Goal: Task Accomplishment & Management: Manage account settings

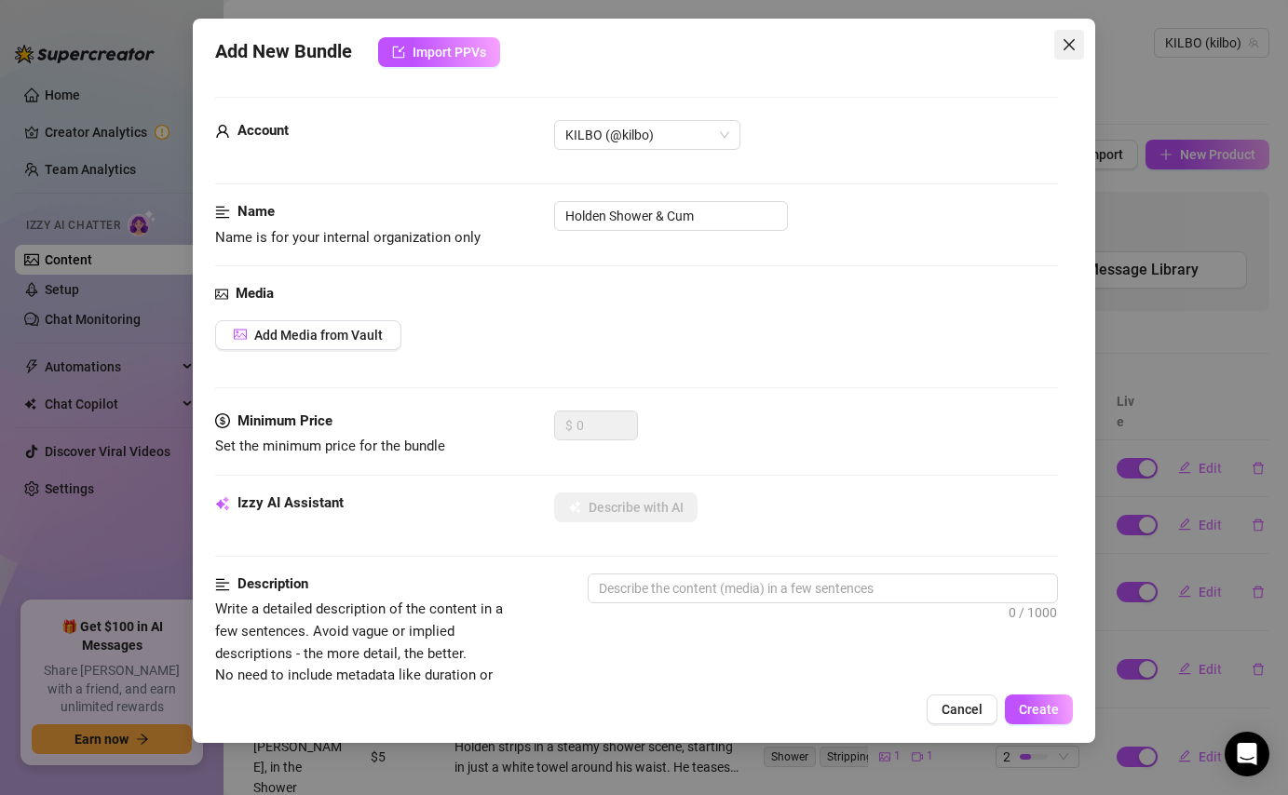
click at [1069, 32] on button "Close" at bounding box center [1069, 45] width 30 height 30
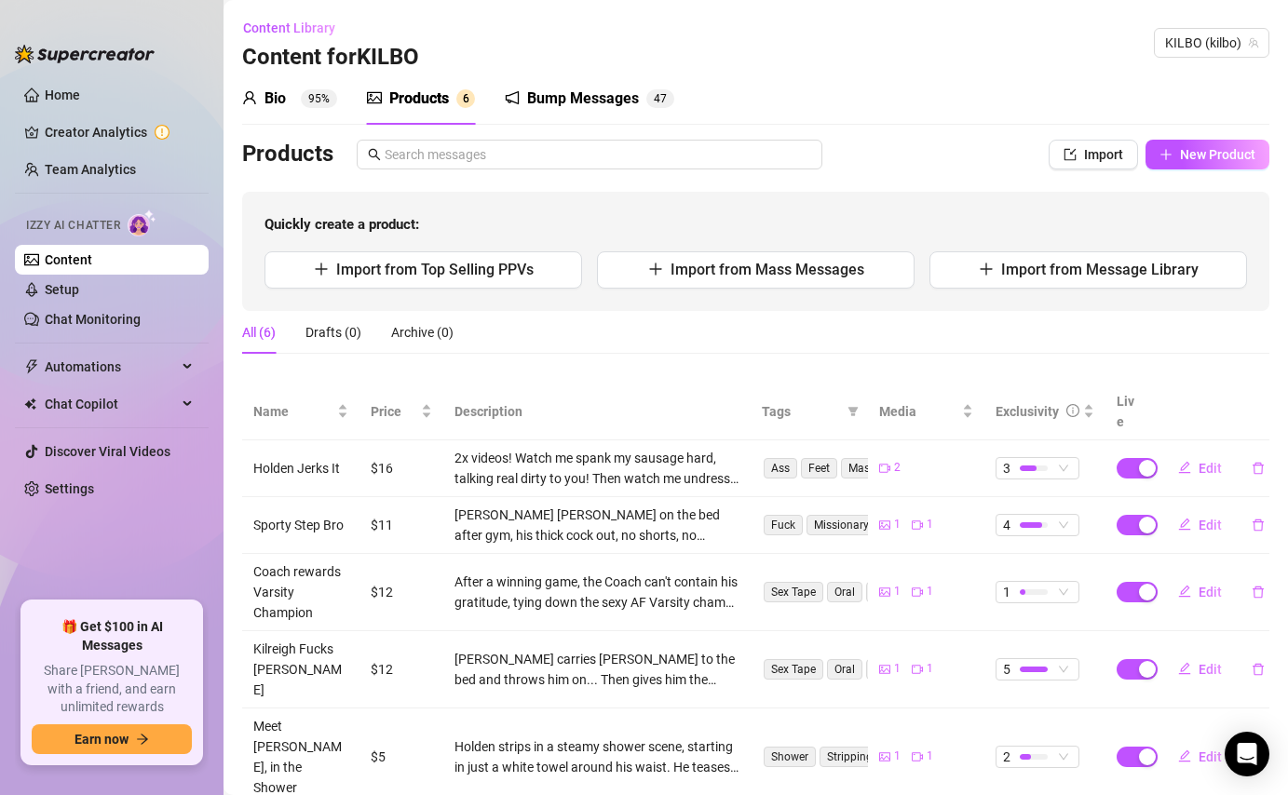
scroll to position [41, 0]
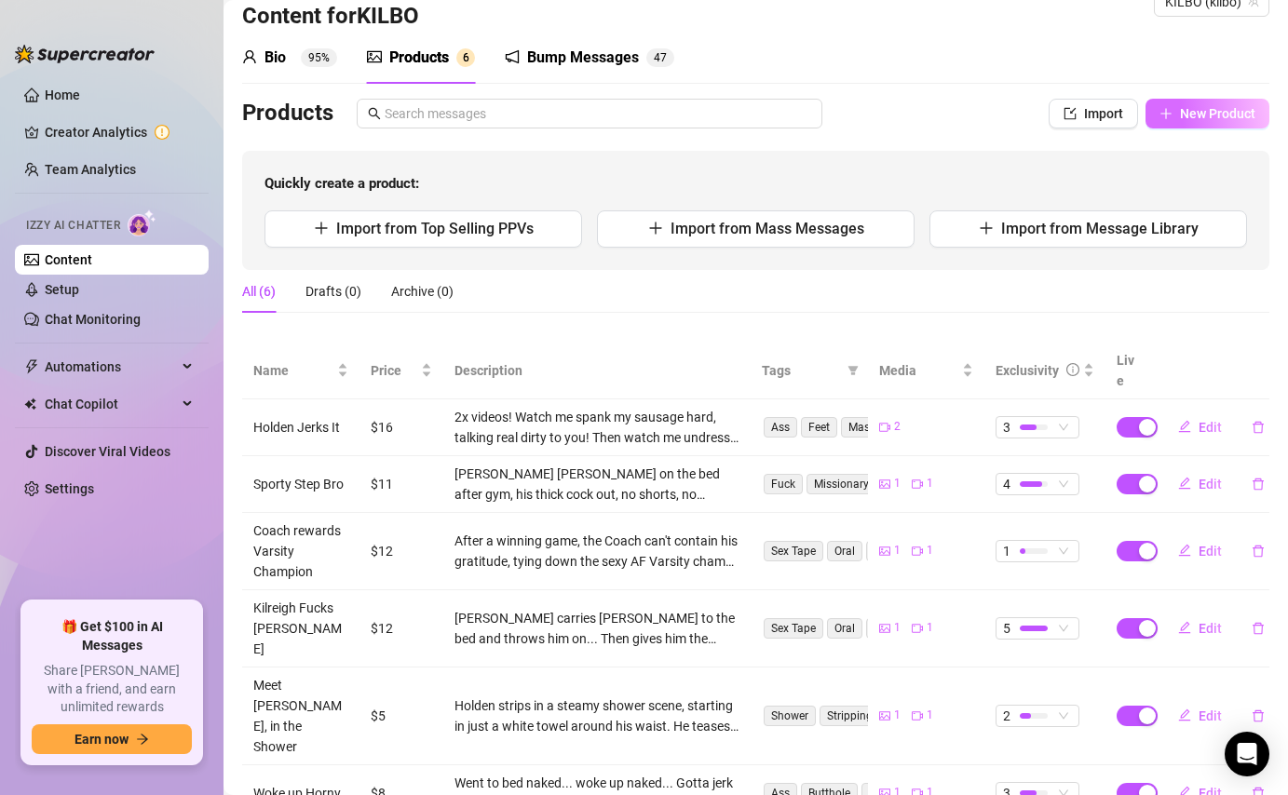
click at [1235, 120] on span "New Product" at bounding box center [1217, 113] width 75 height 15
type textarea "Type your message here..."
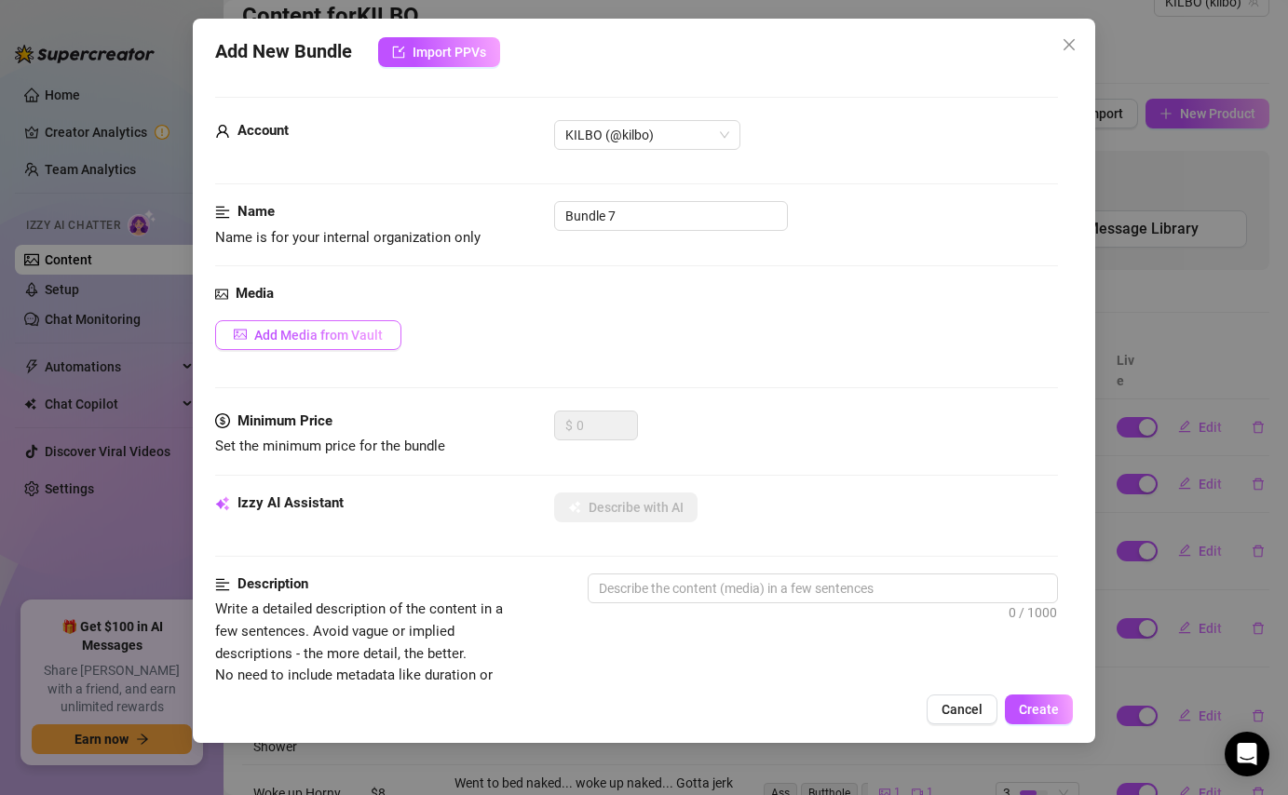
click at [390, 331] on button "Add Media from Vault" at bounding box center [308, 335] width 186 height 30
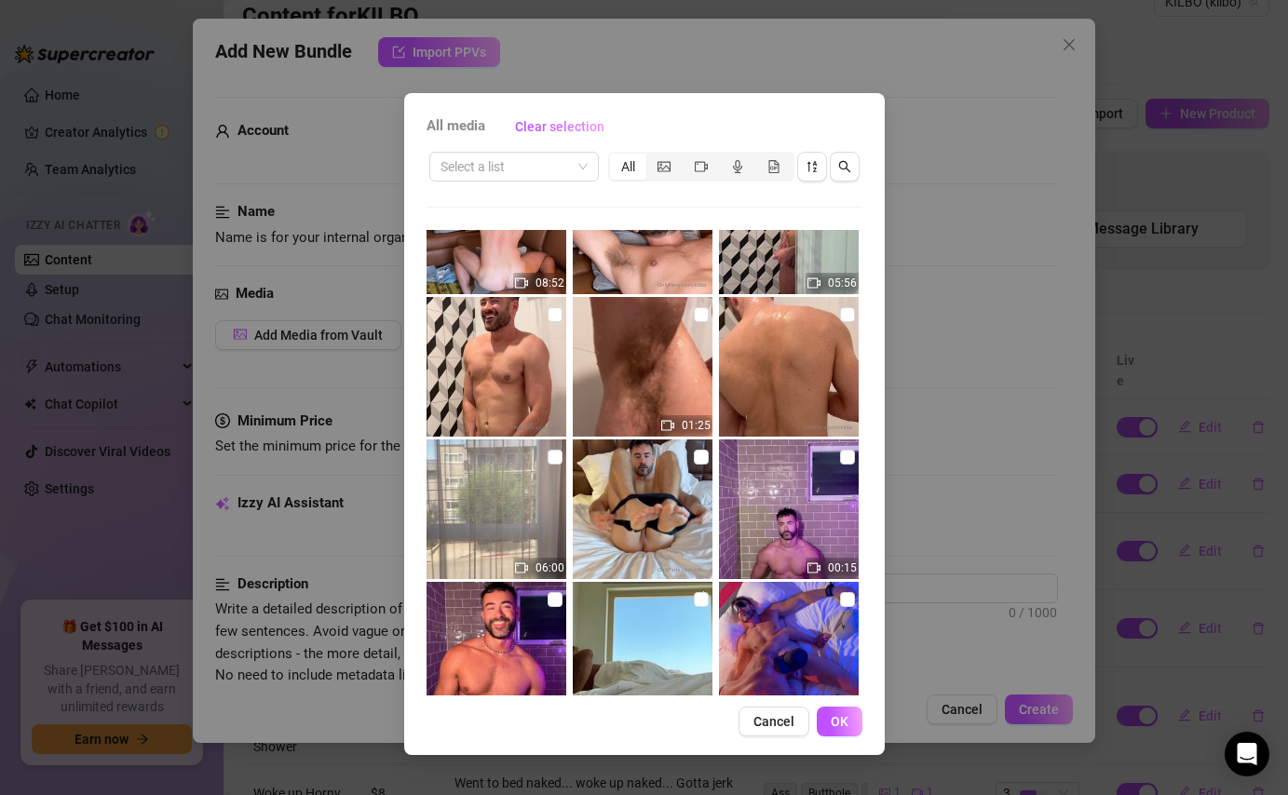
scroll to position [71, 0]
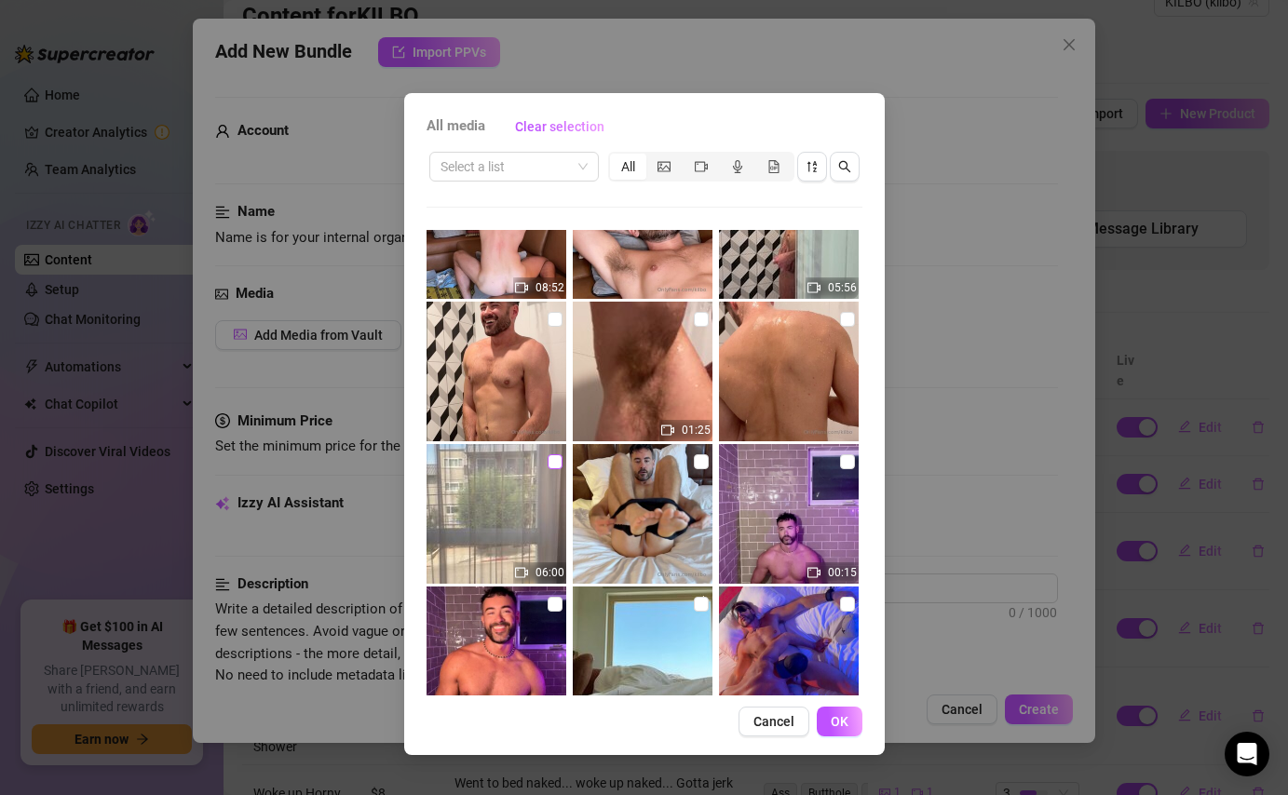
click at [555, 463] on input "checkbox" at bounding box center [554, 461] width 15 height 15
checkbox input "true"
click at [697, 462] on input "checkbox" at bounding box center [701, 461] width 15 height 15
checkbox input "true"
click at [842, 718] on span "OK" at bounding box center [839, 721] width 18 height 15
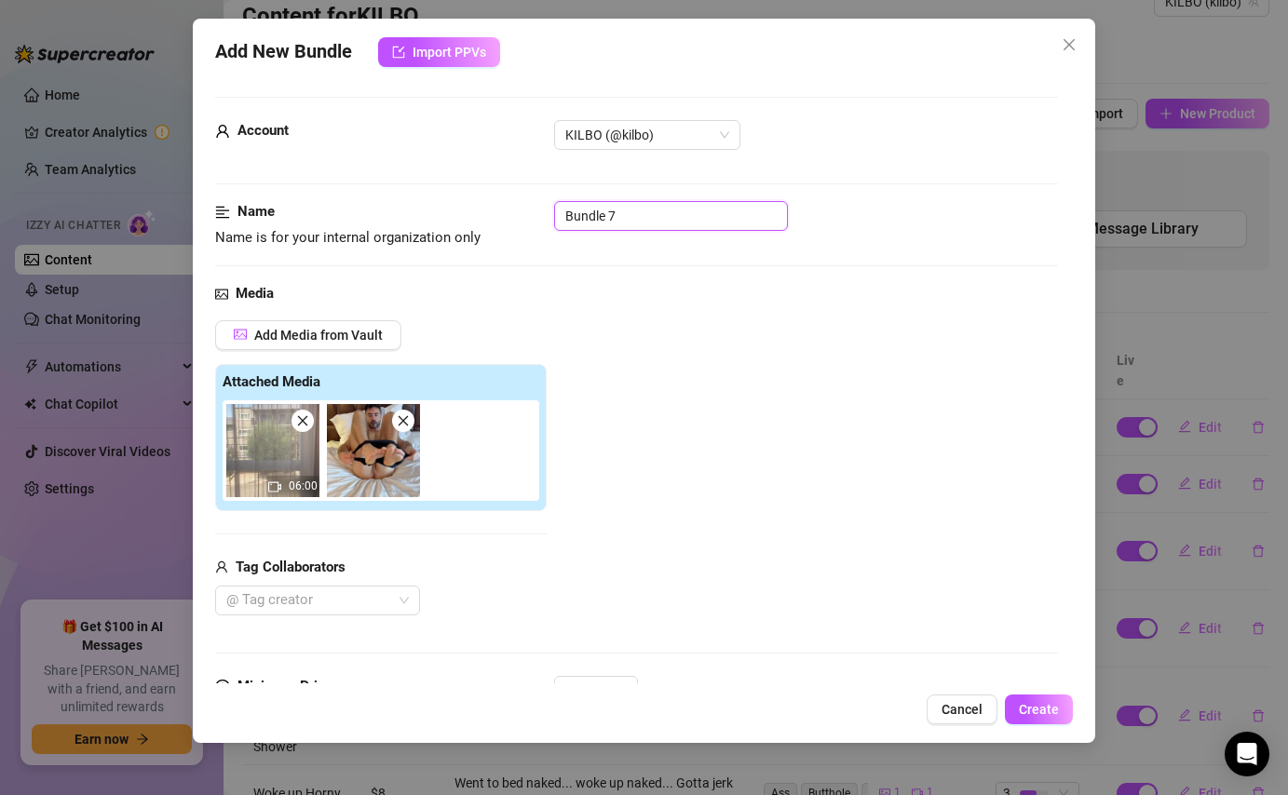
drag, startPoint x: 656, startPoint y: 218, endPoint x: 530, endPoint y: 210, distance: 126.8
click at [530, 210] on div "Name Name is for your internal organization only Bundle 7" at bounding box center [636, 224] width 842 height 47
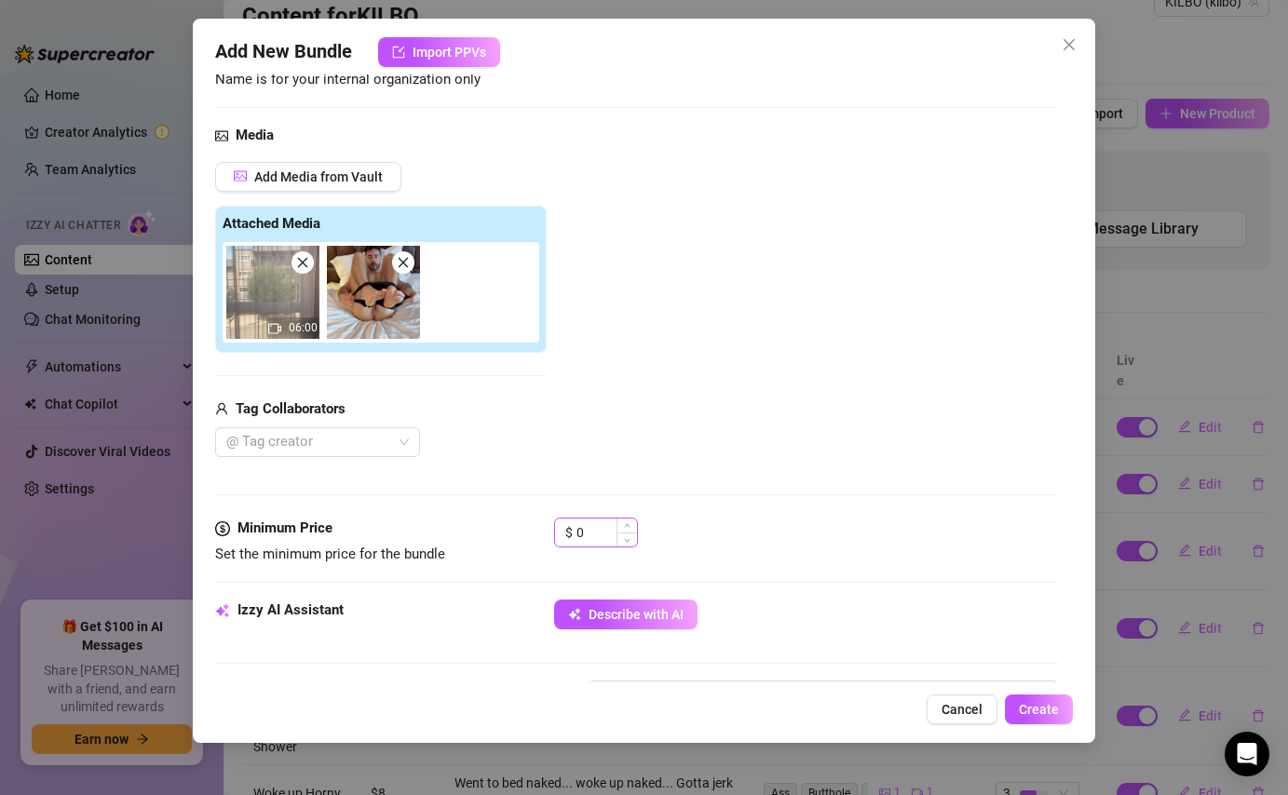
type input "Trying on Undies"
click at [593, 525] on input "0" at bounding box center [606, 533] width 61 height 28
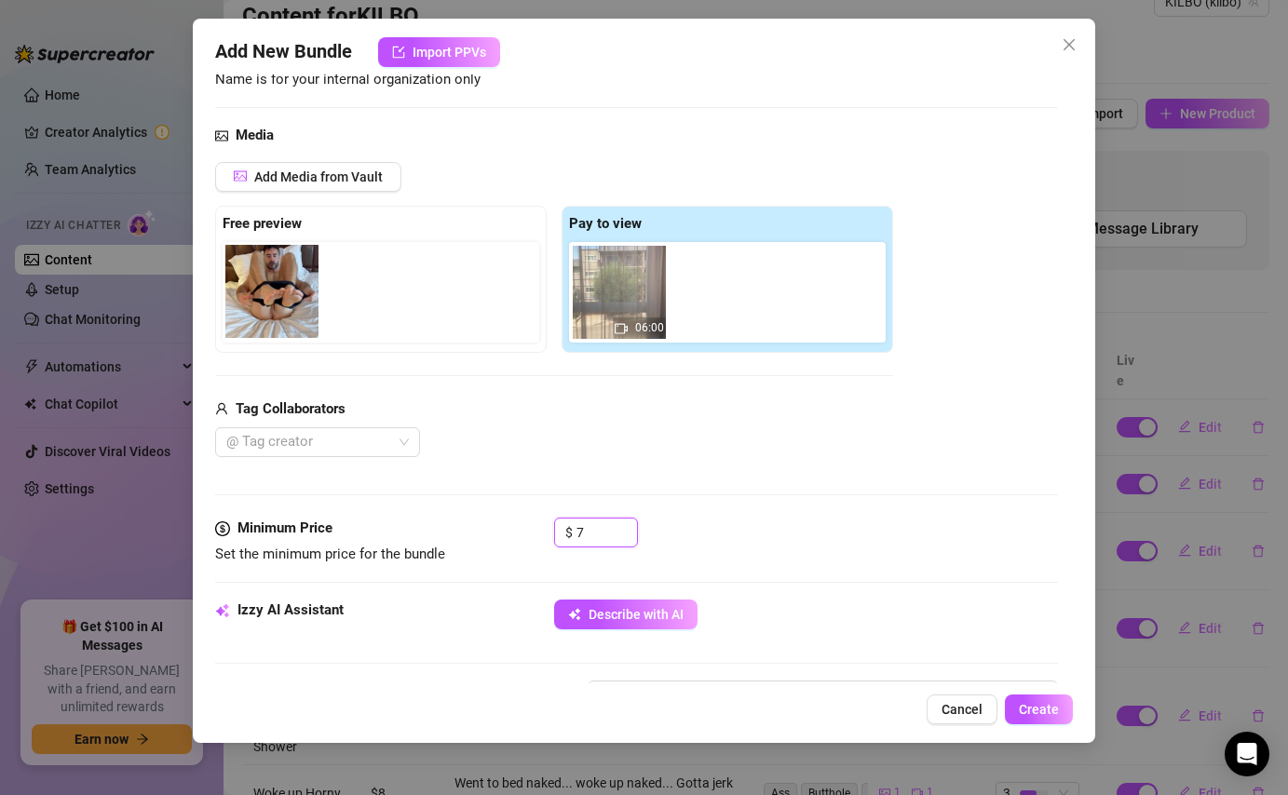
drag, startPoint x: 717, startPoint y: 303, endPoint x: 261, endPoint y: 302, distance: 456.2
click at [261, 302] on div "Free preview Pay to view 06:00" at bounding box center [554, 279] width 678 height 147
click at [378, 446] on div at bounding box center [308, 442] width 178 height 26
type input "7"
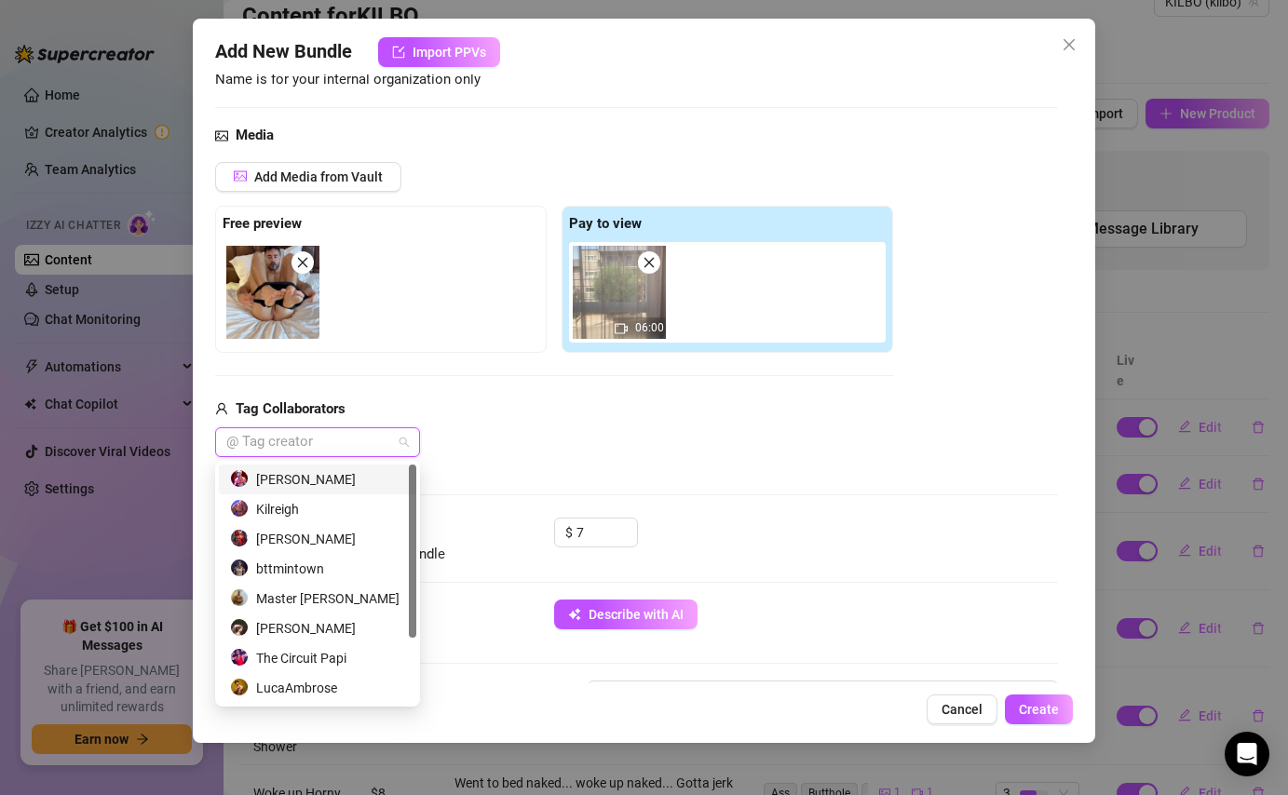
click at [304, 477] on div "[PERSON_NAME]" at bounding box center [317, 479] width 175 height 20
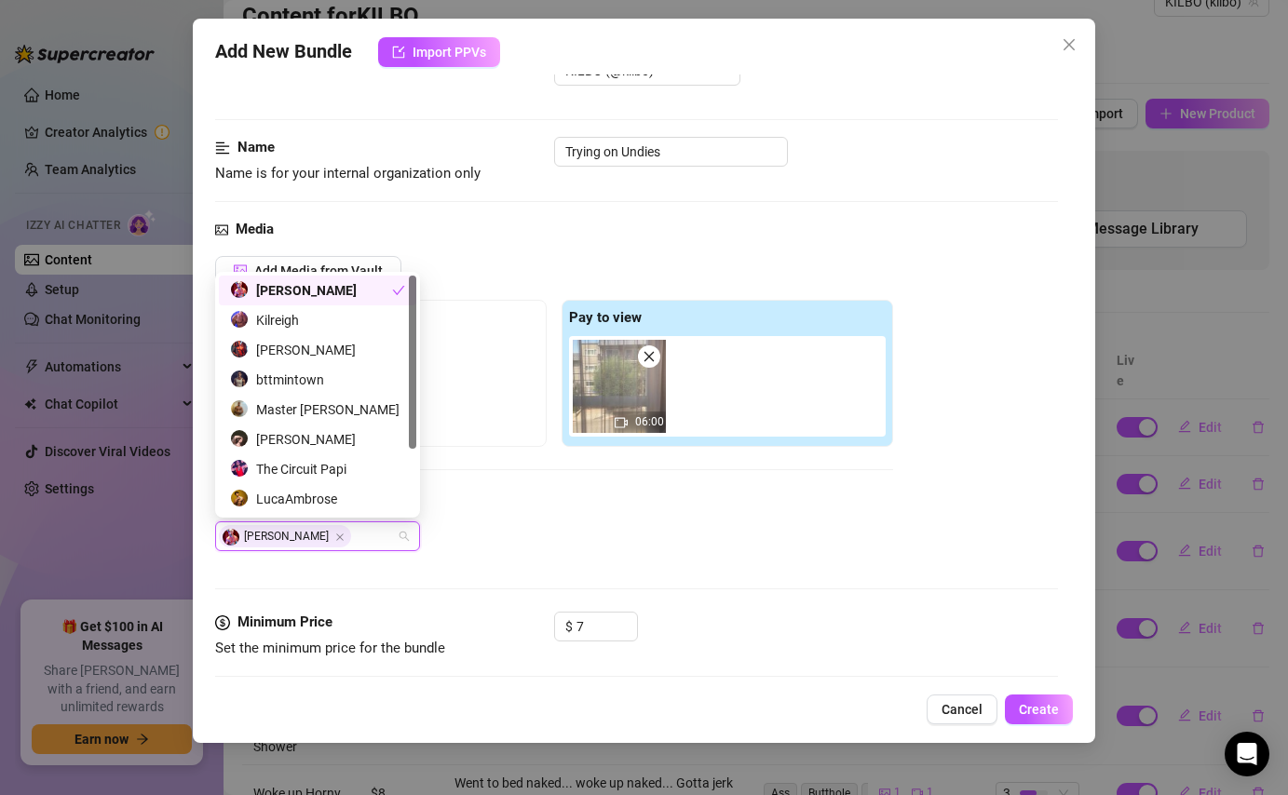
scroll to position [22, 0]
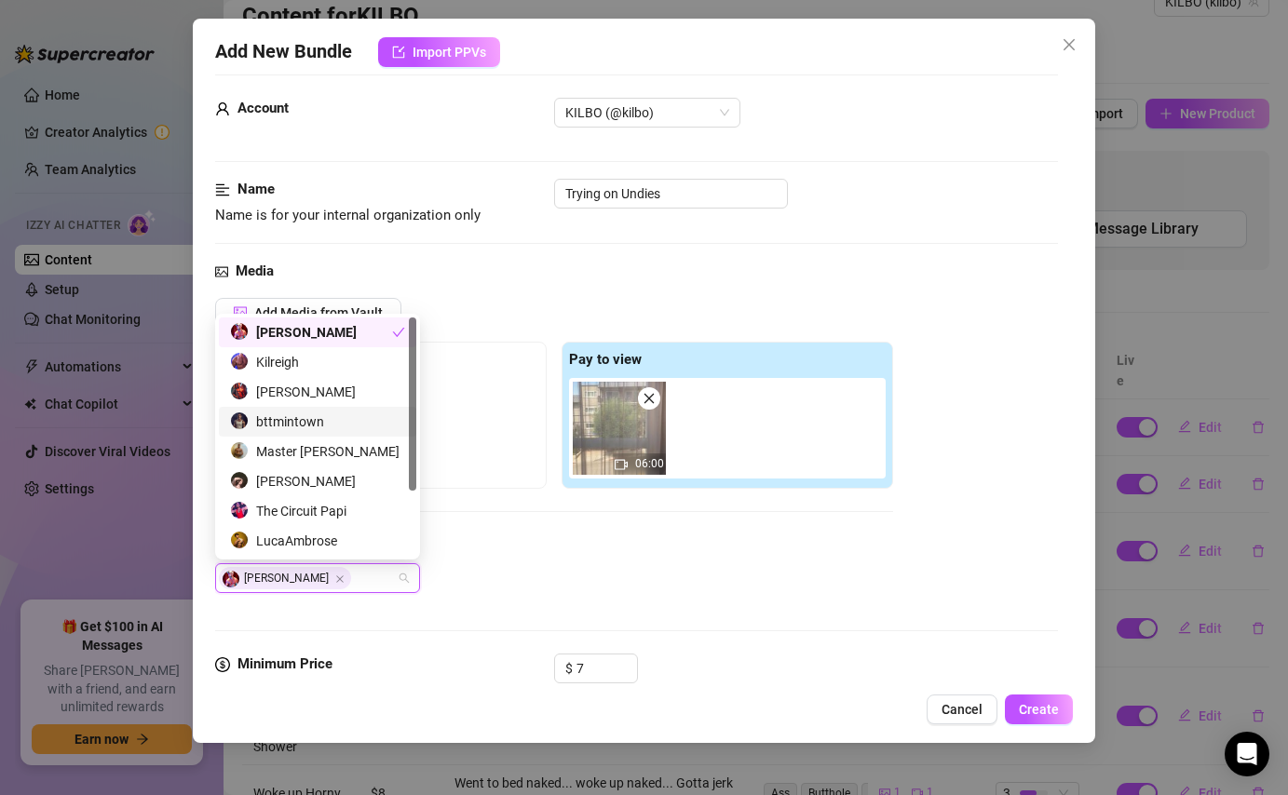
click at [497, 293] on div "Media Add Media from Vault Free preview Pay to view 06:00 Tag Collaborators [PE…" at bounding box center [636, 457] width 842 height 393
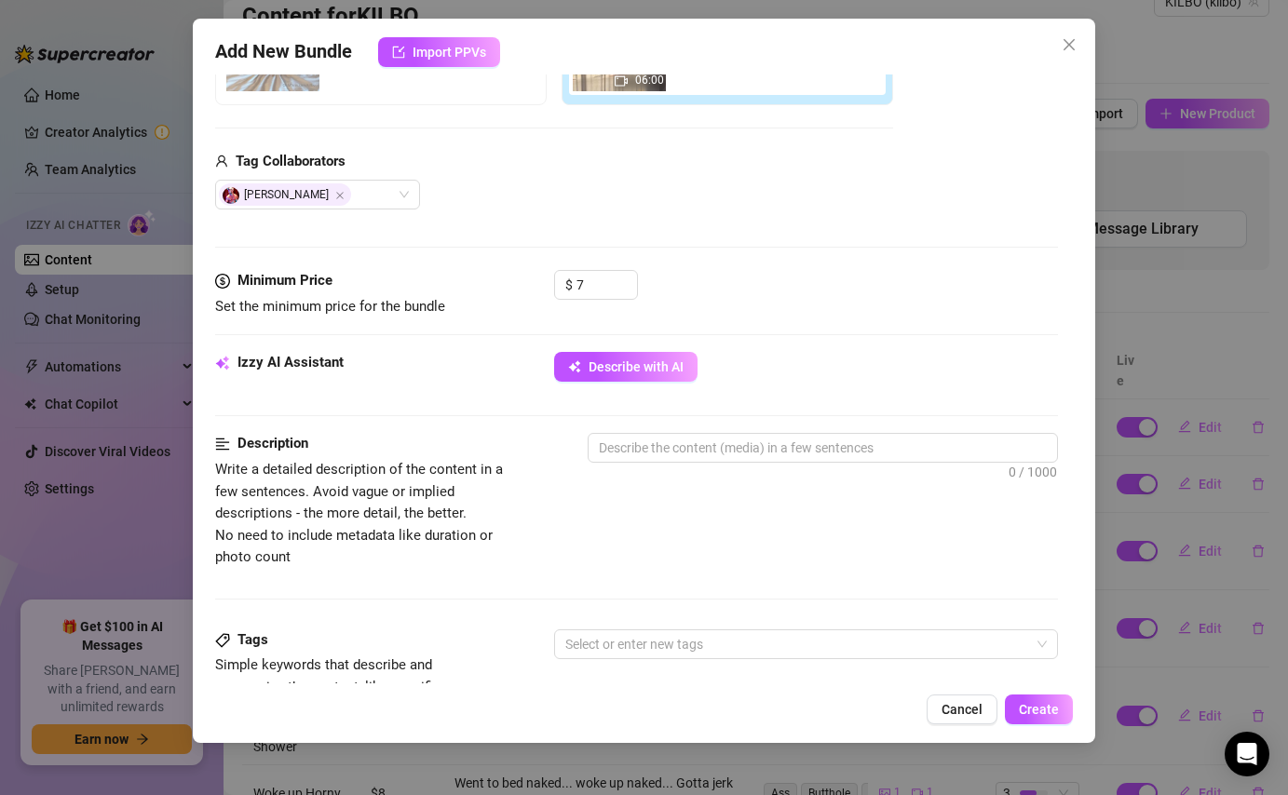
scroll to position [414, 0]
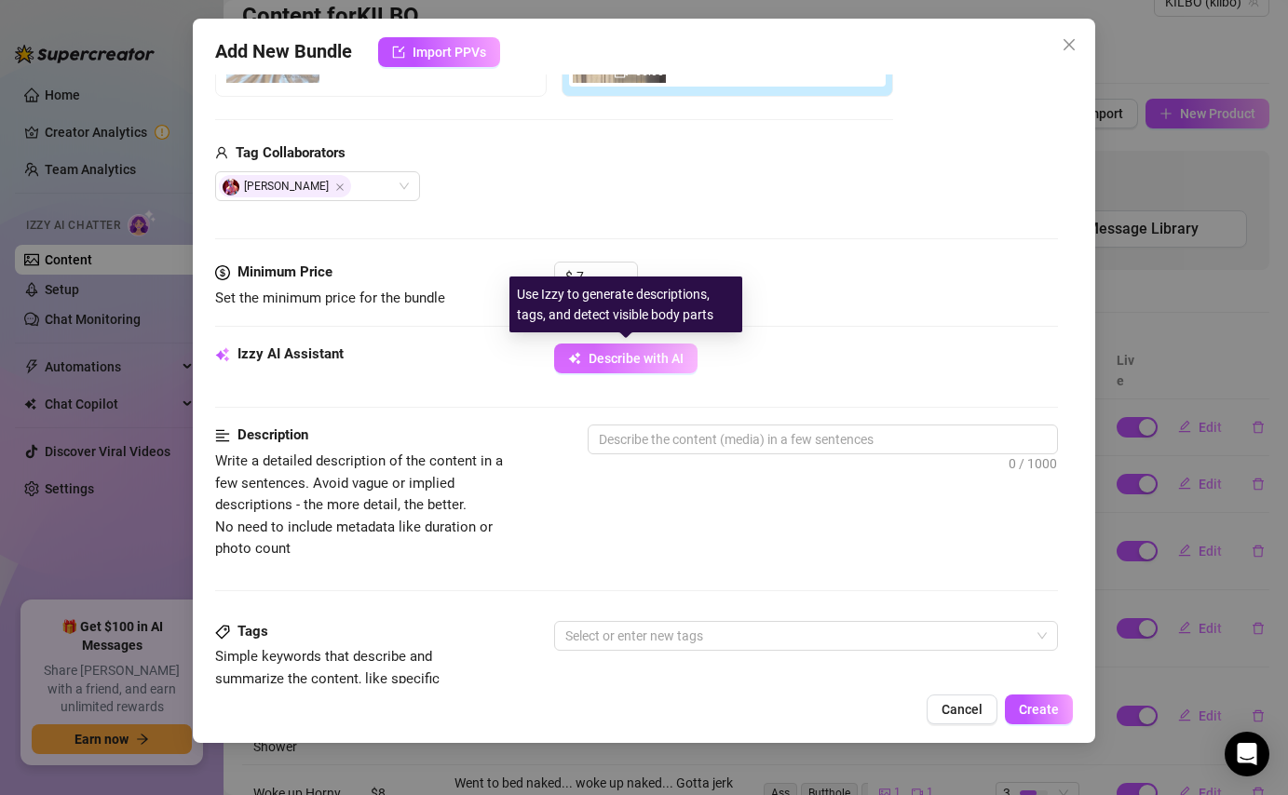
click at [651, 360] on span "Describe with AI" at bounding box center [635, 358] width 95 height 15
type textarea "Holden"
type textarea "Holden teases"
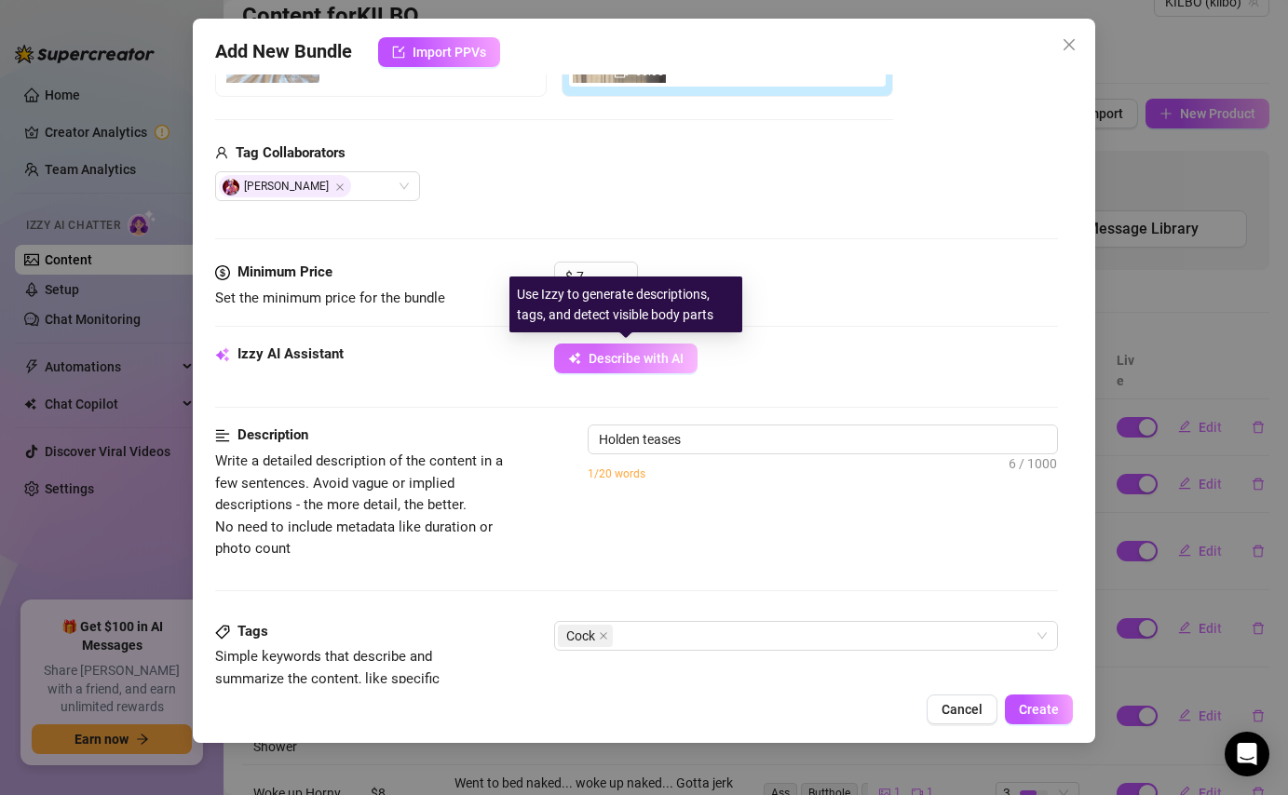
type textarea "Holden teases in"
type textarea "Holden teases in tight"
type textarea "Holden teases in tight blue,"
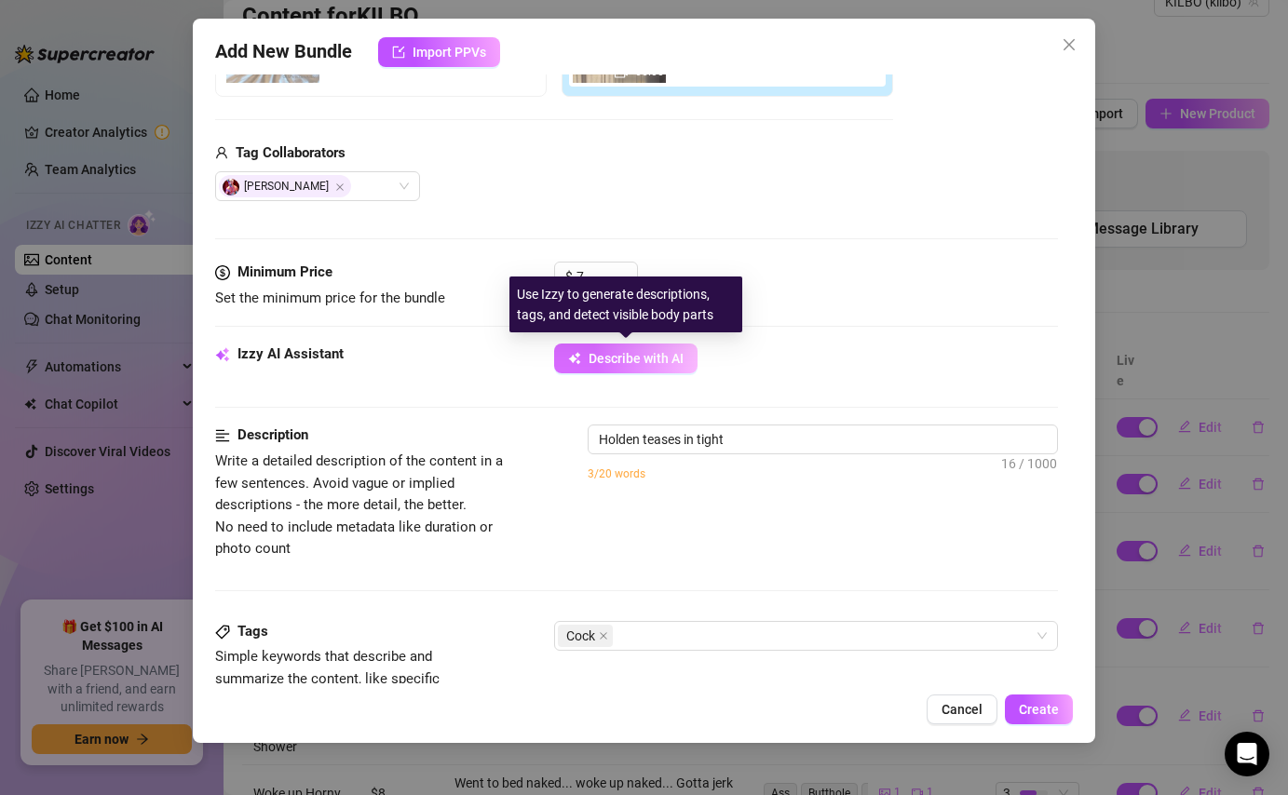
type textarea "Holden teases in tight blue,"
type textarea "Holden teases in tight blue, red,"
type textarea "Holden teases in tight blue, red, and"
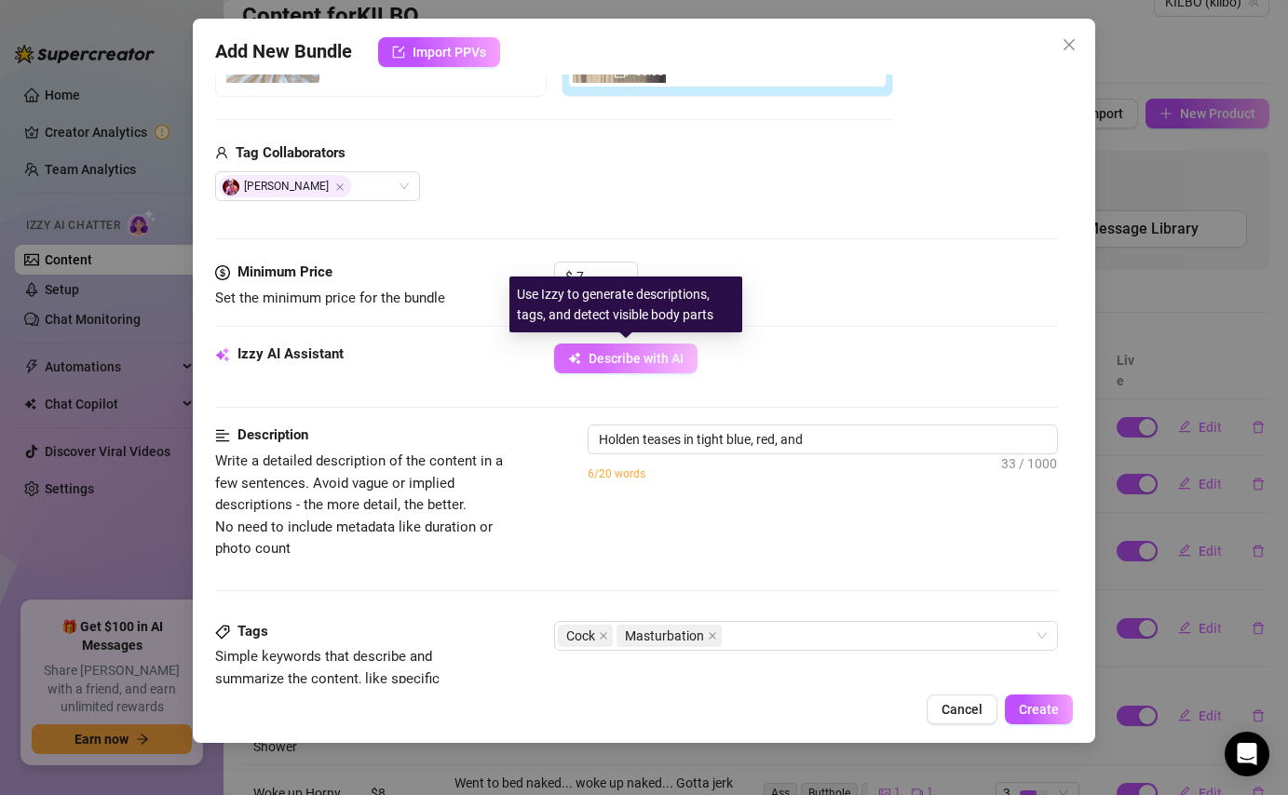
type textarea "Holden teases in tight blue, red, and black"
type textarea "Holden teases in tight blue, red, and black briefs"
type textarea "Holden teases in tight blue, red, and black briefs before"
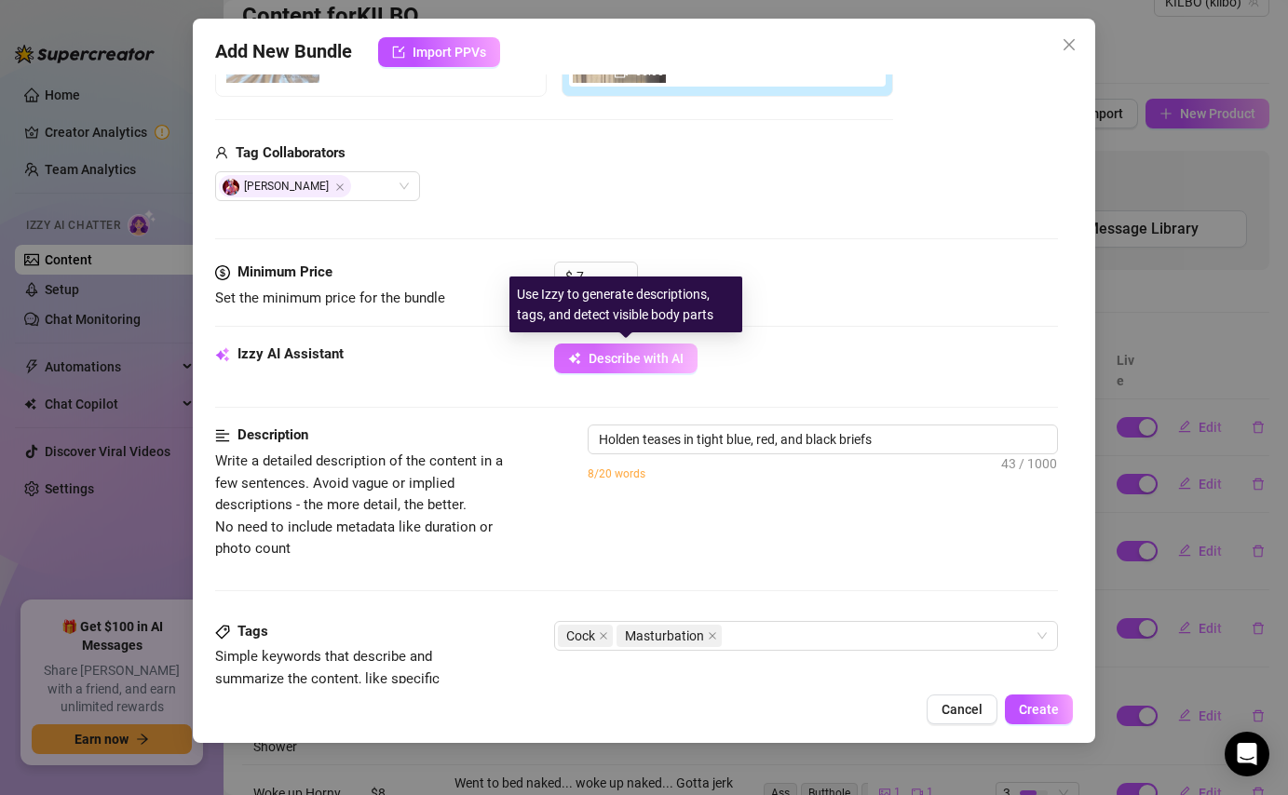
type textarea "Holden teases in tight blue, red, and black briefs before"
type textarea "Holden teases in tight blue, red, and black briefs before stripping"
type textarea "Holden teases in tight blue, red, and black briefs before stripping naked"
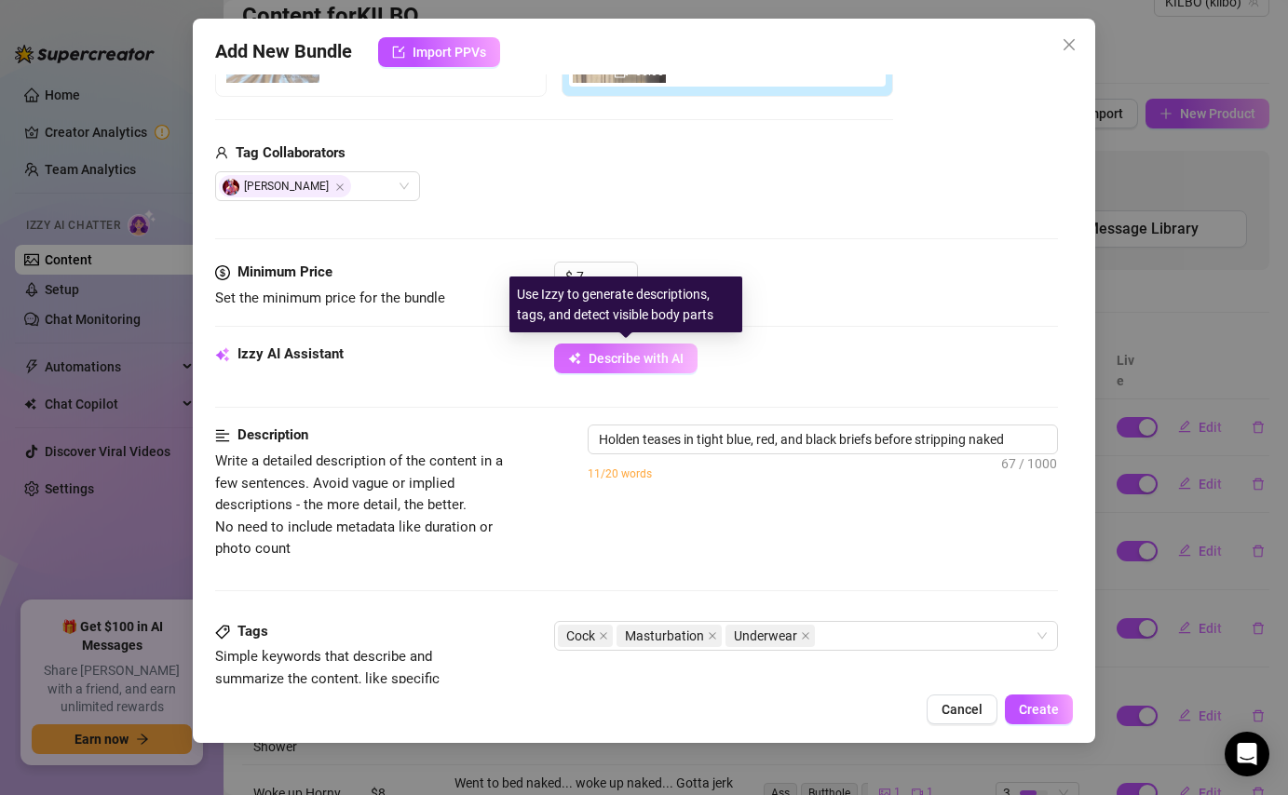
type textarea "Holden teases in tight blue, red, and black briefs before stripping naked in"
type textarea "Holden teases in tight blue, red, and black briefs before stripping naked in be…"
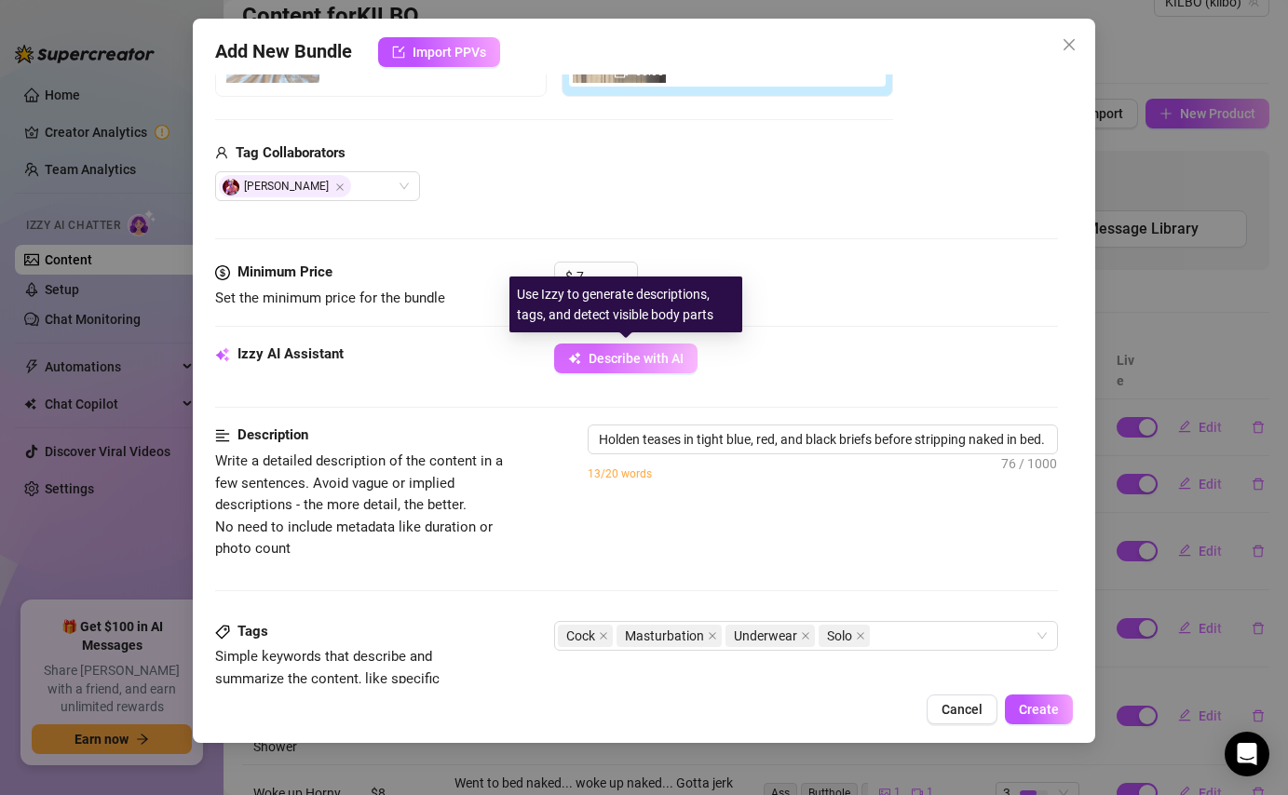
type textarea "Holden teases in tight blue, red, and black briefs before stripping naked in be…"
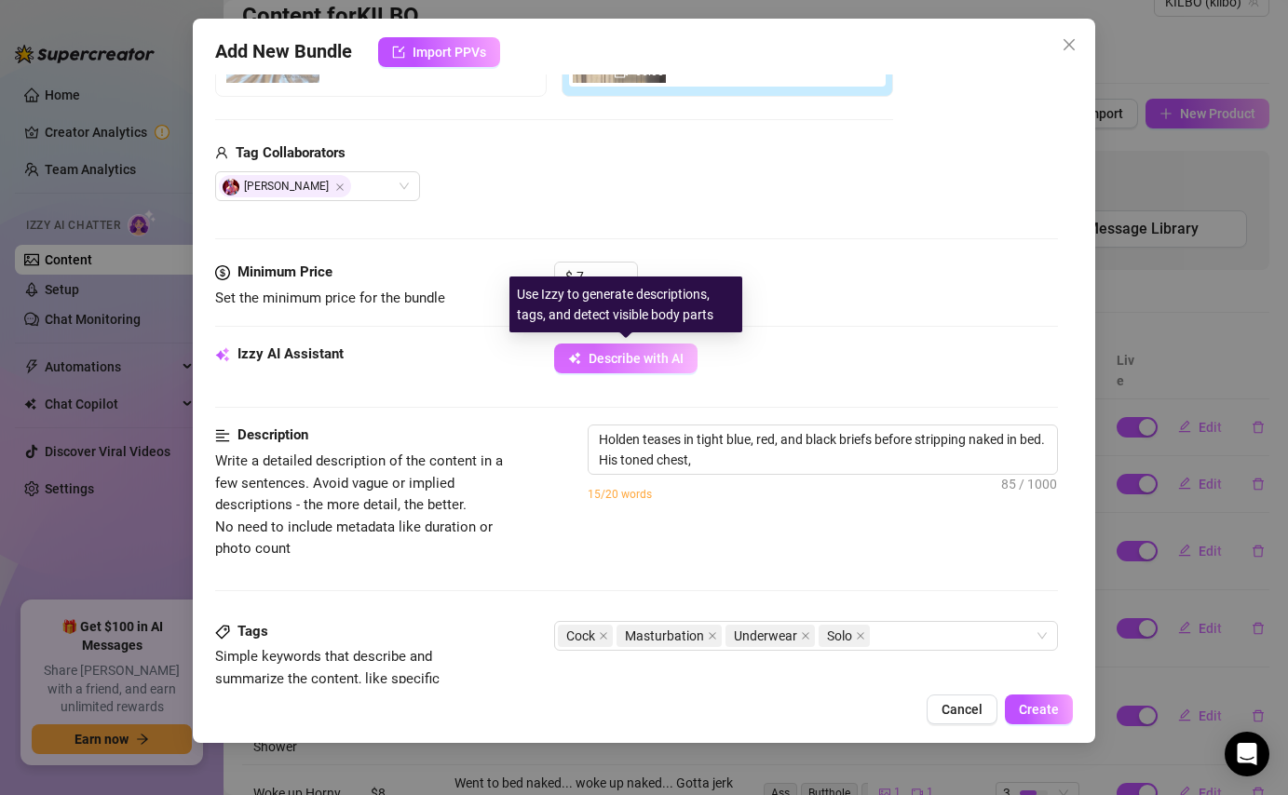
type textarea "Holden teases in tight blue, red, and black briefs before stripping naked in be…"
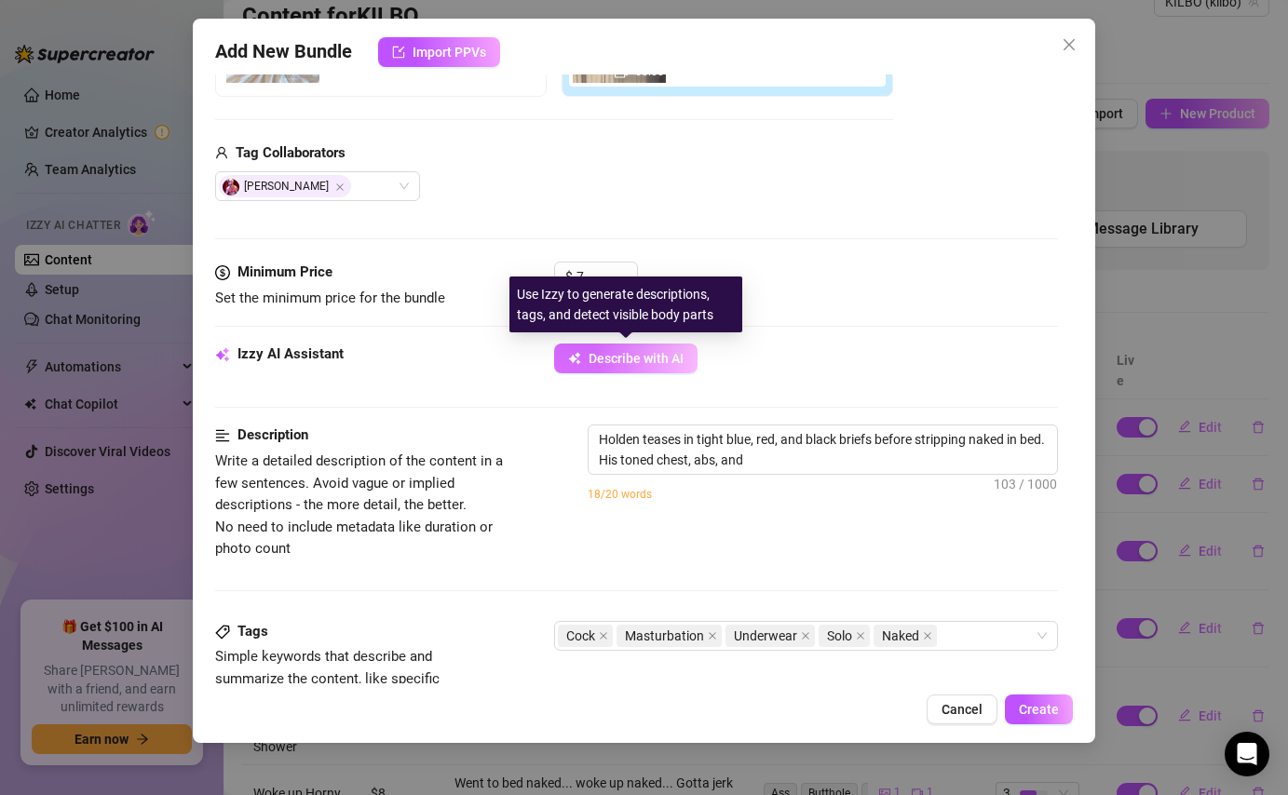
type textarea "Holden teases in tight blue, red, and black briefs before stripping naked in be…"
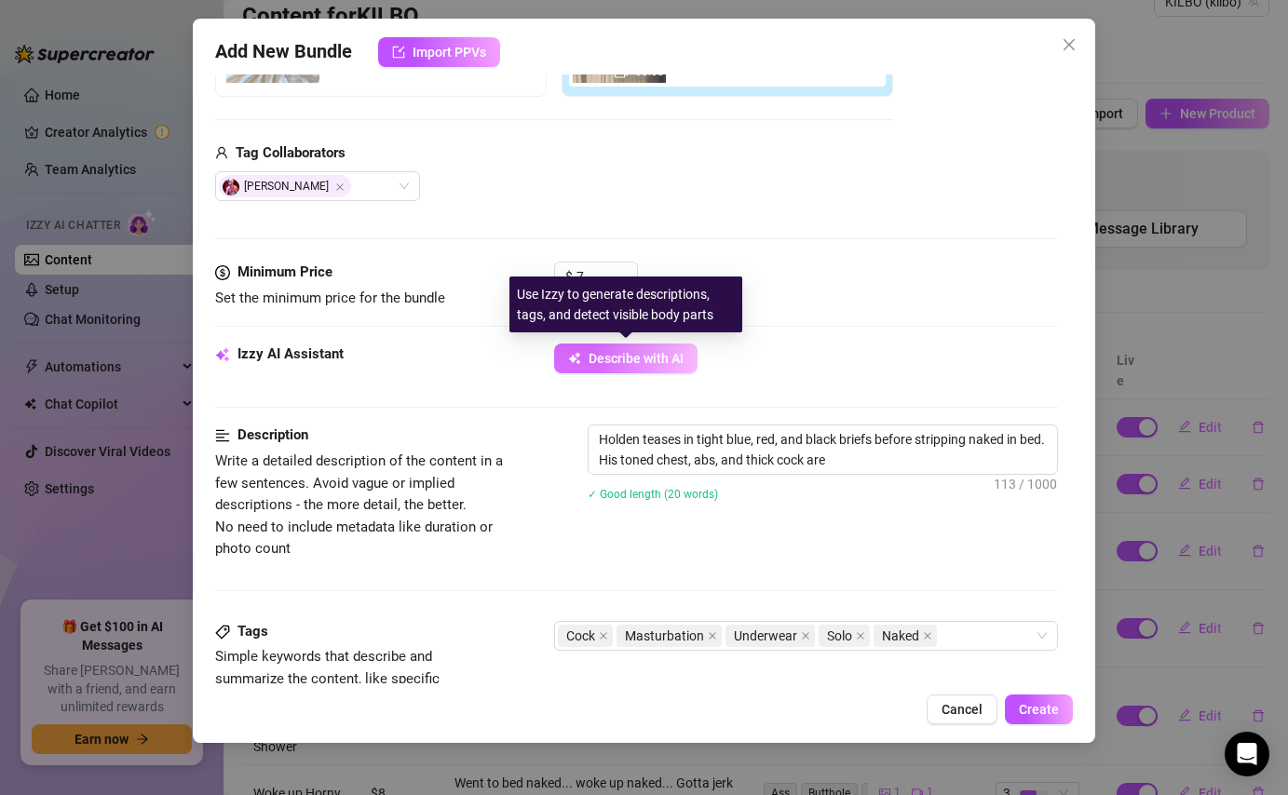
type textarea "Holden teases in tight blue, red, and black briefs before stripping naked in be…"
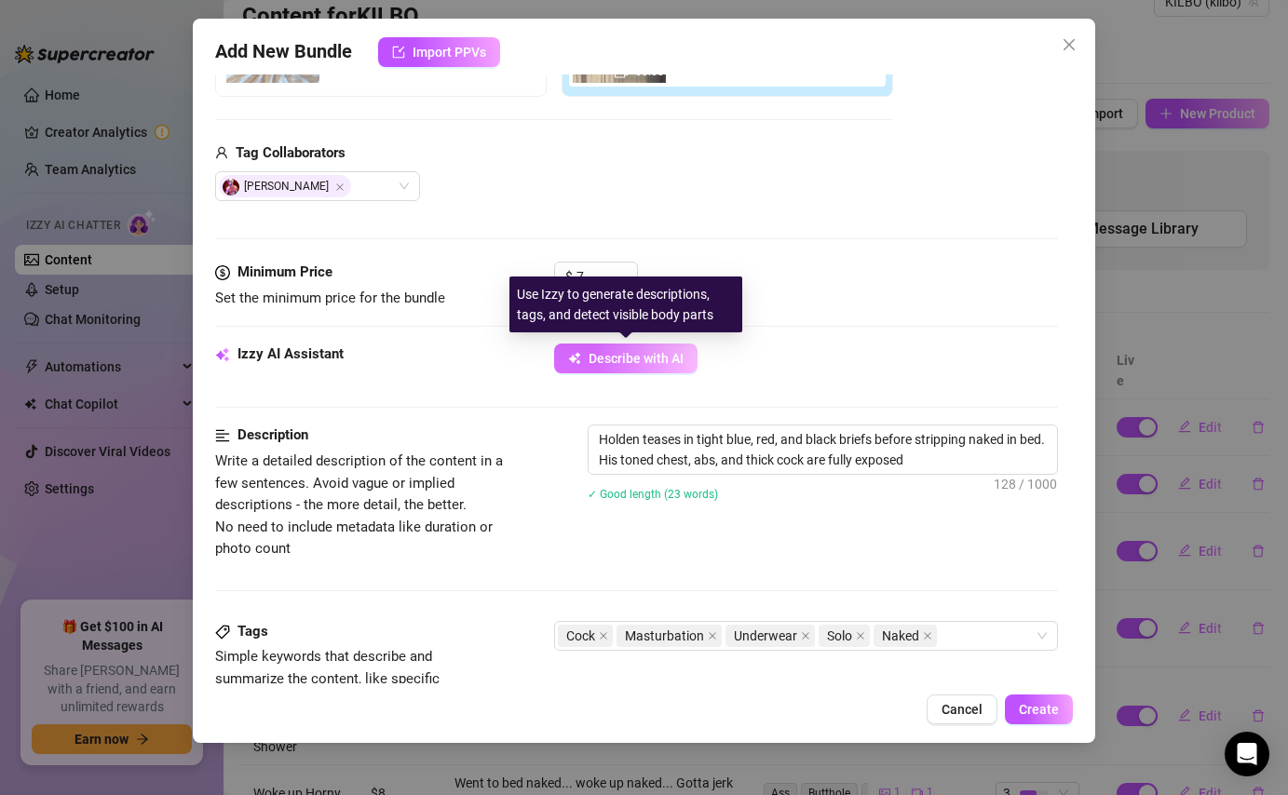
type textarea "Holden teases in tight blue, red, and black briefs before stripping naked in be…"
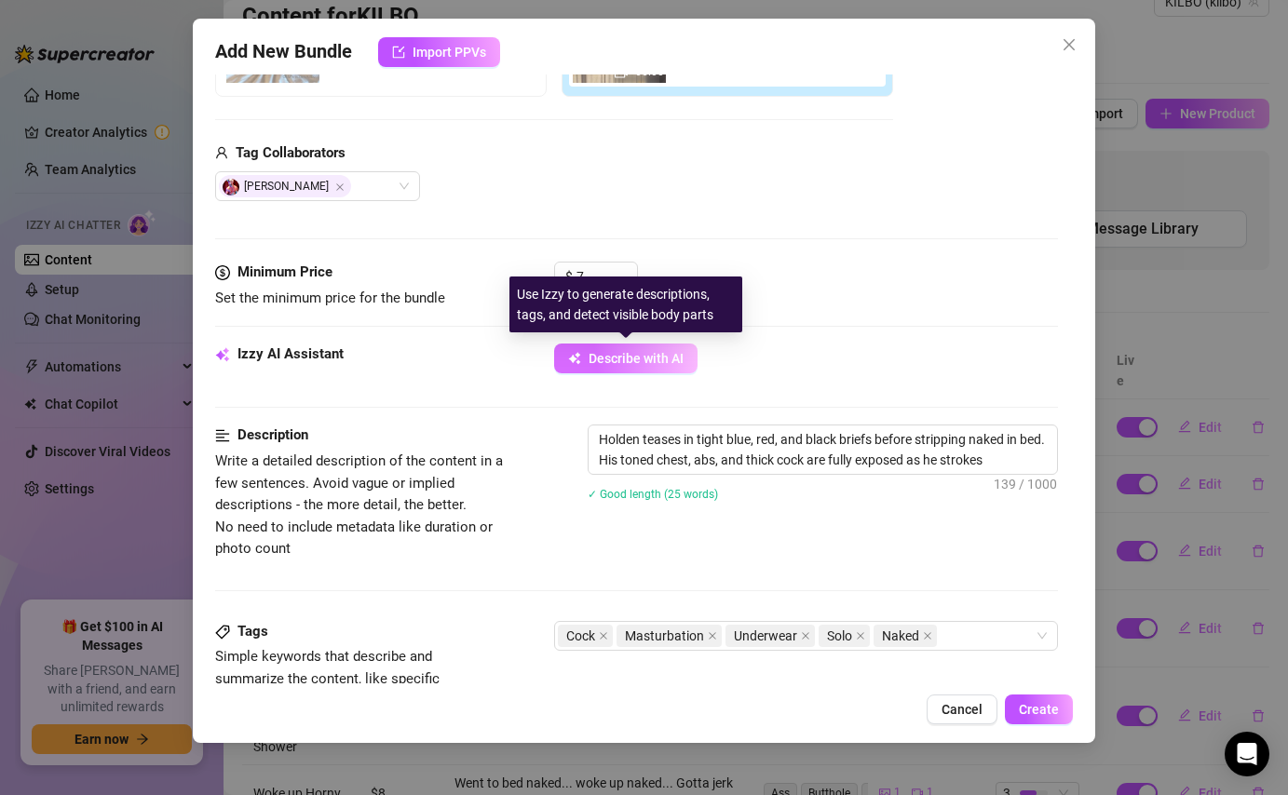
type textarea "Holden teases in tight blue, red, and black briefs before stripping naked in be…"
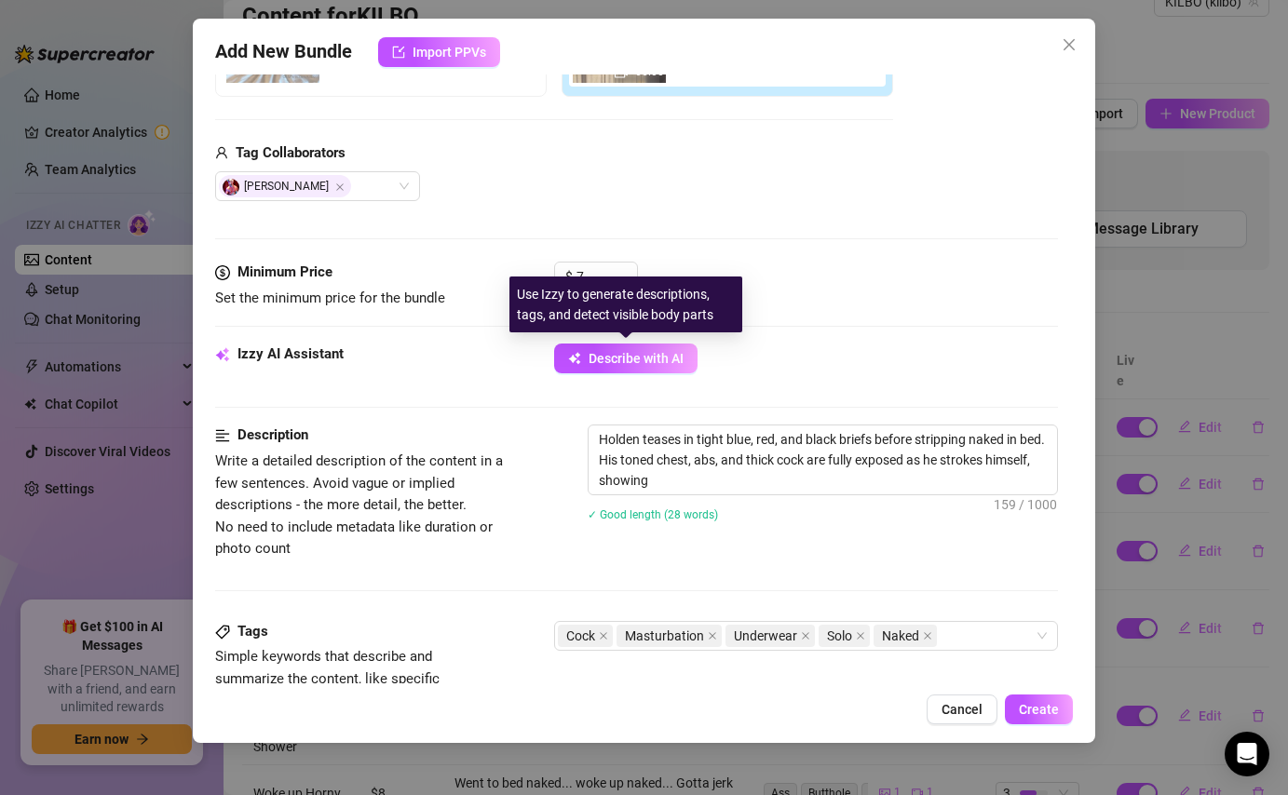
type textarea "Holden teases in tight blue, red, and black briefs before stripping naked in be…"
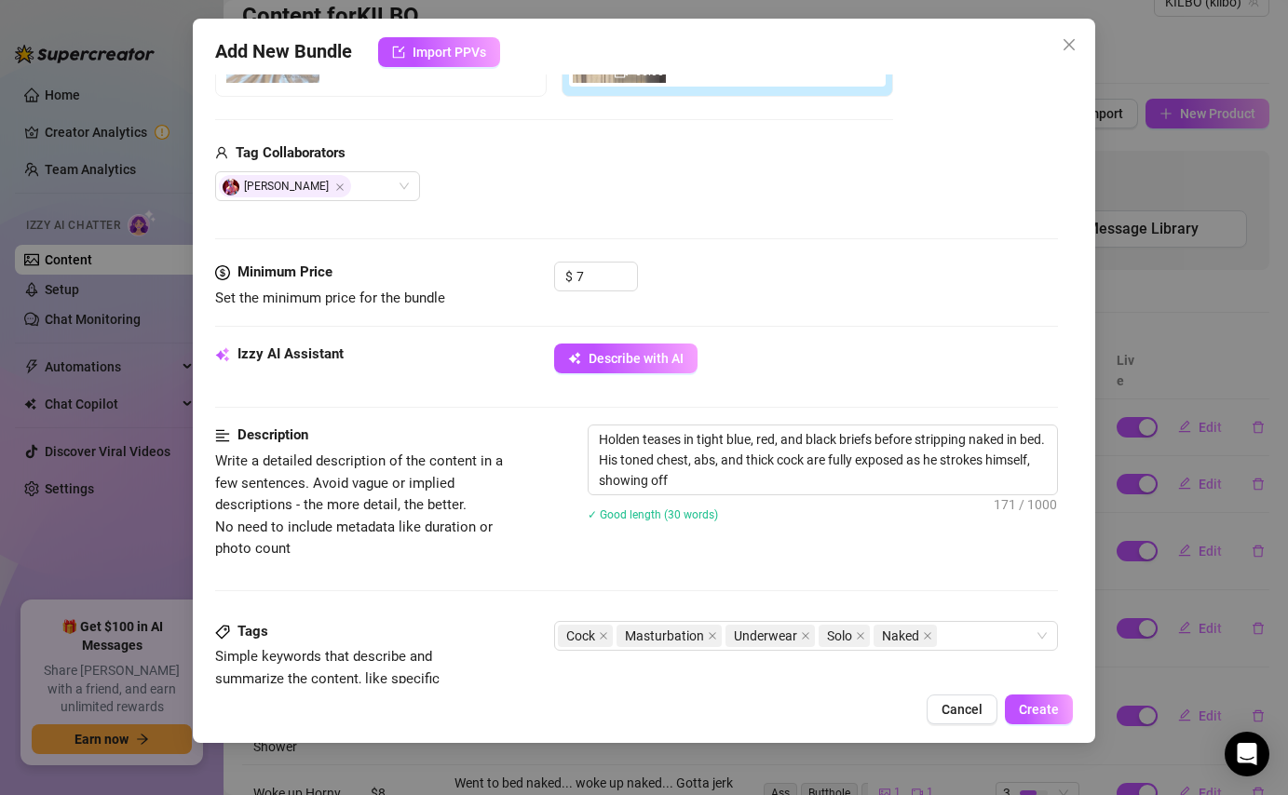
type textarea "Holden teases in tight blue, red, and black briefs before stripping naked in be…"
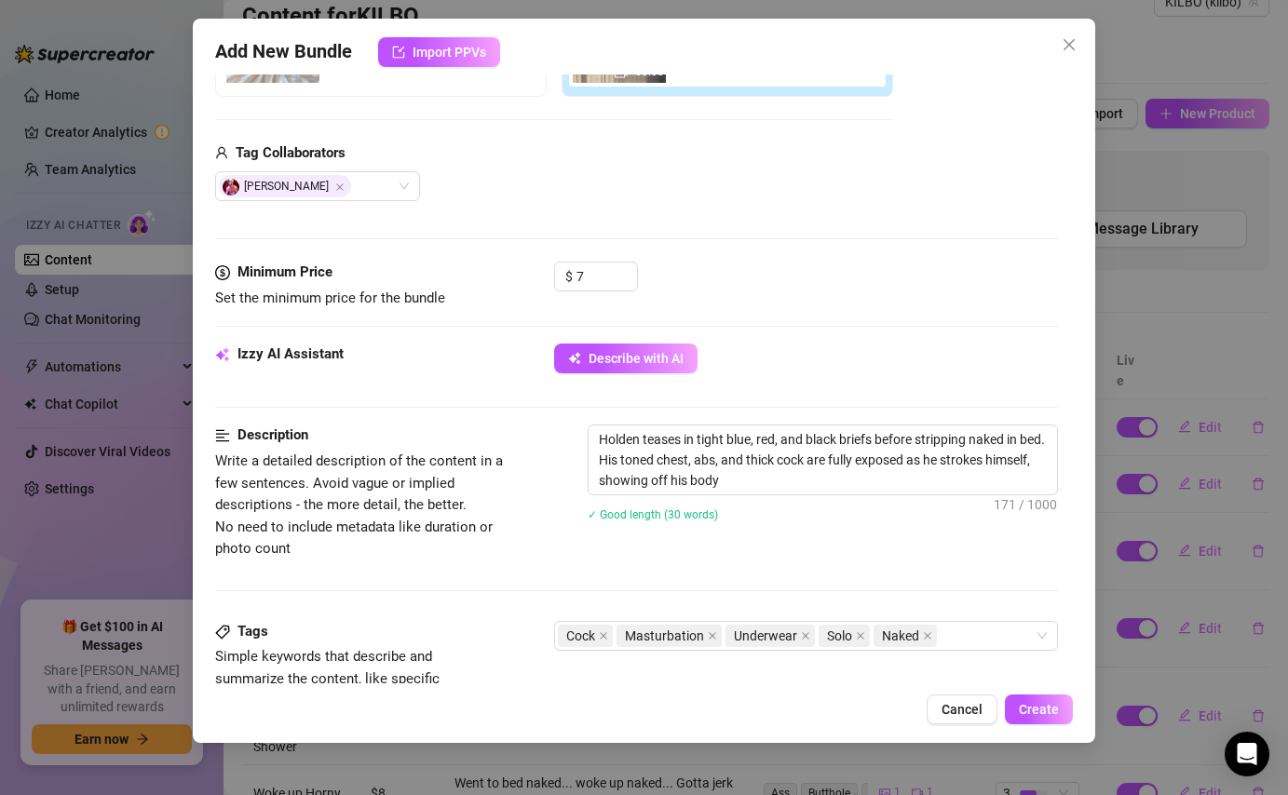
type textarea "Holden teases in tight blue, red, and black briefs before stripping naked in be…"
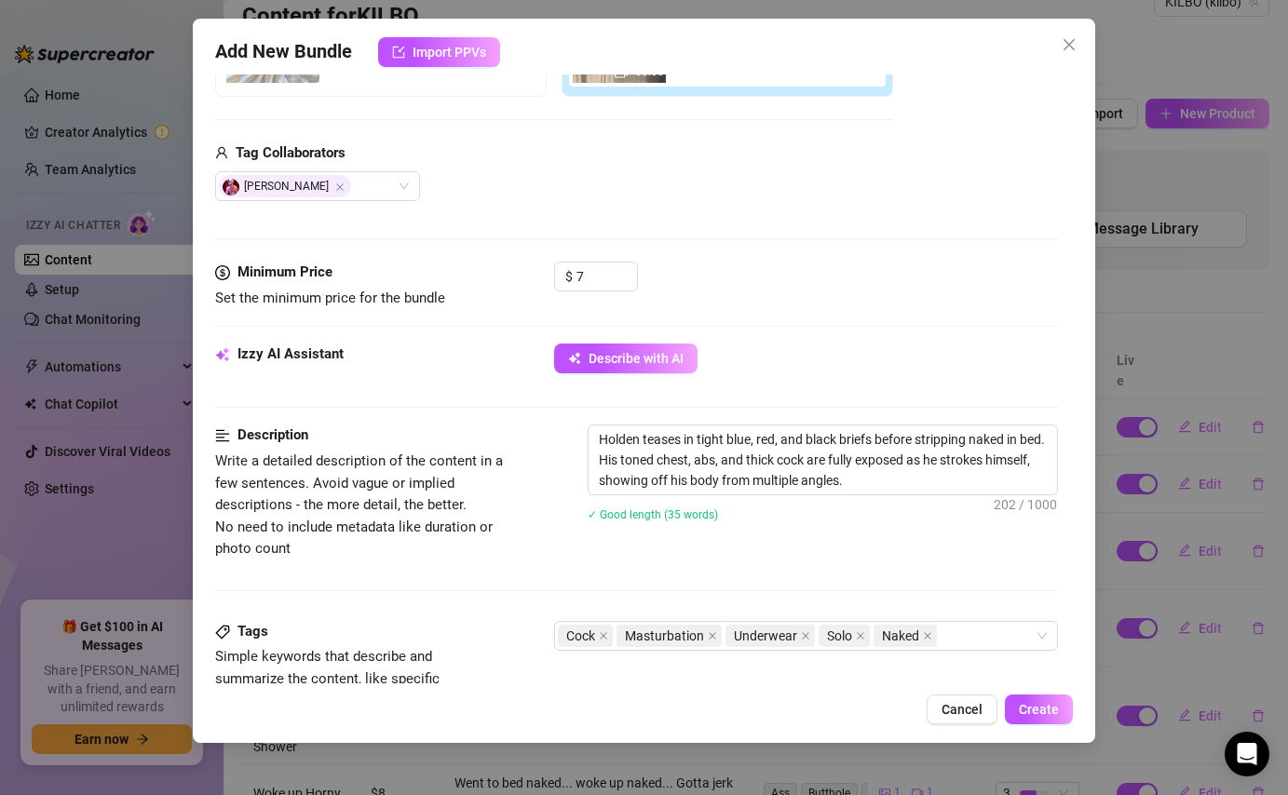
type textarea "Holden teases in tight blue, red, and black briefs before stripping naked in be…"
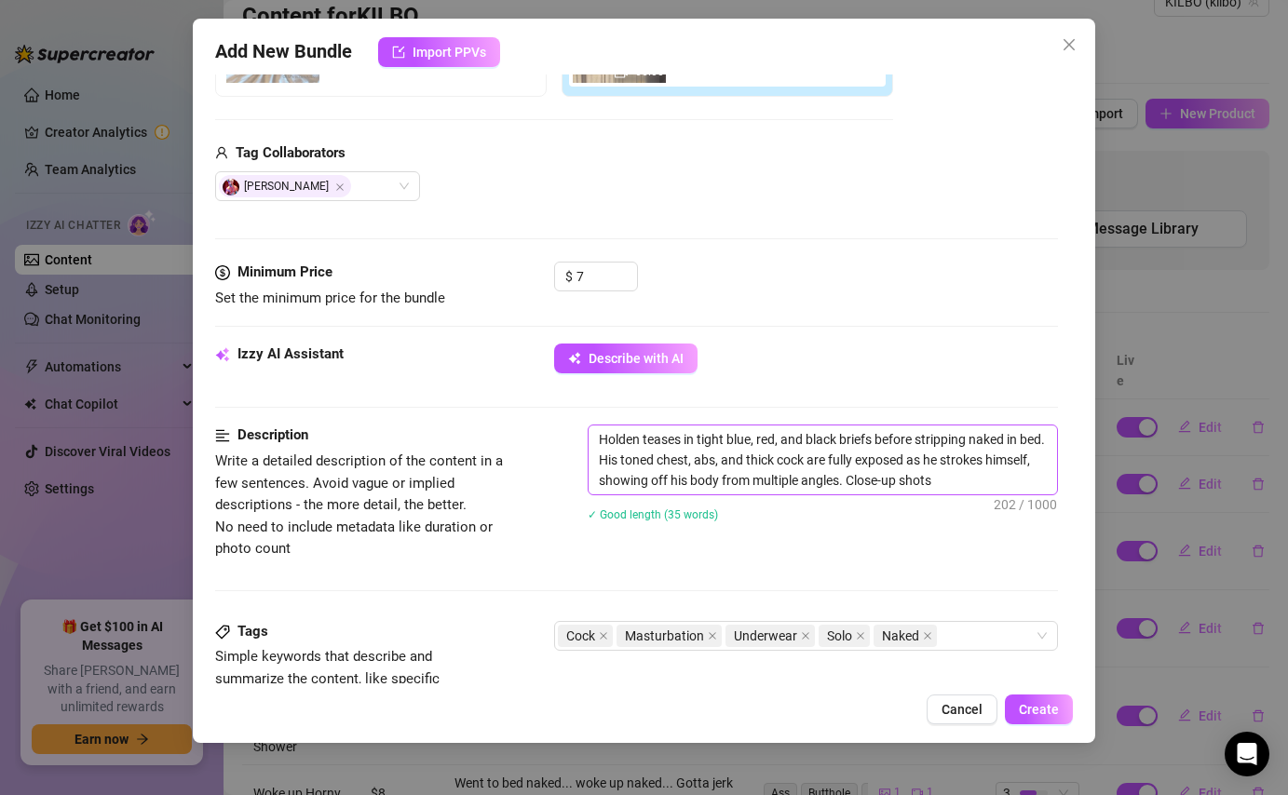
type textarea "Holden teases in tight blue, red, and black briefs before stripping naked in be…"
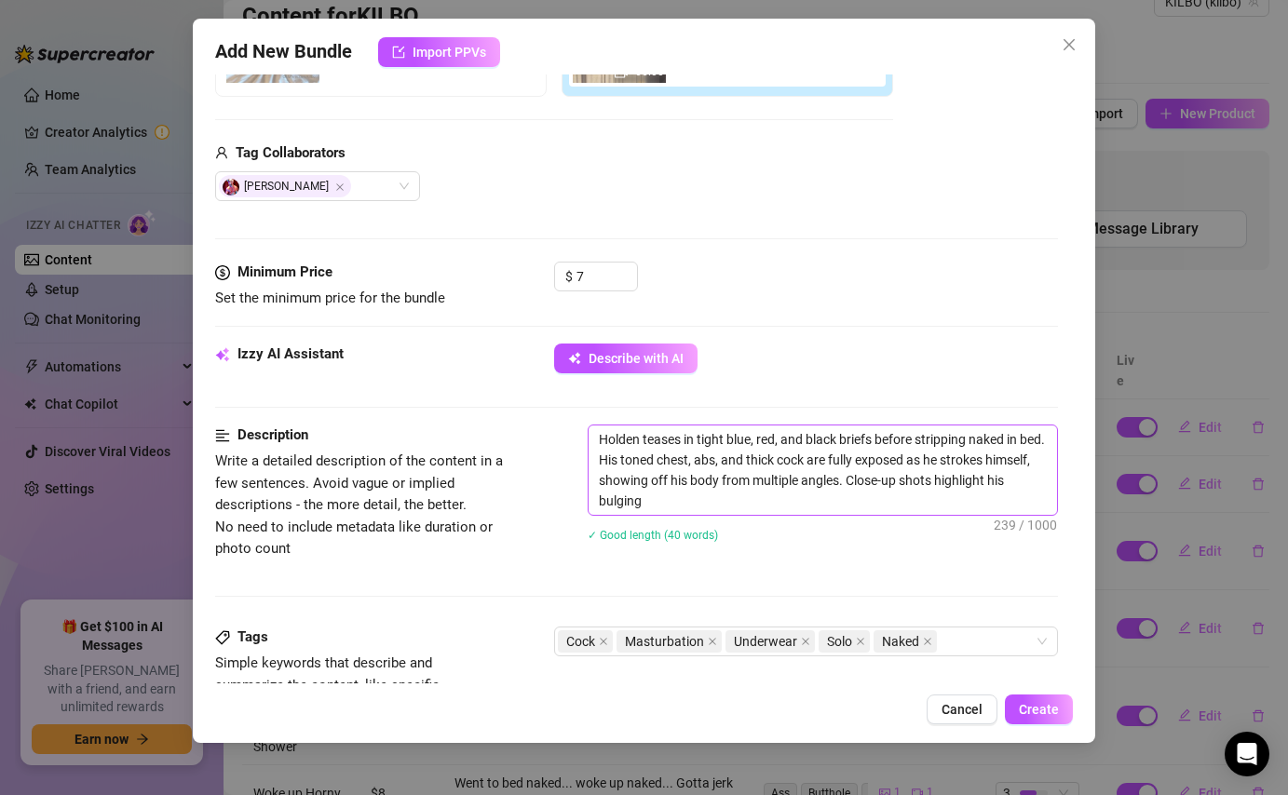
type textarea "Holden teases in tight blue, red, and black briefs before stripping naked in be…"
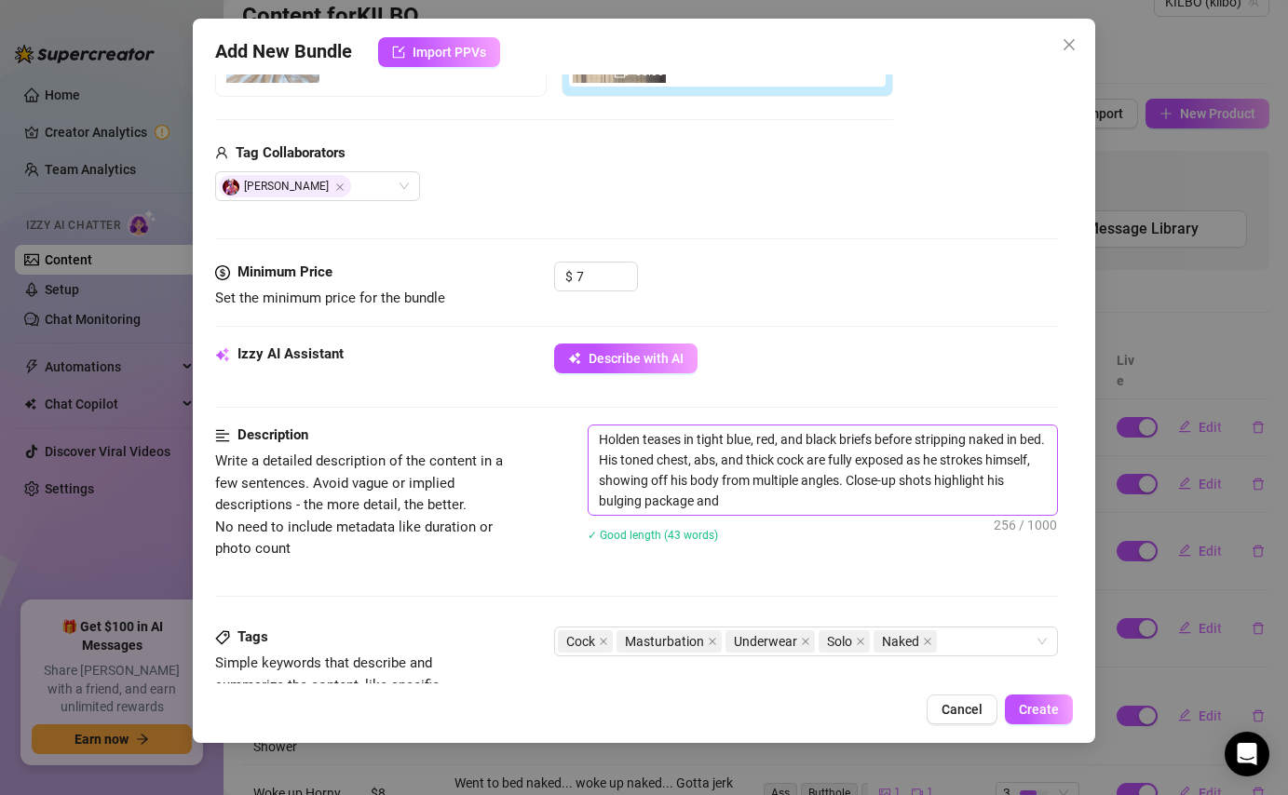
type textarea "Holden teases in tight blue, red, and black briefs before stripping naked in be…"
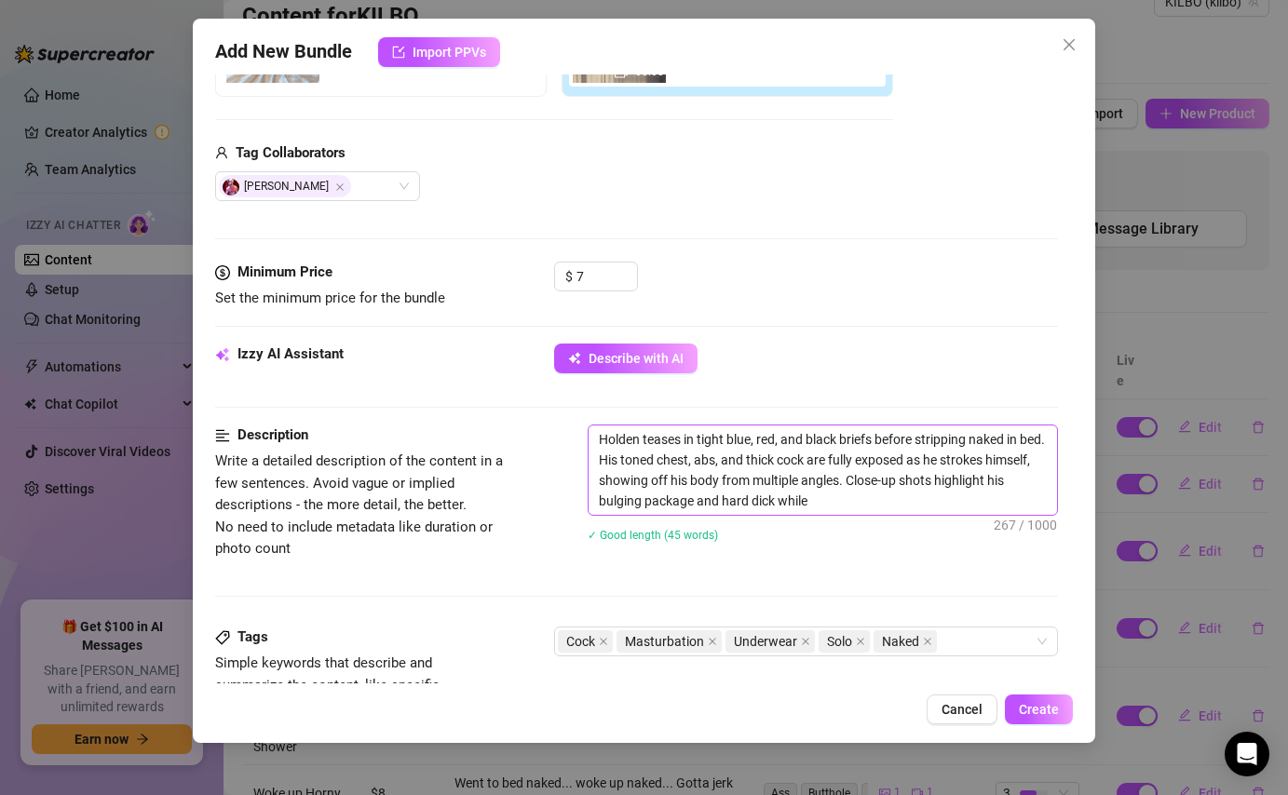
type textarea "Holden teases in tight blue, red, and black briefs before stripping naked in be…"
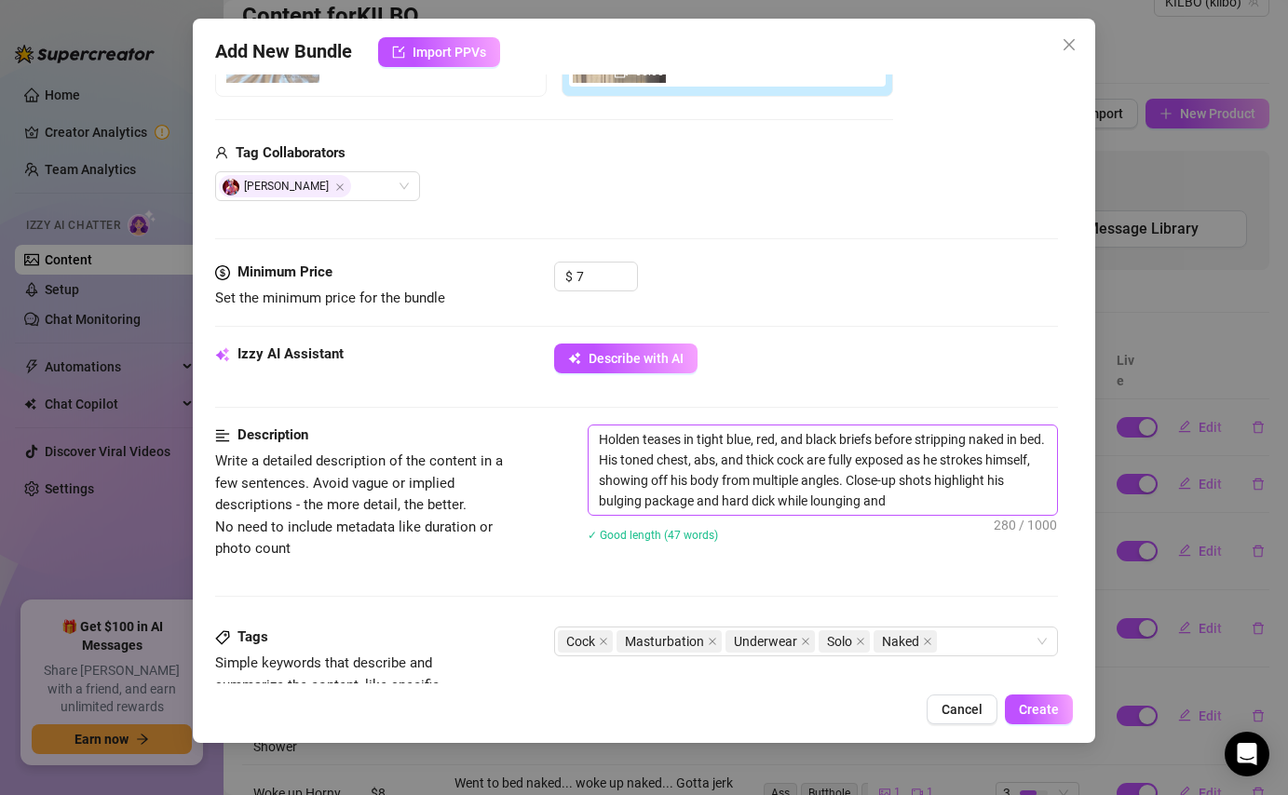
type textarea "Holden teases in tight blue, red, and black briefs before stripping naked in be…"
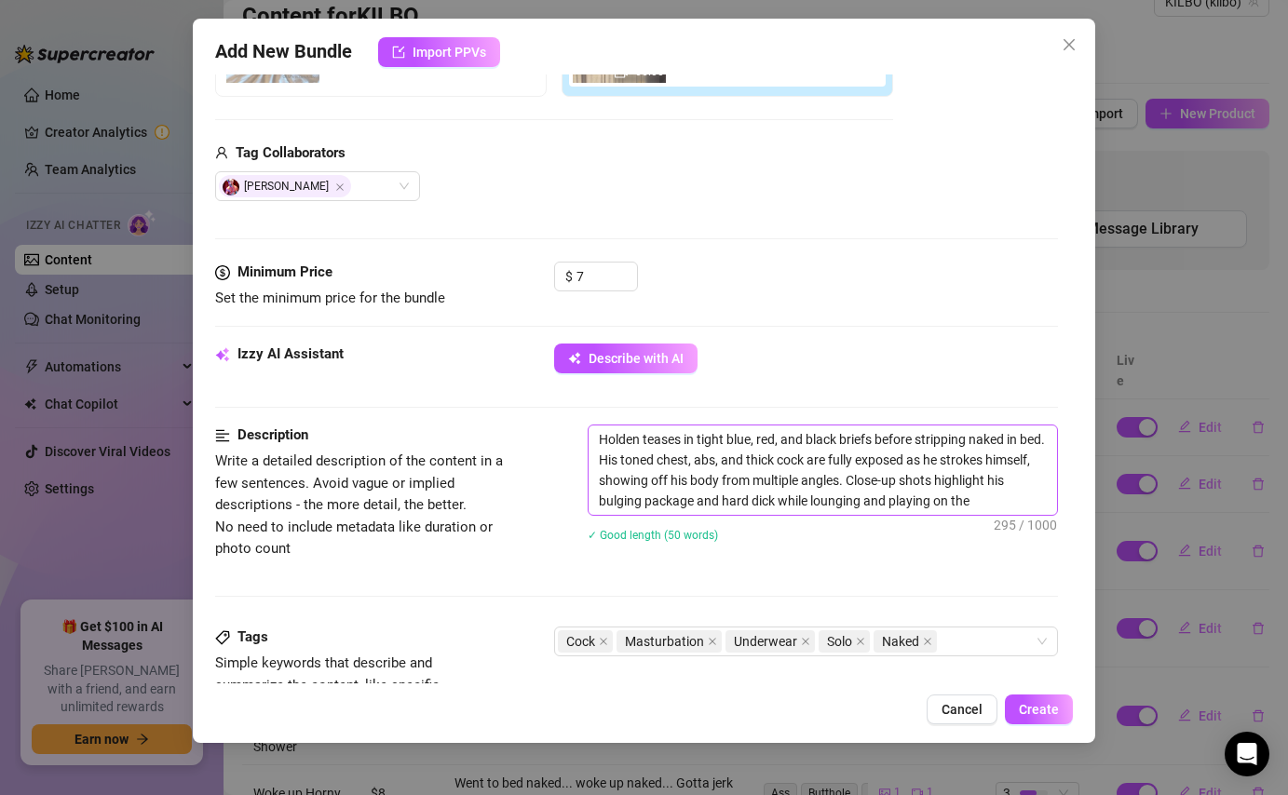
type textarea "Holden teases in tight blue, red, and black briefs before stripping naked in be…"
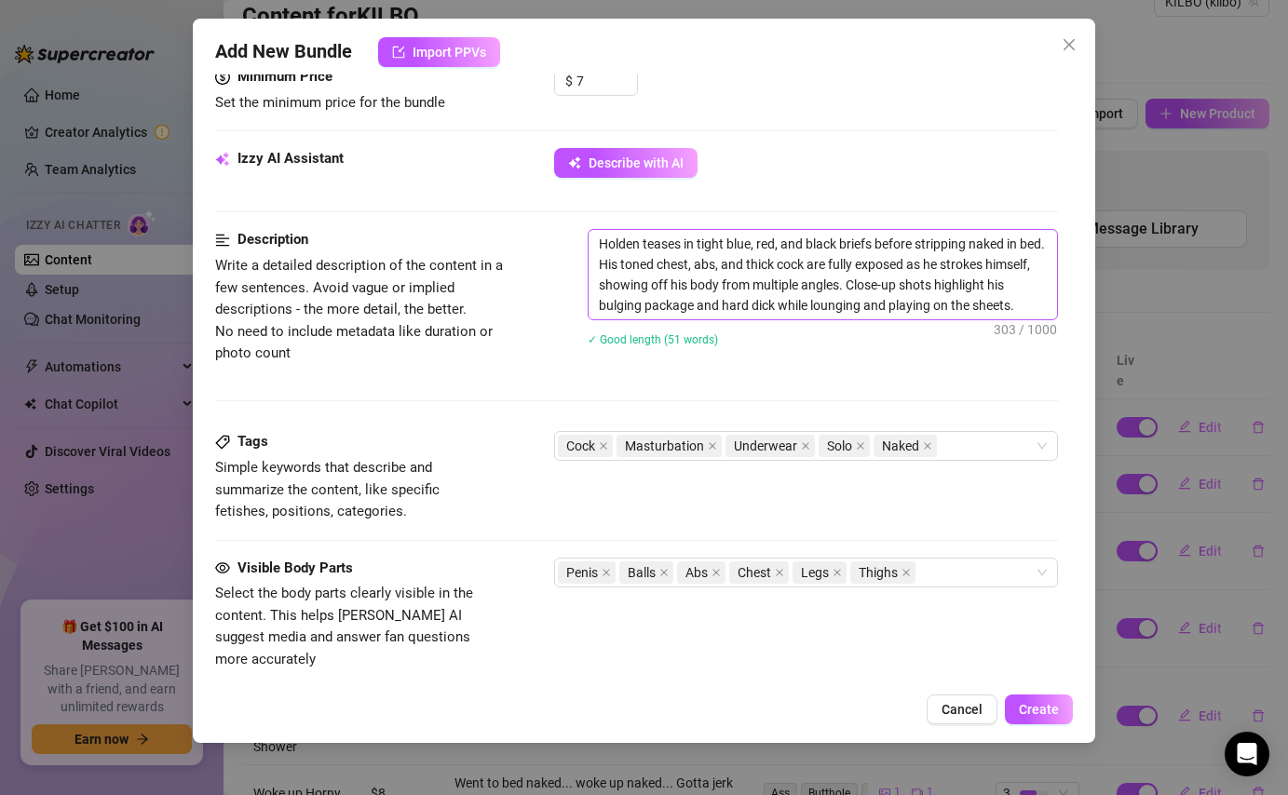
scroll to position [636, 0]
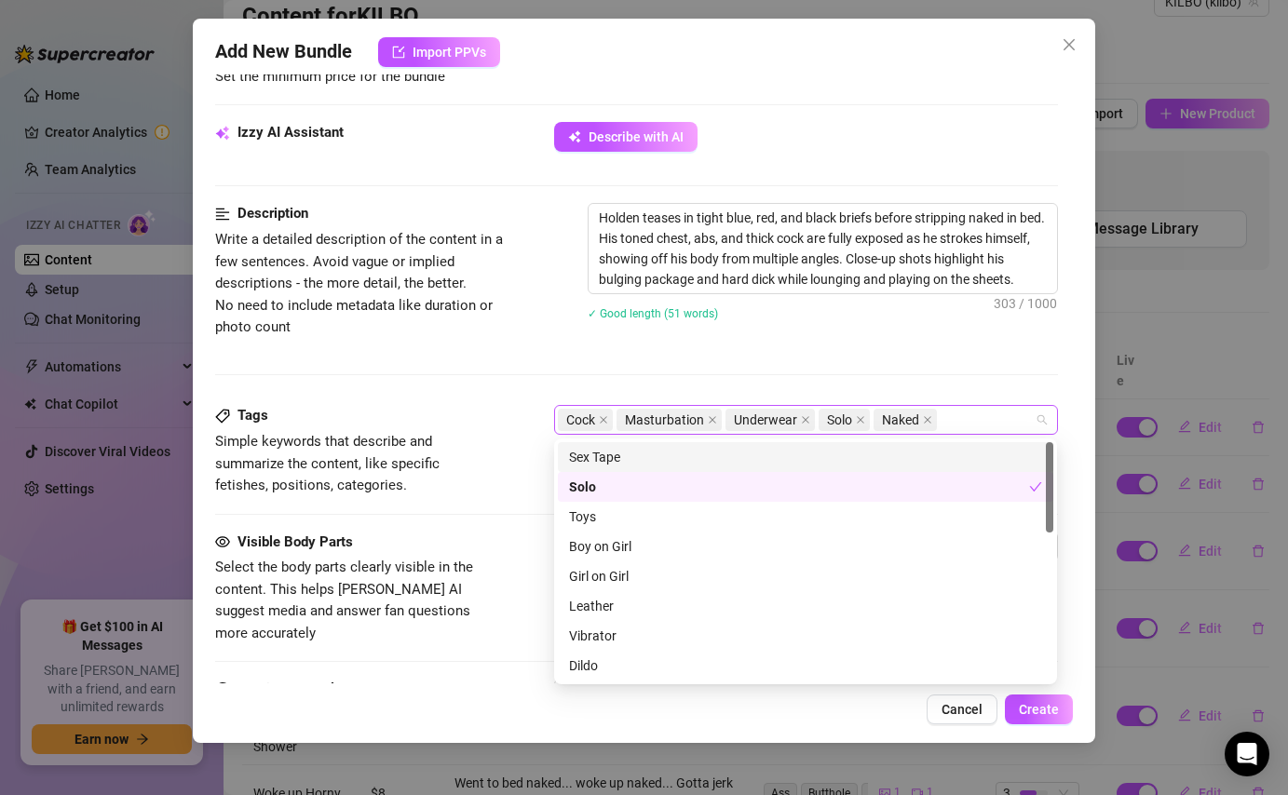
click at [957, 428] on div "Cock Masturbation Underwear Solo Naked" at bounding box center [796, 420] width 476 height 26
click at [963, 391] on div "Description Write a detailed description of the content in a few sentences. Avo…" at bounding box center [636, 304] width 842 height 202
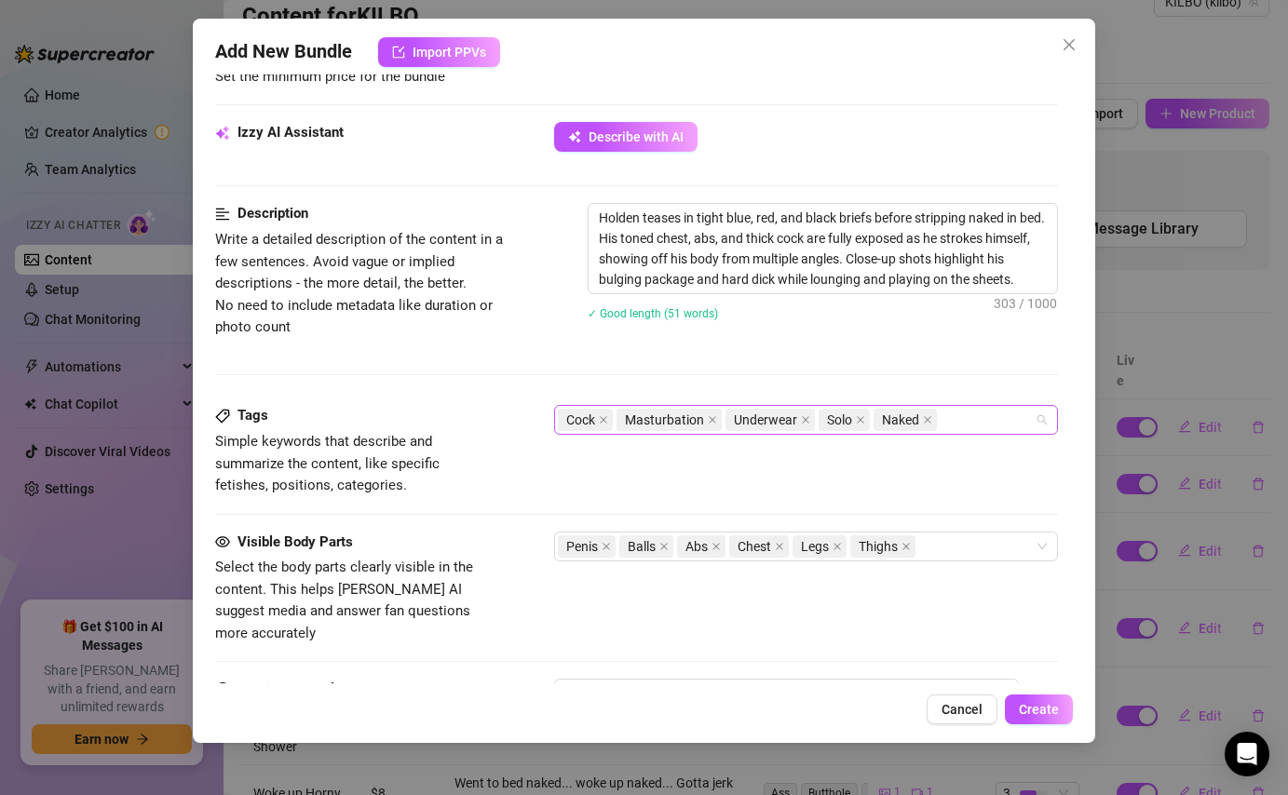
click at [973, 421] on div "Cock Masturbation Underwear Solo Naked" at bounding box center [796, 420] width 476 height 26
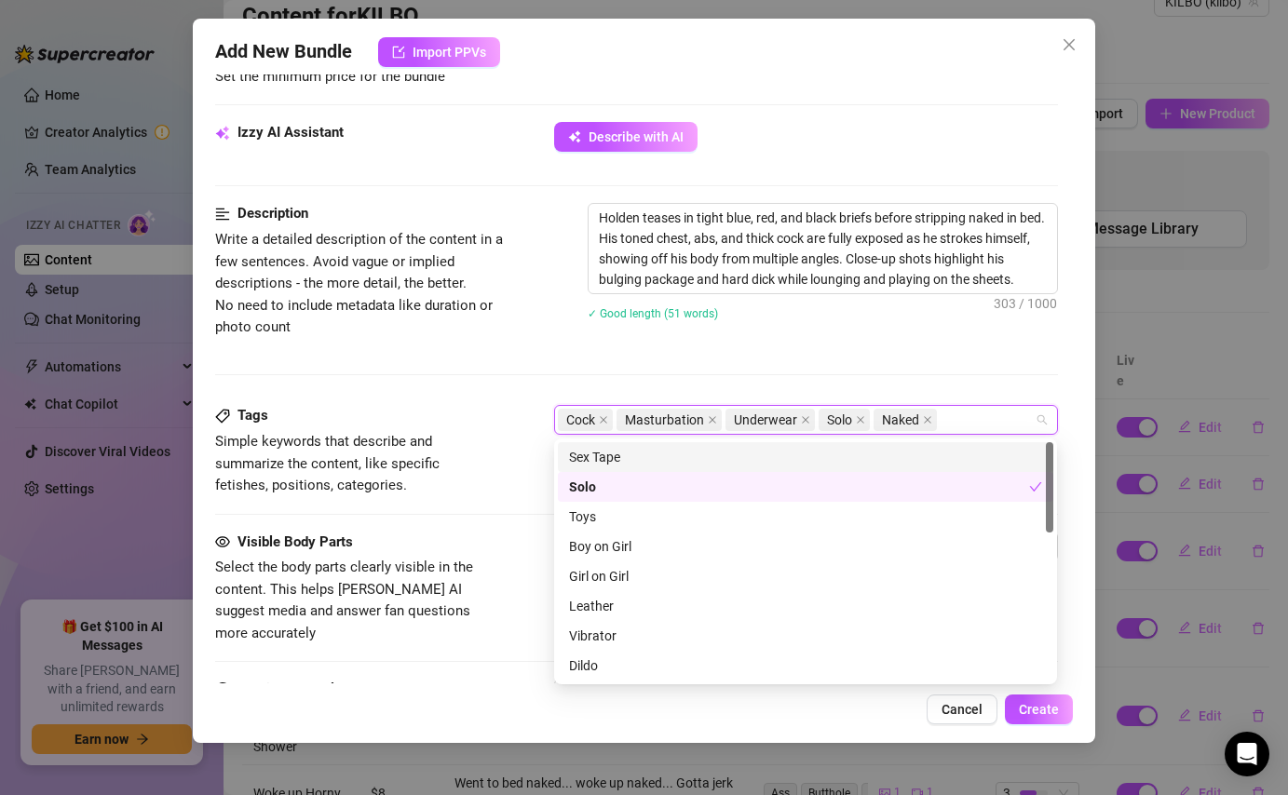
click at [971, 339] on div "Holden teases in tight blue, red, and black briefs before stripping naked in be…" at bounding box center [821, 274] width 469 height 142
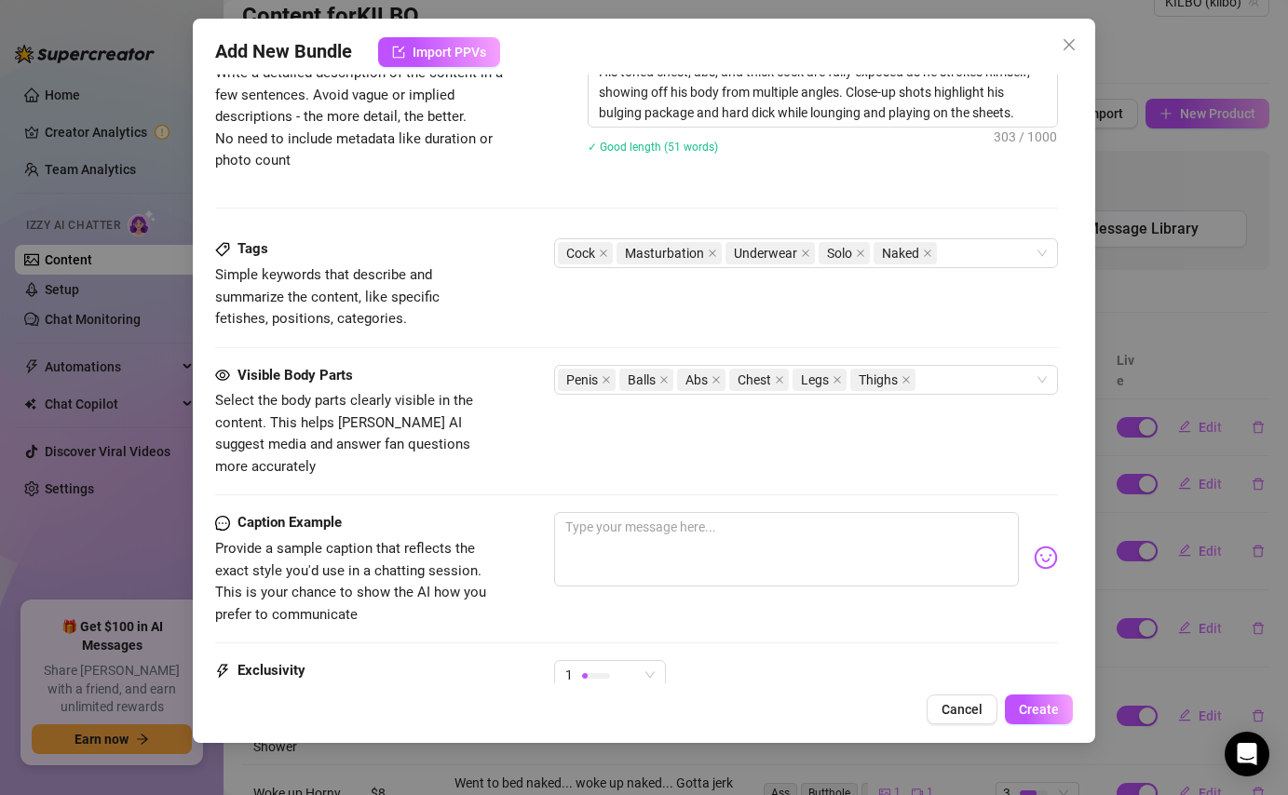
scroll to position [819, 0]
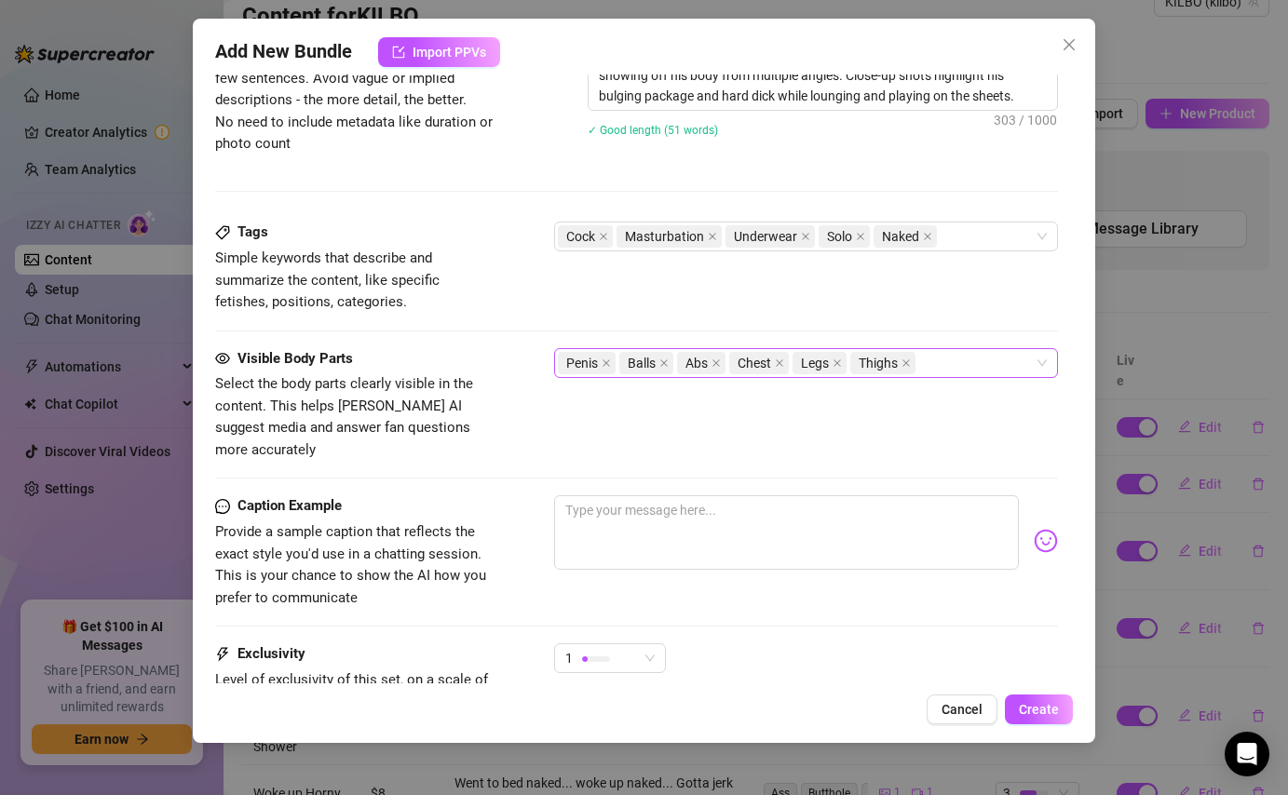
click at [965, 363] on div "Penis Balls Abs Chest Legs Thighs" at bounding box center [796, 363] width 476 height 26
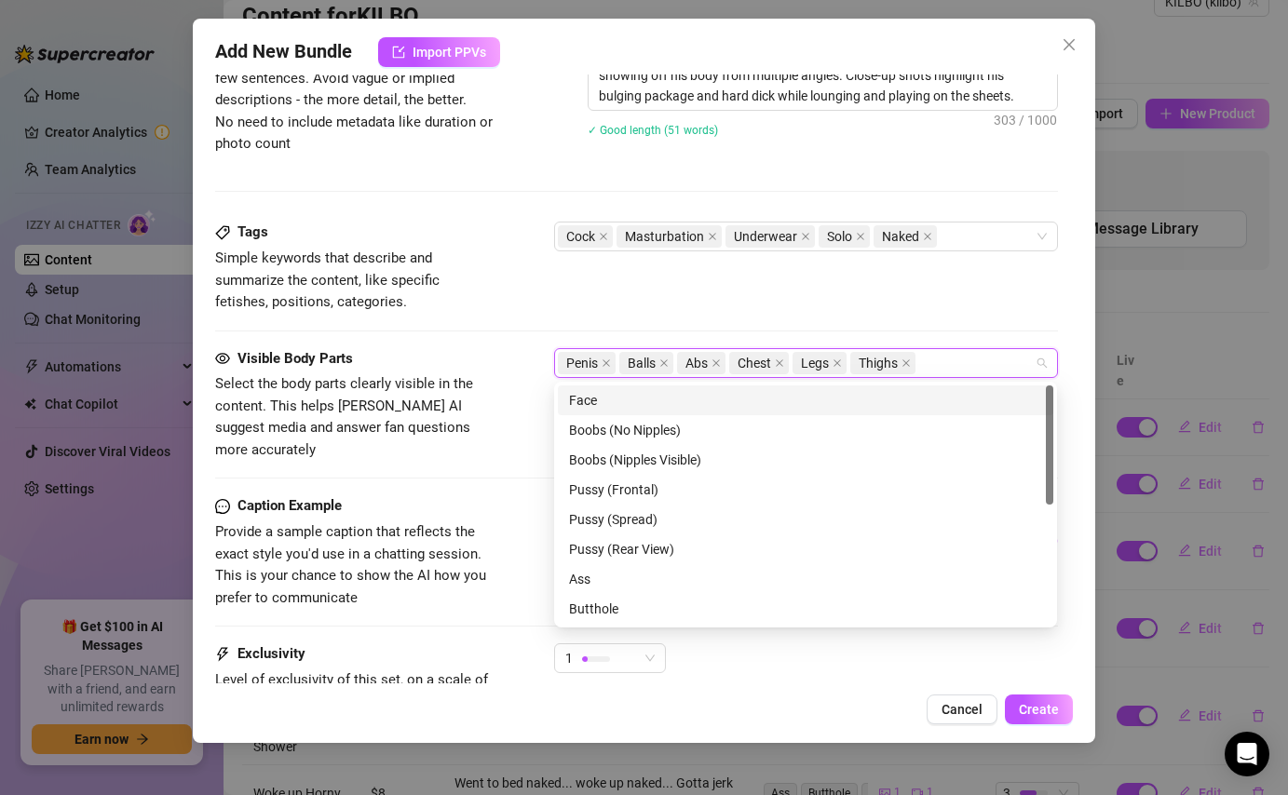
type input "F"
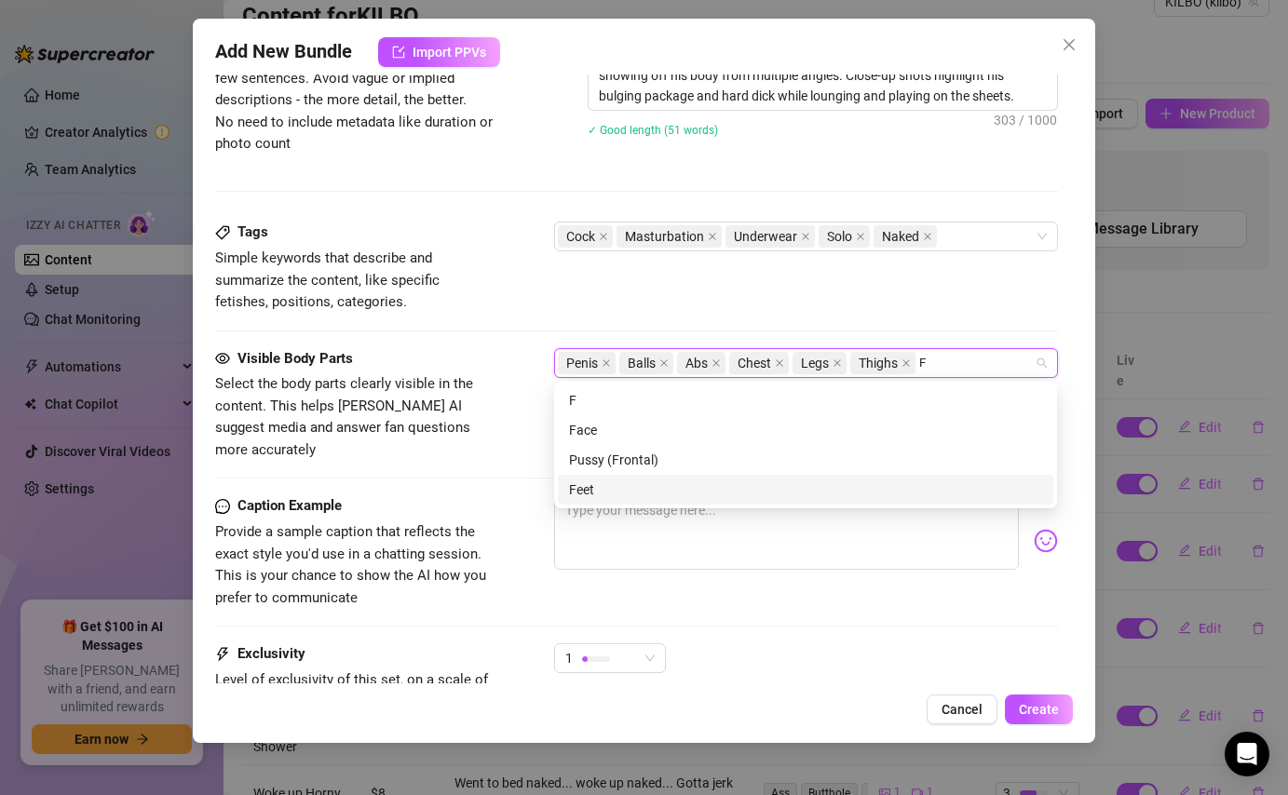
click at [750, 492] on div "Feet" at bounding box center [805, 489] width 473 height 20
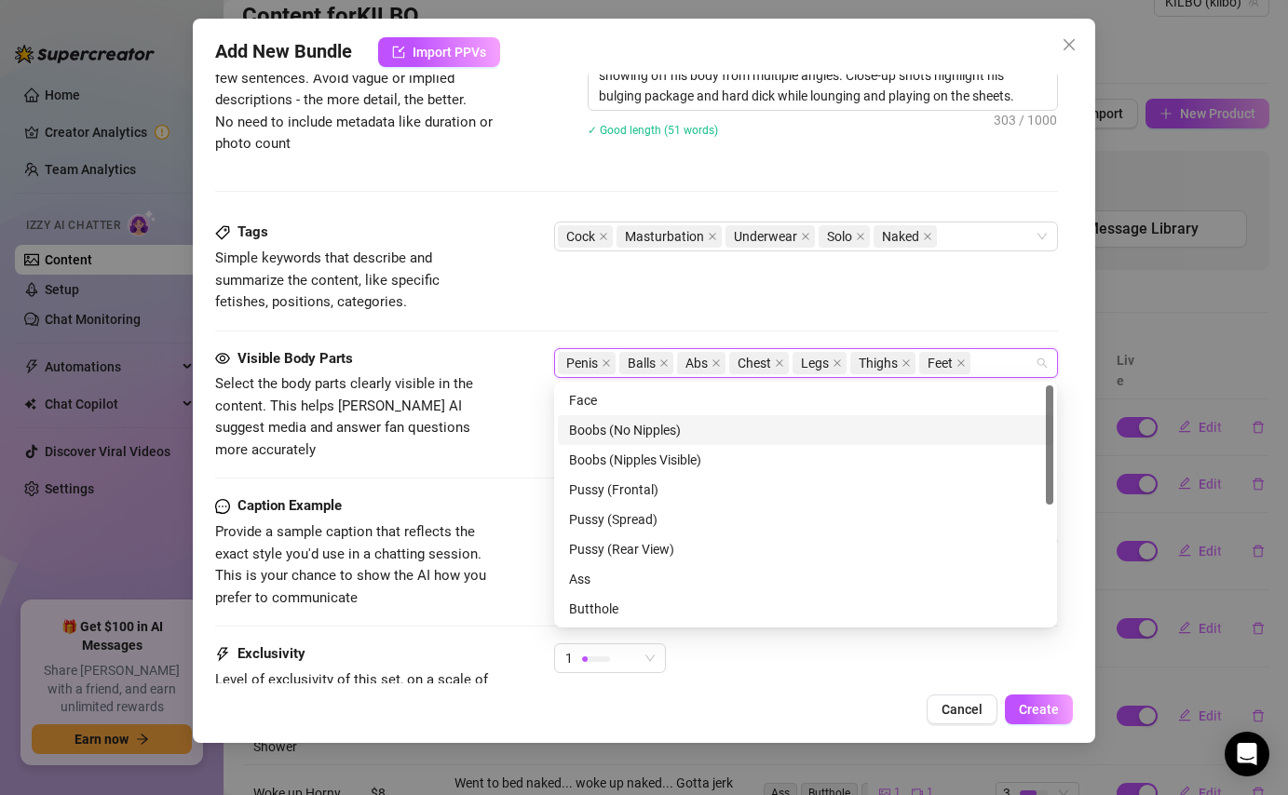
click at [506, 398] on div "Visible Body Parts Select the body parts clearly visible in the content. This h…" at bounding box center [636, 405] width 842 height 114
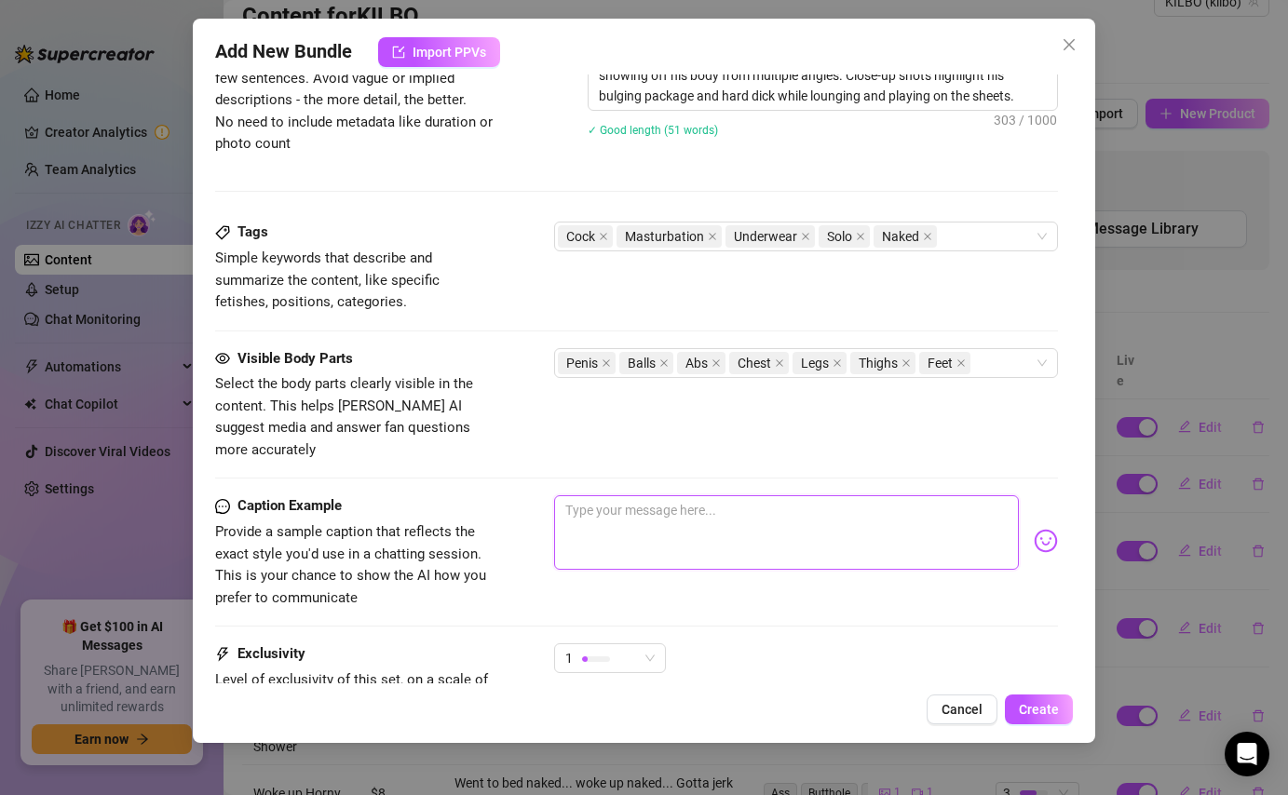
click at [646, 517] on textarea at bounding box center [786, 532] width 464 height 74
type textarea "I"
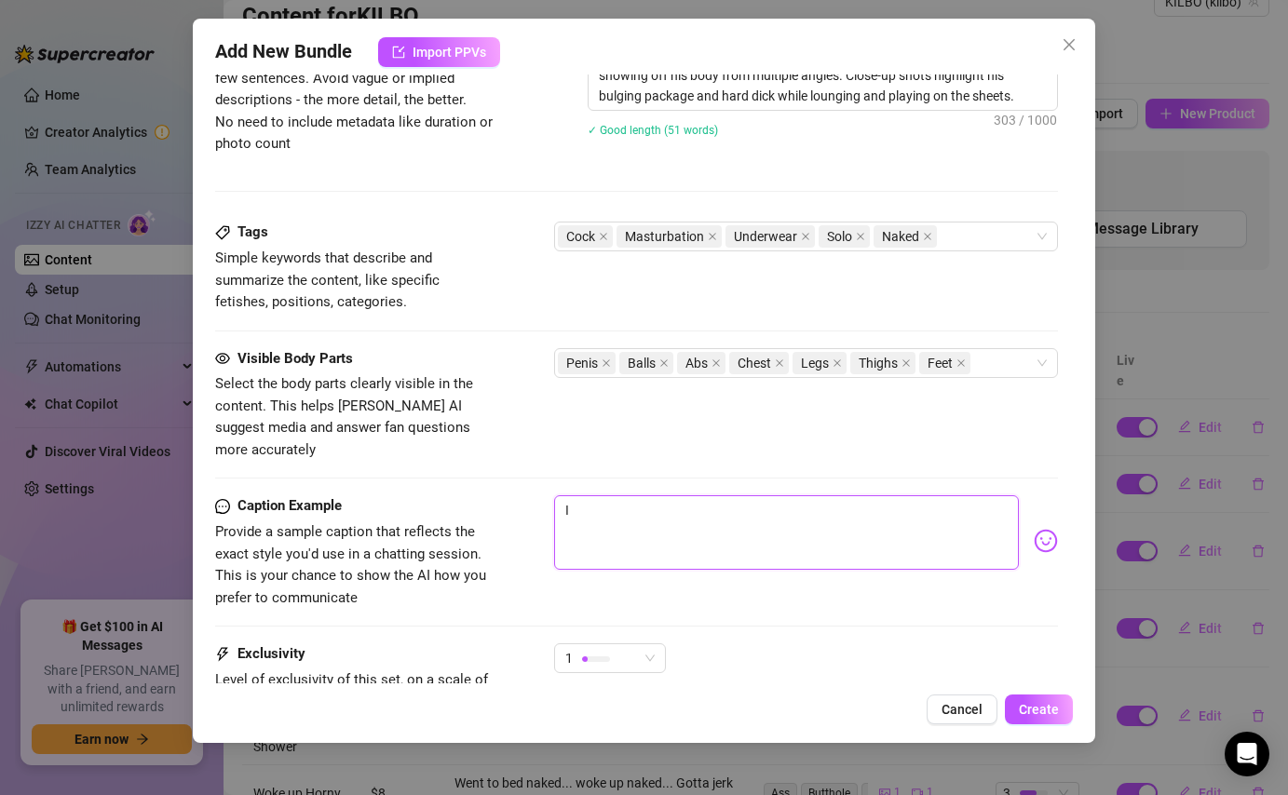
type textarea "I w"
type textarea "I wa"
type textarea "I wak"
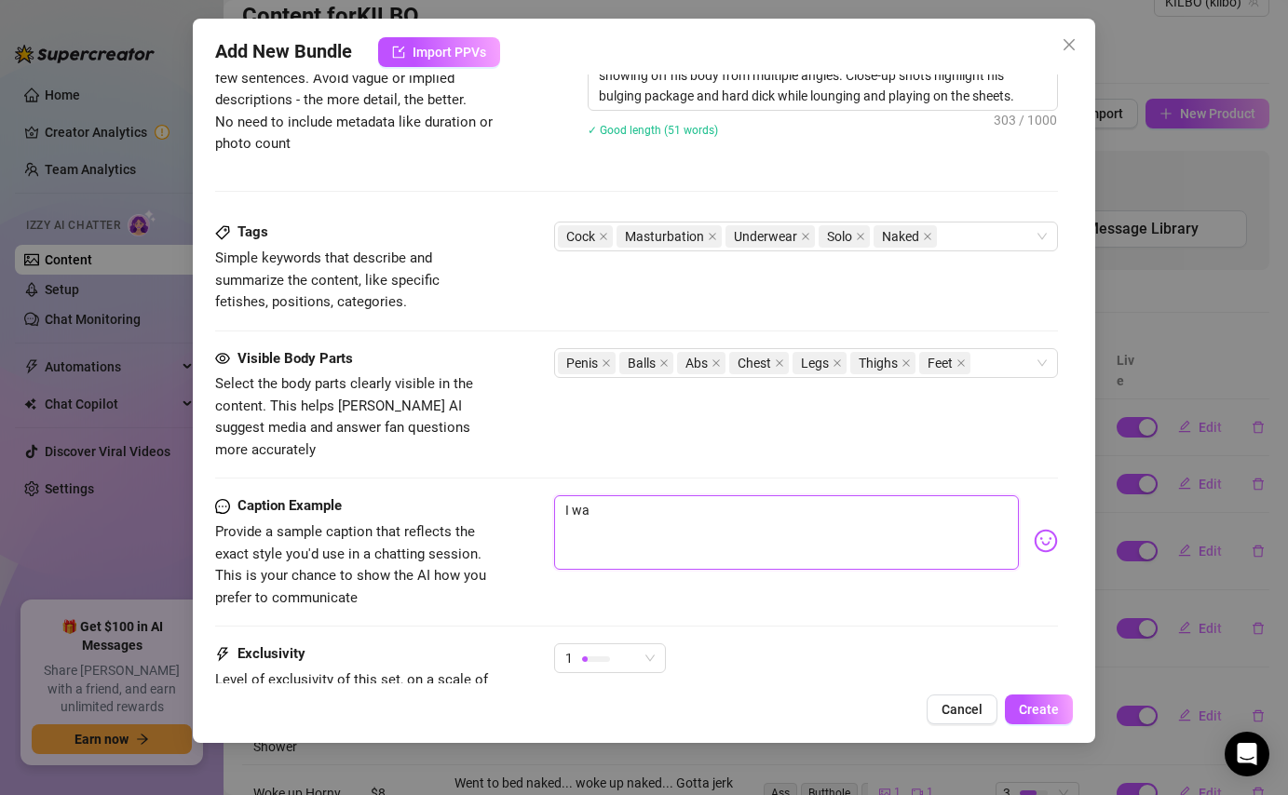
type textarea "I wak"
type textarea "I wake"
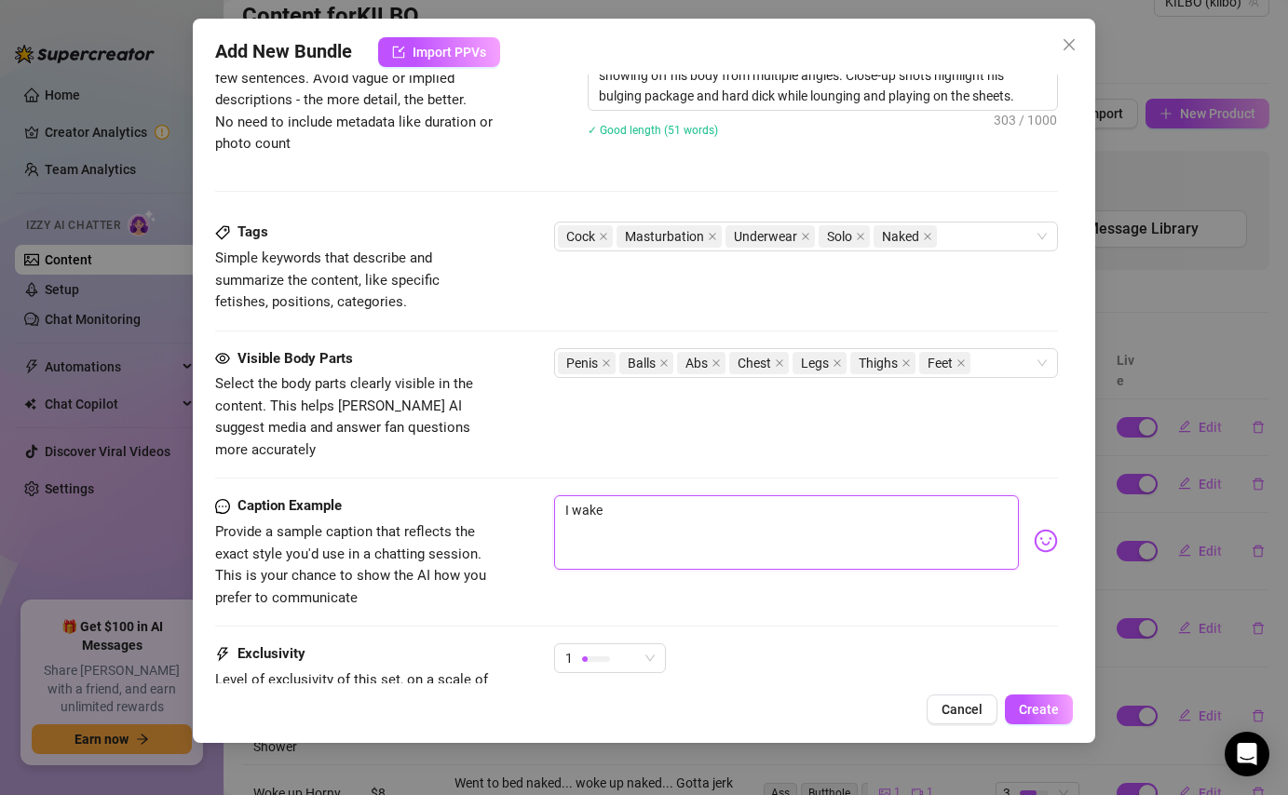
type textarea "I wake u"
type textarea "I wake up"
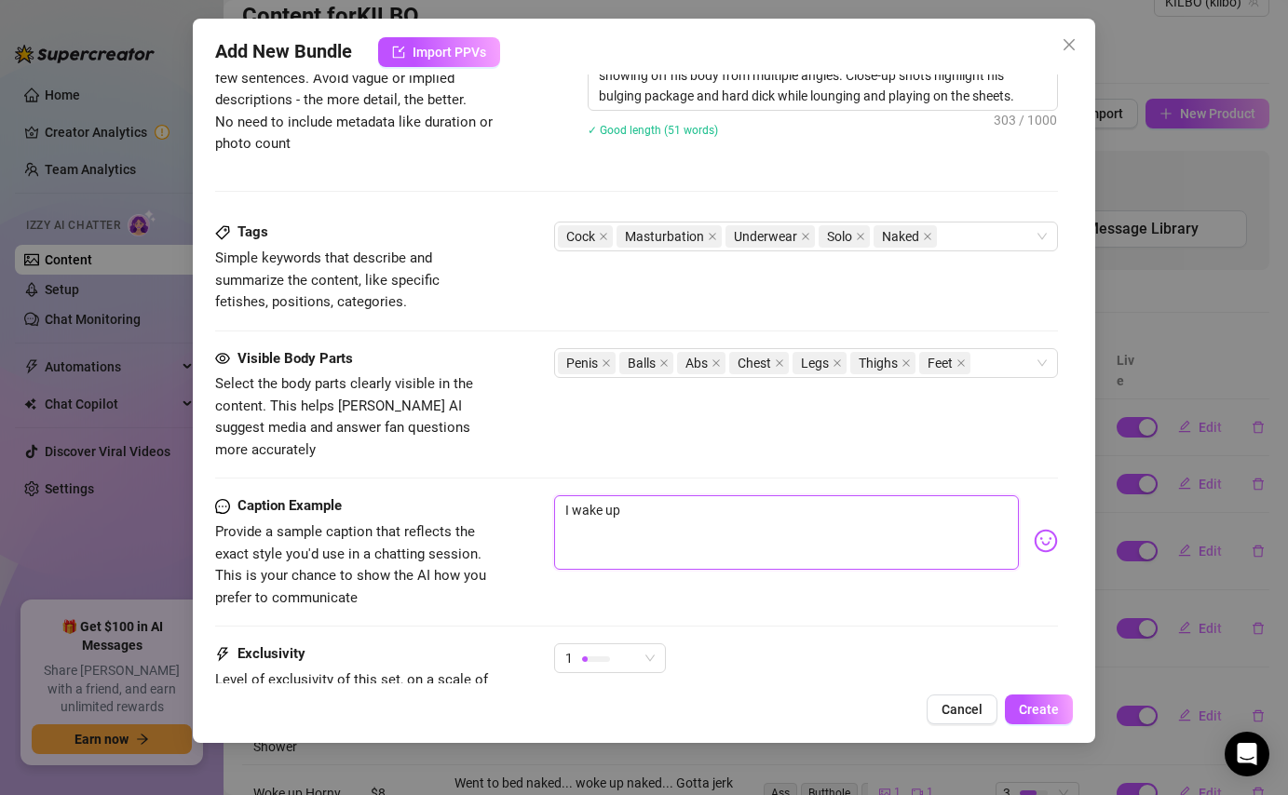
type textarea "I wake up"
type textarea "I wake up N"
type textarea "I wake up Na"
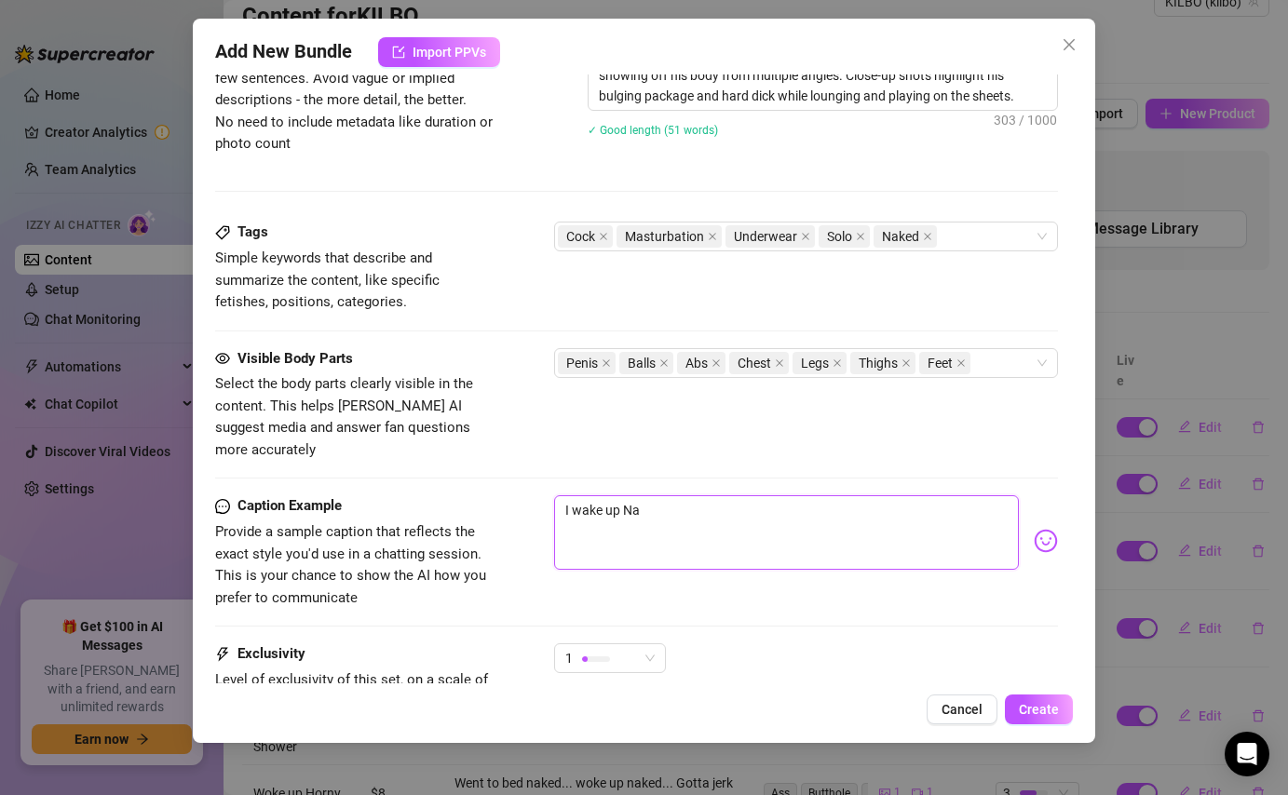
type textarea "I wake up Nak"
type textarea "I wake up Nake"
type textarea "I wake up Naked"
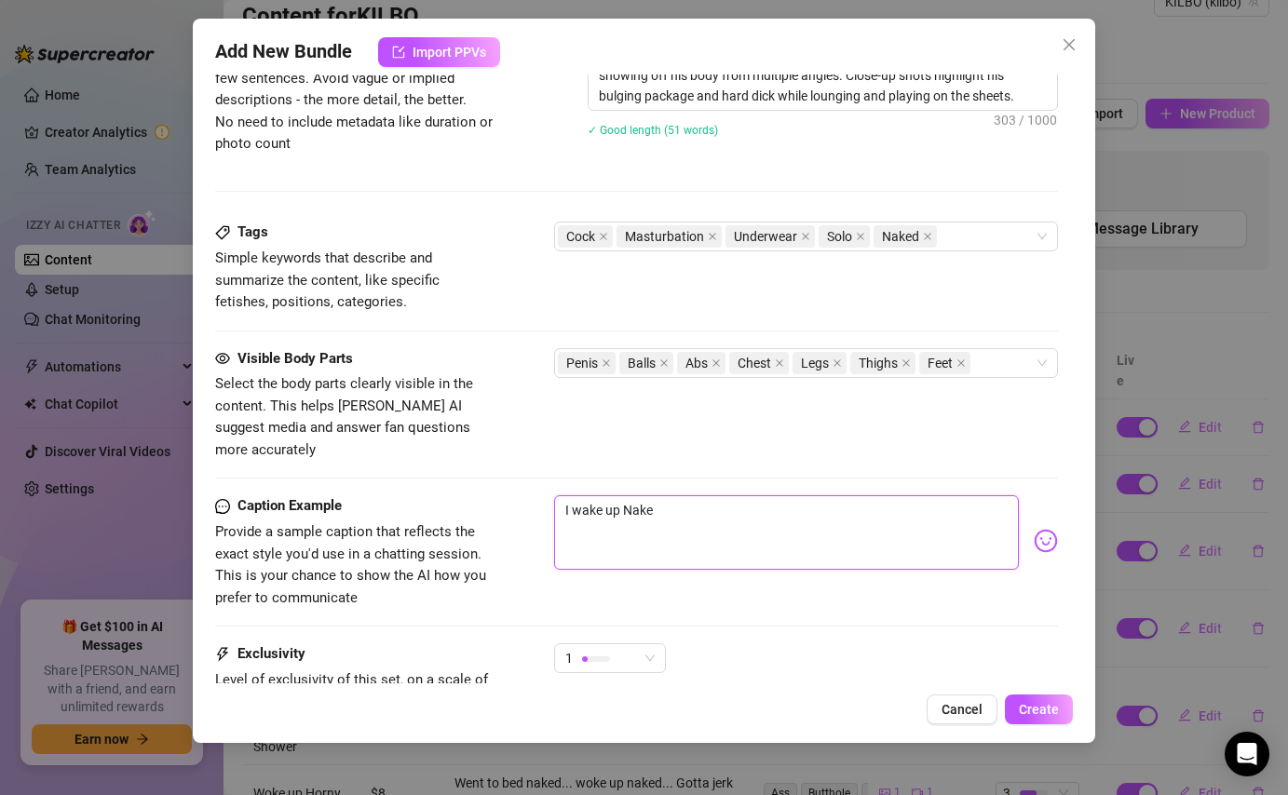
type textarea "I wake up Naked"
type textarea "I wake up Nake"
type textarea "I wake up Nak"
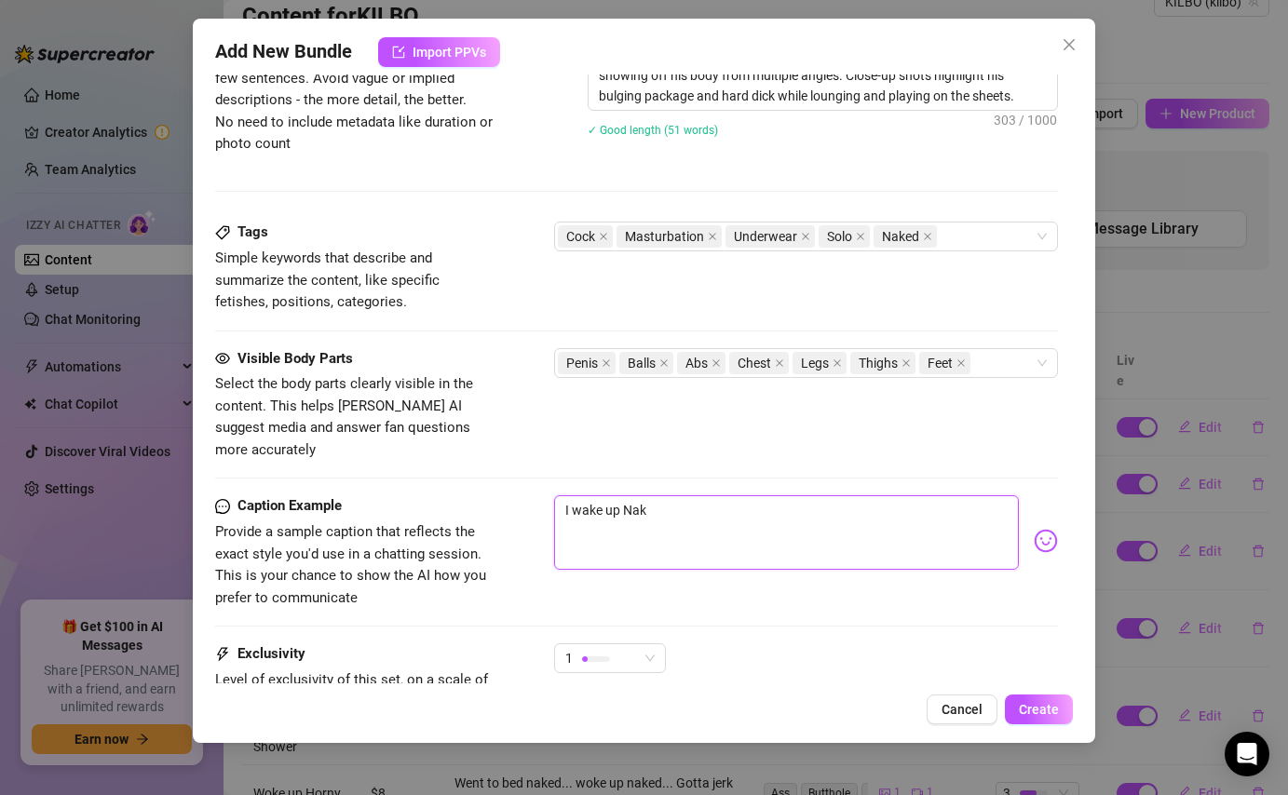
type textarea "I wake up Na"
type textarea "I wake up N"
type textarea "I wake up"
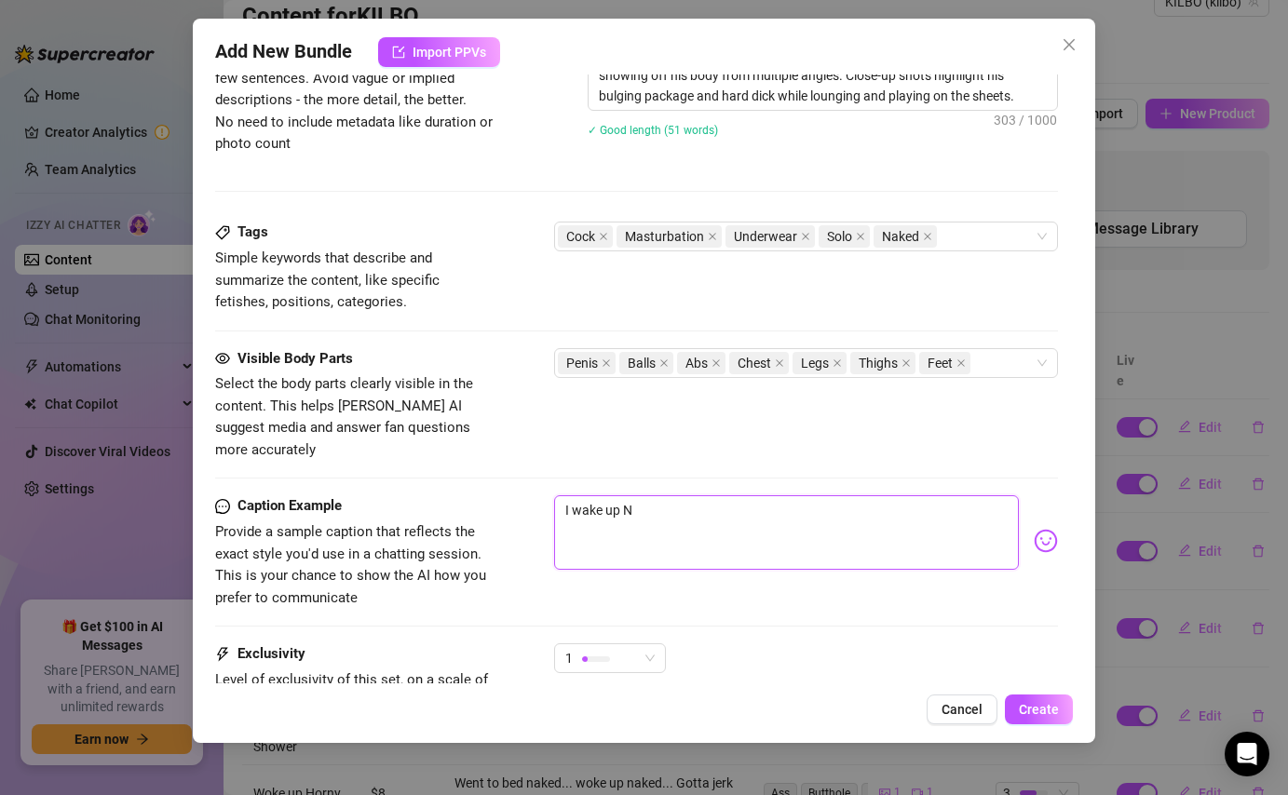
type textarea "I wake up"
type textarea "I wake up b"
type textarea "I wake up bu"
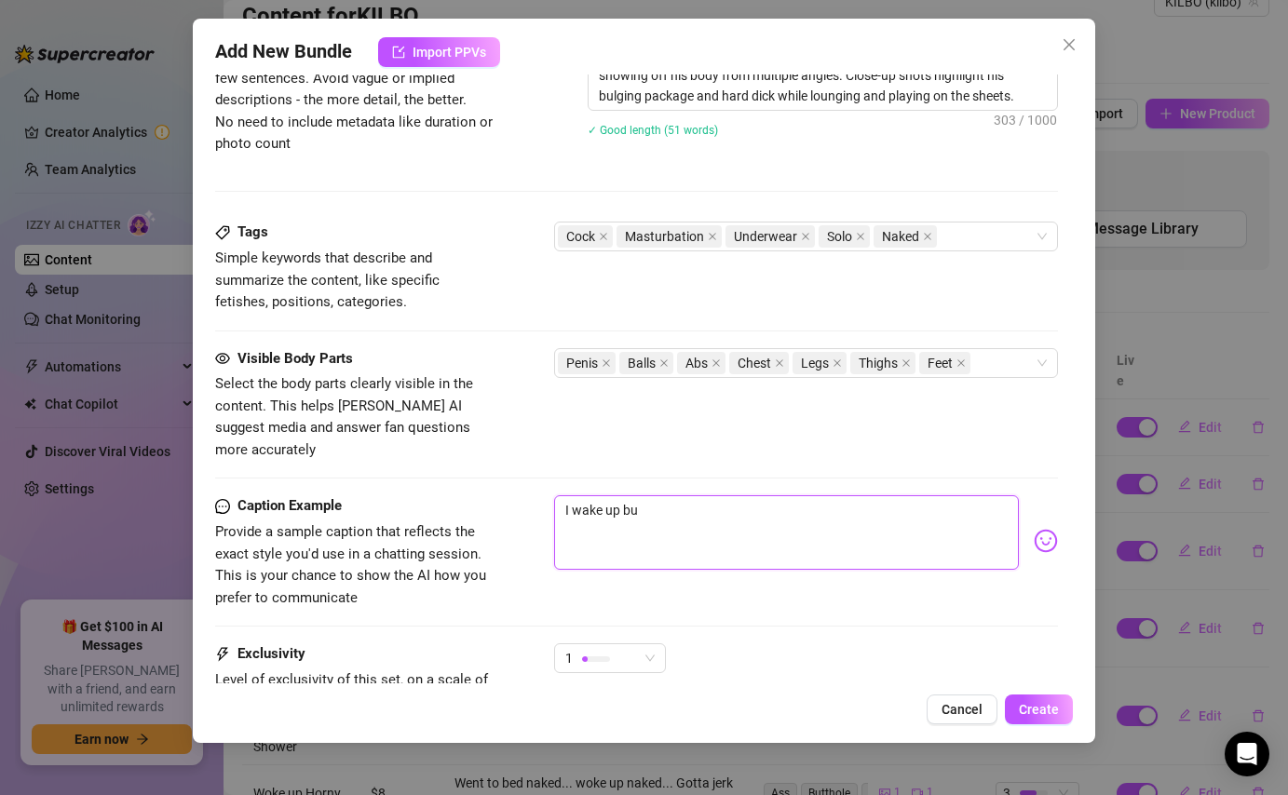
type textarea "I wake up but"
type textarea "I wake up butt"
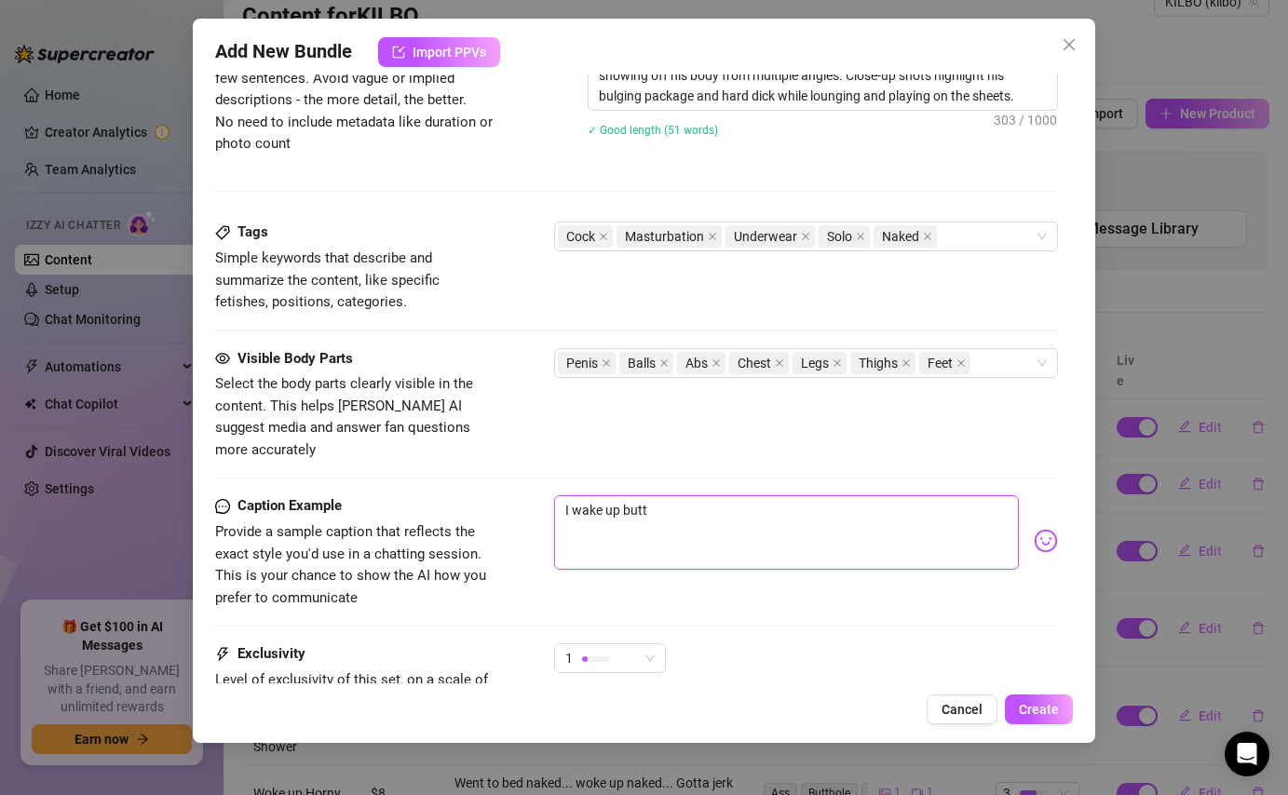
type textarea "I wake up butt"
type textarea "I wake up butt n"
type textarea "I wake up butt na"
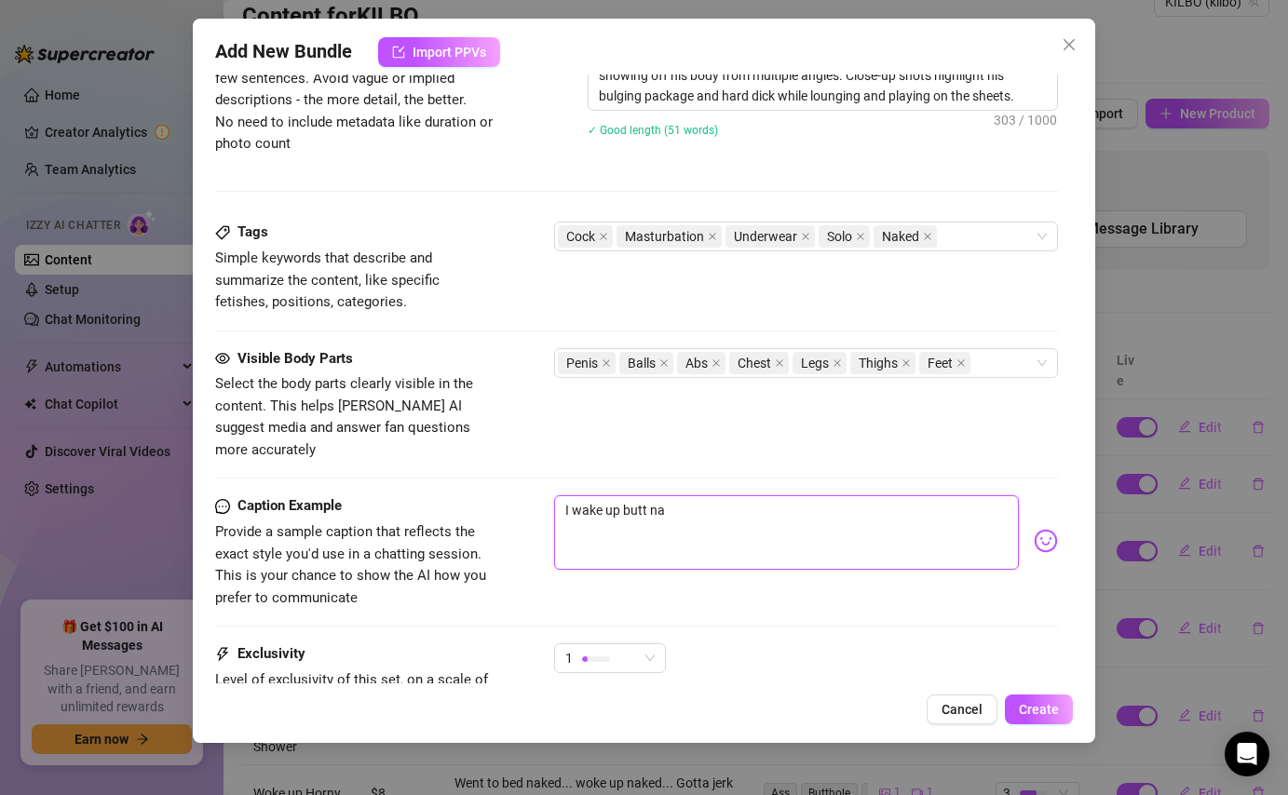
type textarea "I wake up butt nak"
type textarea "I wake up butt nake"
type textarea "I wake up butt naked"
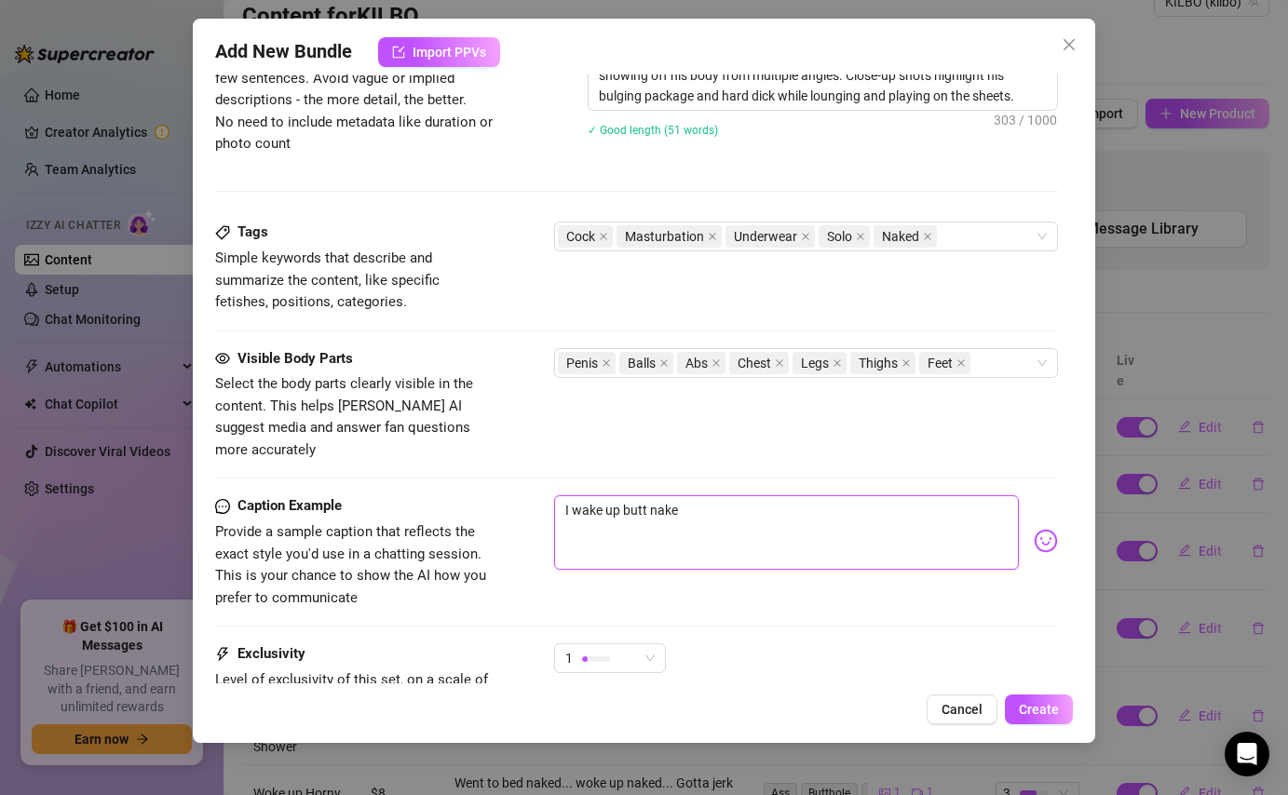
type textarea "I wake up butt naked"
type textarea "I wake up butt naked,"
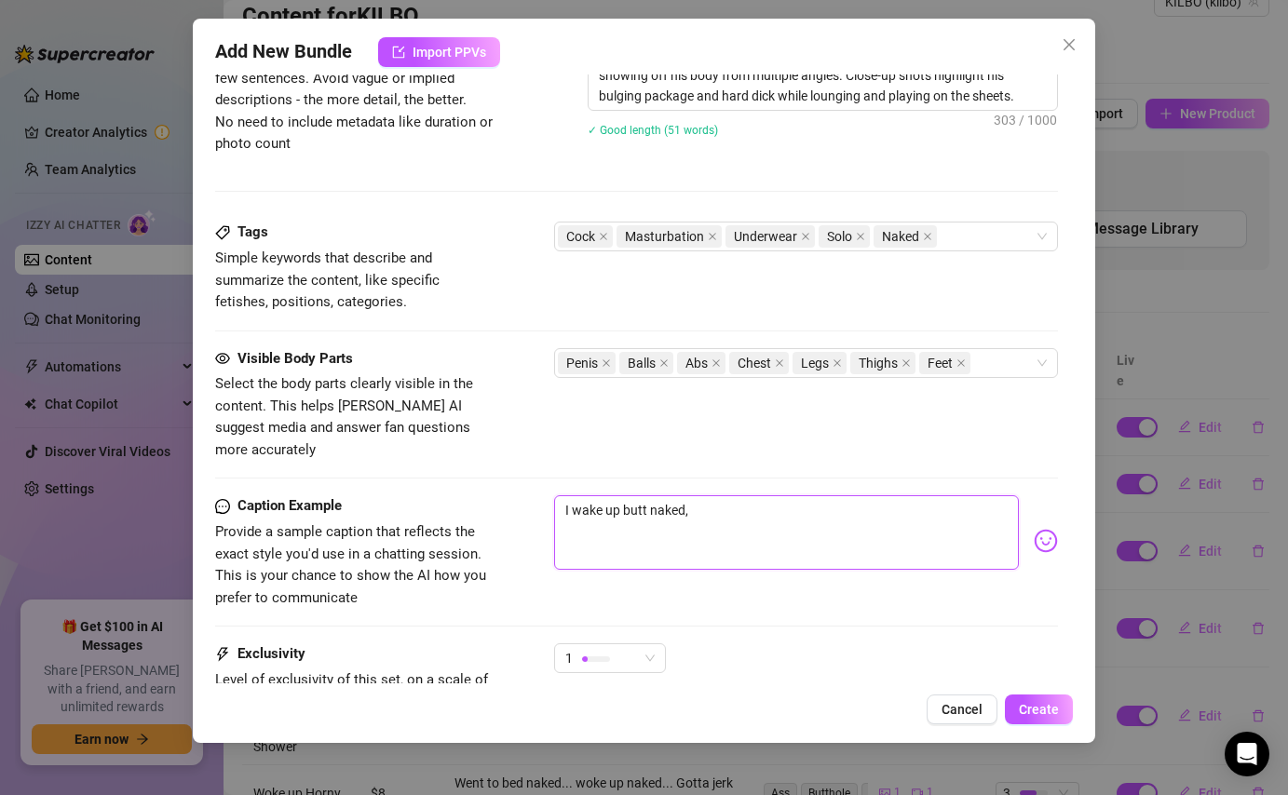
type textarea "I wake up butt naked, a"
type textarea "I wake up butt naked, an"
type textarea "I wake up butt naked, and"
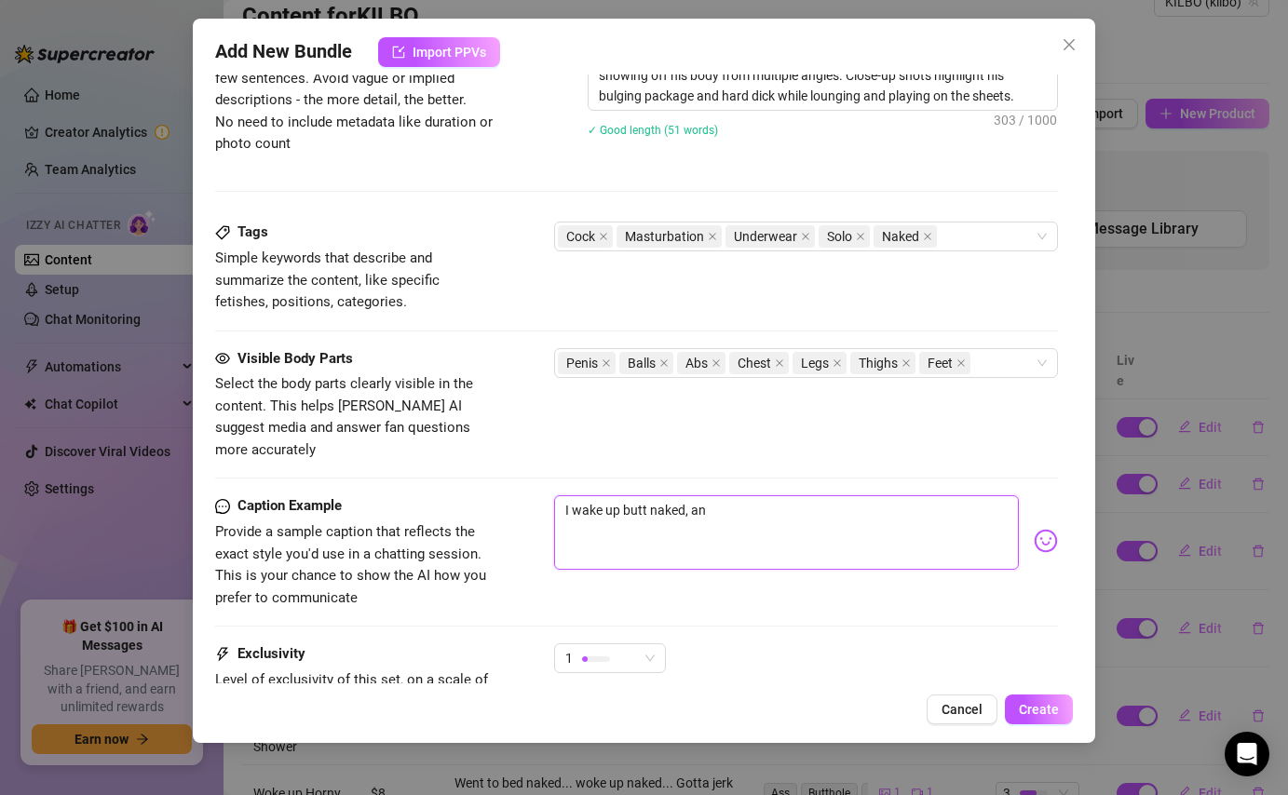
type textarea "I wake up butt naked, and"
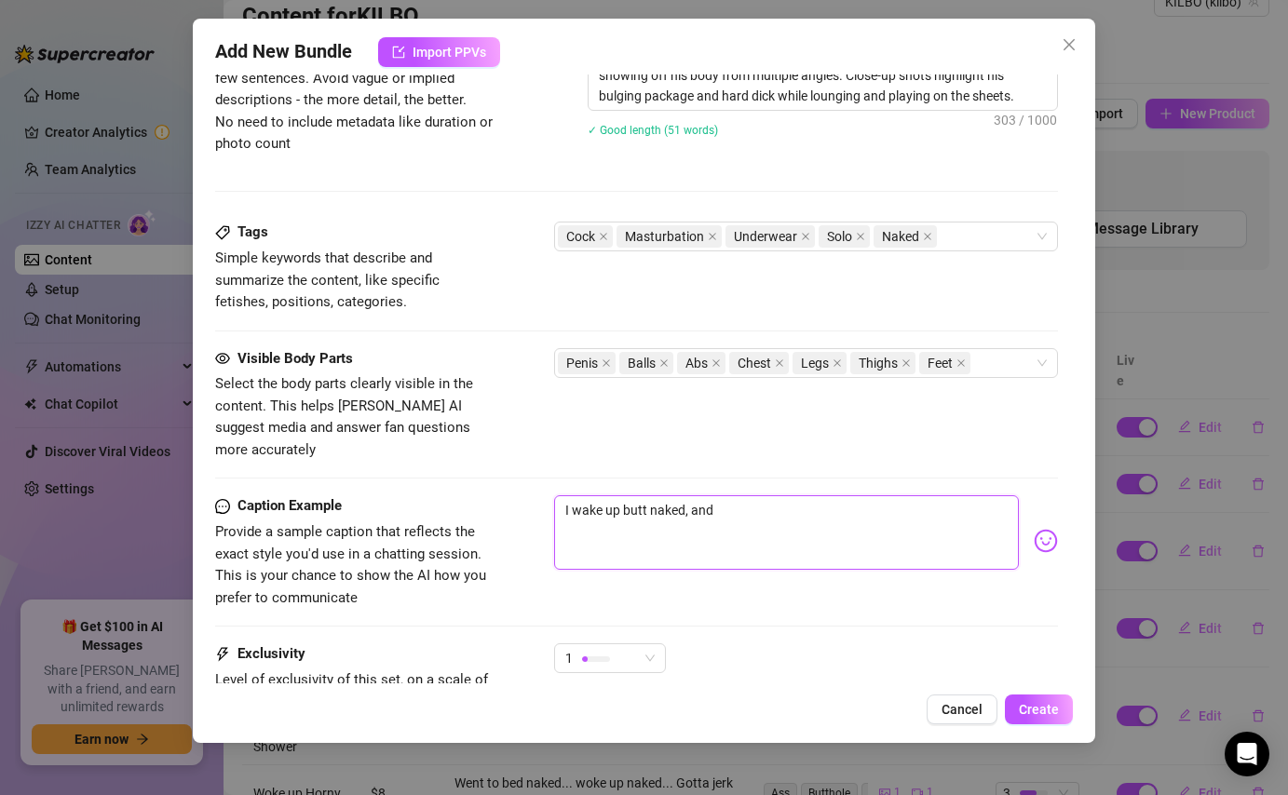
type textarea "I wake up butt naked, an"
type textarea "I wake up butt naked, a"
type textarea "I wake up butt naked,"
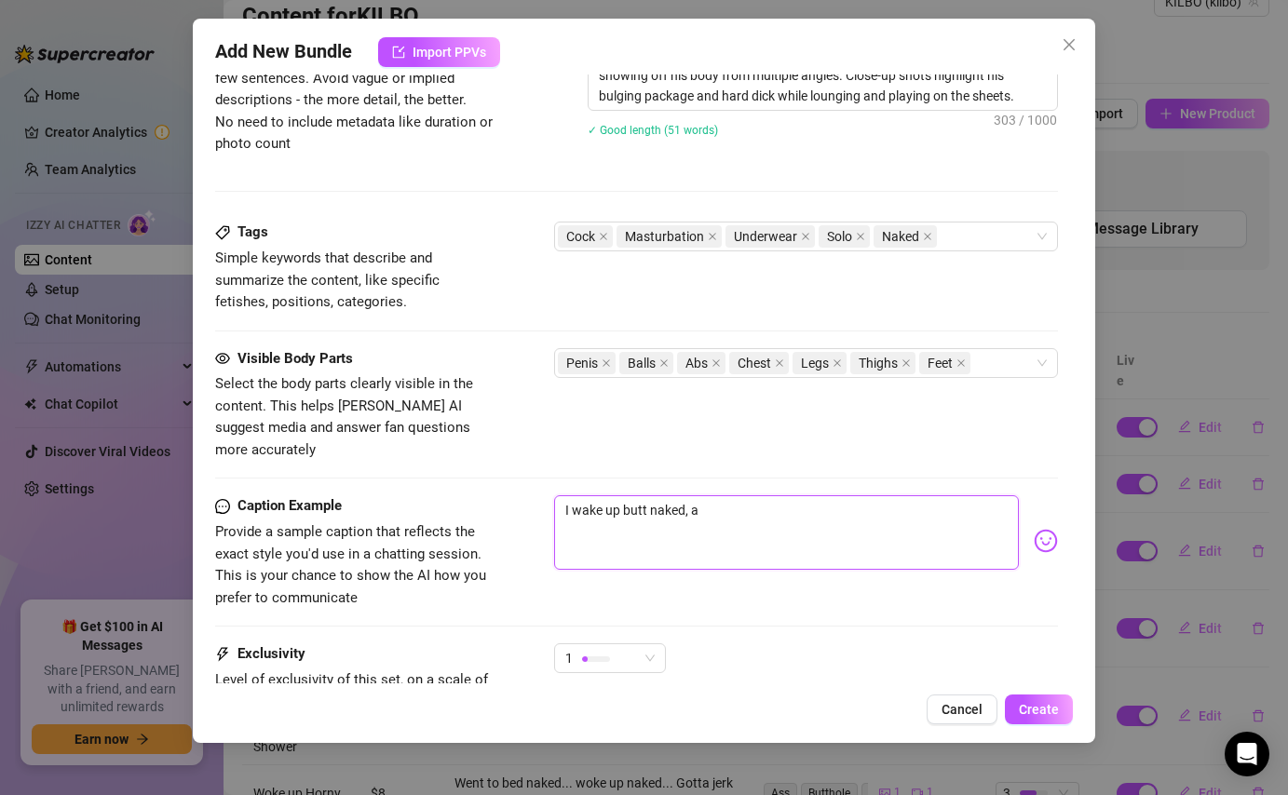
type textarea "I wake up butt naked,"
type textarea "I wake up butt naked"
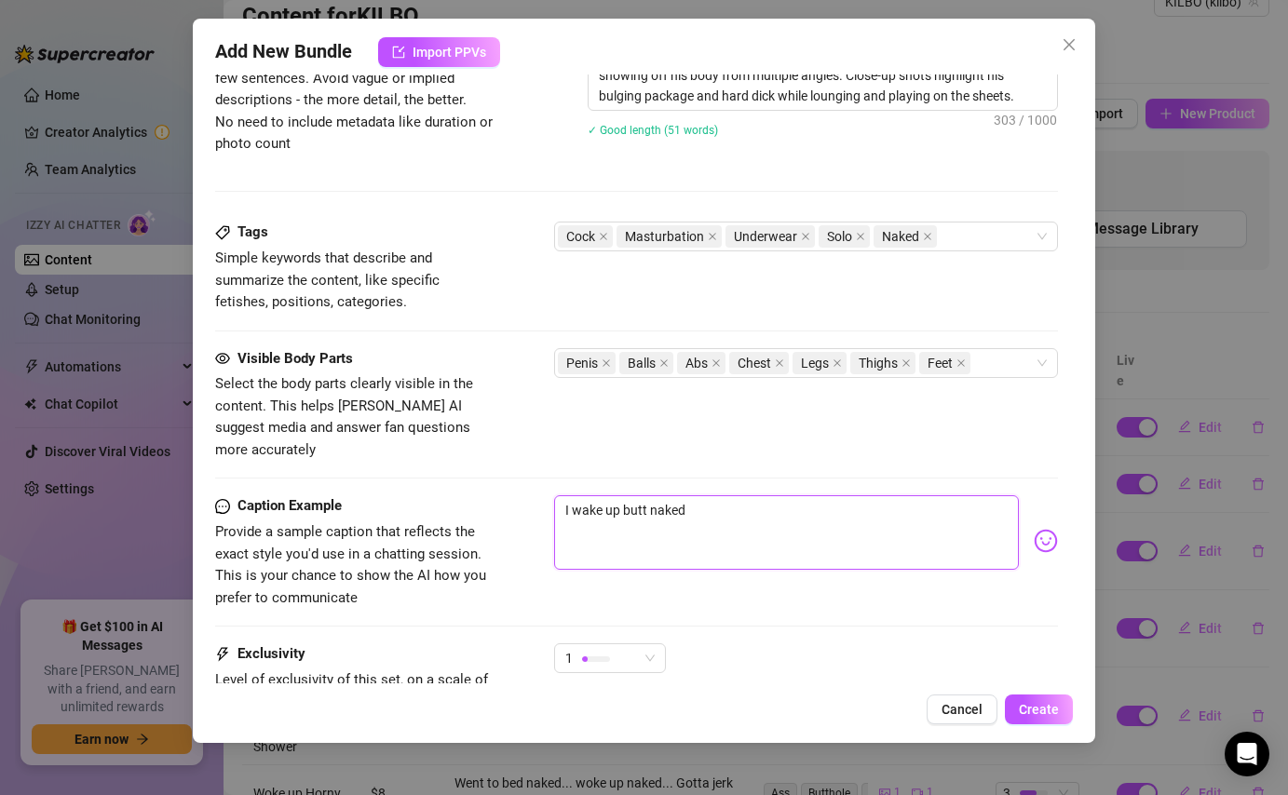
type textarea "I wake up butt naked"
type textarea "I wake up butt naked a"
type textarea "I wake up butt naked an"
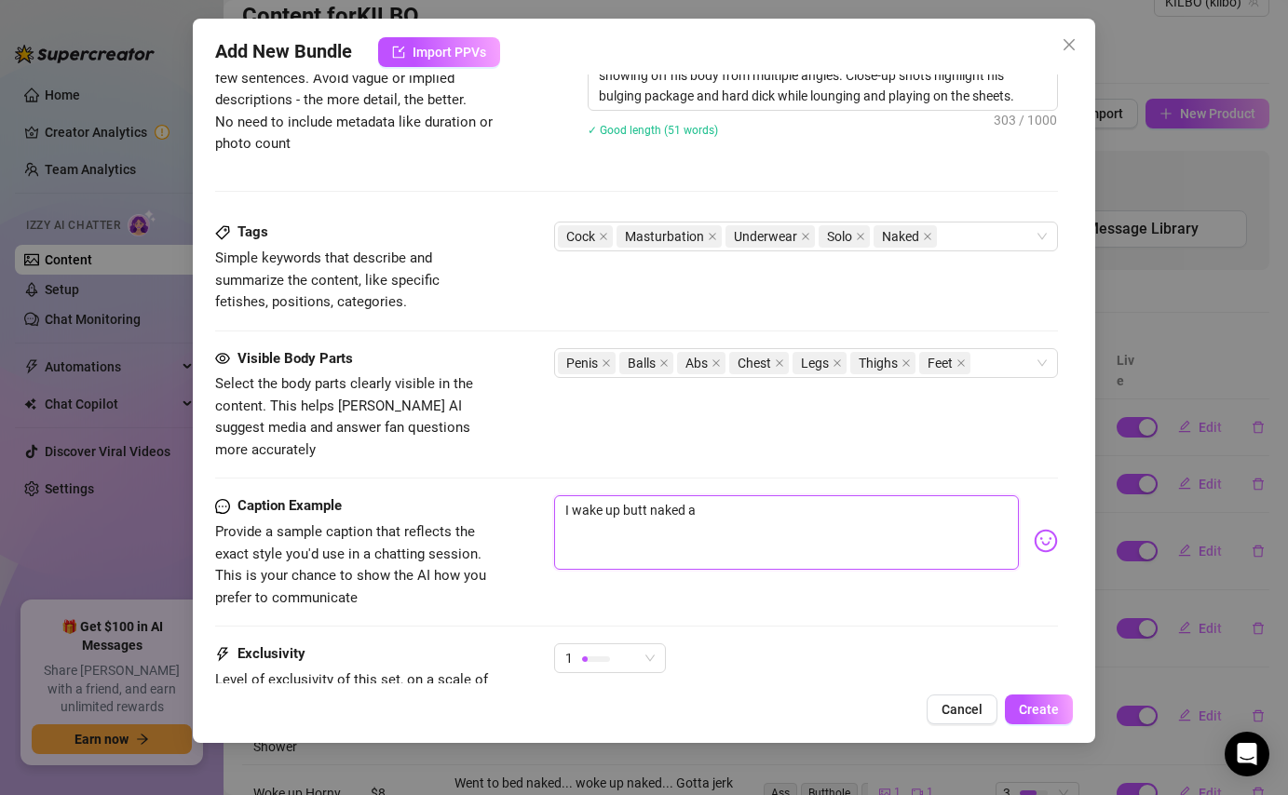
type textarea "I wake up butt naked an"
type textarea "I wake up butt naked and"
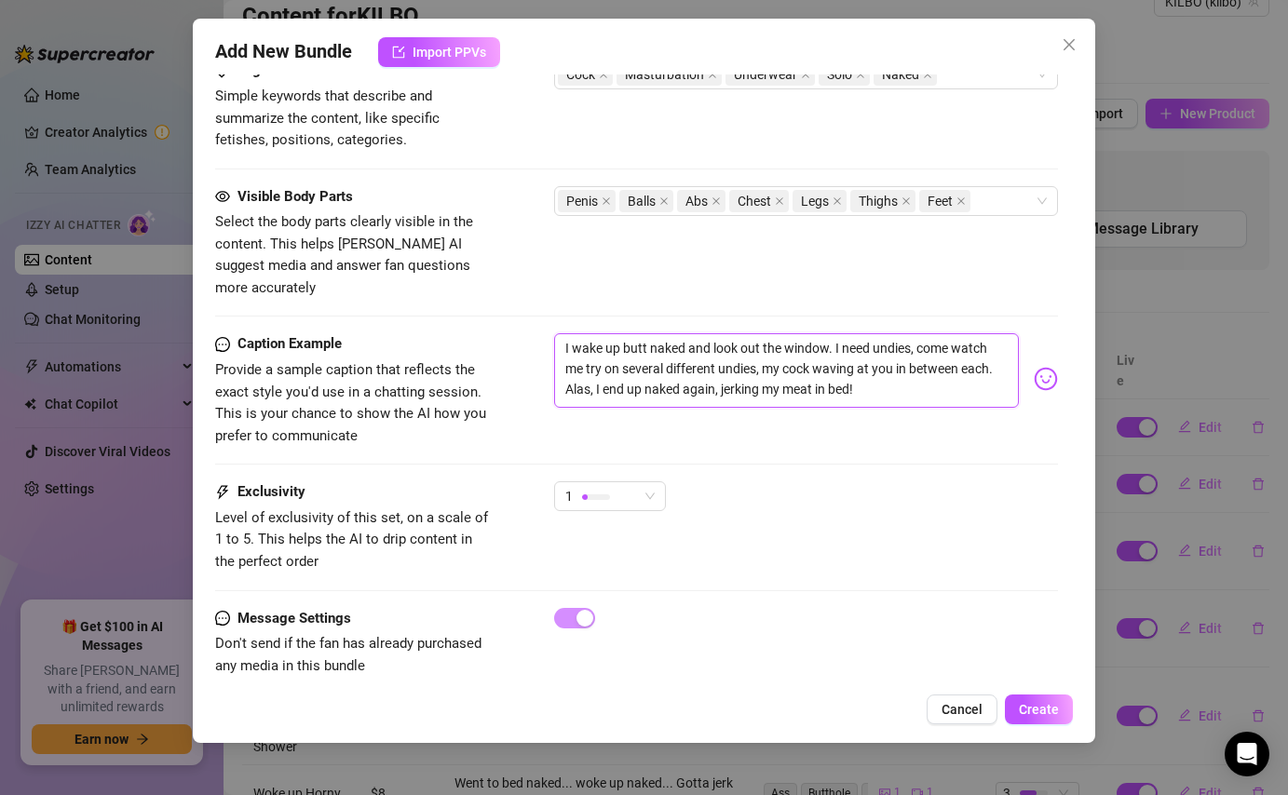
scroll to position [988, 0]
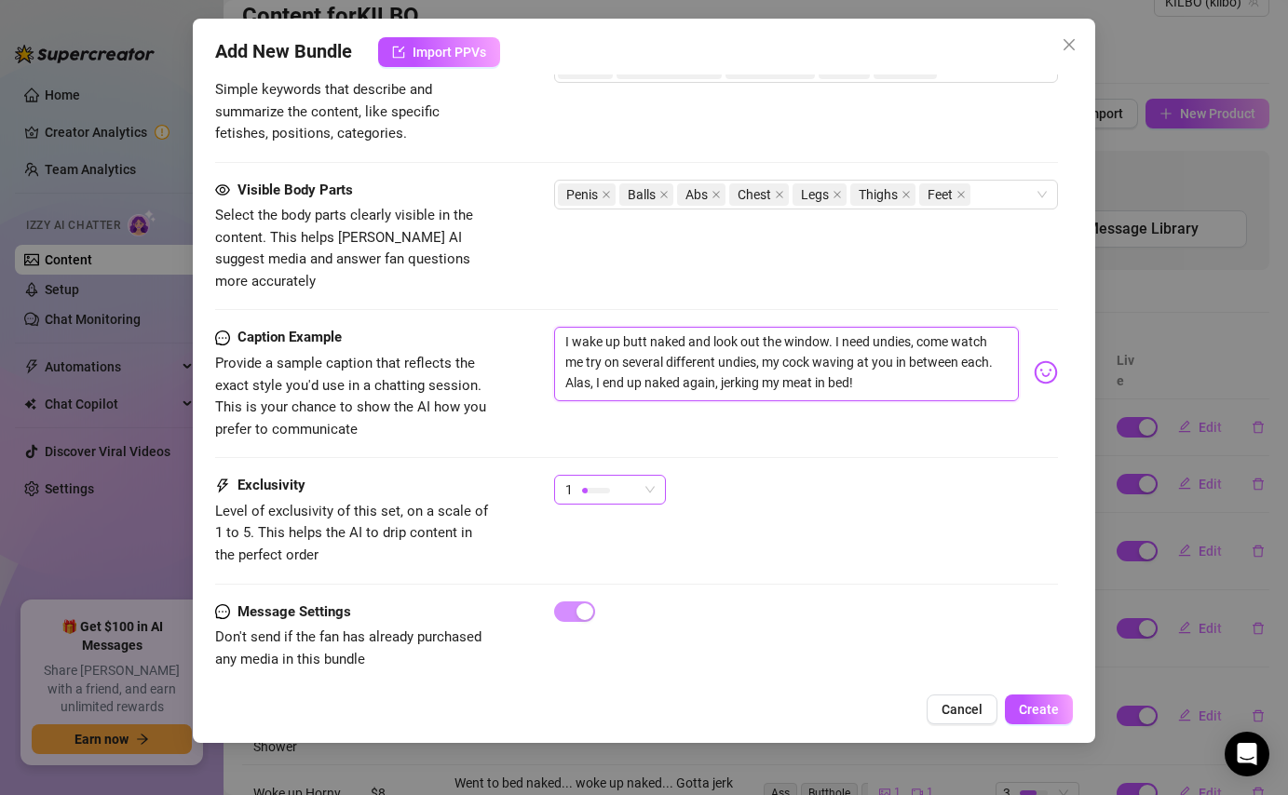
click at [657, 475] on div "1" at bounding box center [610, 490] width 112 height 30
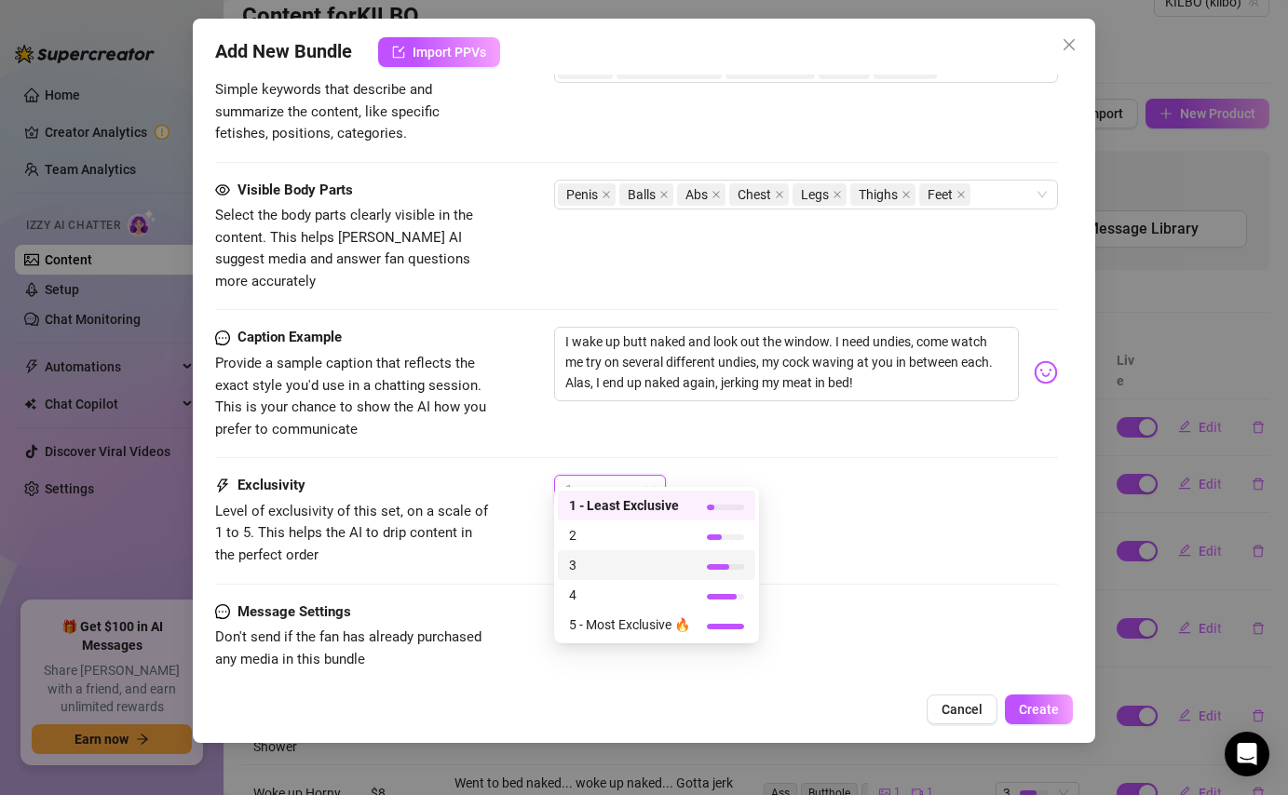
click at [641, 550] on div "3" at bounding box center [656, 565] width 197 height 30
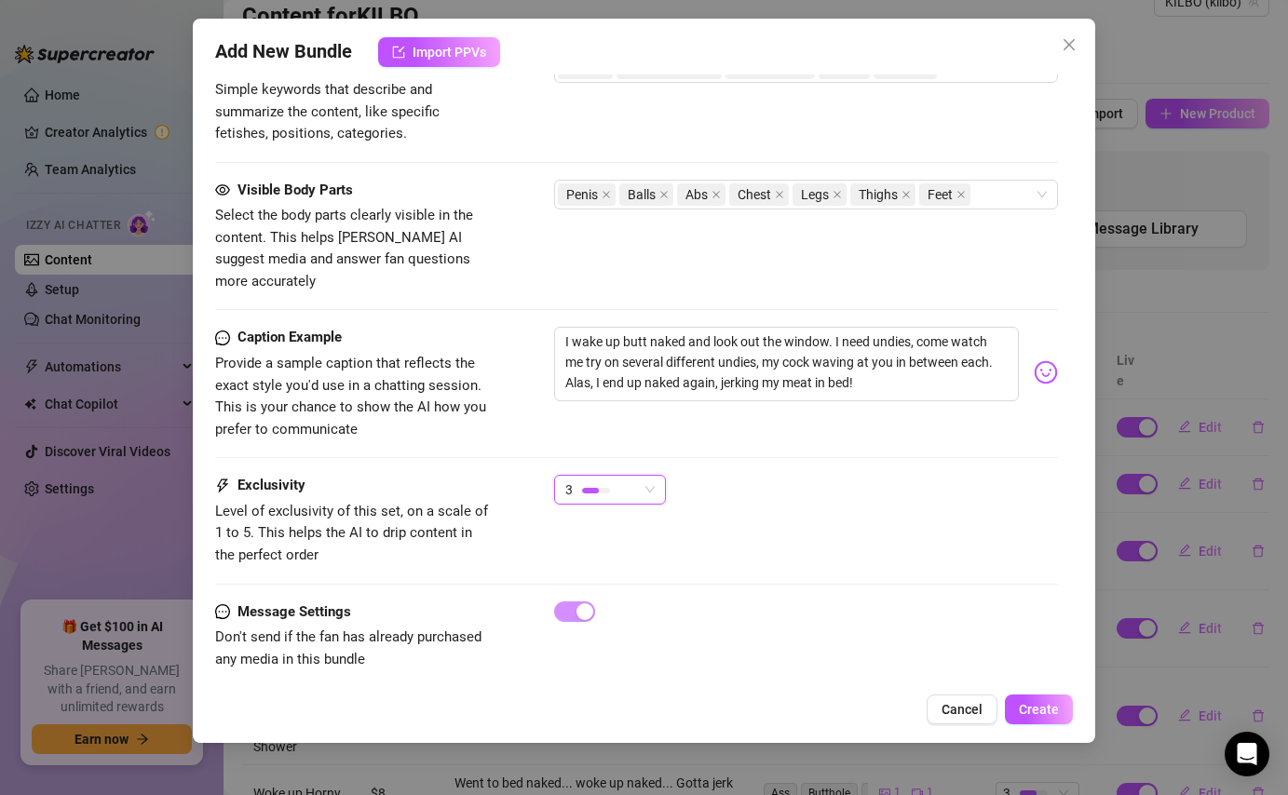
click at [649, 476] on span "3" at bounding box center [609, 490] width 89 height 28
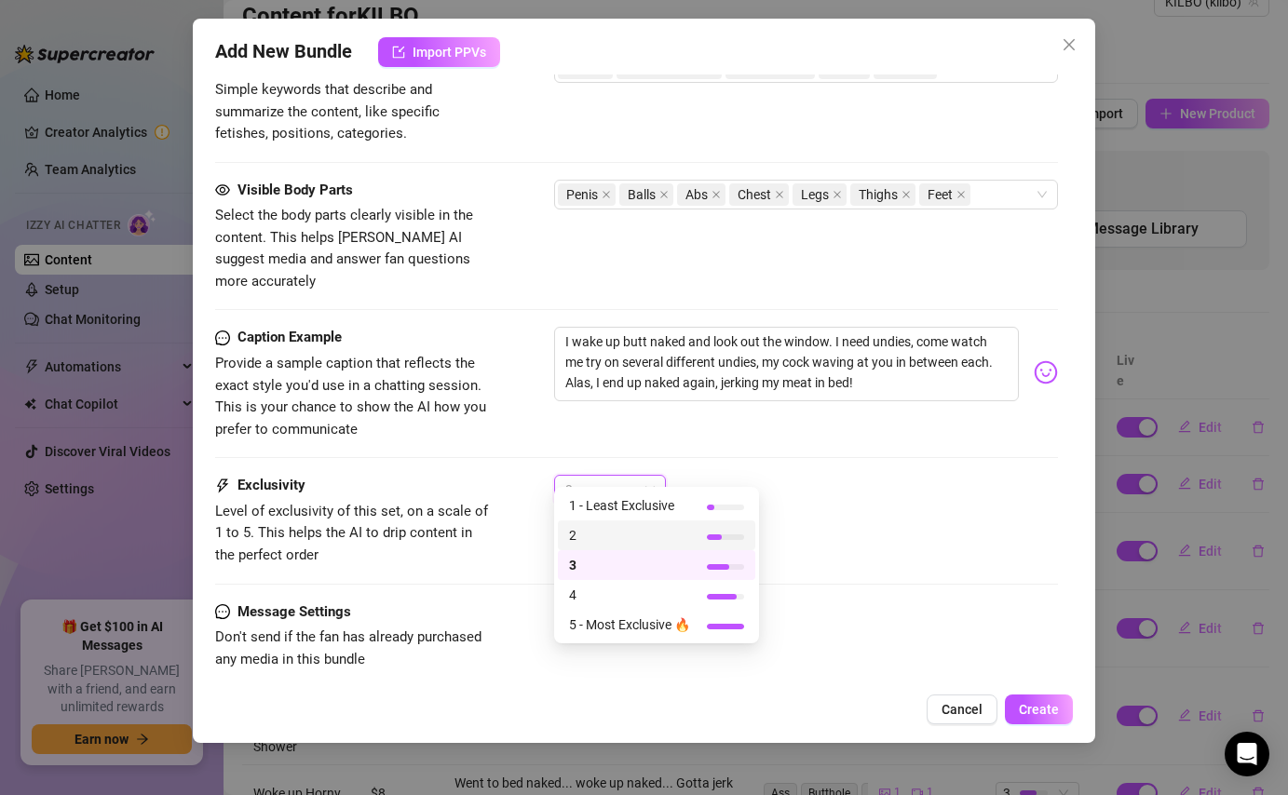
click at [643, 528] on span "2" at bounding box center [629, 535] width 121 height 20
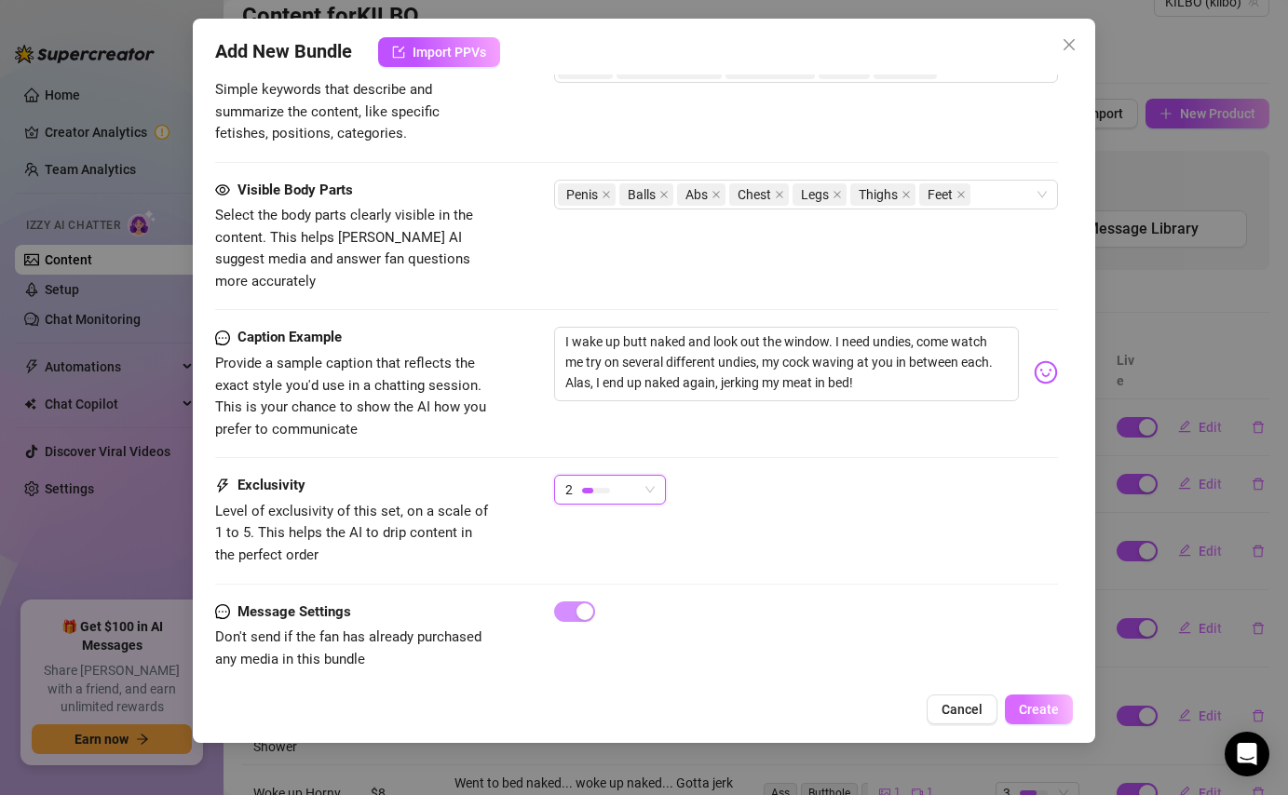
click at [1050, 713] on span "Create" at bounding box center [1039, 709] width 40 height 15
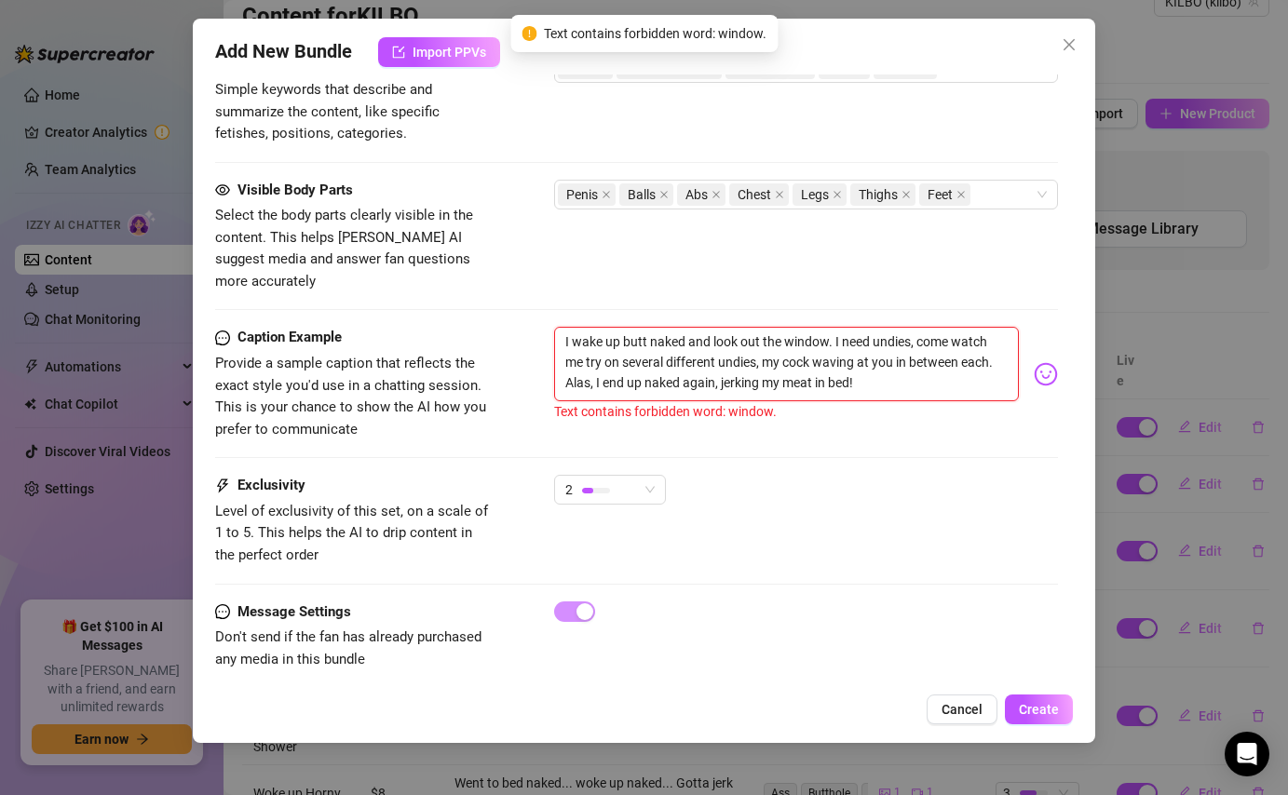
click at [832, 358] on textarea "I wake up butt naked and look out the window. I need undies, come watch me try …" at bounding box center [786, 364] width 464 height 74
drag, startPoint x: 830, startPoint y: 322, endPoint x: 744, endPoint y: 324, distance: 86.6
click at [744, 327] on textarea "I wake up butt naked and look out the window. I need undies, come watch me try …" at bounding box center [786, 364] width 464 height 74
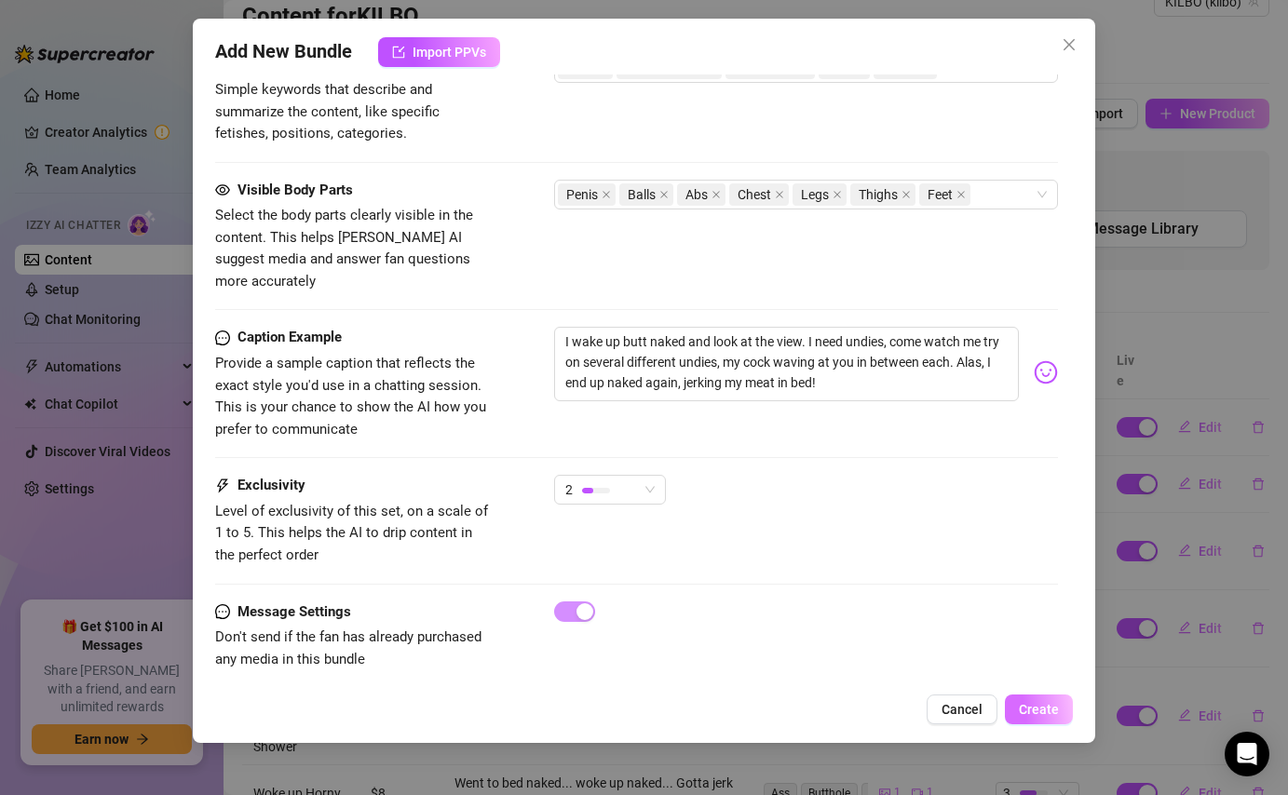
click at [1042, 714] on span "Create" at bounding box center [1039, 709] width 40 height 15
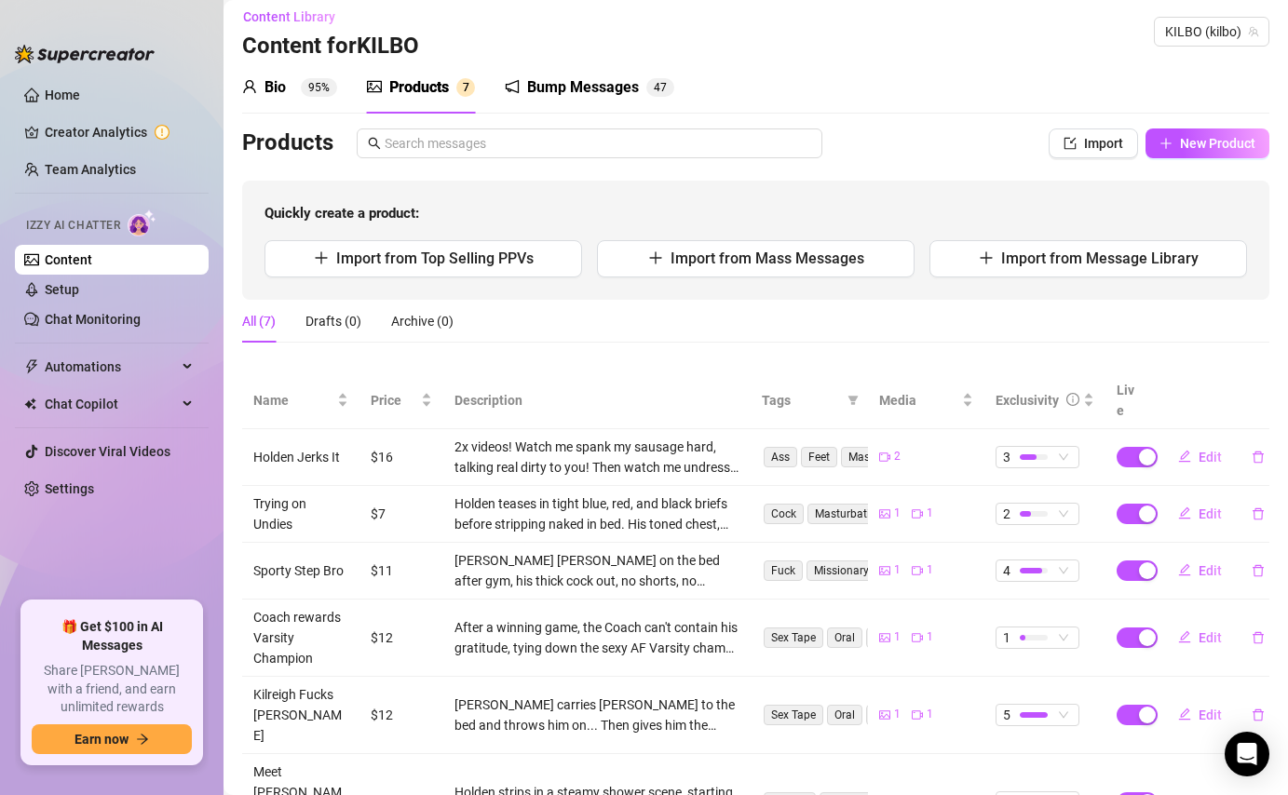
scroll to position [0, 0]
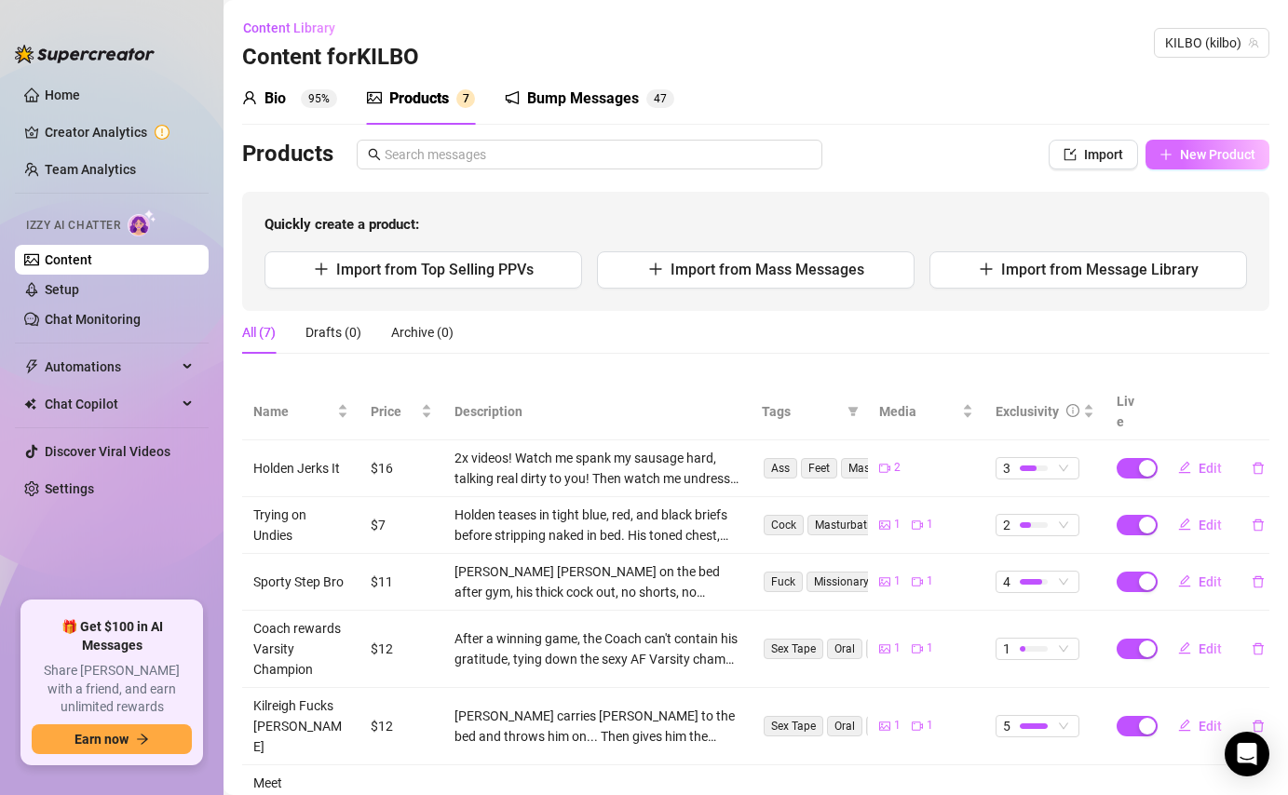
click at [1201, 157] on span "New Product" at bounding box center [1217, 154] width 75 height 15
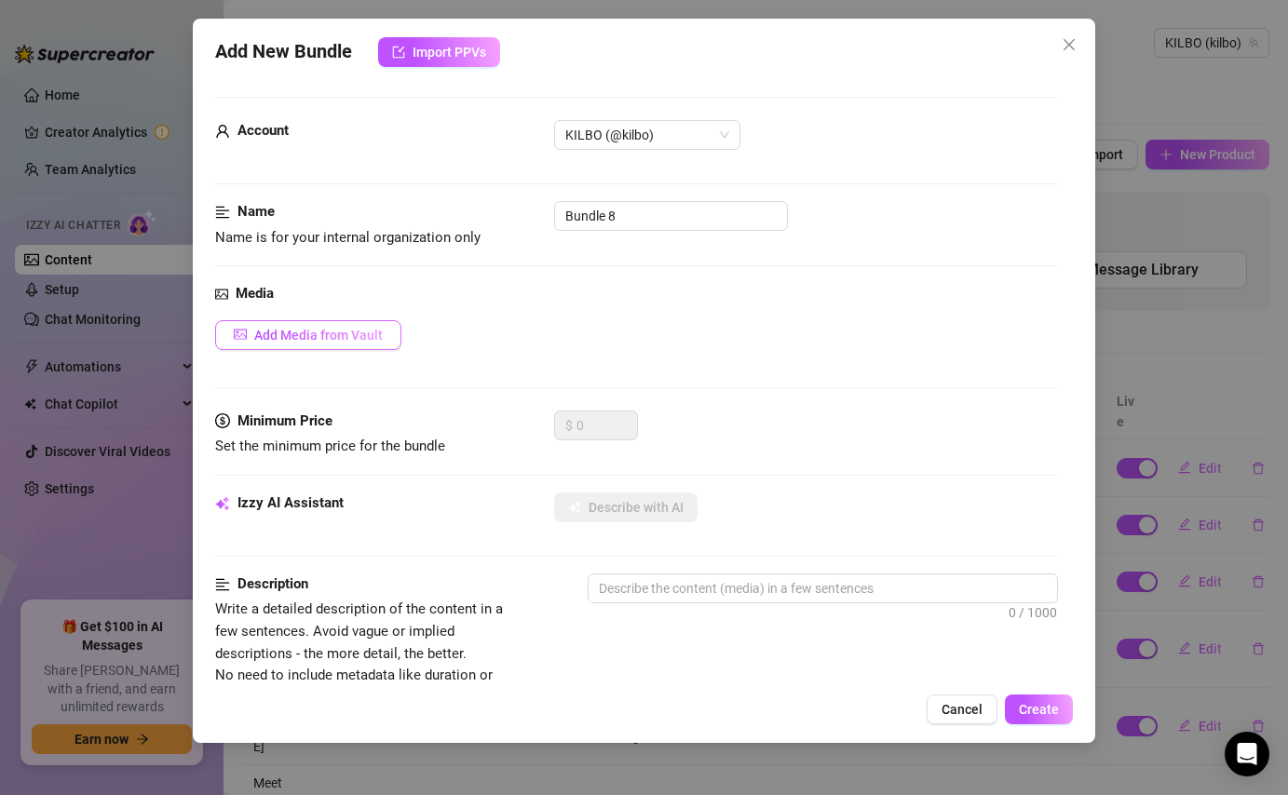
click at [338, 334] on span "Add Media from Vault" at bounding box center [318, 335] width 128 height 15
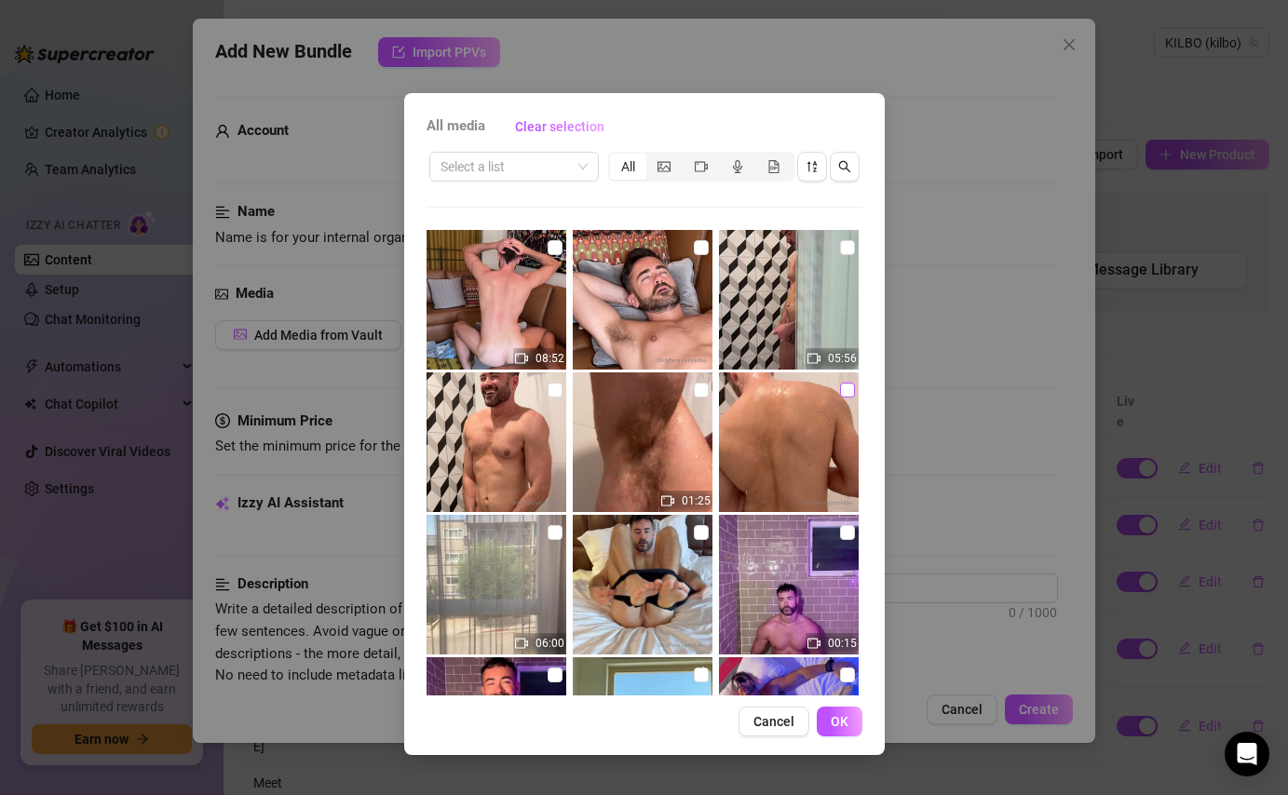
click at [849, 393] on input "checkbox" at bounding box center [847, 390] width 15 height 15
click at [697, 387] on input "checkbox" at bounding box center [701, 390] width 15 height 15
click at [849, 725] on button "OK" at bounding box center [839, 722] width 46 height 30
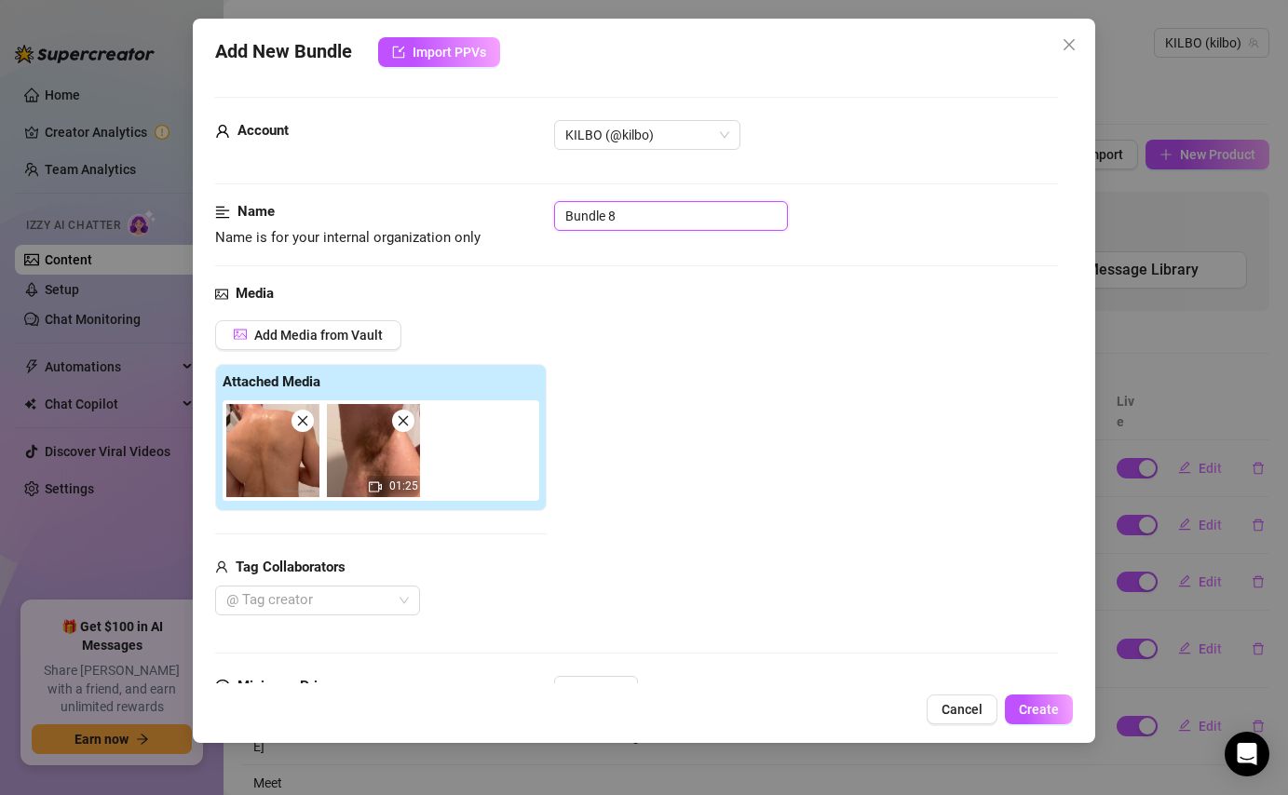
drag, startPoint x: 664, startPoint y: 212, endPoint x: 506, endPoint y: 198, distance: 158.0
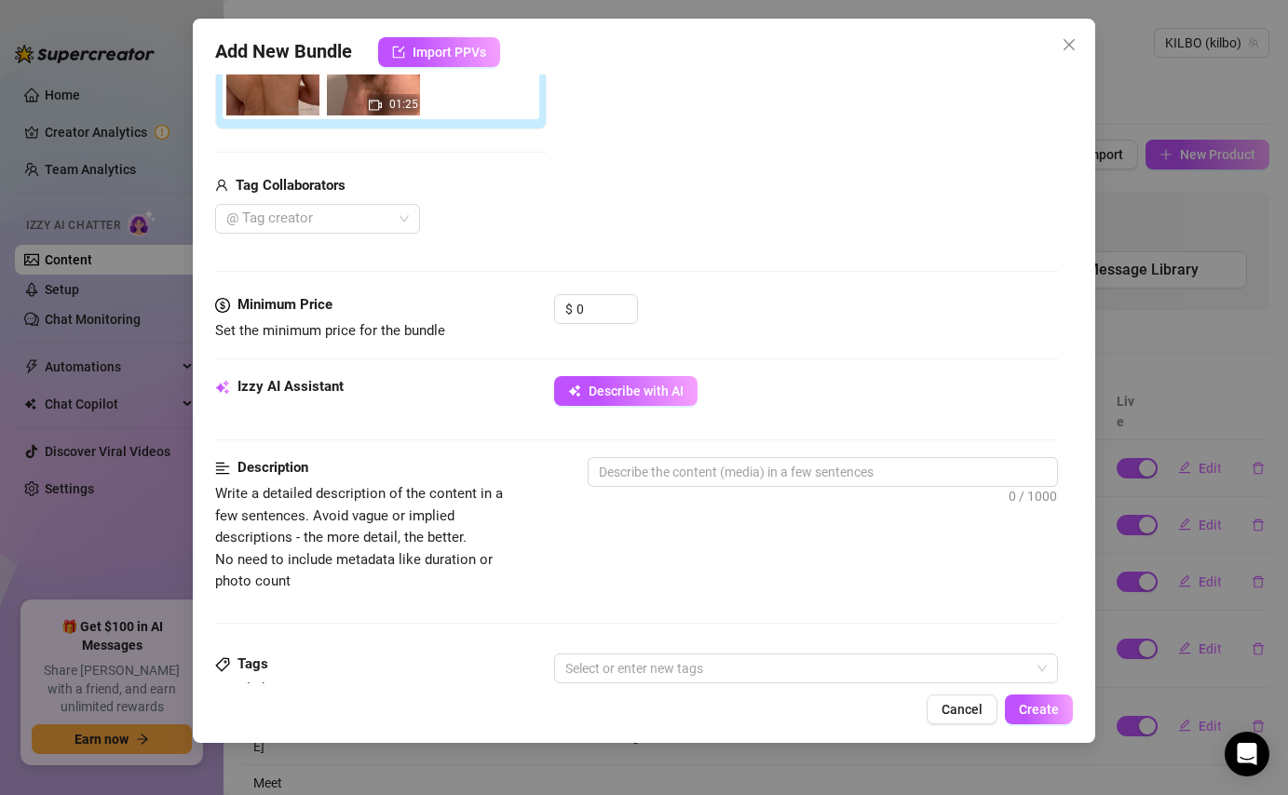
scroll to position [399, 0]
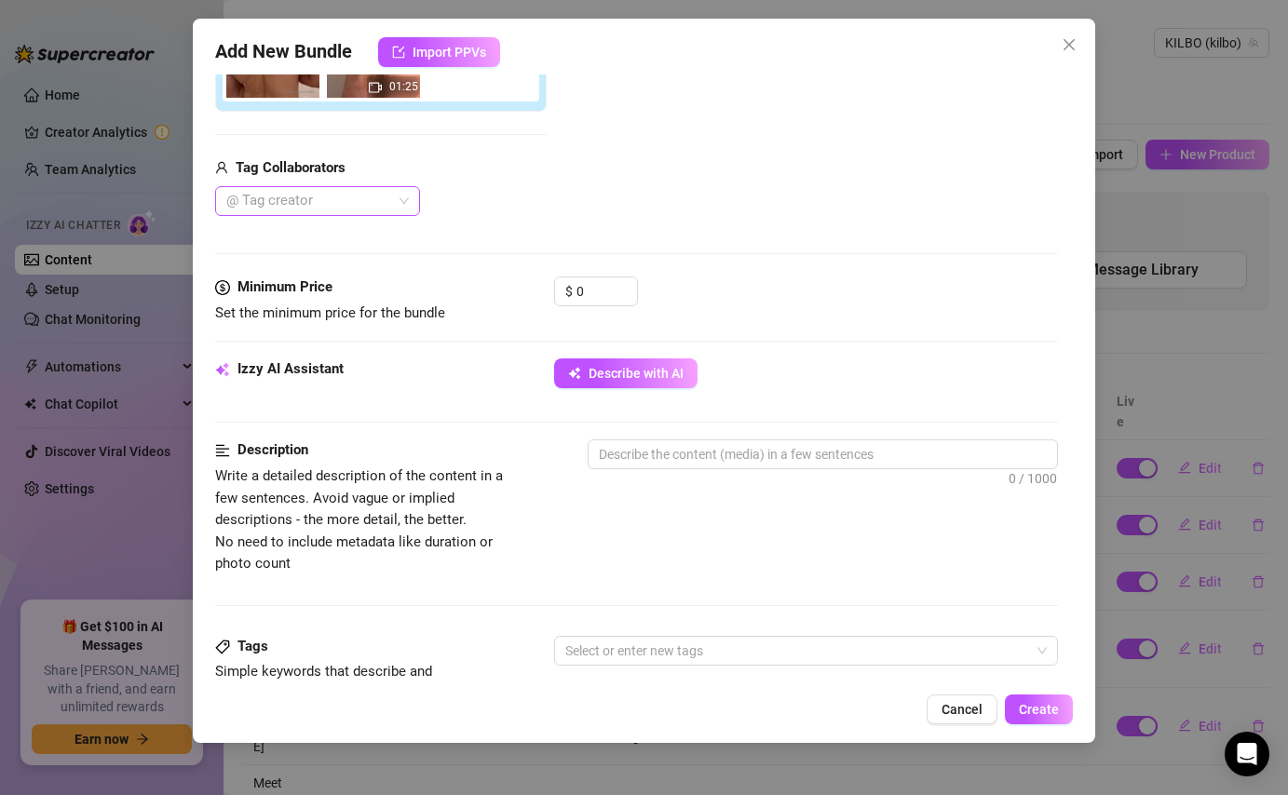
click at [406, 201] on div "@ Tag creator" at bounding box center [317, 201] width 205 height 30
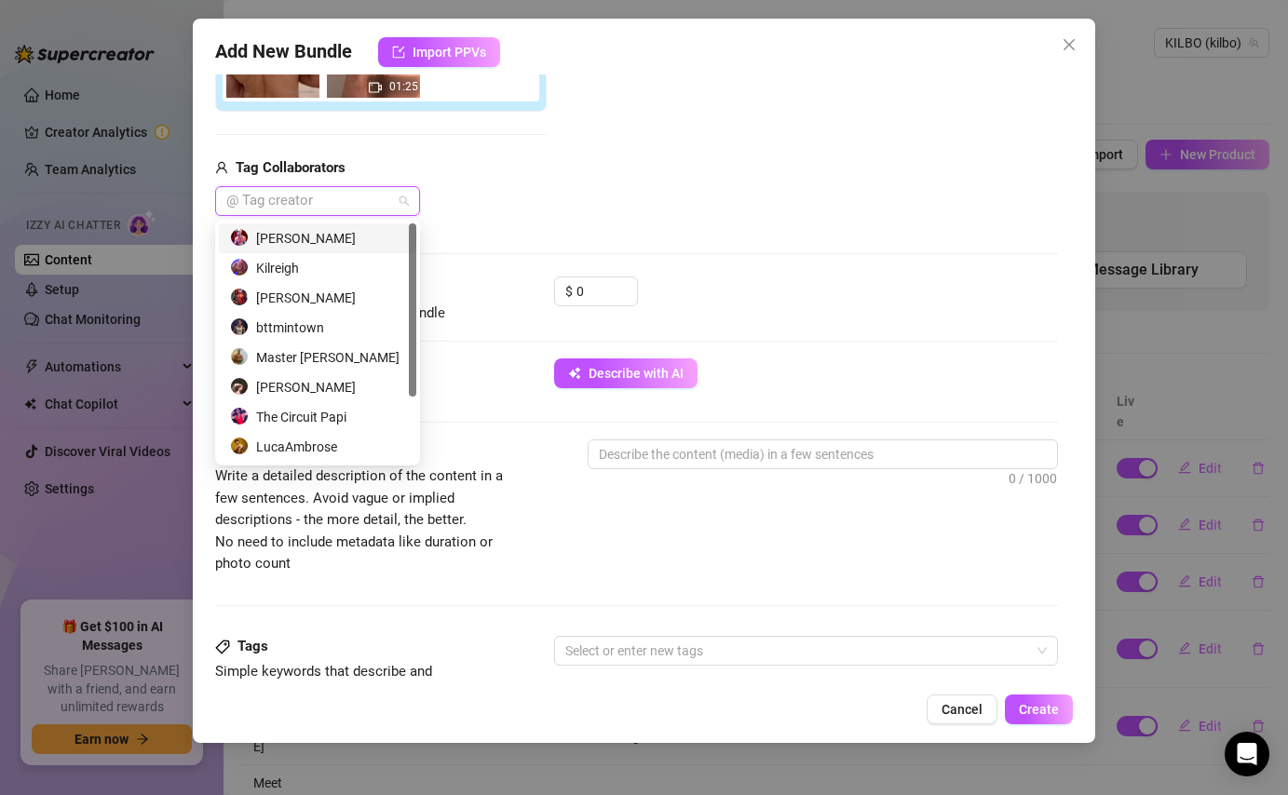
click at [348, 236] on div "[PERSON_NAME]" at bounding box center [317, 238] width 175 height 20
click at [617, 297] on span "Decrease Value" at bounding box center [626, 297] width 20 height 17
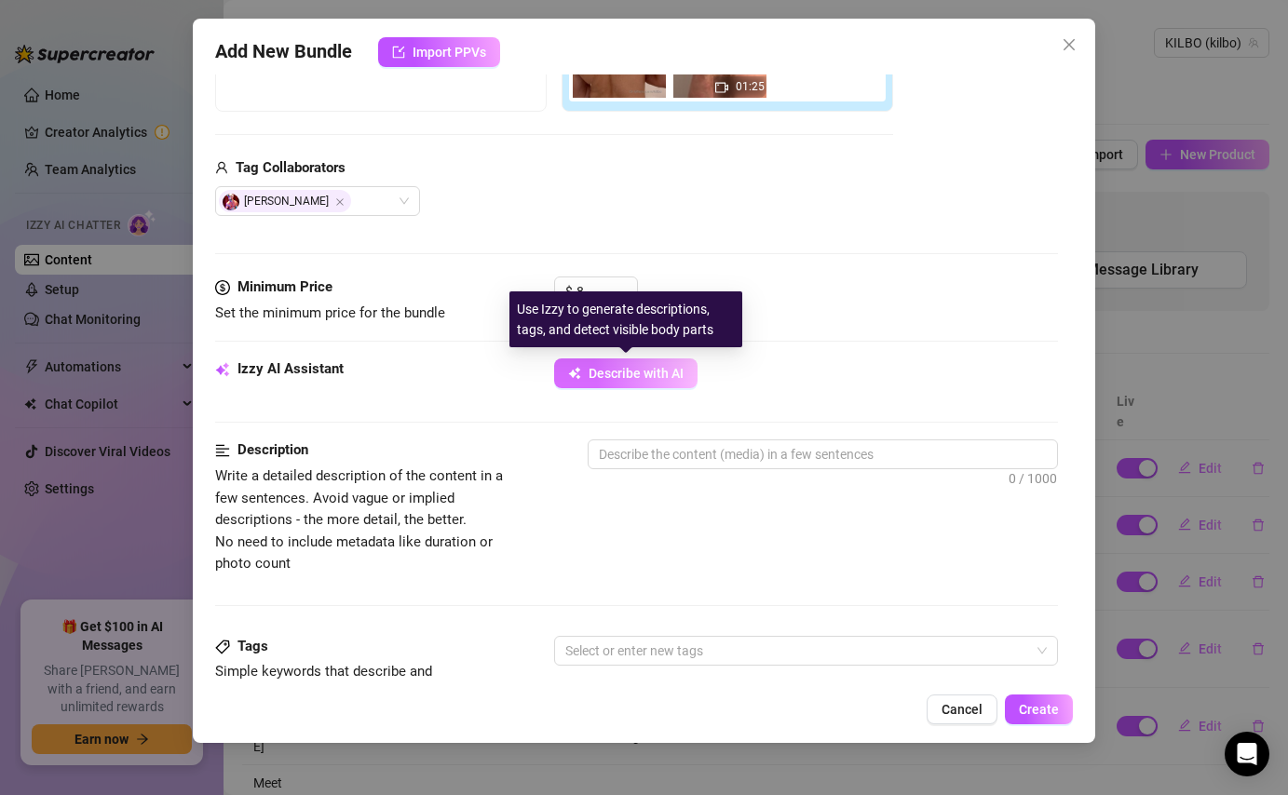
click at [643, 375] on span "Describe with AI" at bounding box center [635, 373] width 95 height 15
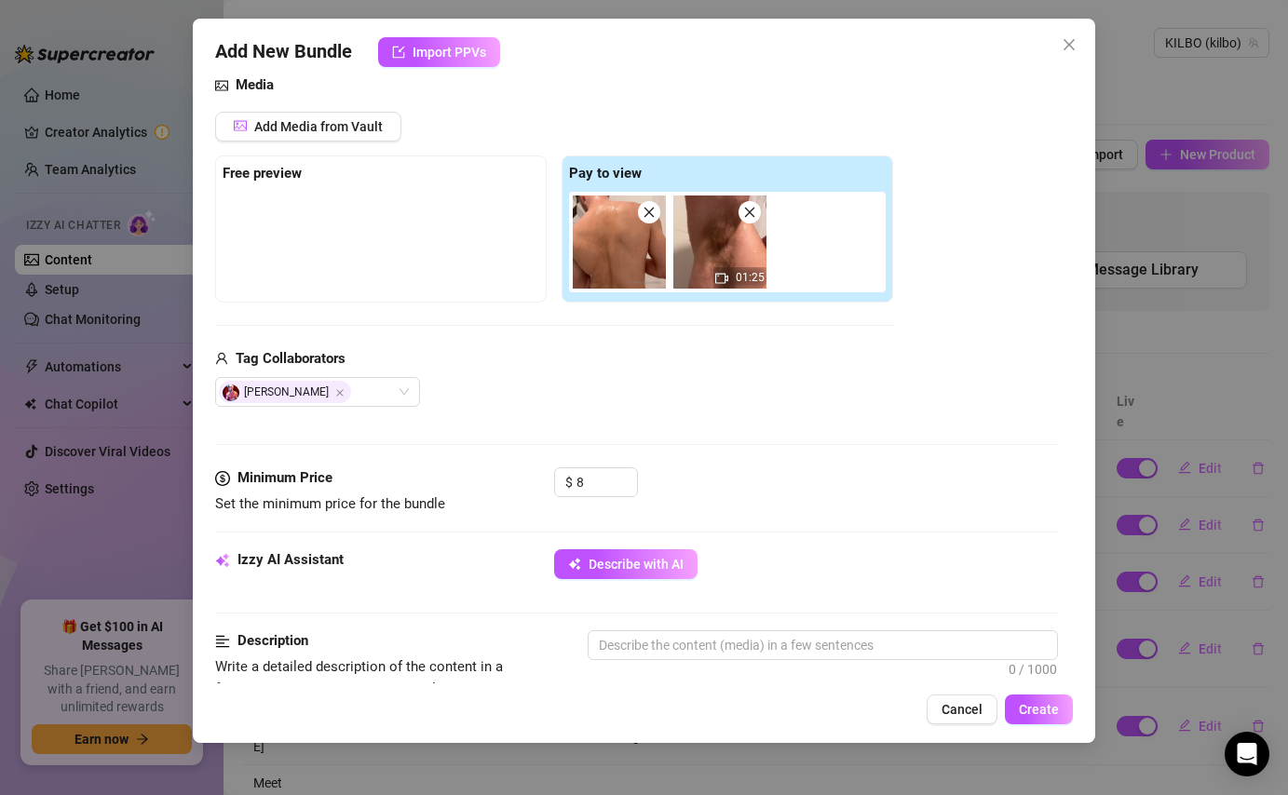
scroll to position [205, 0]
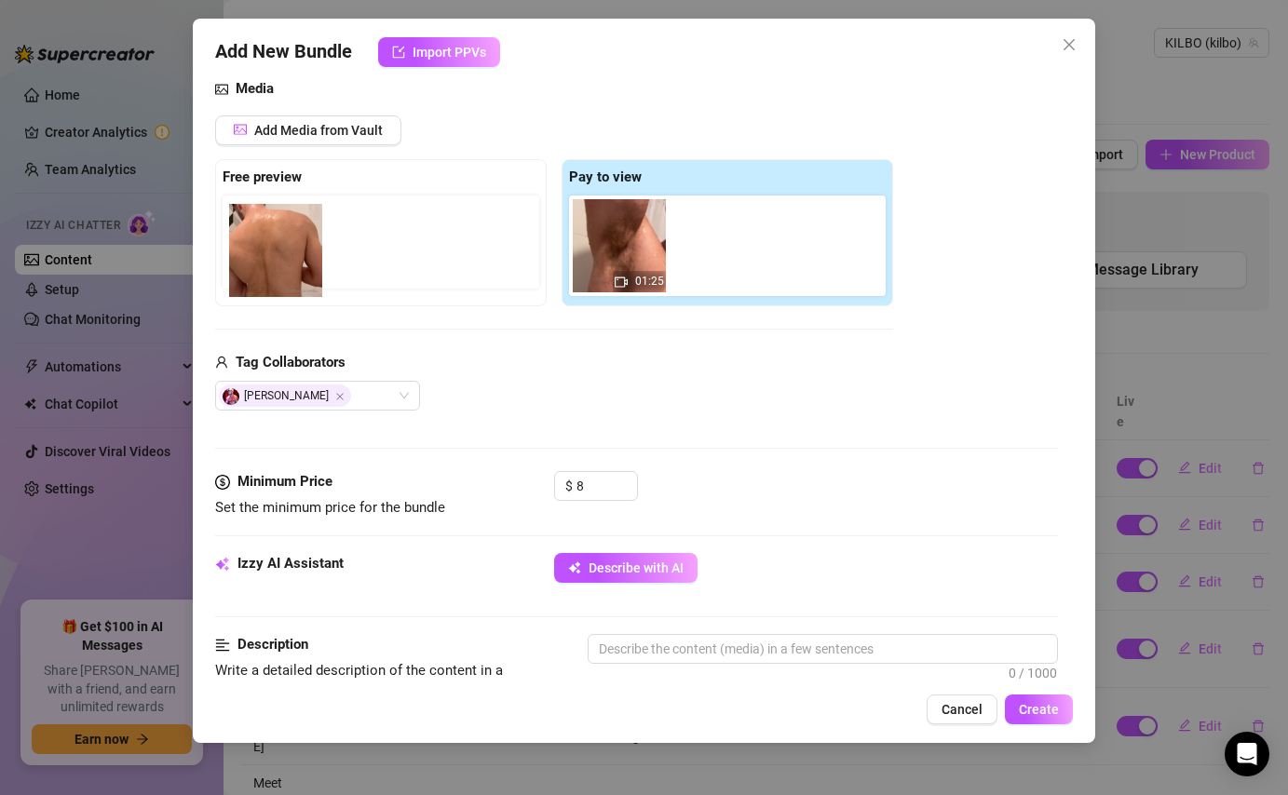
drag, startPoint x: 631, startPoint y: 249, endPoint x: 273, endPoint y: 246, distance: 358.4
click at [273, 246] on div "Free preview Pay to view 01:25" at bounding box center [554, 232] width 678 height 147
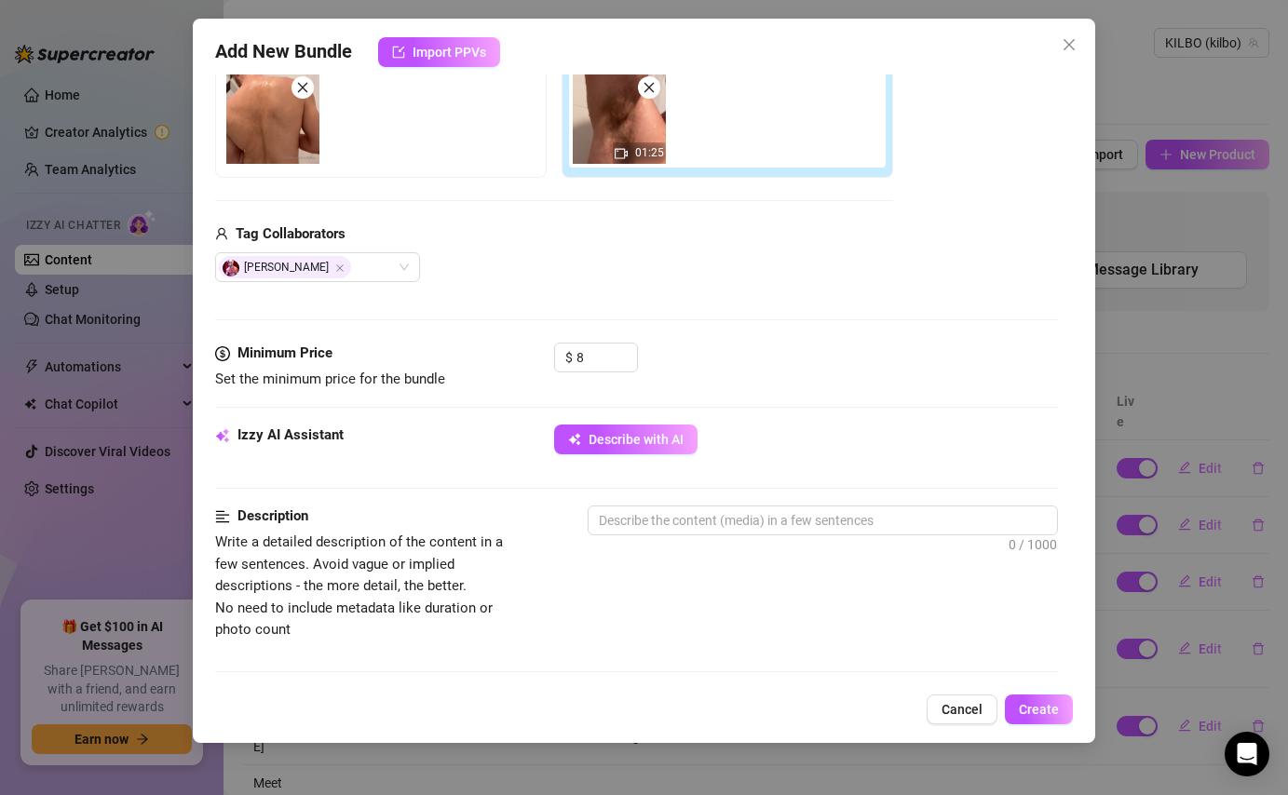
scroll to position [546, 0]
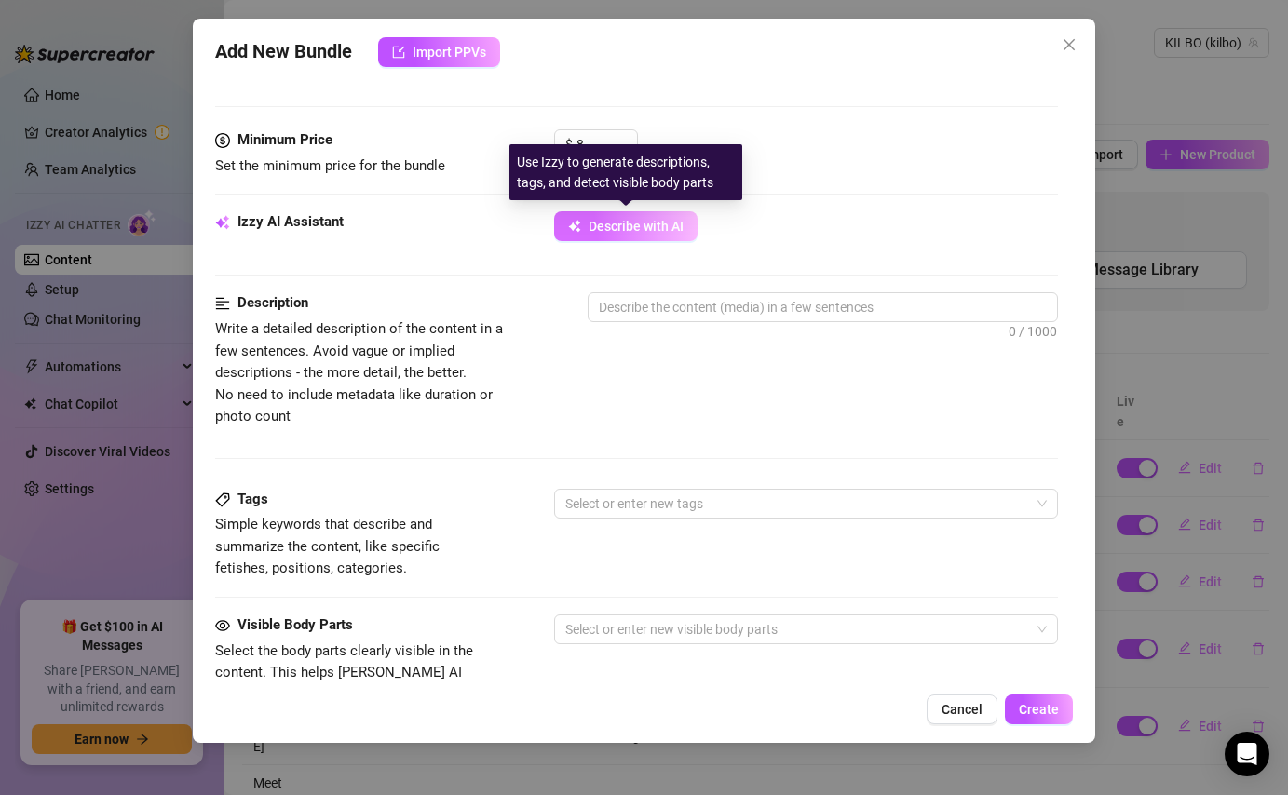
click at [666, 227] on span "Describe with AI" at bounding box center [635, 226] width 95 height 15
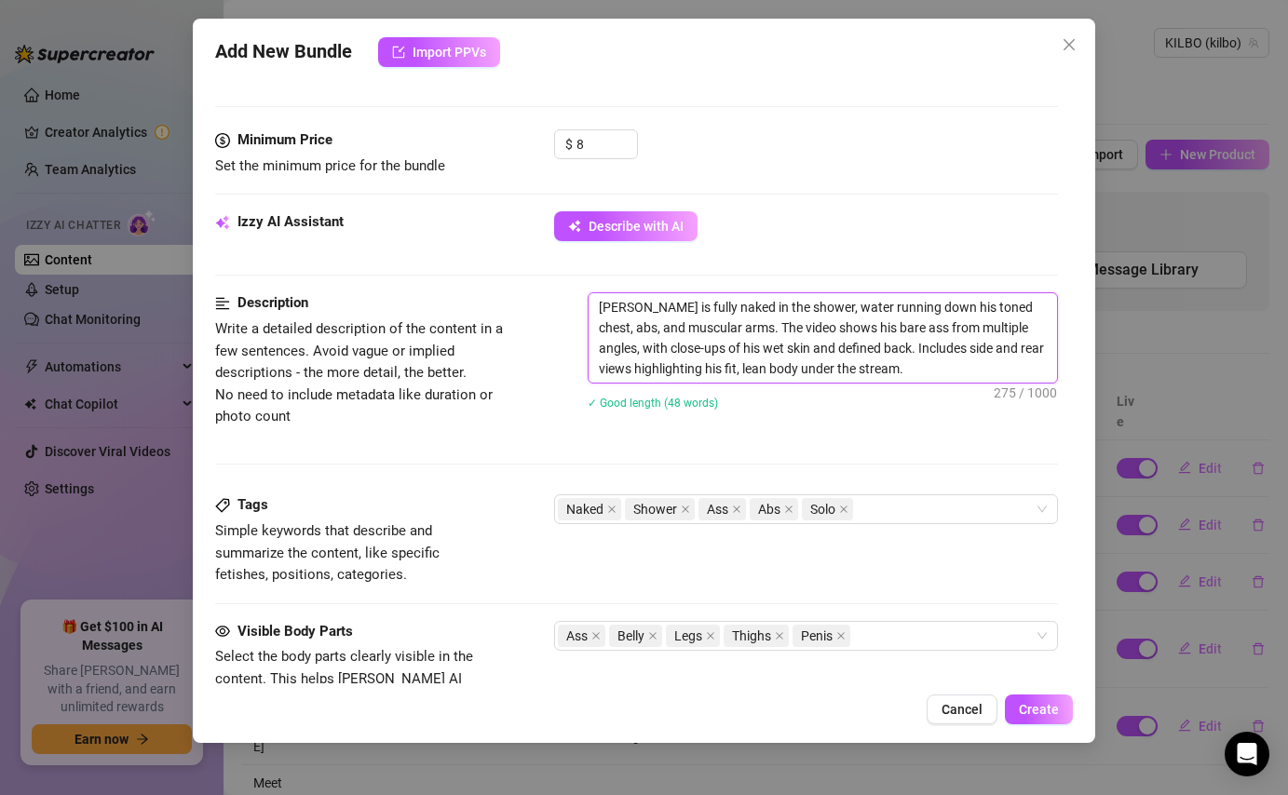
click at [888, 369] on textarea "[PERSON_NAME] is fully naked in the shower, water running down his toned chest,…" at bounding box center [821, 337] width 467 height 89
click at [888, 331] on textarea "[PERSON_NAME] is fully naked in the shower, water running down his toned chest,…" at bounding box center [821, 337] width 467 height 89
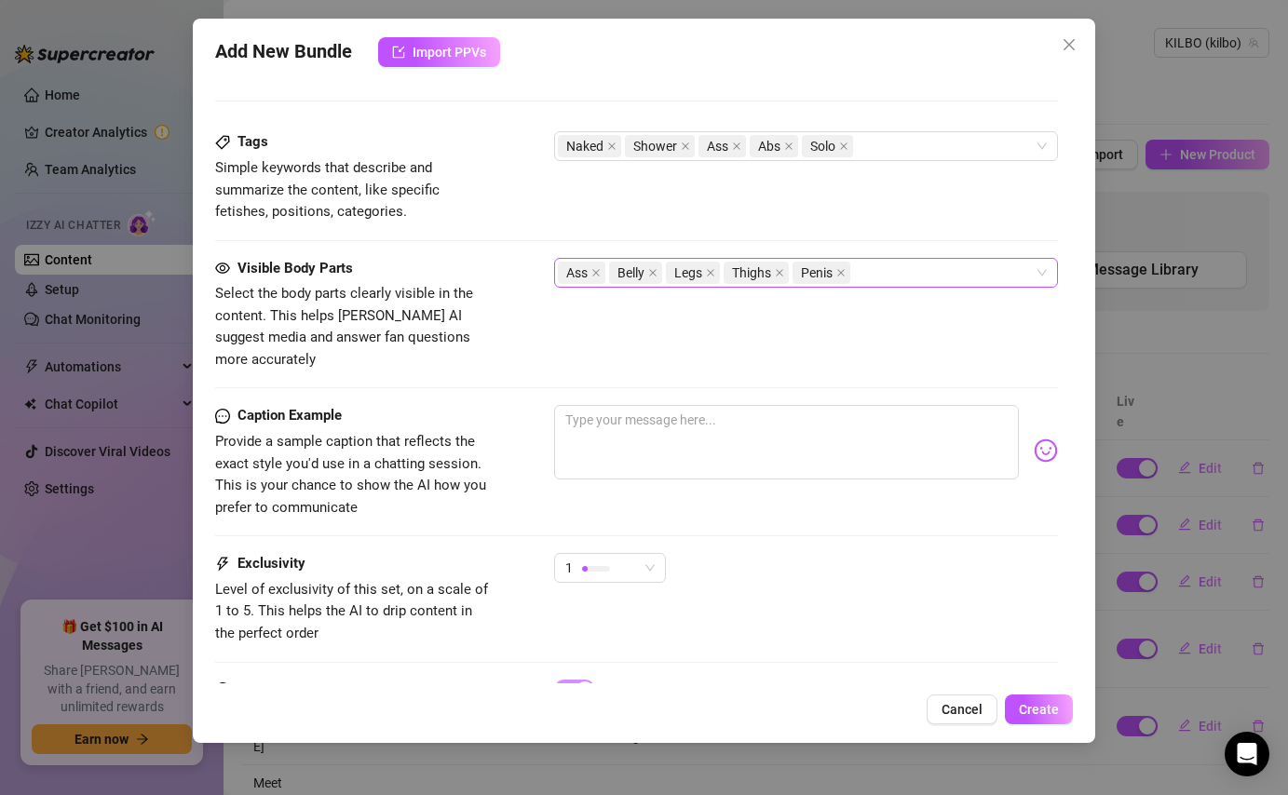
scroll to position [932, 0]
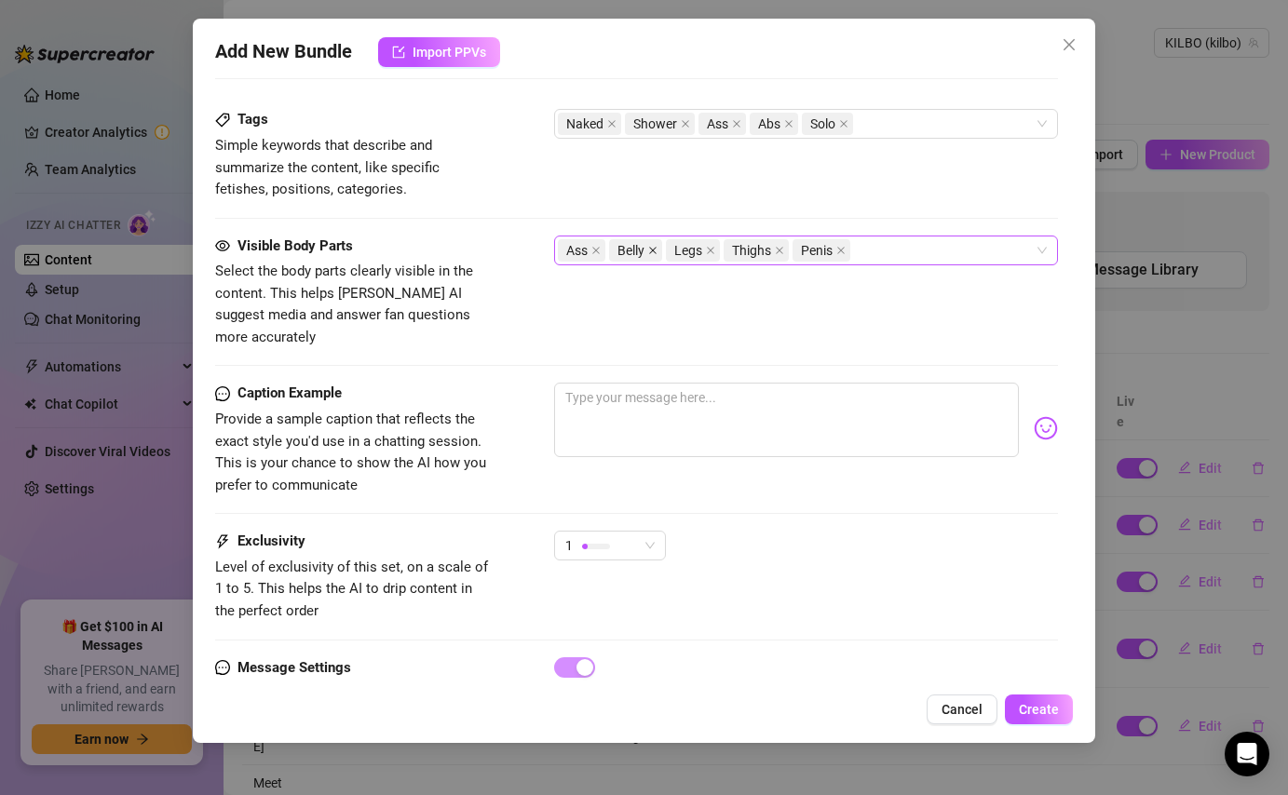
click at [651, 250] on icon "close" at bounding box center [652, 250] width 9 height 9
click at [844, 252] on div "Ass Legs Thighs Penis" at bounding box center [796, 250] width 476 height 26
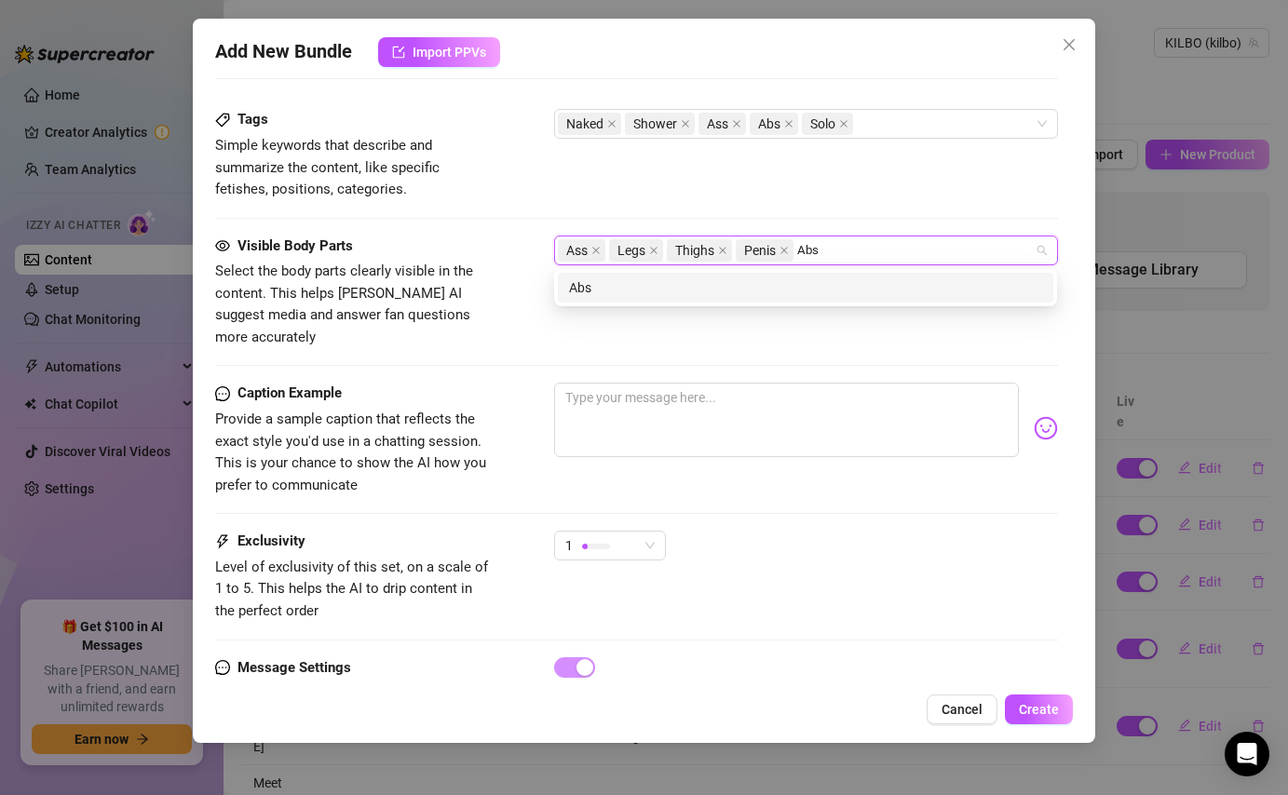
click at [783, 287] on div "Abs" at bounding box center [805, 287] width 473 height 20
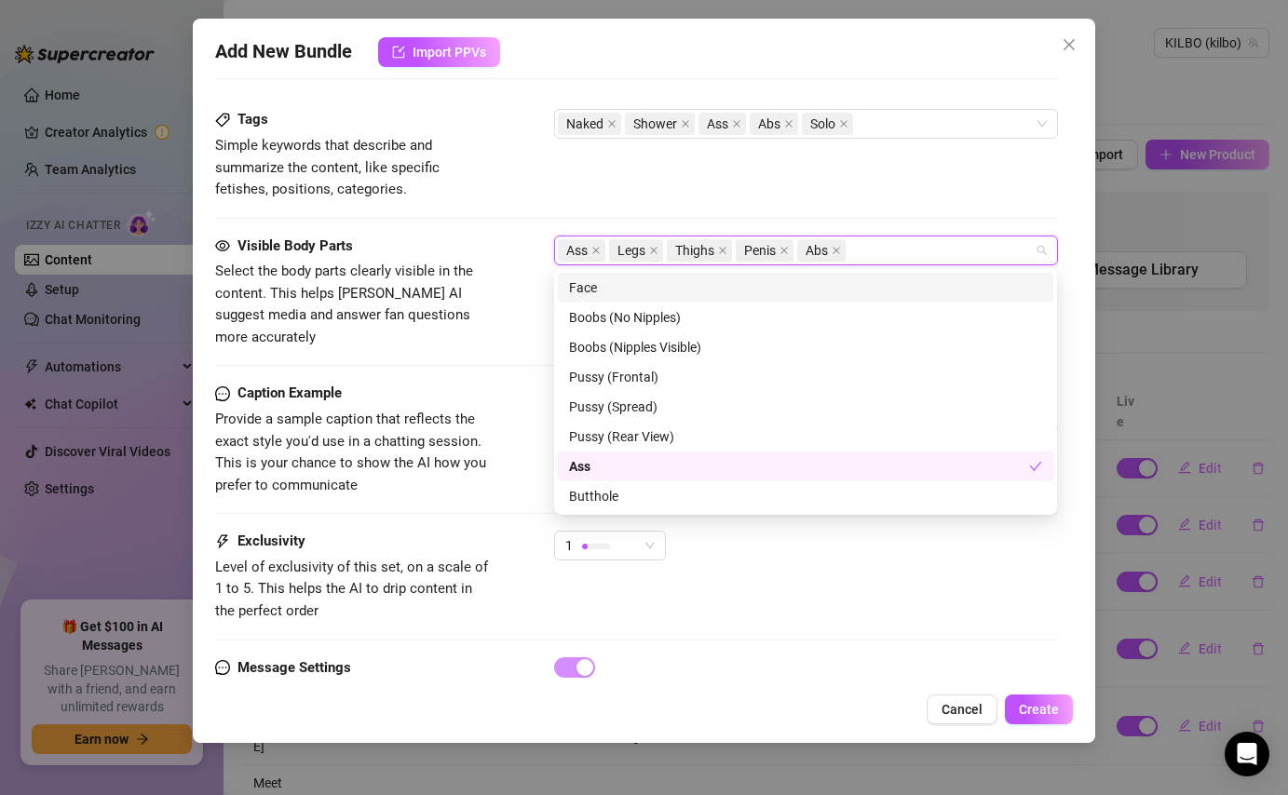
click at [876, 193] on div "Tags Simple keywords that describe and summarize the content, like specific fet…" at bounding box center [636, 154] width 842 height 91
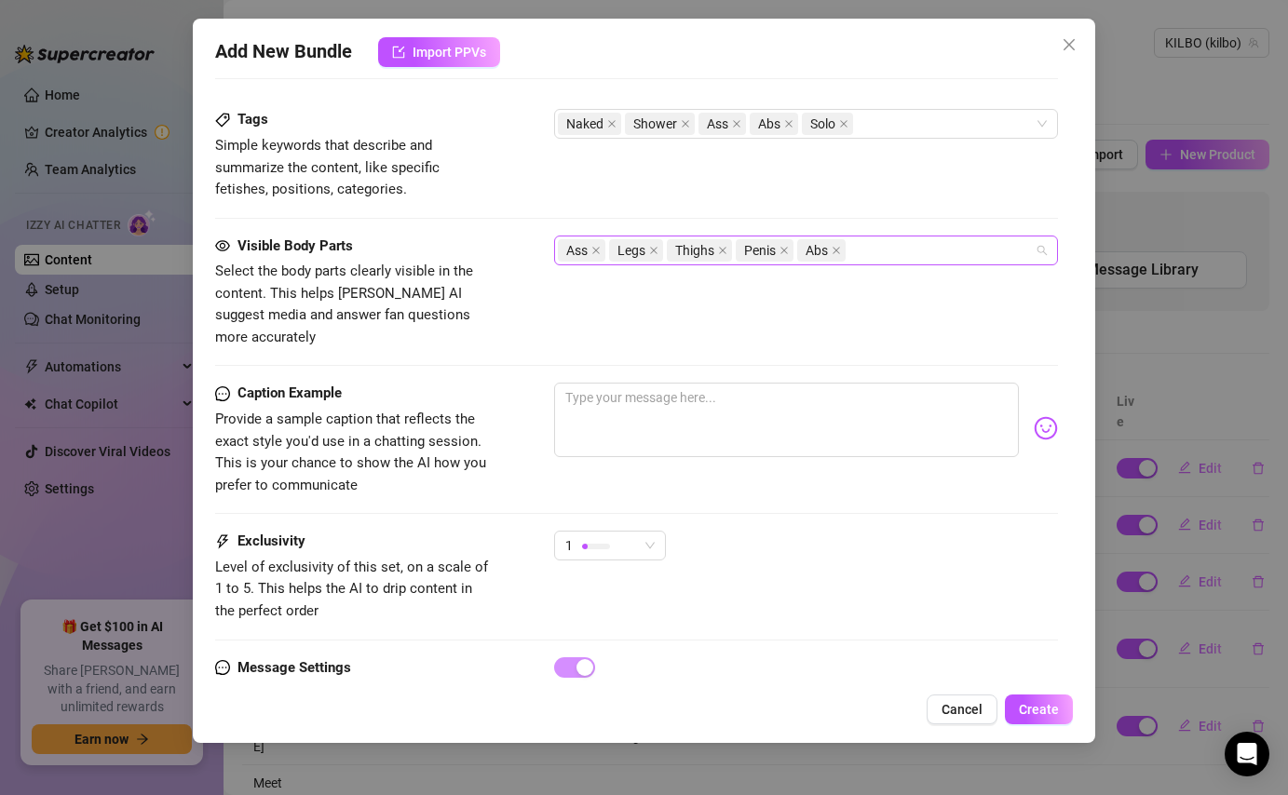
click at [885, 257] on div "Ass Legs Thighs Penis Abs" at bounding box center [796, 250] width 476 height 26
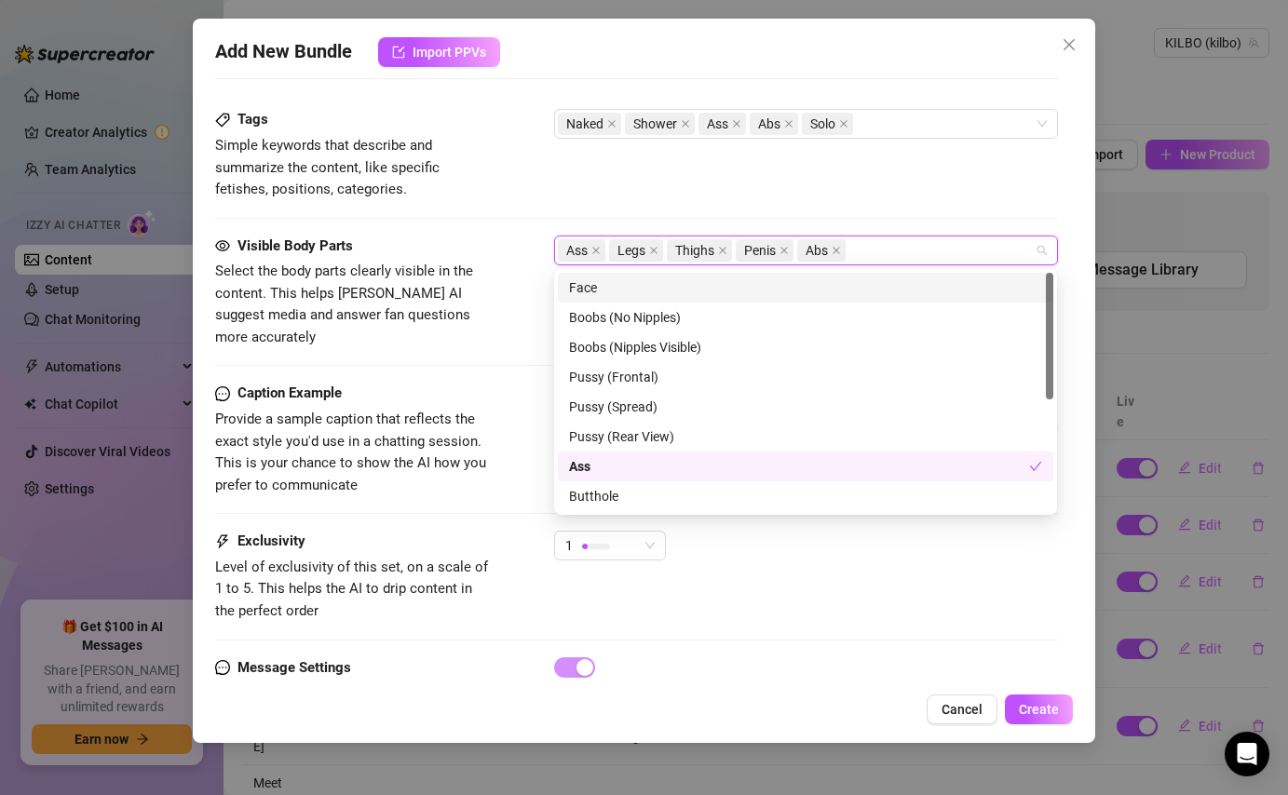
click at [749, 275] on div "Face" at bounding box center [805, 288] width 495 height 30
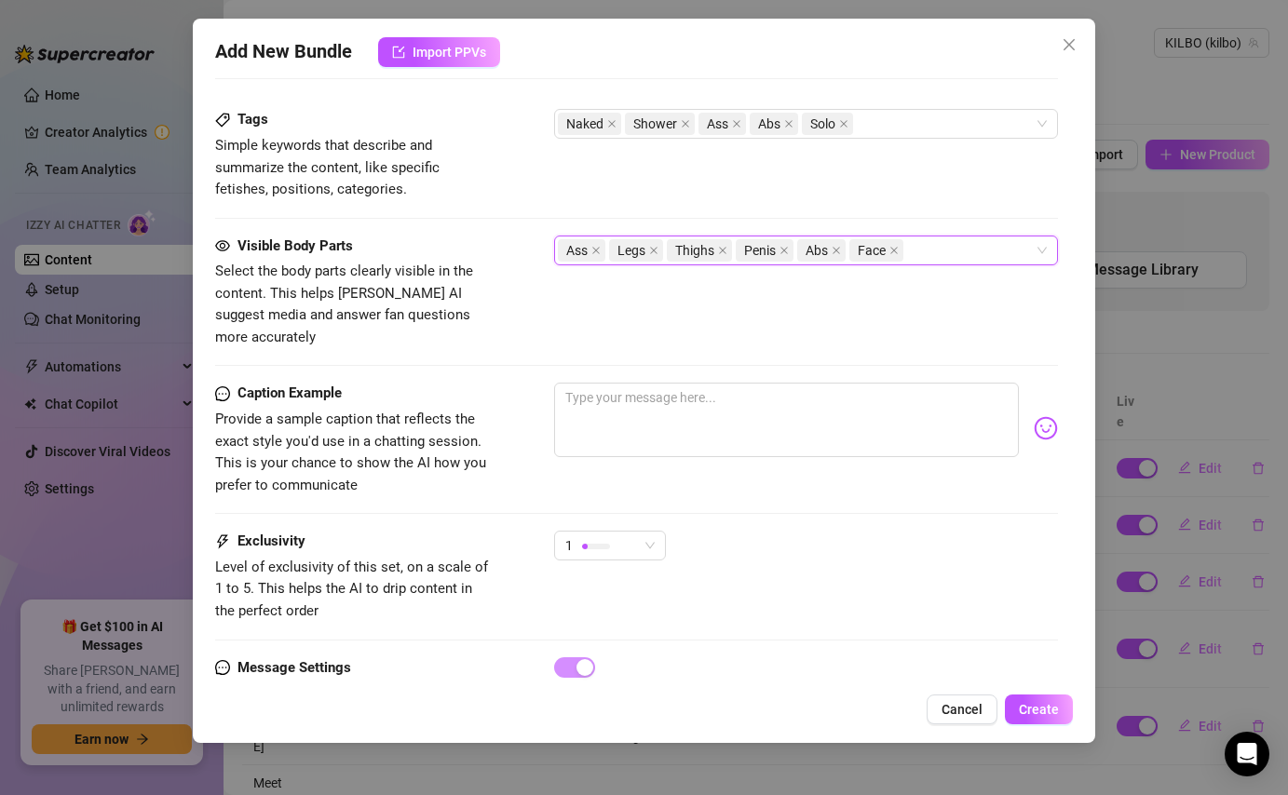
click at [934, 147] on div "Tags Simple keywords that describe and summarize the content, like specific fet…" at bounding box center [636, 154] width 842 height 91
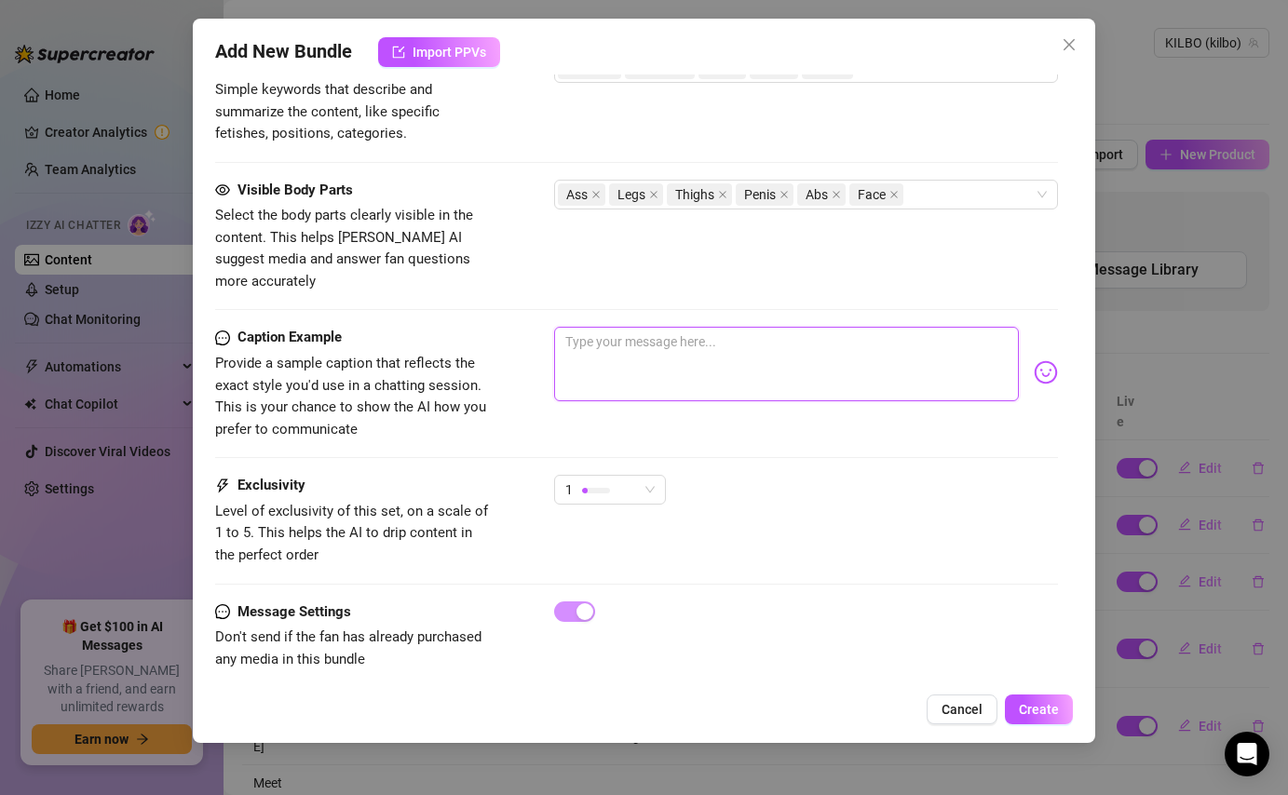
click at [745, 327] on textarea at bounding box center [786, 364] width 464 height 74
click at [718, 327] on textarea "Up close and personal" at bounding box center [786, 364] width 464 height 74
drag, startPoint x: 741, startPoint y: 323, endPoint x: 498, endPoint y: 306, distance: 243.6
click at [498, 327] on div "Caption Example Provide a sample caption that reflects the exact style you'd us…" at bounding box center [636, 384] width 842 height 114
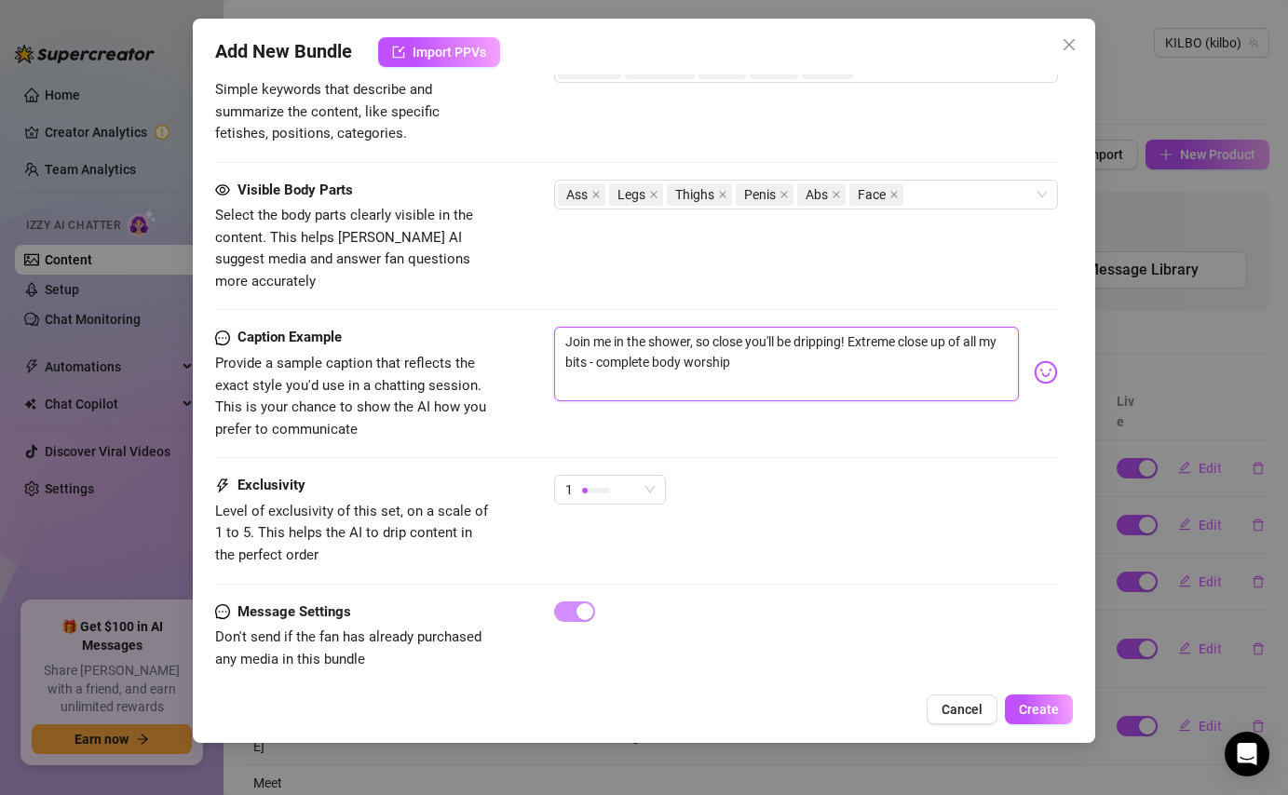
drag, startPoint x: 848, startPoint y: 327, endPoint x: 784, endPoint y: 330, distance: 64.3
click at [784, 330] on textarea "Join me in the shower, so close you'll be dripping! Extreme close up of all my …" at bounding box center [786, 364] width 464 height 74
click at [847, 351] on textarea "Join me in the shower, so close you'll get splashed! Extreme close up of all my…" at bounding box center [786, 364] width 464 height 74
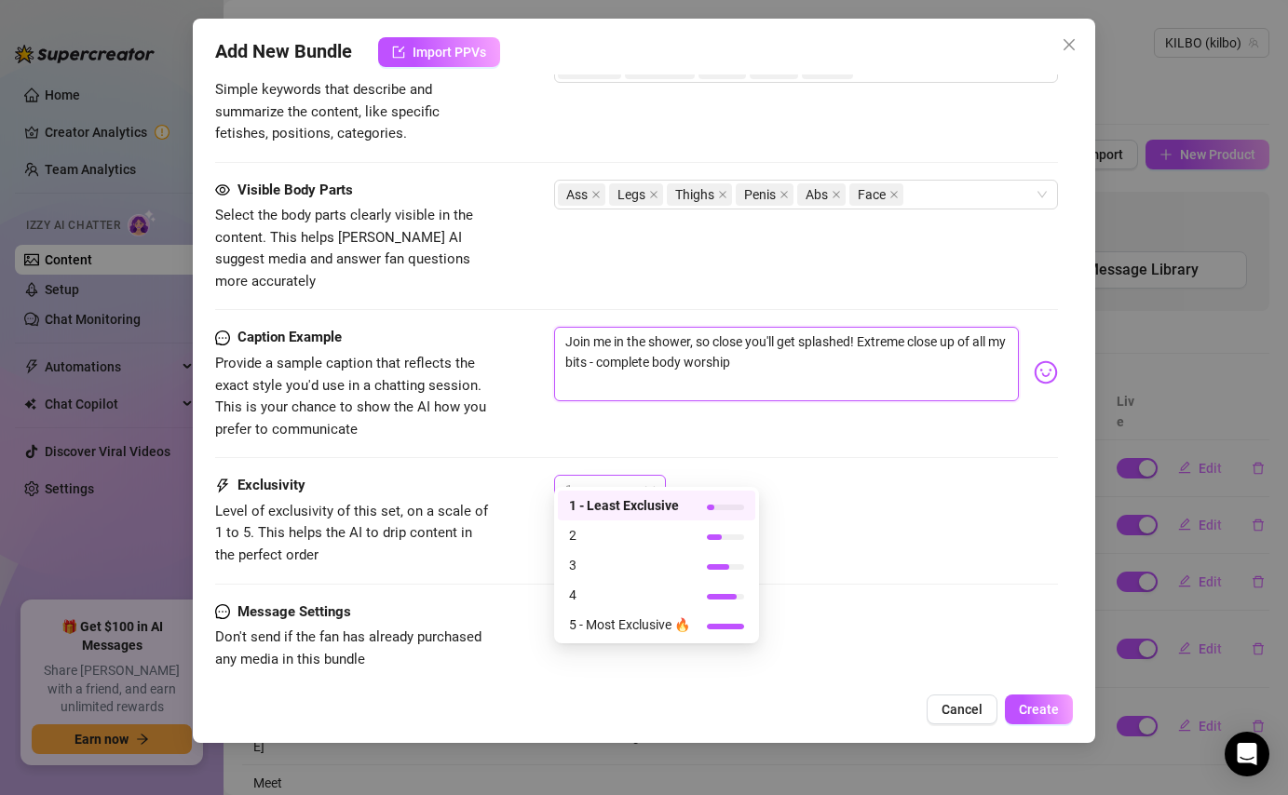
click at [645, 476] on span "1" at bounding box center [609, 490] width 89 height 28
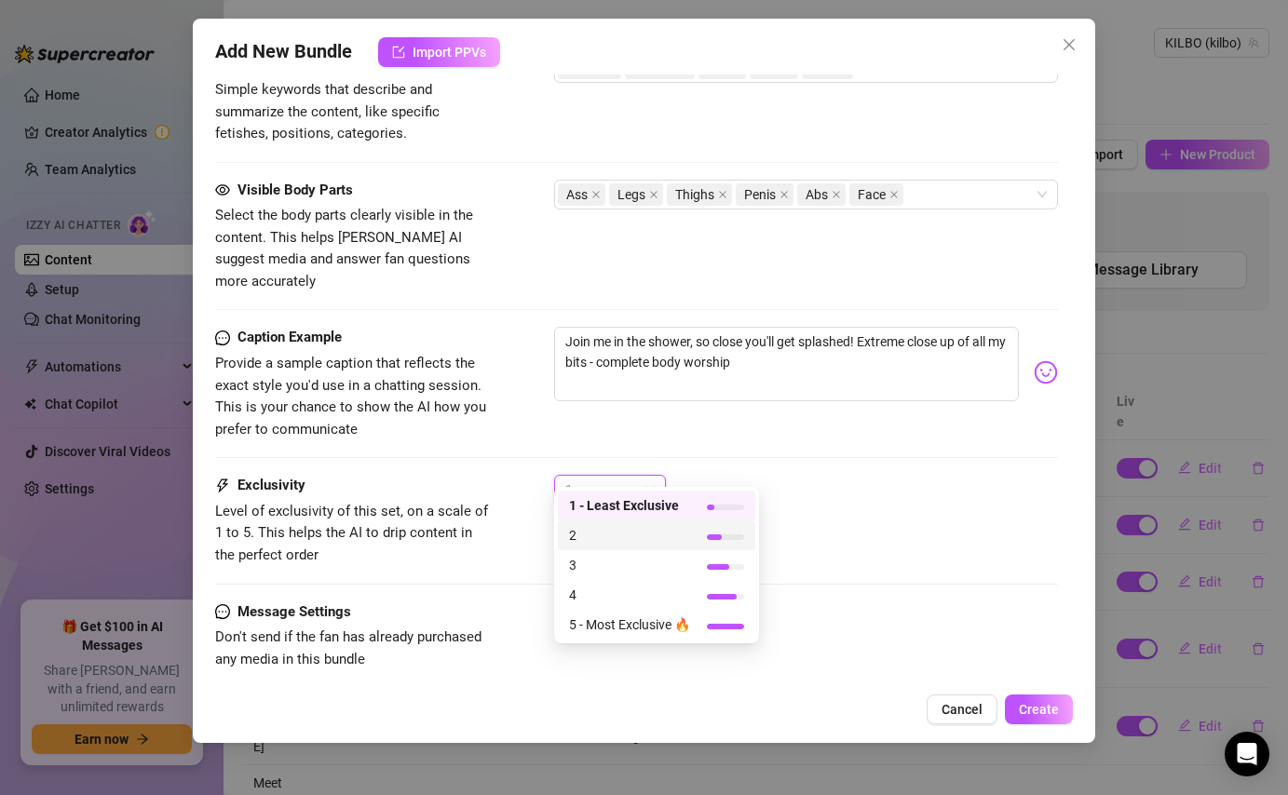
click at [639, 538] on span "2" at bounding box center [629, 535] width 121 height 20
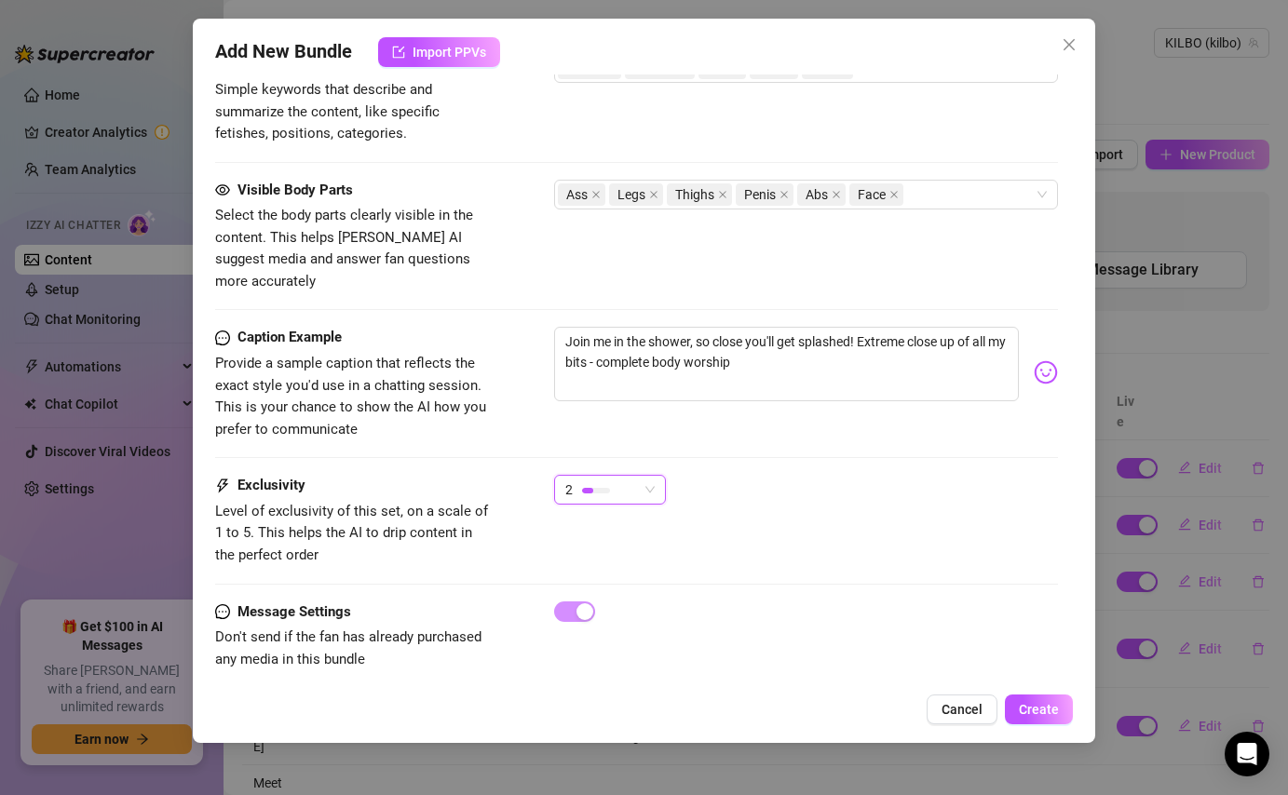
click at [786, 475] on div "2 2" at bounding box center [805, 498] width 503 height 47
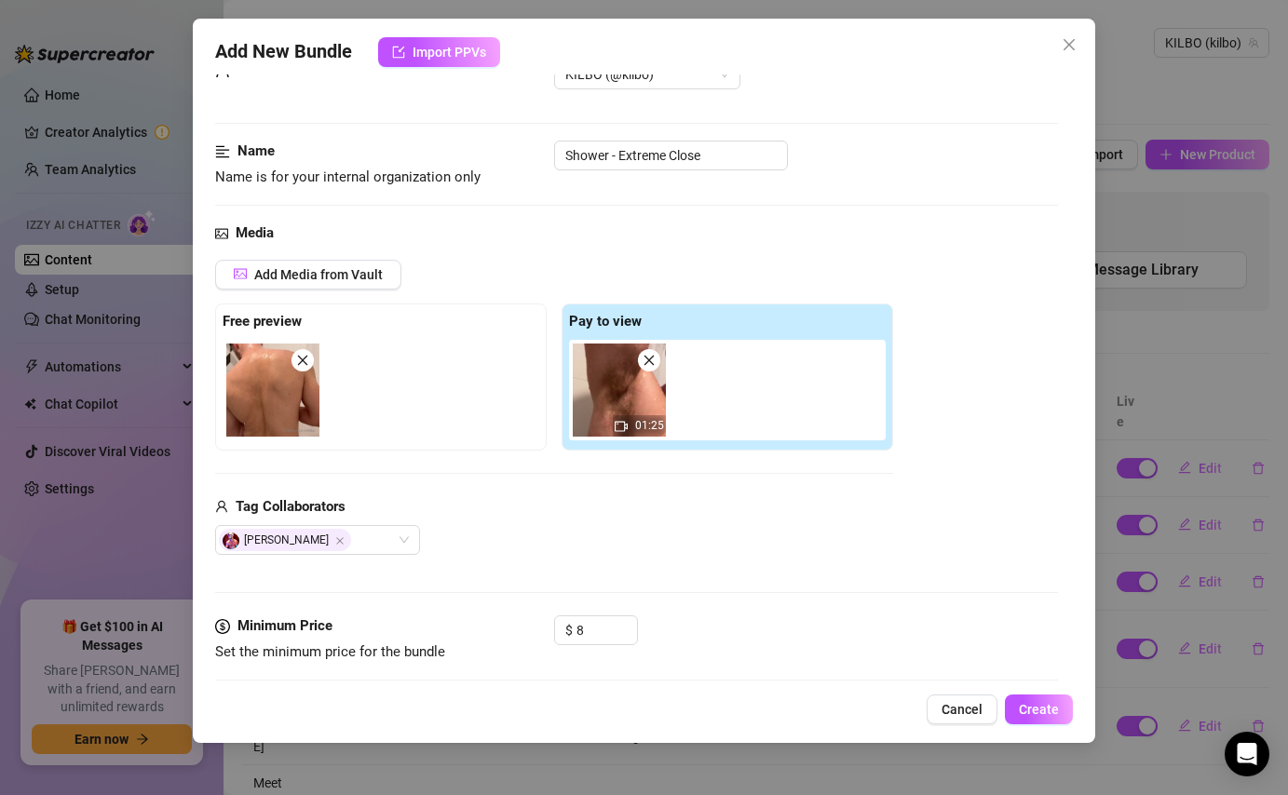
scroll to position [0, 0]
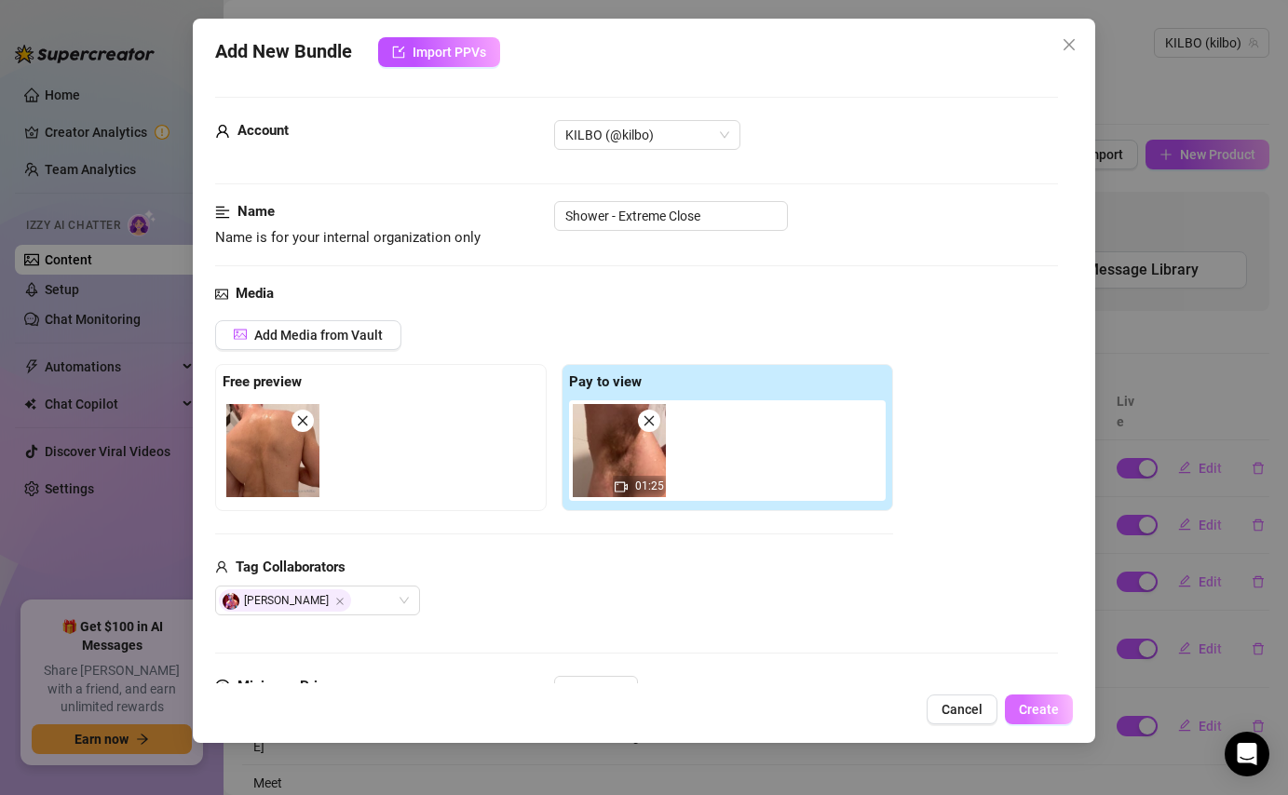
click at [1052, 712] on span "Create" at bounding box center [1039, 709] width 40 height 15
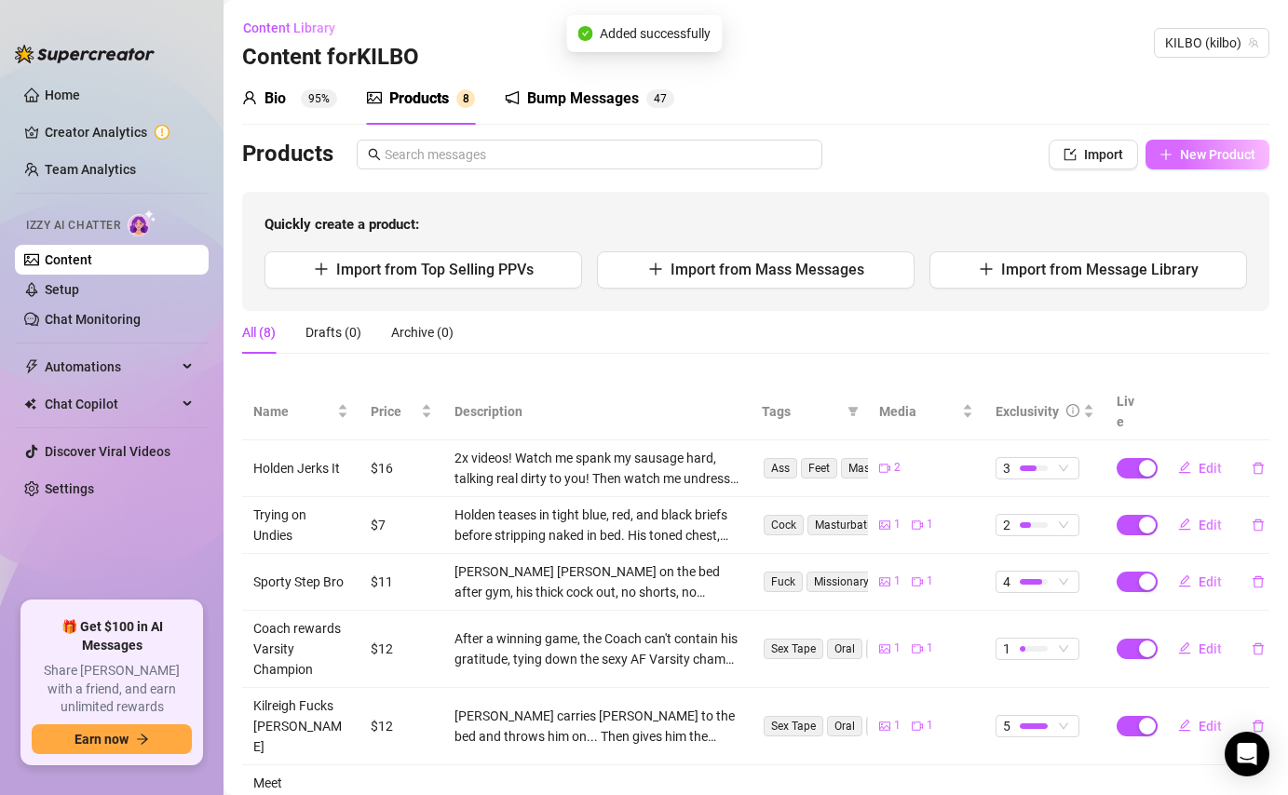
click at [1196, 157] on span "New Product" at bounding box center [1217, 154] width 75 height 15
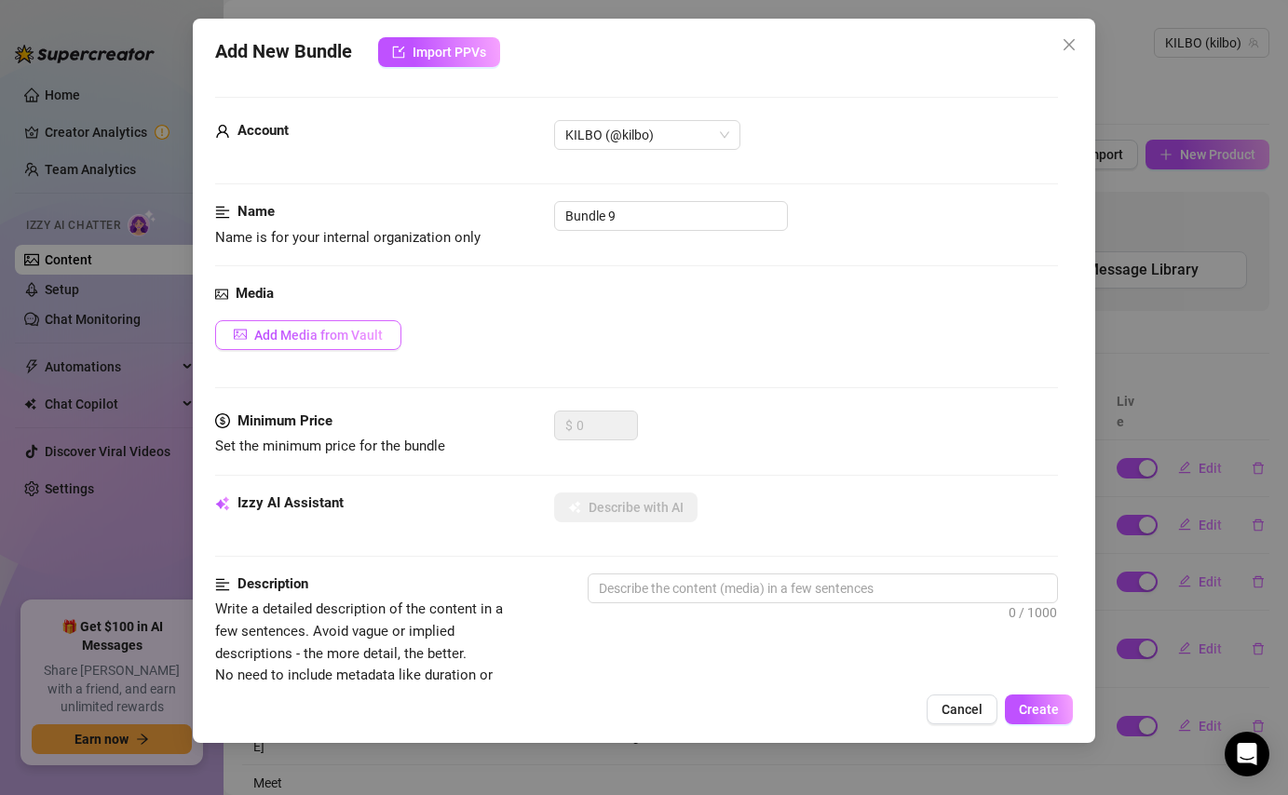
click at [358, 335] on span "Add Media from Vault" at bounding box center [318, 335] width 128 height 15
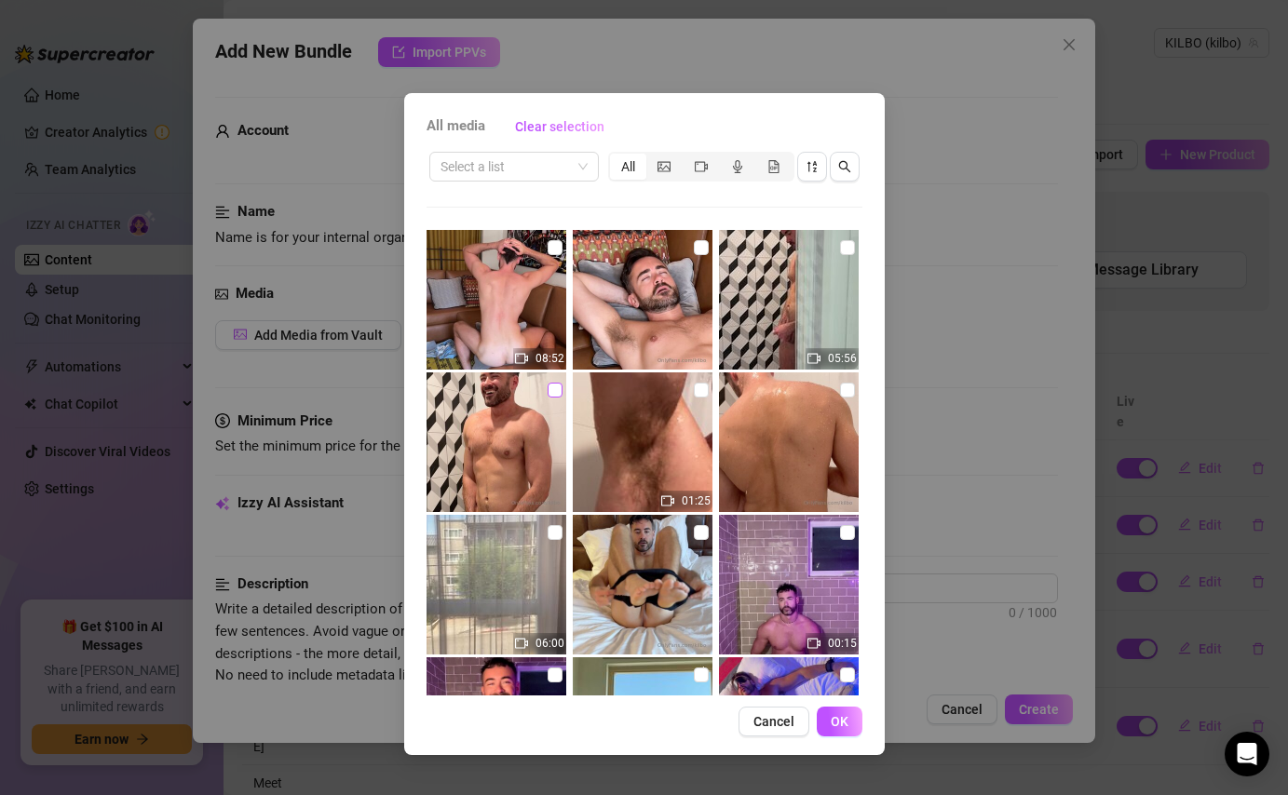
click at [555, 393] on input "checkbox" at bounding box center [554, 390] width 15 height 15
click at [843, 246] on input "checkbox" at bounding box center [847, 247] width 15 height 15
click at [844, 728] on span "OK" at bounding box center [839, 721] width 18 height 15
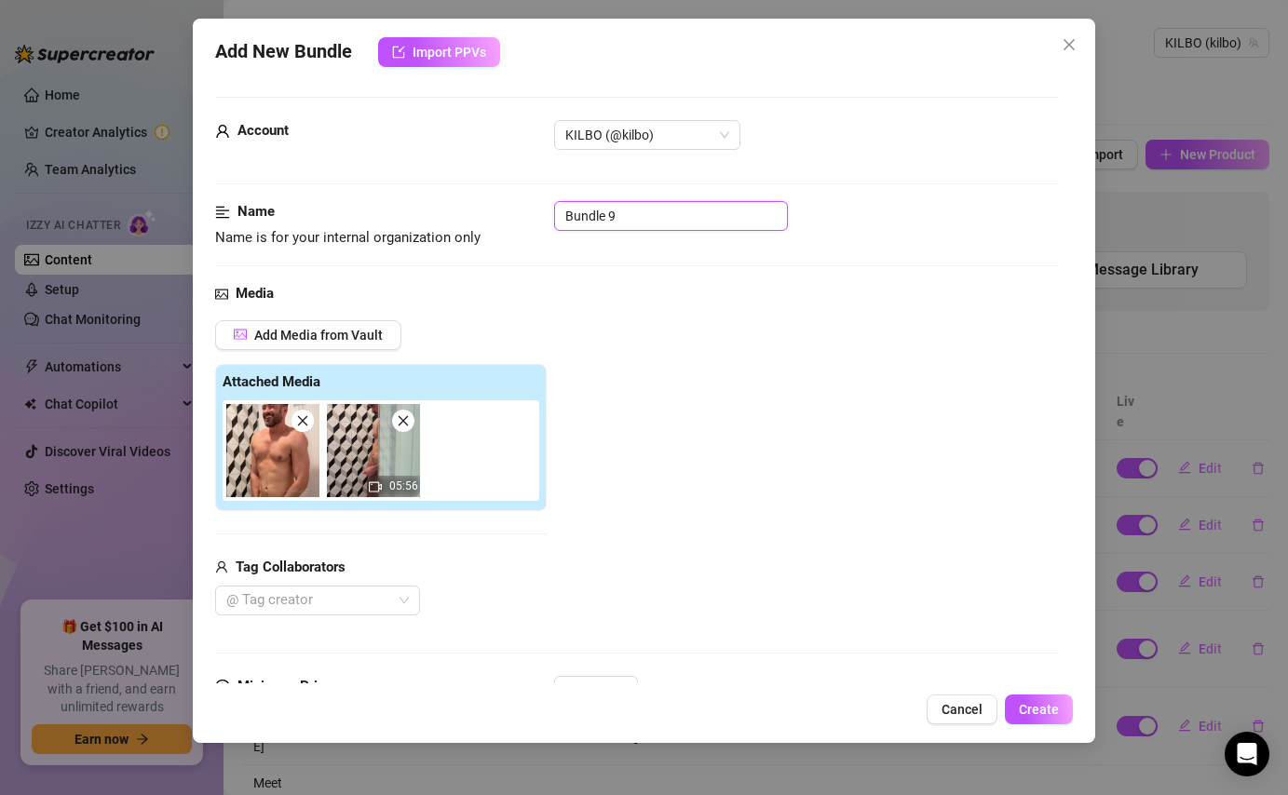
drag, startPoint x: 650, startPoint y: 220, endPoint x: 524, endPoint y: 219, distance: 125.7
click at [524, 220] on div "Name Name is for your internal organization only Bundle 9" at bounding box center [636, 224] width 842 height 47
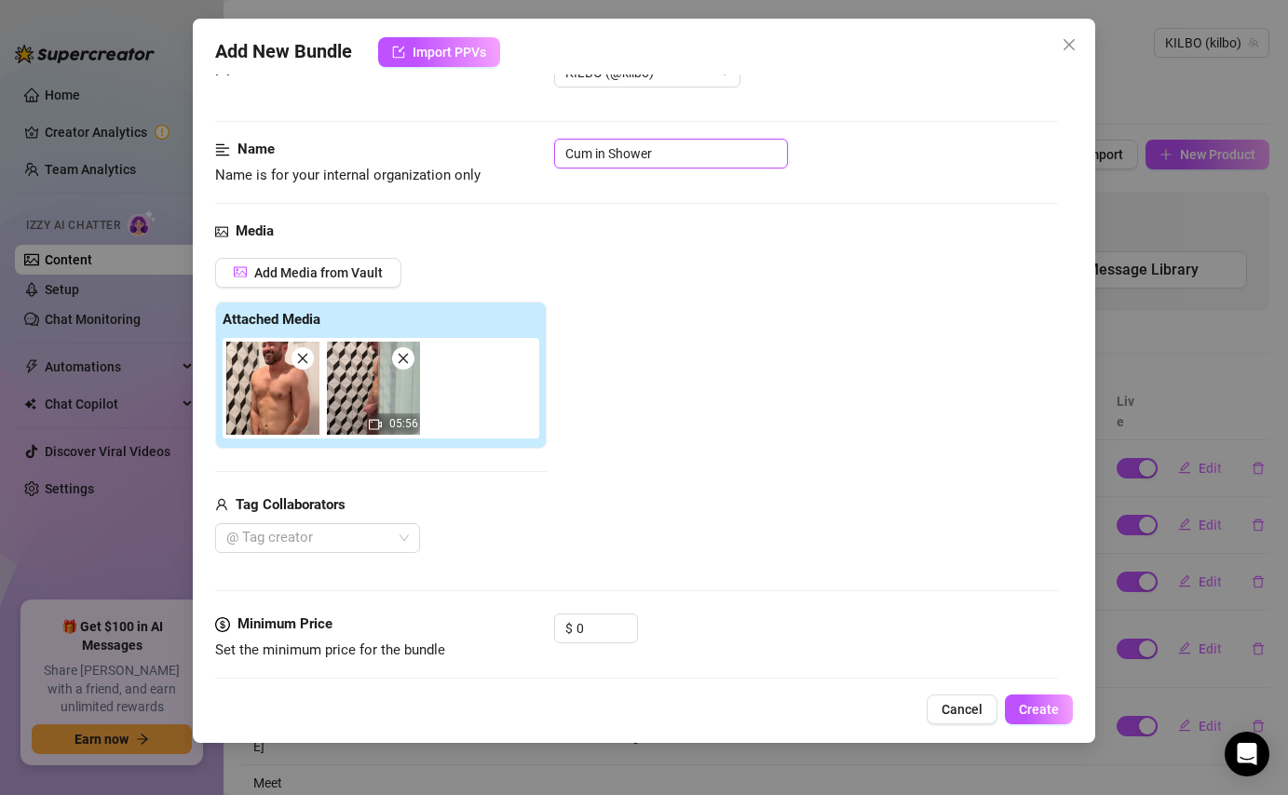
scroll to position [134, 0]
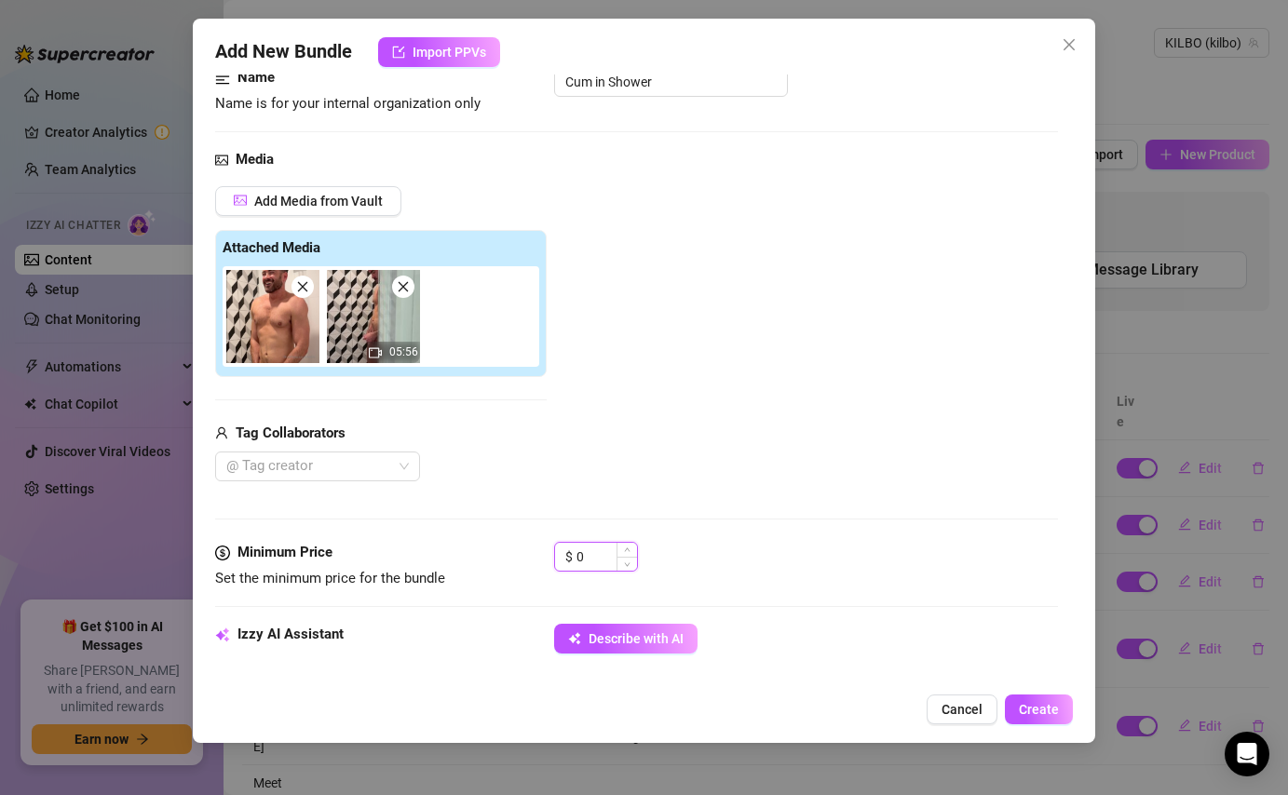
click at [600, 554] on input "0" at bounding box center [606, 557] width 61 height 28
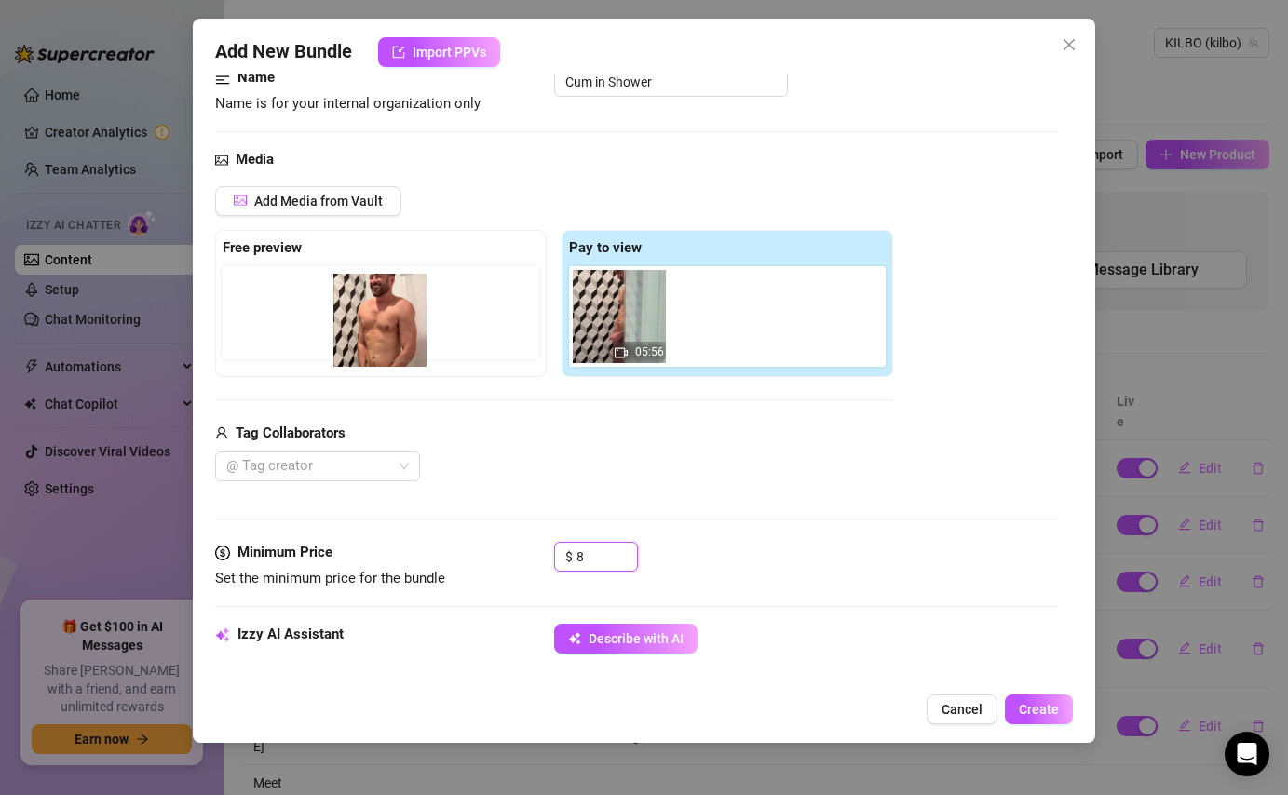
drag, startPoint x: 633, startPoint y: 316, endPoint x: 317, endPoint y: 322, distance: 315.7
click at [317, 322] on div "Free preview Pay to view 05:56" at bounding box center [554, 303] width 678 height 147
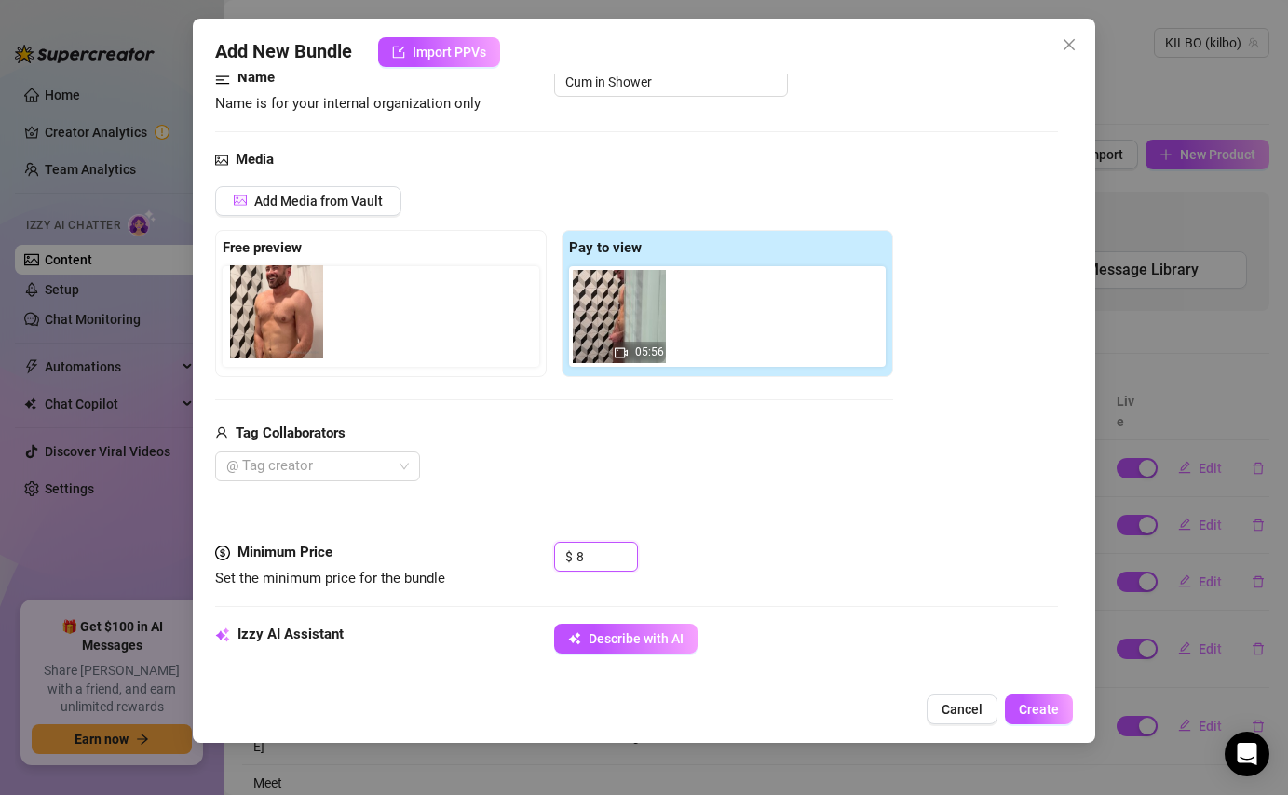
drag, startPoint x: 613, startPoint y: 311, endPoint x: 264, endPoint y: 306, distance: 348.2
click at [264, 306] on div "Free preview Pay to view 05:56" at bounding box center [554, 303] width 678 height 147
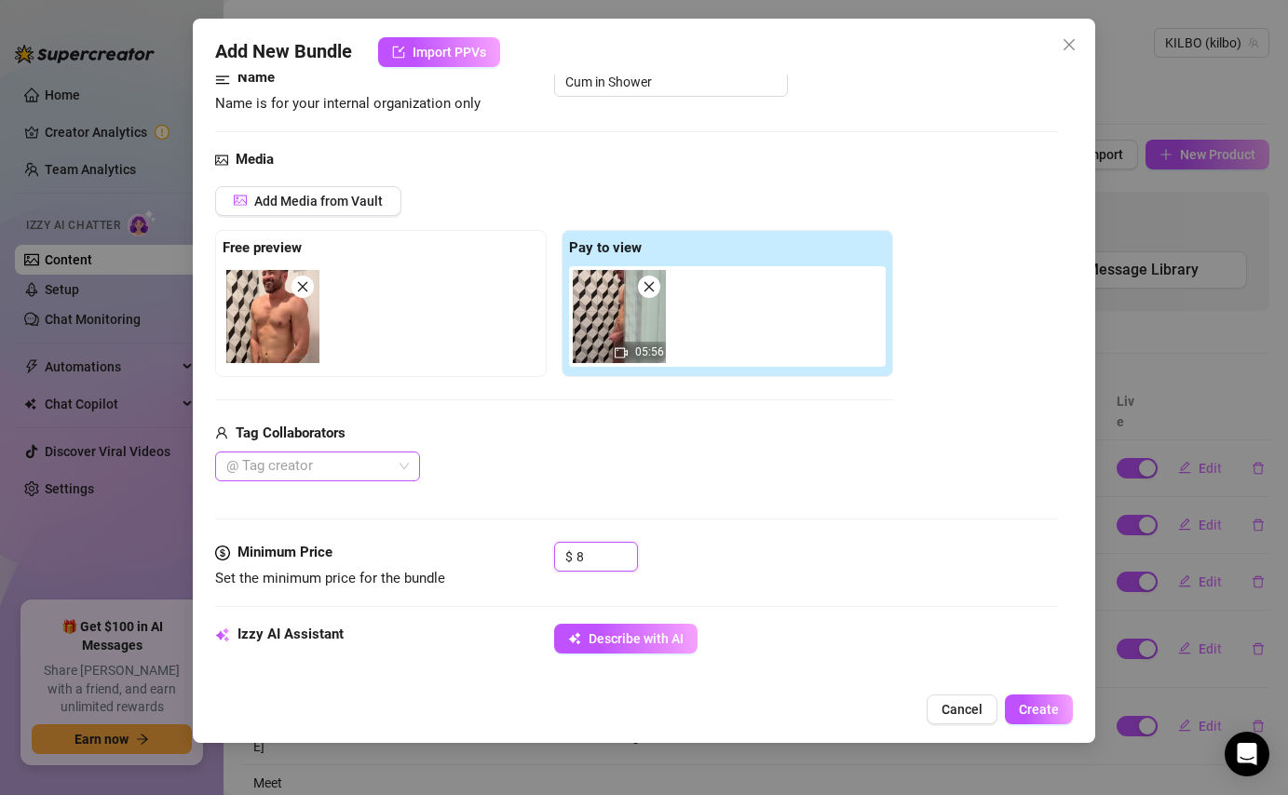
click at [393, 466] on div at bounding box center [308, 466] width 178 height 26
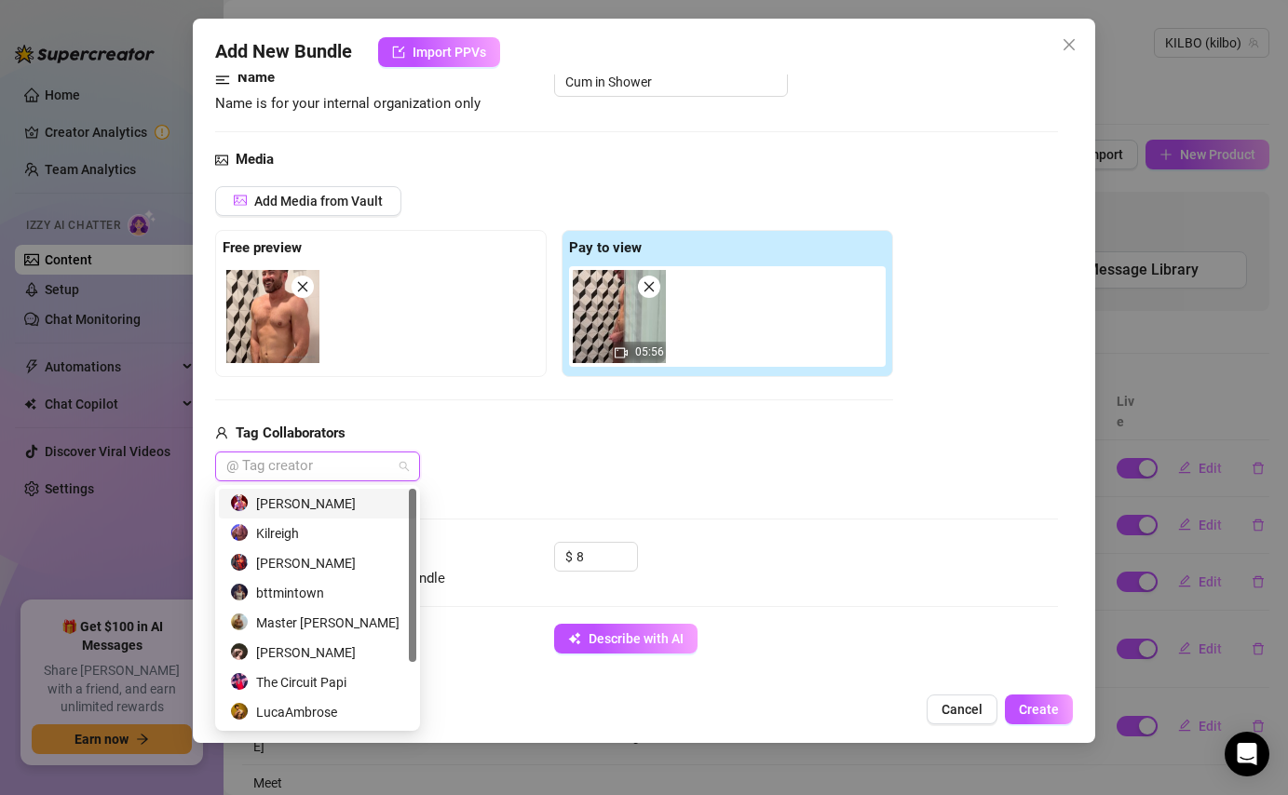
click at [358, 506] on div "[PERSON_NAME]" at bounding box center [317, 503] width 175 height 20
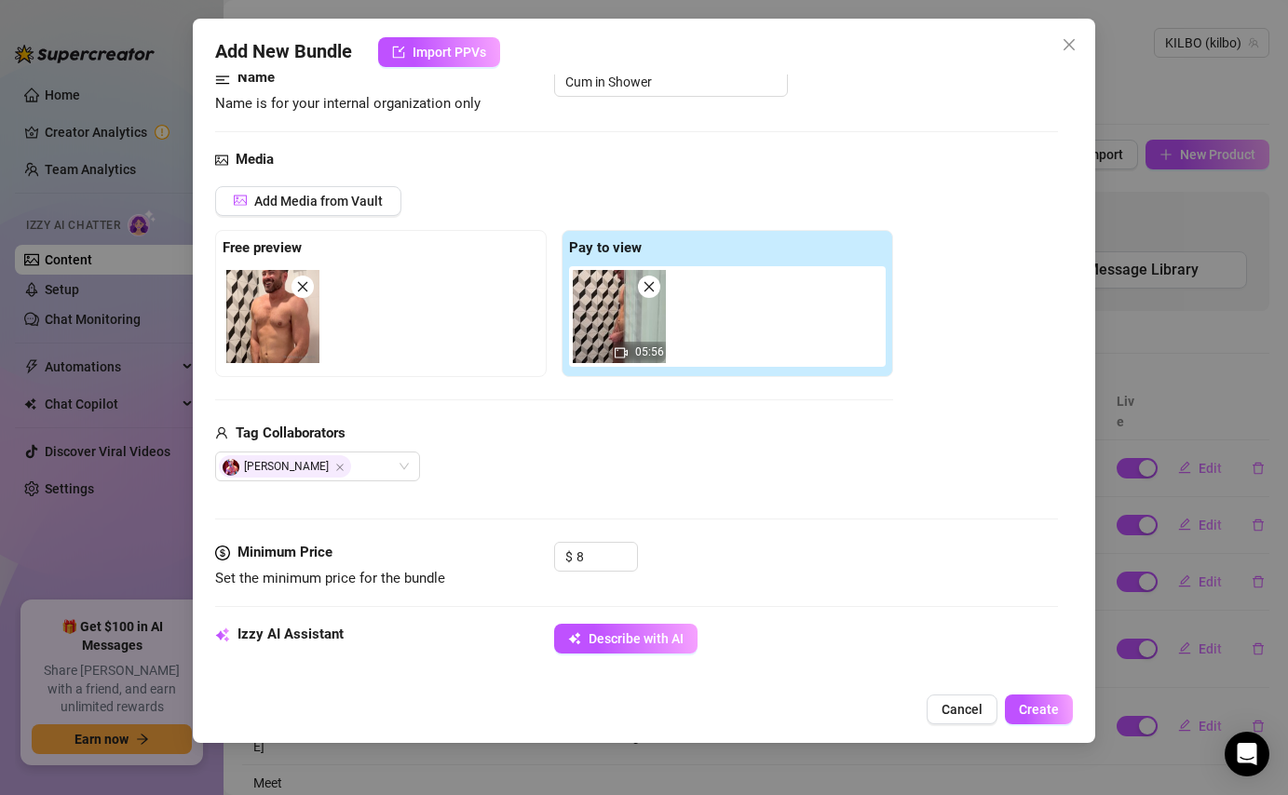
click at [709, 489] on div "Media Add Media from Vault Free preview Pay to view 05:56 Tag Collaborators [PE…" at bounding box center [636, 345] width 842 height 393
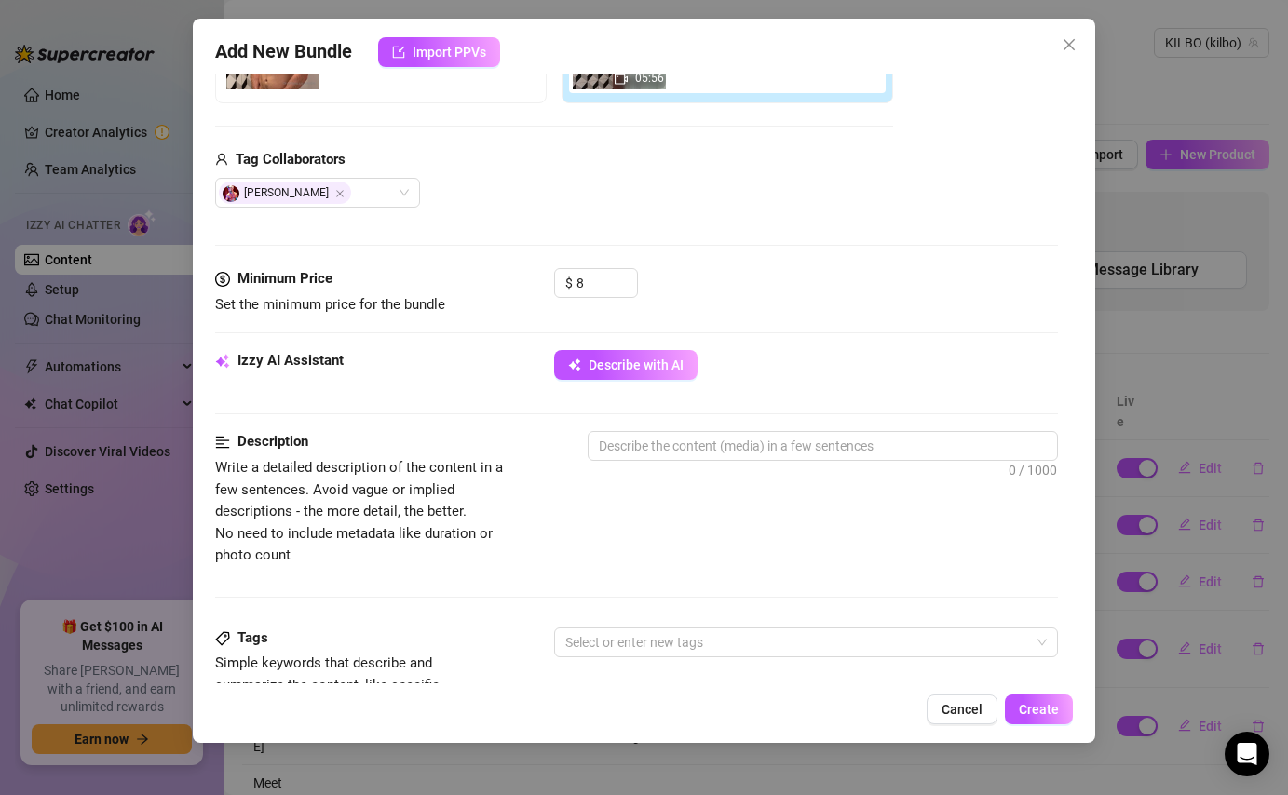
scroll to position [452, 0]
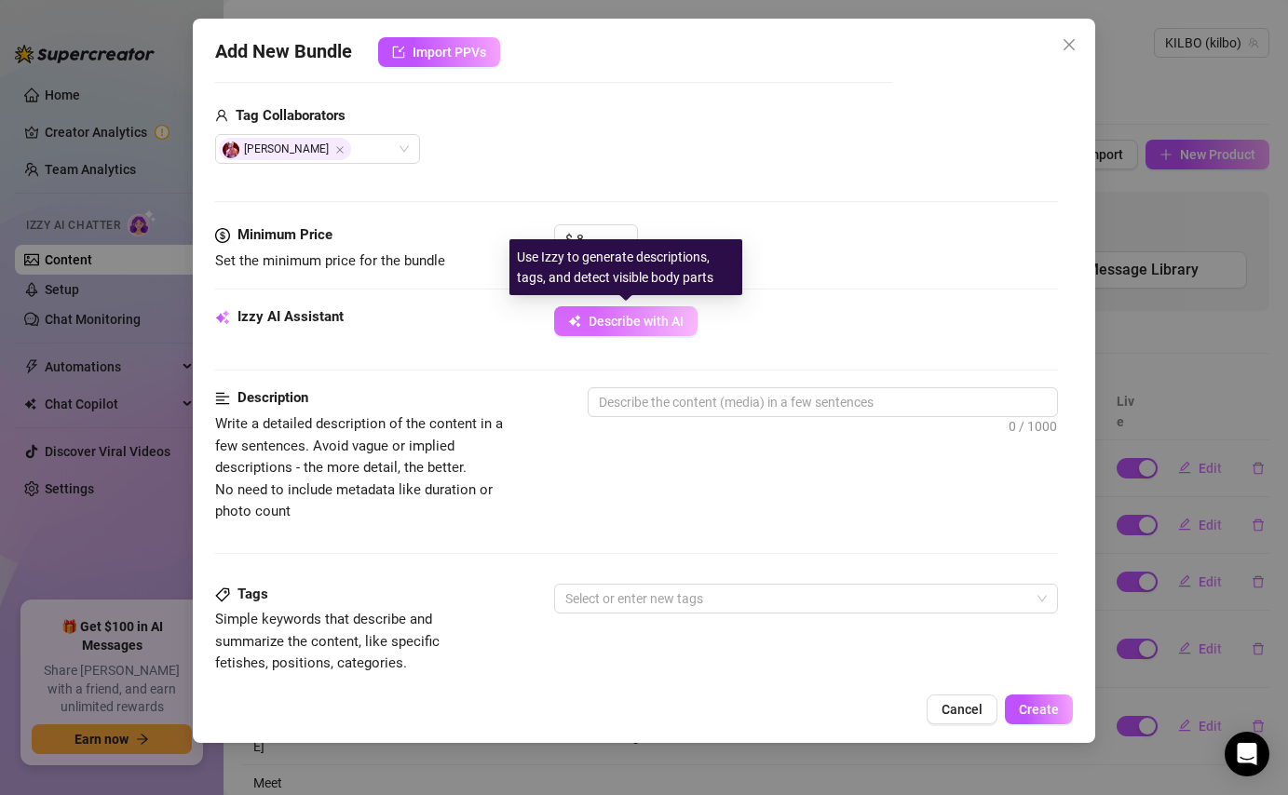
click at [653, 326] on span "Describe with AI" at bounding box center [635, 321] width 95 height 15
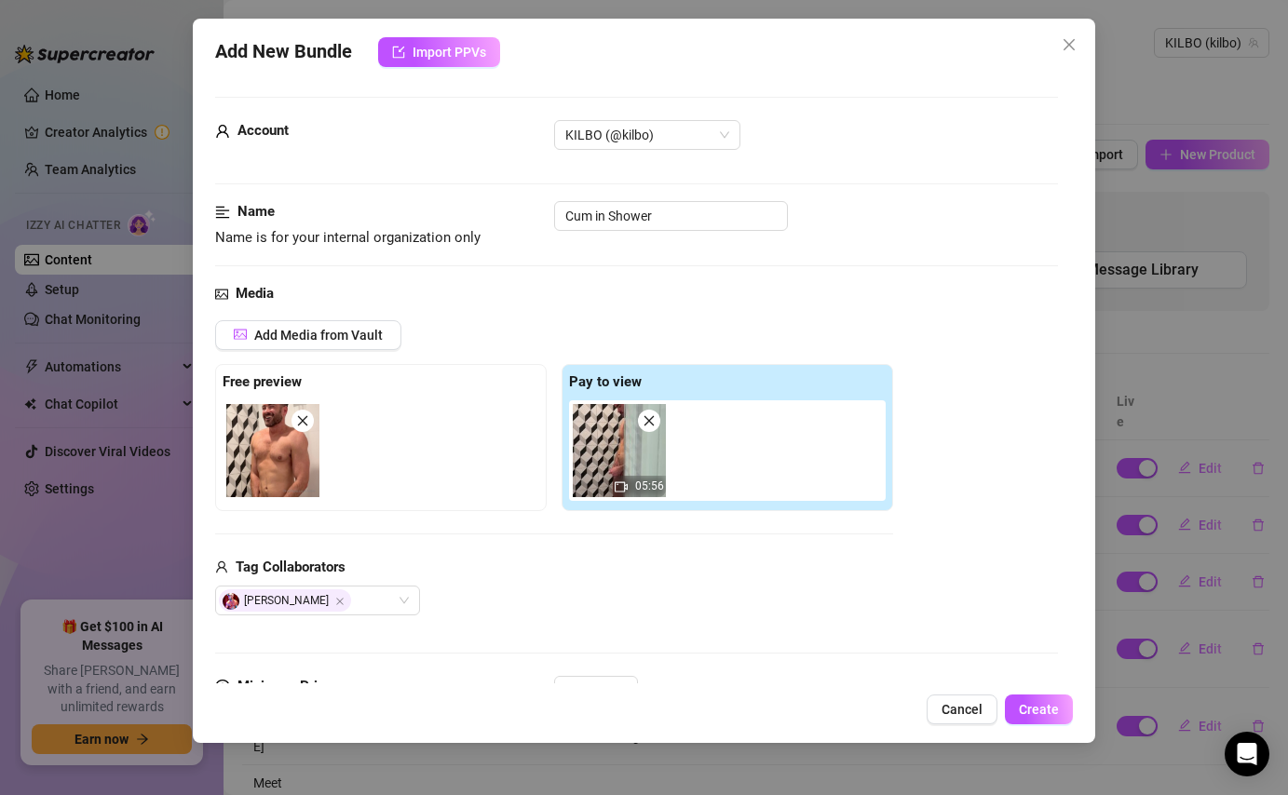
scroll to position [504, 0]
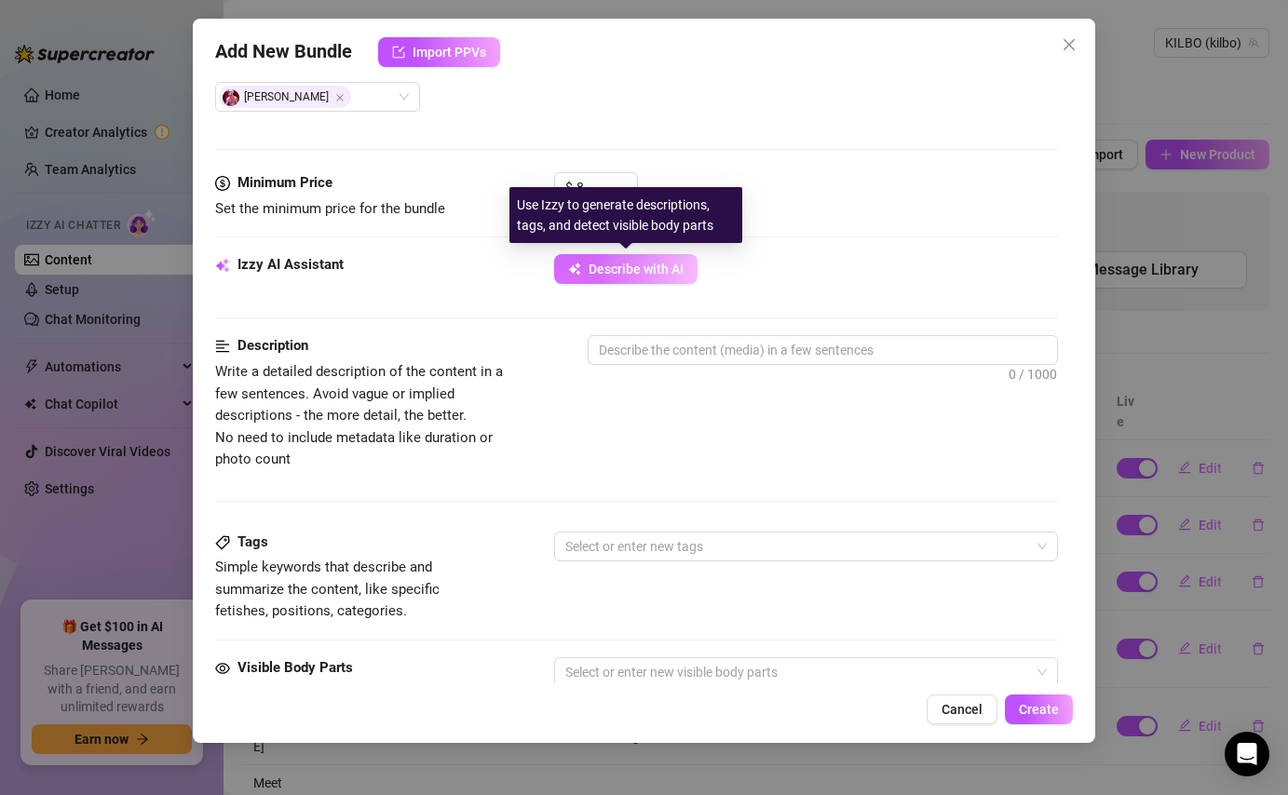
click at [650, 267] on span "Describe with AI" at bounding box center [635, 269] width 95 height 15
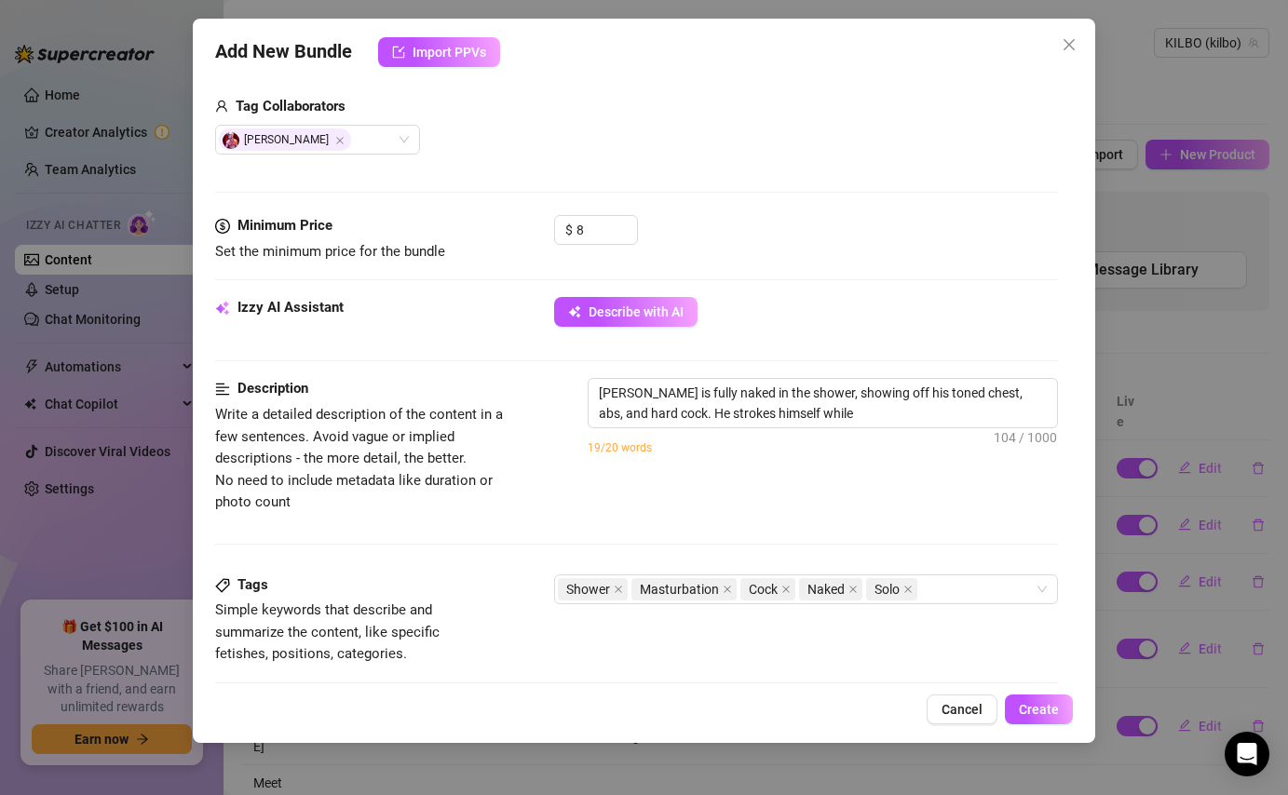
scroll to position [468, 0]
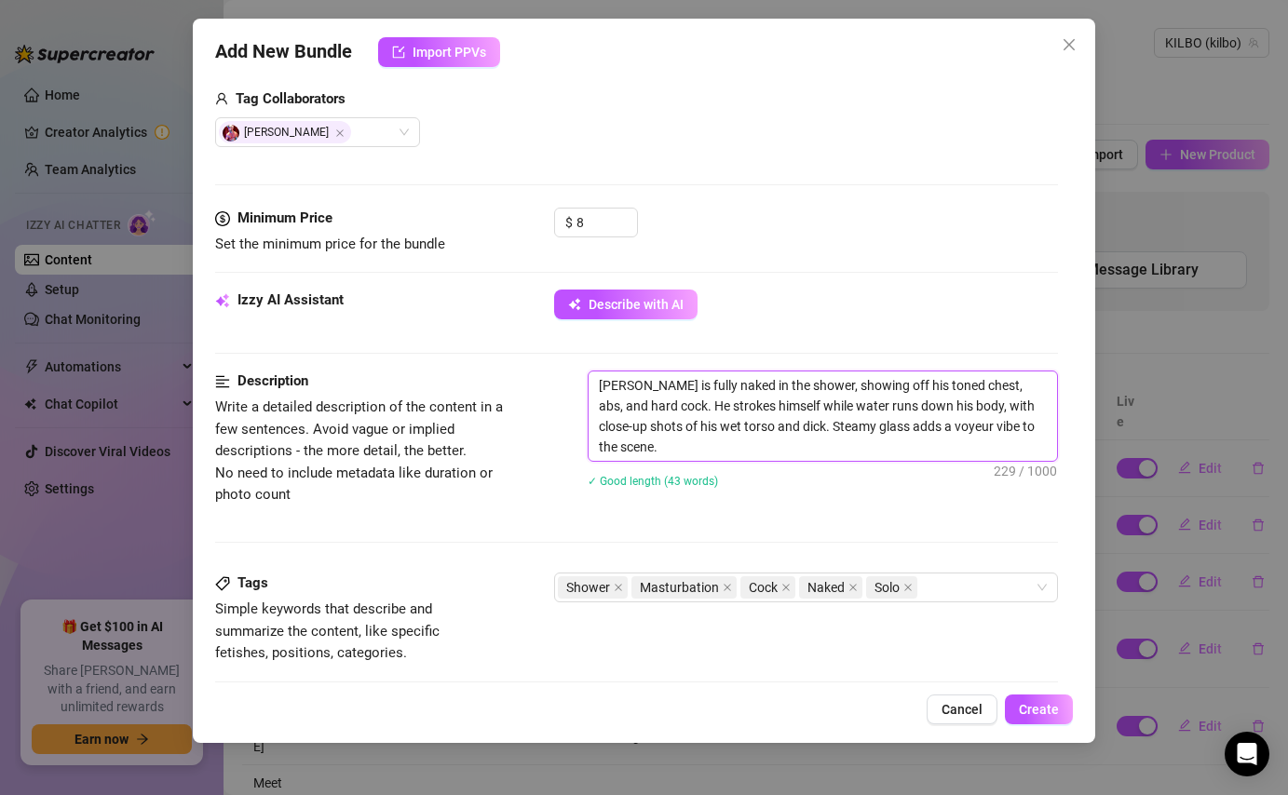
click at [704, 440] on textarea "[PERSON_NAME] is fully naked in the shower, showing off his toned chest, abs, a…" at bounding box center [821, 415] width 467 height 89
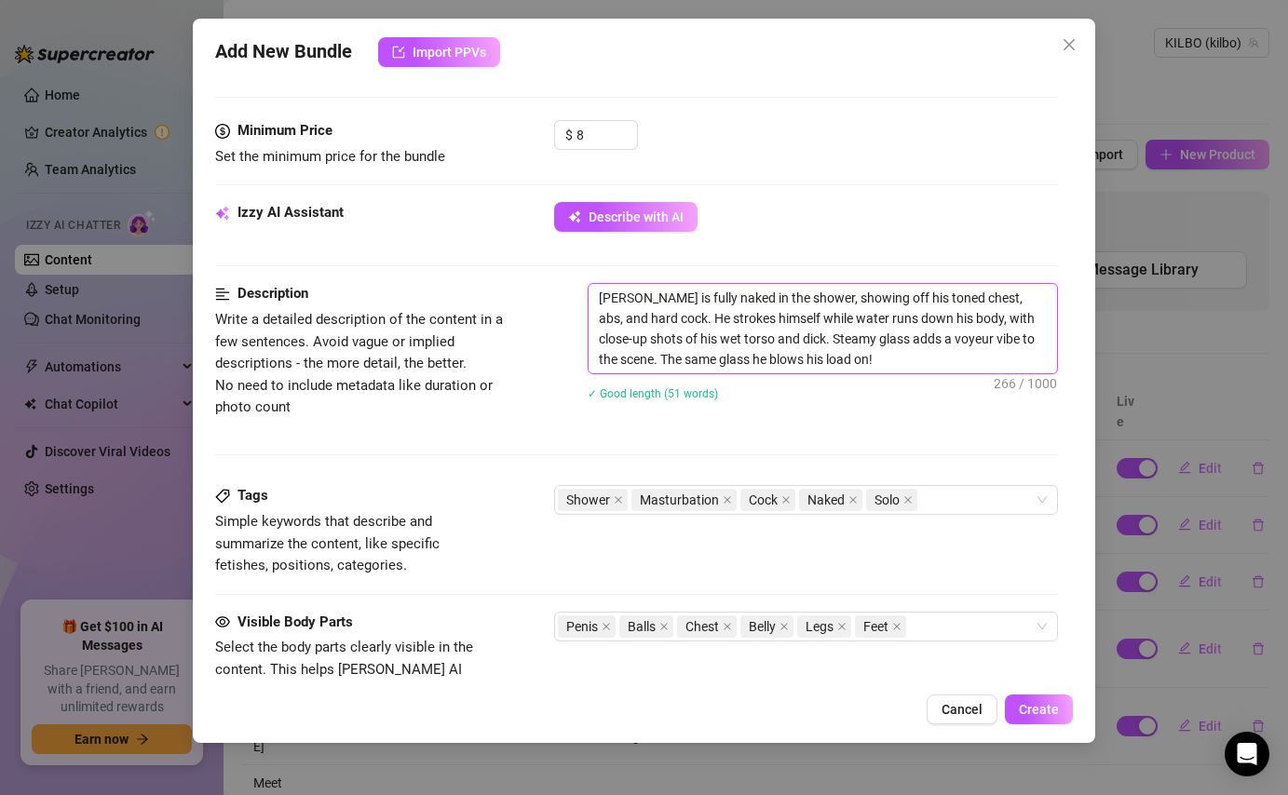
scroll to position [583, 0]
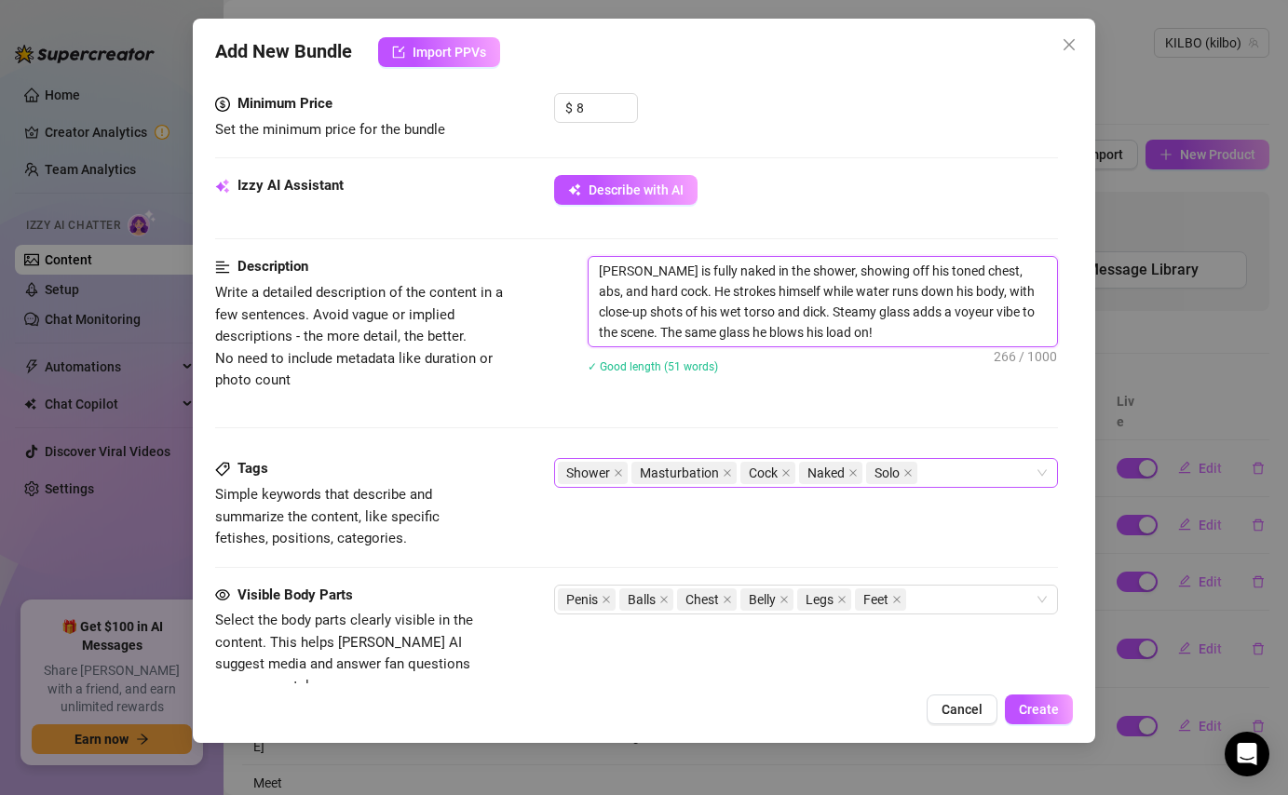
click at [954, 475] on div "Shower Masturbation Cock Naked Solo" at bounding box center [796, 473] width 476 height 26
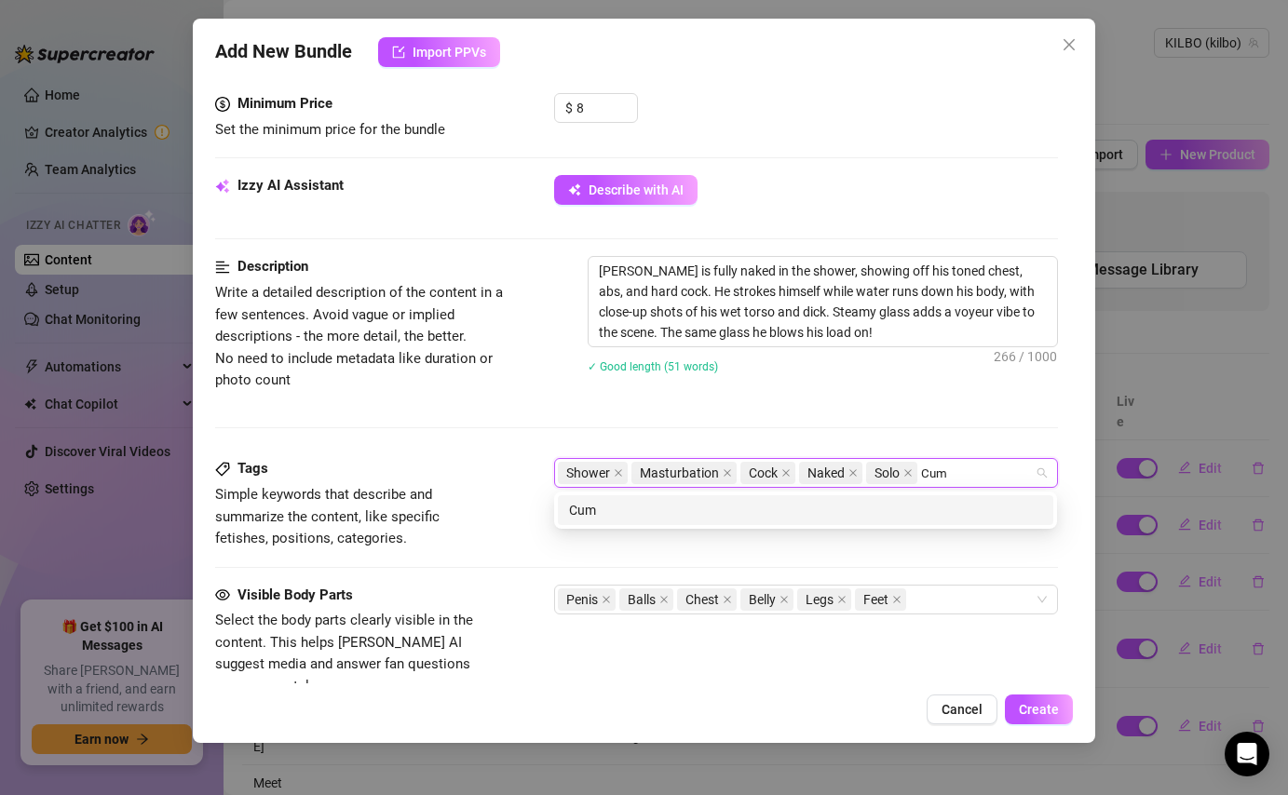
click at [913, 519] on div "Cum" at bounding box center [805, 510] width 473 height 20
click at [871, 508] on div "Orgasm" at bounding box center [805, 510] width 473 height 20
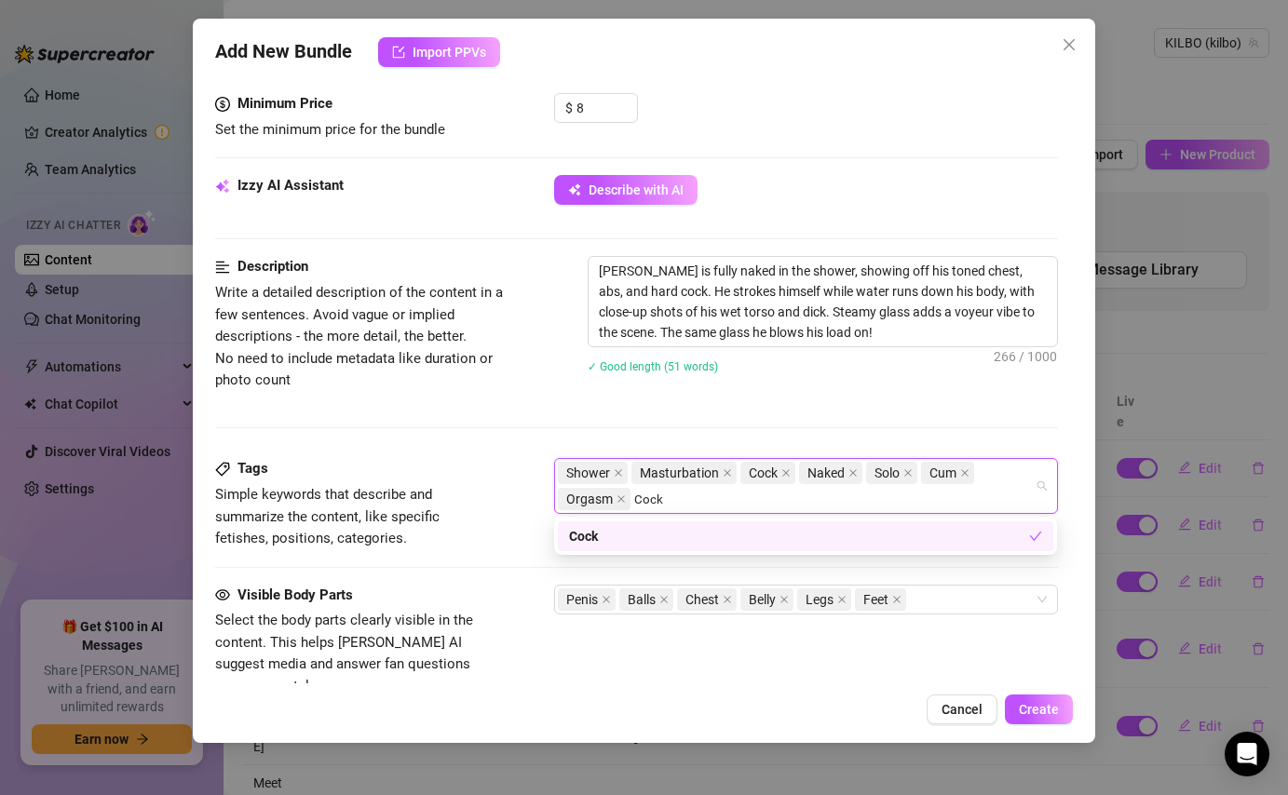
click at [822, 534] on div "Cock" at bounding box center [799, 536] width 460 height 20
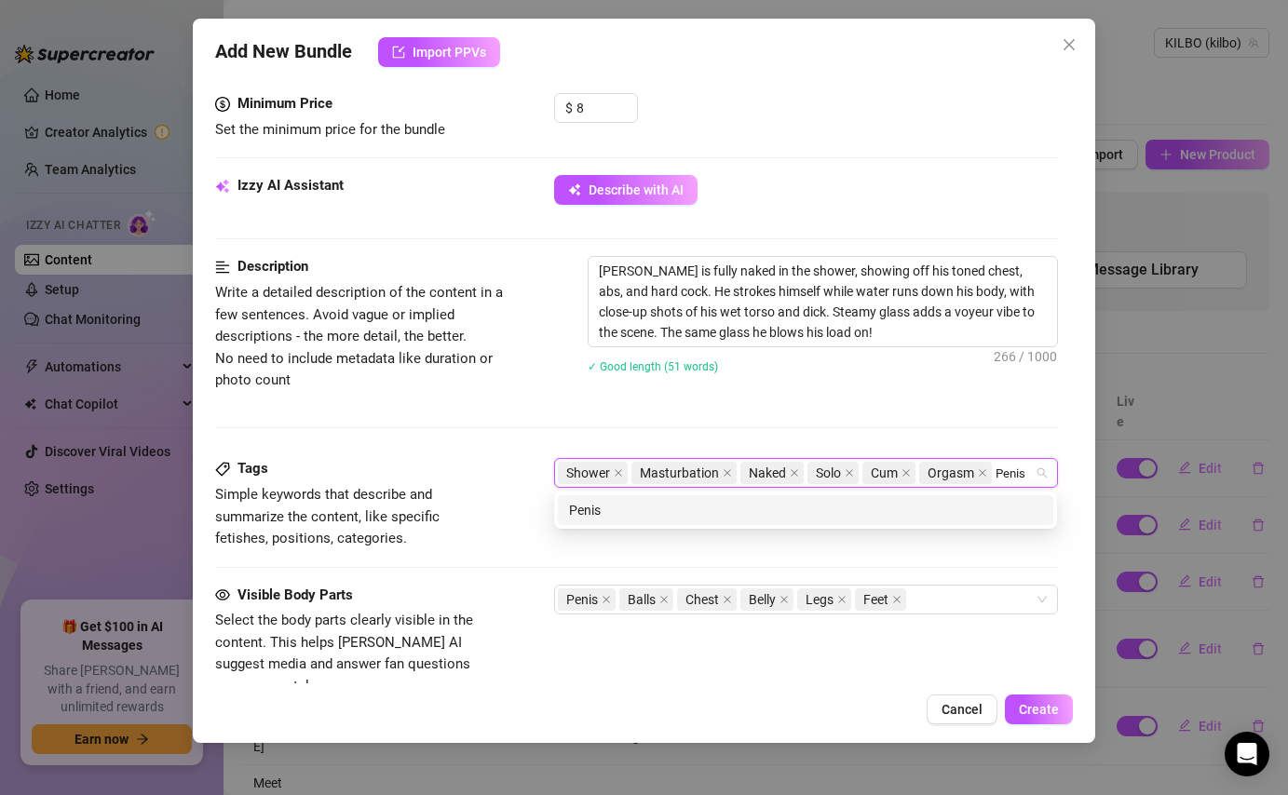
click at [824, 510] on div "Penis" at bounding box center [805, 510] width 473 height 20
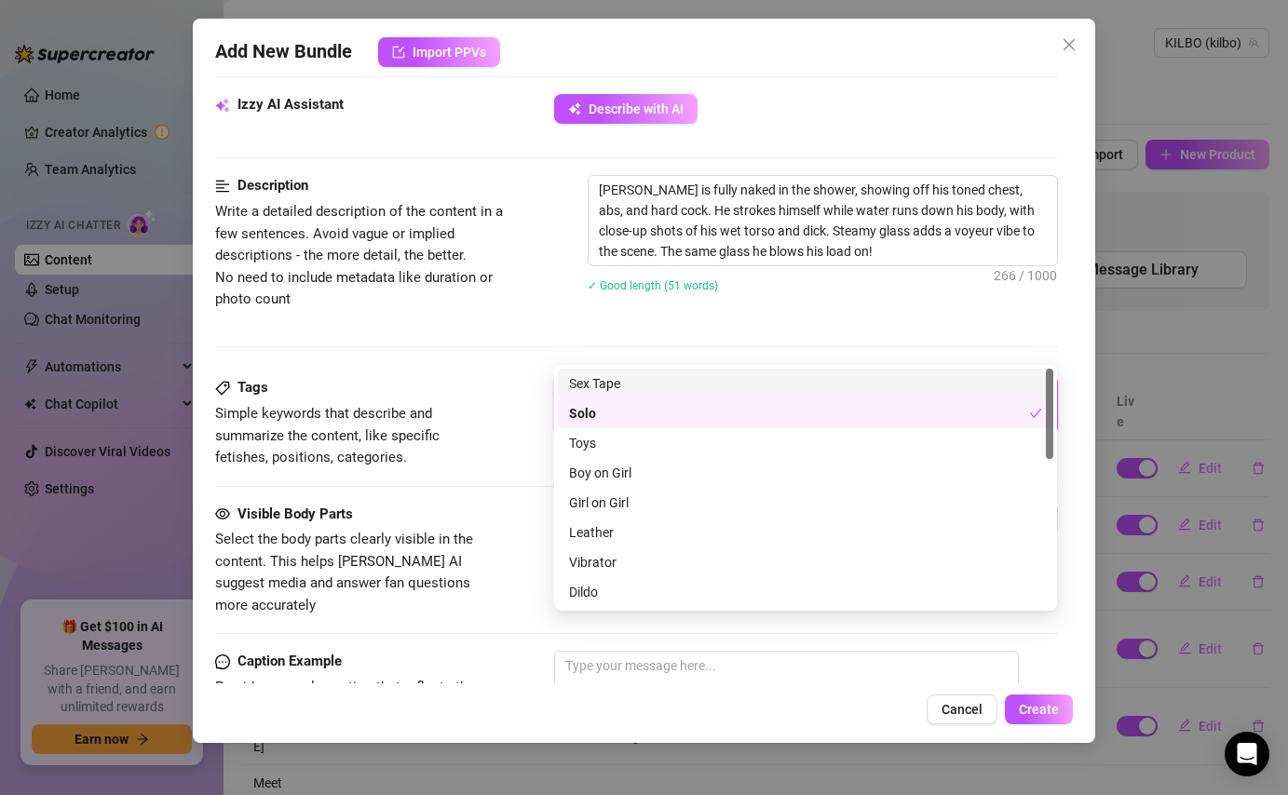
scroll to position [753, 0]
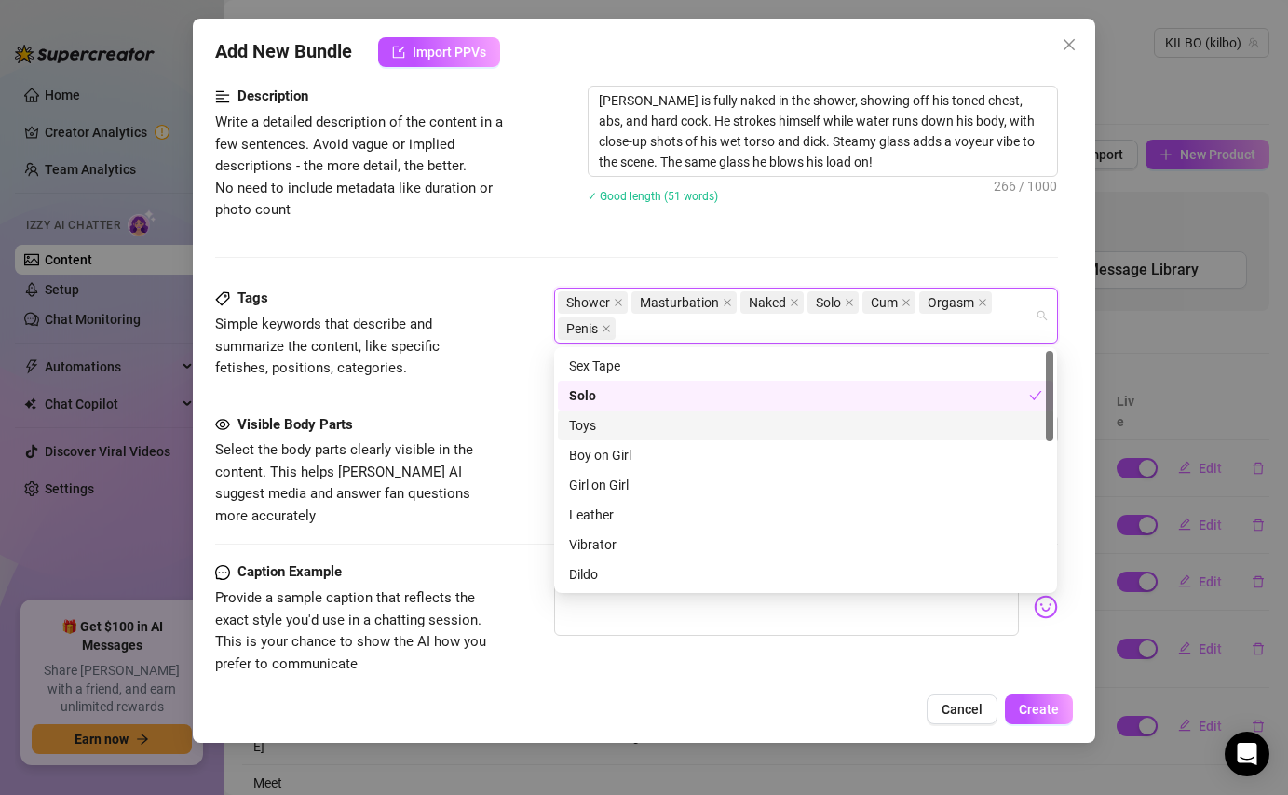
click at [438, 383] on div "Tags Simple keywords that describe and summarize the content, like specific fet…" at bounding box center [636, 351] width 842 height 126
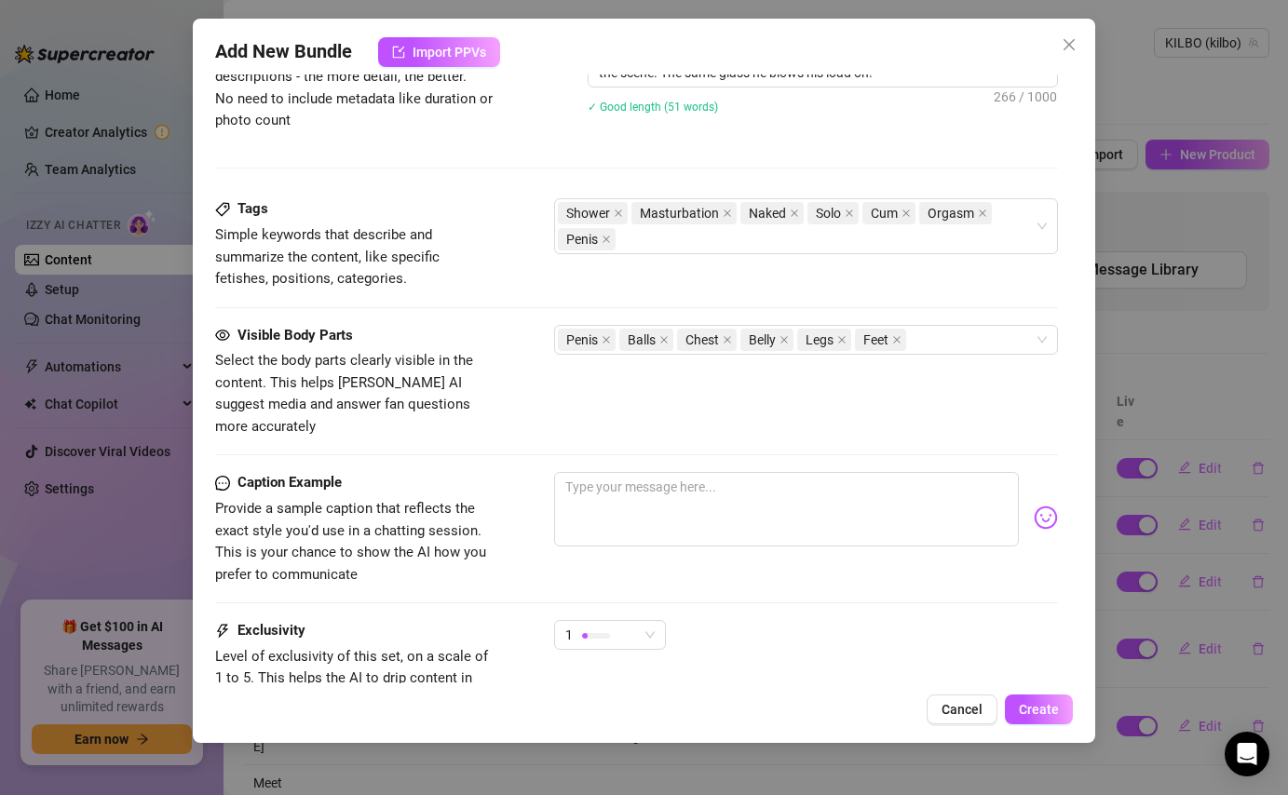
scroll to position [858, 0]
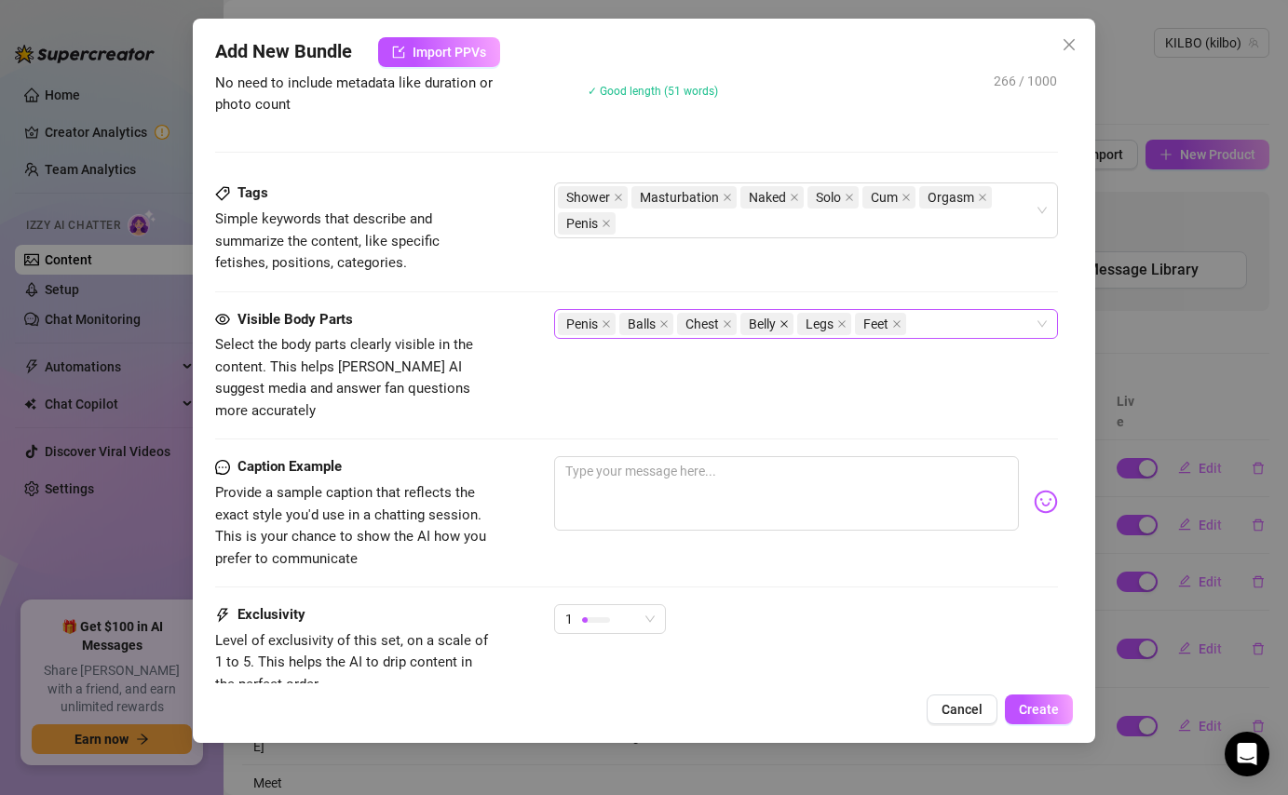
click at [785, 329] on span at bounding box center [783, 324] width 9 height 20
click at [876, 324] on div "Penis Balls Chest Legs Feet" at bounding box center [796, 324] width 476 height 26
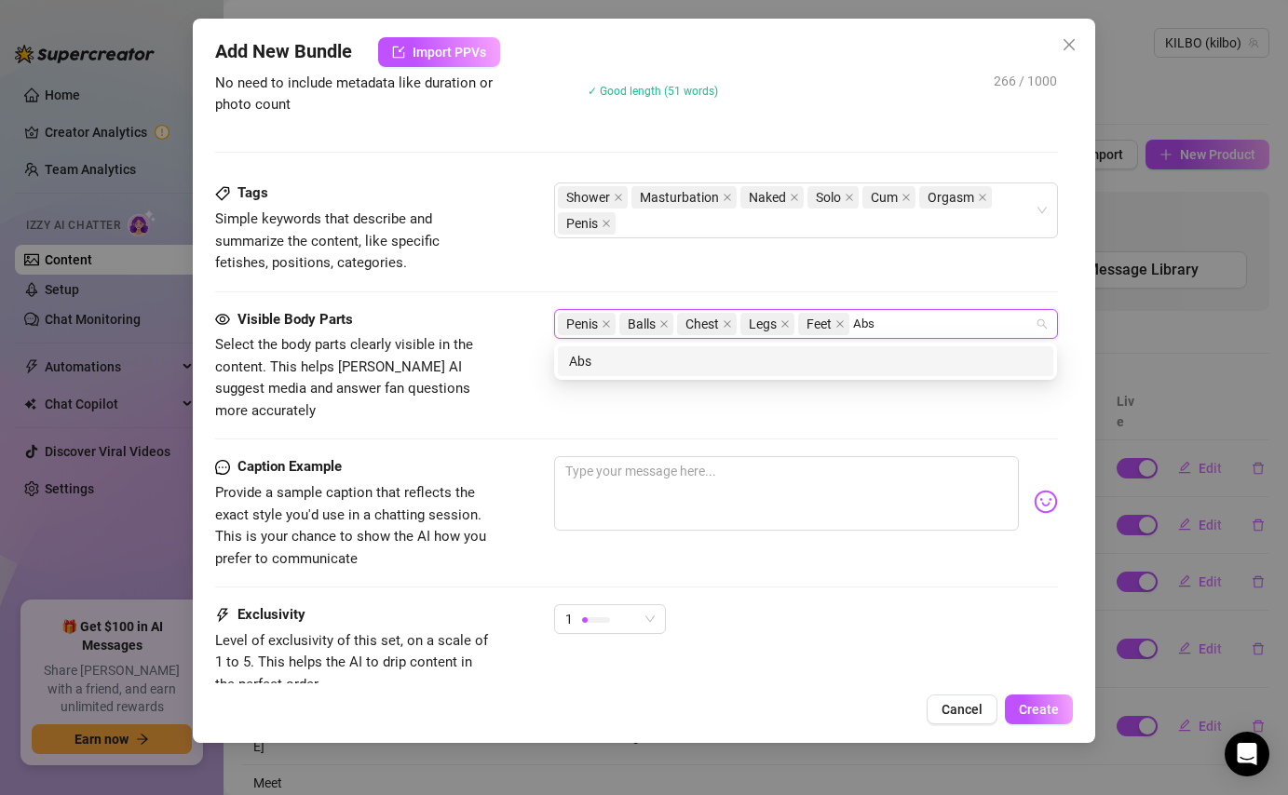
click at [839, 352] on div "Abs" at bounding box center [805, 361] width 473 height 20
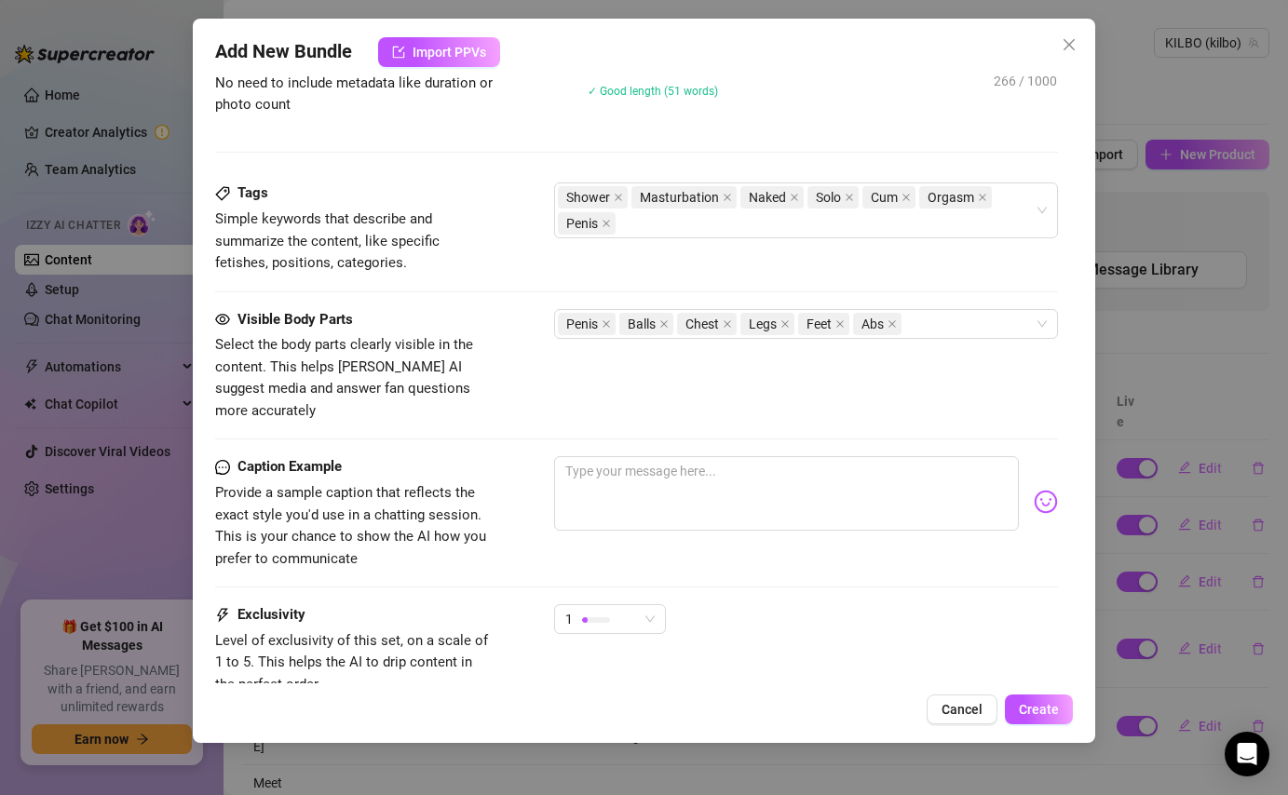
click at [520, 331] on div "Visible Body Parts Select the body parts clearly visible in the content. This h…" at bounding box center [636, 366] width 842 height 114
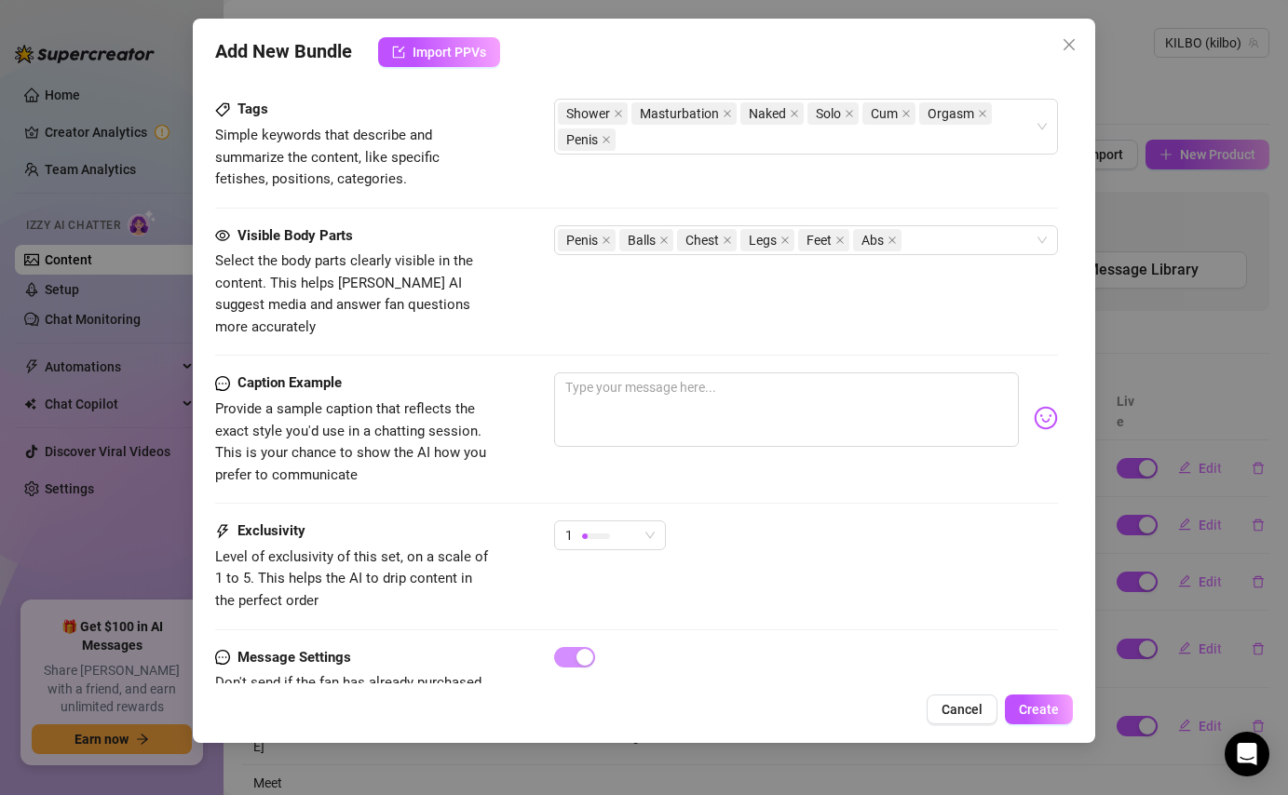
scroll to position [988, 0]
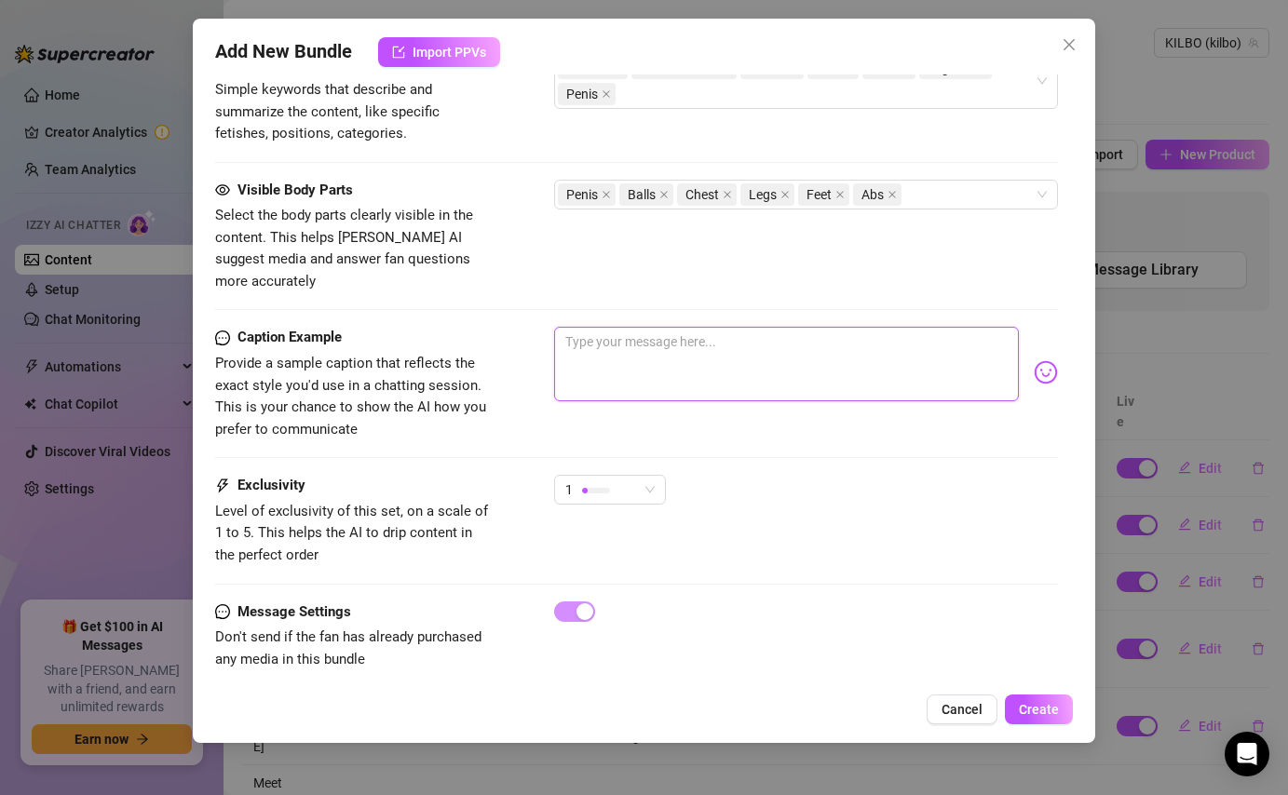
click at [661, 333] on textarea at bounding box center [786, 364] width 464 height 74
click at [656, 475] on div "1" at bounding box center [610, 490] width 112 height 30
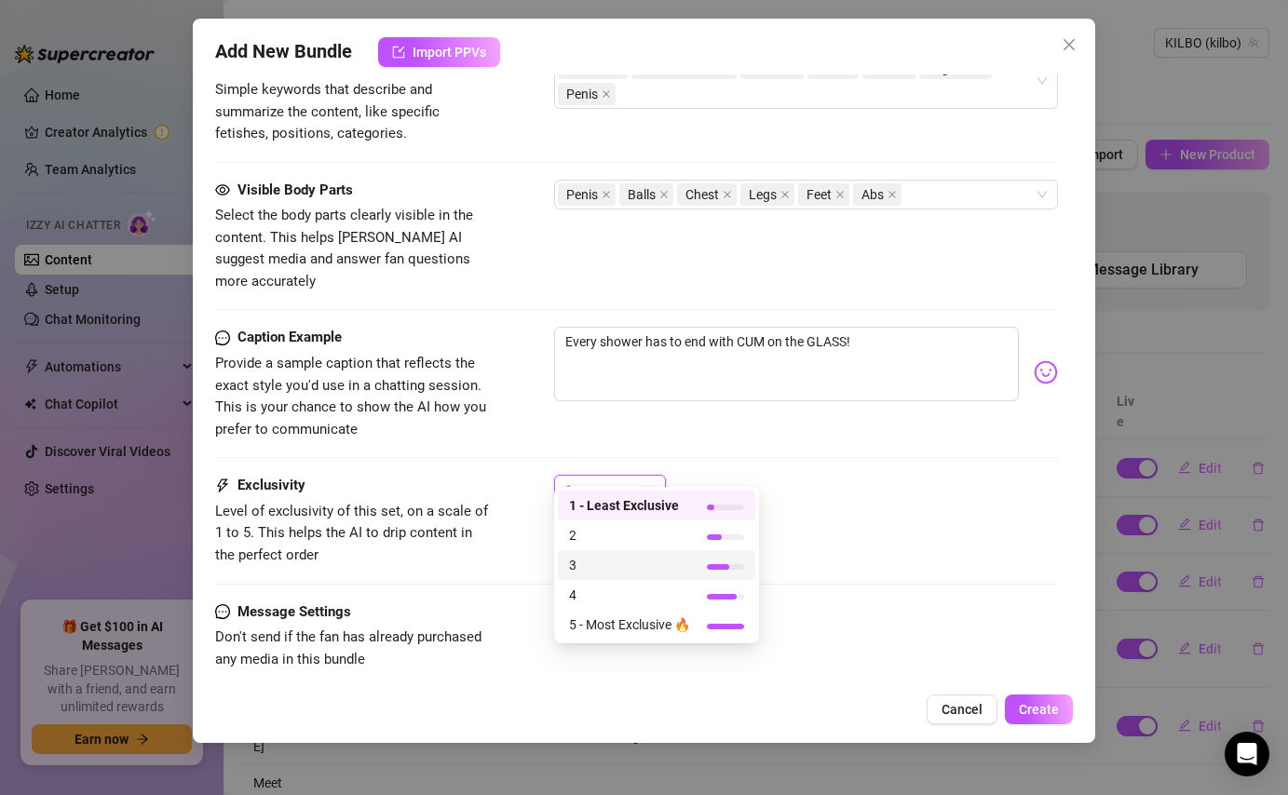
click at [644, 570] on span "3" at bounding box center [629, 565] width 121 height 20
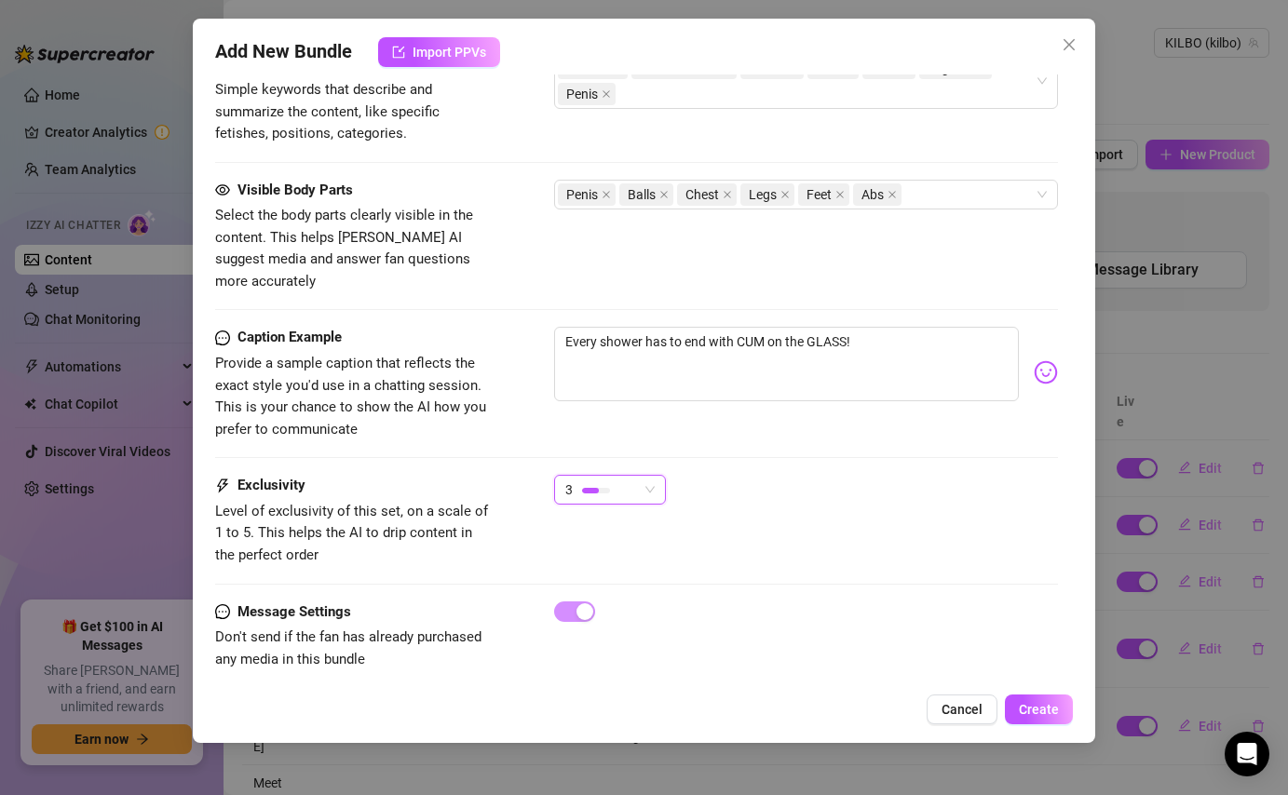
click at [699, 499] on div "3 3" at bounding box center [805, 498] width 503 height 47
click at [649, 476] on span "3" at bounding box center [609, 490] width 89 height 28
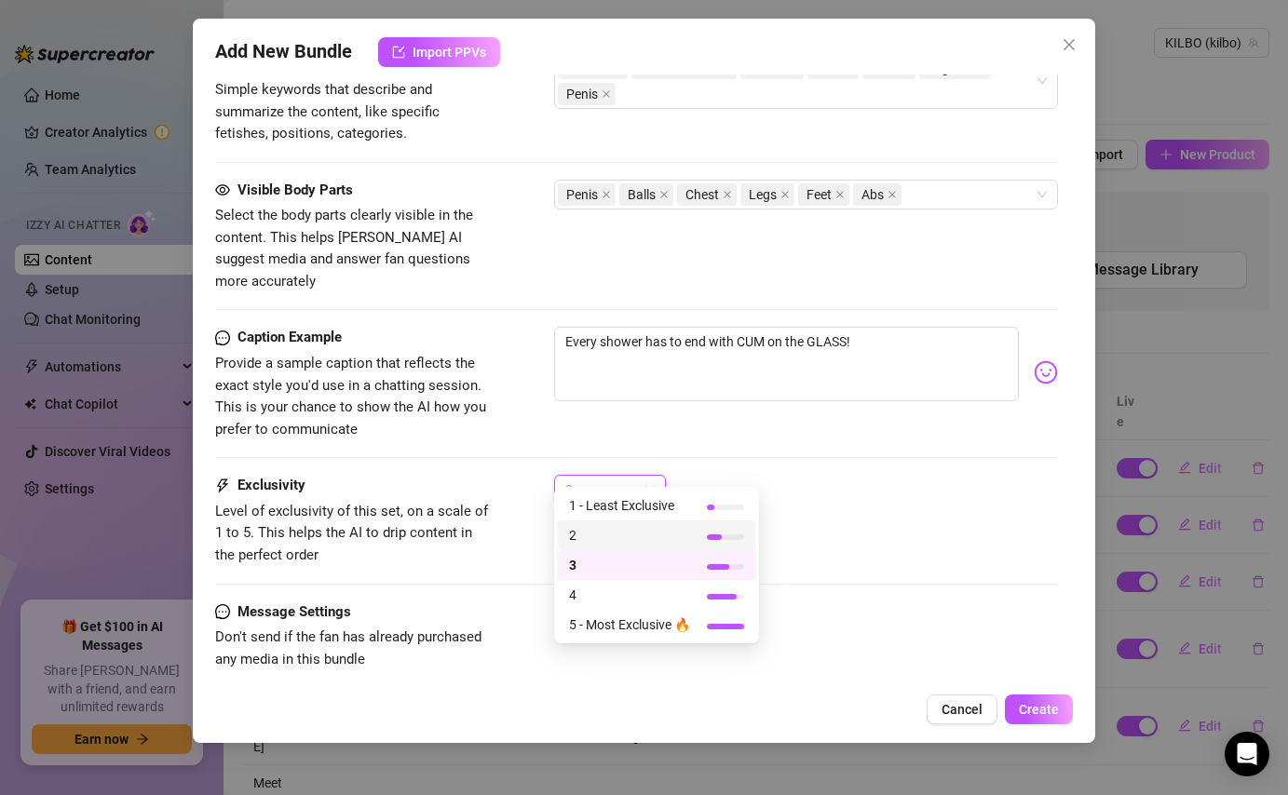
click at [646, 522] on div "2" at bounding box center [656, 535] width 197 height 30
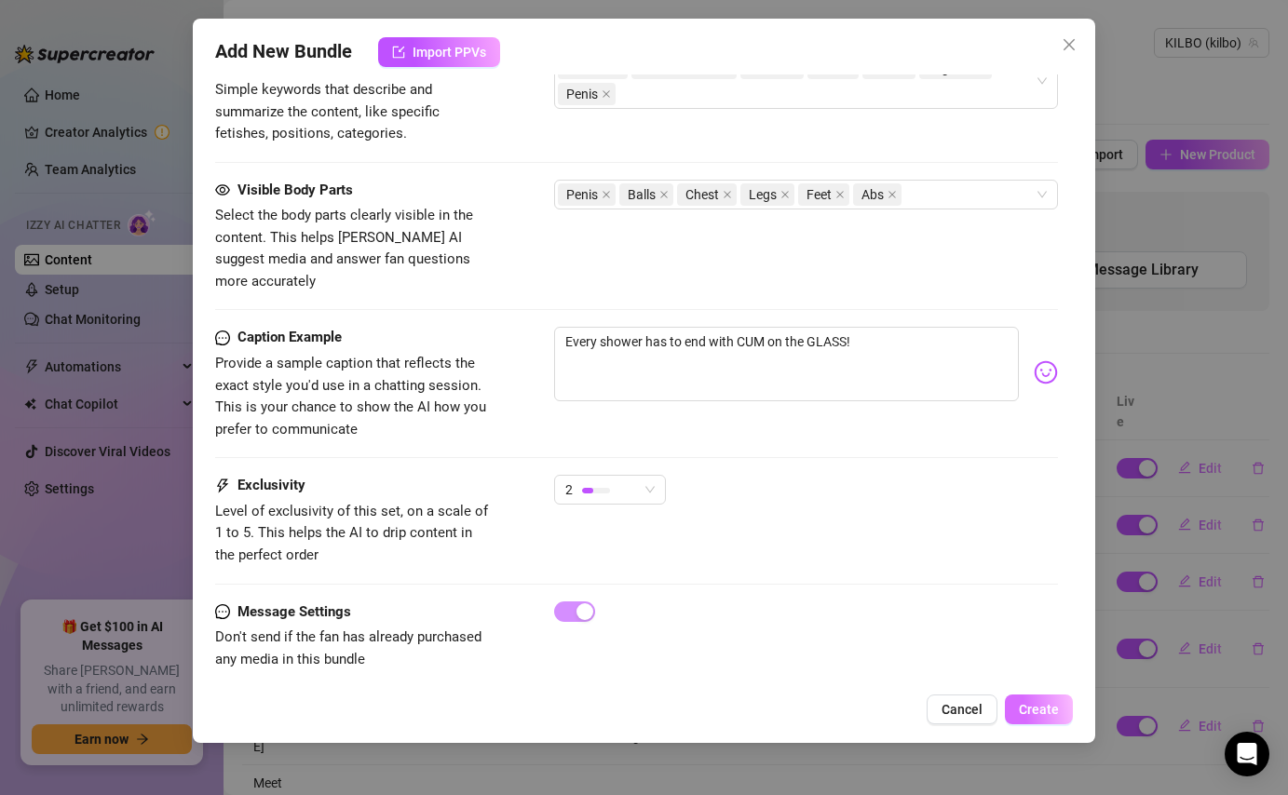
click at [1051, 715] on span "Create" at bounding box center [1039, 709] width 40 height 15
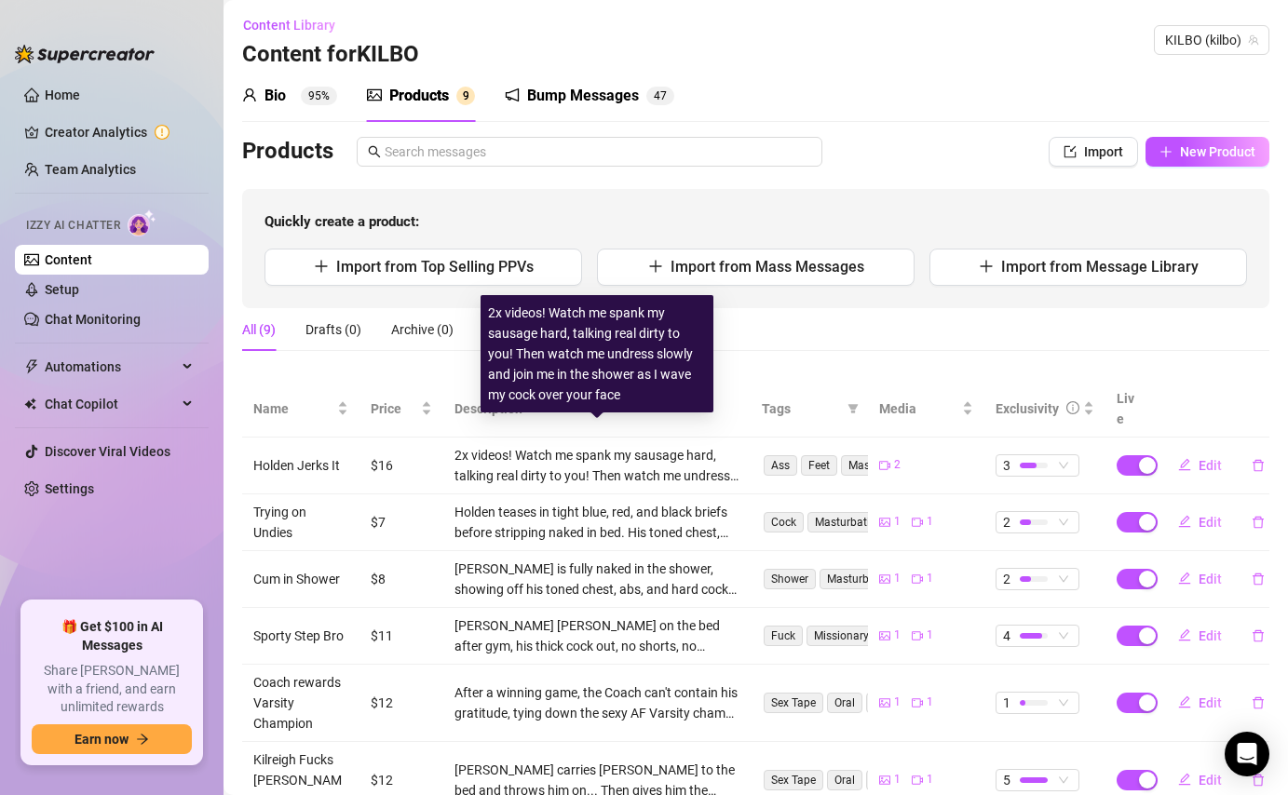
scroll to position [0, 0]
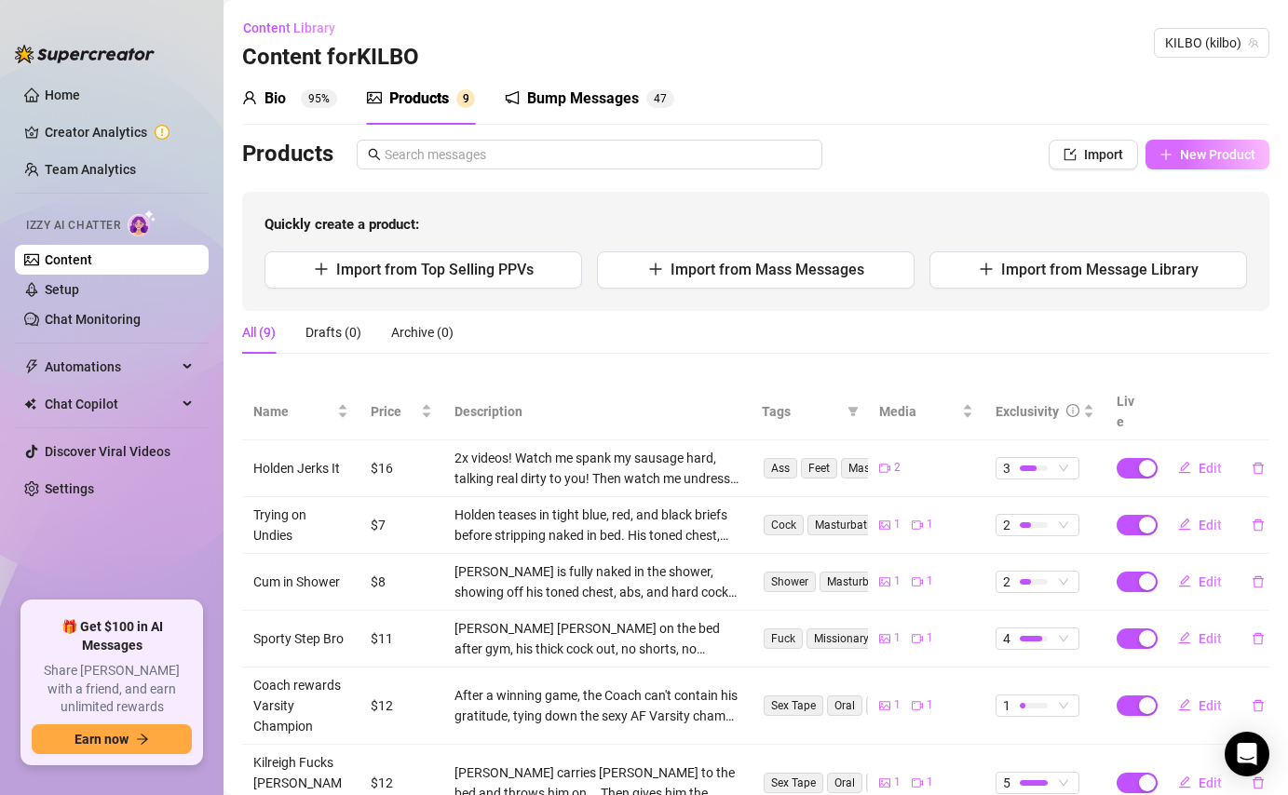
click at [1217, 153] on span "New Product" at bounding box center [1217, 154] width 75 height 15
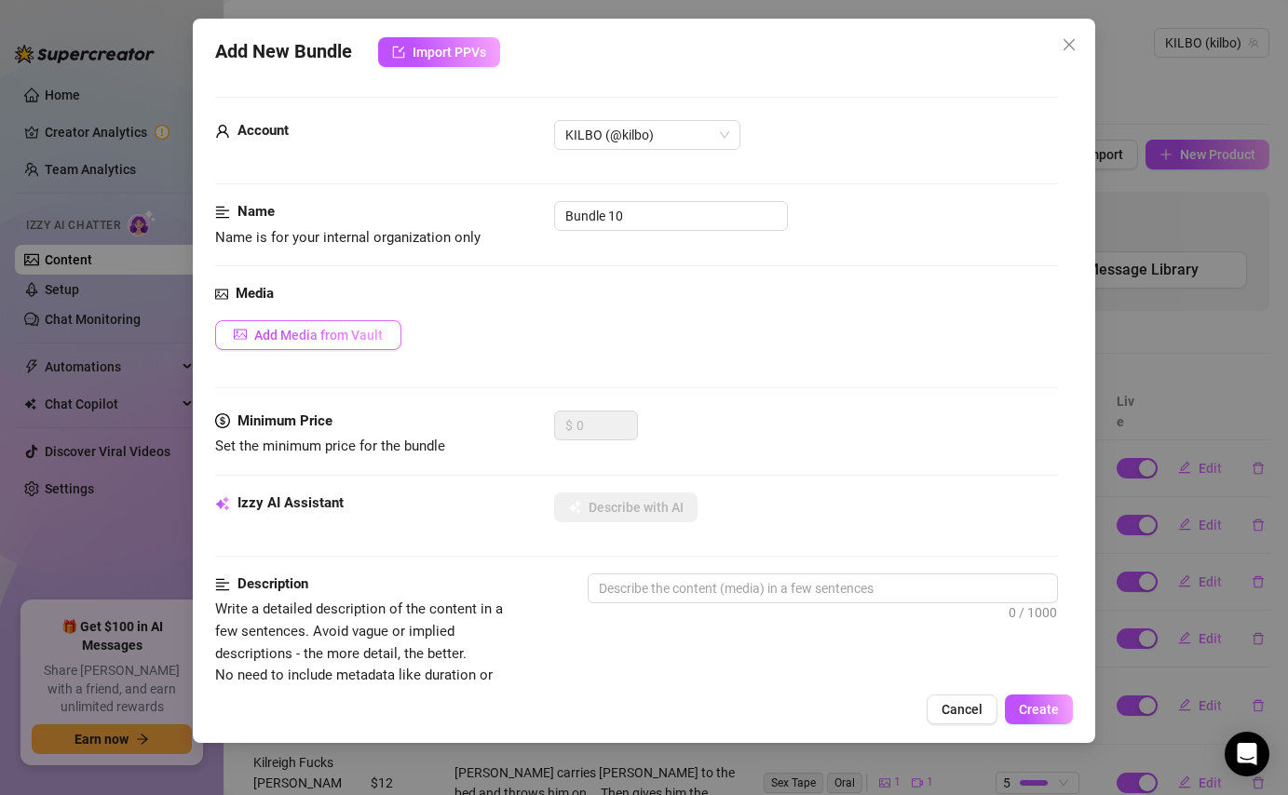
click at [361, 337] on span "Add Media from Vault" at bounding box center [318, 335] width 128 height 15
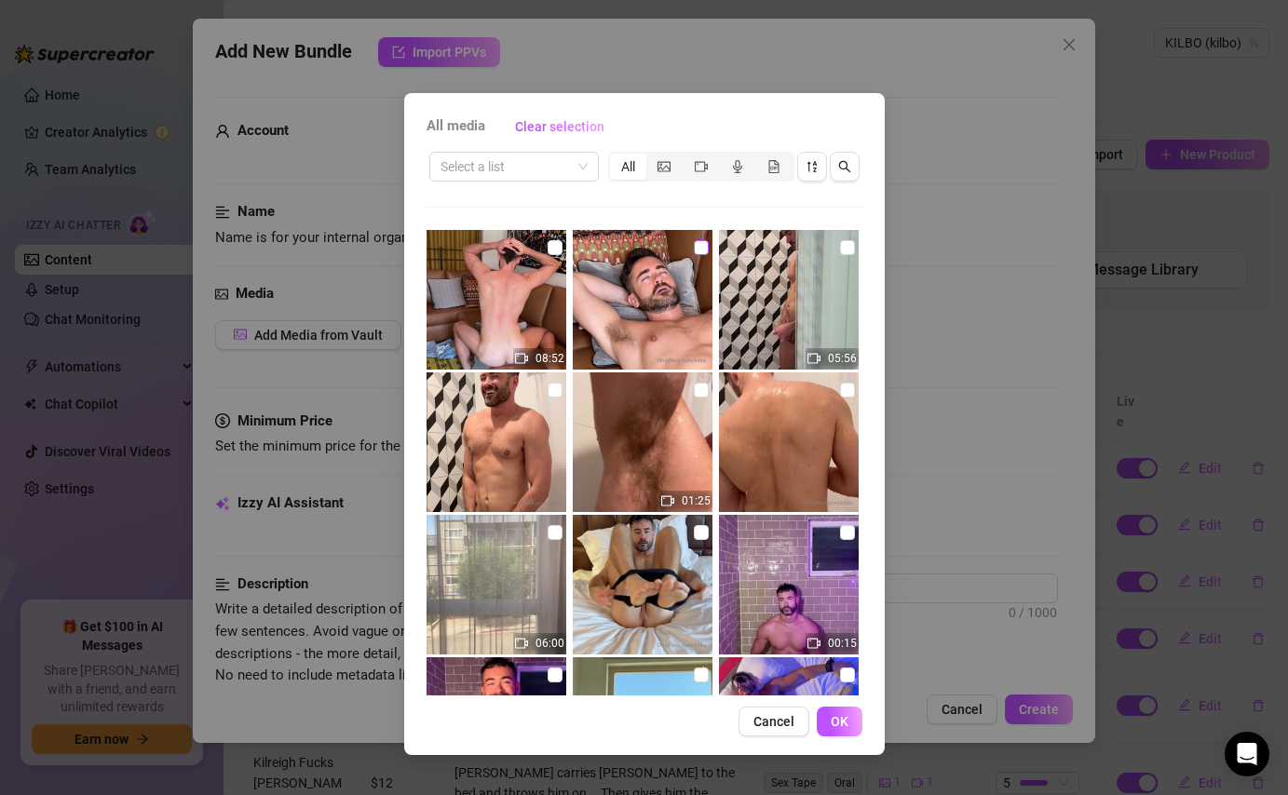
click at [697, 250] on input "checkbox" at bounding box center [701, 247] width 15 height 15
click at [549, 251] on input "checkbox" at bounding box center [554, 247] width 15 height 15
click at [846, 722] on span "OK" at bounding box center [839, 721] width 18 height 15
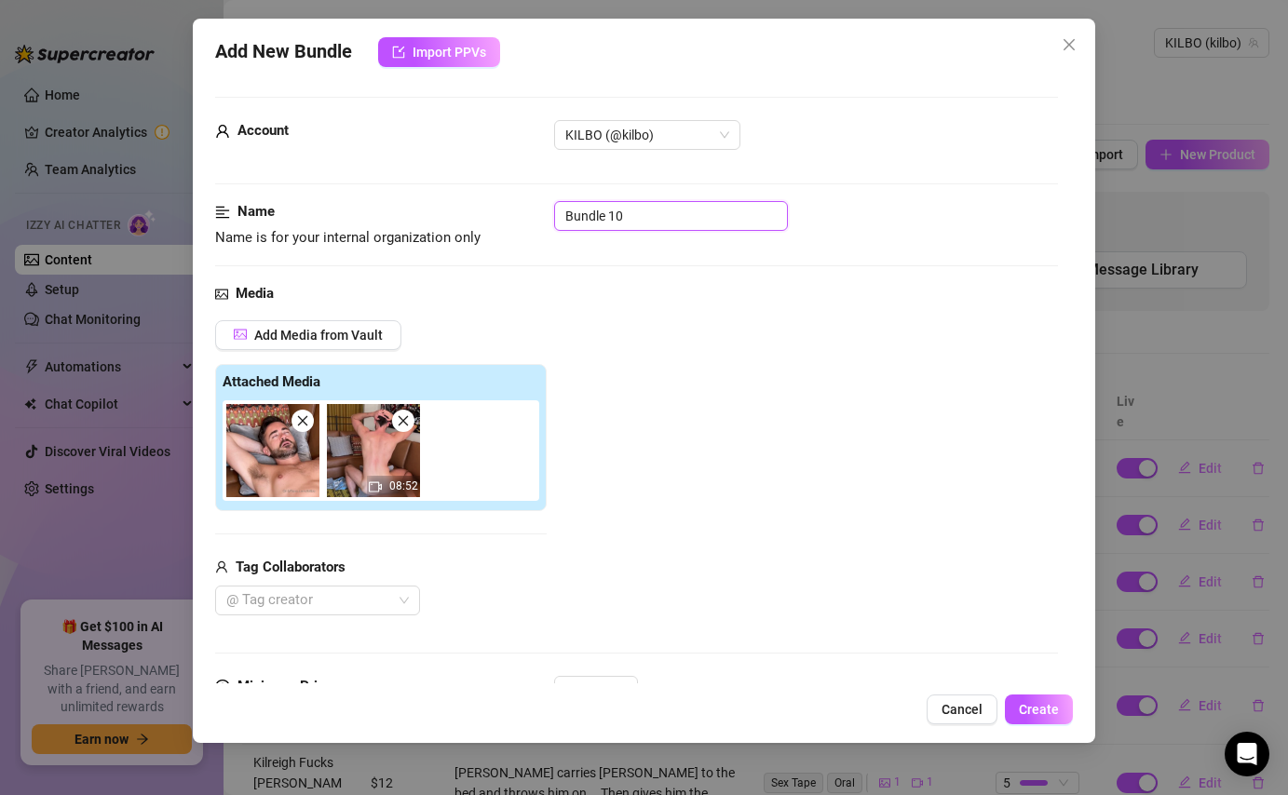
drag, startPoint x: 673, startPoint y: 207, endPoint x: 529, endPoint y: 209, distance: 144.3
click at [529, 209] on div "Name Name is for your internal organization only Bundle 10" at bounding box center [636, 224] width 842 height 47
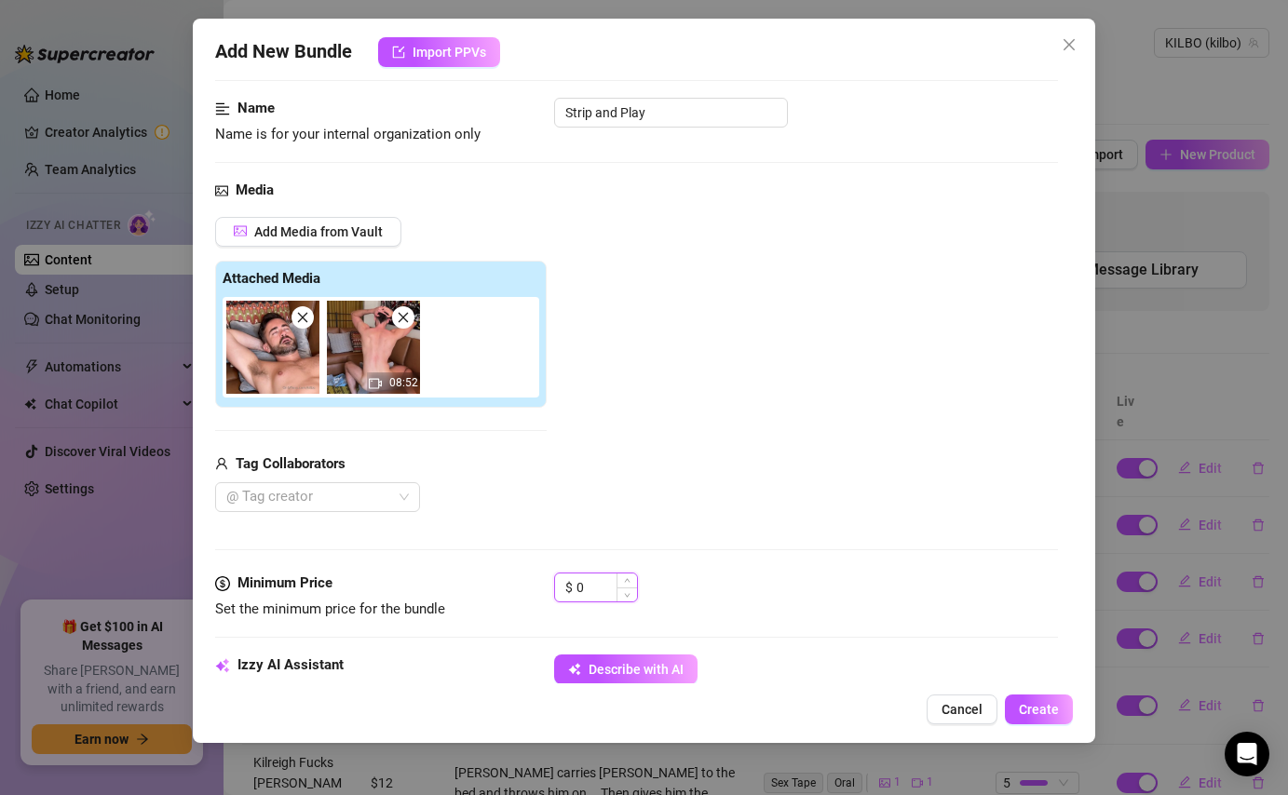
click at [588, 583] on input "0" at bounding box center [606, 587] width 61 height 28
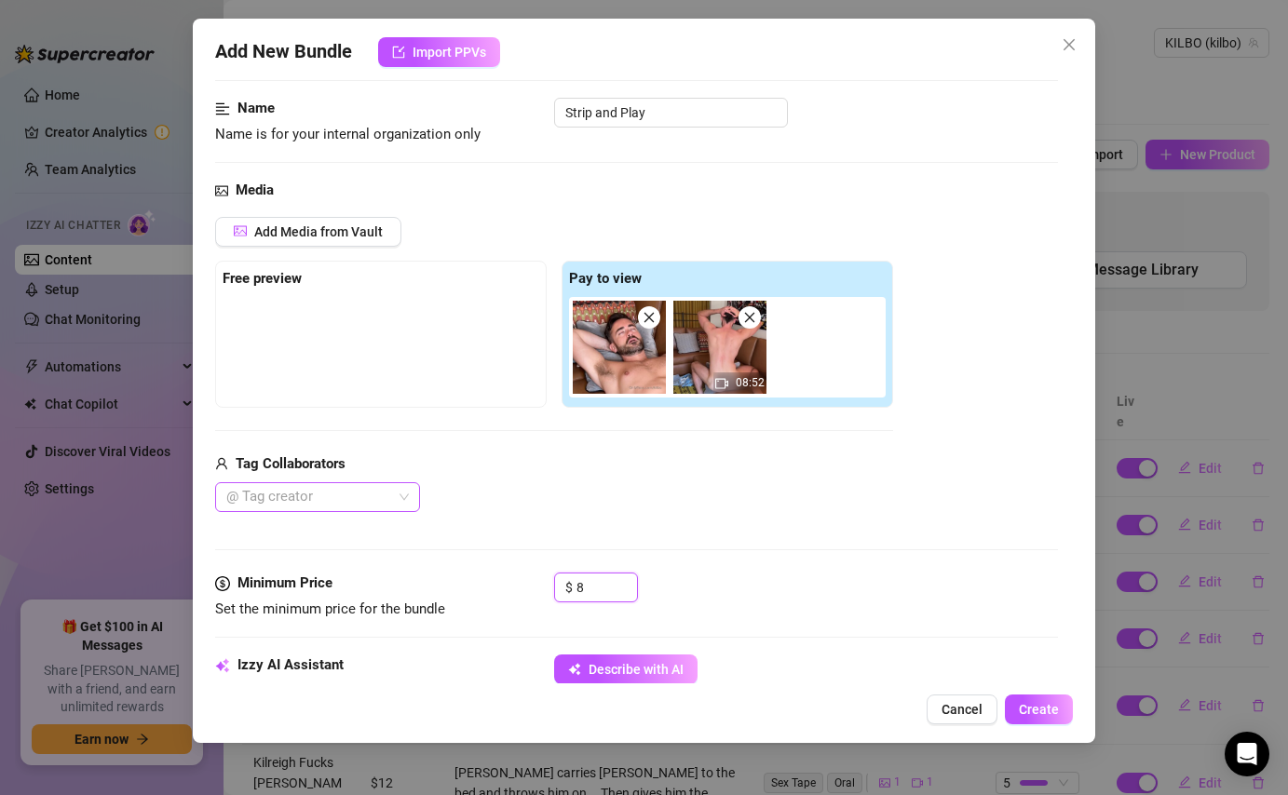
click at [373, 496] on div at bounding box center [308, 497] width 178 height 26
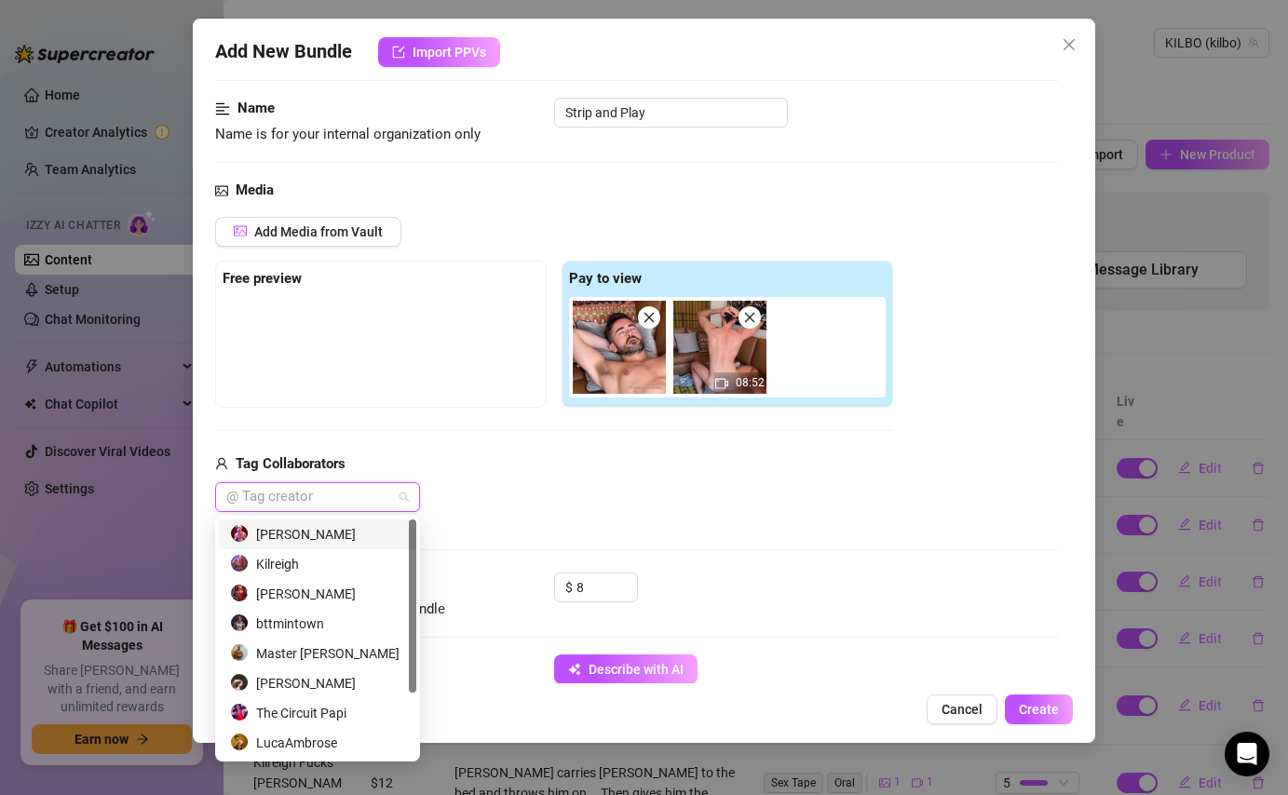
click at [308, 544] on div "[PERSON_NAME]" at bounding box center [317, 534] width 175 height 20
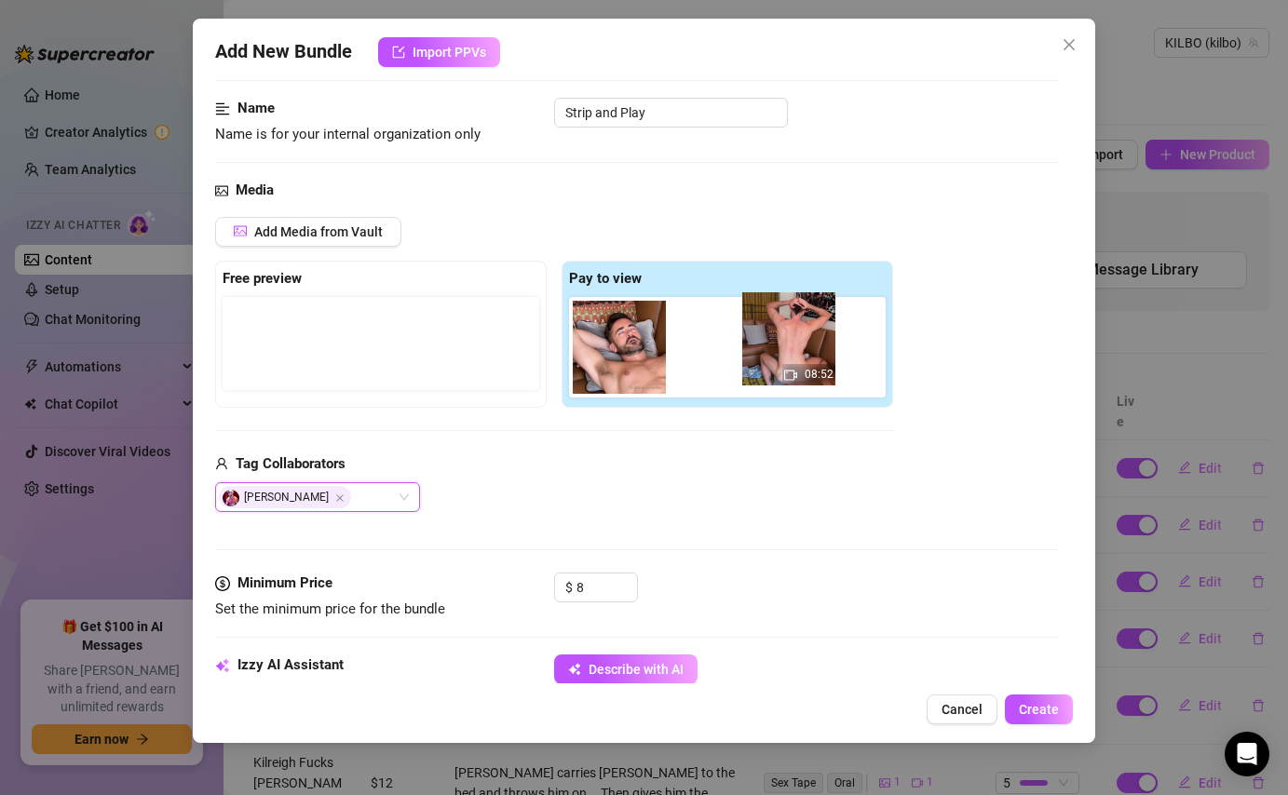
drag, startPoint x: 726, startPoint y: 348, endPoint x: 781, endPoint y: 344, distance: 55.1
click at [781, 344] on div "08:52" at bounding box center [731, 347] width 324 height 101
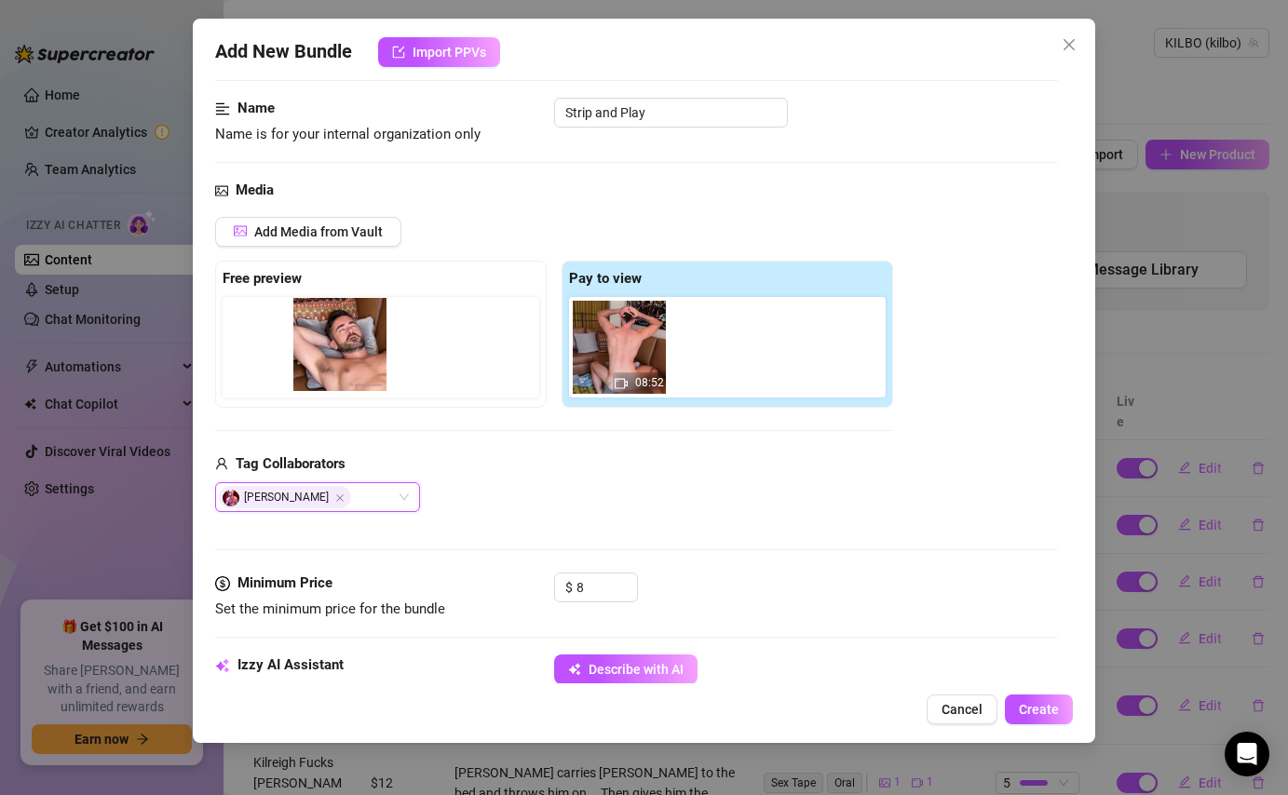
drag, startPoint x: 632, startPoint y: 355, endPoint x: 346, endPoint y: 352, distance: 285.8
click at [346, 352] on div "Free preview Pay to view 08:52" at bounding box center [554, 334] width 678 height 147
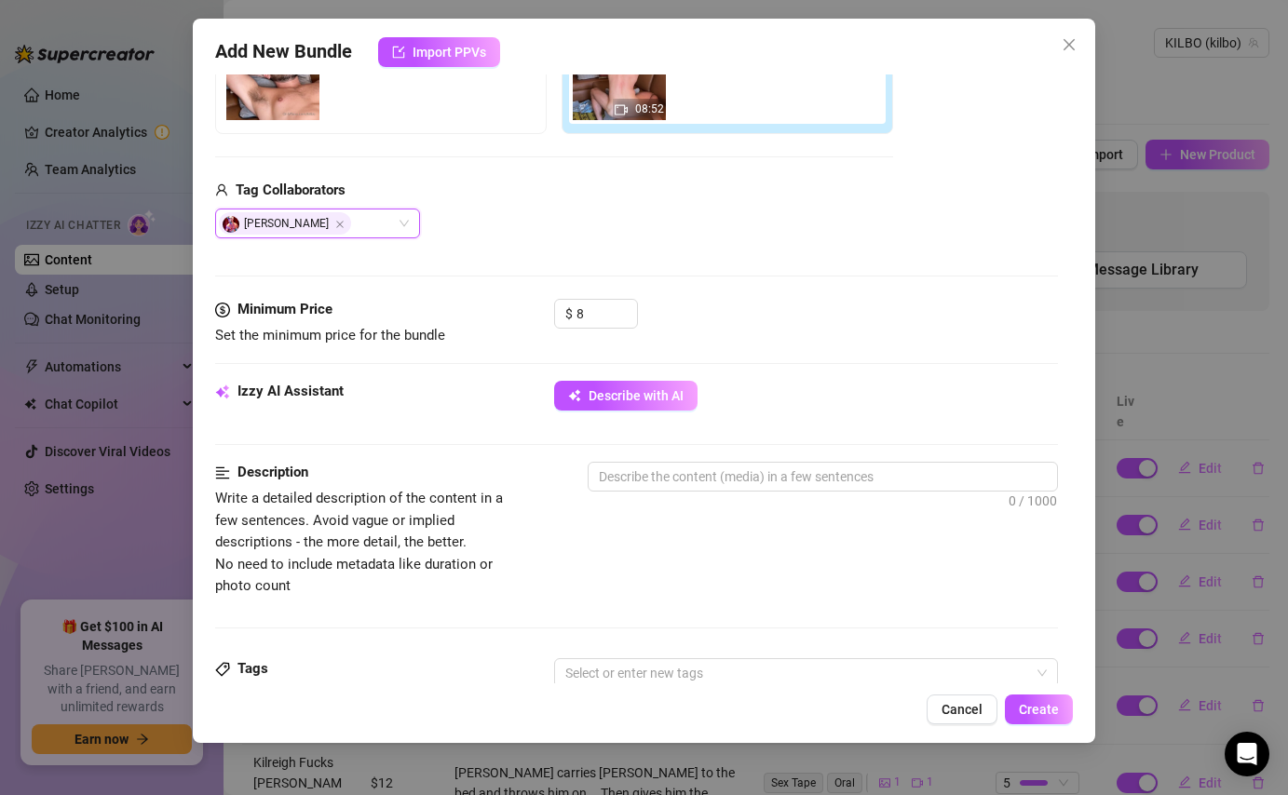
scroll to position [411, 0]
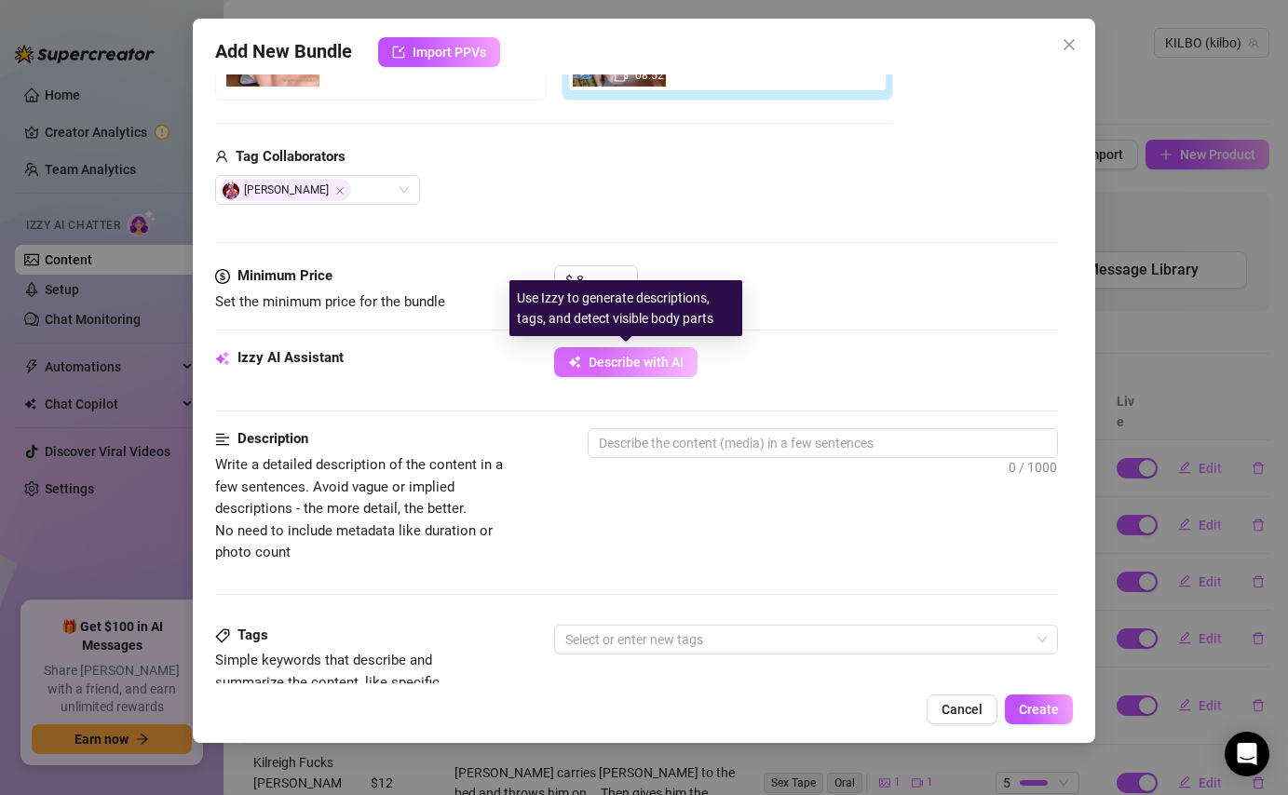
click at [641, 358] on span "Describe with AI" at bounding box center [635, 362] width 95 height 15
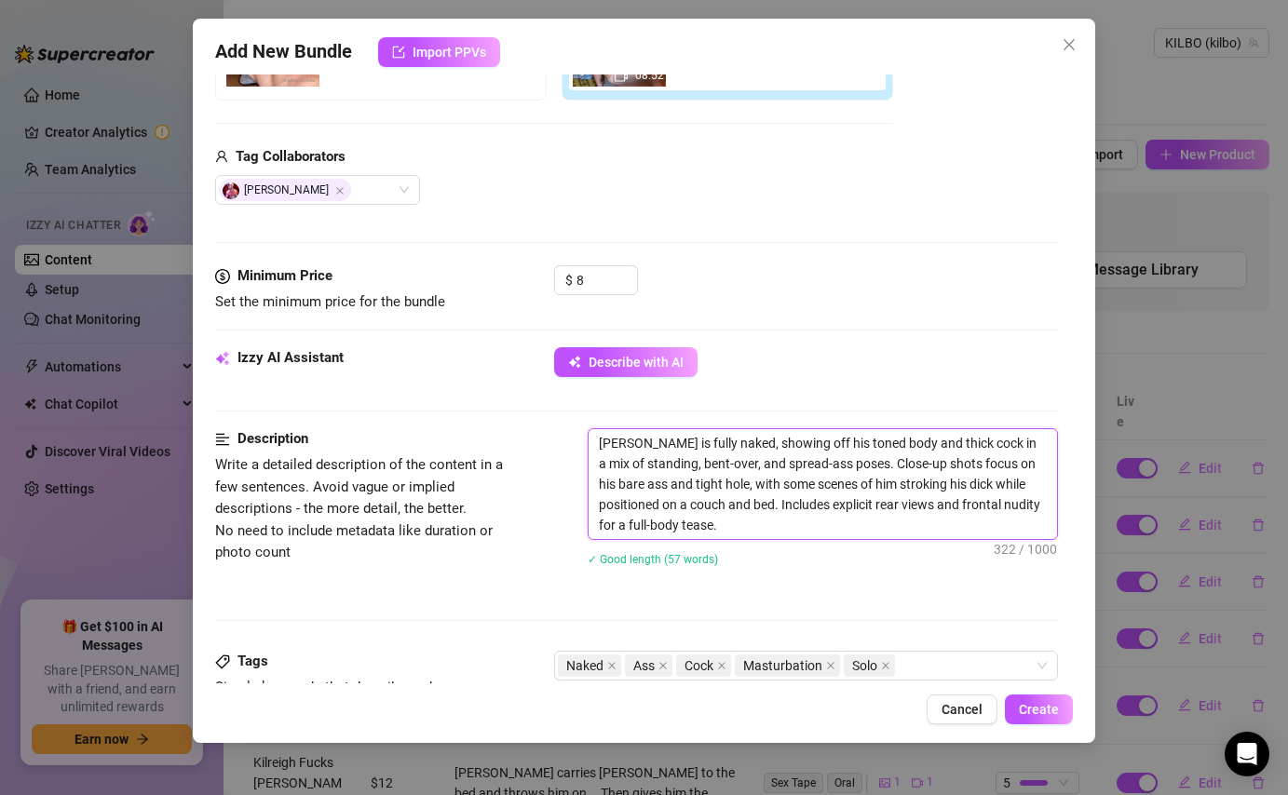
click at [1000, 487] on textarea "[PERSON_NAME] is fully naked, showing off his toned body and thick cock in a mi…" at bounding box center [821, 484] width 467 height 110
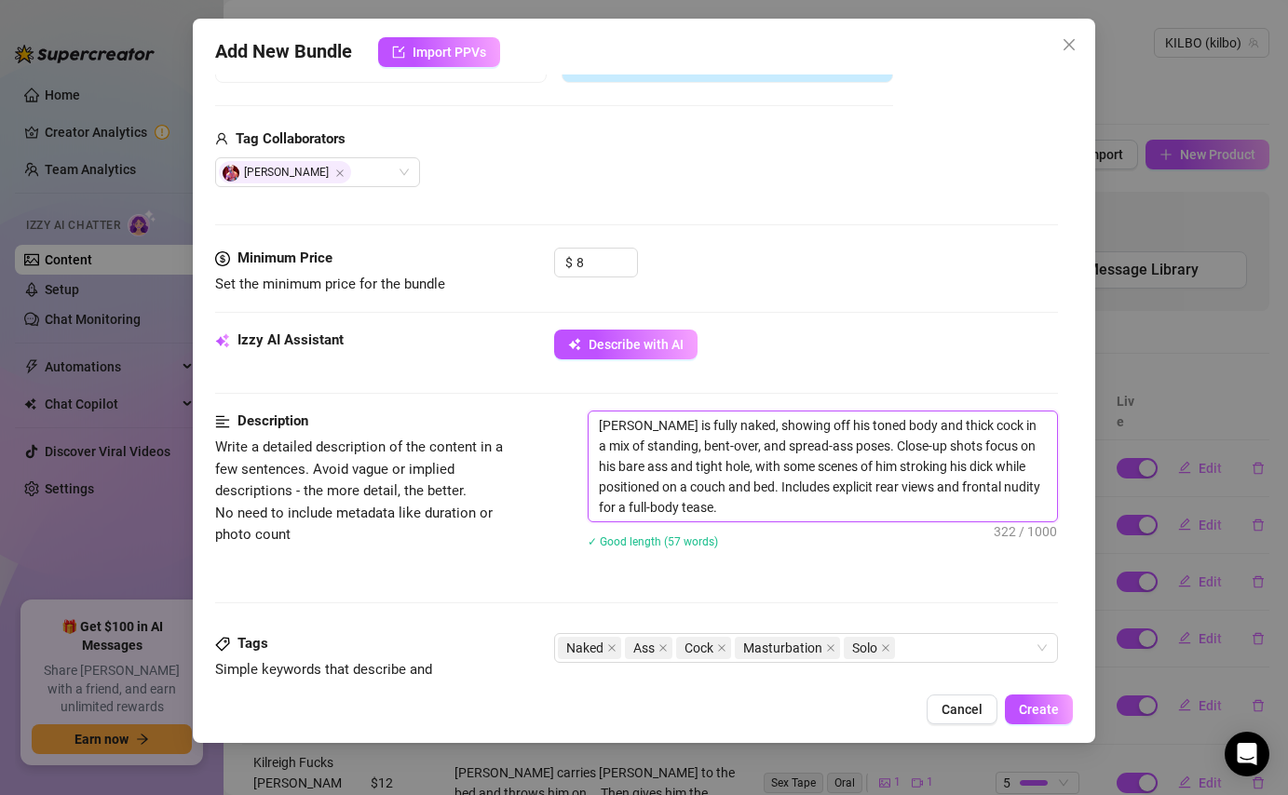
scroll to position [429, 0]
click at [766, 500] on textarea "[PERSON_NAME] is fully naked, showing off his toned body and thick cock in a mi…" at bounding box center [821, 466] width 467 height 110
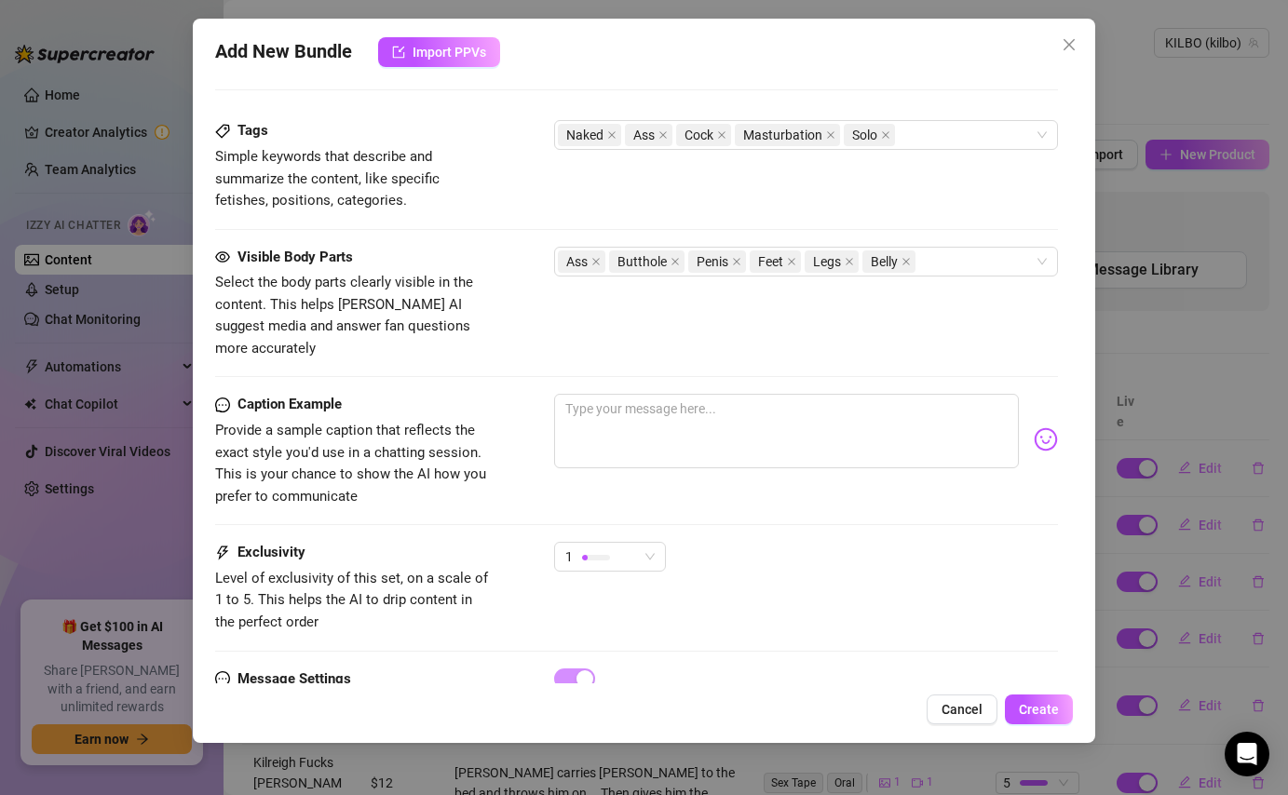
scroll to position [972, 0]
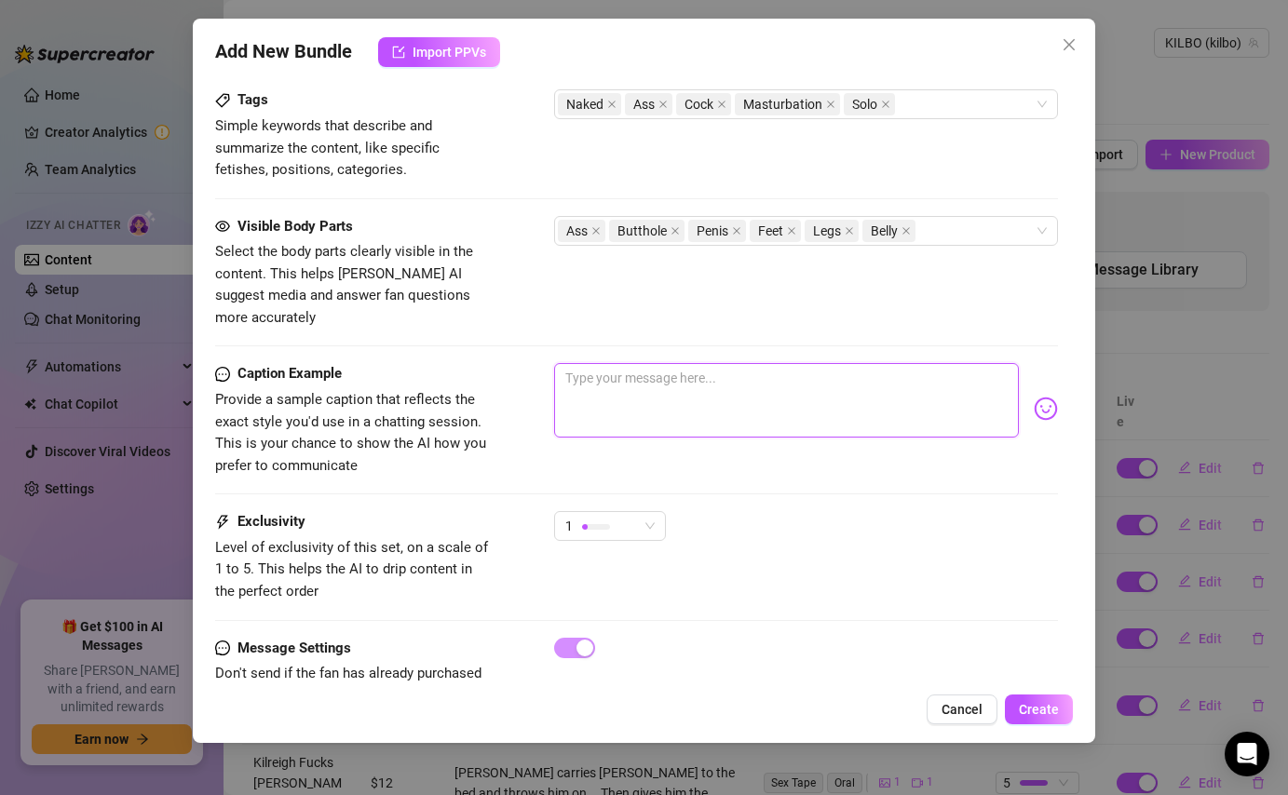
click at [708, 395] on textarea at bounding box center [786, 400] width 464 height 74
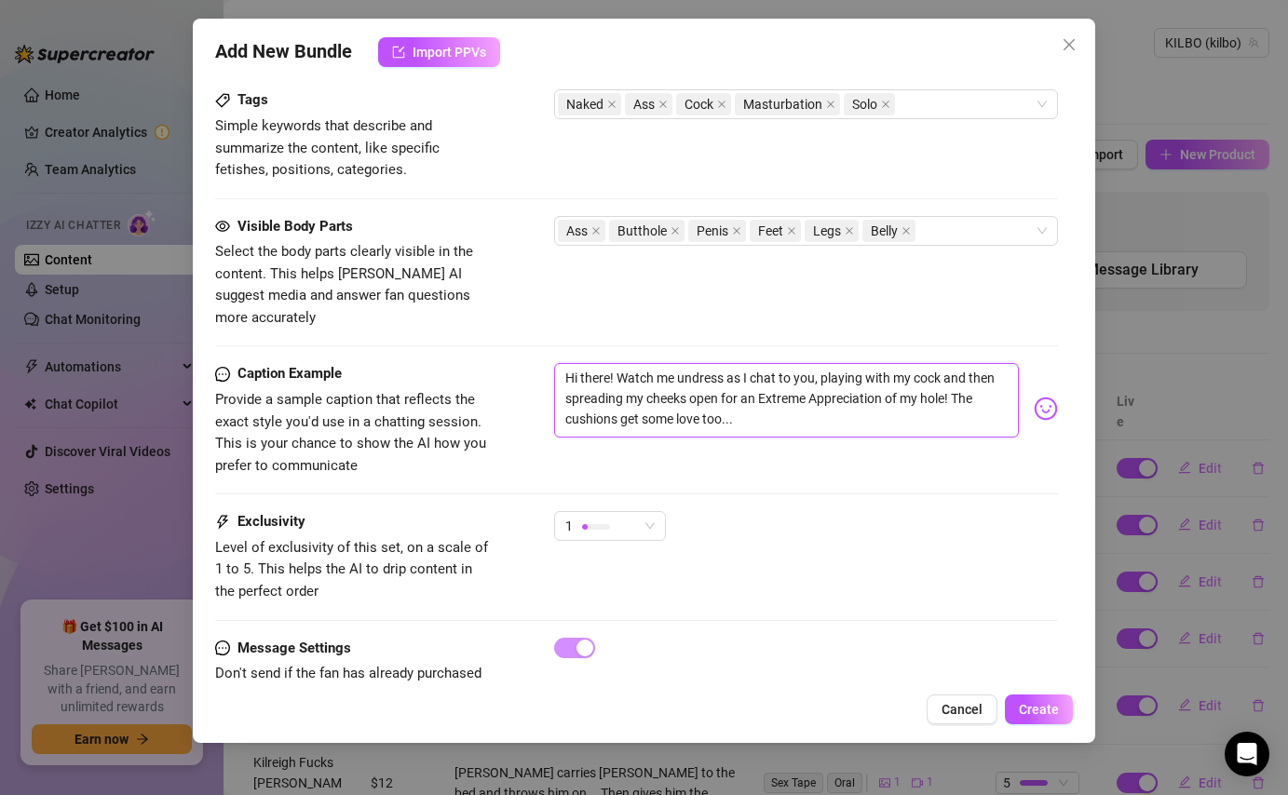
scroll to position [1008, 0]
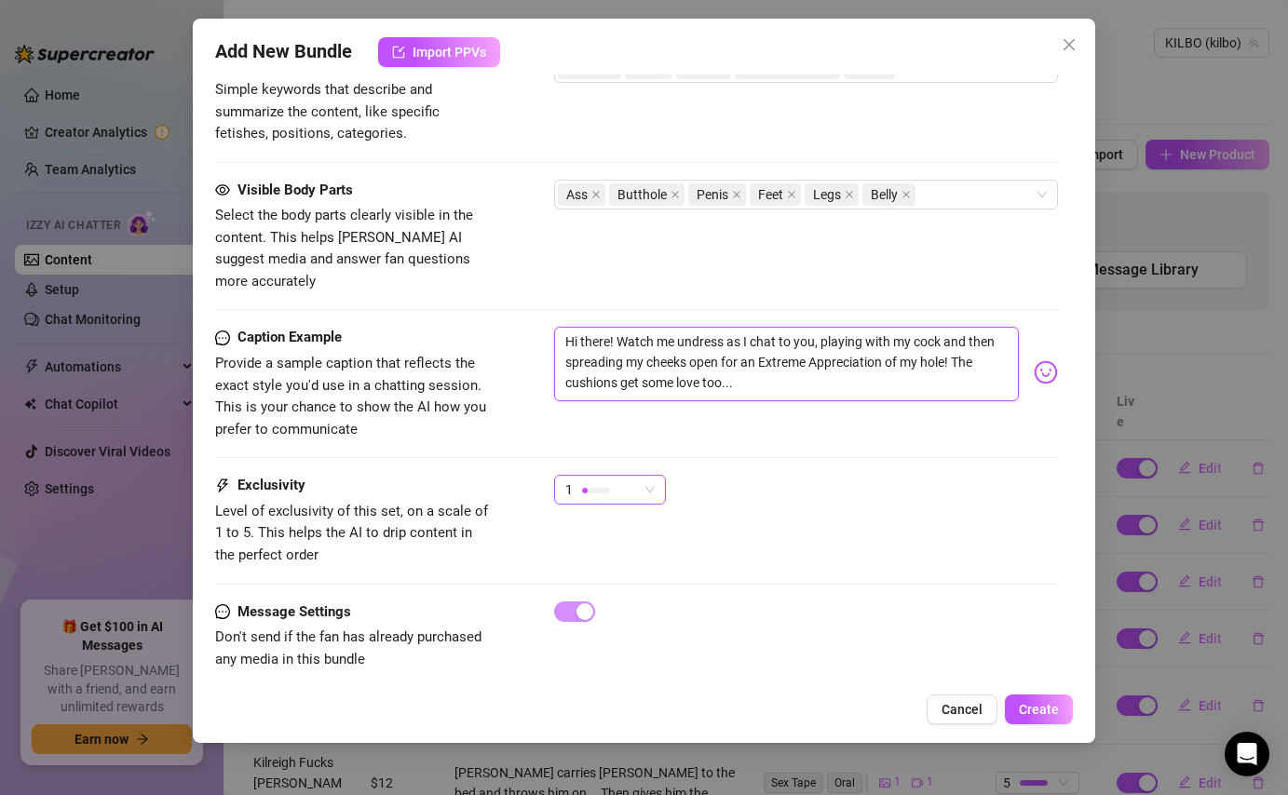
click at [659, 475] on div "1" at bounding box center [610, 490] width 112 height 30
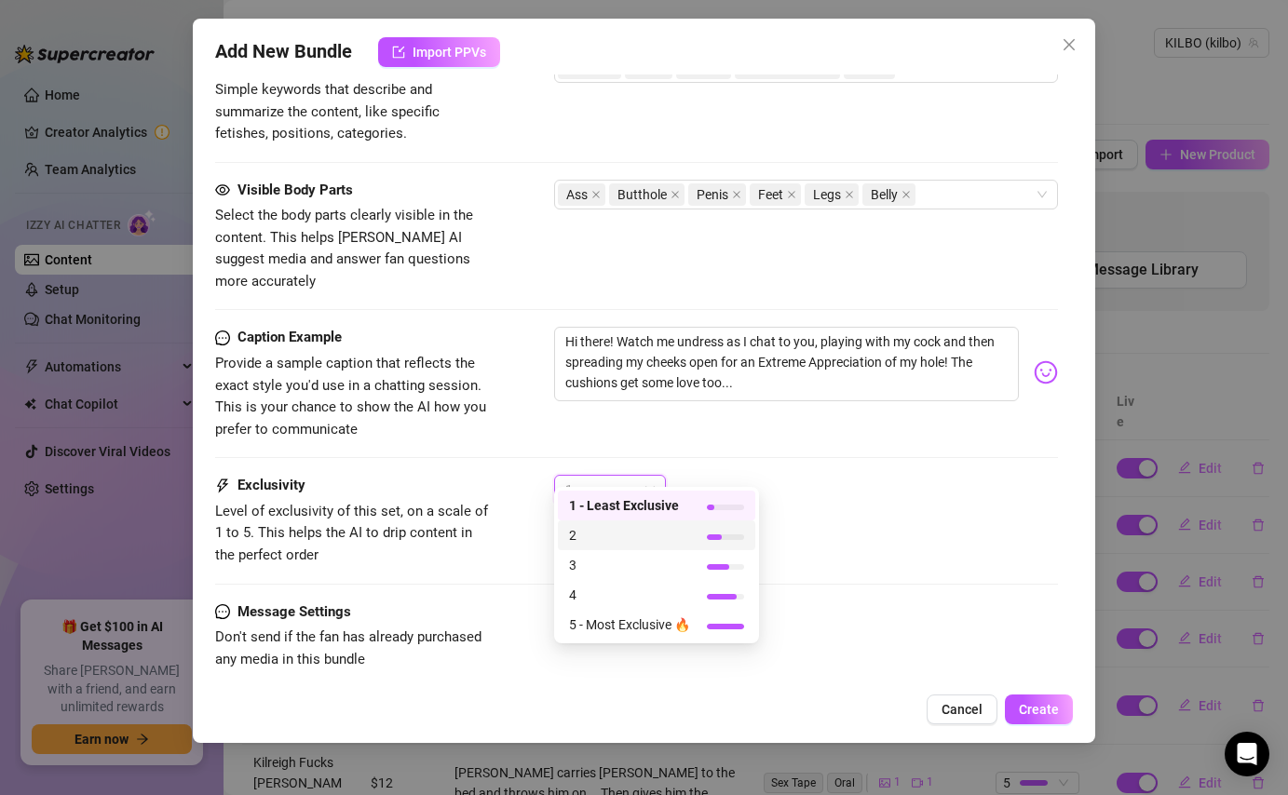
click at [642, 535] on span "2" at bounding box center [629, 535] width 121 height 20
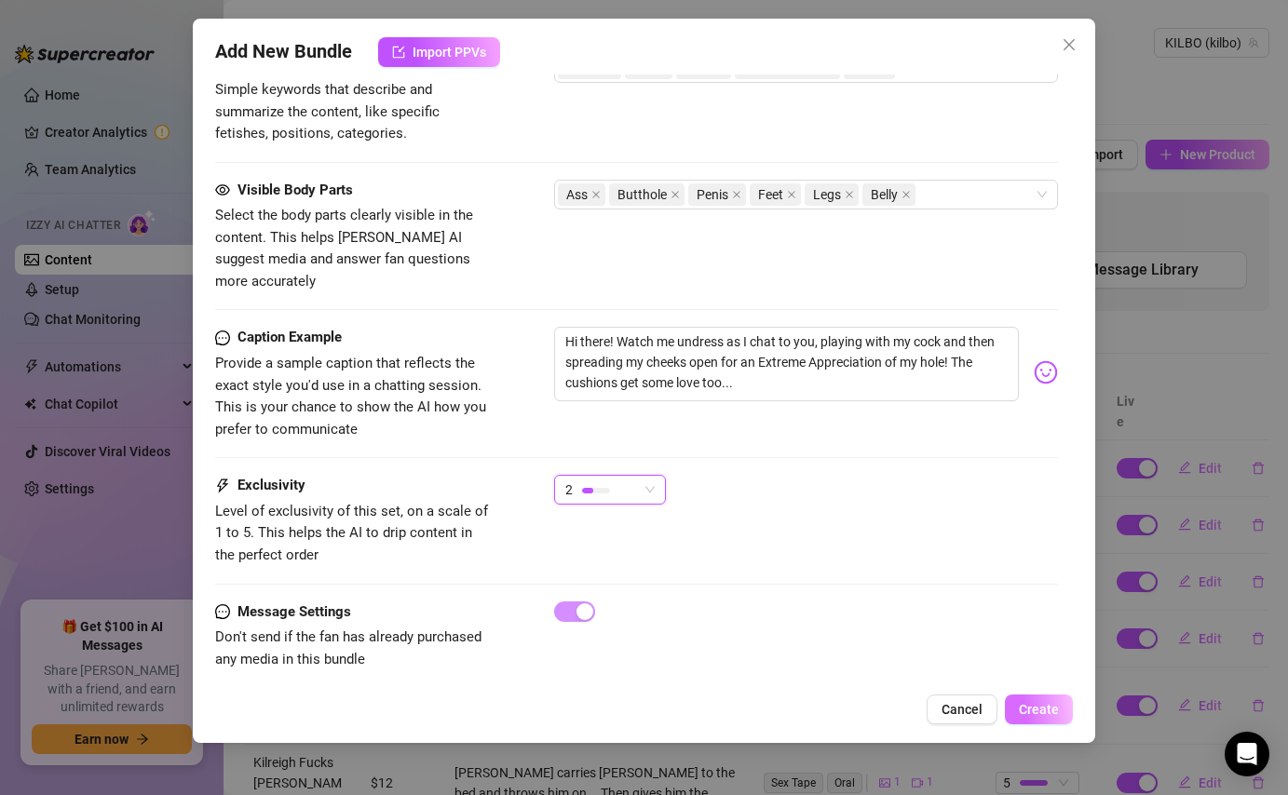
click at [1046, 711] on span "Create" at bounding box center [1039, 709] width 40 height 15
click at [1031, 713] on span "Create" at bounding box center [1039, 709] width 40 height 15
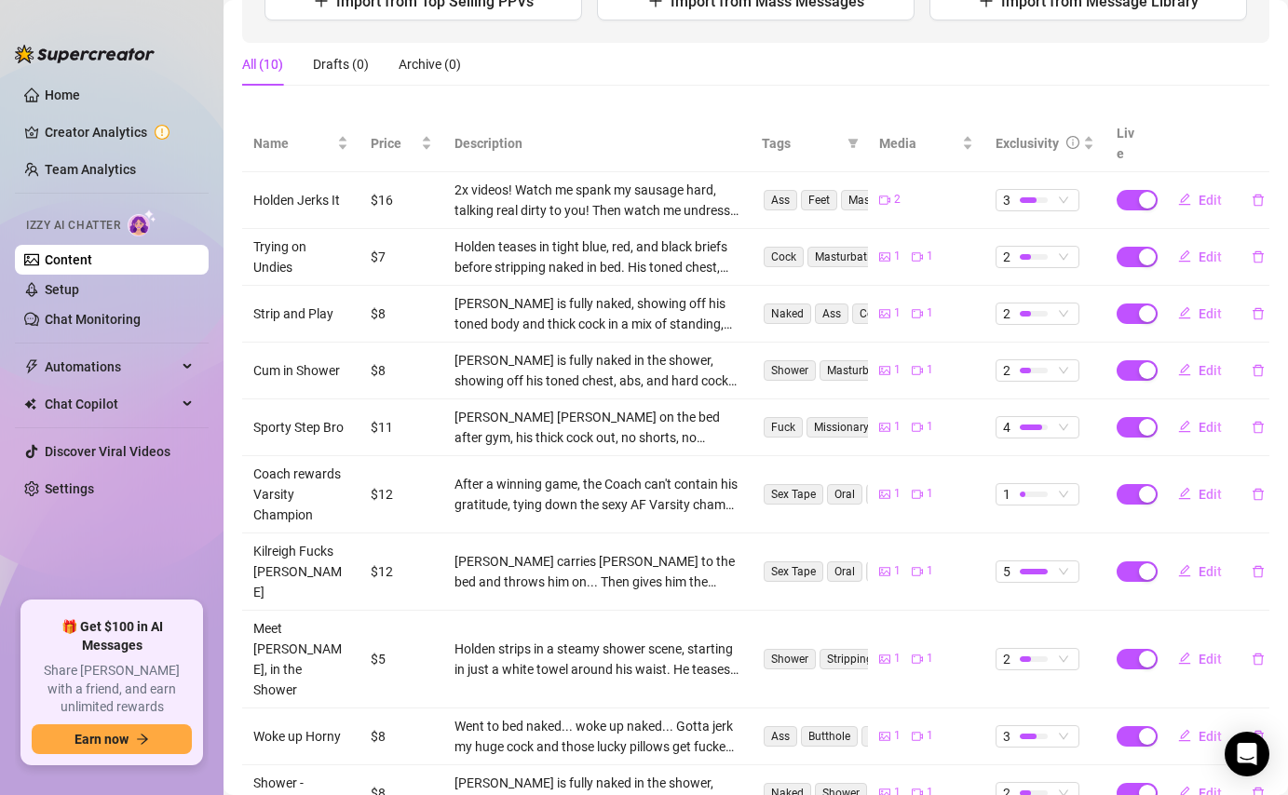
scroll to position [0, 0]
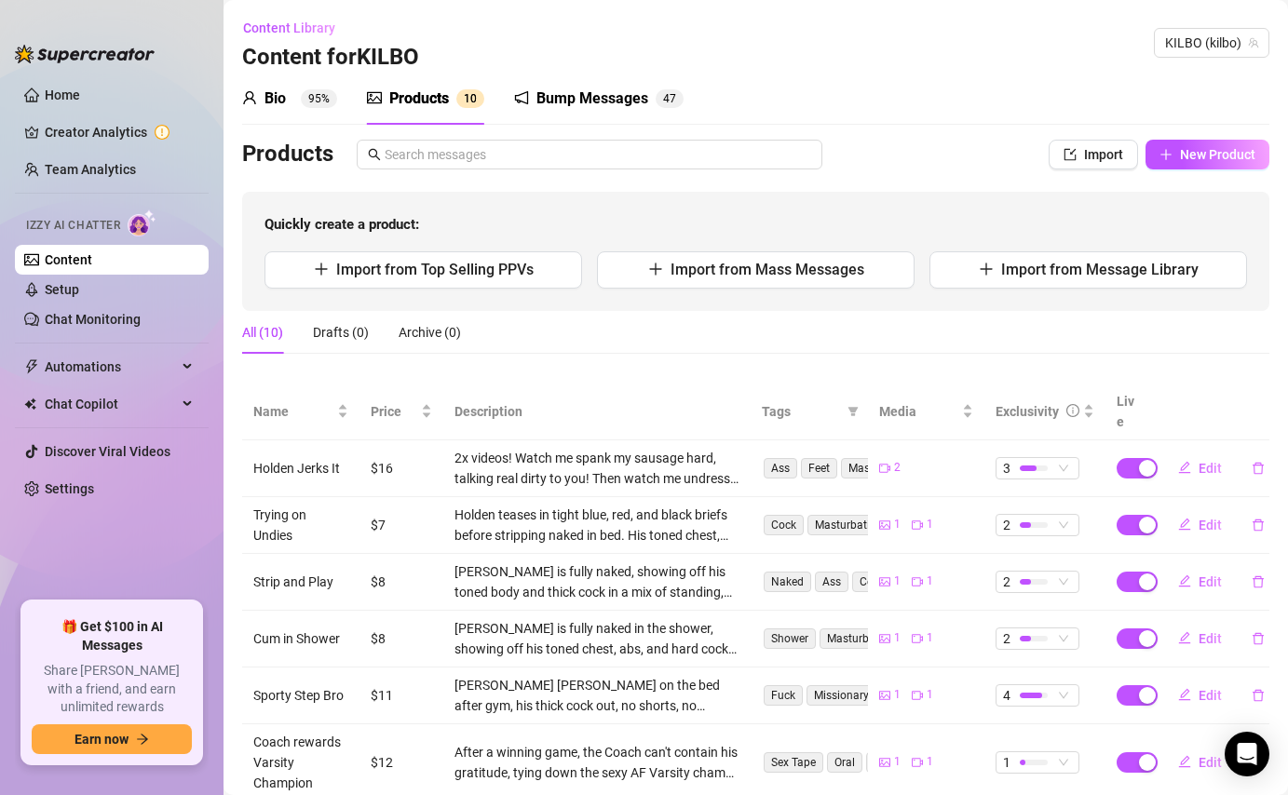
click at [600, 99] on div "Bump Messages" at bounding box center [592, 99] width 112 height 22
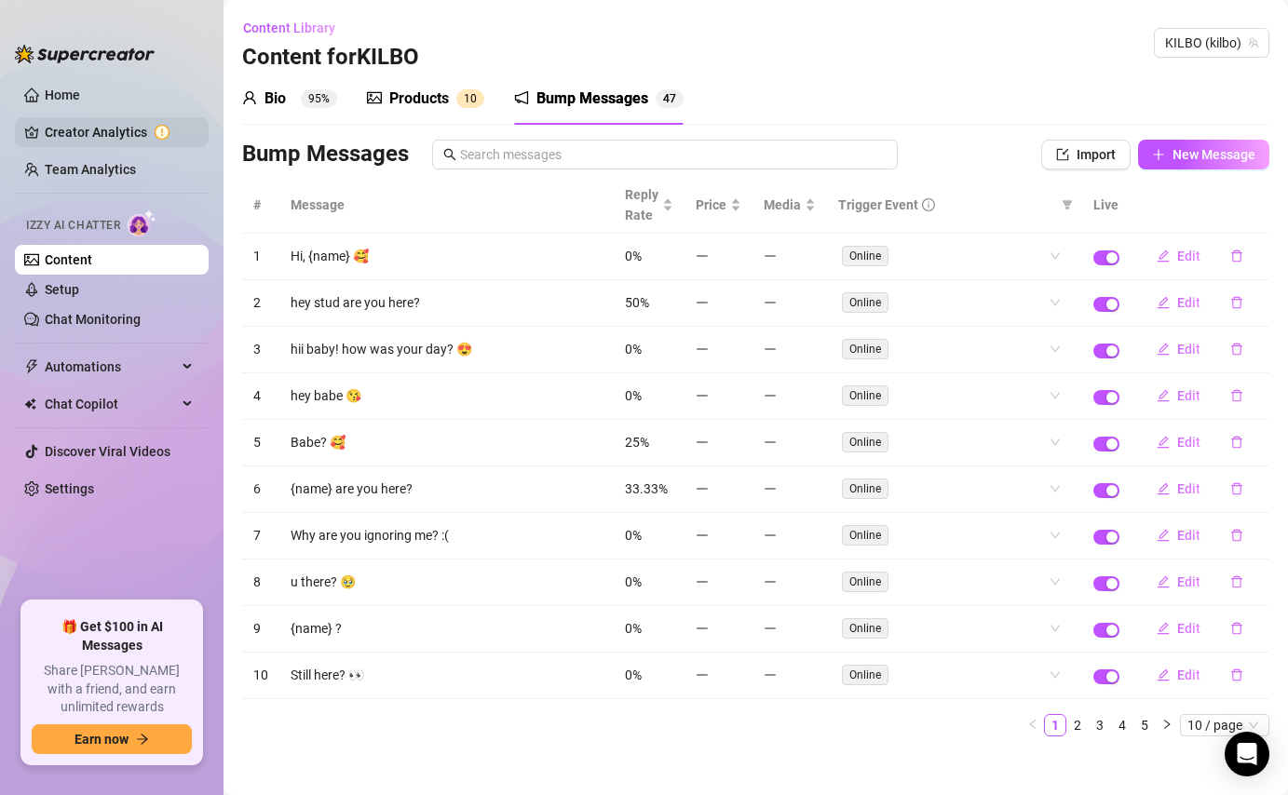
click at [130, 119] on link "Creator Analytics" at bounding box center [119, 132] width 149 height 30
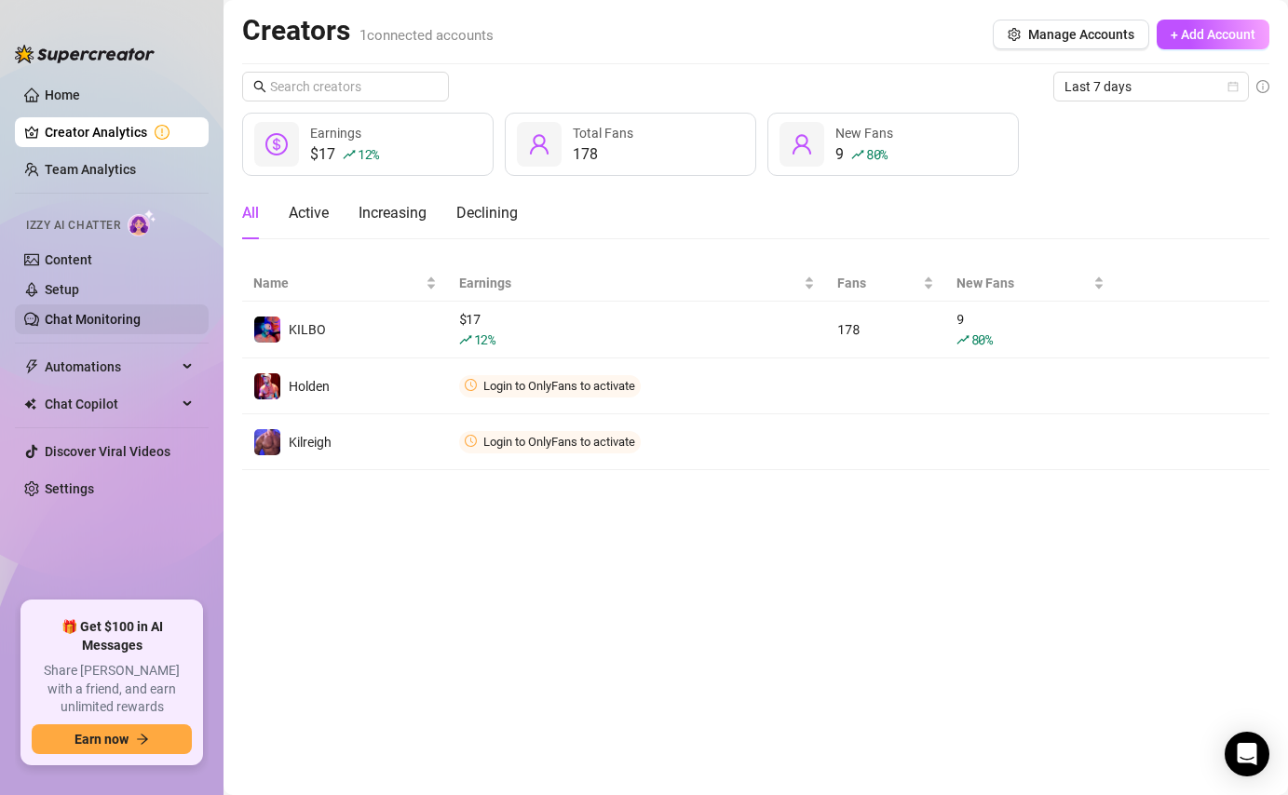
click at [136, 317] on link "Chat Monitoring" at bounding box center [93, 319] width 96 height 15
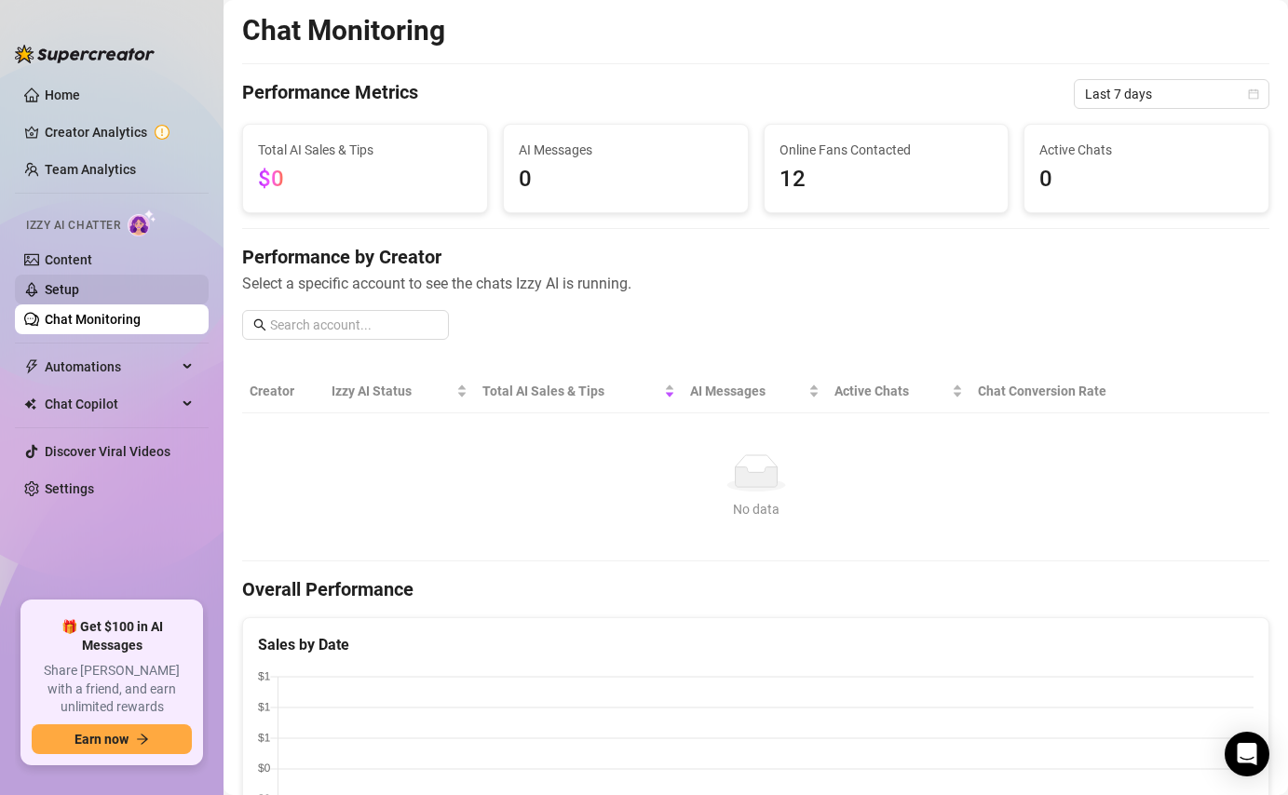
click at [79, 292] on link "Setup" at bounding box center [62, 289] width 34 height 15
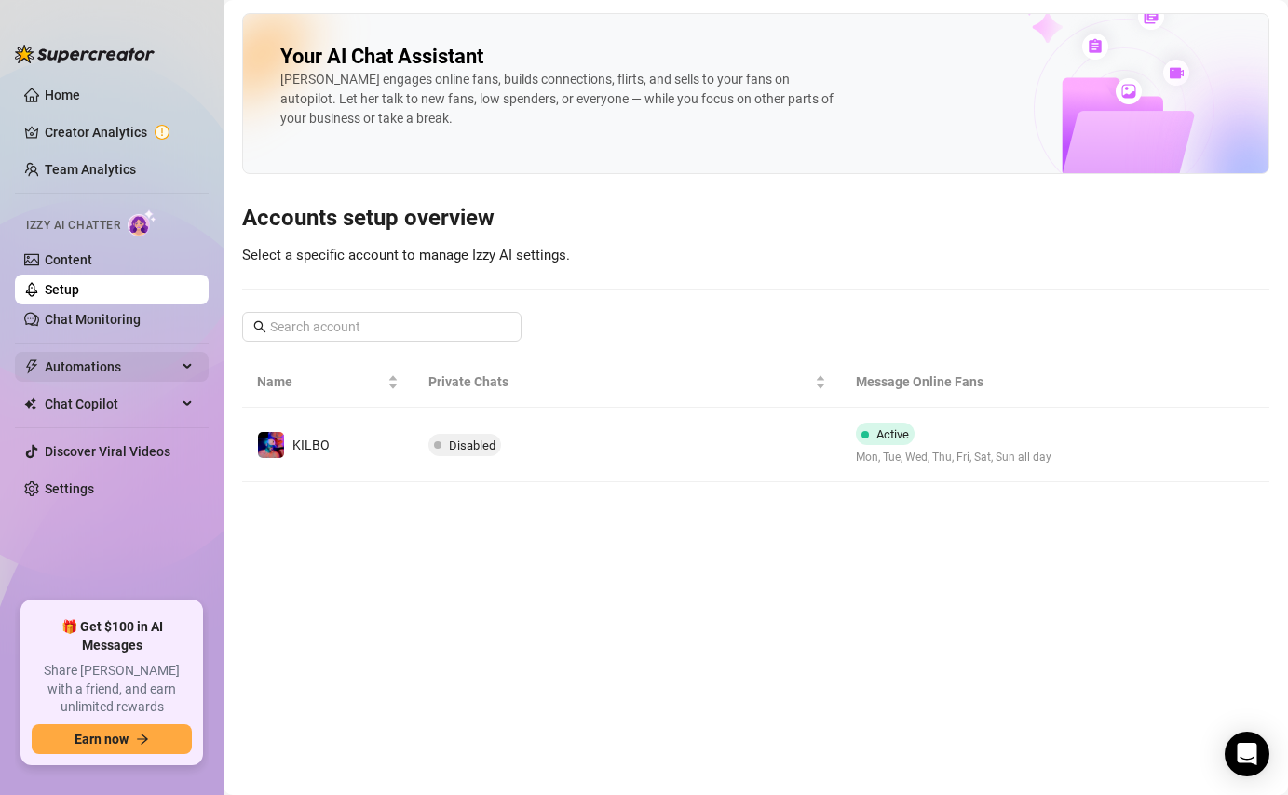
click at [118, 371] on span "Automations" at bounding box center [111, 367] width 132 height 30
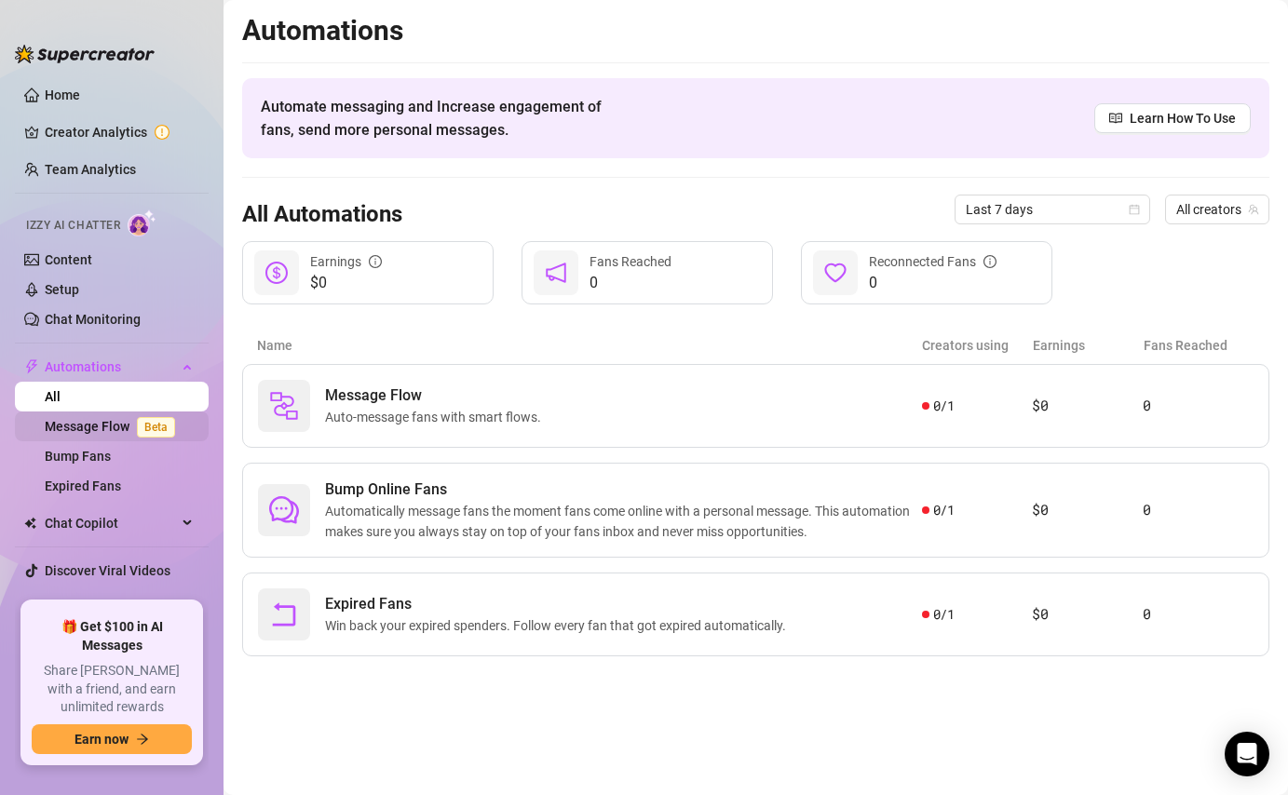
scroll to position [19, 0]
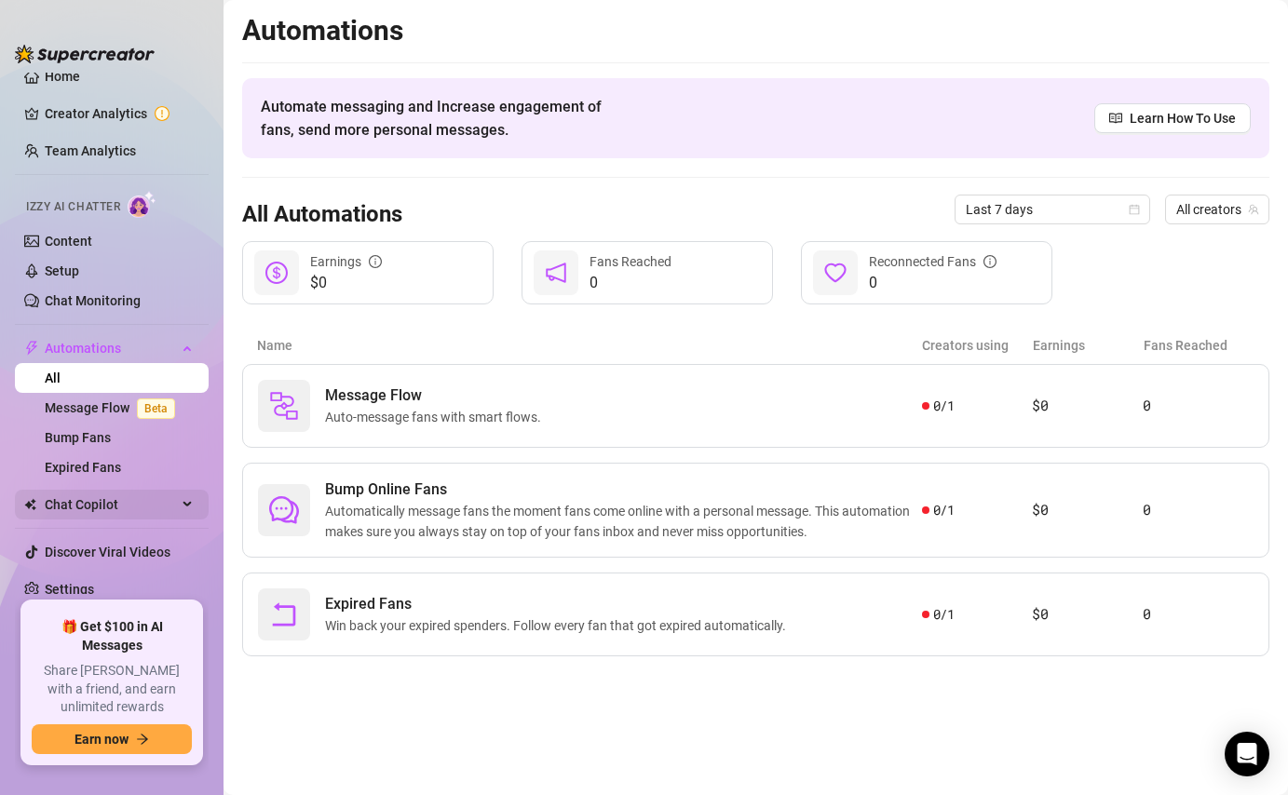
click at [108, 500] on span "Chat Copilot" at bounding box center [111, 505] width 132 height 30
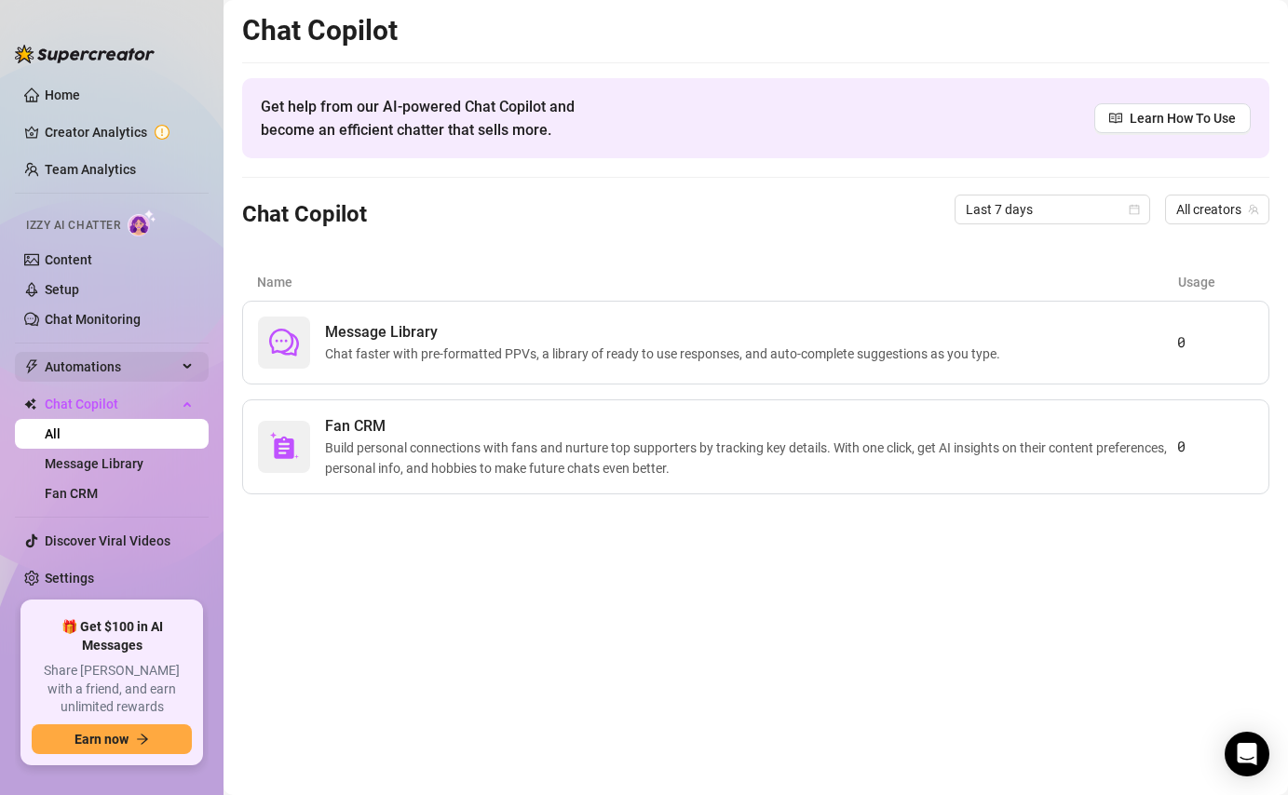
click at [142, 373] on span "Automations" at bounding box center [111, 367] width 132 height 30
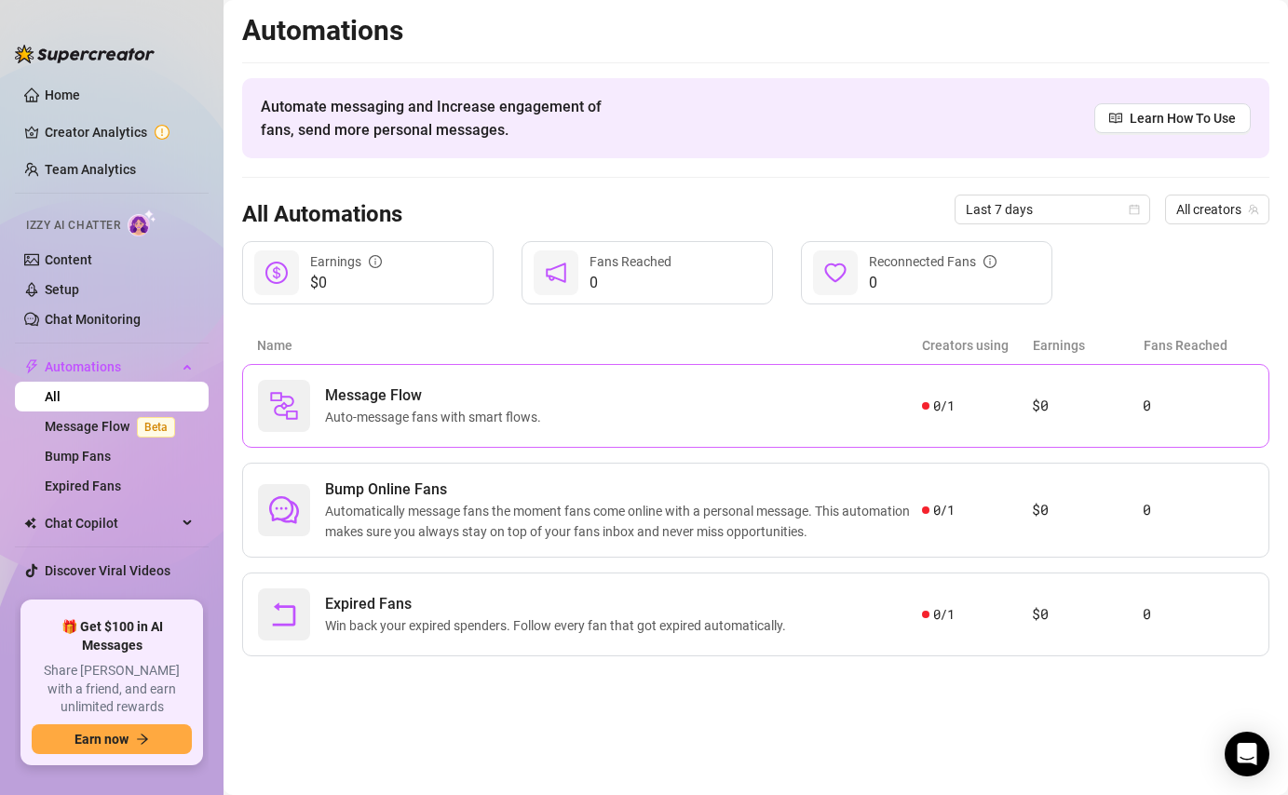
click at [413, 437] on div "Message Flow Auto-message fans with smart flows. 0 / 1 $0 0" at bounding box center [755, 406] width 1027 height 84
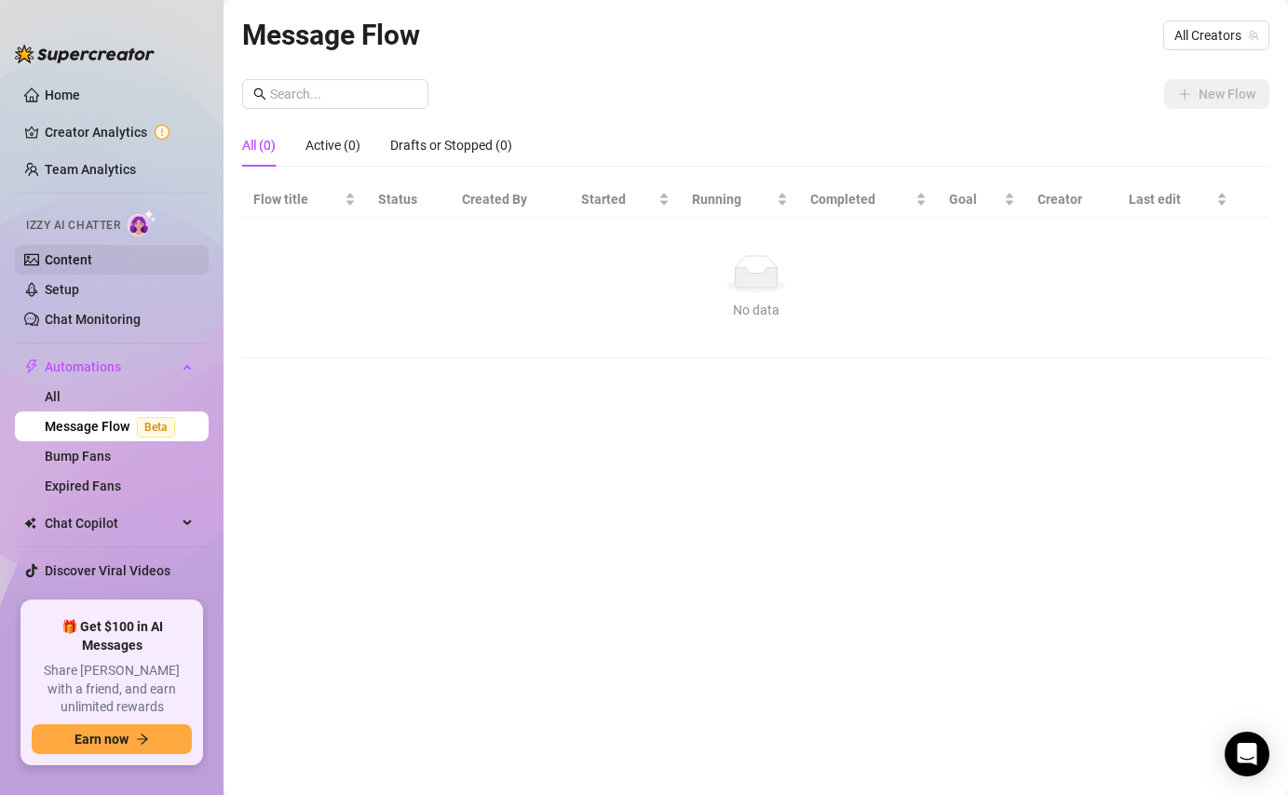
click at [78, 257] on link "Content" at bounding box center [68, 259] width 47 height 15
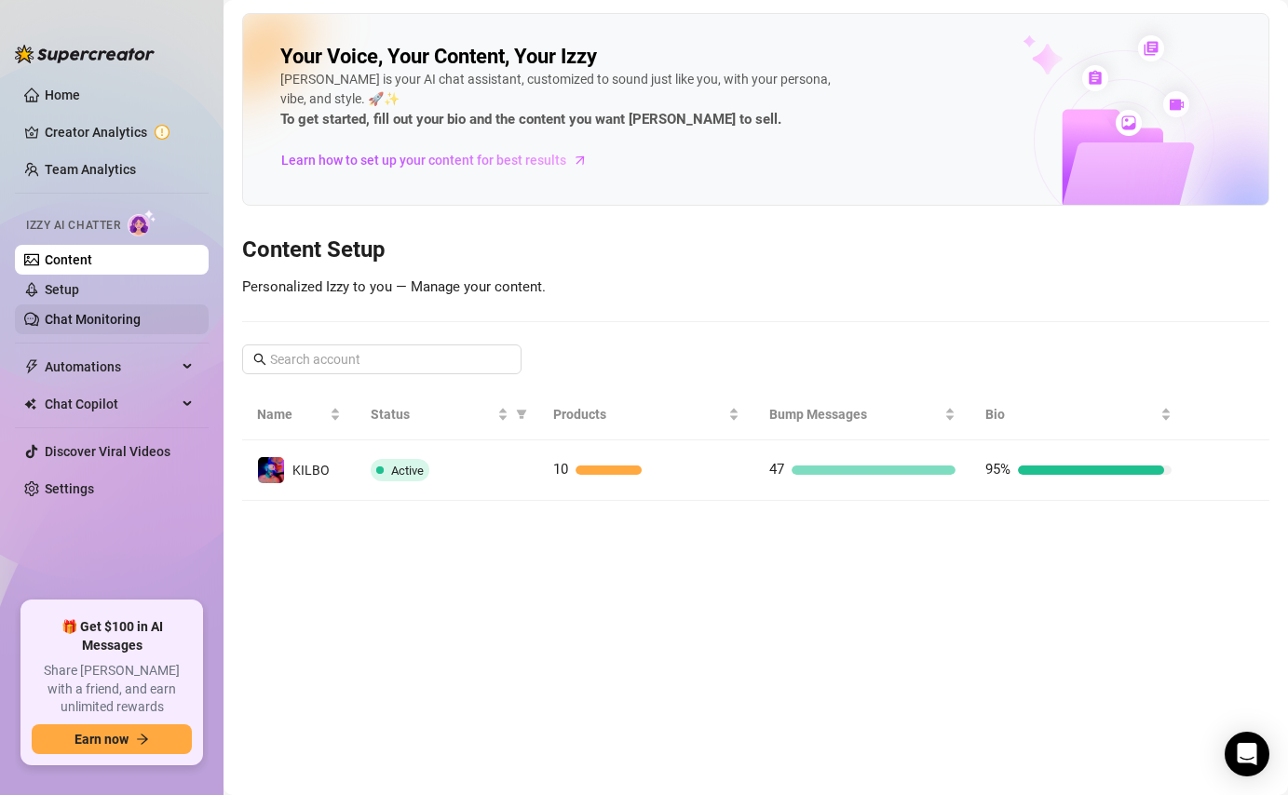
click at [138, 326] on link "Chat Monitoring" at bounding box center [93, 319] width 96 height 15
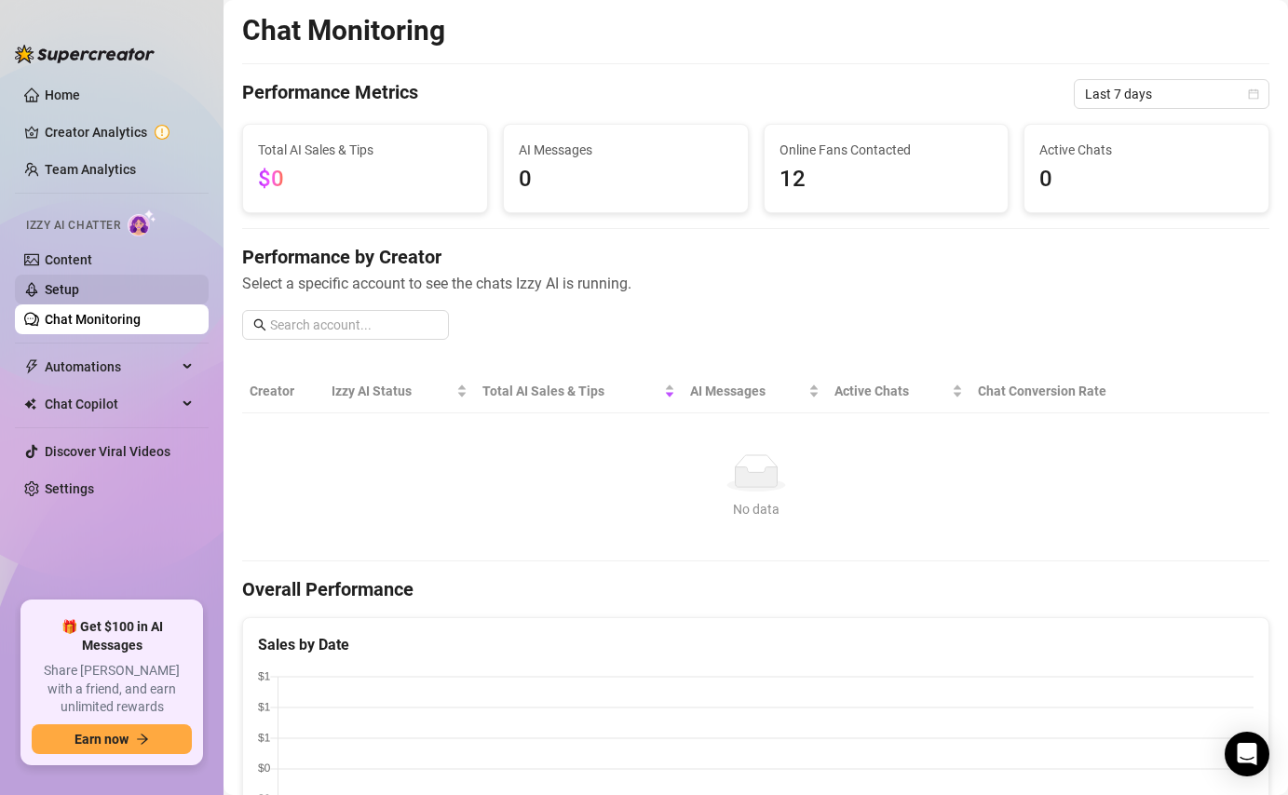
click at [79, 297] on link "Setup" at bounding box center [62, 289] width 34 height 15
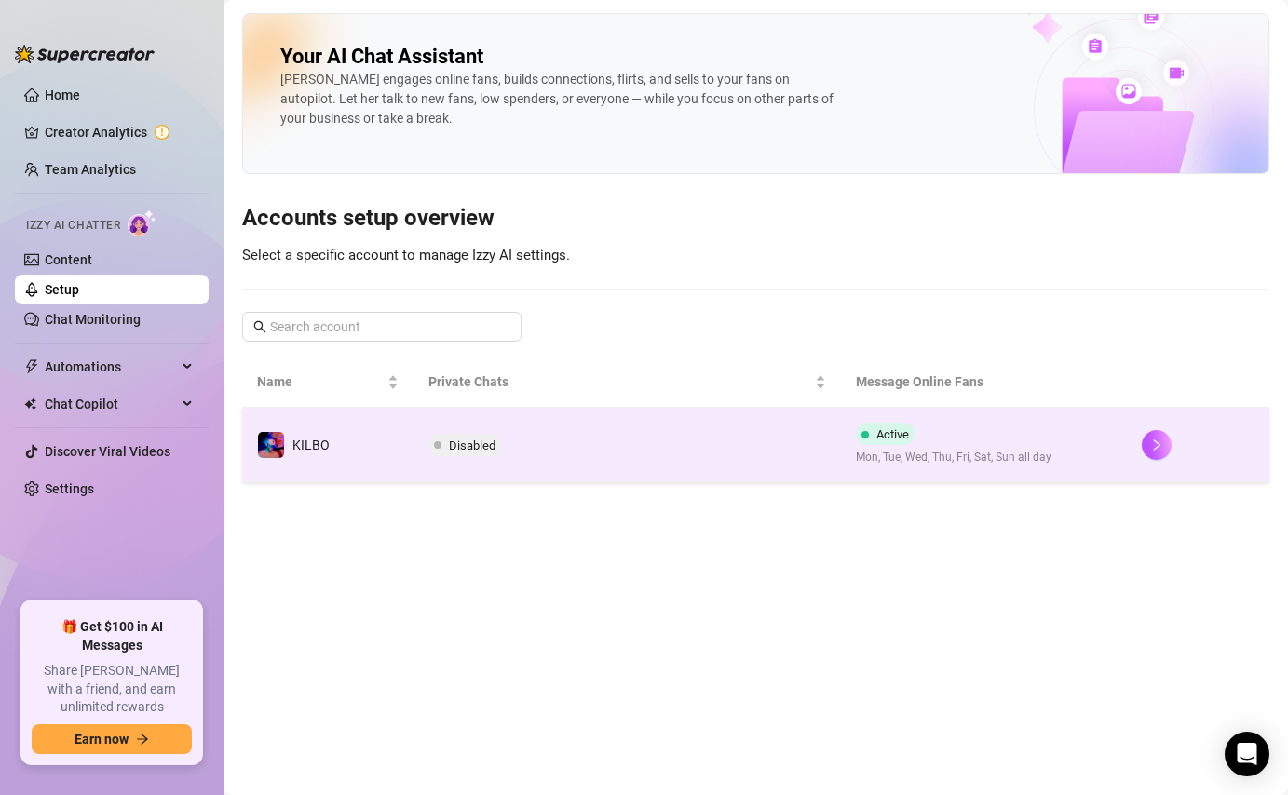
click at [547, 448] on td "Disabled" at bounding box center [627, 445] width 428 height 74
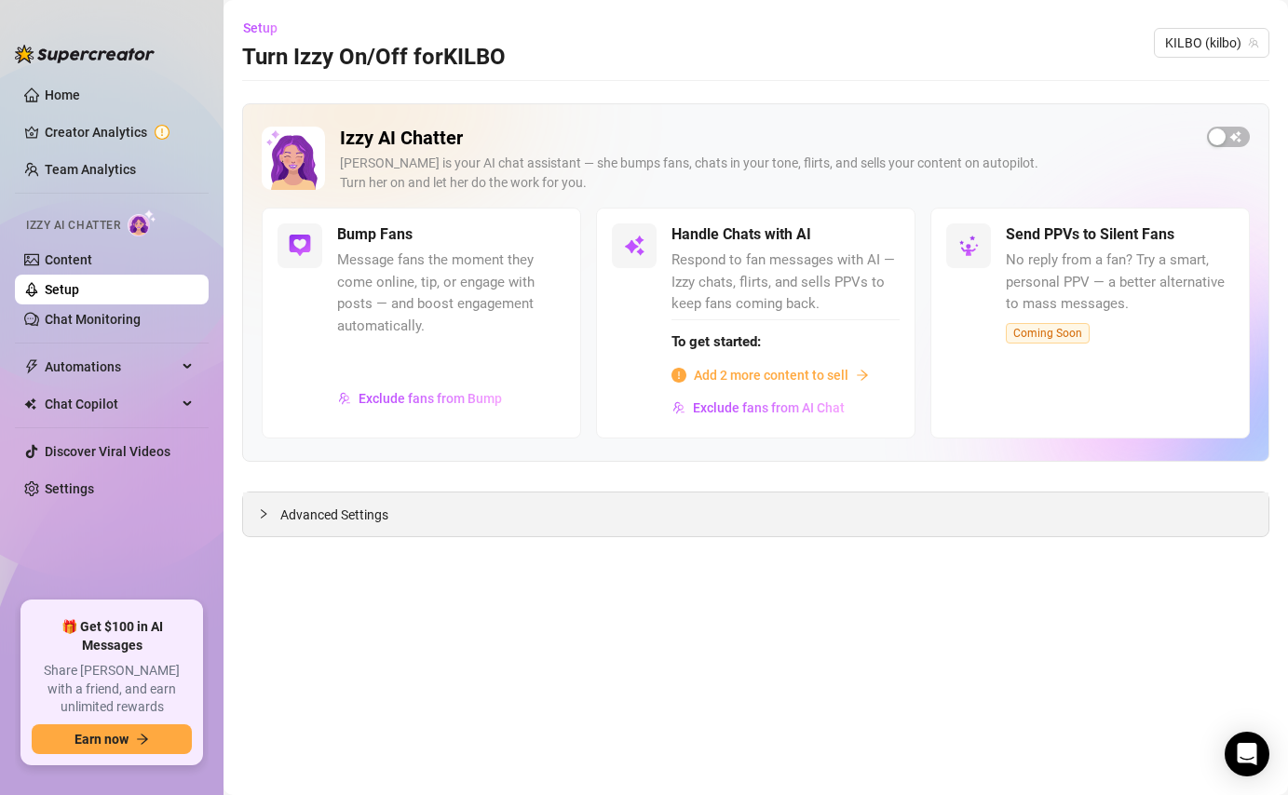
click at [317, 519] on span "Advanced Settings" at bounding box center [334, 515] width 108 height 20
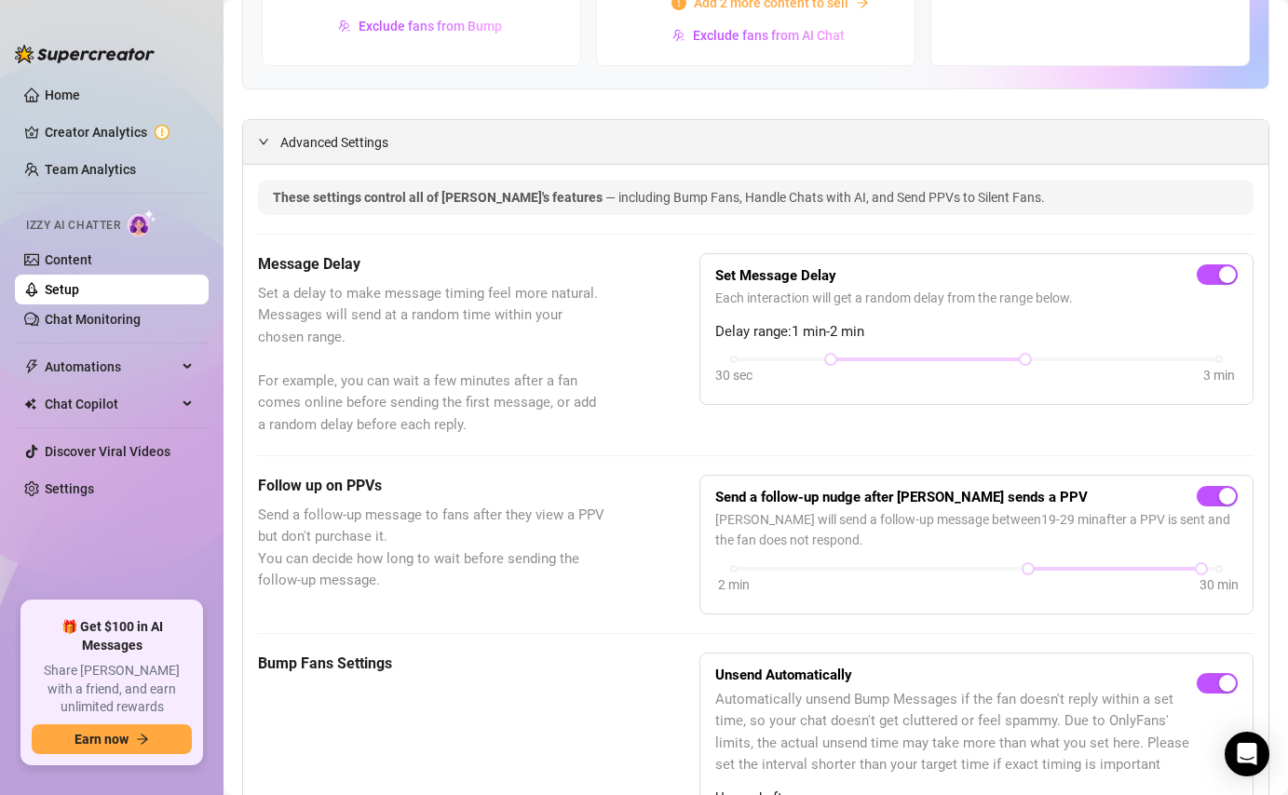
scroll to position [433, 0]
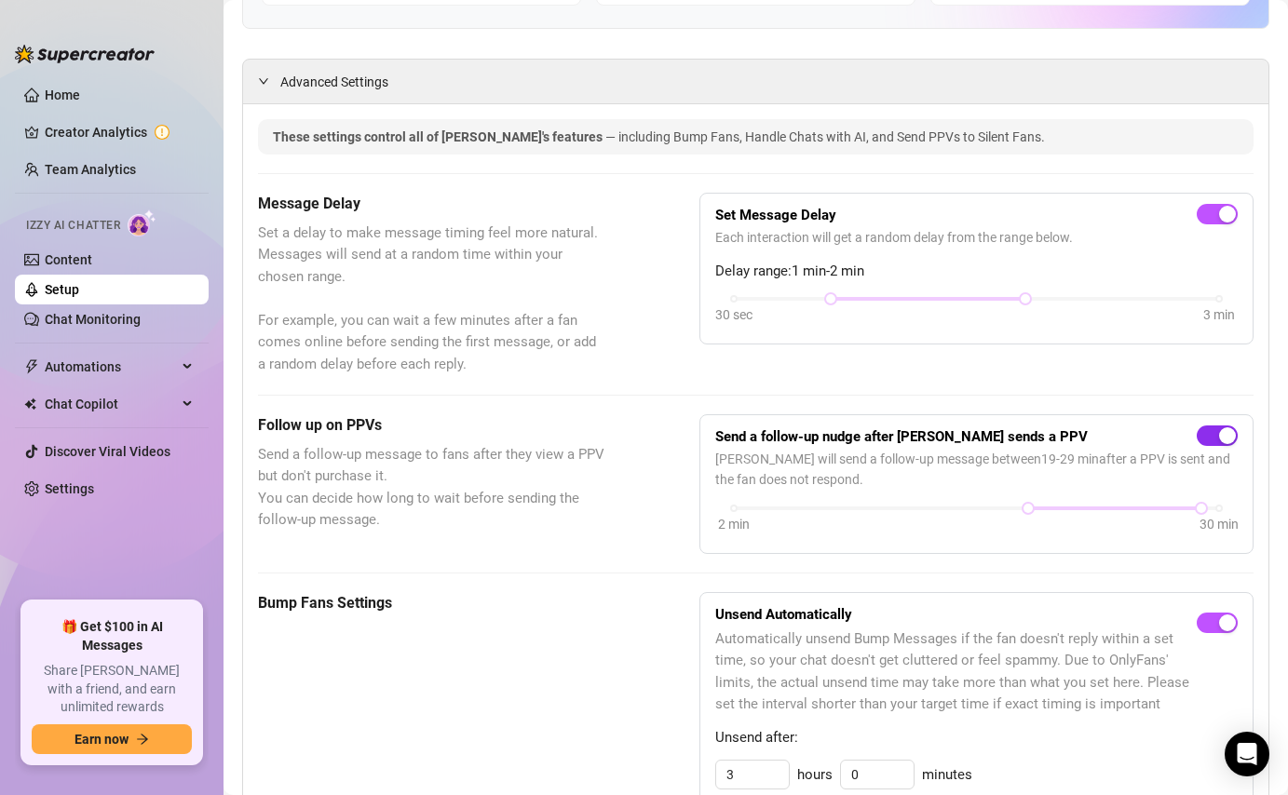
click at [1210, 439] on span "button" at bounding box center [1216, 435] width 41 height 20
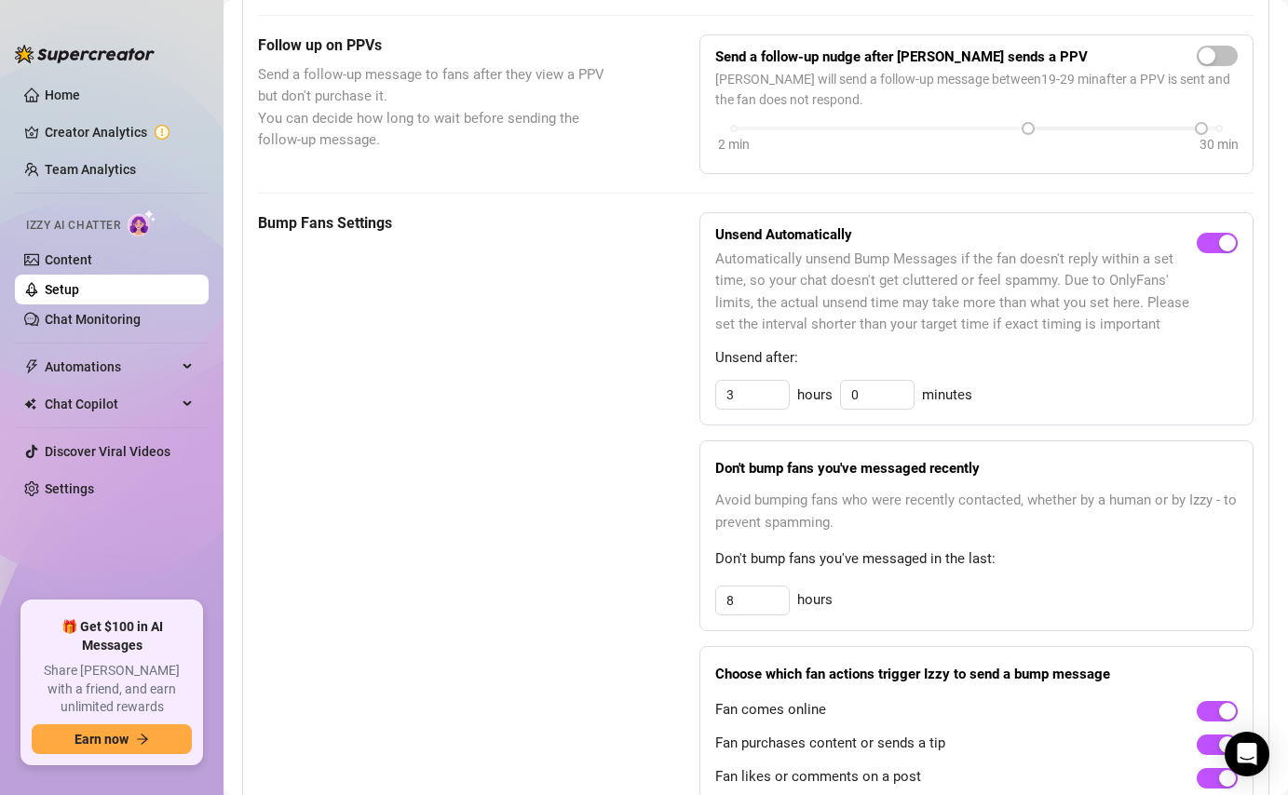
scroll to position [824, 0]
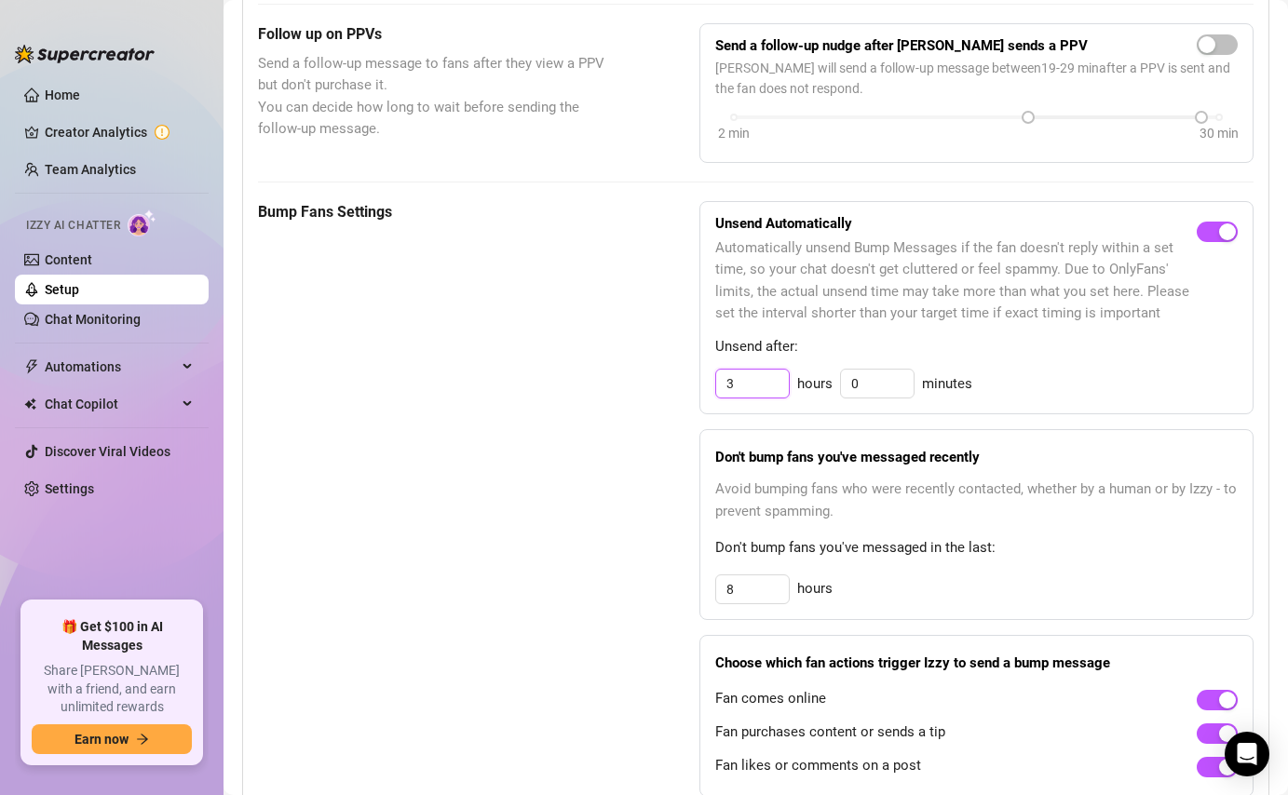
drag, startPoint x: 762, startPoint y: 381, endPoint x: 703, endPoint y: 378, distance: 58.7
click at [703, 378] on div "Unsend Automatically Automatically unsend Bump Messages if the fan doesn't repl…" at bounding box center [976, 308] width 554 height 214
drag, startPoint x: 757, startPoint y: 600, endPoint x: 709, endPoint y: 596, distance: 47.6
click at [709, 596] on div "Don't bump fans you've messaged recently Avoid bumping fans who were recently c…" at bounding box center [976, 524] width 554 height 191
click at [1045, 520] on span "Avoid bumping fans who were recently contacted, whether by a human or by Izzy -…" at bounding box center [976, 501] width 522 height 44
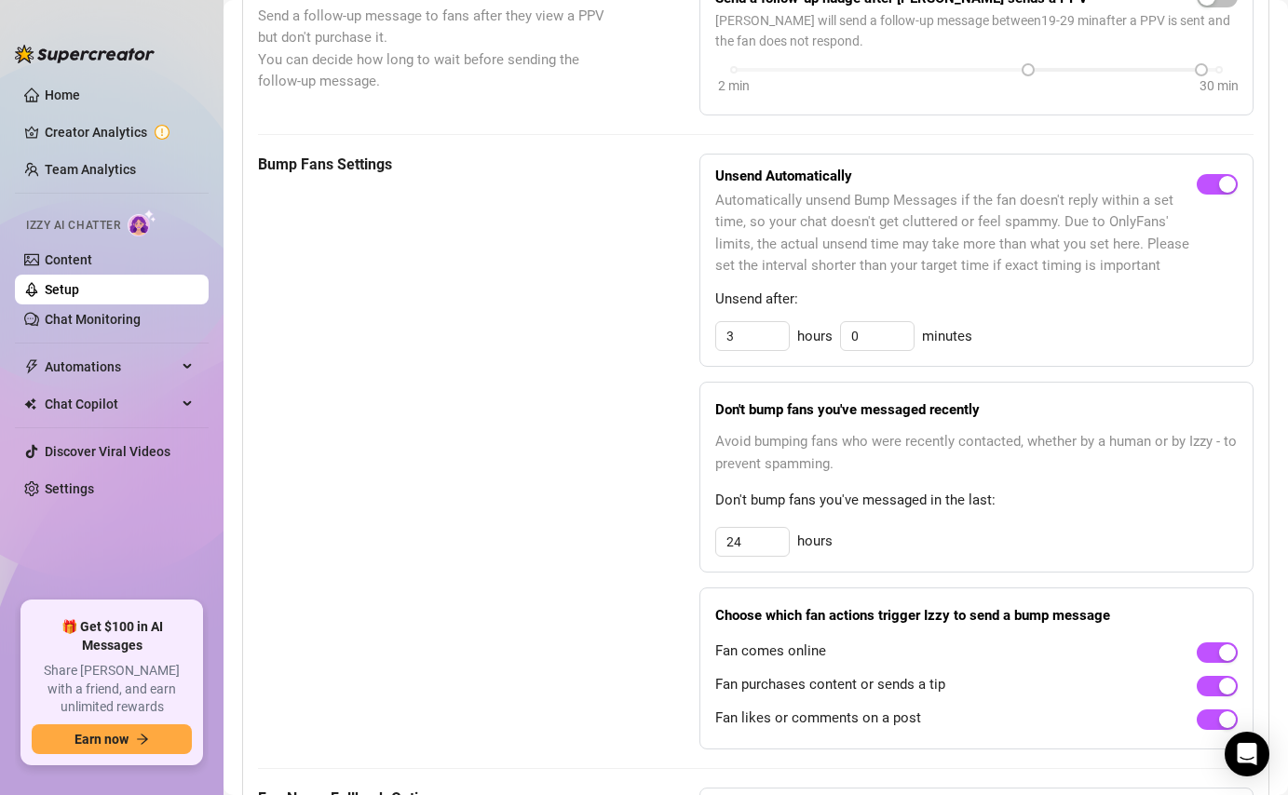
scroll to position [879, 0]
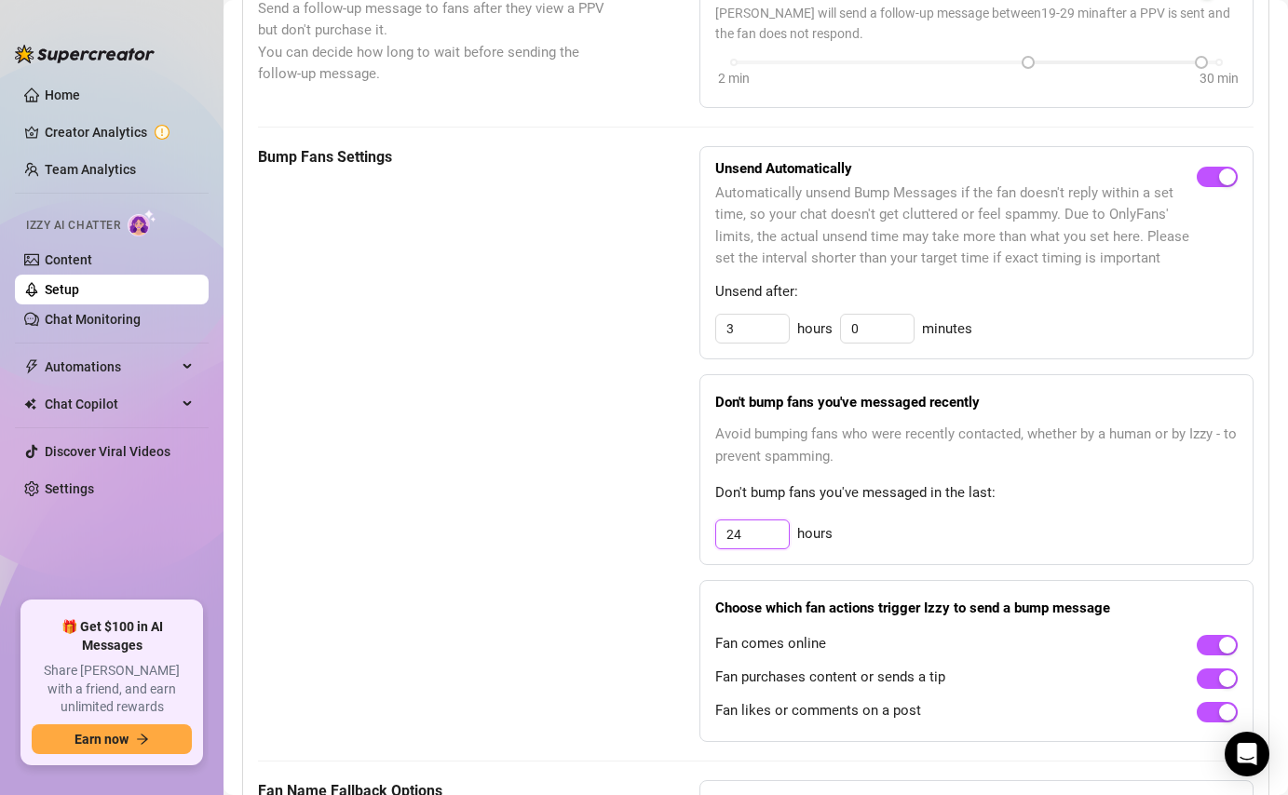
drag, startPoint x: 762, startPoint y: 543, endPoint x: 708, endPoint y: 539, distance: 54.1
click at [708, 539] on div "Don't bump fans you've messaged recently Avoid bumping fans who were recently c…" at bounding box center [976, 469] width 554 height 191
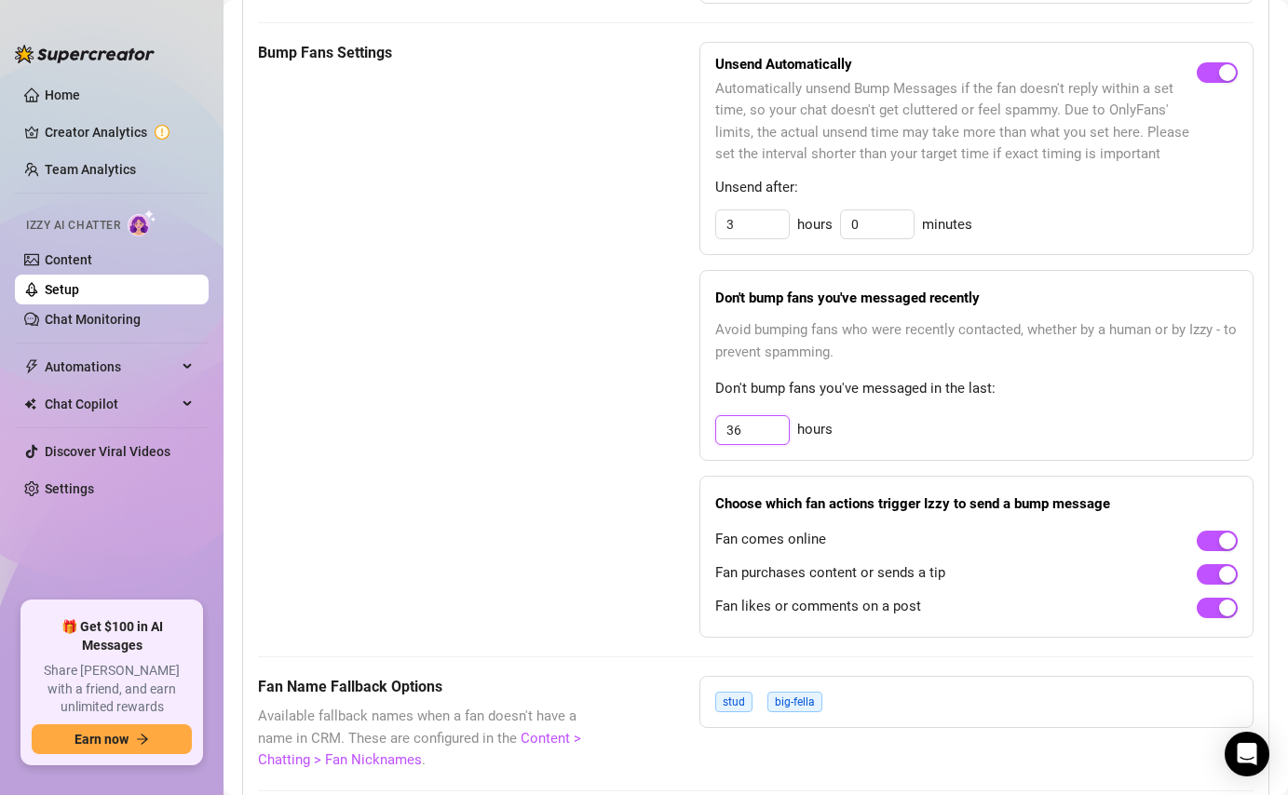
scroll to position [995, 0]
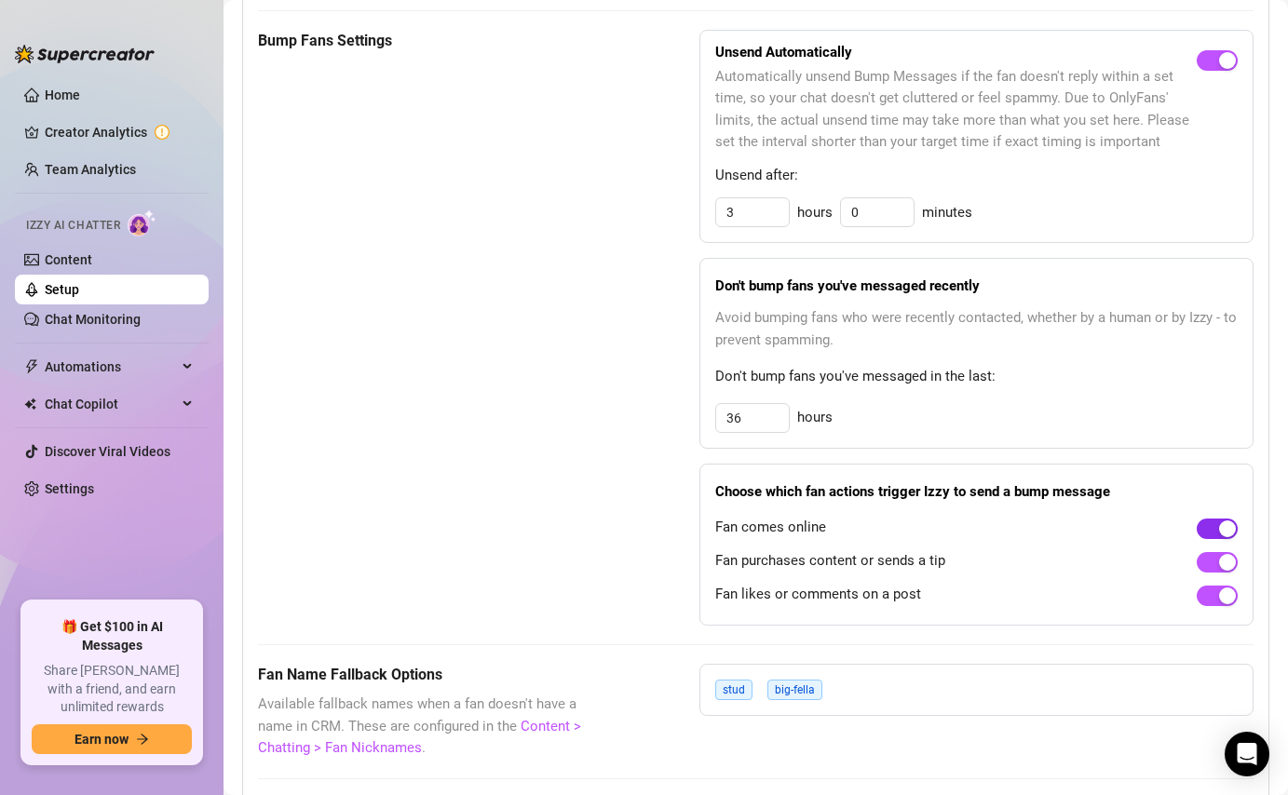
click at [1221, 525] on div "button" at bounding box center [1227, 528] width 17 height 17
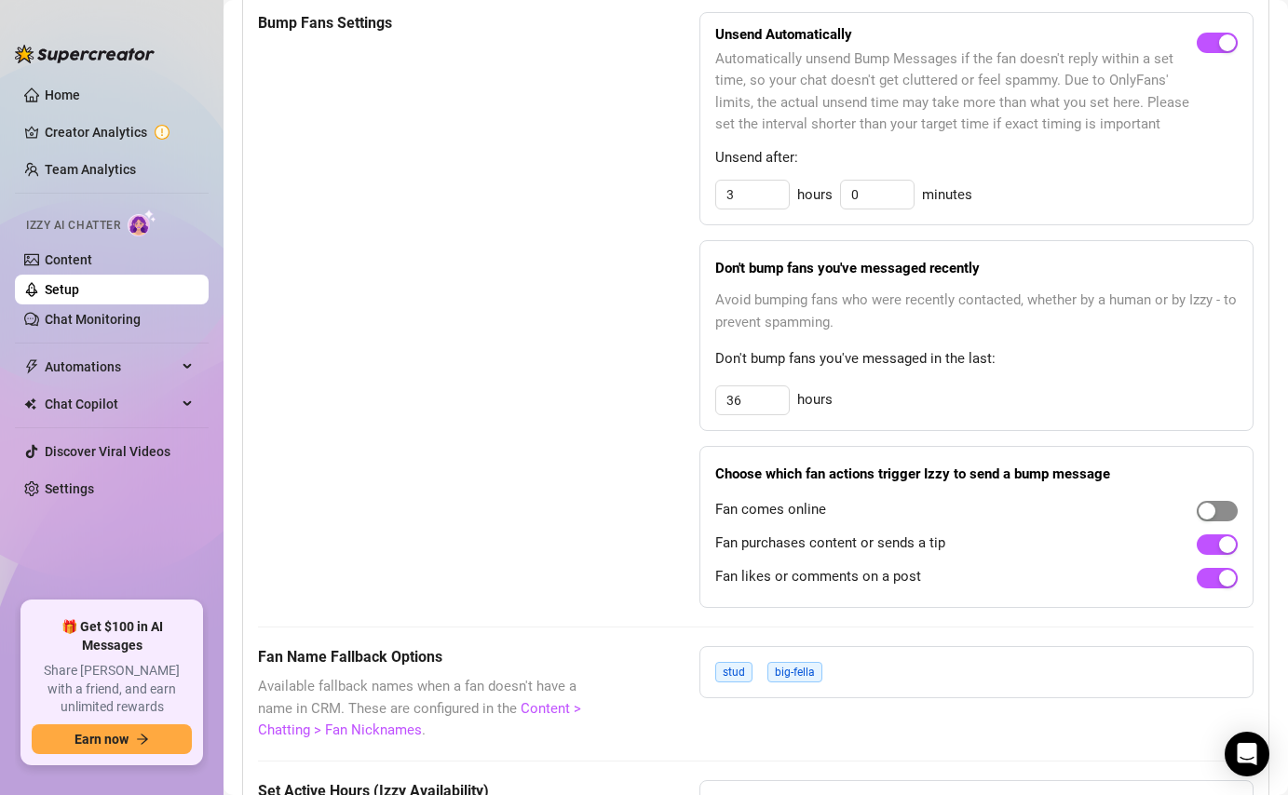
click at [1221, 510] on span "button" at bounding box center [1216, 511] width 41 height 20
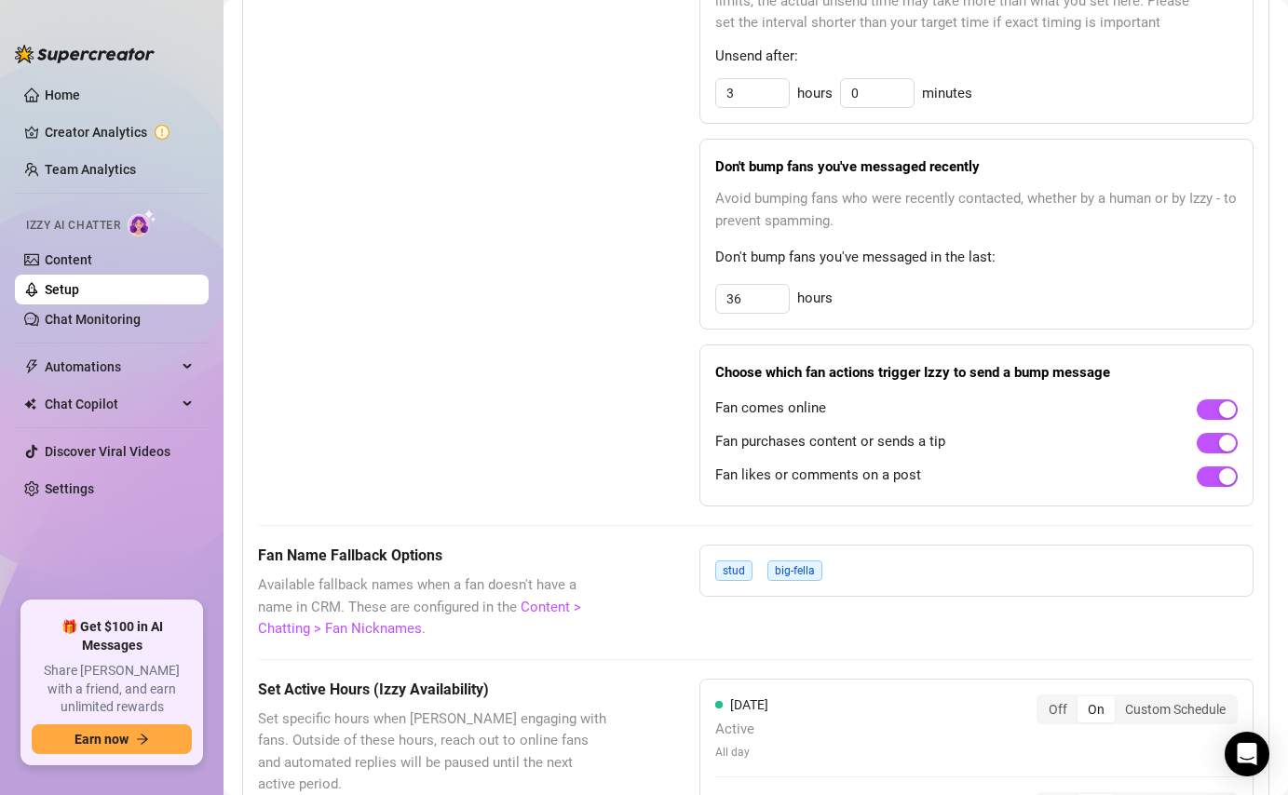
scroll to position [1007, 0]
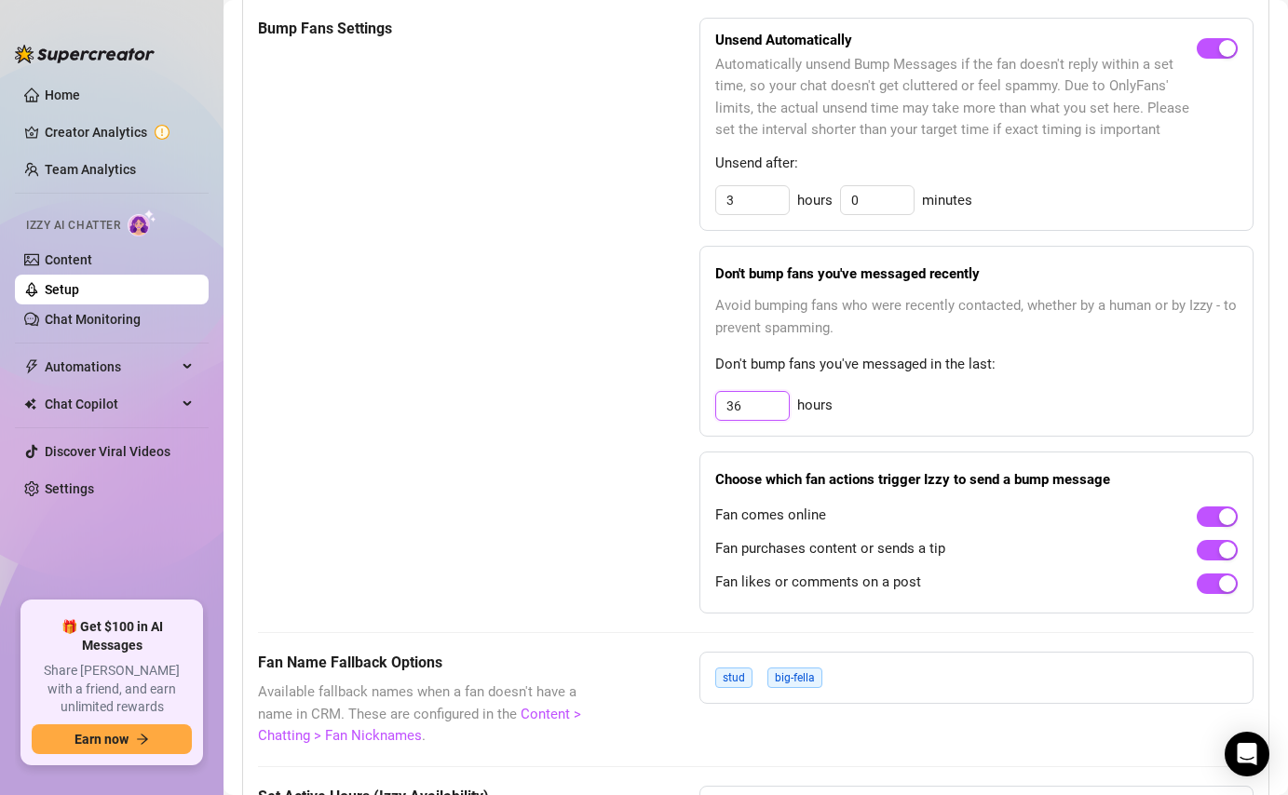
click at [776, 409] on input "36" at bounding box center [752, 406] width 73 height 28
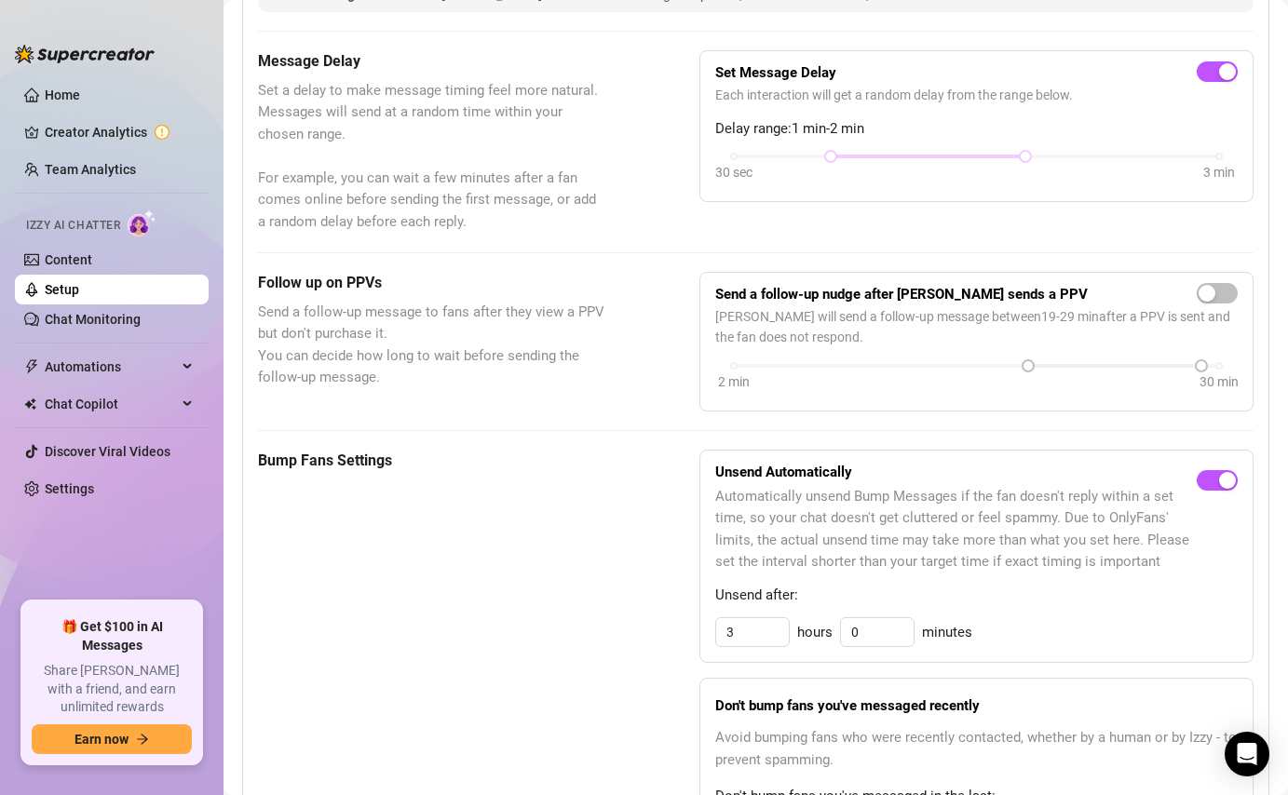
scroll to position [388, 0]
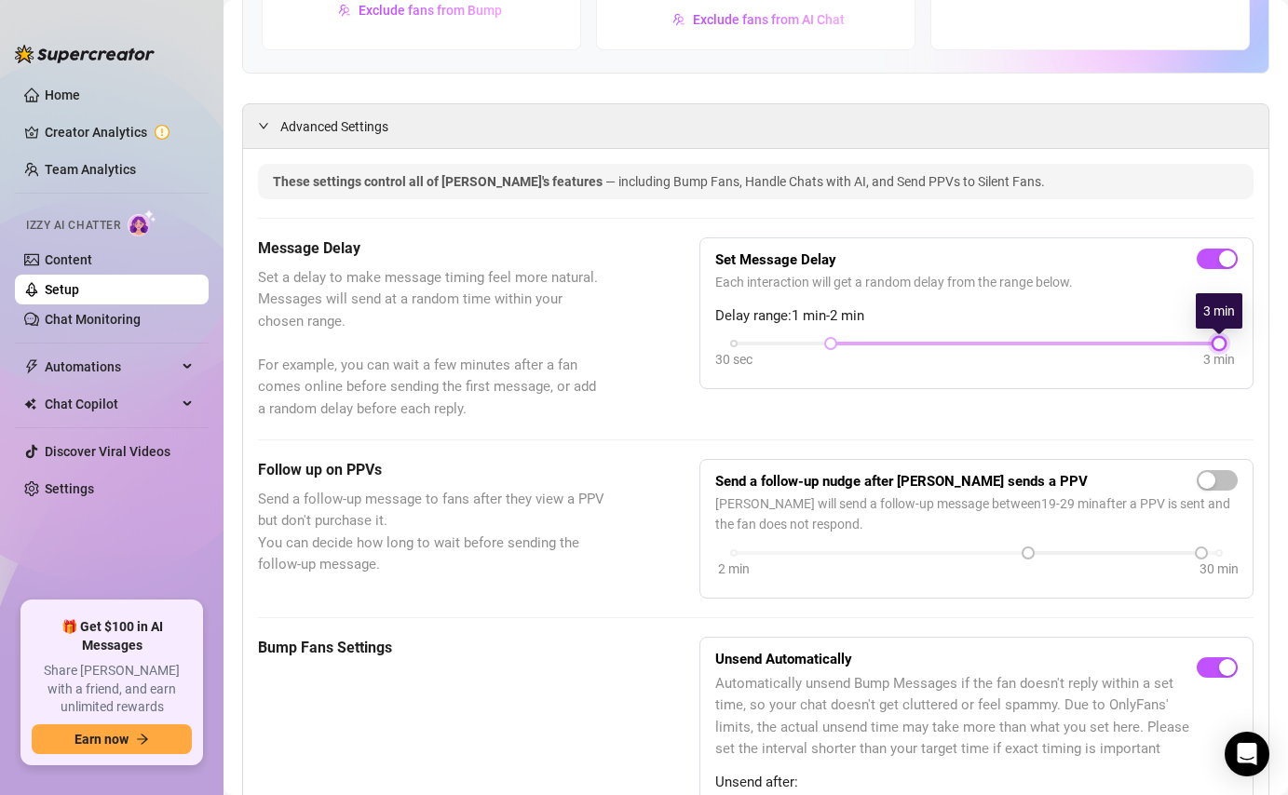
drag, startPoint x: 1024, startPoint y: 345, endPoint x: 1204, endPoint y: 344, distance: 179.7
click at [1204, 344] on div "30 sec 3 min" at bounding box center [976, 341] width 485 height 7
drag, startPoint x: 831, startPoint y: 343, endPoint x: 945, endPoint y: 349, distance: 113.8
click at [945, 349] on div "30 sec 3 min" at bounding box center [976, 355] width 522 height 35
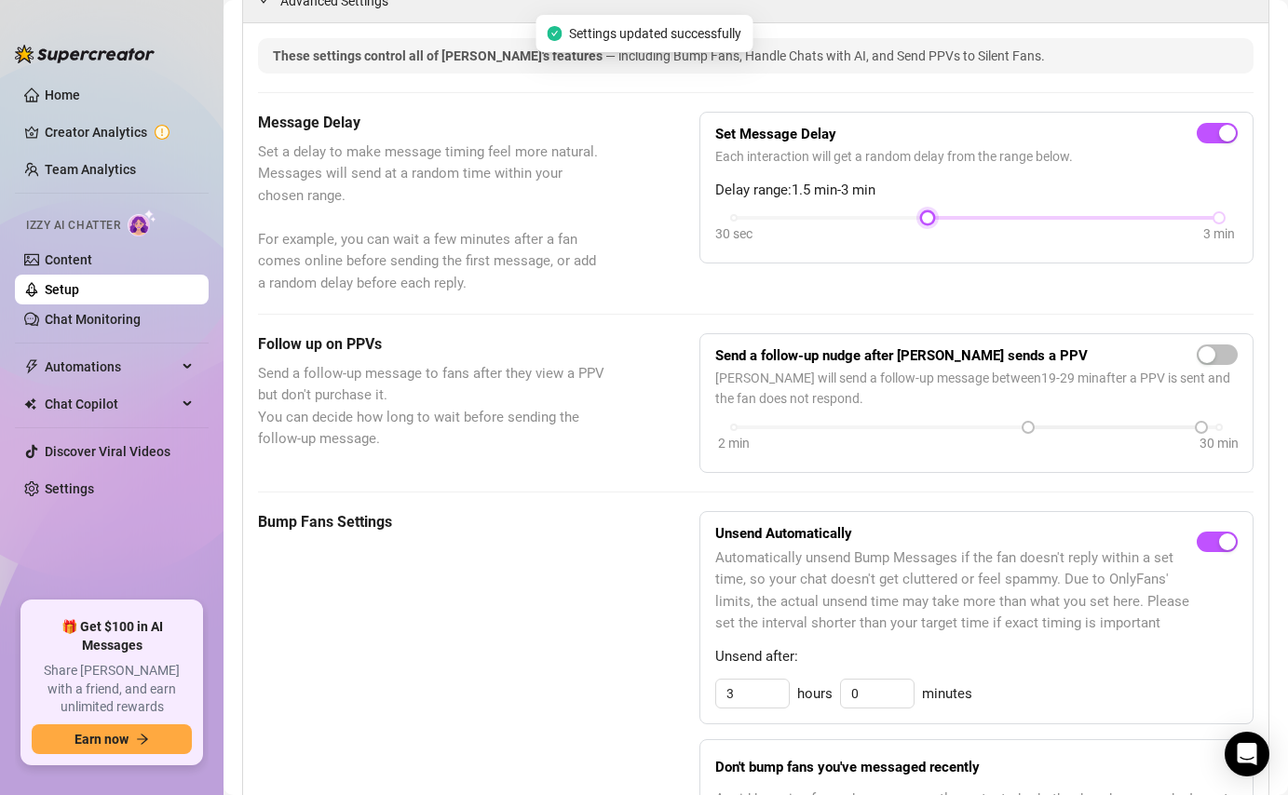
scroll to position [630, 0]
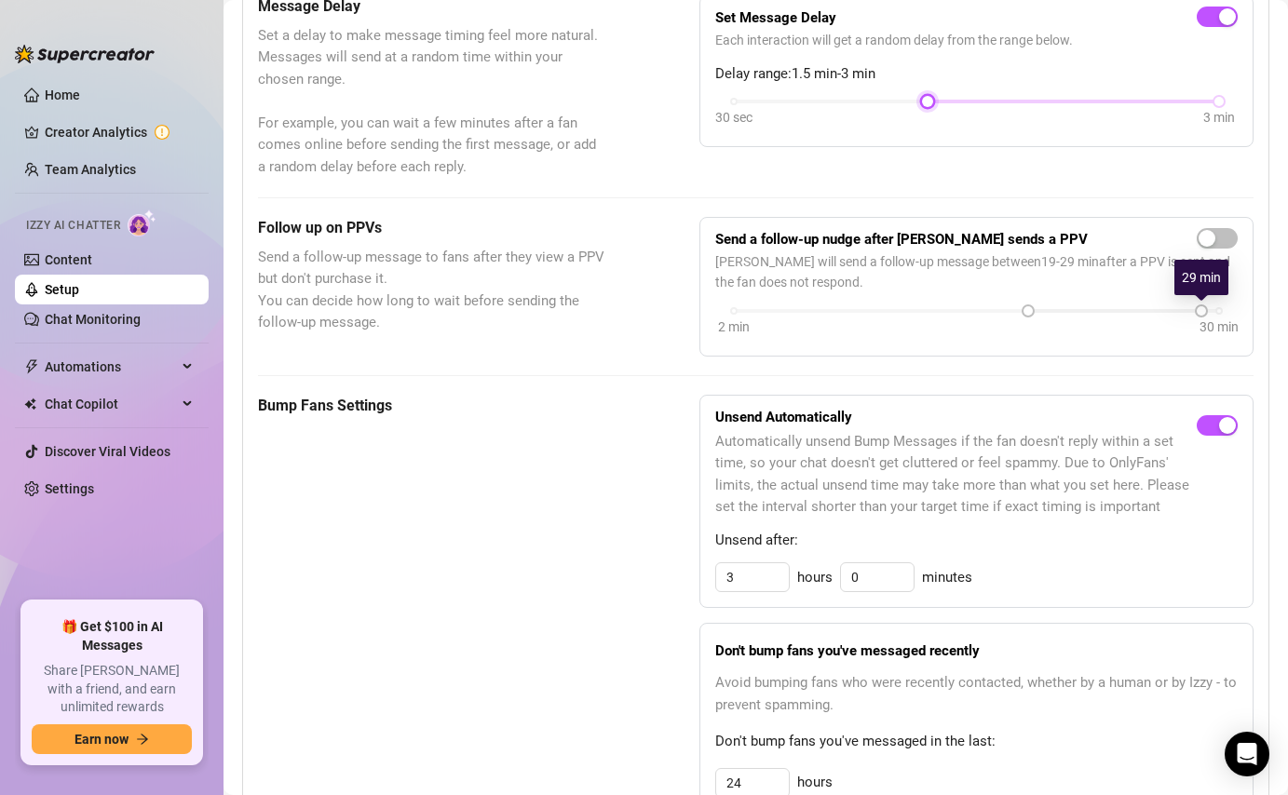
drag, startPoint x: 1206, startPoint y: 314, endPoint x: 1231, endPoint y: 316, distance: 25.2
click at [1231, 315] on div "2 min 30 min" at bounding box center [976, 322] width 522 height 35
click at [1217, 245] on span "button" at bounding box center [1216, 238] width 41 height 20
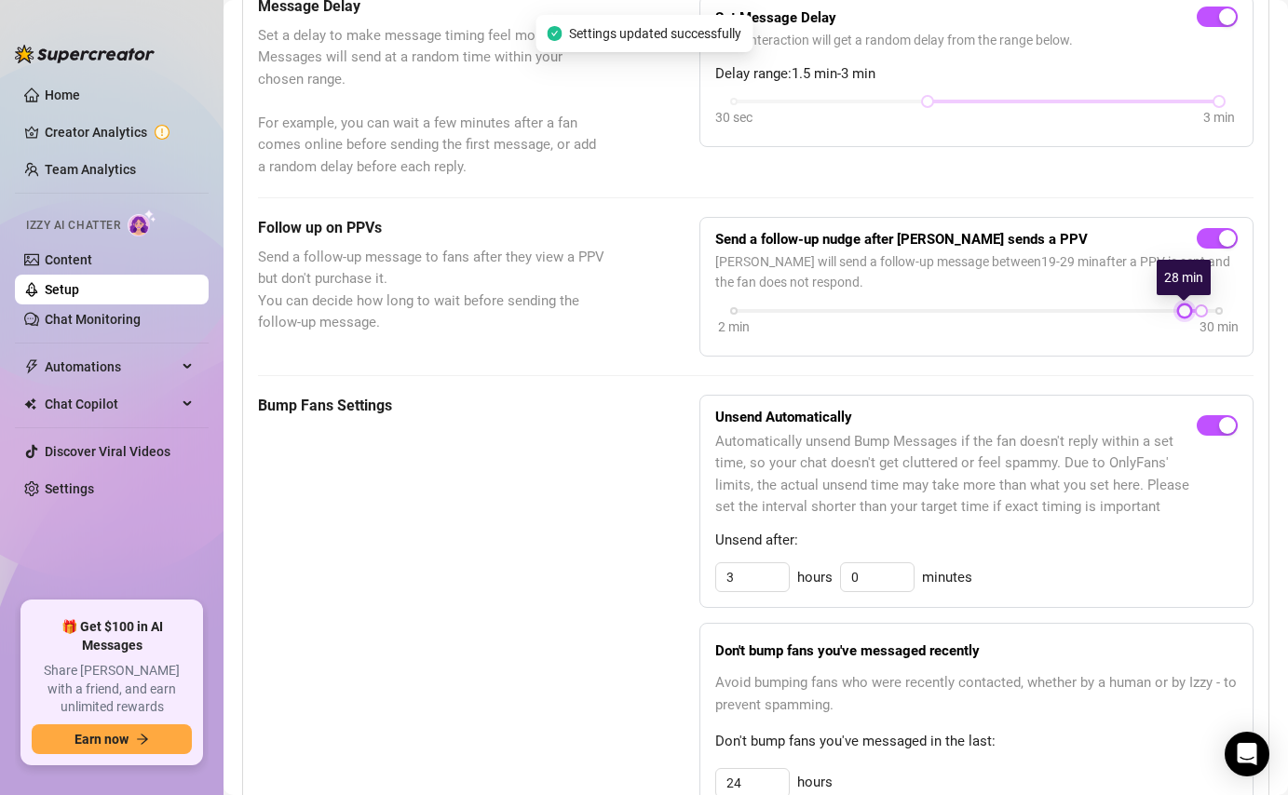
drag, startPoint x: 1032, startPoint y: 311, endPoint x: 1192, endPoint y: 310, distance: 160.1
click at [1192, 310] on div "2 min 30 min" at bounding box center [976, 308] width 485 height 7
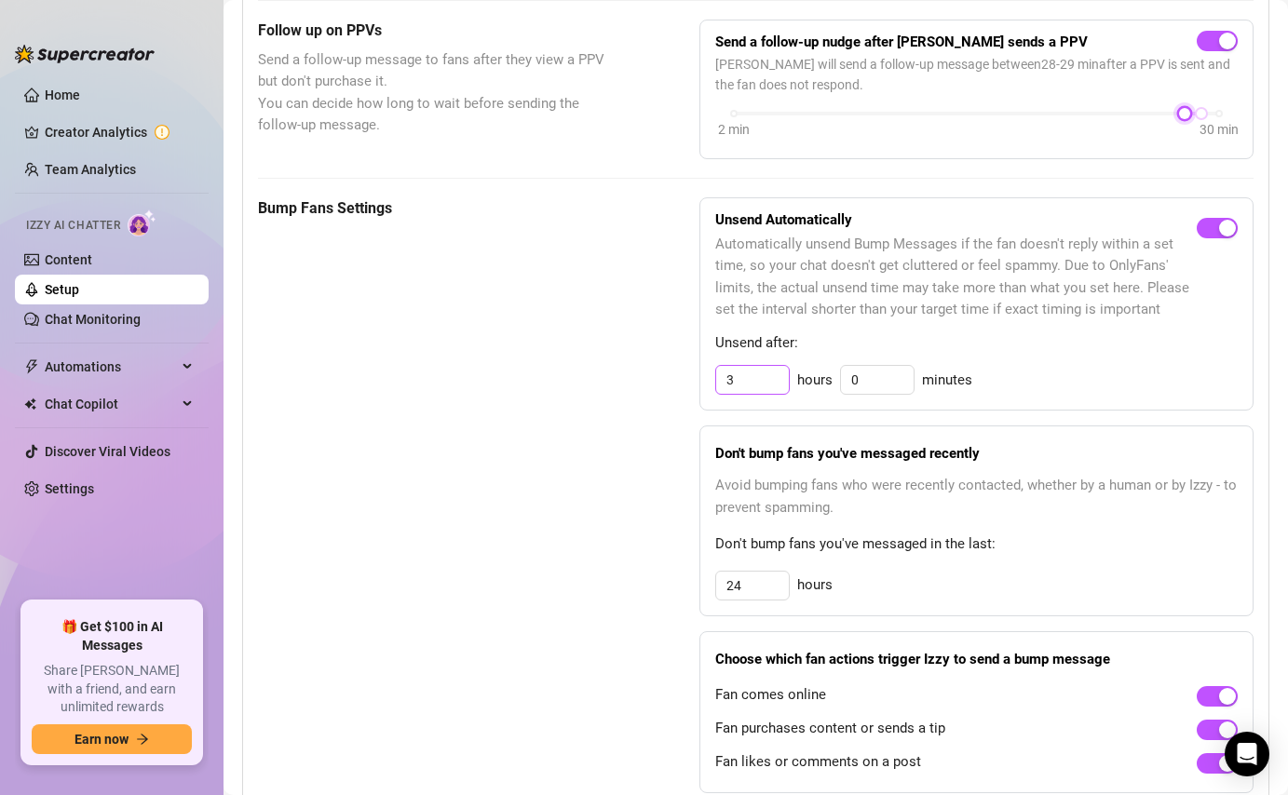
scroll to position [935, 0]
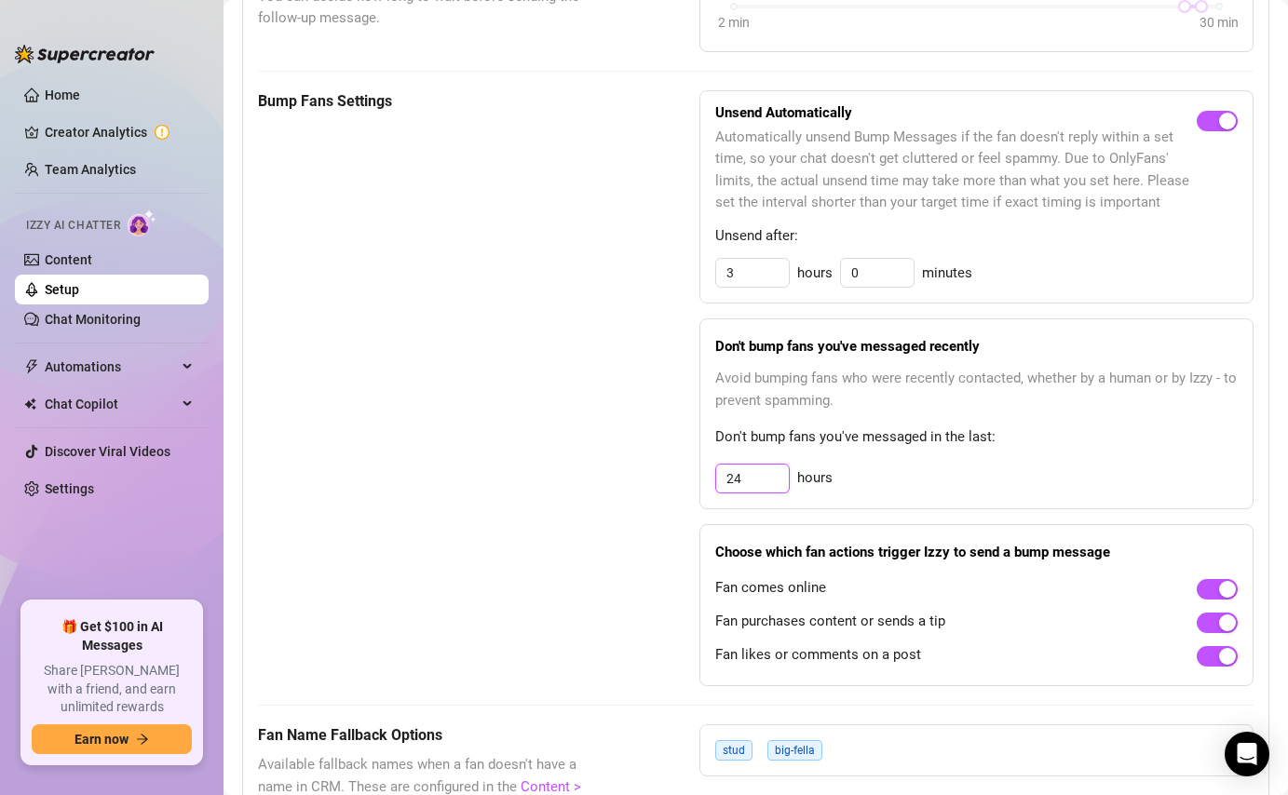
drag, startPoint x: 761, startPoint y: 472, endPoint x: 704, endPoint y: 466, distance: 57.2
click at [704, 466] on div "Don't bump fans you've messaged recently Avoid bumping fans who were recently c…" at bounding box center [976, 413] width 554 height 191
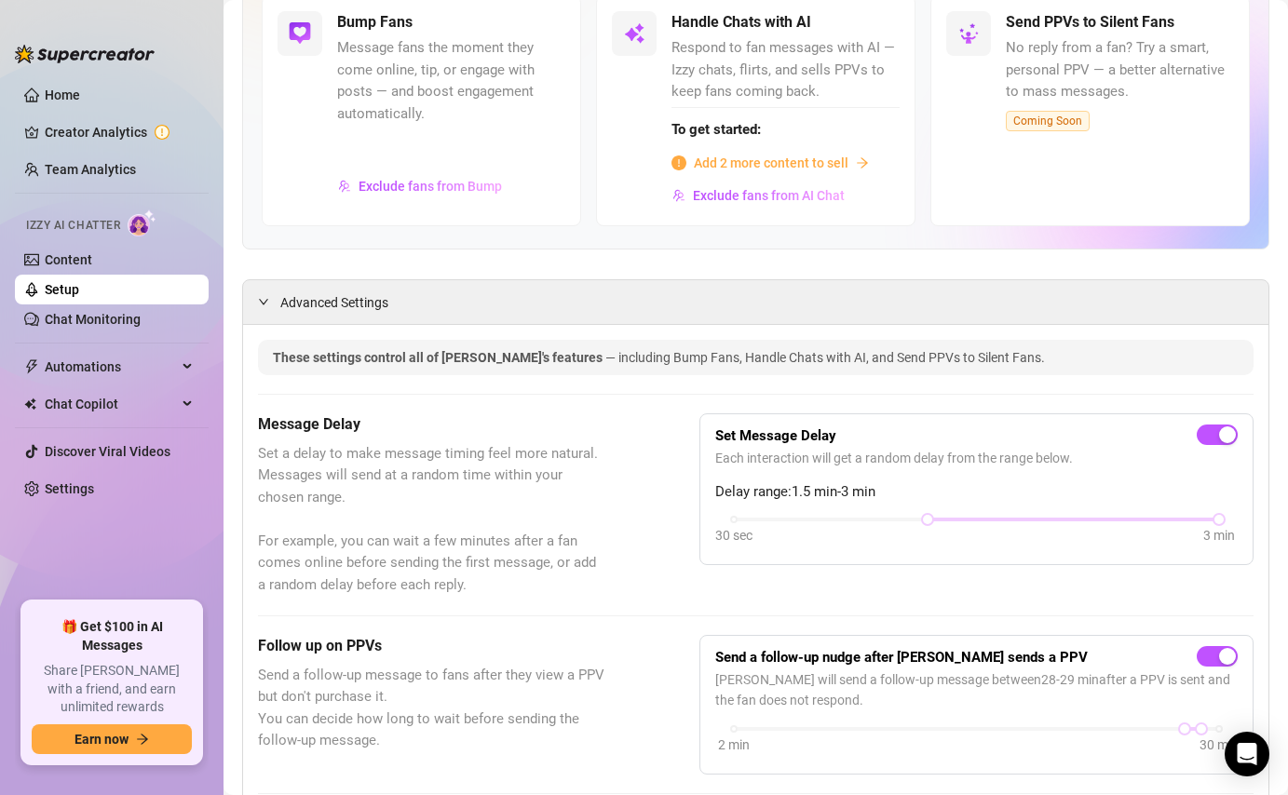
scroll to position [0, 0]
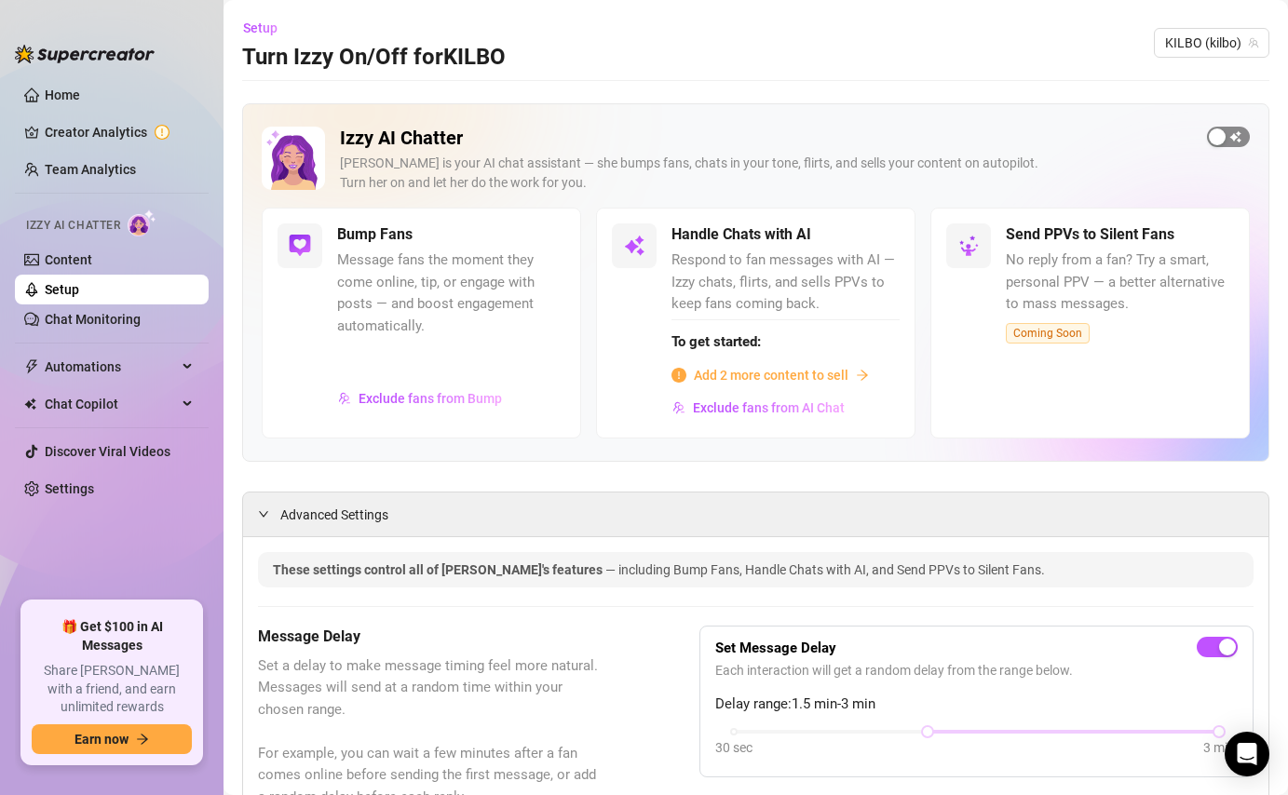
click at [1236, 132] on span "button" at bounding box center [1228, 137] width 43 height 20
click at [496, 404] on span "Exclude fans from Bump" at bounding box center [429, 398] width 143 height 15
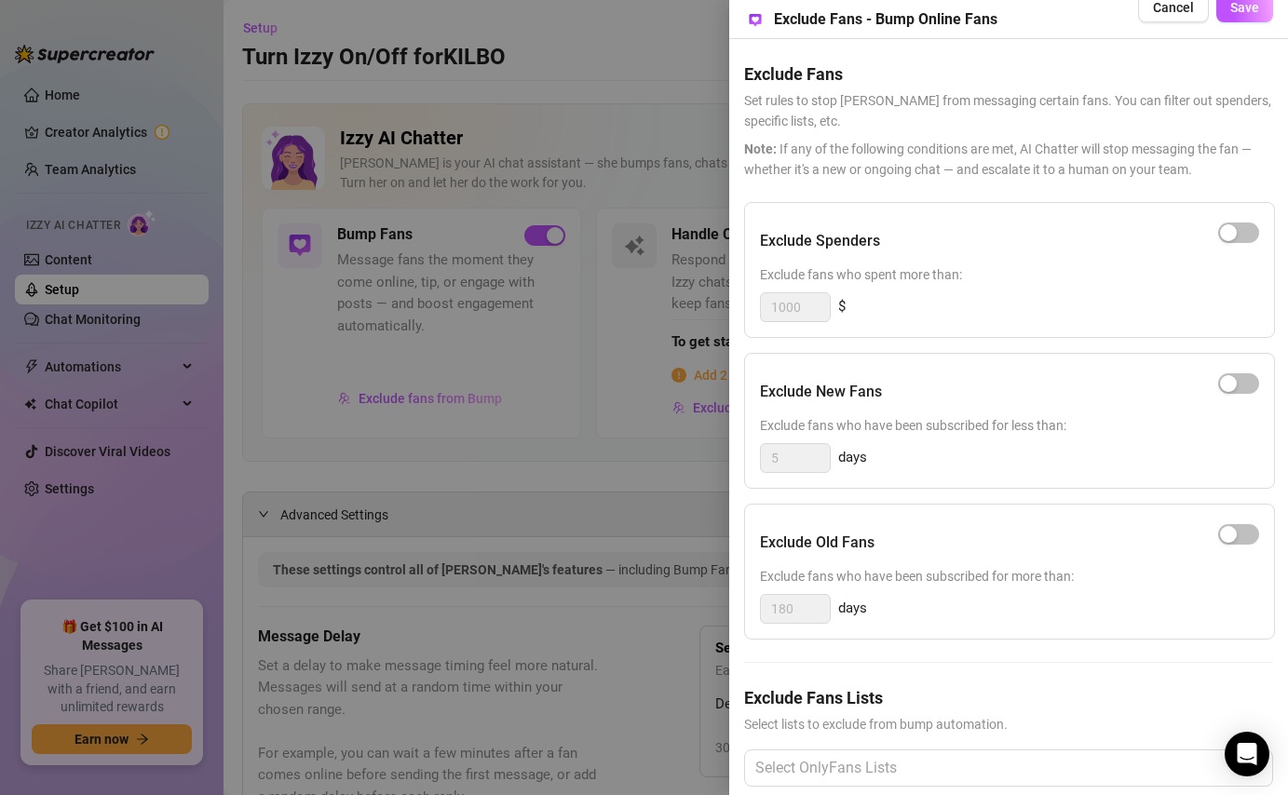
scroll to position [51, 0]
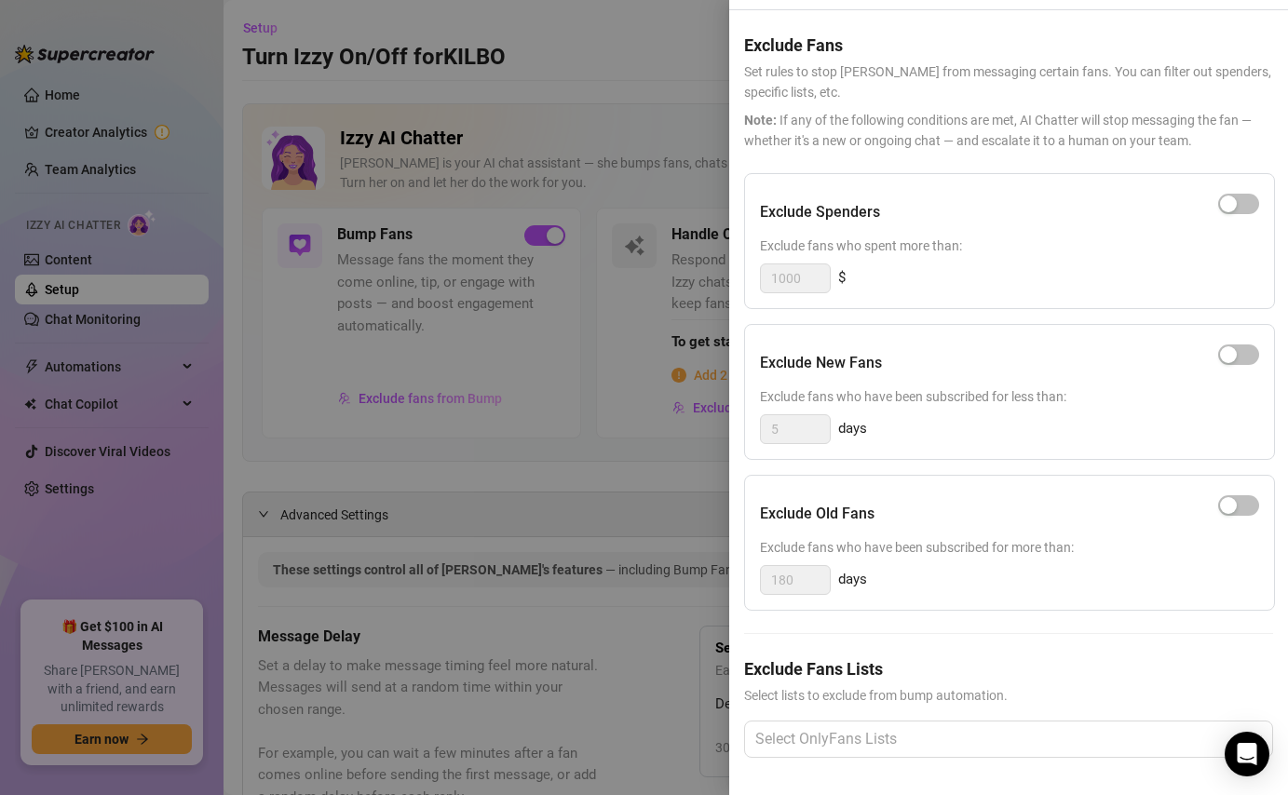
click at [668, 137] on div at bounding box center [644, 397] width 1288 height 795
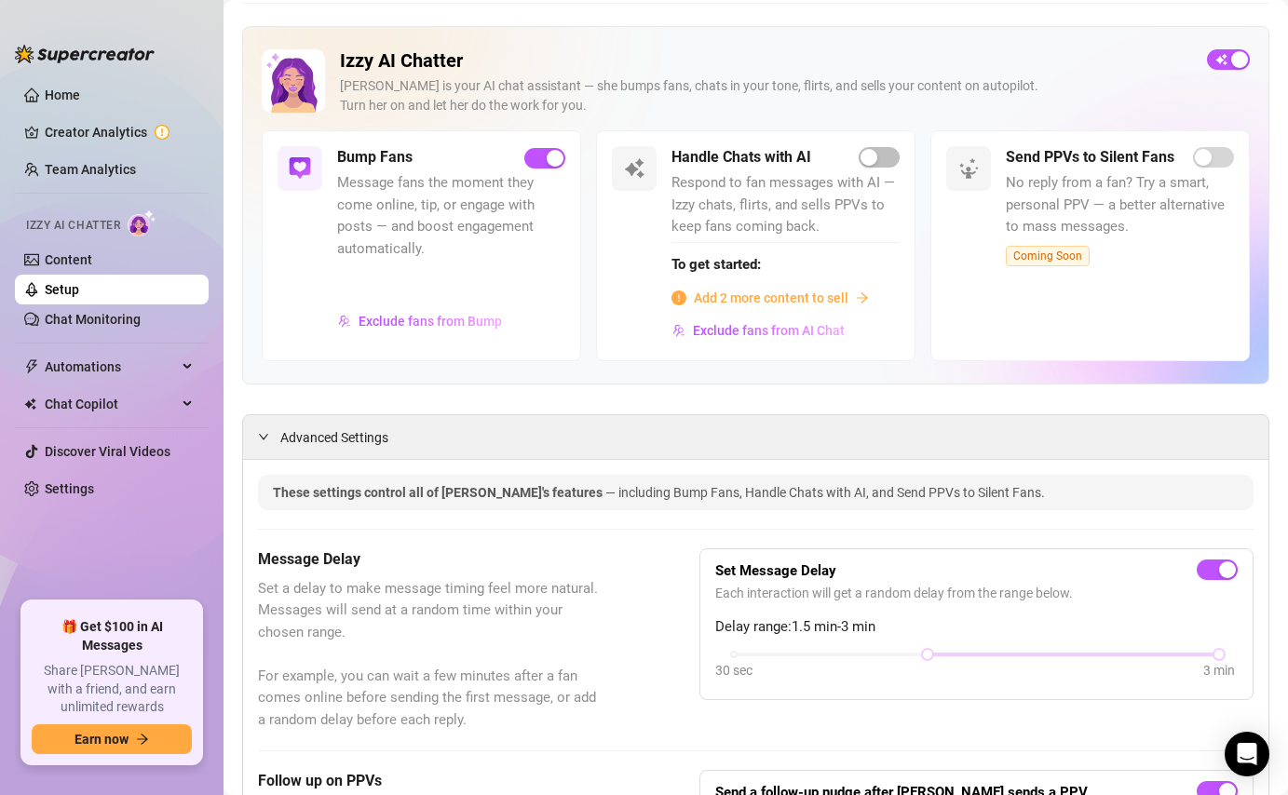
scroll to position [0, 0]
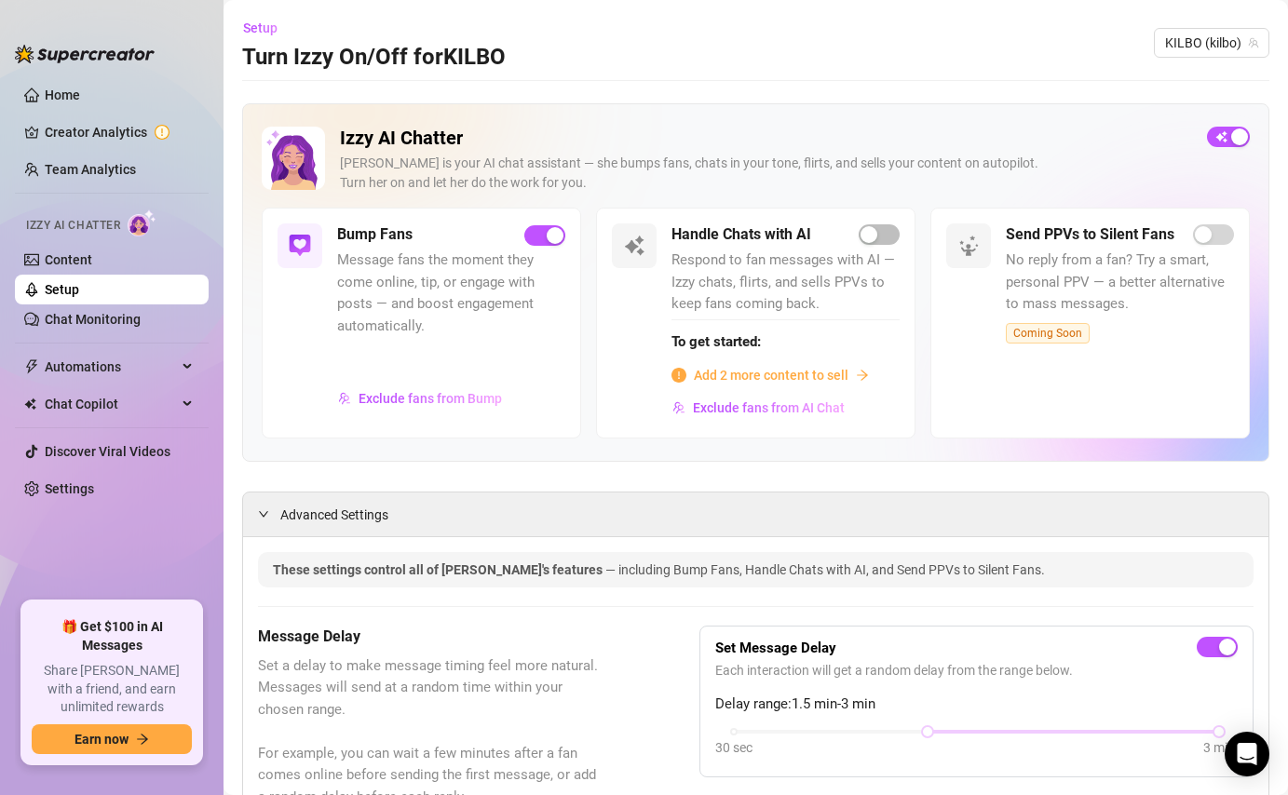
click at [757, 378] on span "Add 2 more content to sell" at bounding box center [771, 375] width 155 height 20
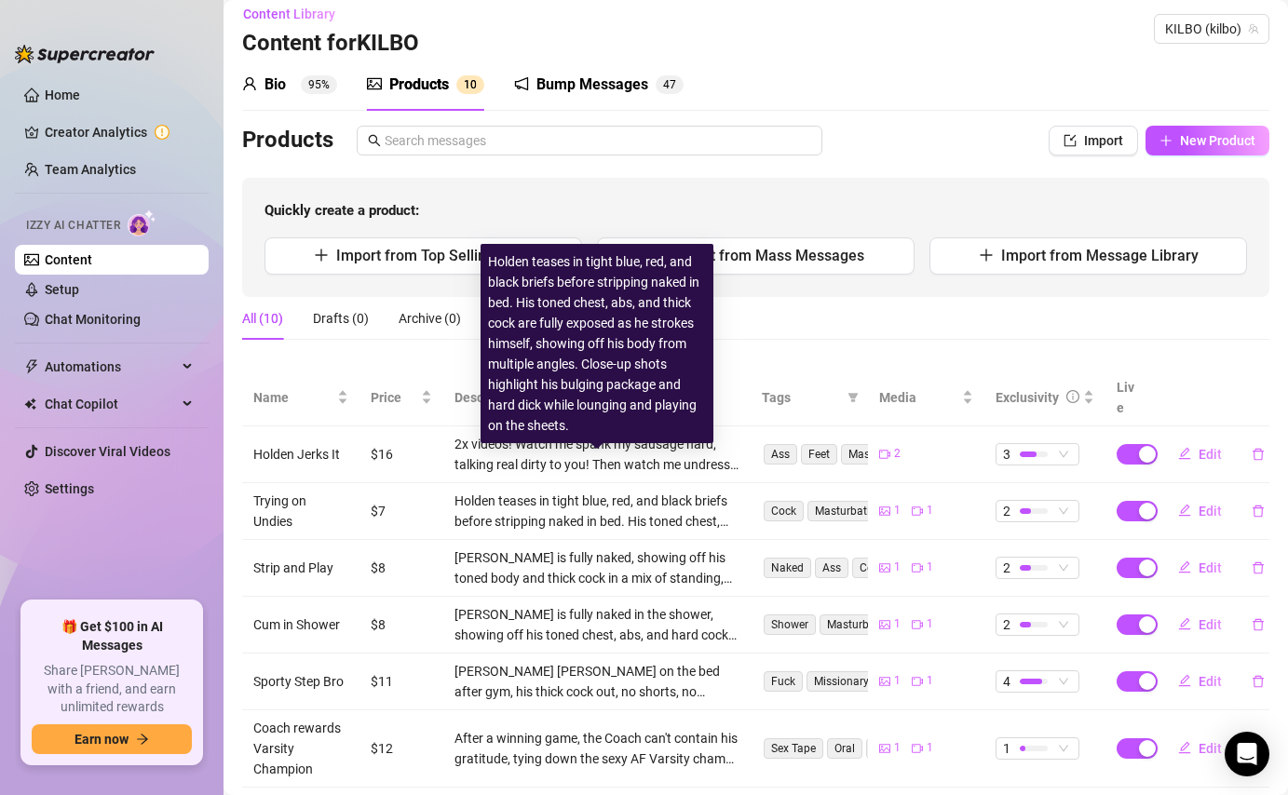
scroll to position [3, 0]
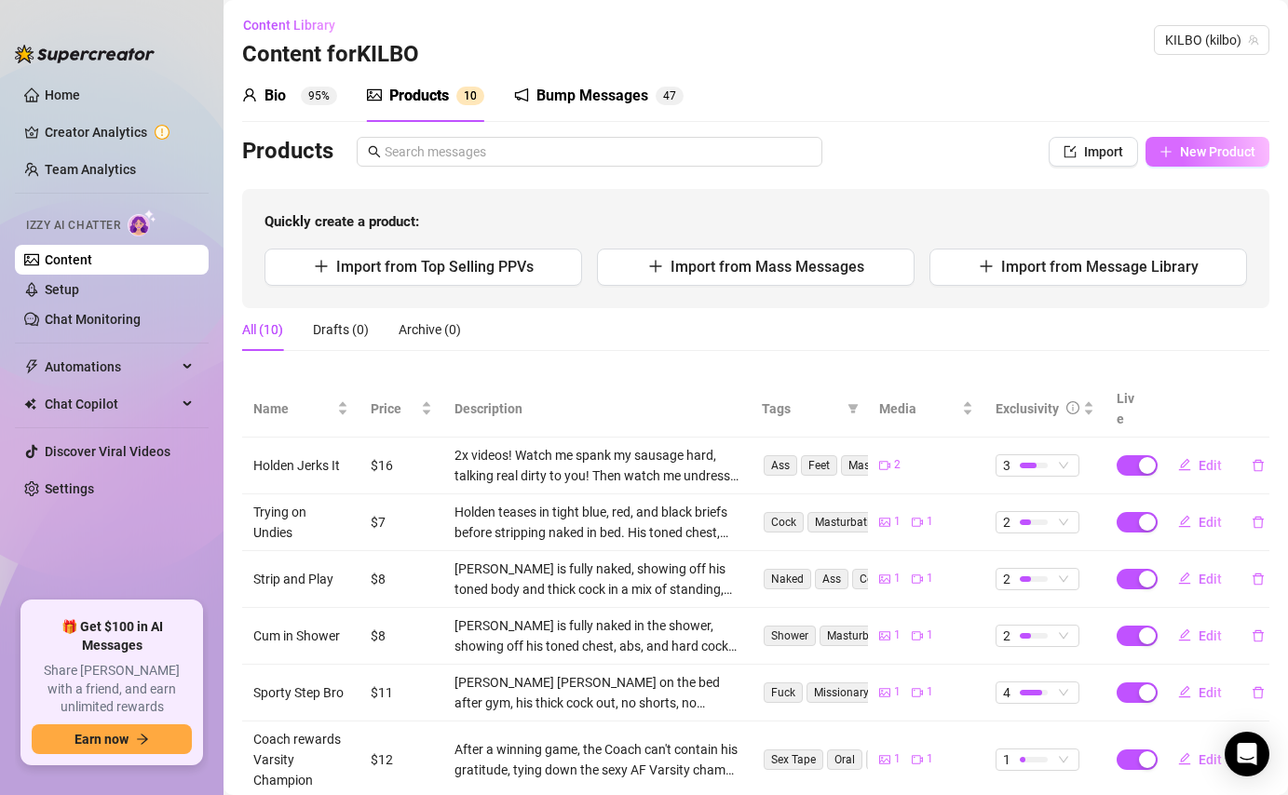
click at [1220, 158] on span "New Product" at bounding box center [1217, 151] width 75 height 15
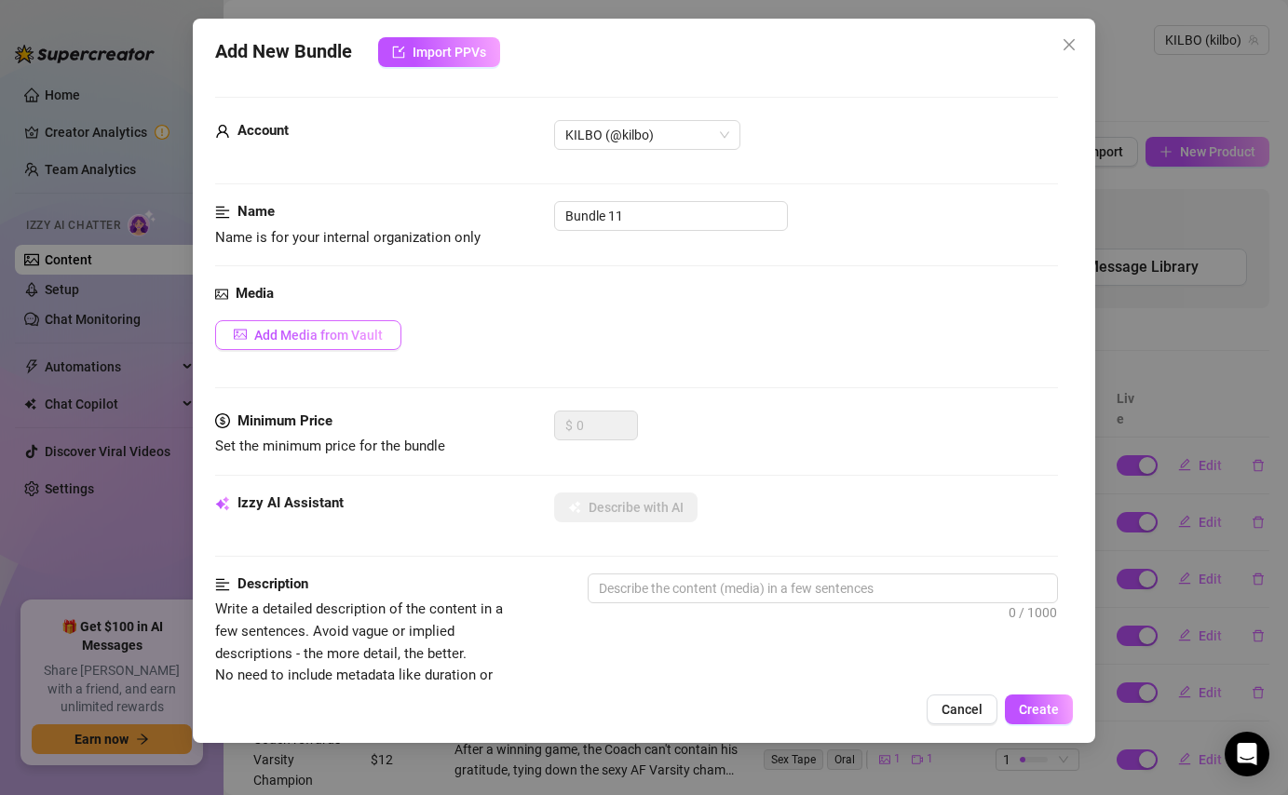
click at [371, 333] on span "Add Media from Vault" at bounding box center [318, 335] width 128 height 15
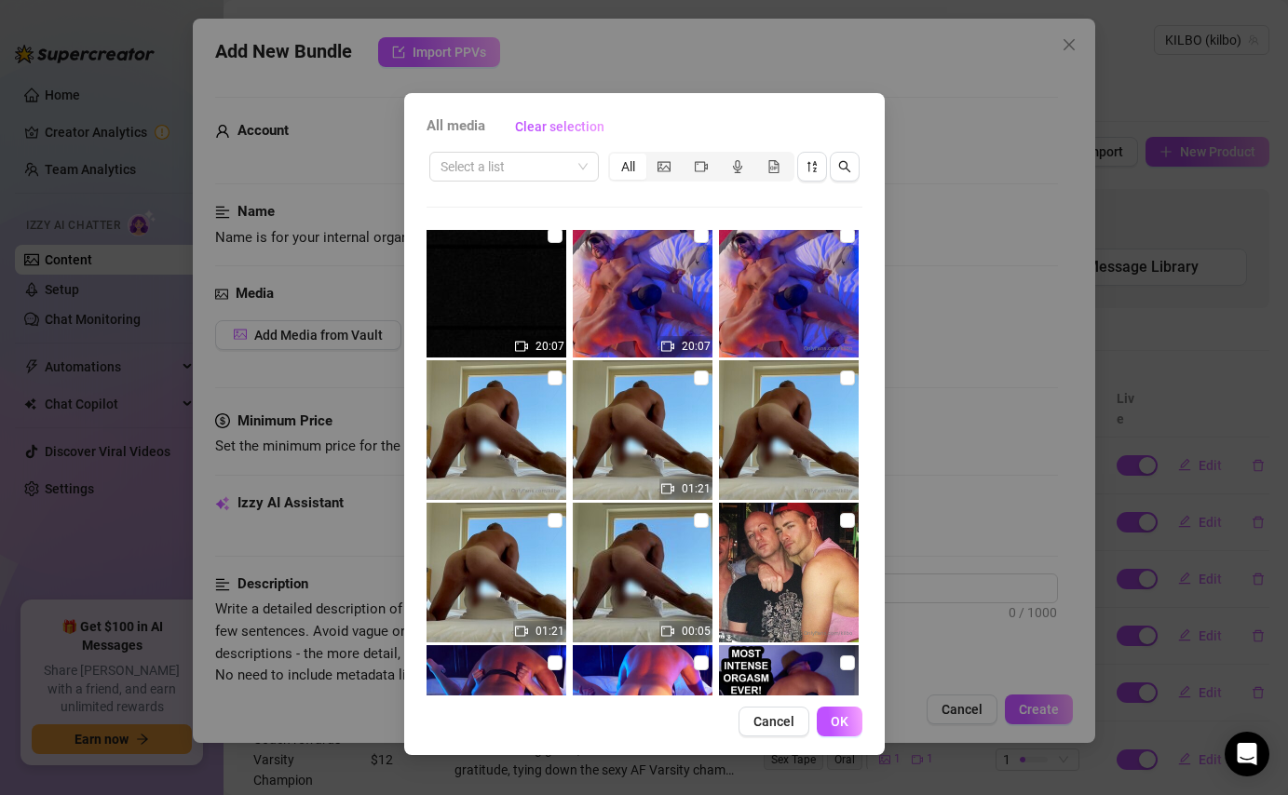
scroll to position [702, 0]
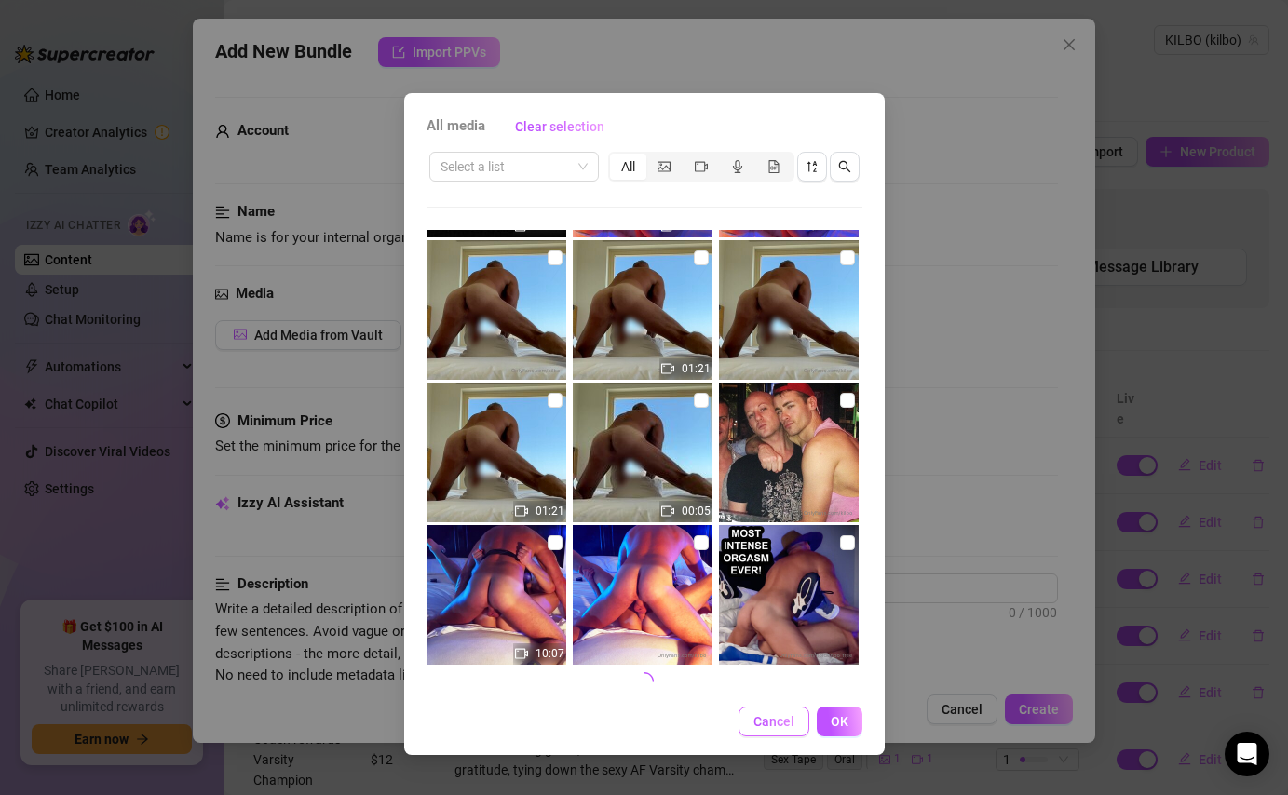
click at [787, 719] on span "Cancel" at bounding box center [773, 721] width 41 height 15
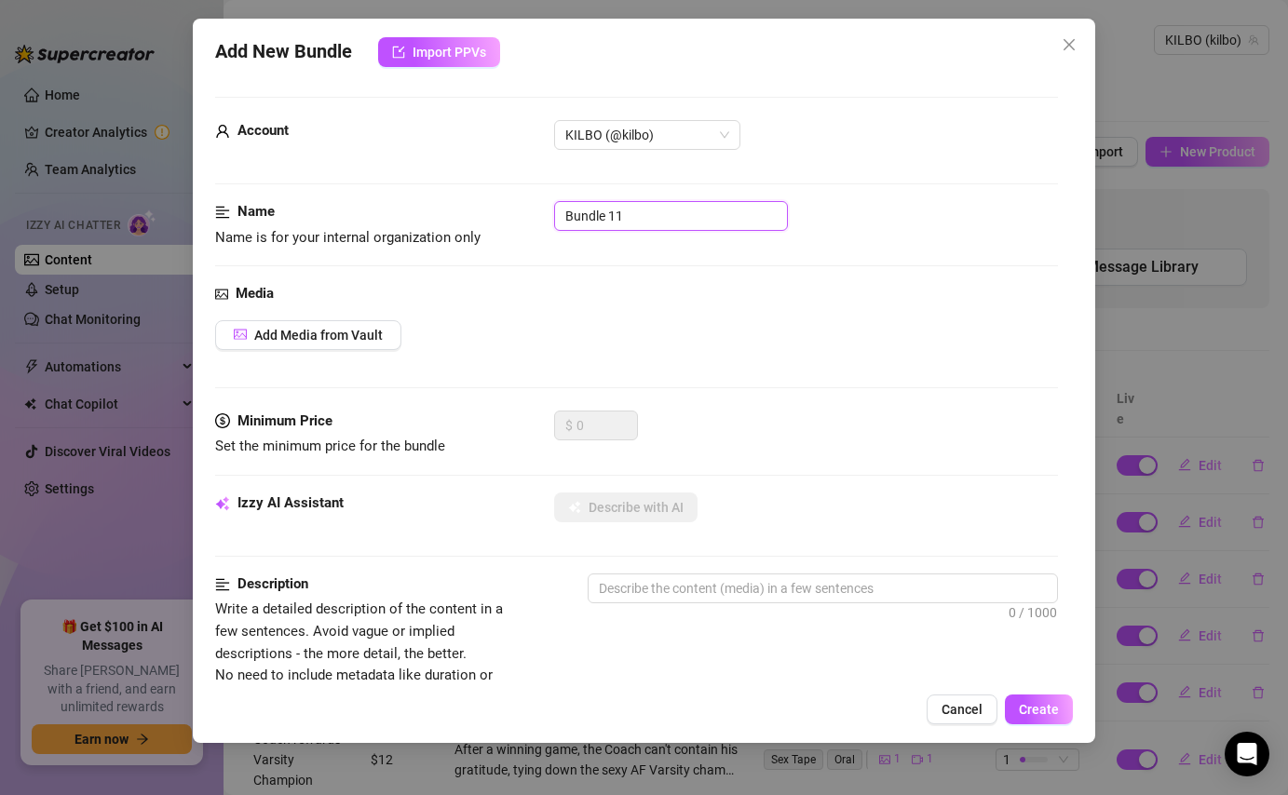
drag, startPoint x: 658, startPoint y: 201, endPoint x: 677, endPoint y: 214, distance: 22.7
click at [677, 214] on input "Bundle 11" at bounding box center [671, 216] width 234 height 30
click at [354, 337] on span "Add Media from Vault" at bounding box center [318, 335] width 128 height 15
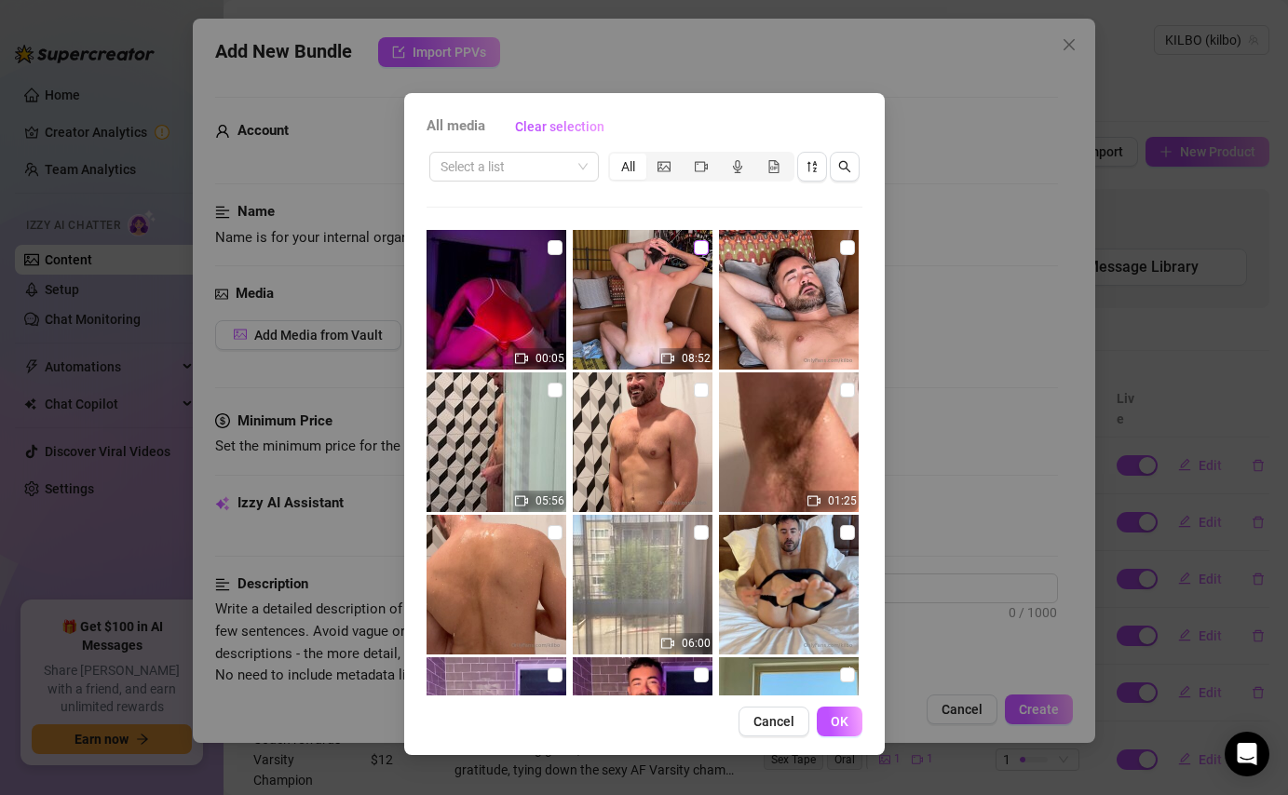
click at [701, 248] on input "checkbox" at bounding box center [701, 247] width 15 height 15
click at [559, 391] on input "checkbox" at bounding box center [554, 390] width 15 height 15
click at [846, 387] on input "checkbox" at bounding box center [847, 390] width 15 height 15
click at [702, 530] on input "checkbox" at bounding box center [701, 532] width 15 height 15
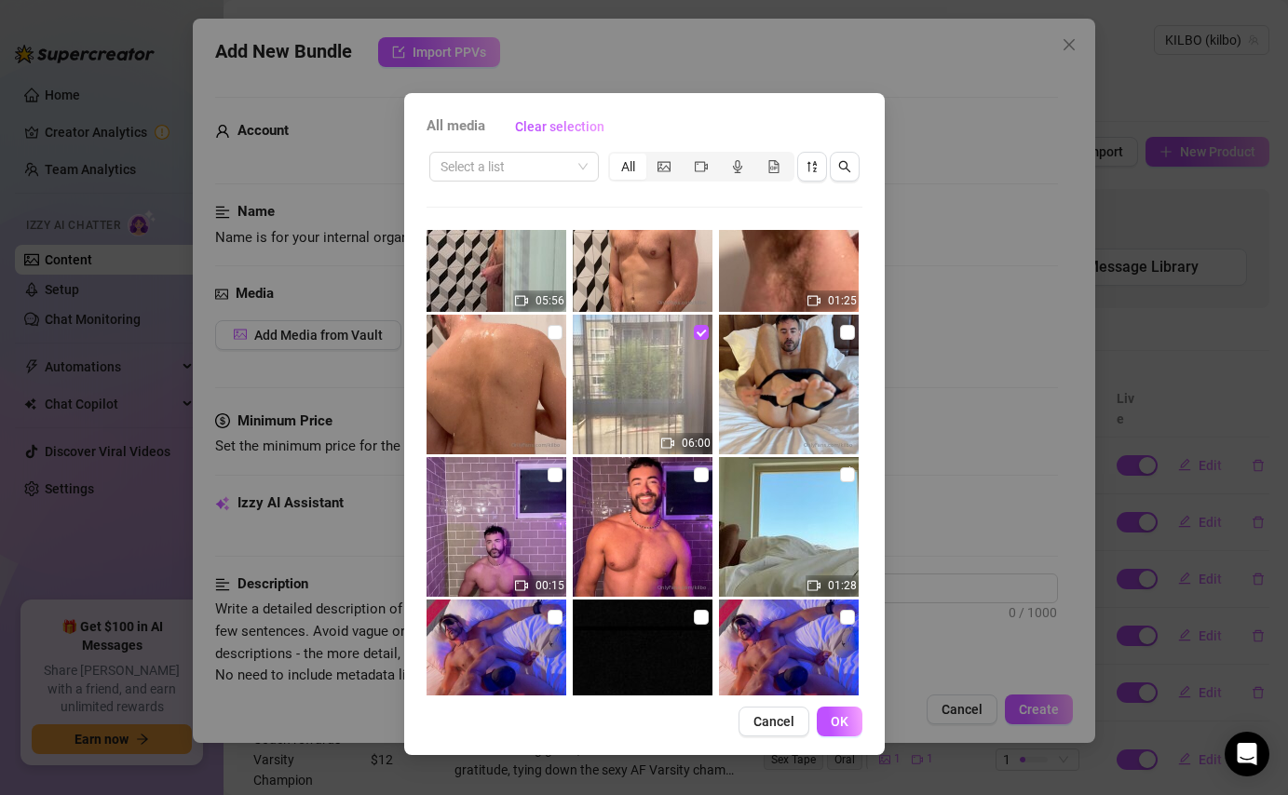
scroll to position [227, 0]
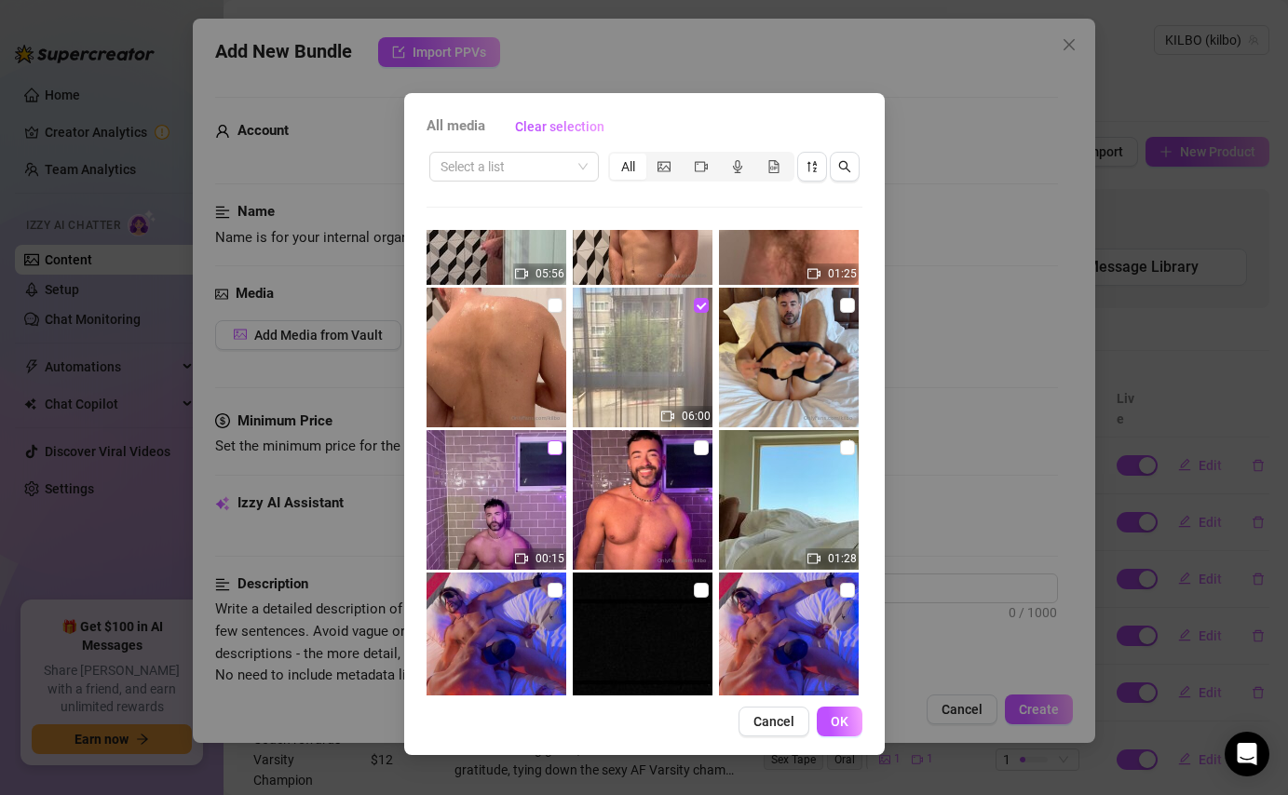
click at [554, 452] on input "checkbox" at bounding box center [554, 447] width 15 height 15
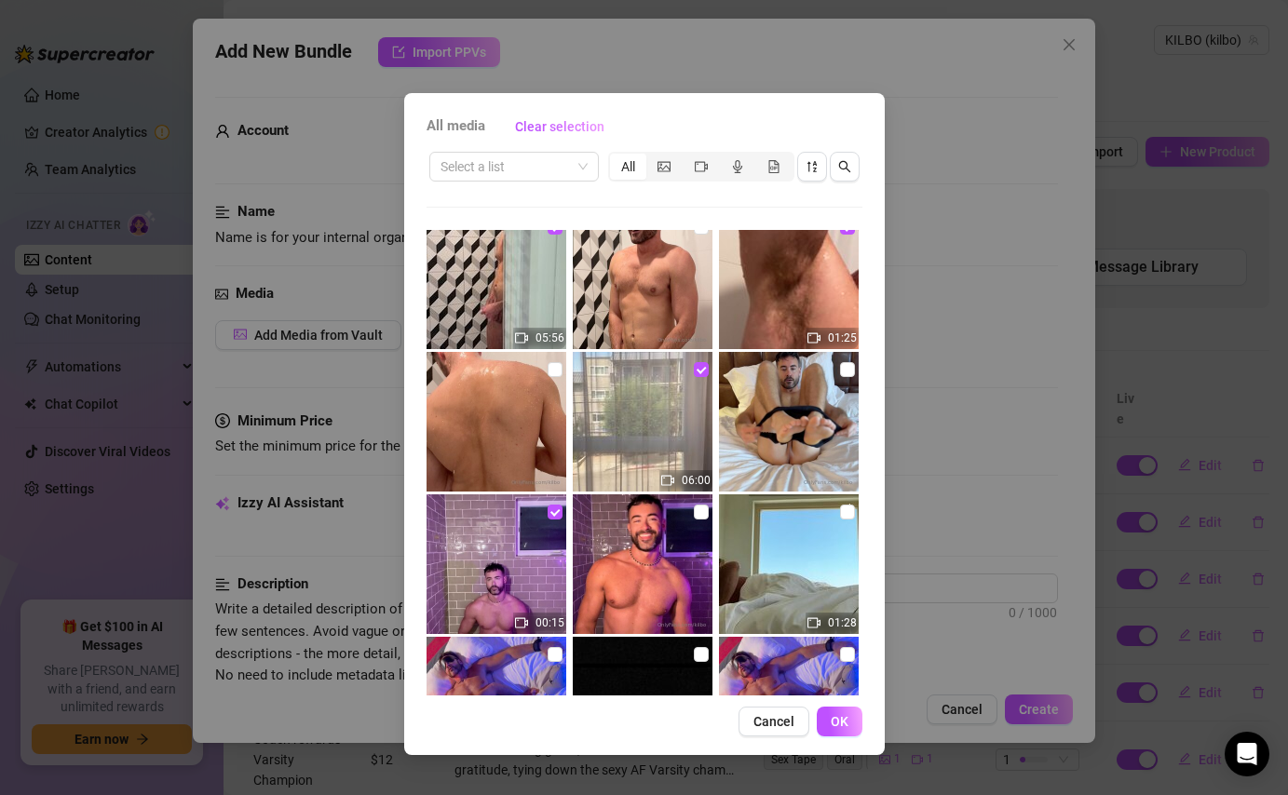
scroll to position [157, 0]
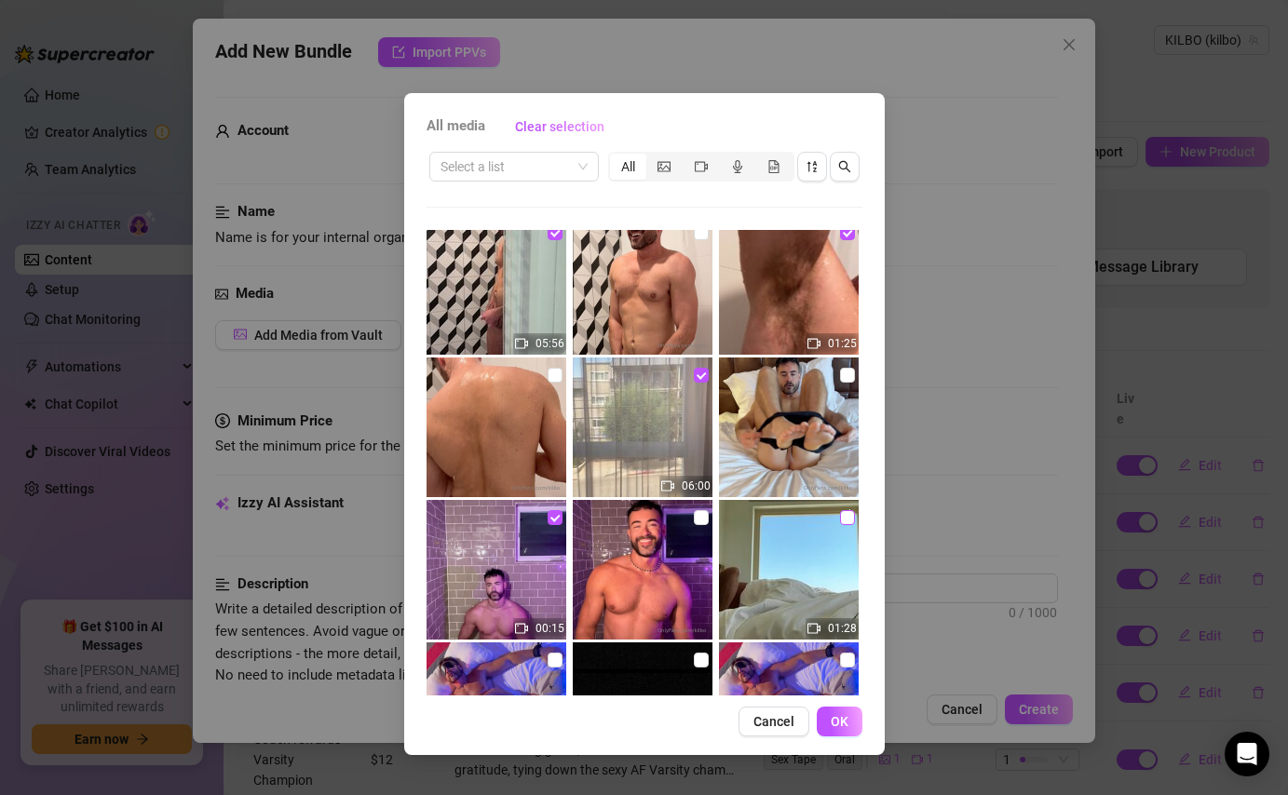
click at [850, 515] on input "checkbox" at bounding box center [847, 517] width 15 height 15
click at [842, 720] on span "OK" at bounding box center [839, 721] width 18 height 15
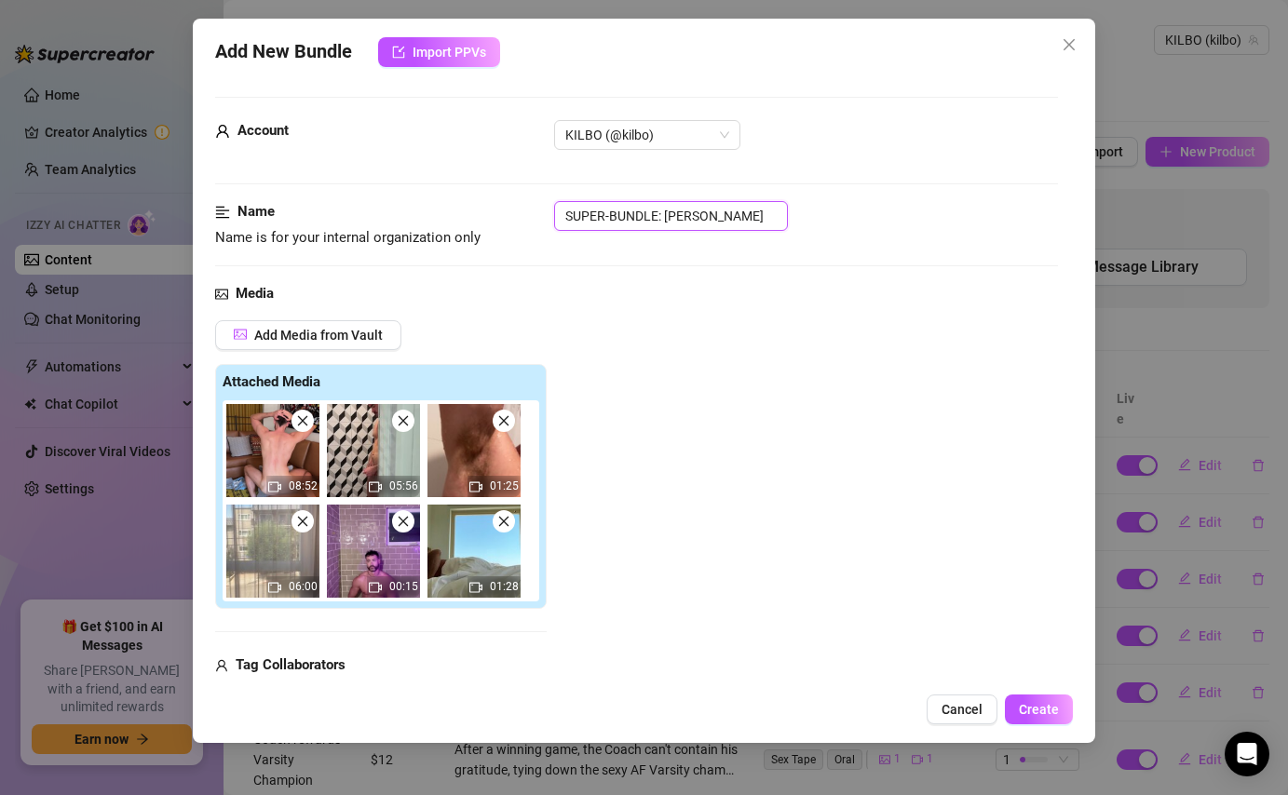
drag, startPoint x: 756, startPoint y: 210, endPoint x: 667, endPoint y: 213, distance: 89.4
click at [667, 213] on input "SUPER-BUNDLE: [PERSON_NAME]" at bounding box center [671, 216] width 234 height 30
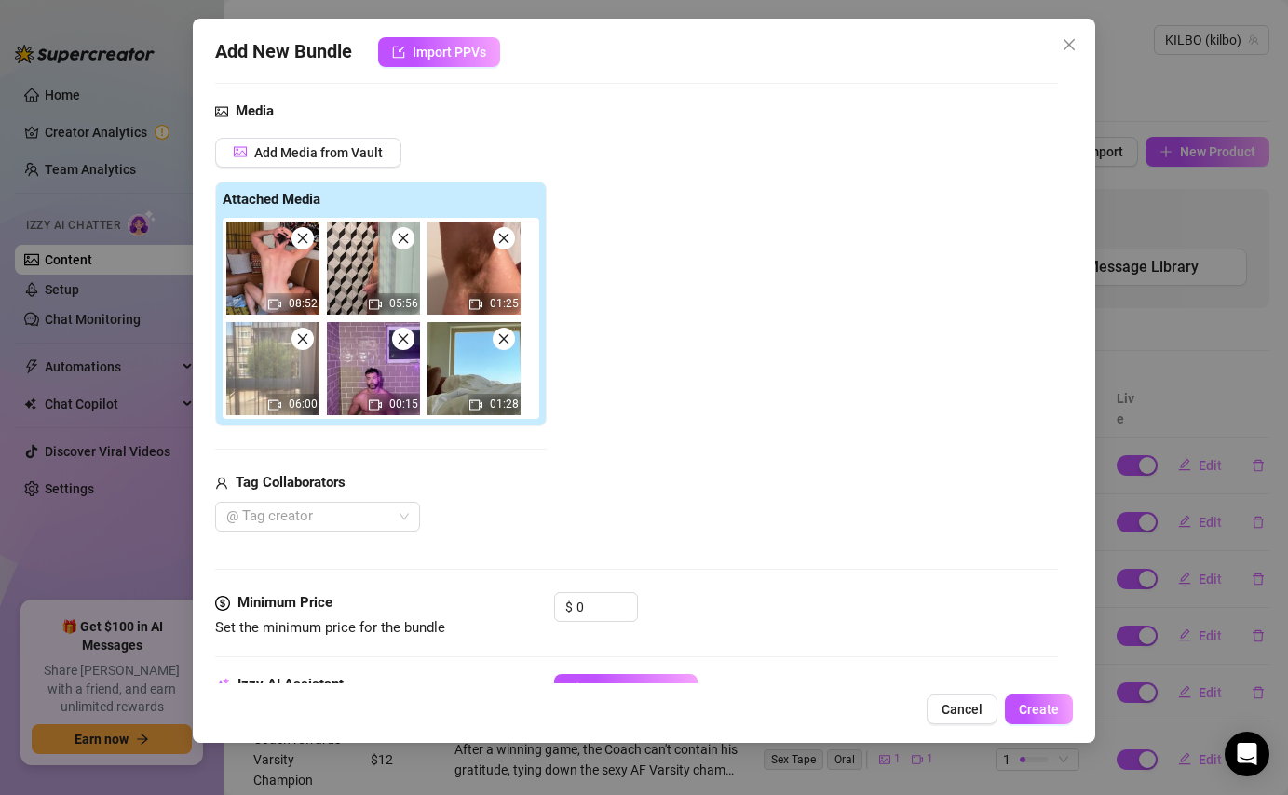
scroll to position [184, 0]
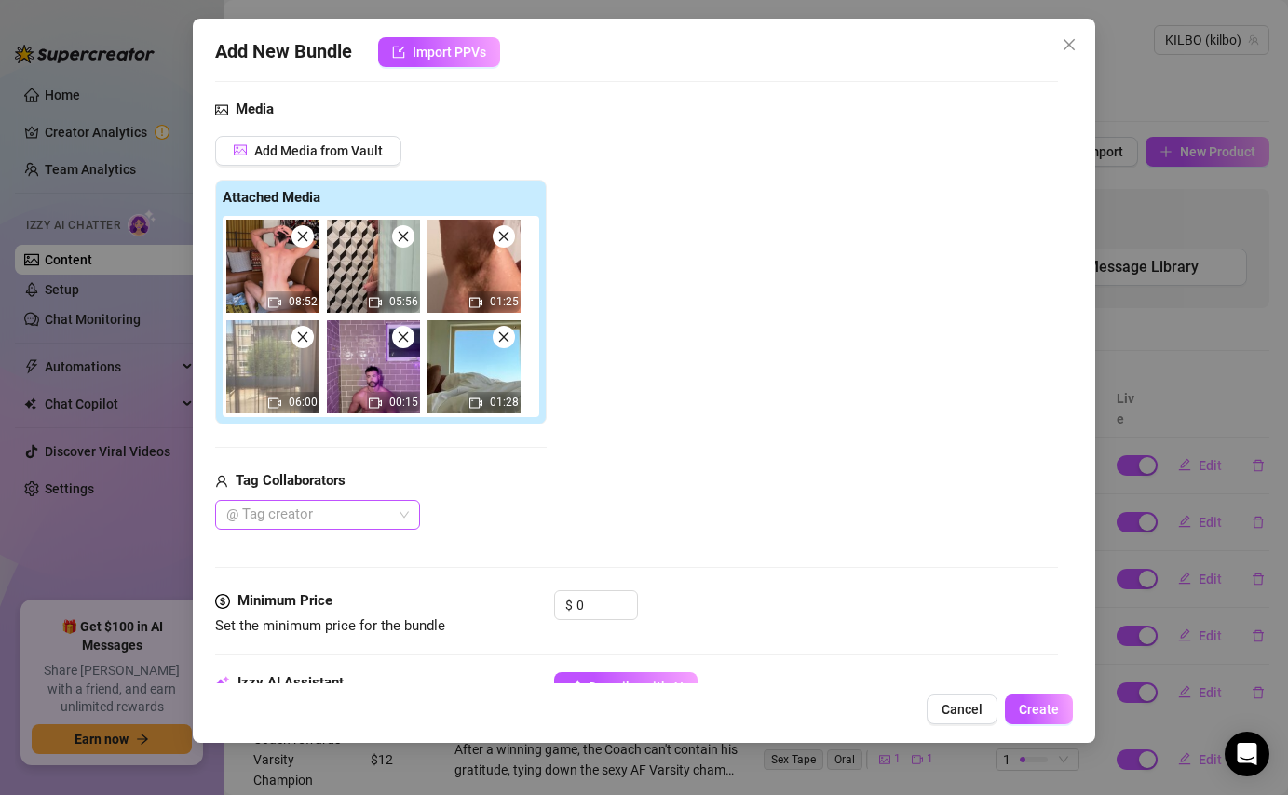
click at [375, 517] on div at bounding box center [308, 515] width 178 height 26
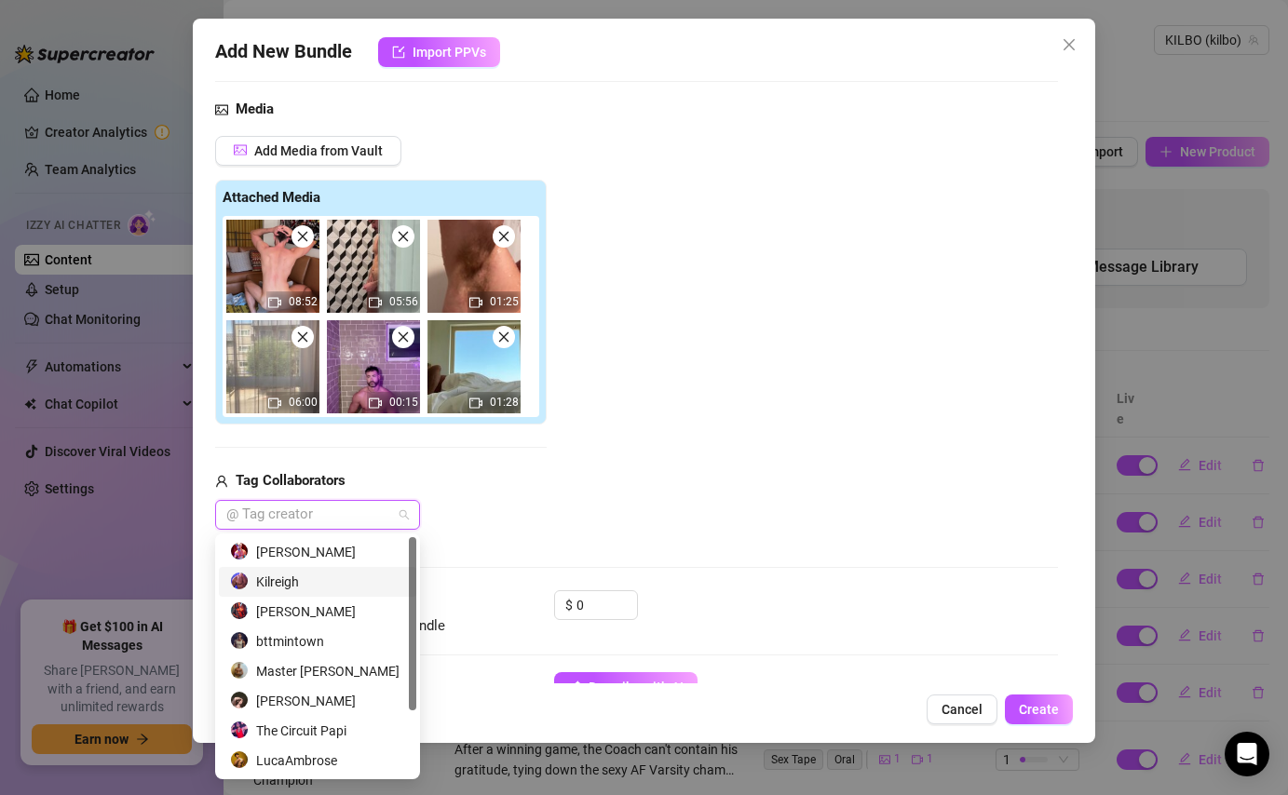
click at [317, 581] on div "Kilreigh" at bounding box center [317, 582] width 175 height 20
click at [331, 550] on div "[PERSON_NAME]" at bounding box center [317, 552] width 175 height 20
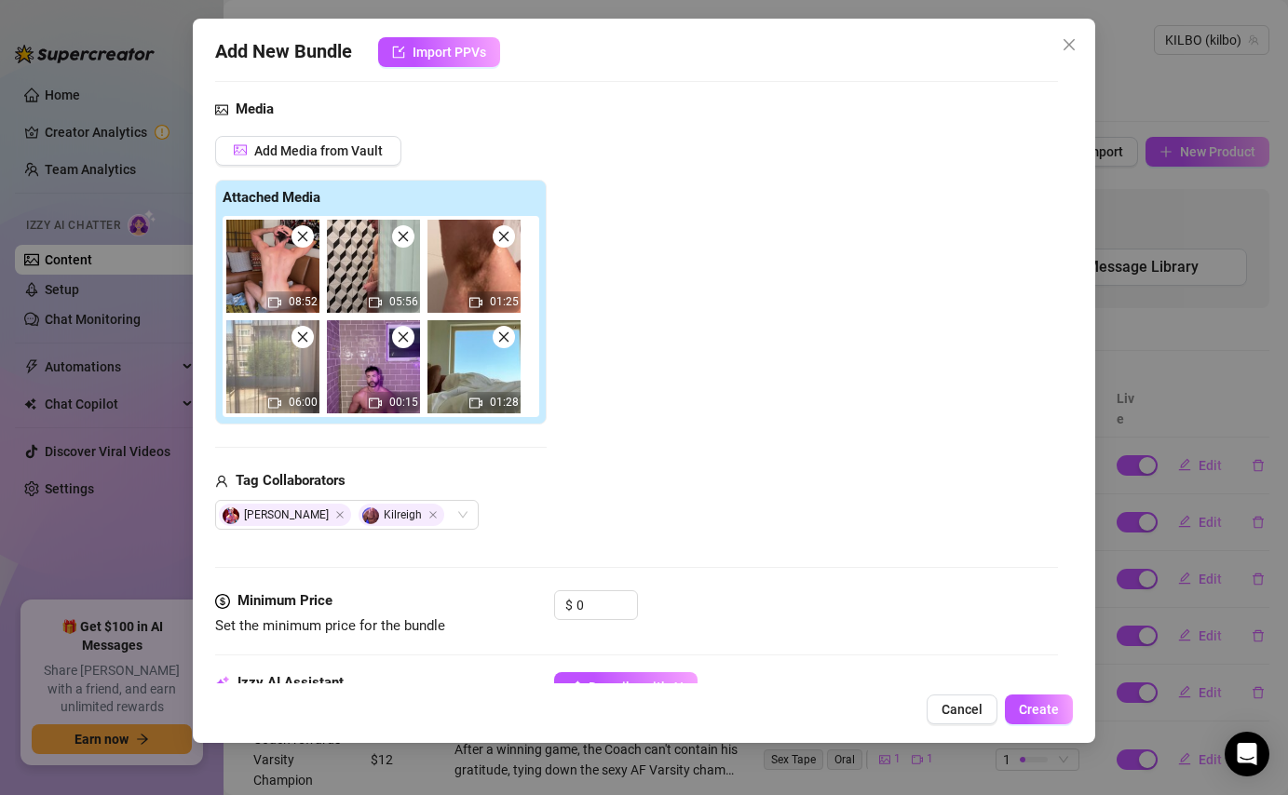
click at [548, 446] on div "Add Media from Vault Attached Media 08:52 05:56 01:25 06:00 00:15 01:28 Tag Col…" at bounding box center [636, 333] width 842 height 394
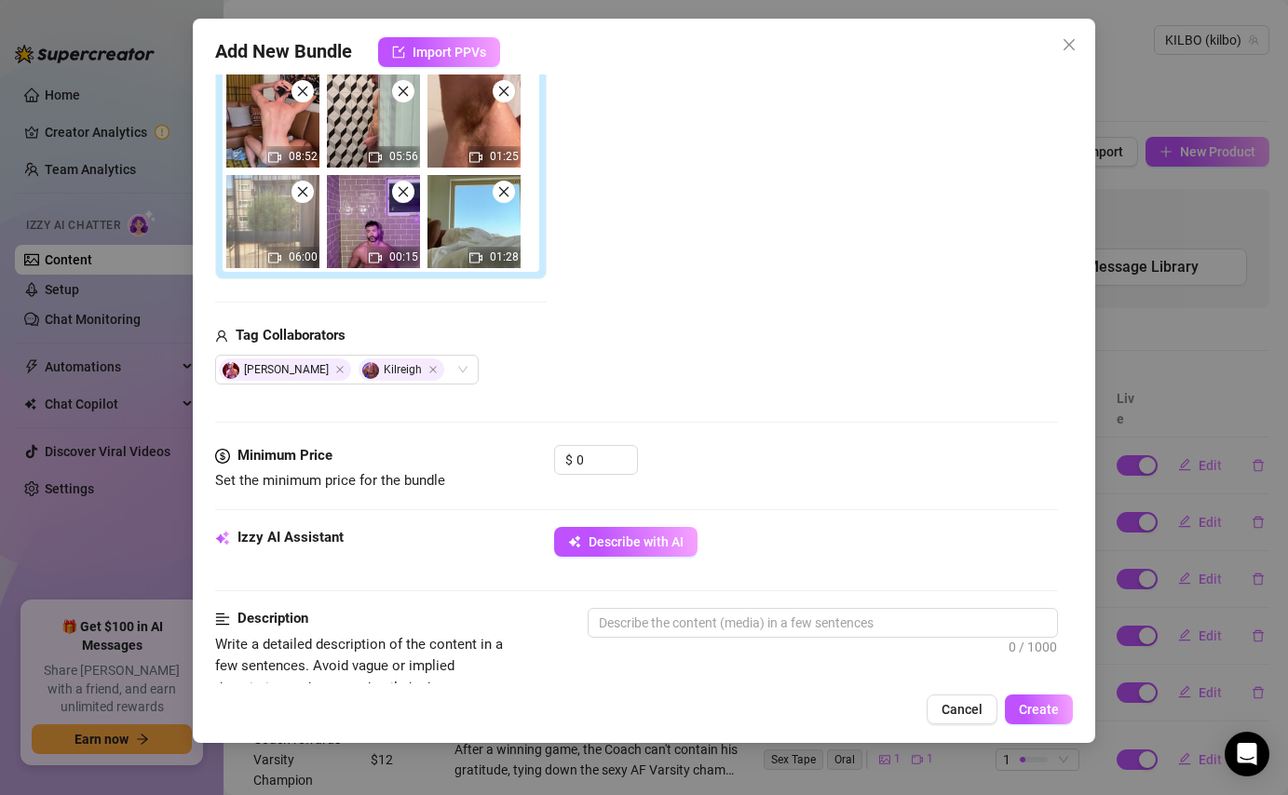
scroll to position [458, 0]
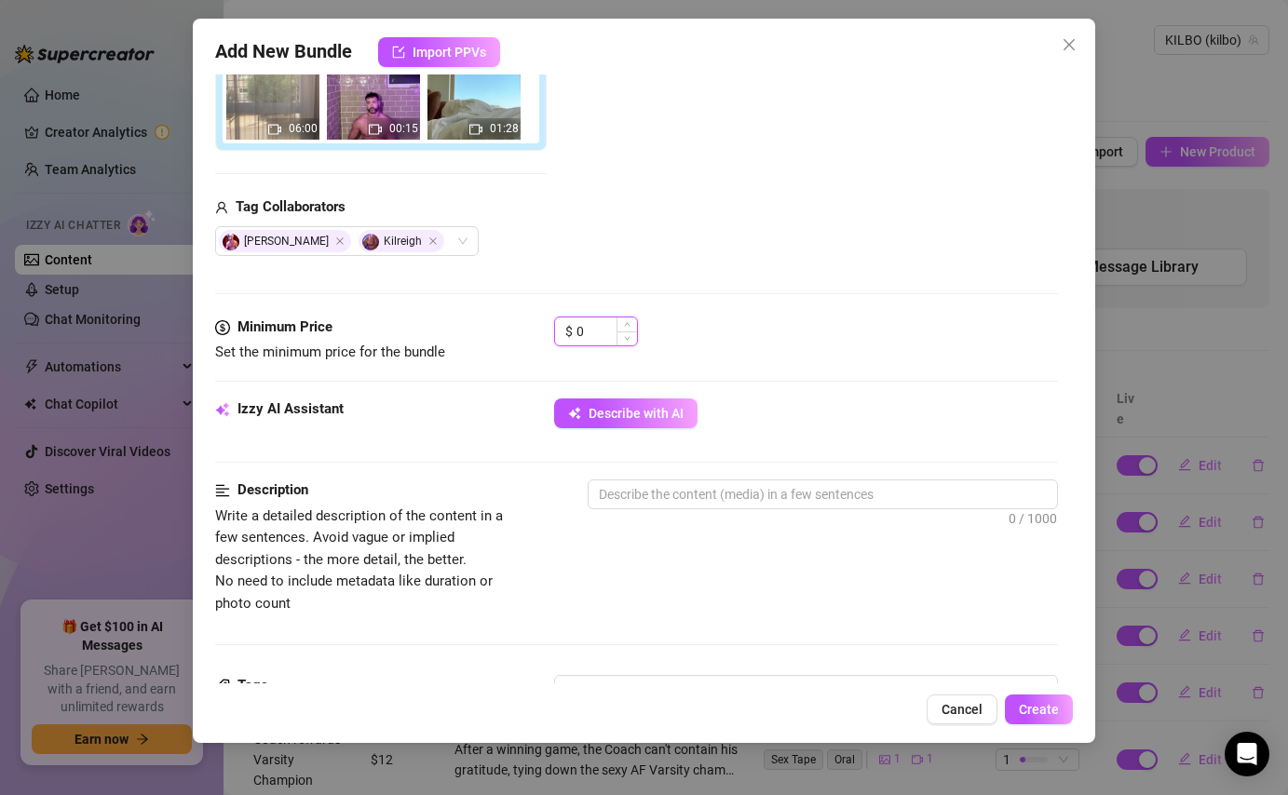
click at [607, 328] on input "0" at bounding box center [606, 331] width 61 height 28
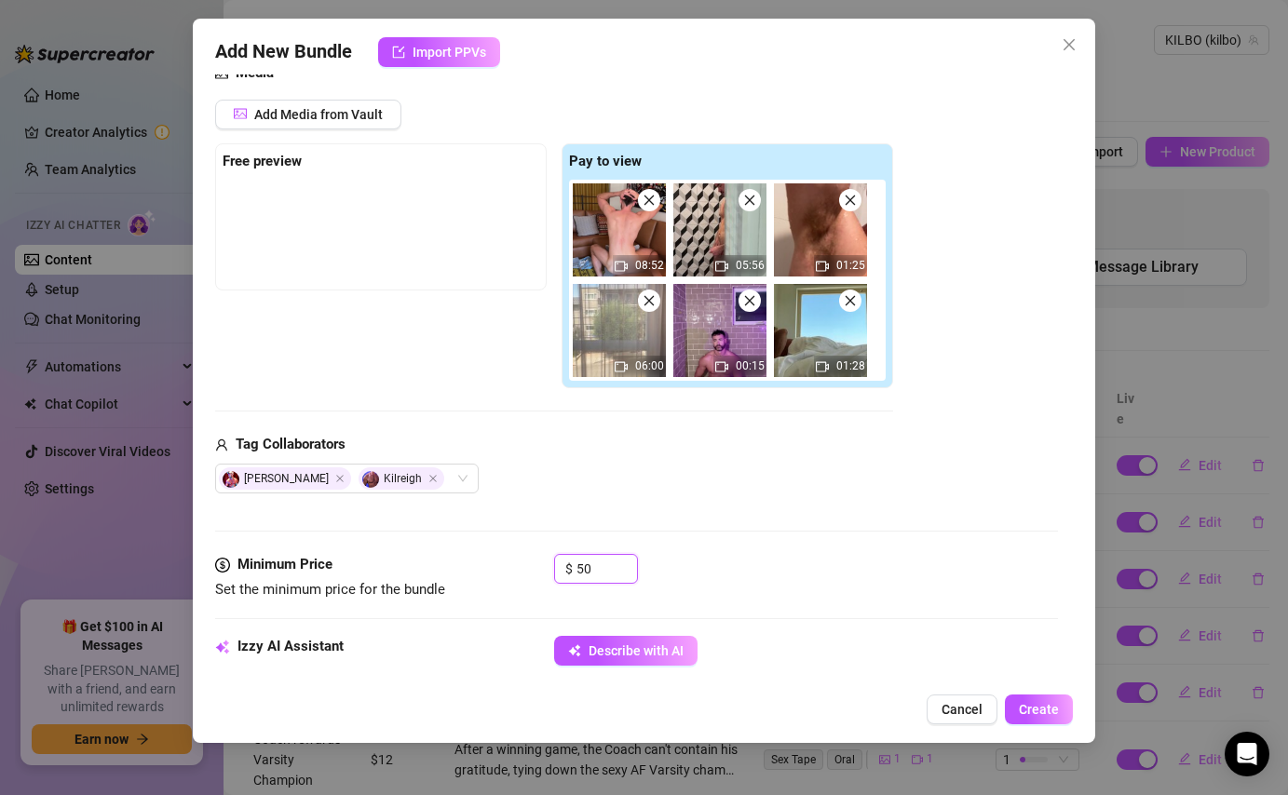
scroll to position [181, 0]
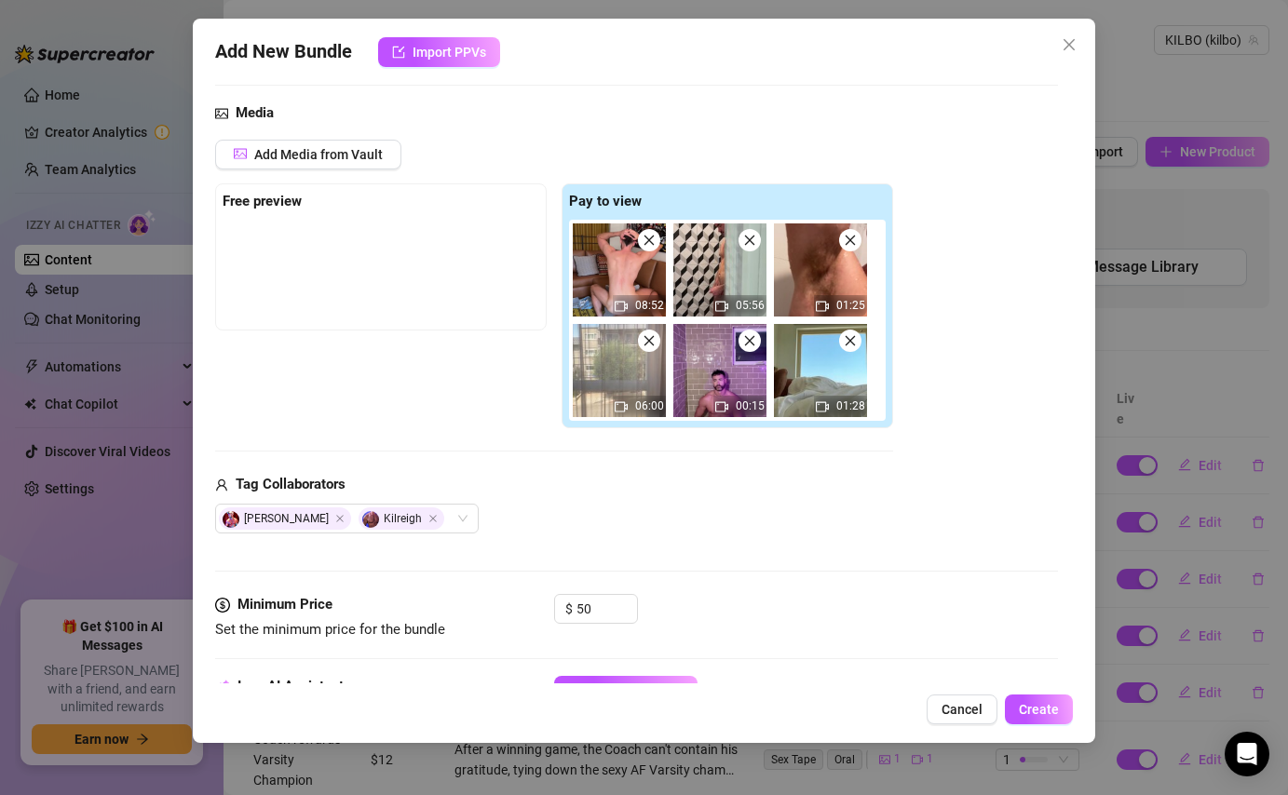
click at [307, 303] on div at bounding box center [381, 266] width 317 height 93
click at [365, 152] on span "Add Media from Vault" at bounding box center [318, 154] width 128 height 15
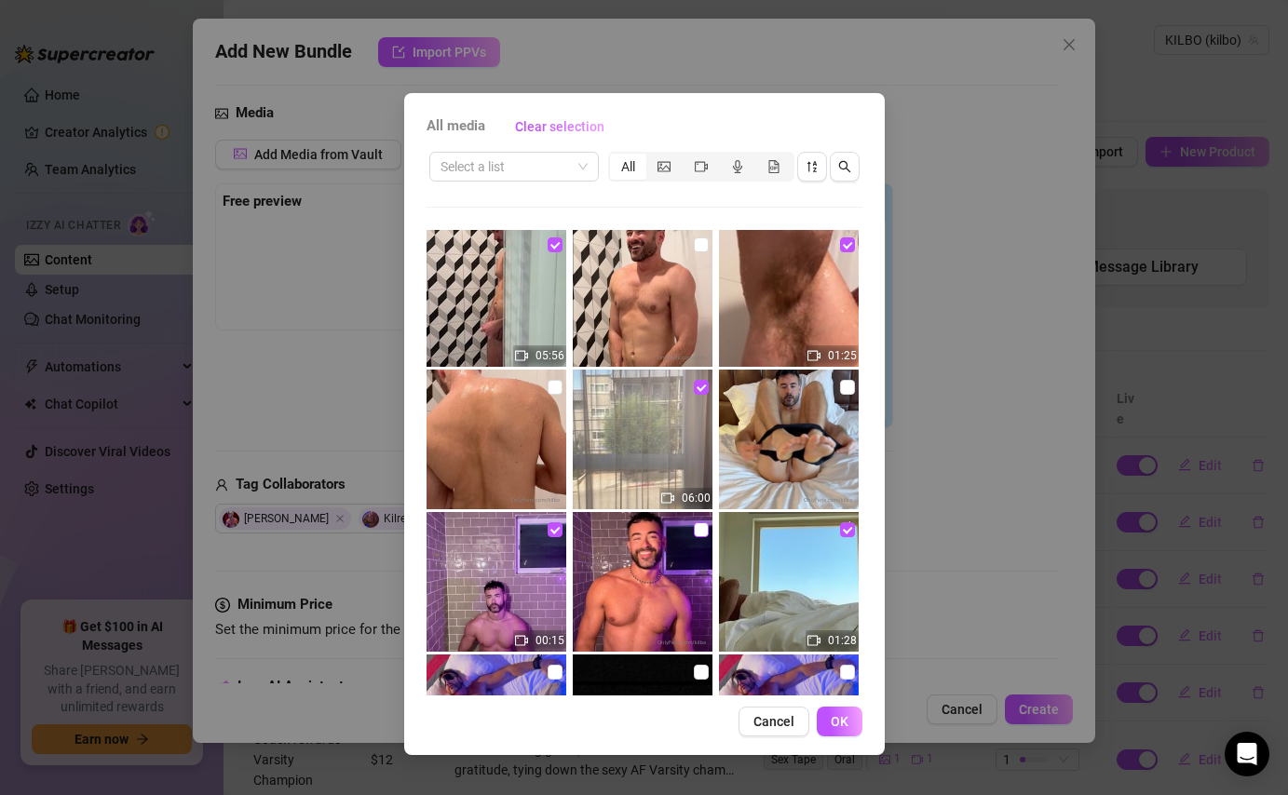
scroll to position [46, 0]
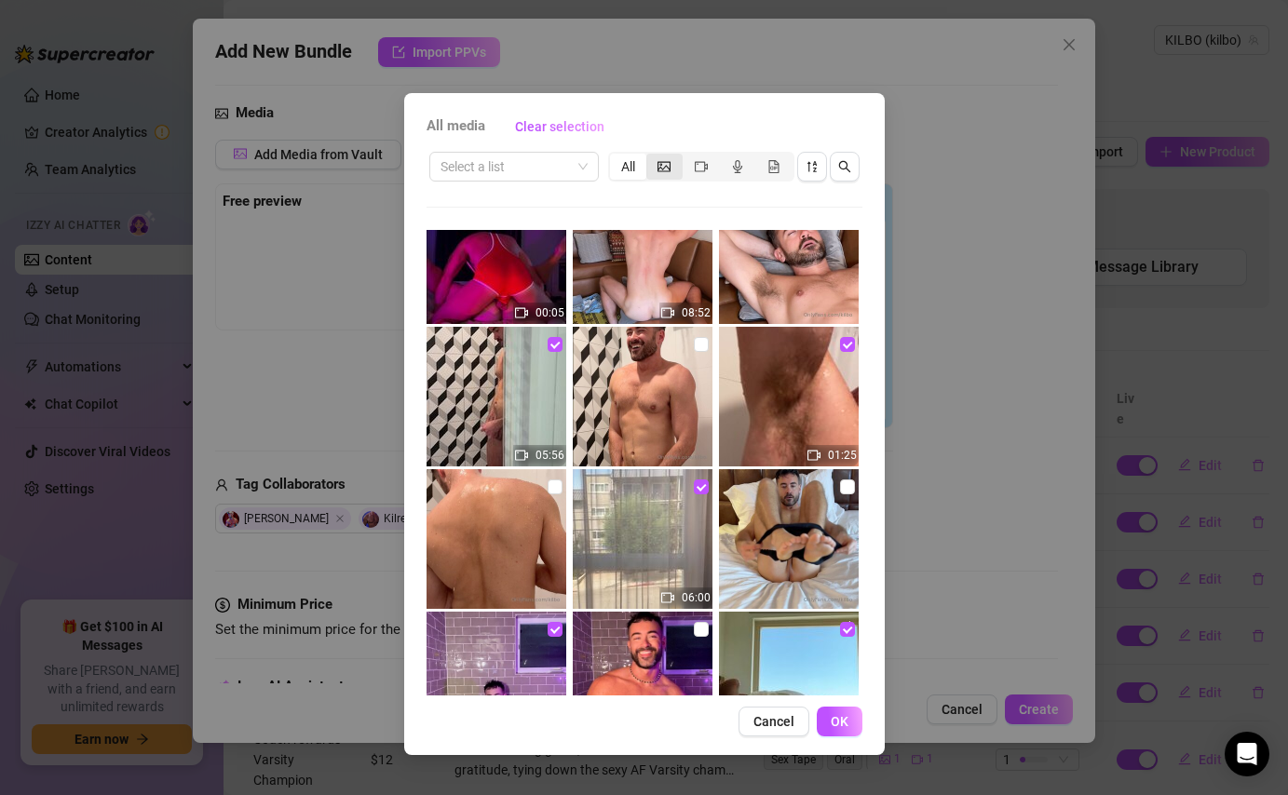
click at [673, 167] on div "segmented control" at bounding box center [664, 167] width 36 height 26
click at [651, 156] on input "segmented control" at bounding box center [651, 156] width 0 height 0
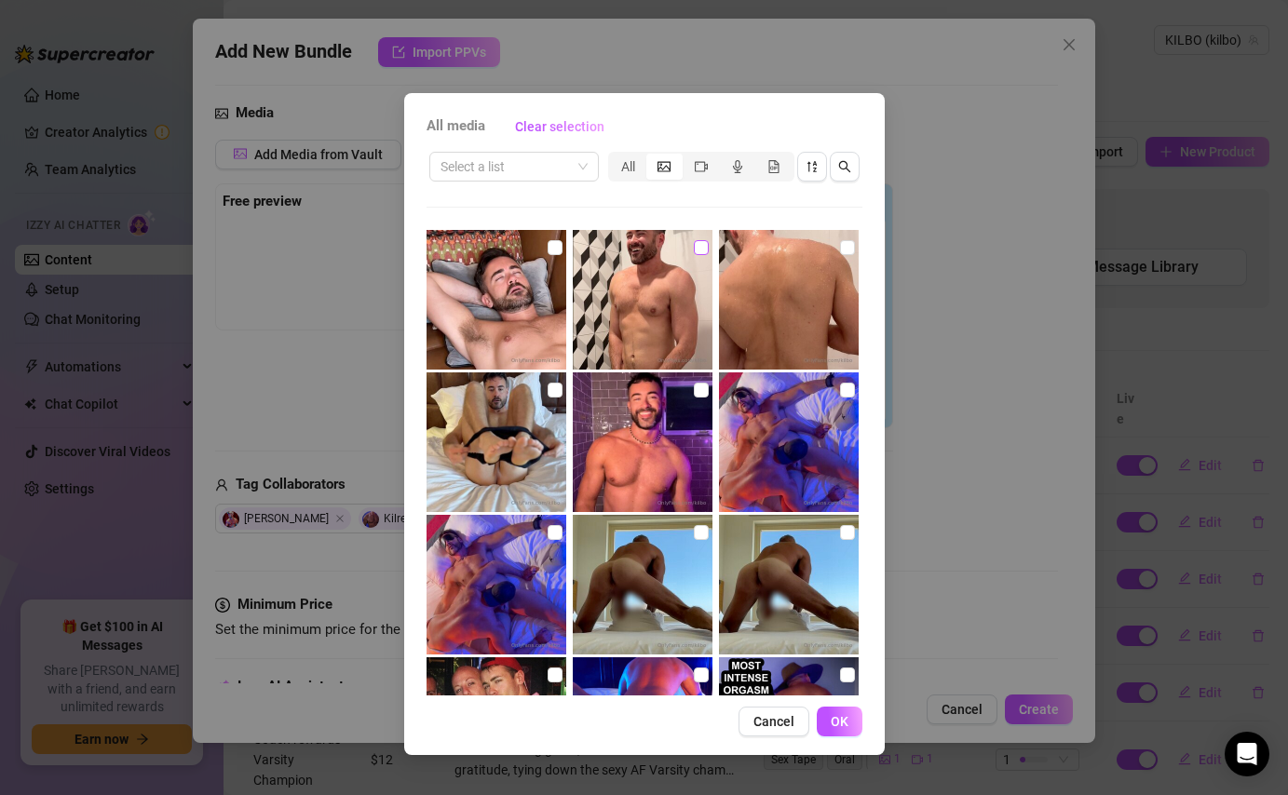
click at [706, 244] on input "checkbox" at bounding box center [701, 247] width 15 height 15
click at [698, 388] on input "checkbox" at bounding box center [701, 390] width 15 height 15
click at [702, 395] on input "checkbox" at bounding box center [701, 390] width 15 height 15
click at [781, 722] on span "Cancel" at bounding box center [773, 721] width 41 height 15
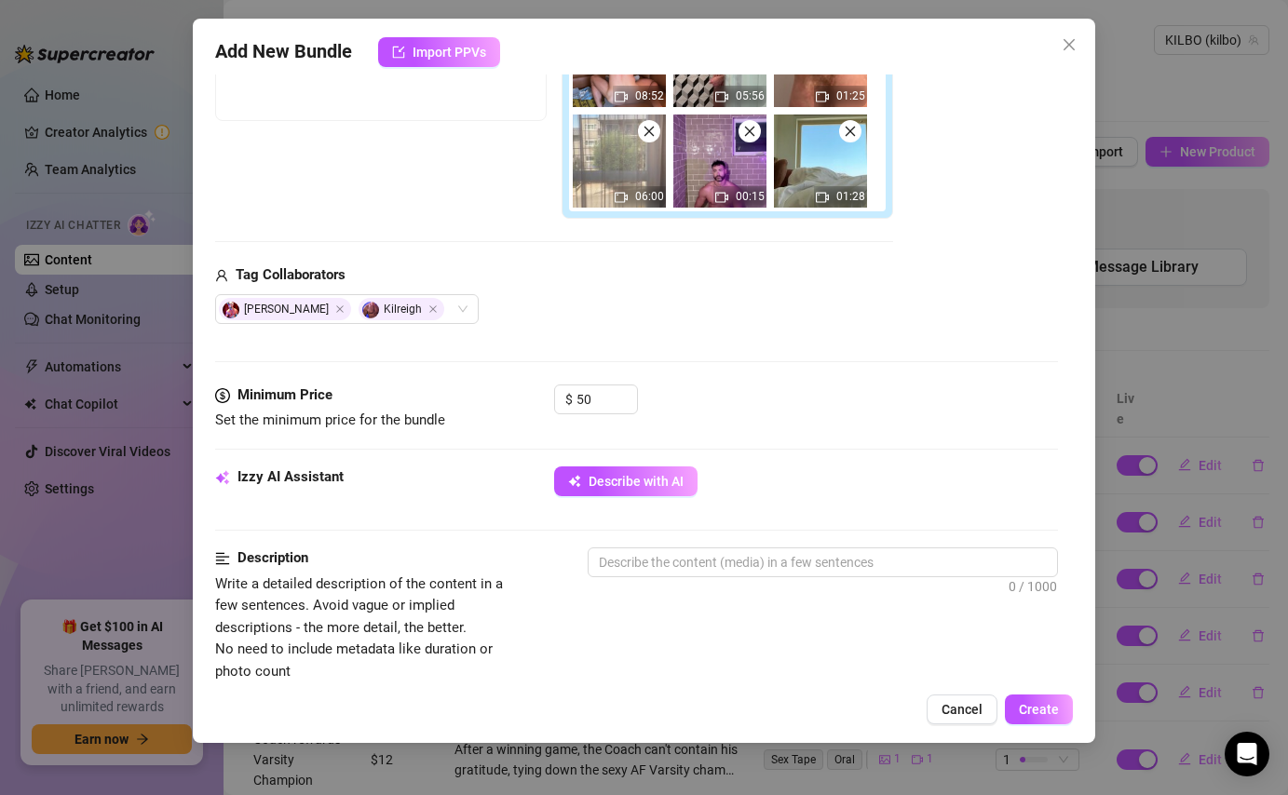
scroll to position [523, 0]
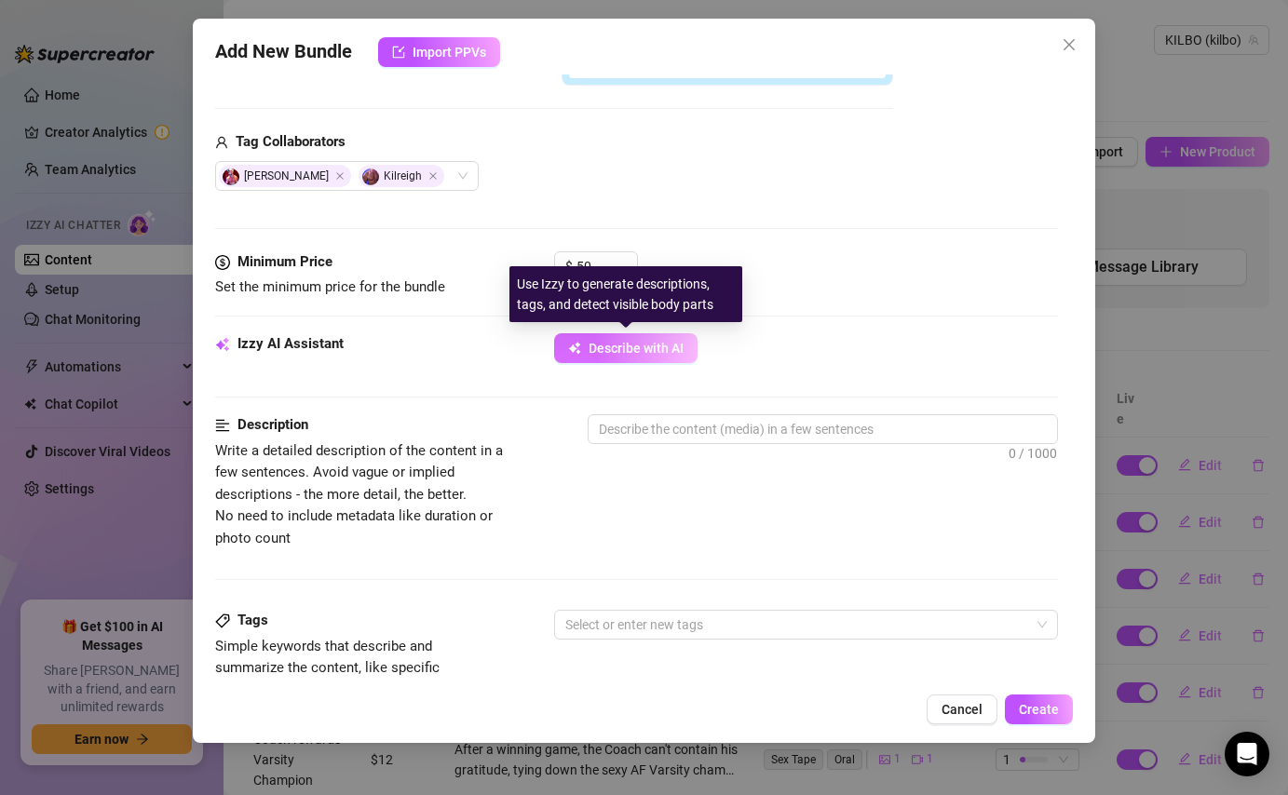
click at [625, 350] on span "Describe with AI" at bounding box center [635, 348] width 95 height 15
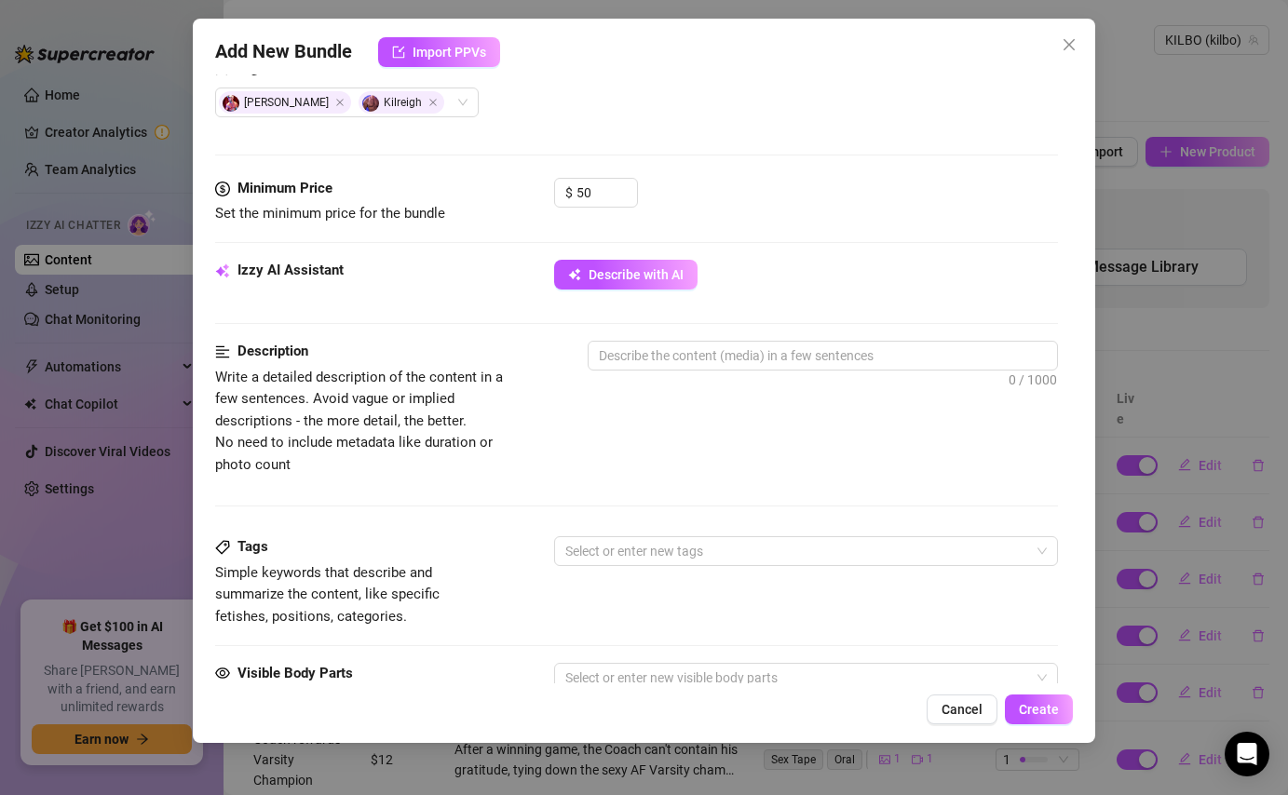
scroll to position [548, 0]
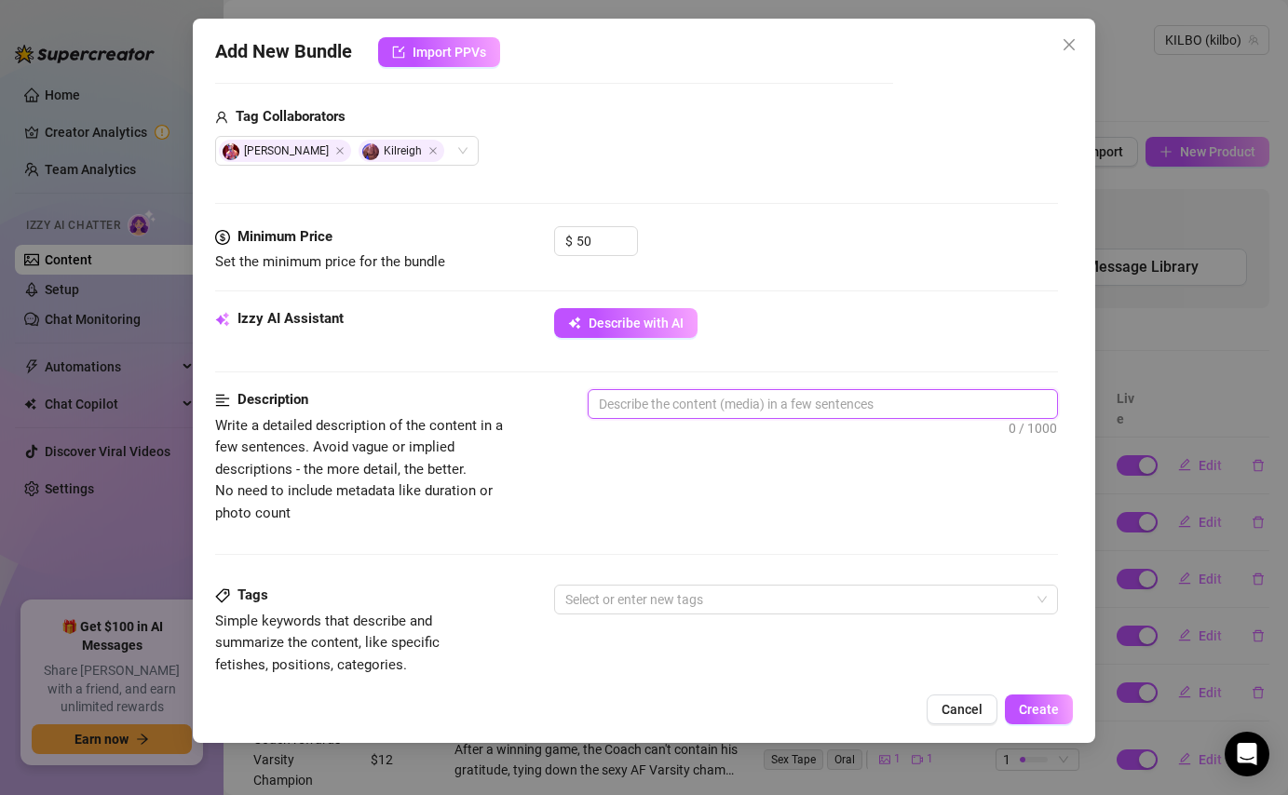
click at [707, 401] on textarea at bounding box center [821, 404] width 467 height 28
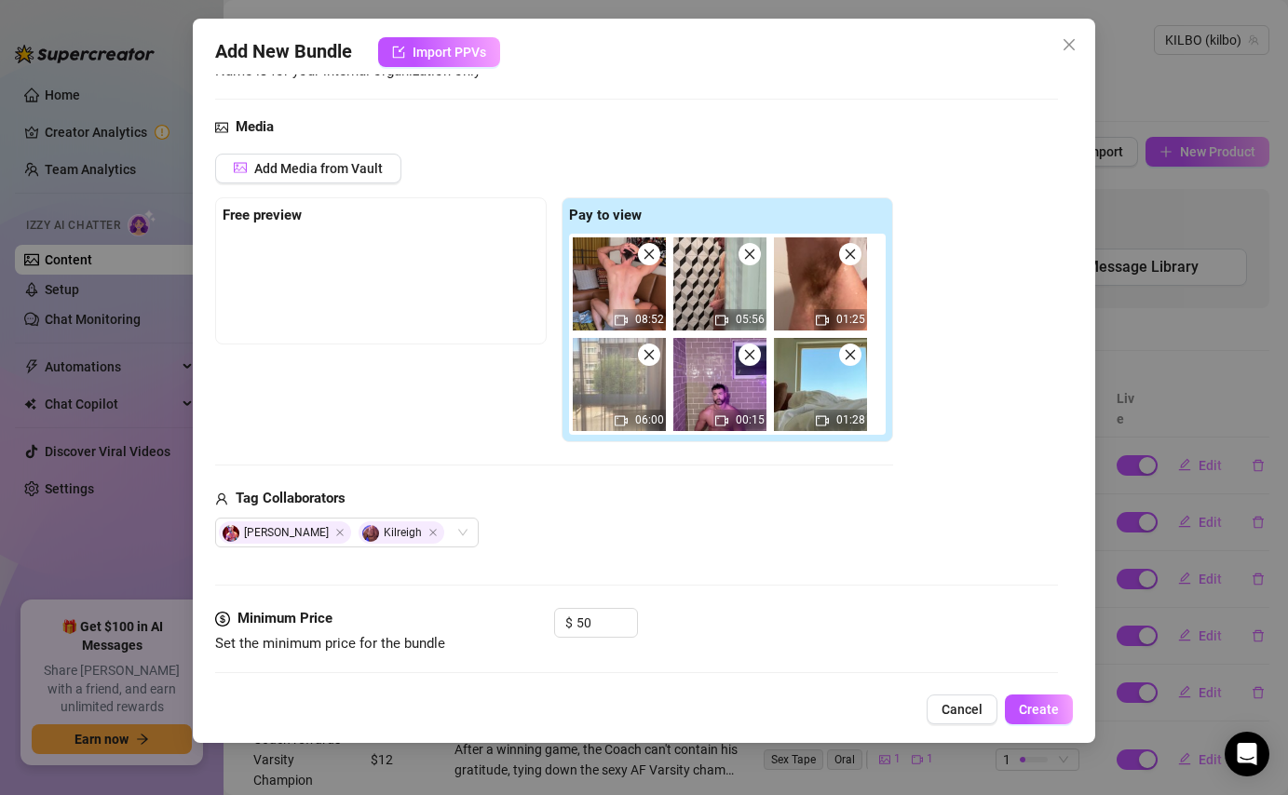
scroll to position [0, 0]
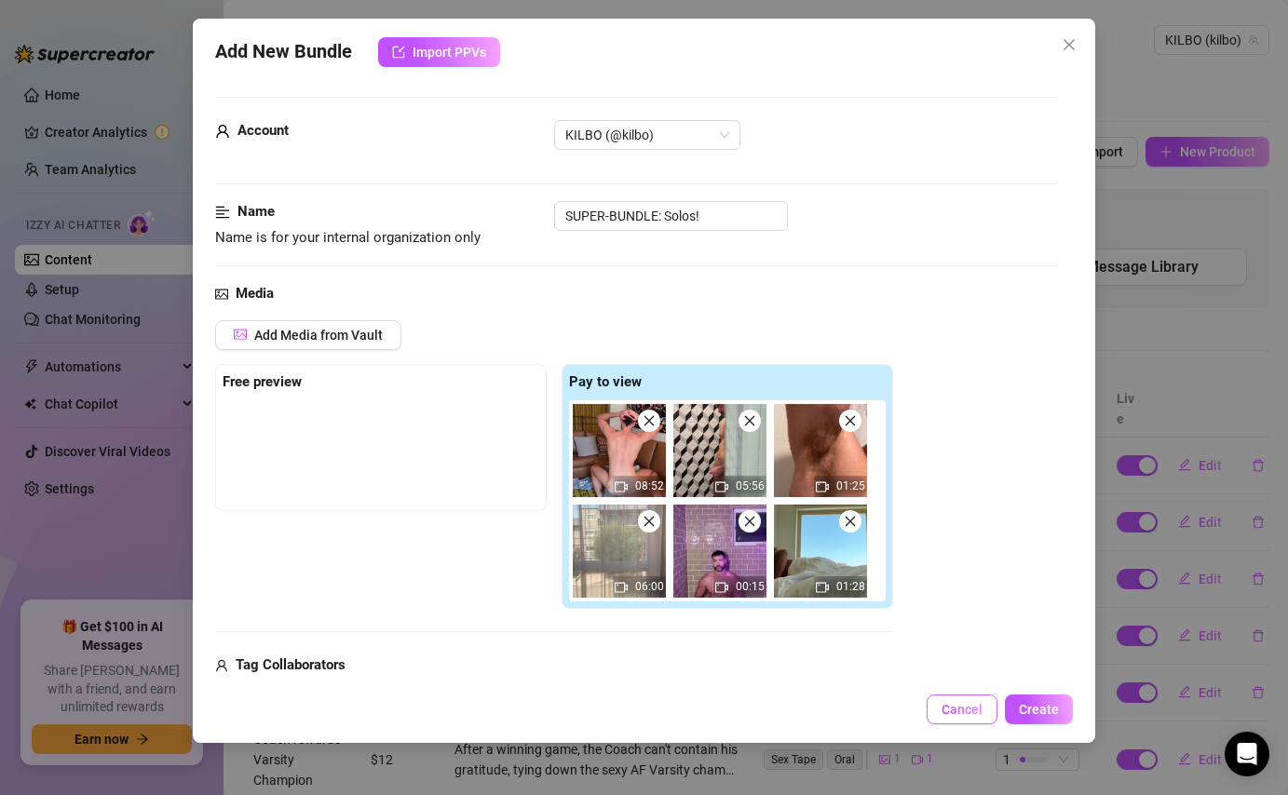
click at [958, 705] on span "Cancel" at bounding box center [961, 709] width 41 height 15
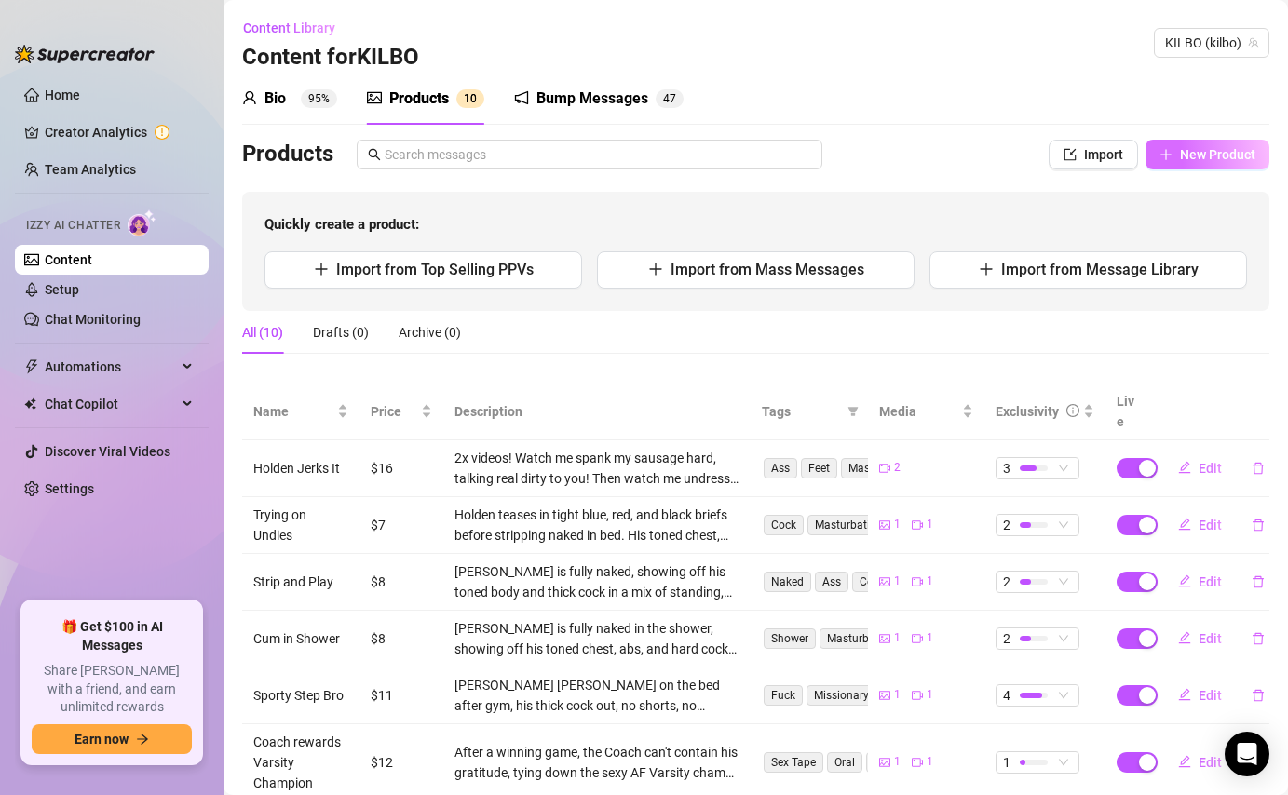
click at [1206, 157] on span "New Product" at bounding box center [1217, 154] width 75 height 15
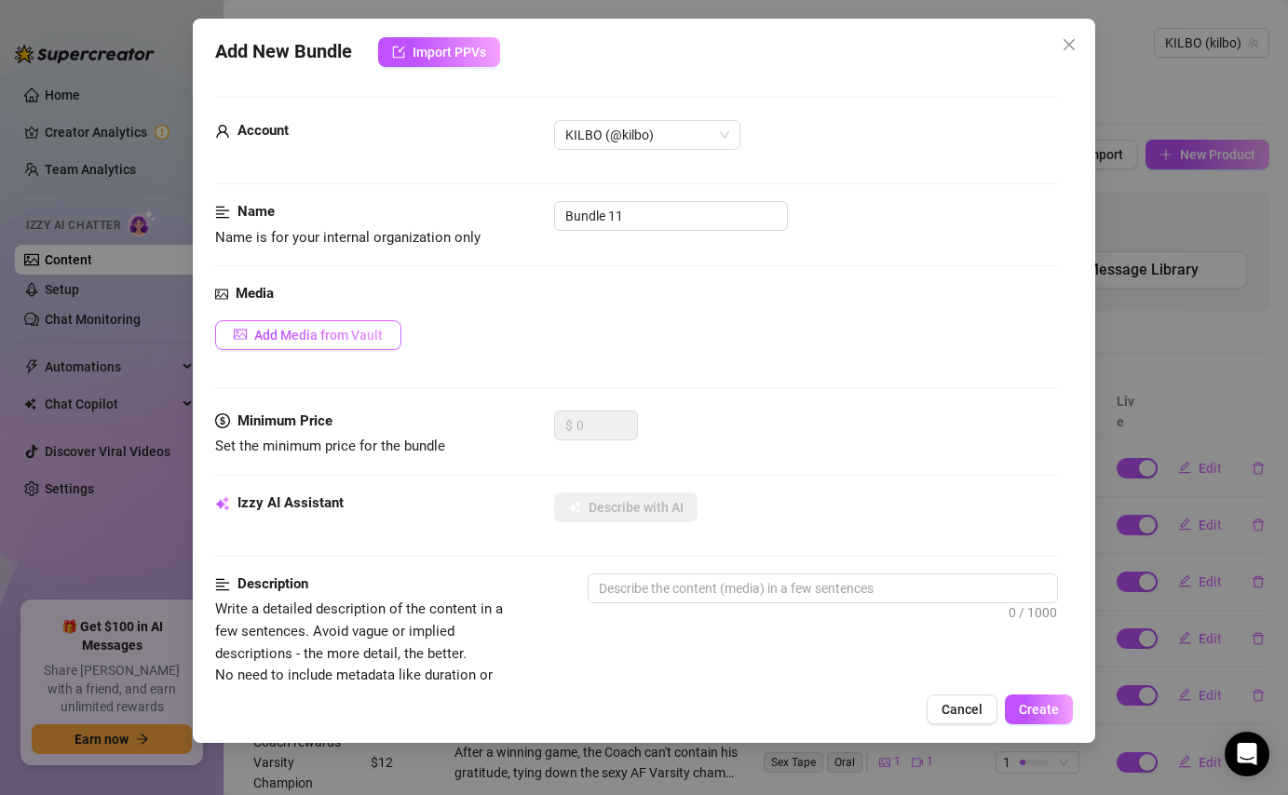
click at [324, 330] on span "Add Media from Vault" at bounding box center [318, 335] width 128 height 15
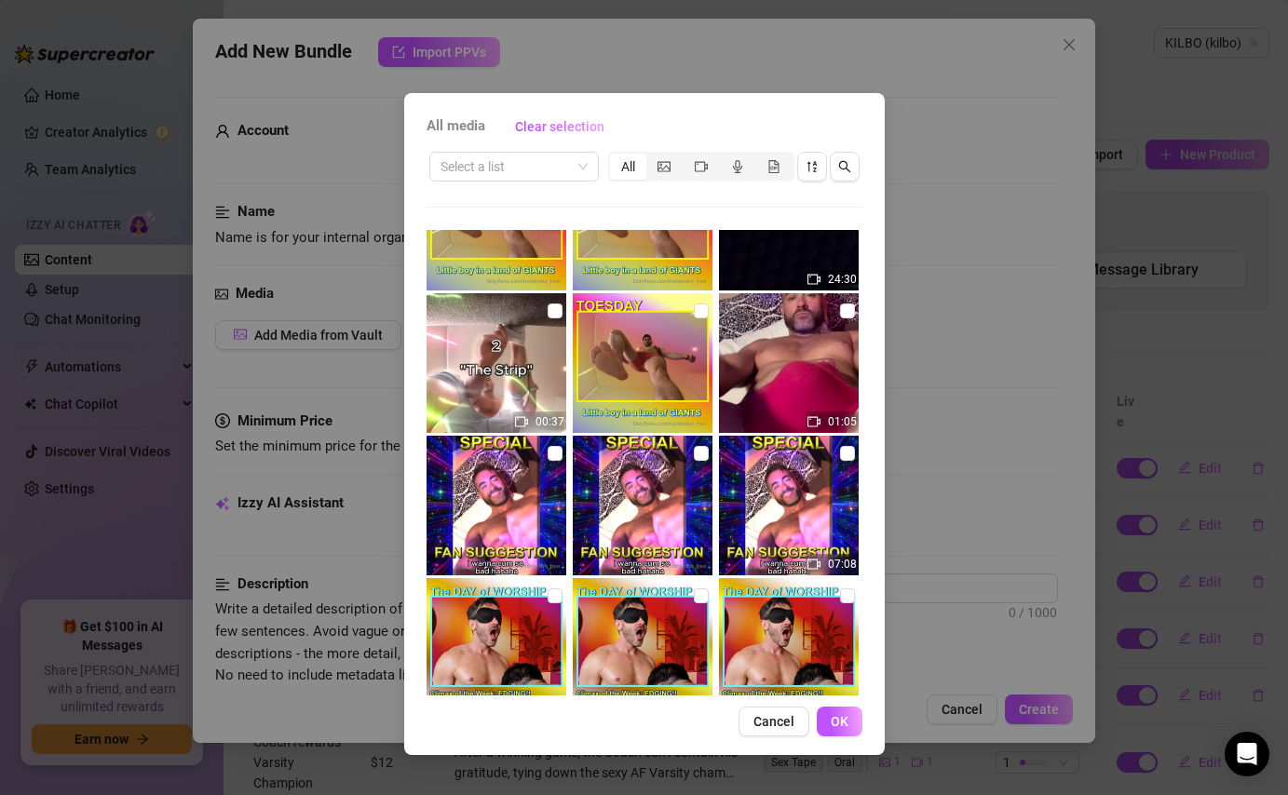
scroll to position [2236, 0]
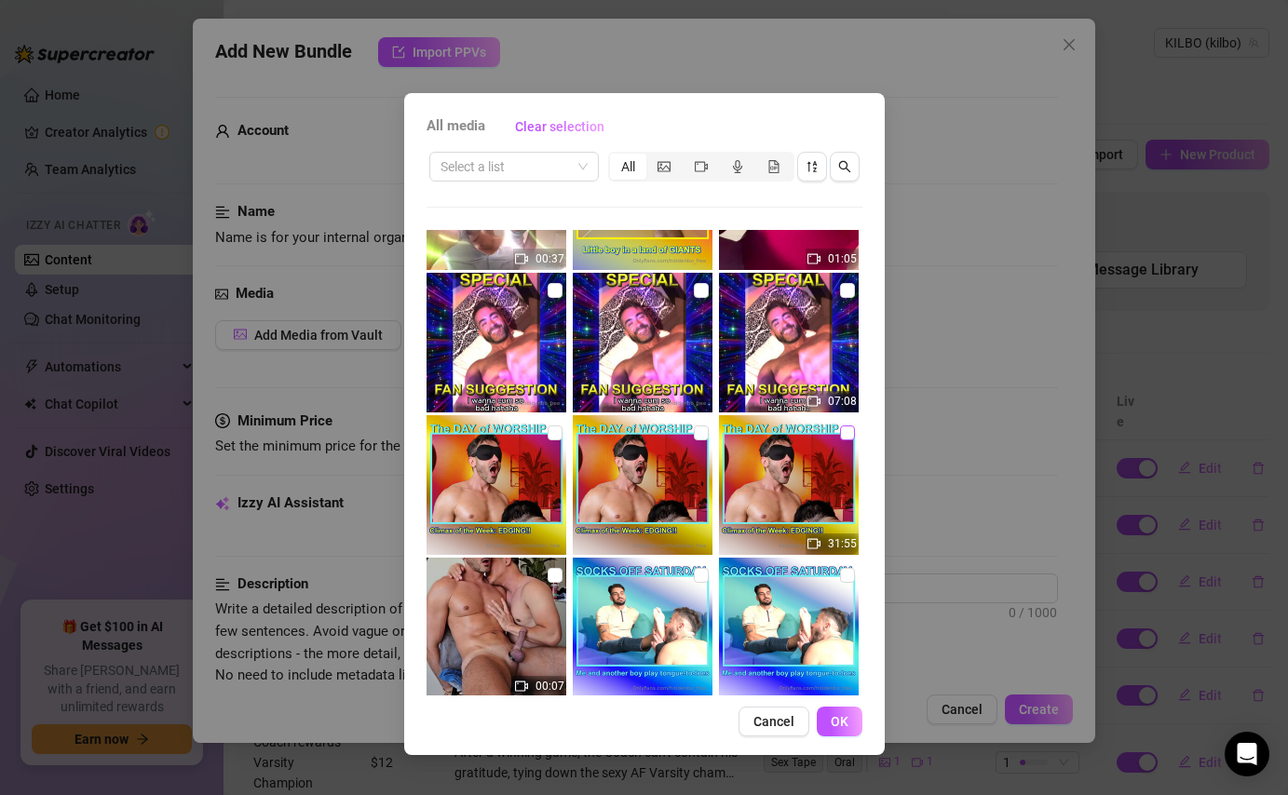
click at [846, 430] on input "checkbox" at bounding box center [847, 432] width 15 height 15
click at [553, 574] on input "checkbox" at bounding box center [554, 575] width 15 height 15
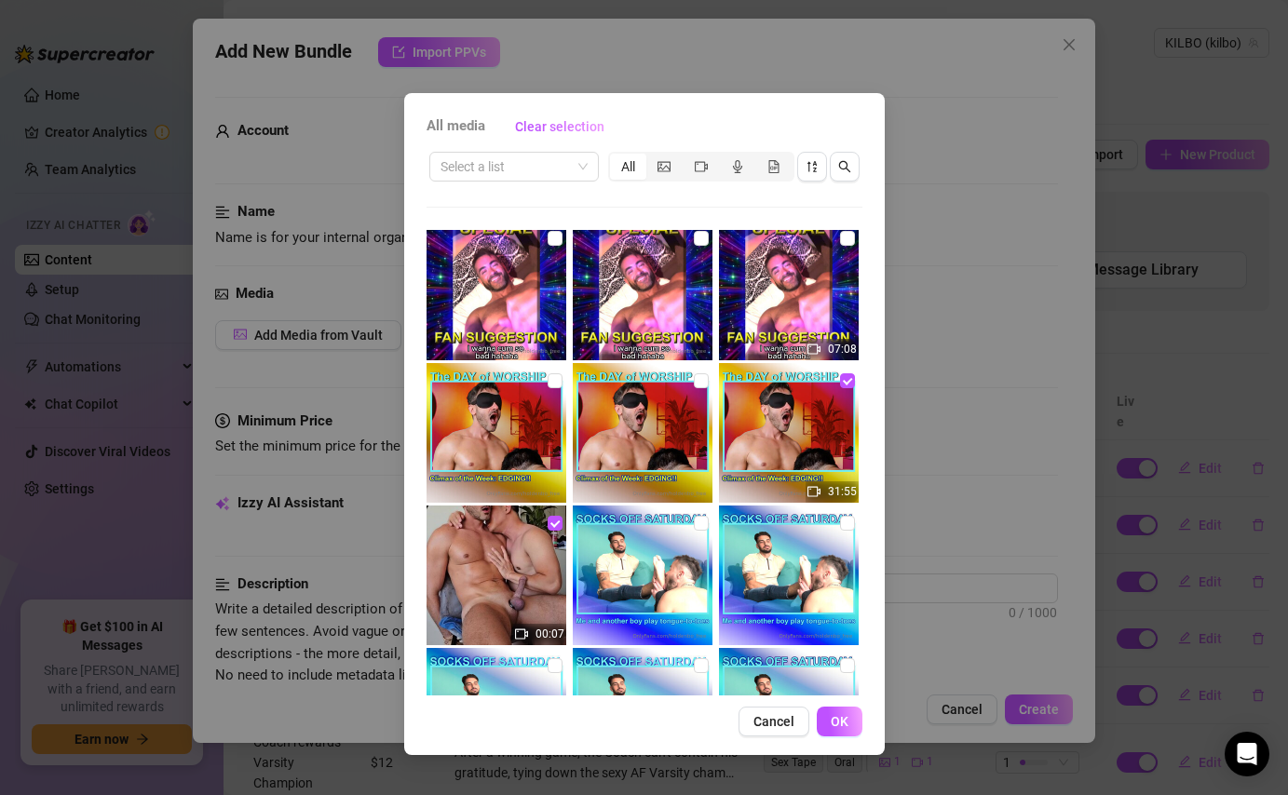
scroll to position [2287, 0]
click at [844, 721] on span "OK" at bounding box center [839, 721] width 18 height 15
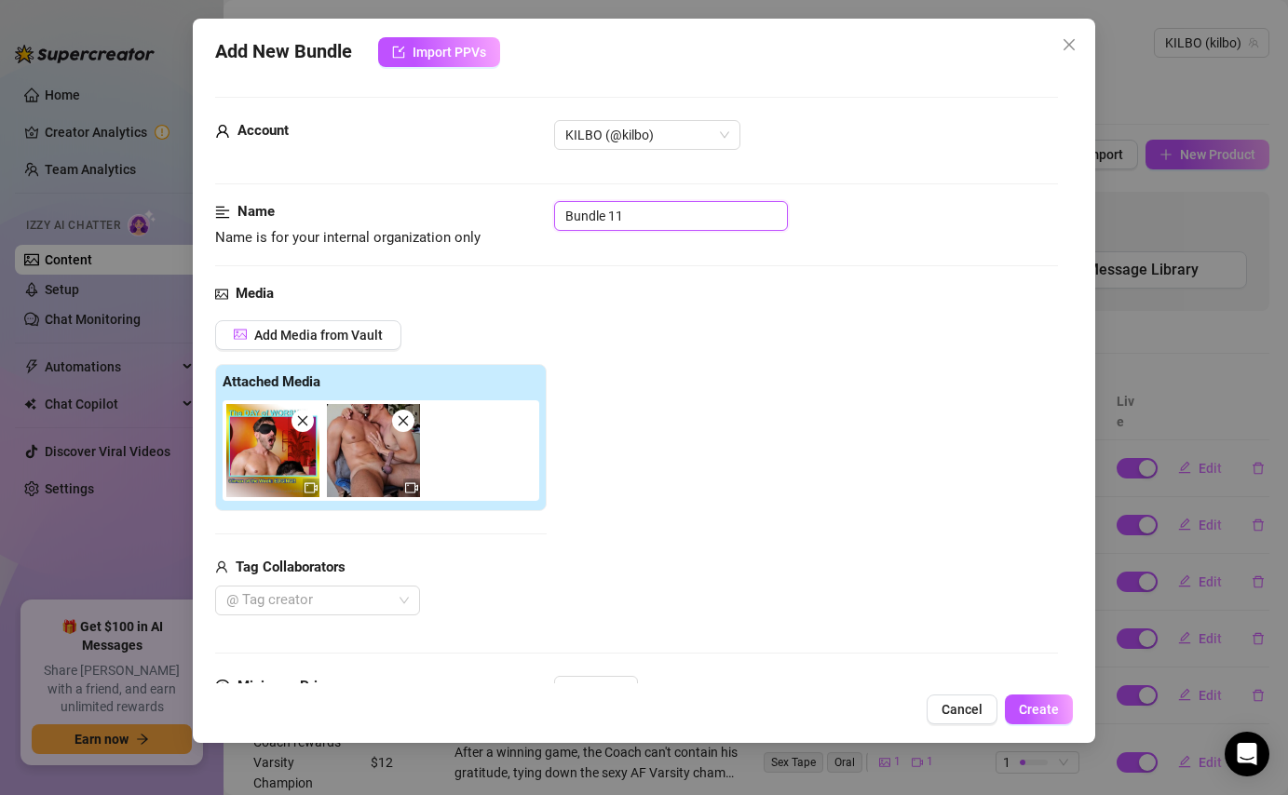
drag, startPoint x: 680, startPoint y: 209, endPoint x: 539, endPoint y: 207, distance: 140.6
click at [539, 207] on div "Name Name is for your internal organization only Bundle 11" at bounding box center [636, 224] width 842 height 47
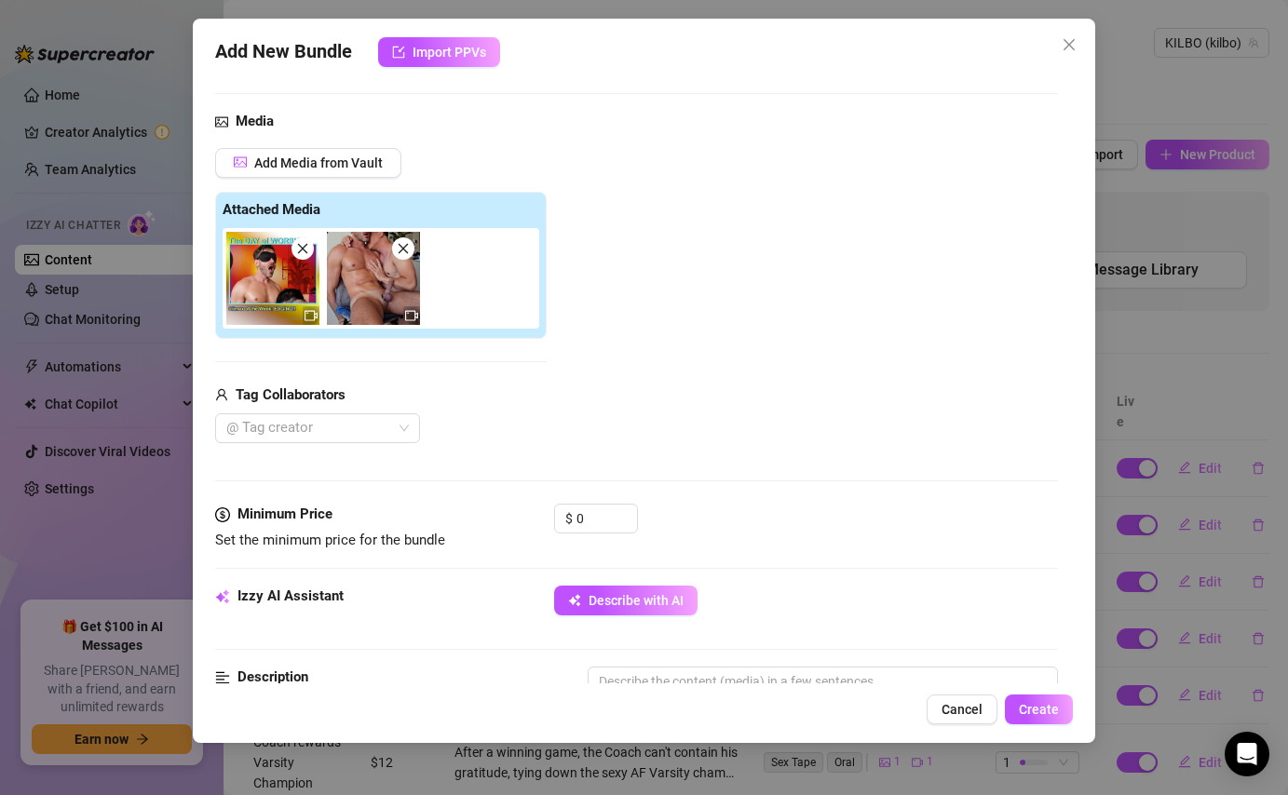
scroll to position [241, 0]
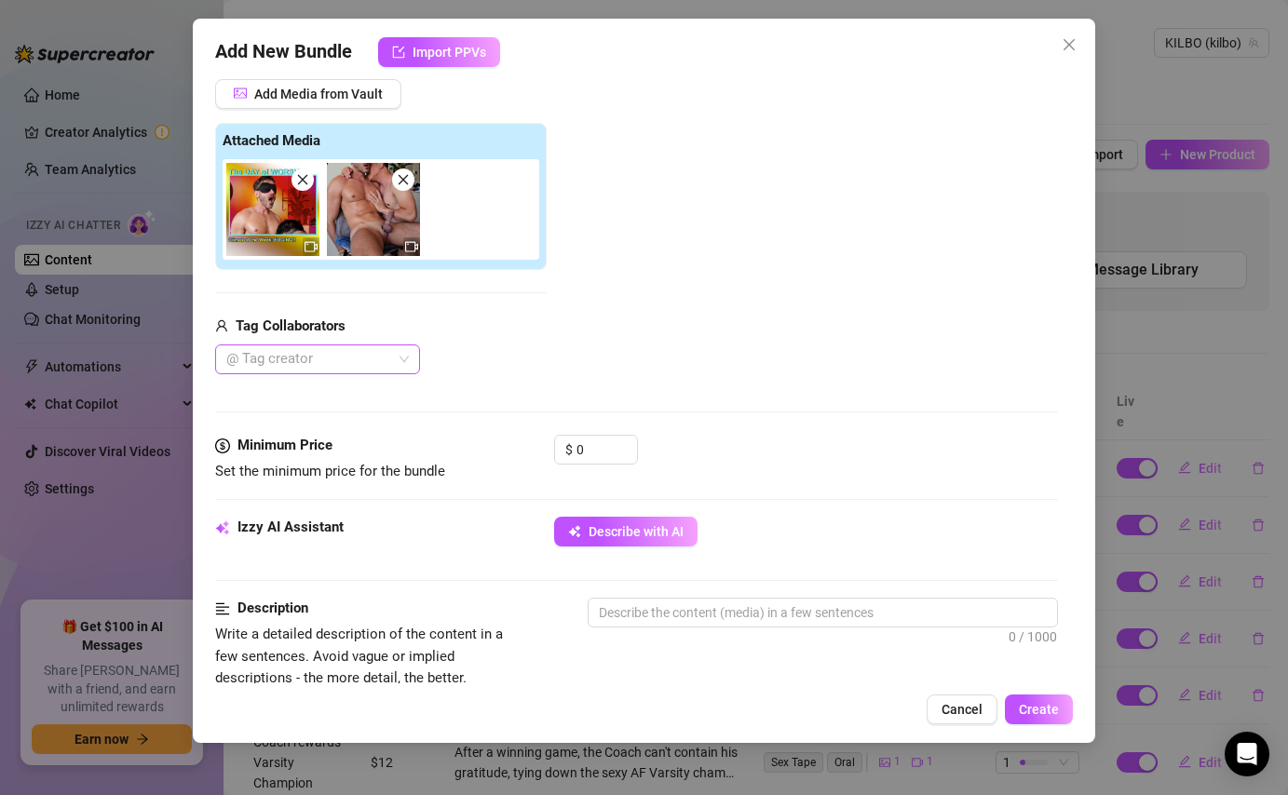
click at [385, 363] on div at bounding box center [308, 359] width 178 height 26
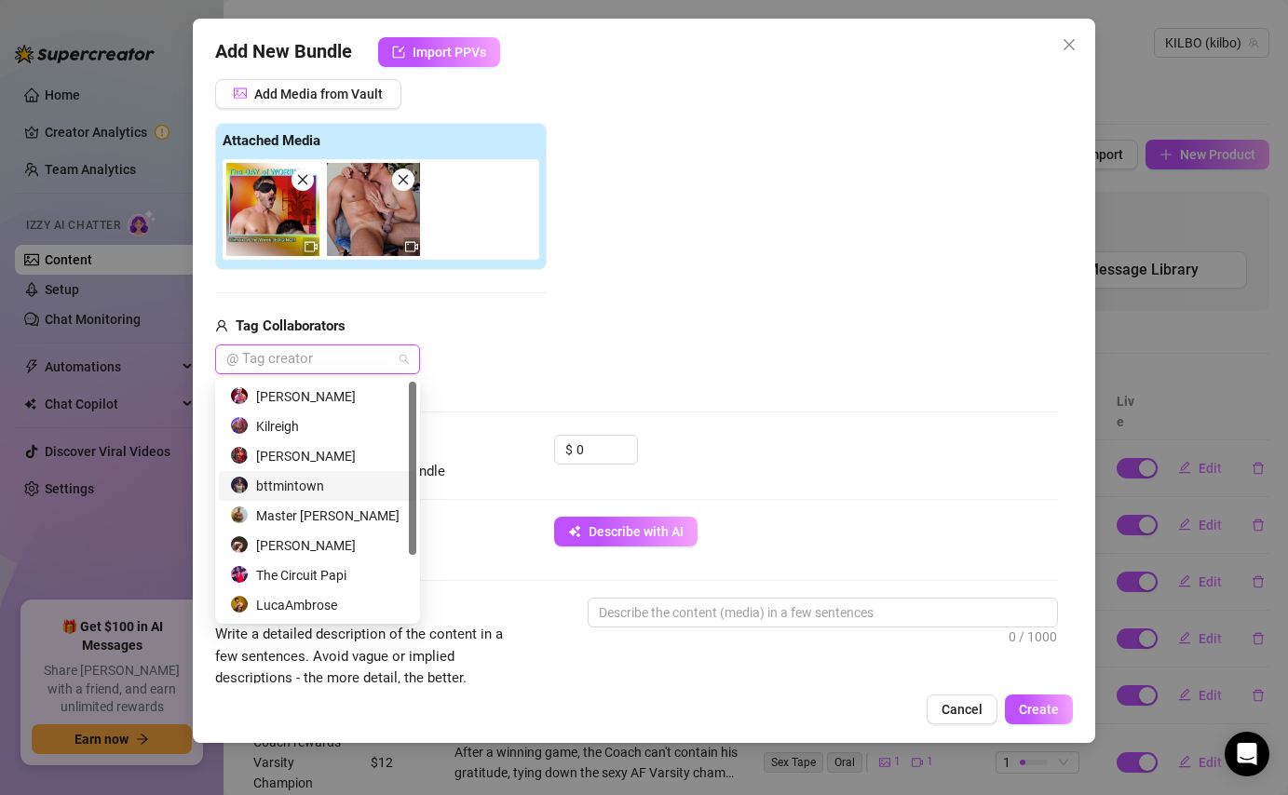
click at [307, 482] on div "bttmintown" at bounding box center [317, 486] width 175 height 20
click at [329, 396] on div "[PERSON_NAME]" at bounding box center [317, 396] width 175 height 20
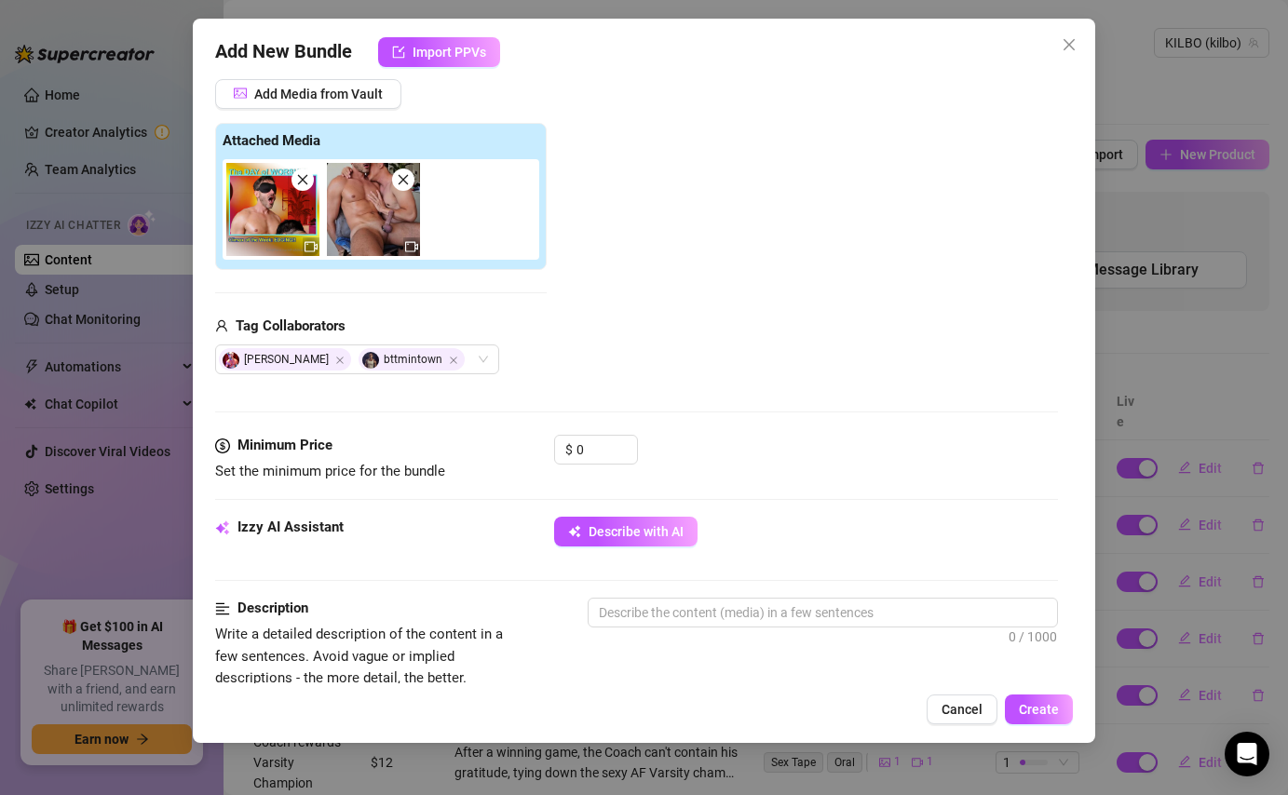
click at [594, 337] on div "Add Media from Vault Attached Media Tag Collaborators [PERSON_NAME] bttmintown" at bounding box center [636, 227] width 842 height 296
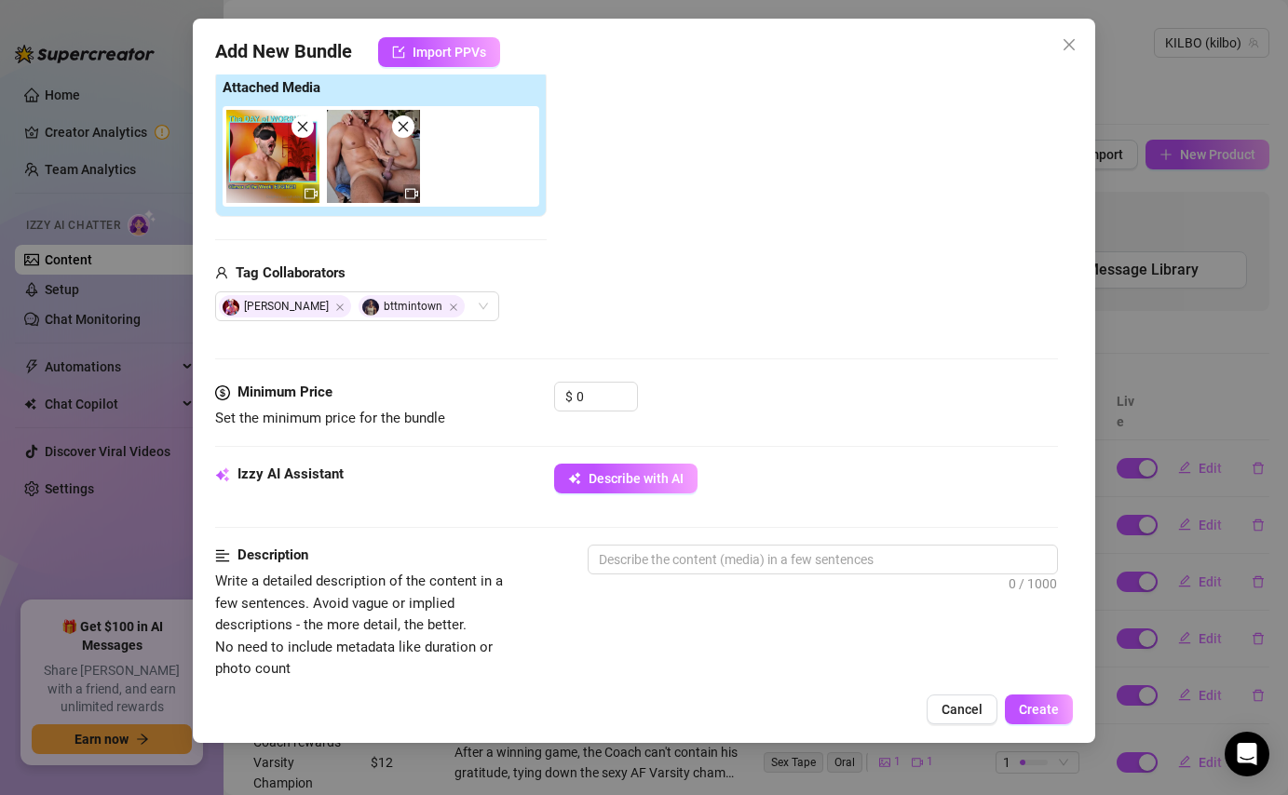
scroll to position [317, 0]
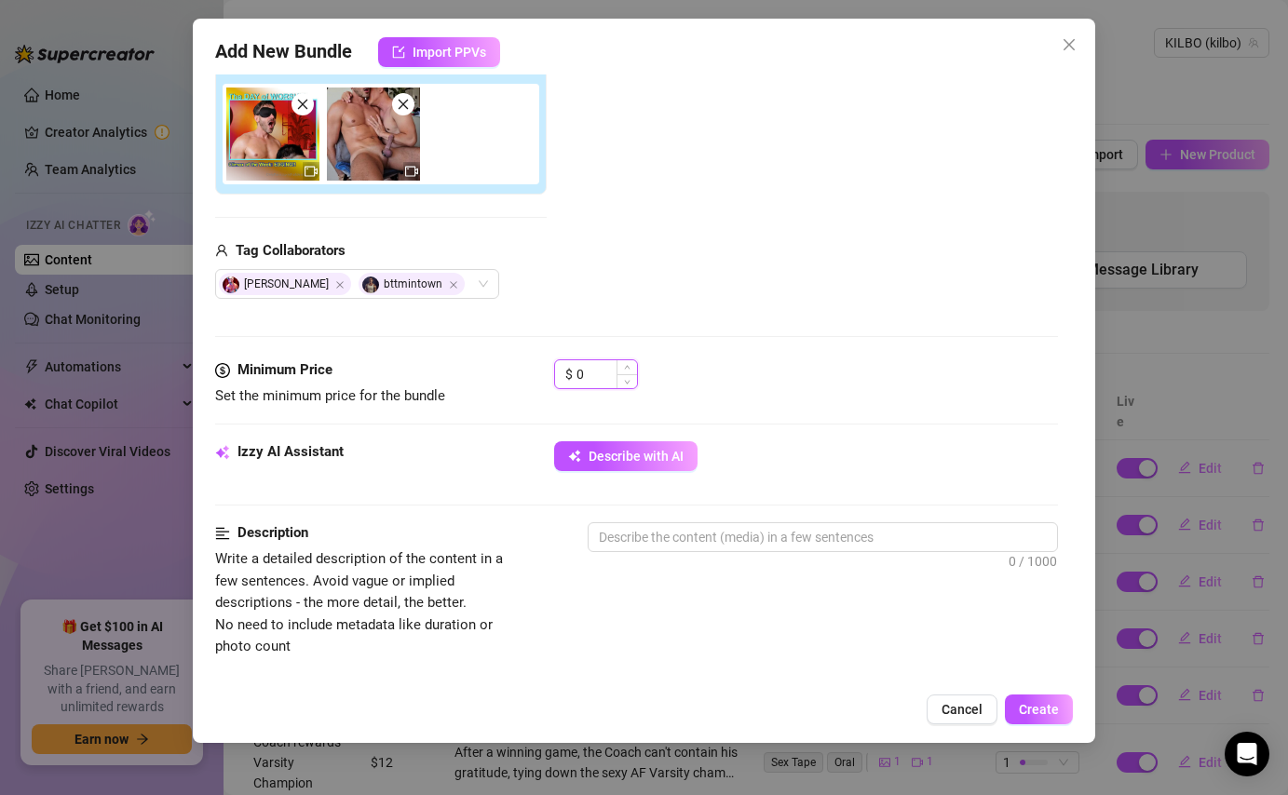
click at [601, 385] on input "0" at bounding box center [606, 374] width 61 height 28
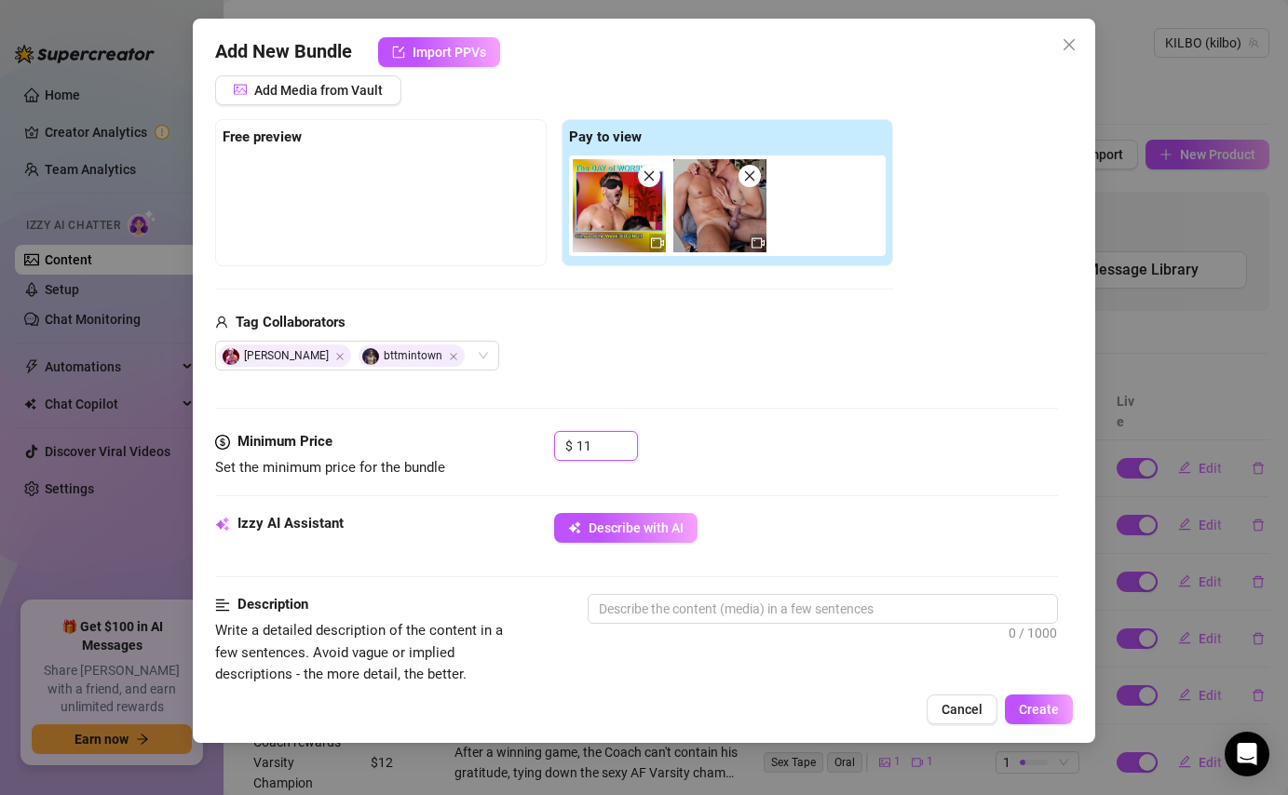
scroll to position [206, 0]
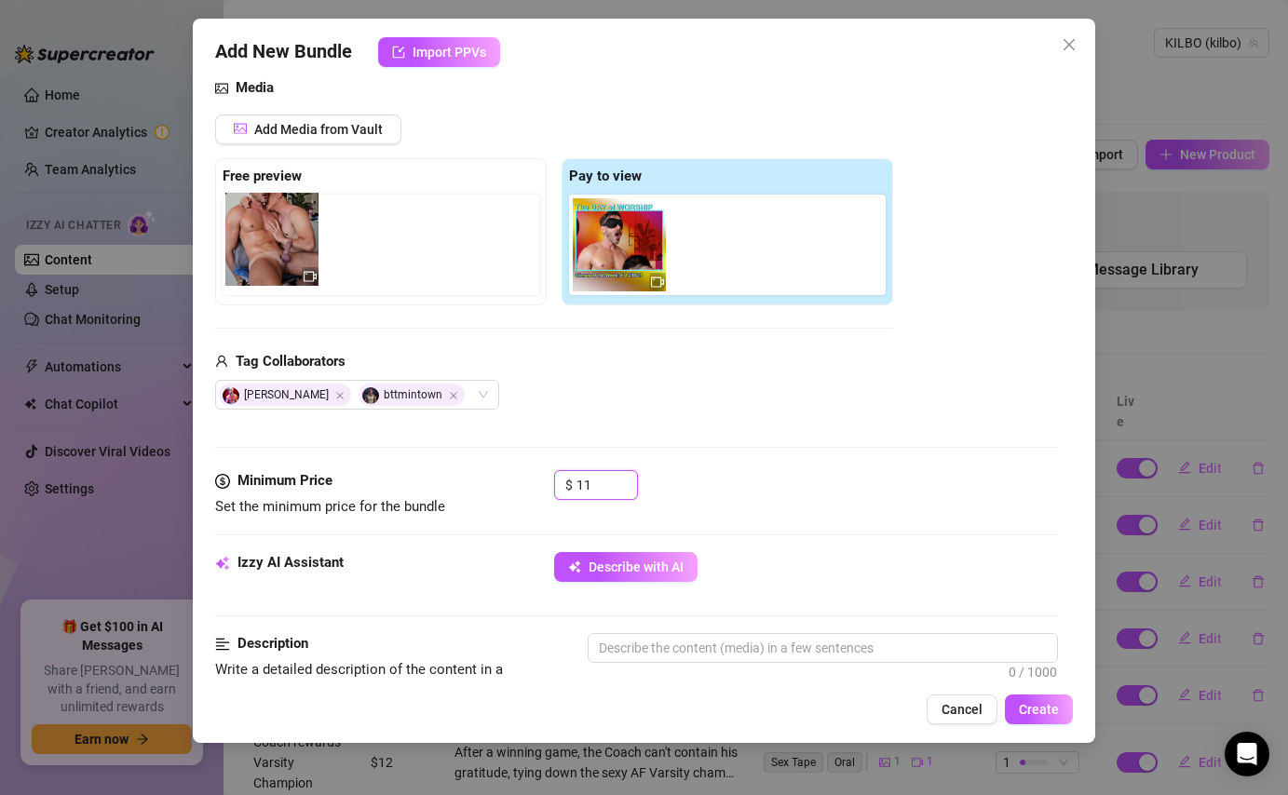
drag, startPoint x: 719, startPoint y: 237, endPoint x: 265, endPoint y: 233, distance: 453.4
click at [265, 233] on div "Free preview Pay to view" at bounding box center [554, 231] width 678 height 147
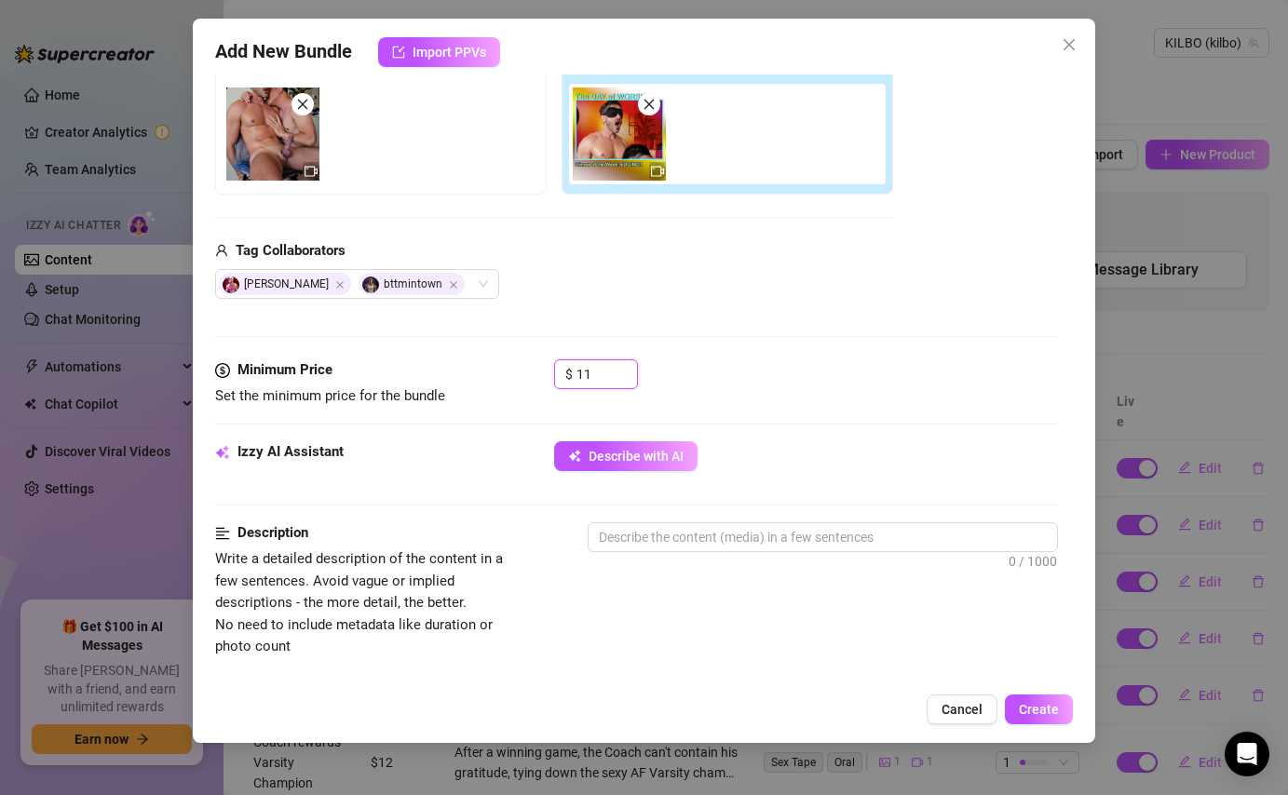
scroll to position [219, 0]
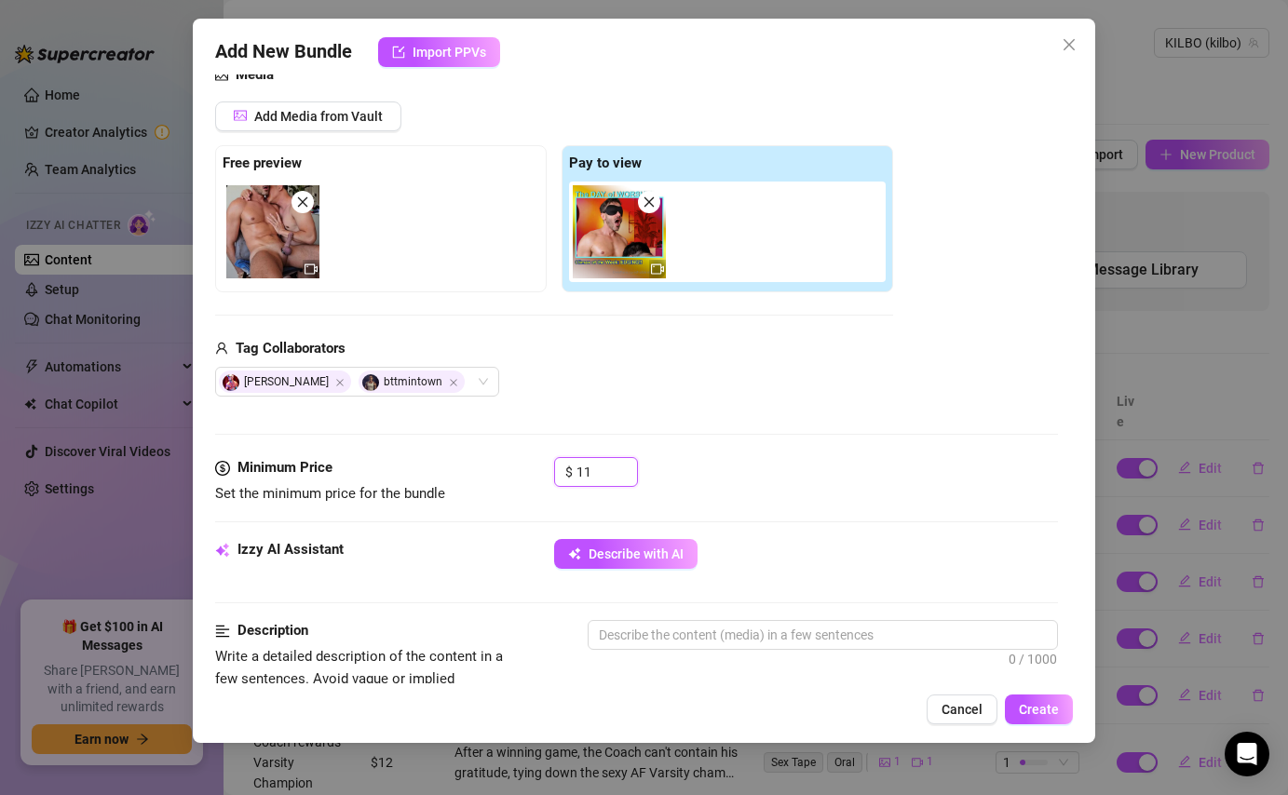
click at [656, 200] on span at bounding box center [649, 202] width 22 height 22
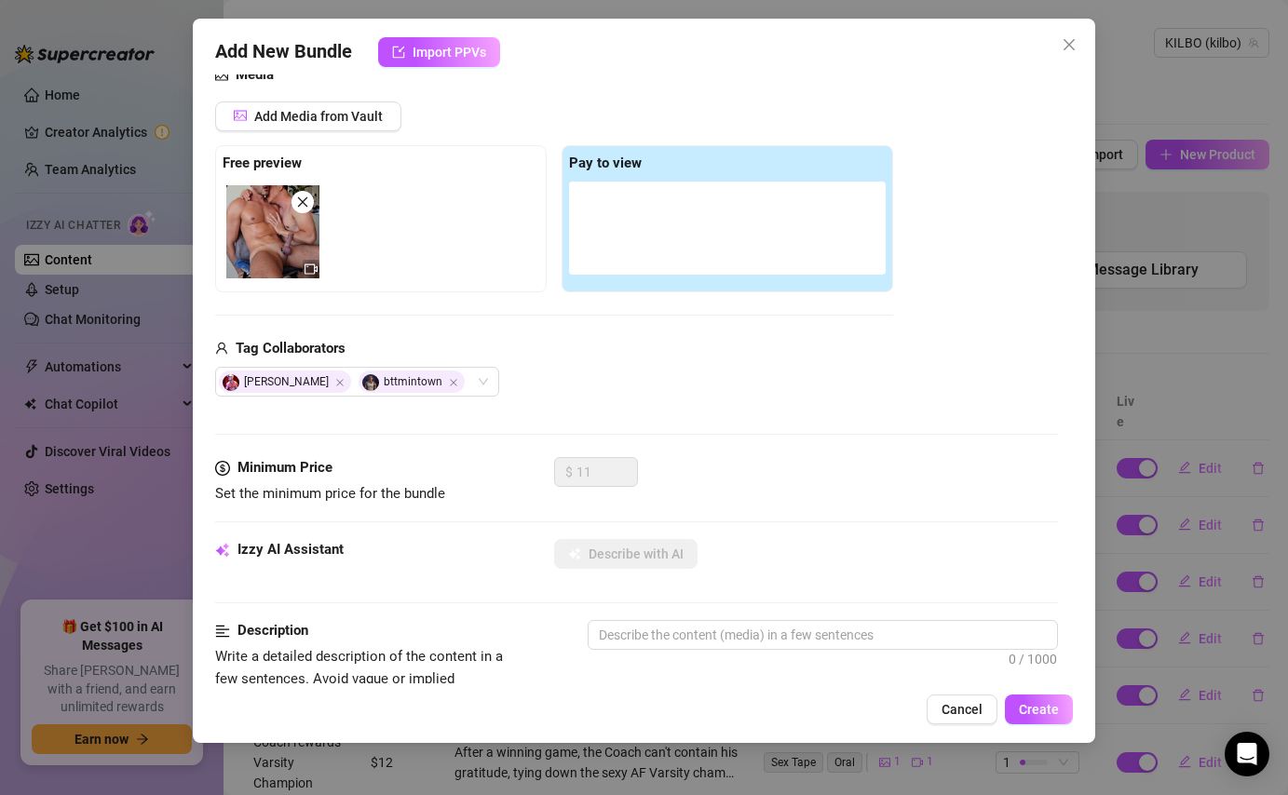
click at [303, 201] on icon "close" at bounding box center [303, 202] width 10 height 10
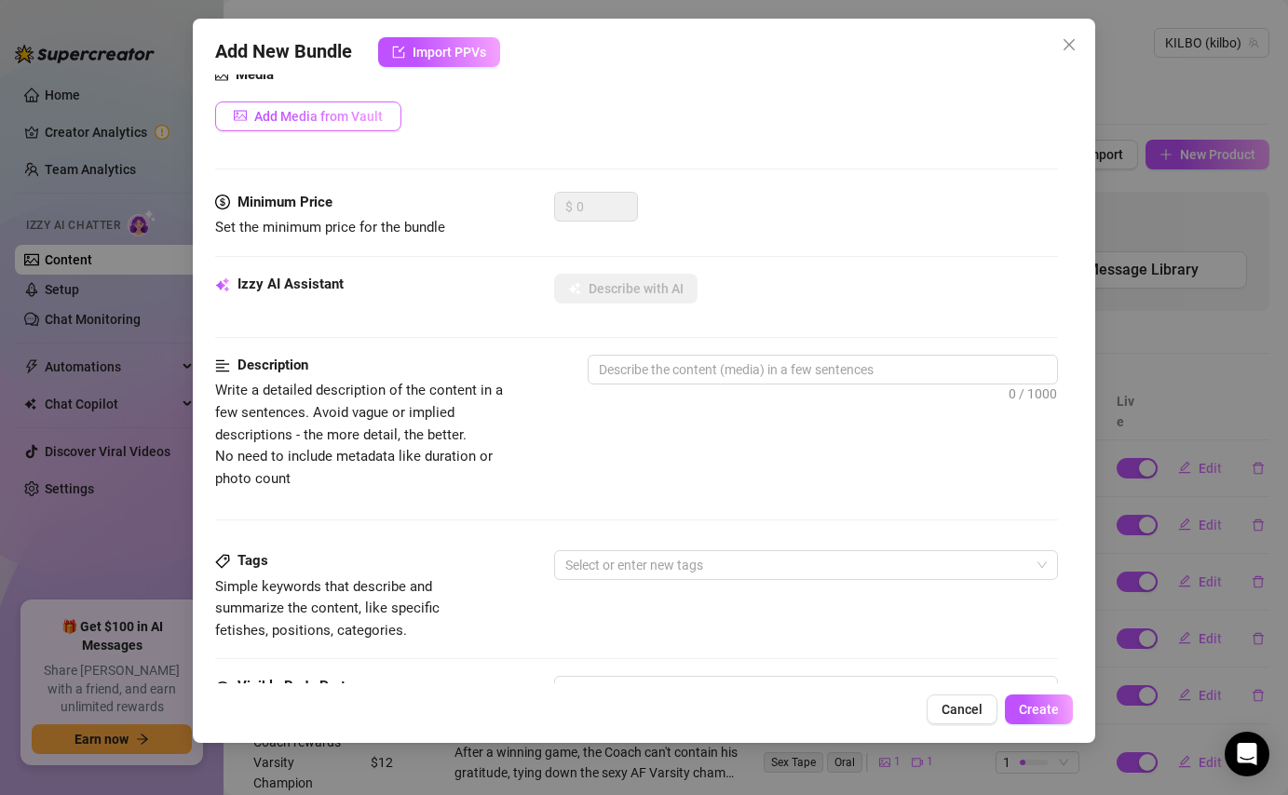
click at [361, 115] on span "Add Media from Vault" at bounding box center [318, 116] width 128 height 15
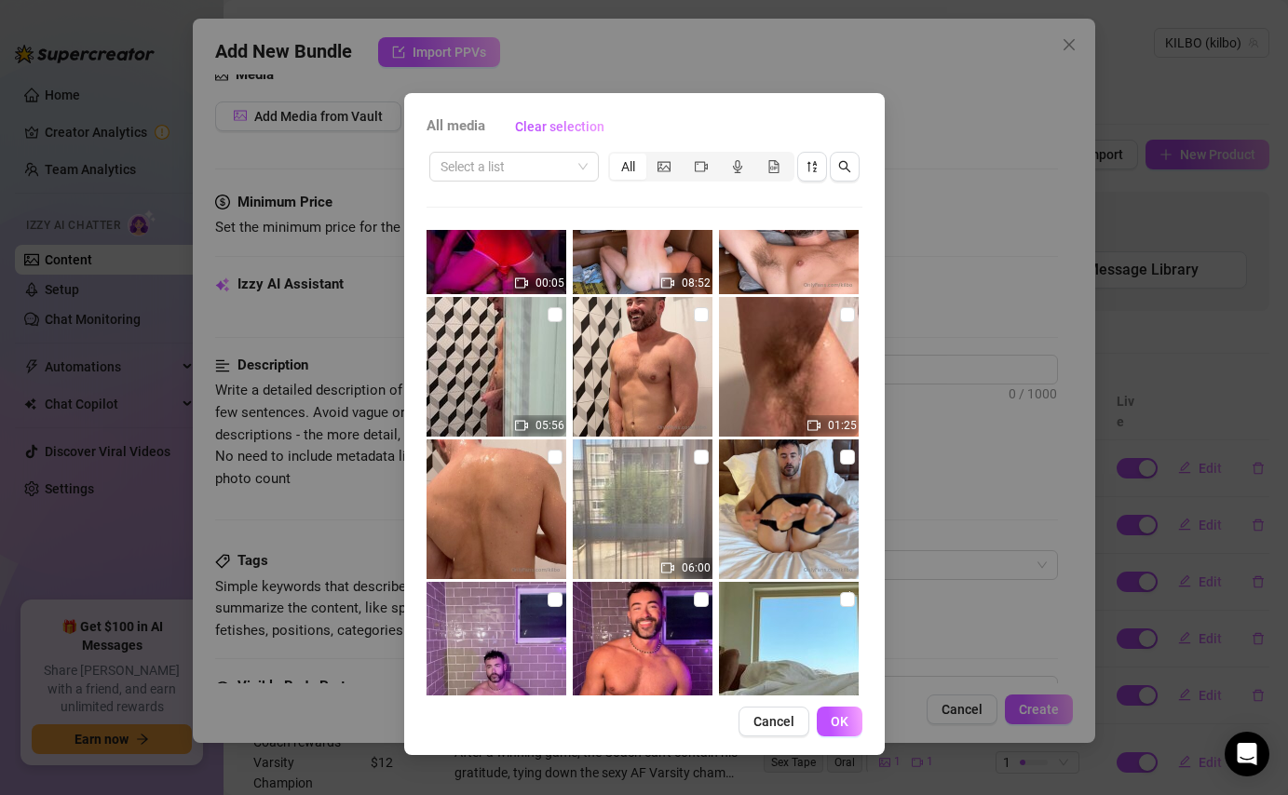
scroll to position [0, 0]
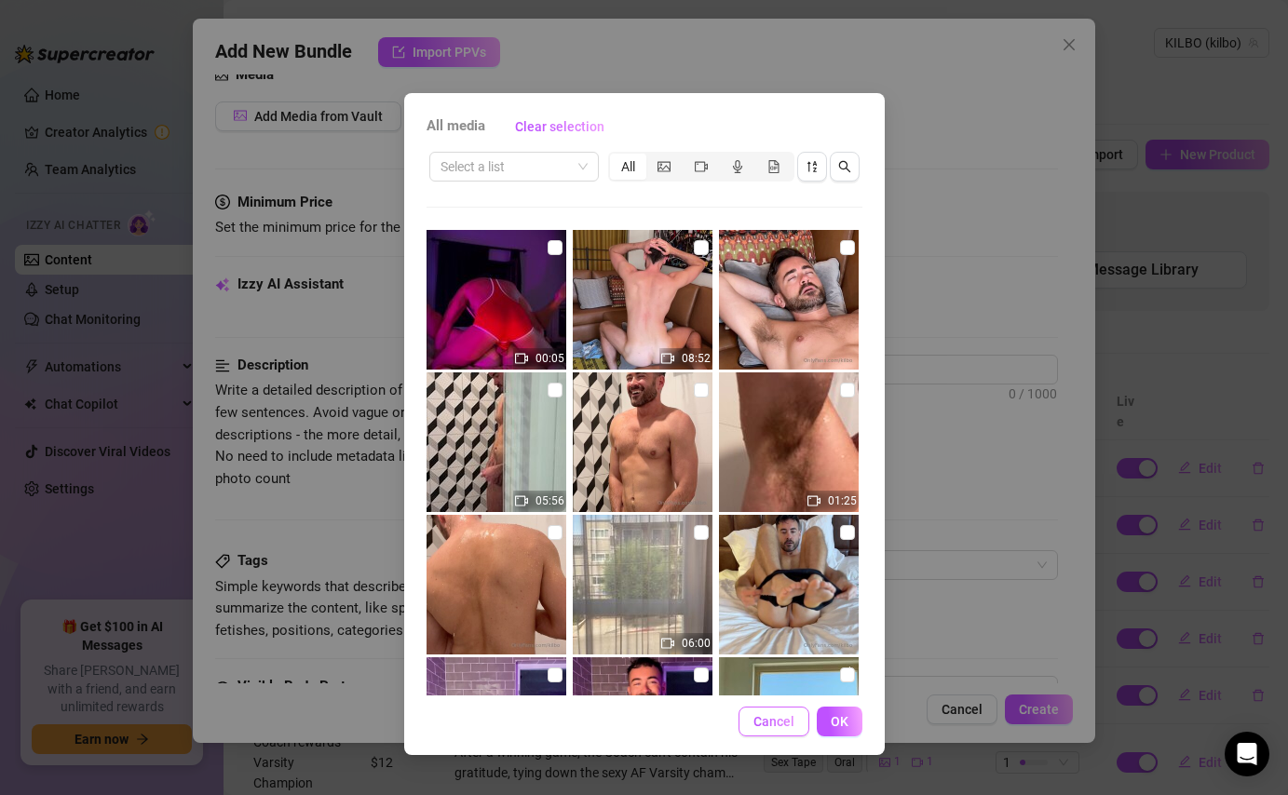
click at [788, 720] on span "Cancel" at bounding box center [773, 721] width 41 height 15
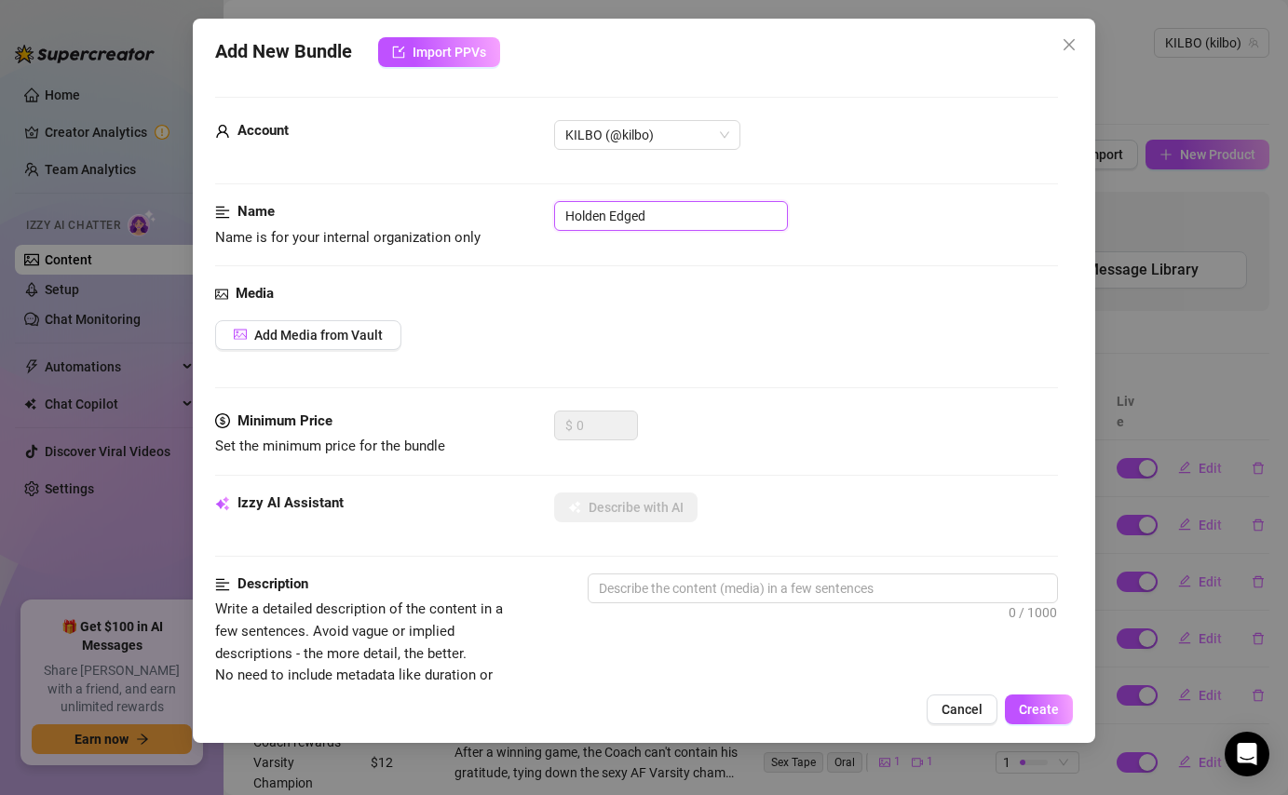
drag, startPoint x: 654, startPoint y: 216, endPoint x: 553, endPoint y: 207, distance: 101.0
click at [553, 207] on div "Name Name is for your internal organization only Holden Edged" at bounding box center [636, 224] width 842 height 47
click at [958, 701] on button "Cancel" at bounding box center [961, 710] width 71 height 30
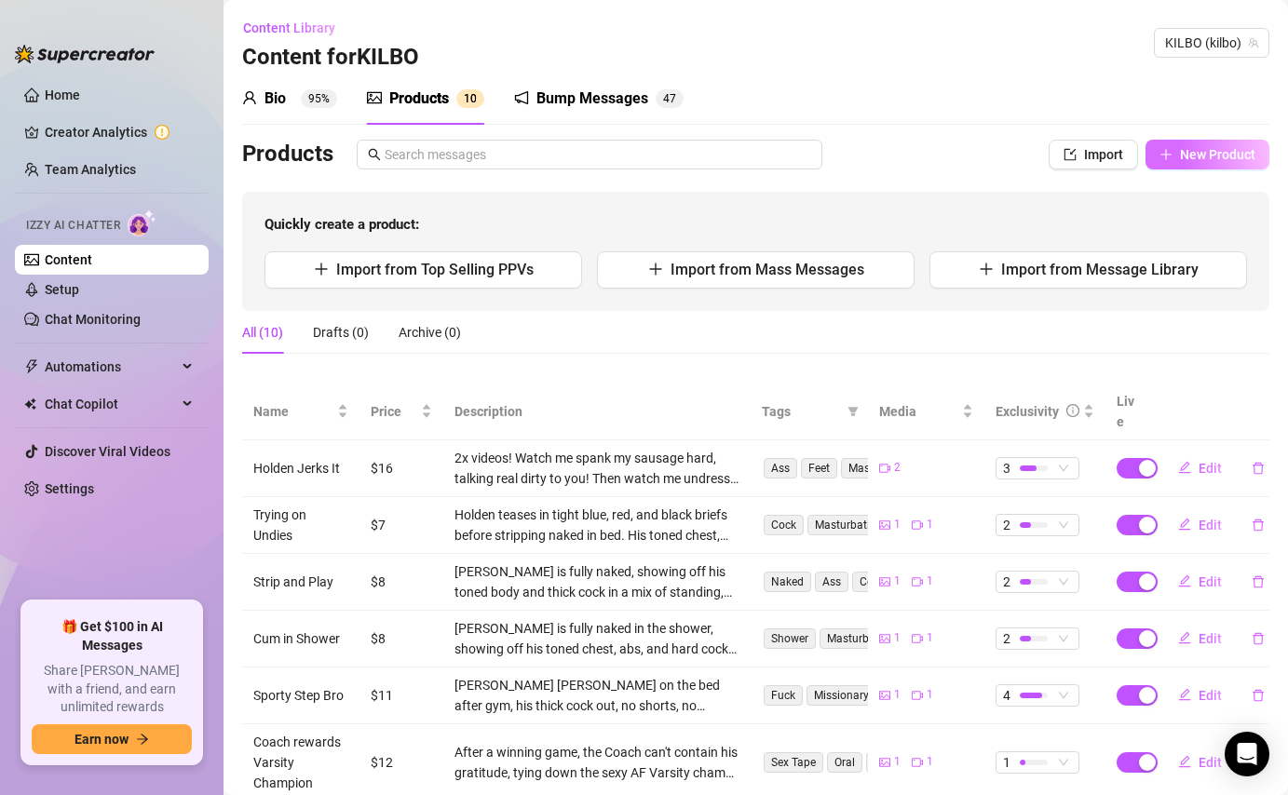
click at [1213, 144] on button "New Product" at bounding box center [1207, 155] width 124 height 30
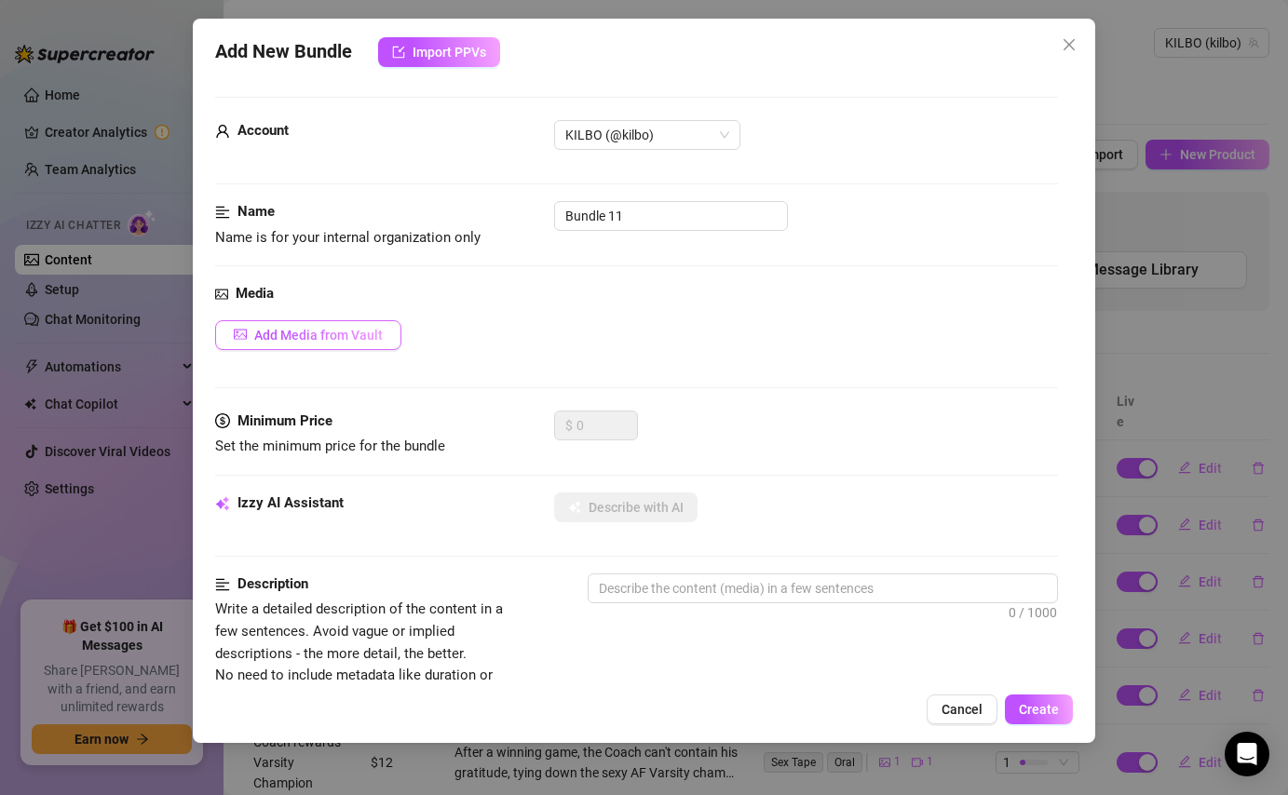
click at [387, 344] on button "Add Media from Vault" at bounding box center [308, 335] width 186 height 30
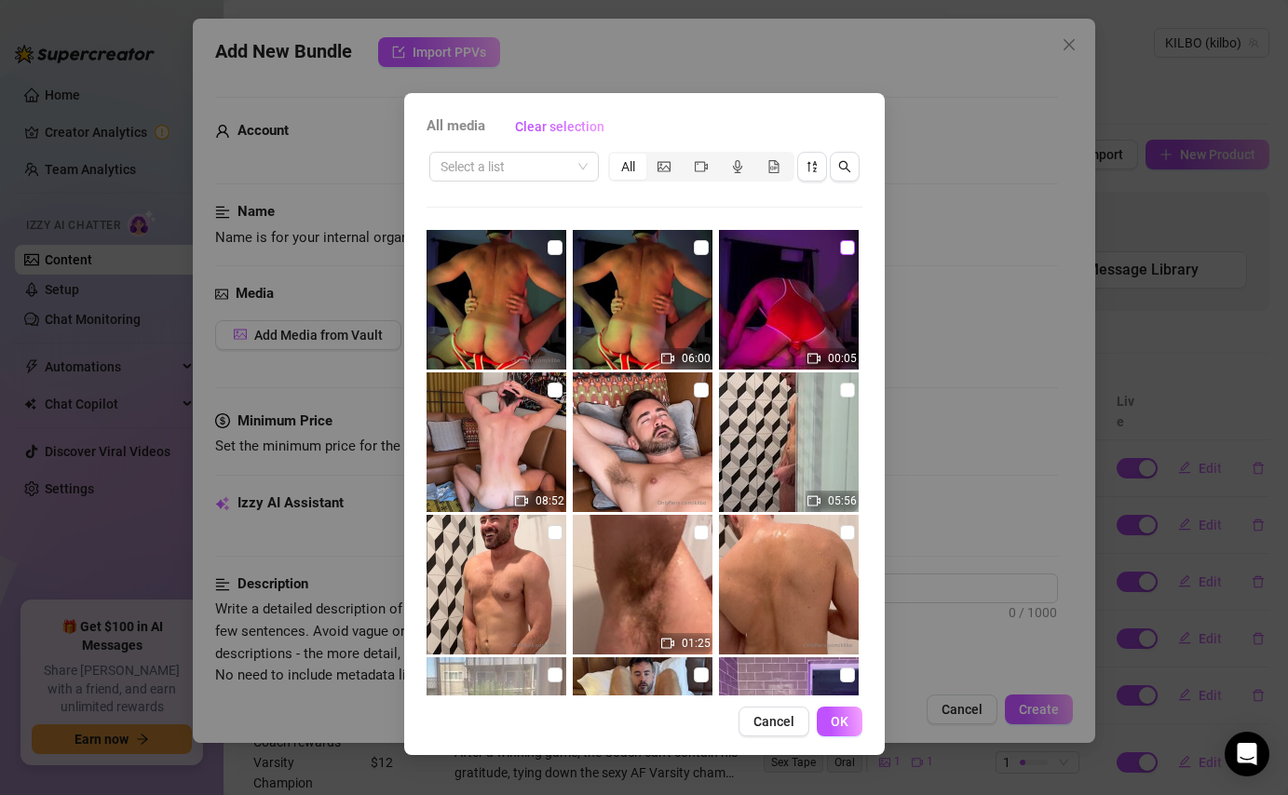
click at [850, 245] on input "checkbox" at bounding box center [847, 247] width 15 height 15
click at [703, 252] on input "checkbox" at bounding box center [701, 247] width 15 height 15
click at [835, 722] on span "OK" at bounding box center [839, 721] width 18 height 15
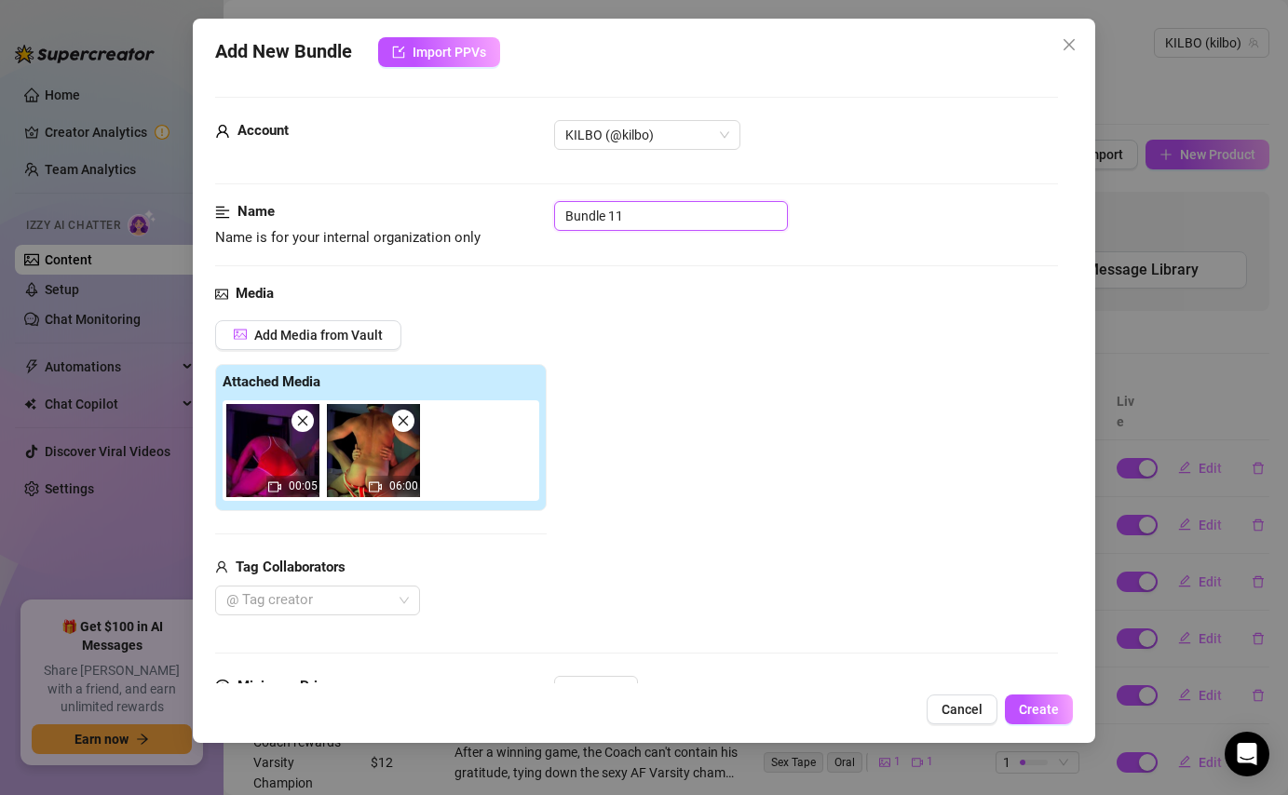
drag, startPoint x: 679, startPoint y: 223, endPoint x: 548, endPoint y: 222, distance: 130.4
click at [548, 222] on div "Name Name is for your internal organization only Bundle 11" at bounding box center [636, 224] width 842 height 47
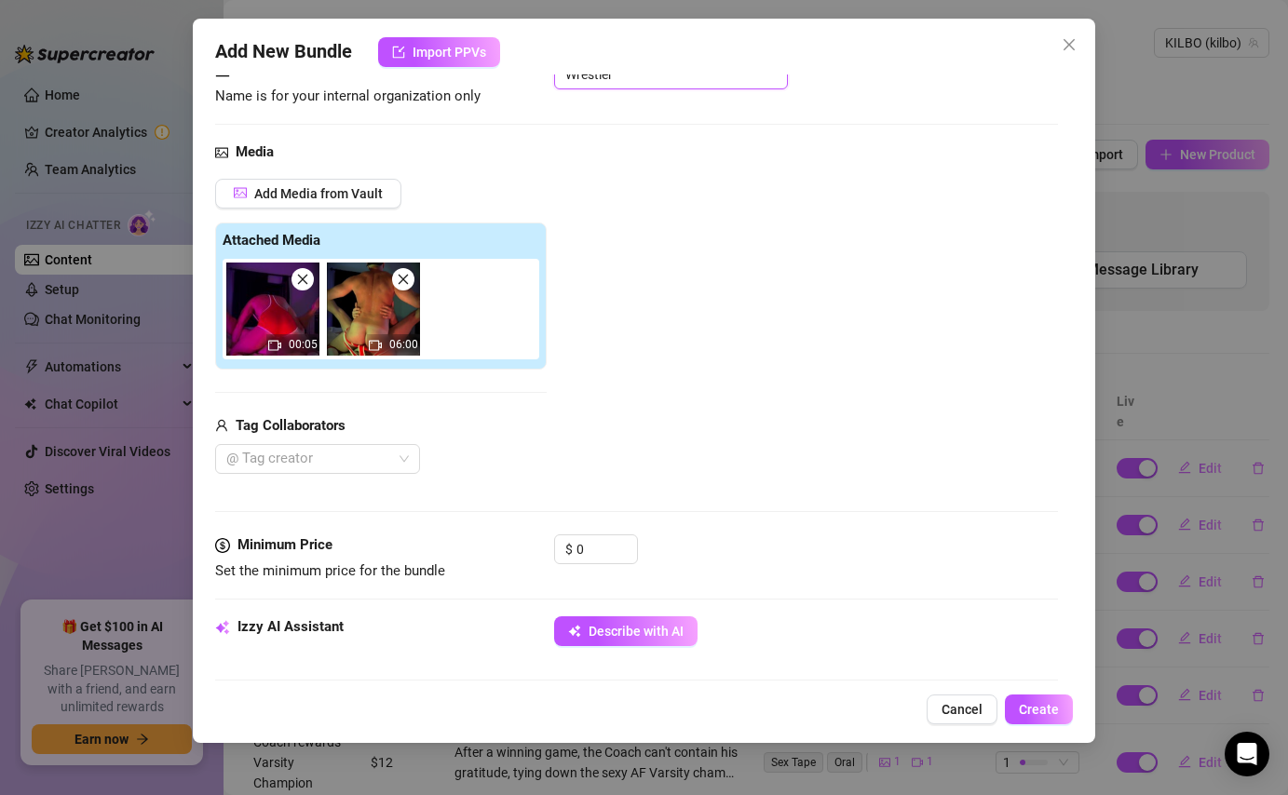
scroll to position [196, 0]
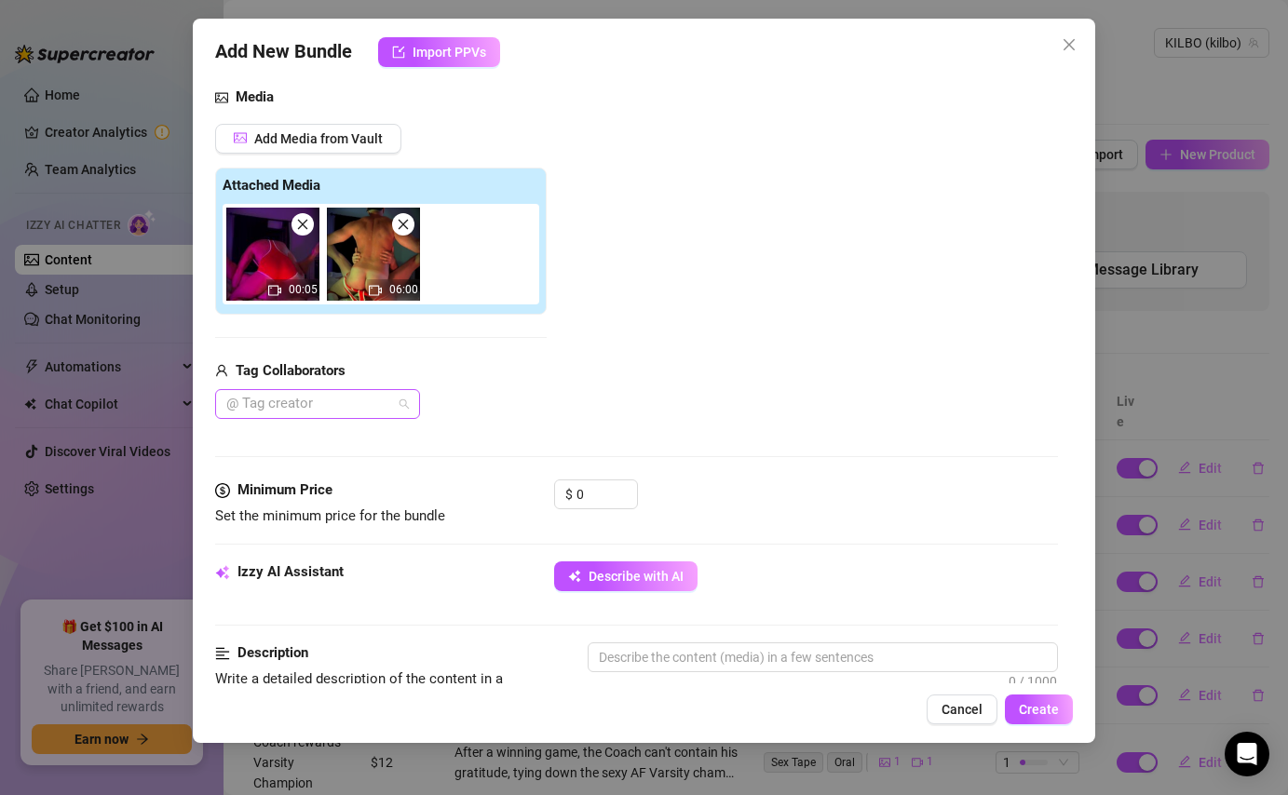
click at [399, 400] on div "@ Tag creator" at bounding box center [317, 404] width 205 height 30
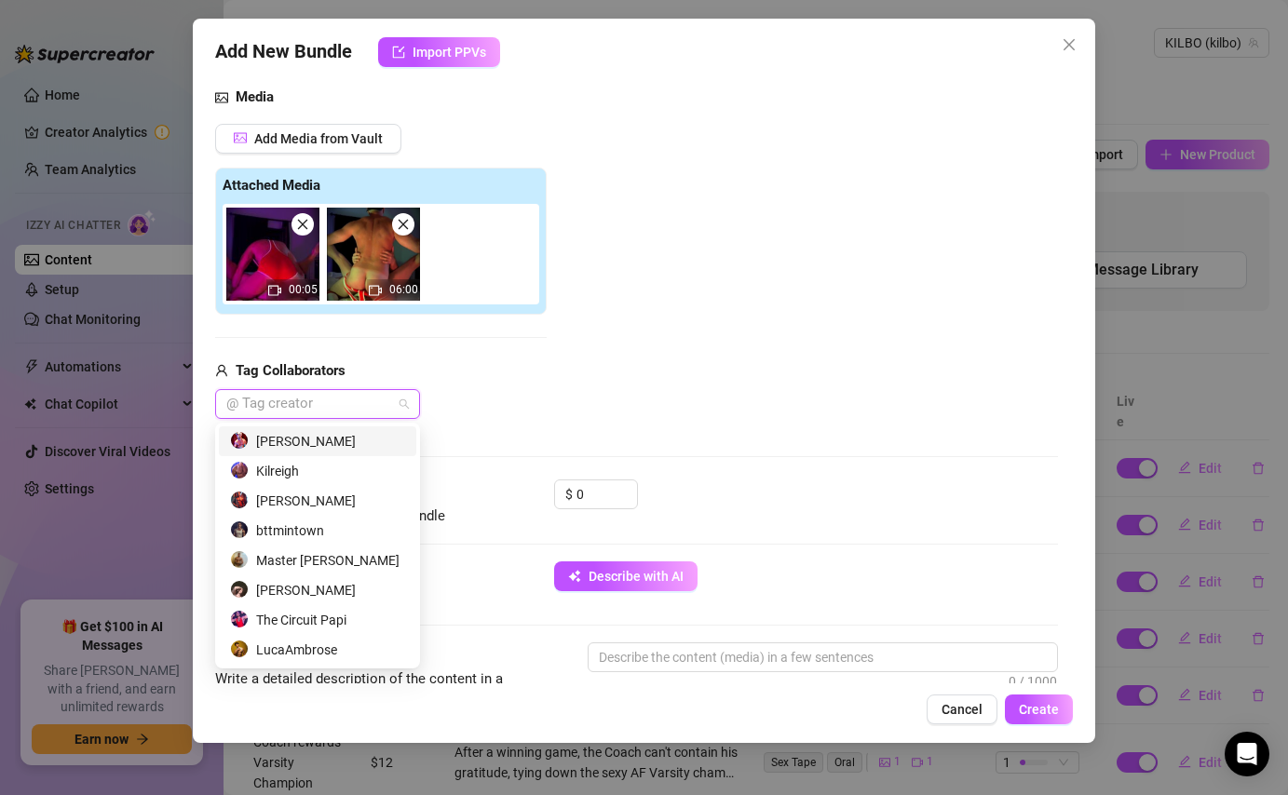
click at [257, 445] on div "[PERSON_NAME]" at bounding box center [317, 441] width 175 height 20
click at [267, 469] on div "Kilreigh" at bounding box center [317, 471] width 175 height 20
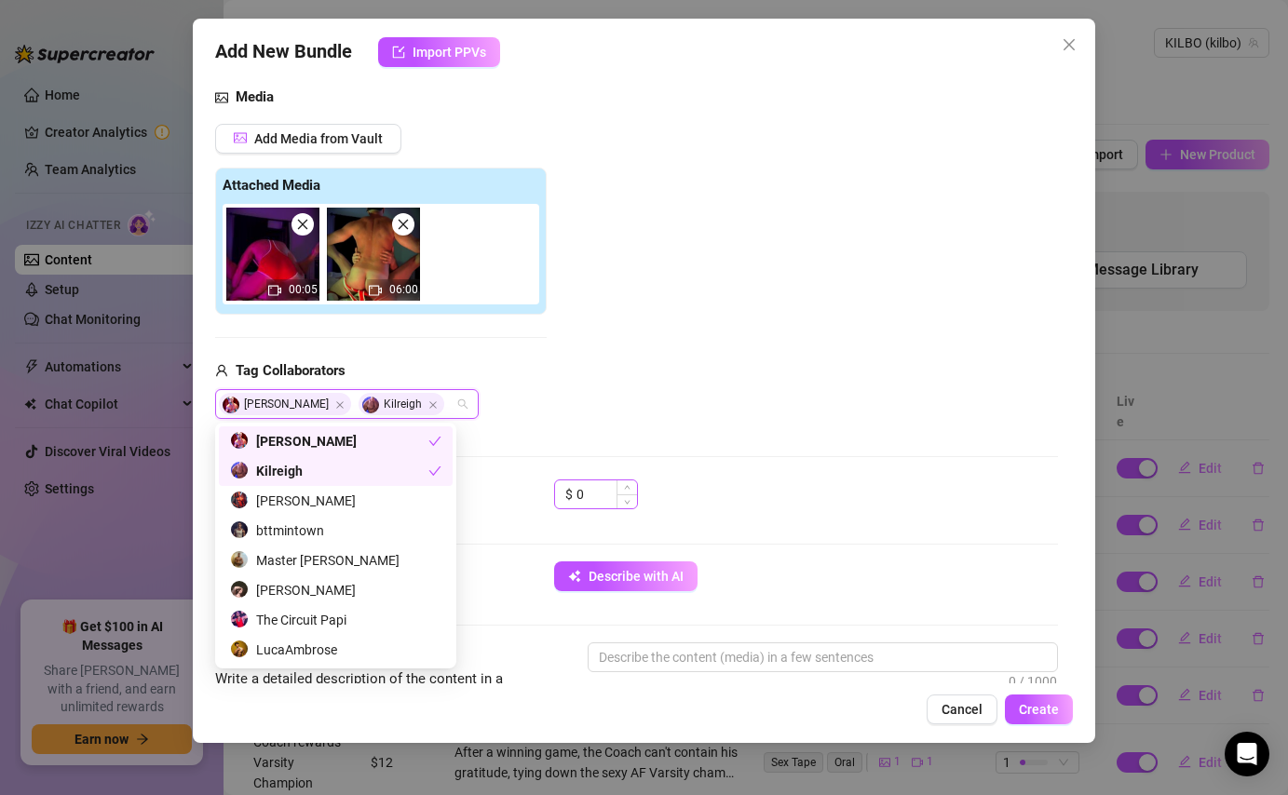
click at [618, 501] on span "Decrease Value" at bounding box center [626, 501] width 20 height 14
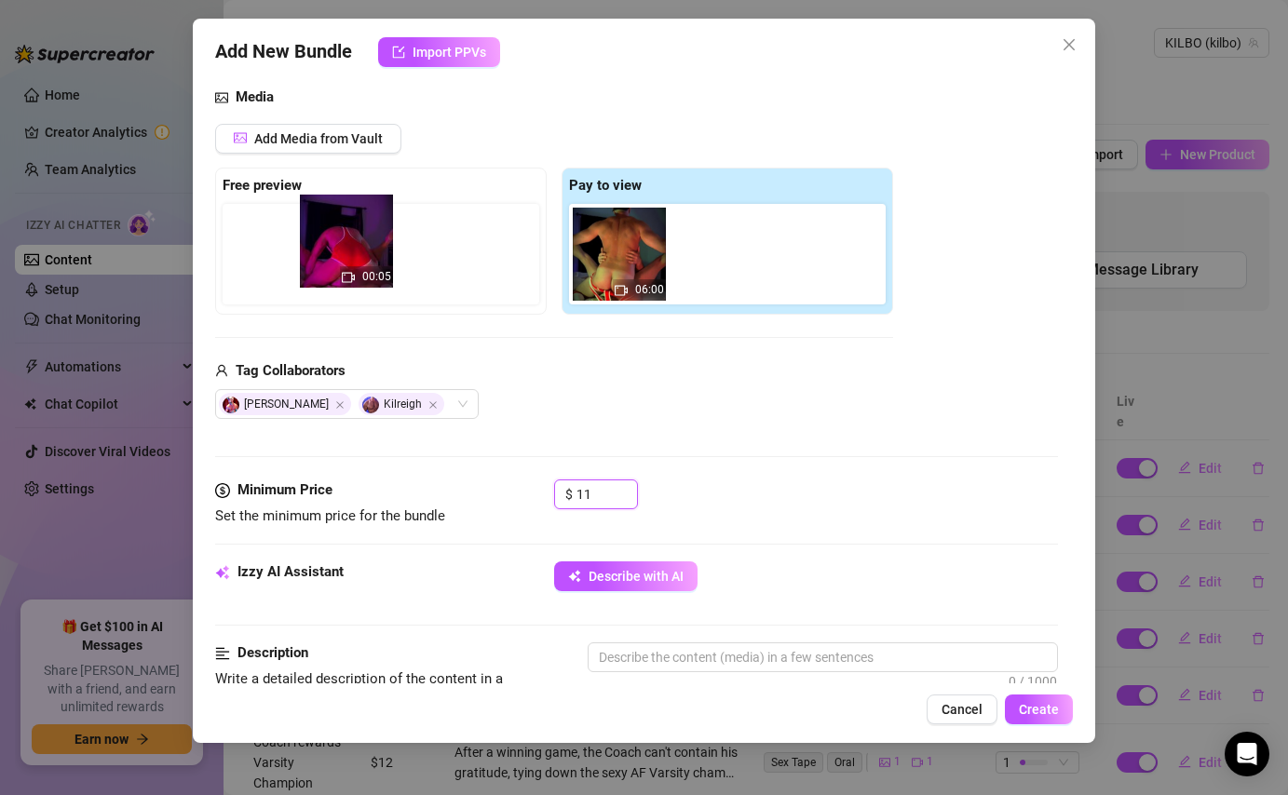
drag, startPoint x: 627, startPoint y: 261, endPoint x: 308, endPoint y: 261, distance: 319.3
click at [308, 261] on div "Free preview Pay to view 00:05 06:00" at bounding box center [554, 241] width 678 height 147
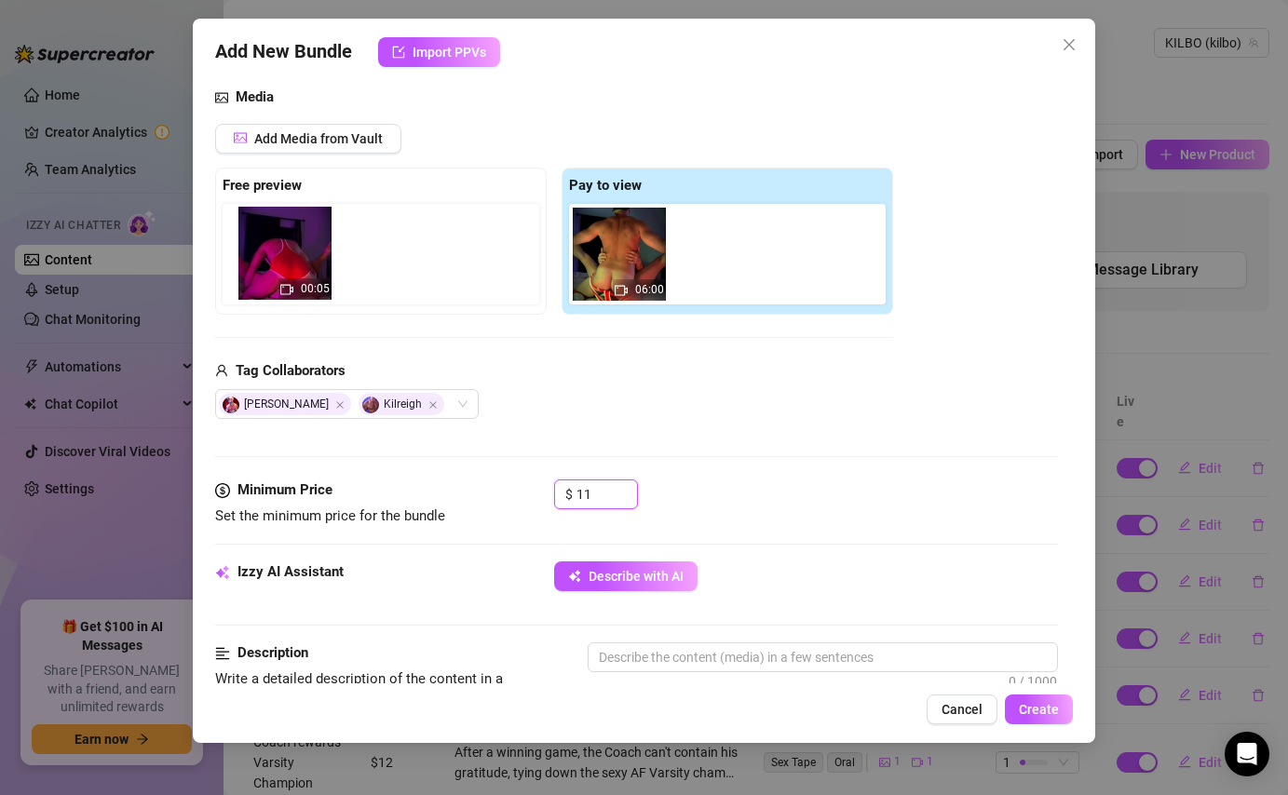
drag, startPoint x: 613, startPoint y: 267, endPoint x: 274, endPoint y: 266, distance: 338.9
click at [274, 266] on div "Free preview Pay to view 00:05 06:00" at bounding box center [554, 241] width 678 height 147
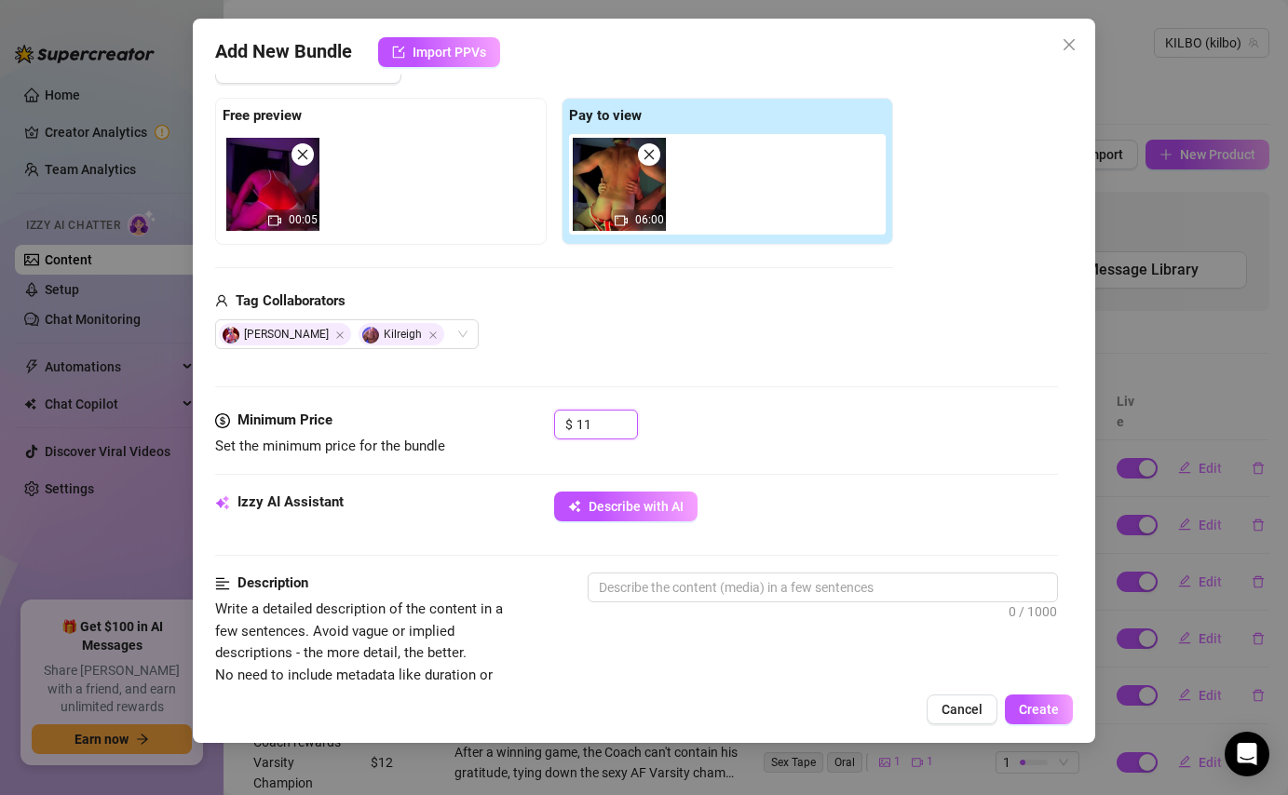
scroll to position [287, 0]
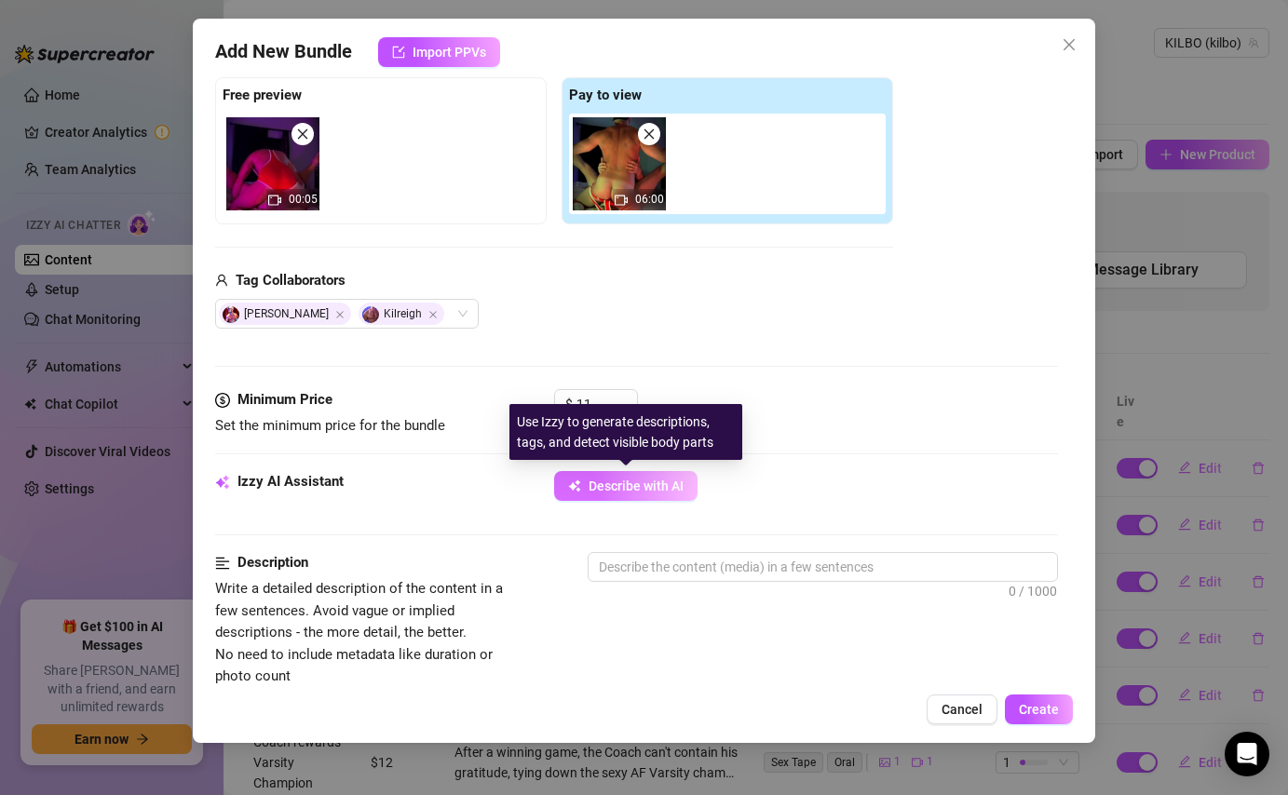
click at [673, 488] on span "Describe with AI" at bounding box center [635, 486] width 95 height 15
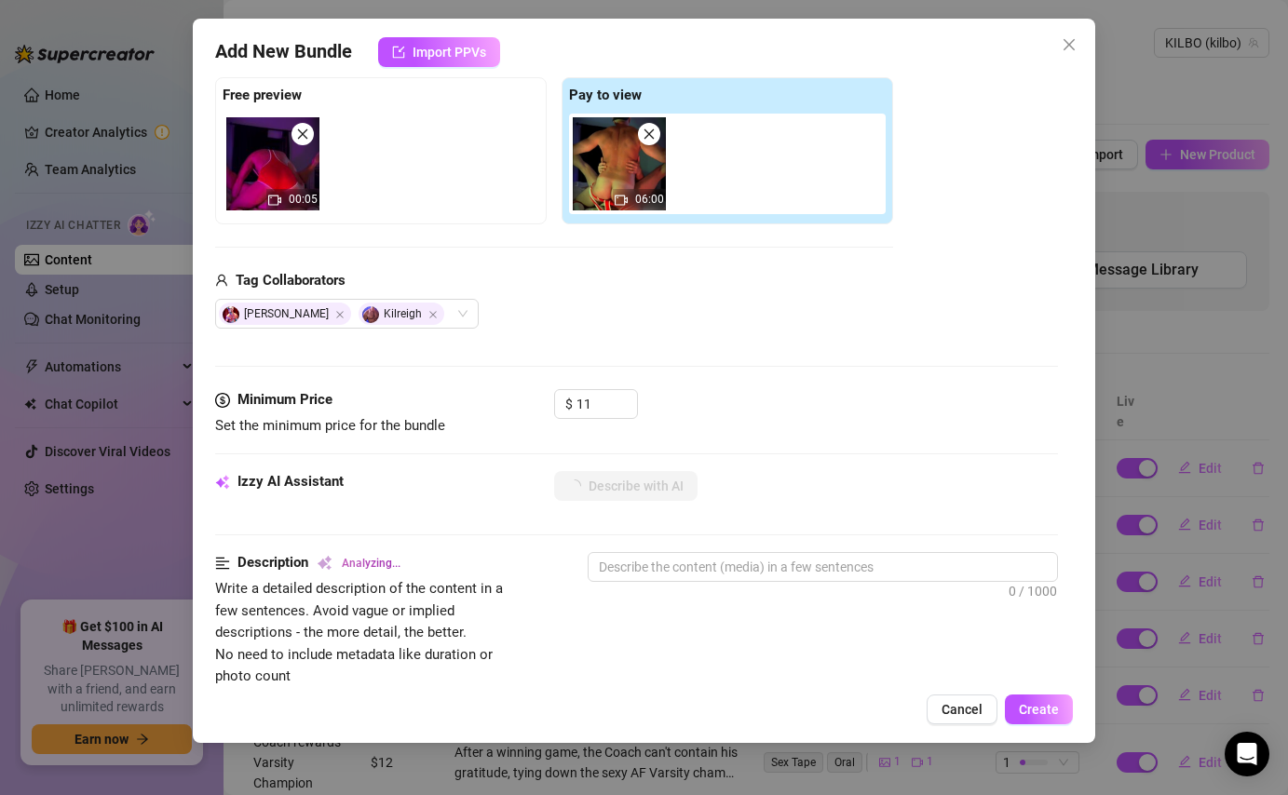
click at [805, 440] on div "Minimum Price Set the minimum price for the bundle $ 11" at bounding box center [636, 430] width 842 height 82
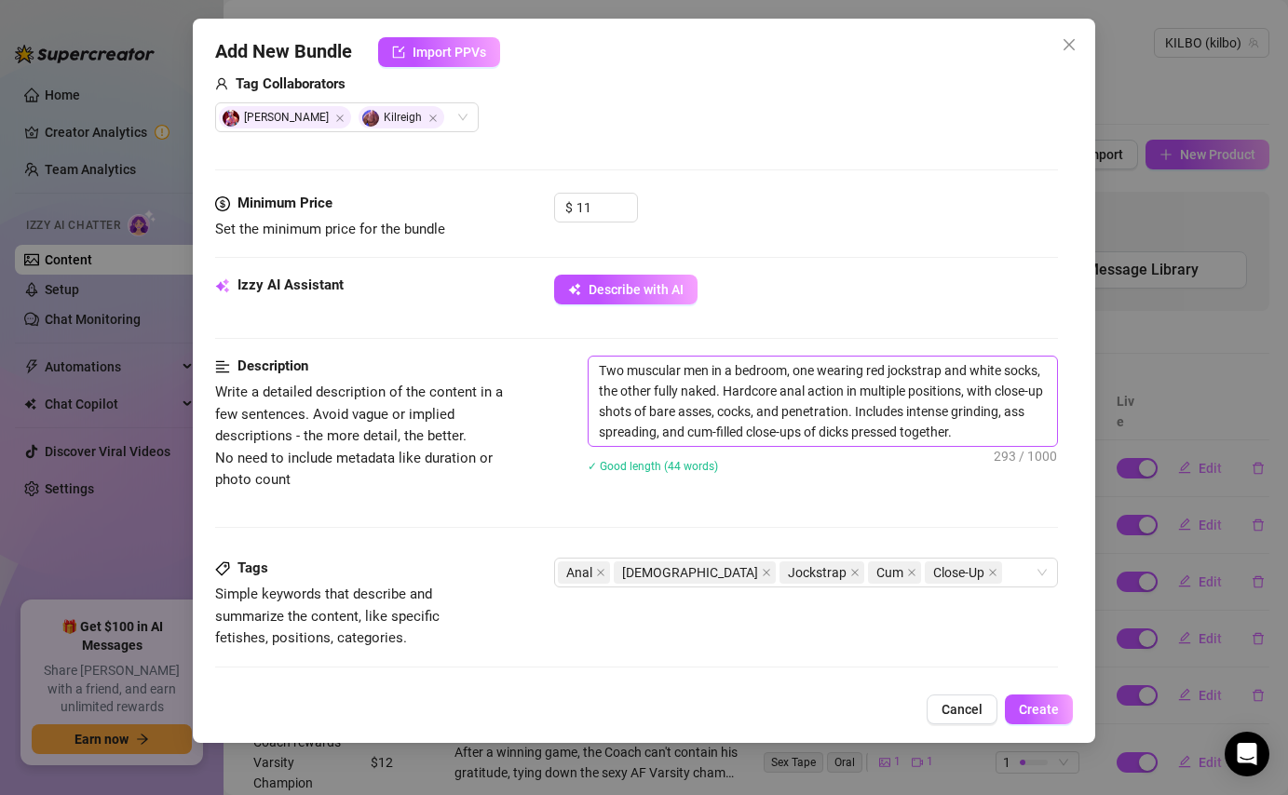
scroll to position [495, 0]
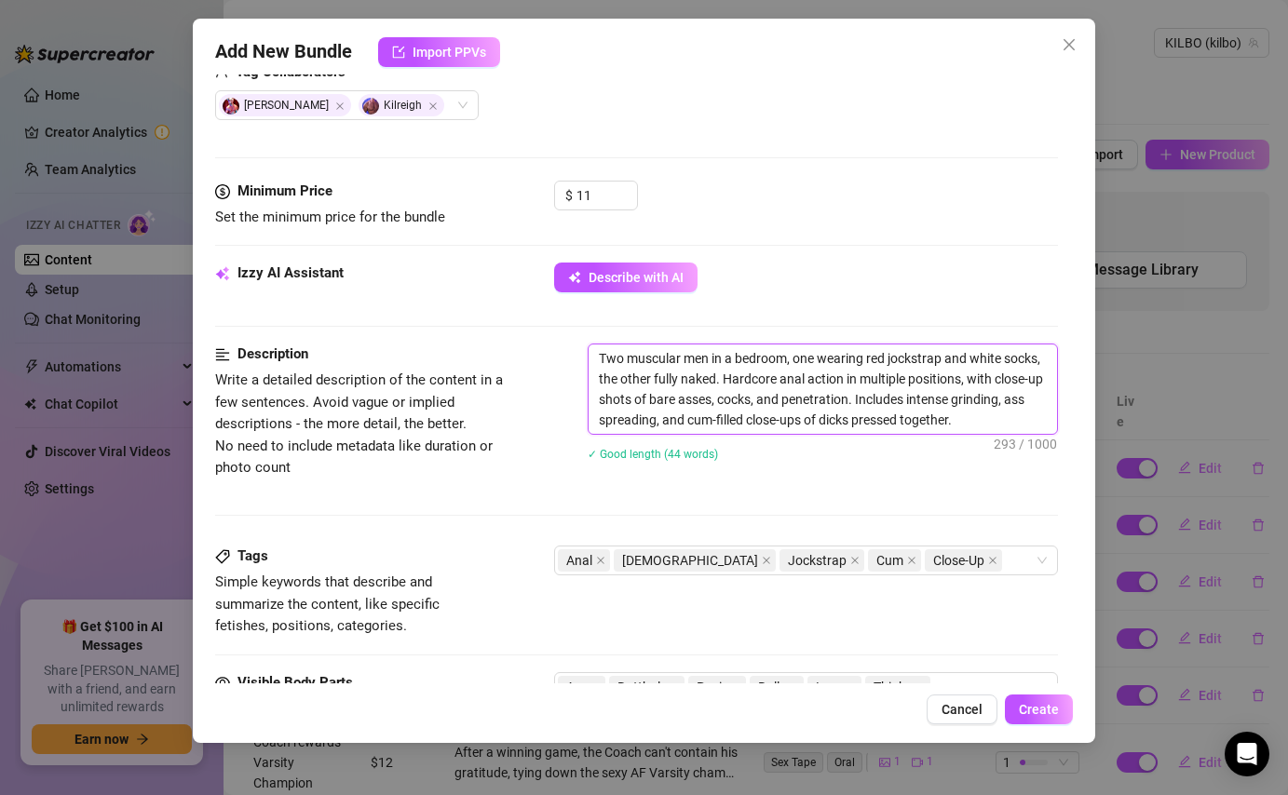
drag, startPoint x: 944, startPoint y: 359, endPoint x: 892, endPoint y: 361, distance: 52.2
click at [892, 361] on textarea "Two muscular men in a bedroom, one wearing red jockstrap and white socks, the o…" at bounding box center [821, 388] width 467 height 89
click at [870, 359] on textarea "Two muscular men in a bedroom, one wearing red Wrestle onesie and white socks, …" at bounding box center [821, 388] width 467 height 89
click at [889, 400] on textarea "Two muscular men in a bedroom, one wearing Hot-Red Wrestle onesie and white soc…" at bounding box center [821, 388] width 467 height 89
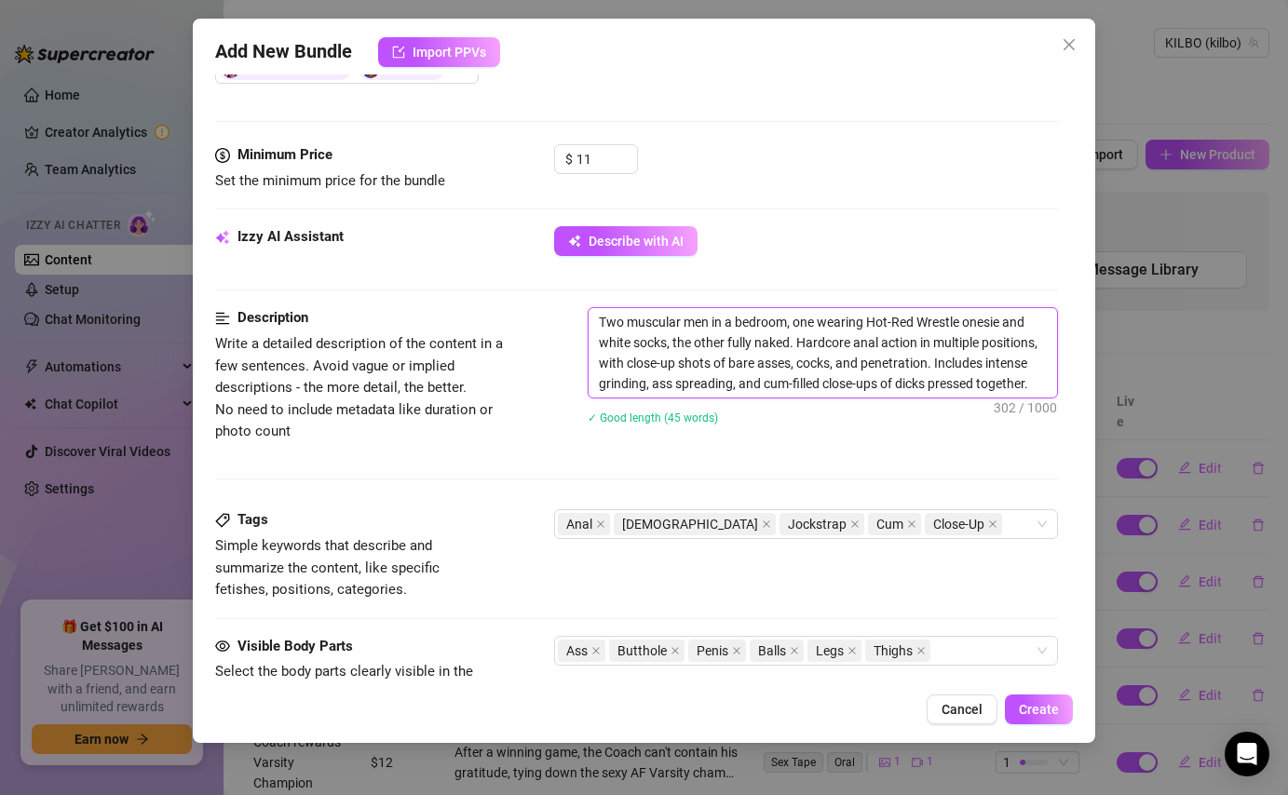
scroll to position [539, 0]
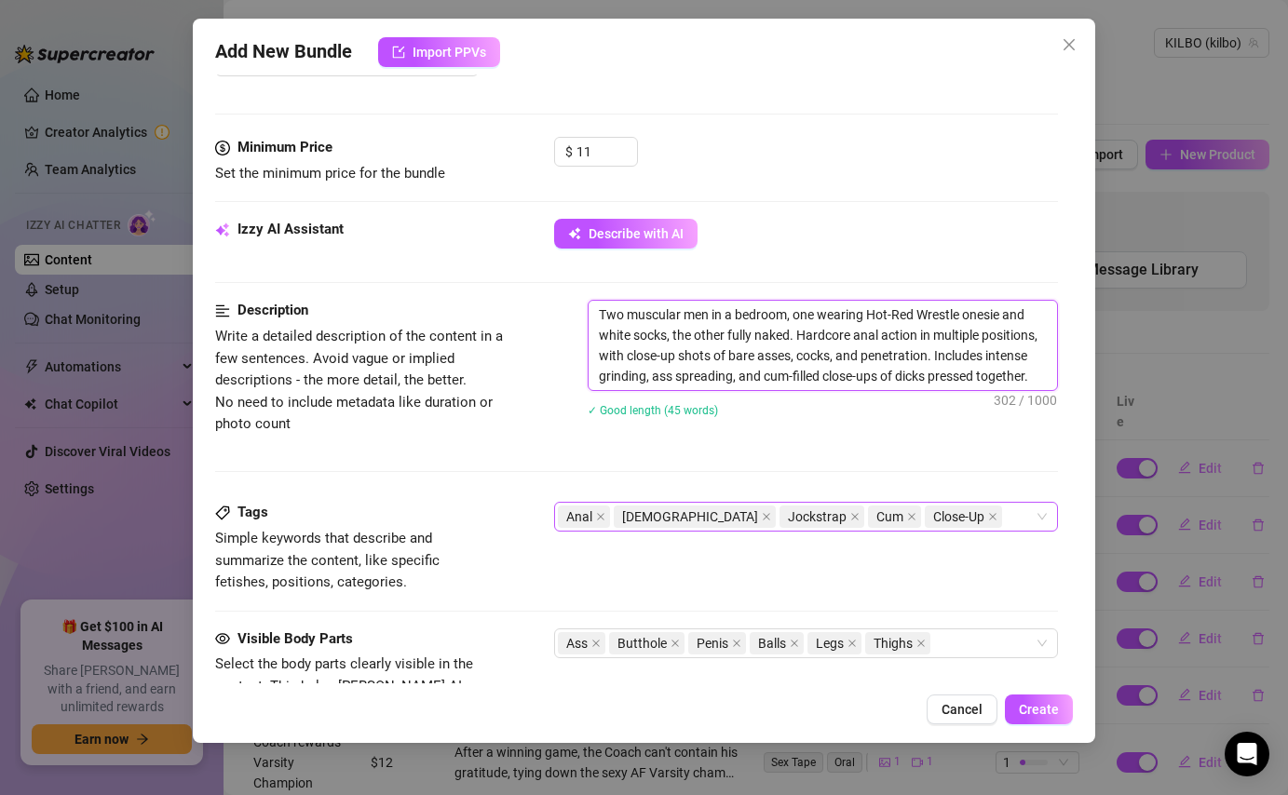
click at [965, 515] on div "Anal [DEMOGRAPHIC_DATA] Jockstrap Cum Close-Up" at bounding box center [796, 517] width 476 height 26
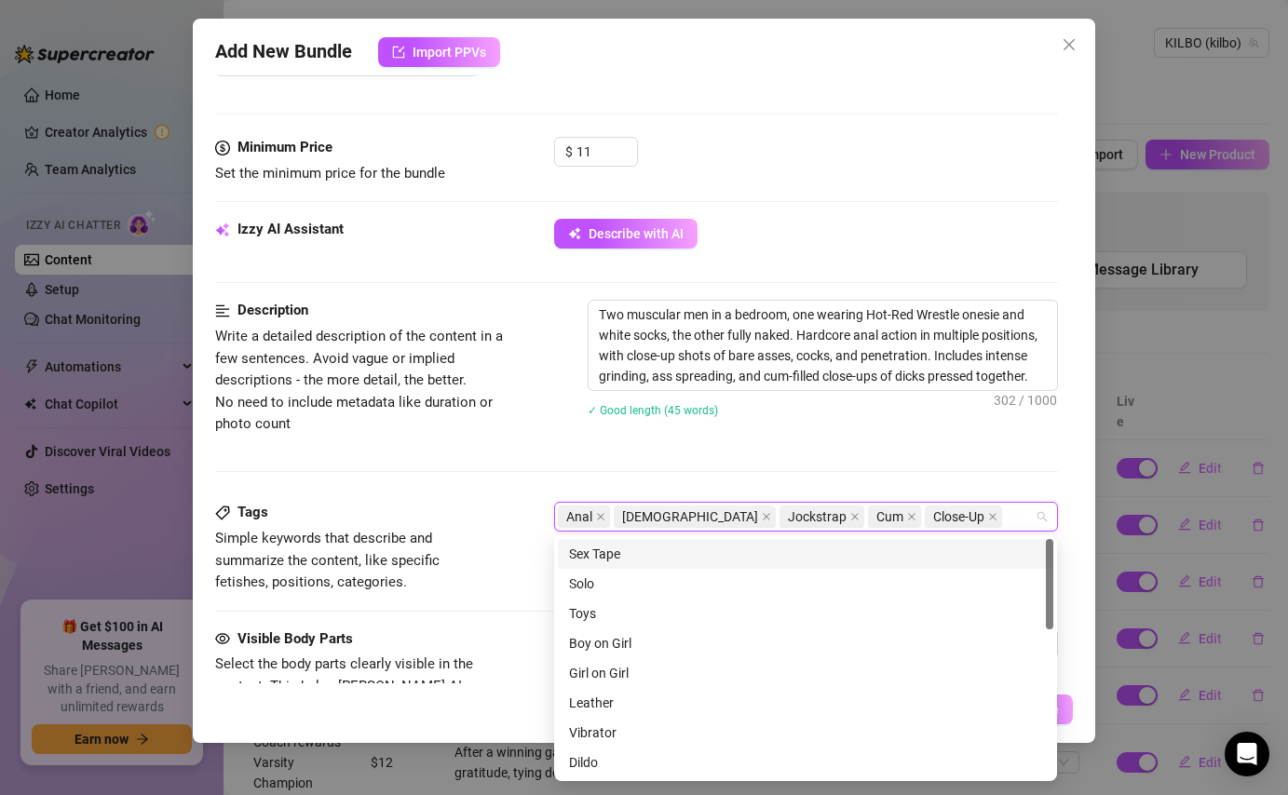
click at [965, 515] on div "Anal [DEMOGRAPHIC_DATA] Jockstrap Cum Close-Up" at bounding box center [796, 517] width 476 height 26
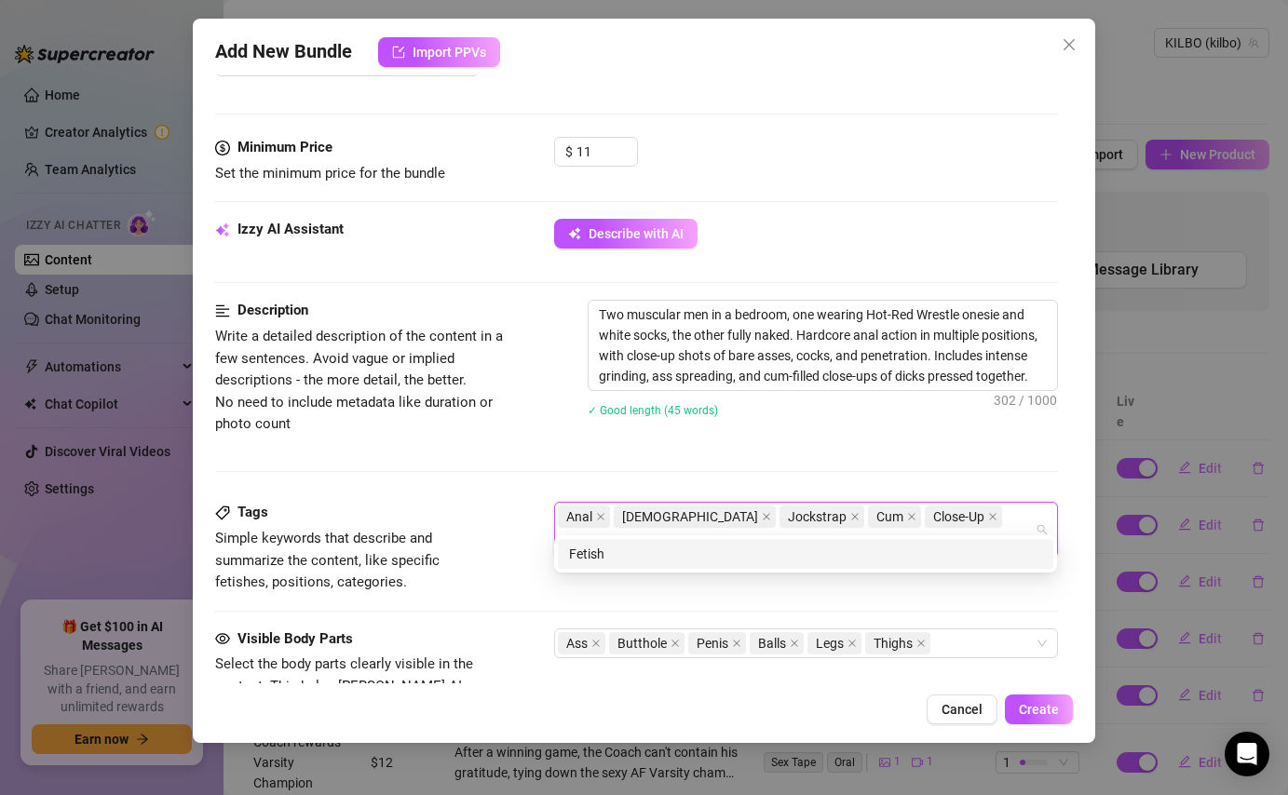
click at [894, 551] on div "Fetish" at bounding box center [805, 554] width 473 height 20
click at [916, 560] on div "Wrestler" at bounding box center [805, 554] width 473 height 20
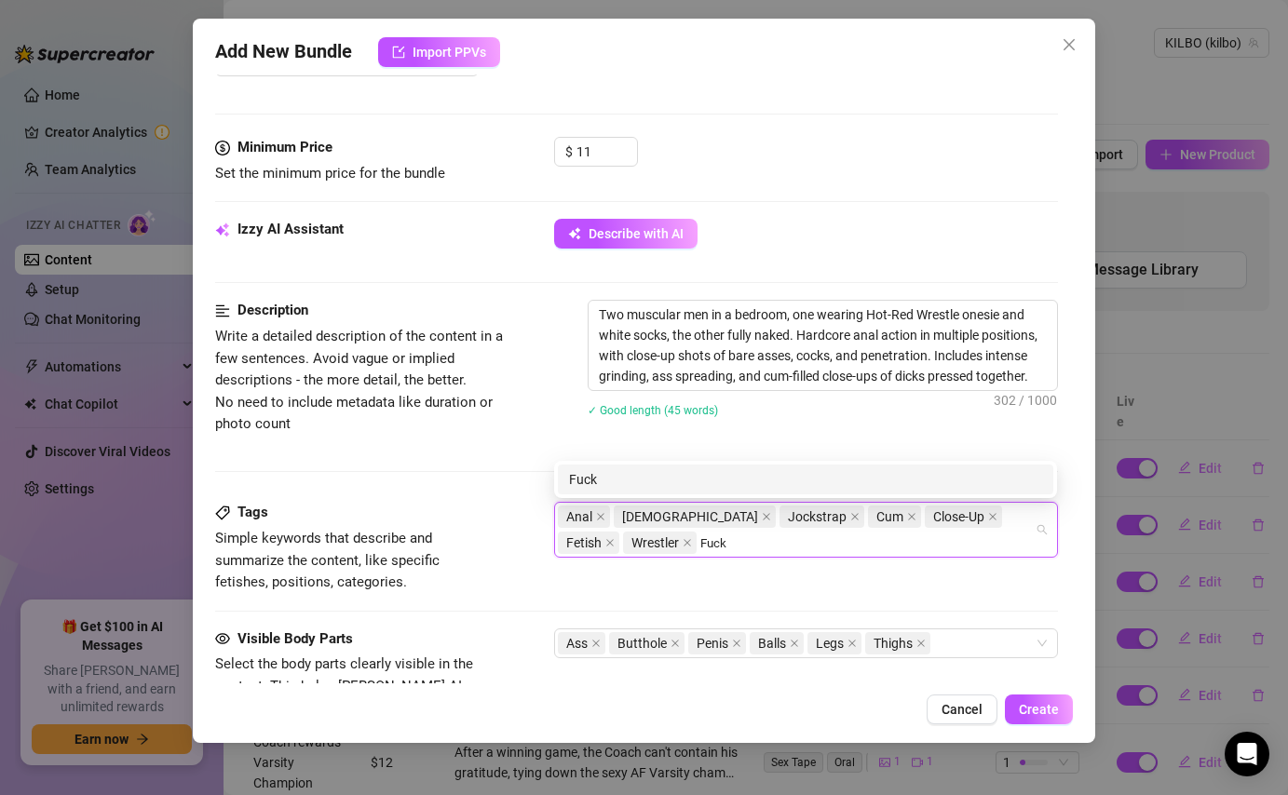
click at [573, 480] on div "Fuck" at bounding box center [805, 479] width 473 height 20
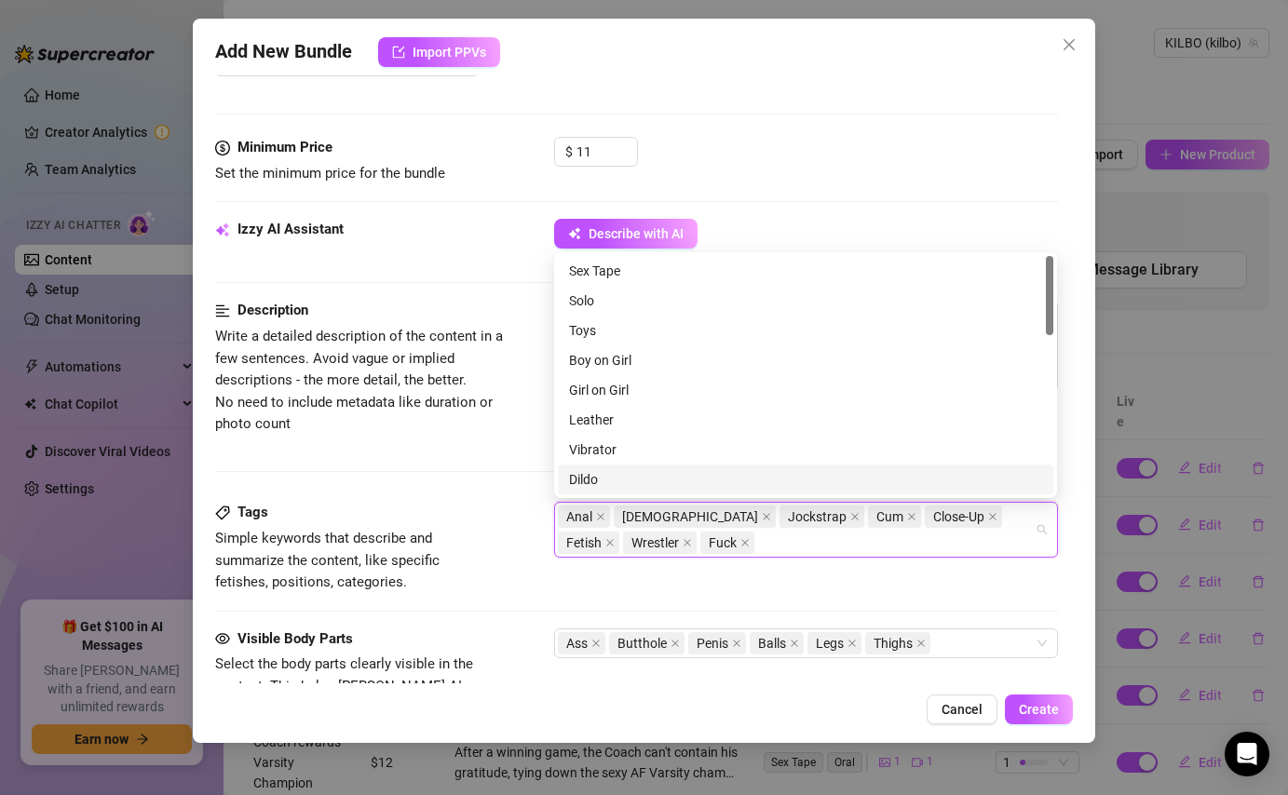
click at [458, 501] on div "Description Write a detailed description of the content in a few sentences. Avo…" at bounding box center [636, 401] width 842 height 202
click at [727, 547] on div "Anal [DEMOGRAPHIC_DATA] Jockstrap Cum Close-Up Fetish Wrestler Fuck" at bounding box center [796, 530] width 476 height 52
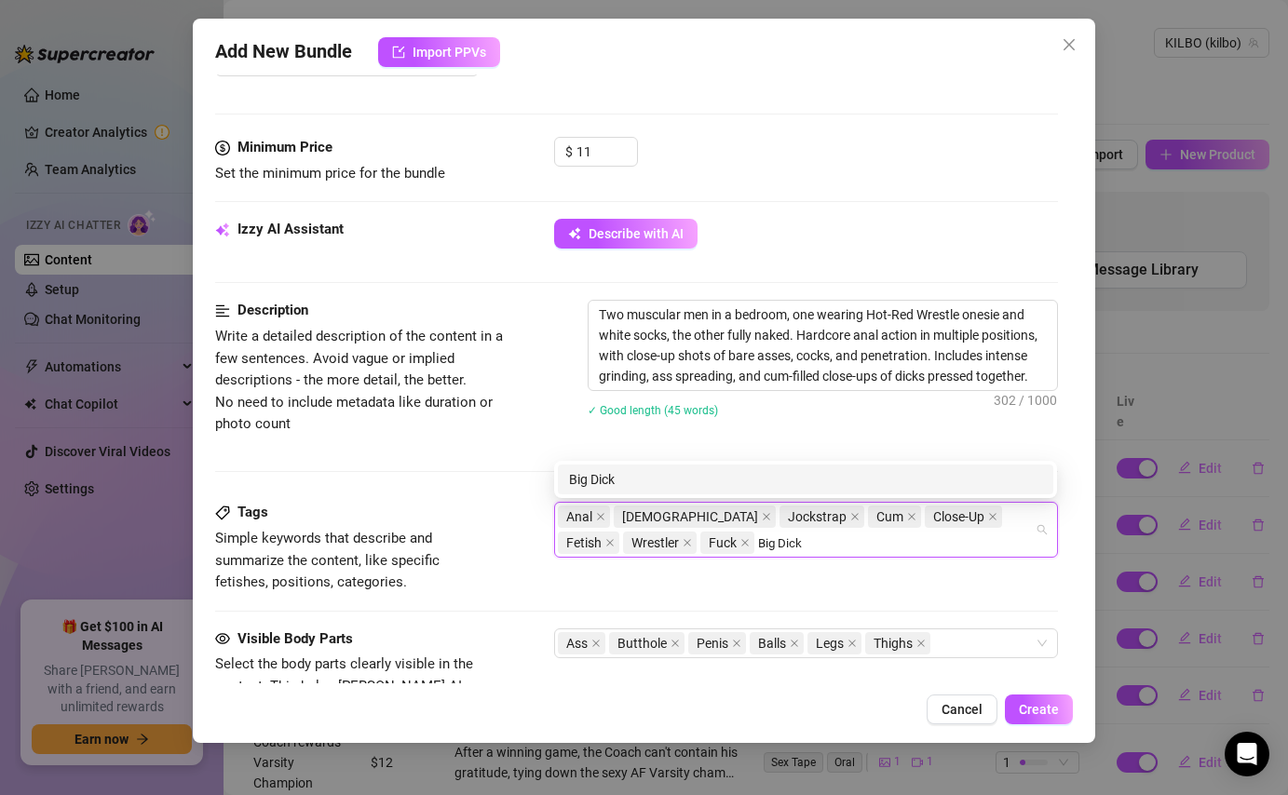
click at [604, 472] on div "Big Dick" at bounding box center [805, 479] width 473 height 20
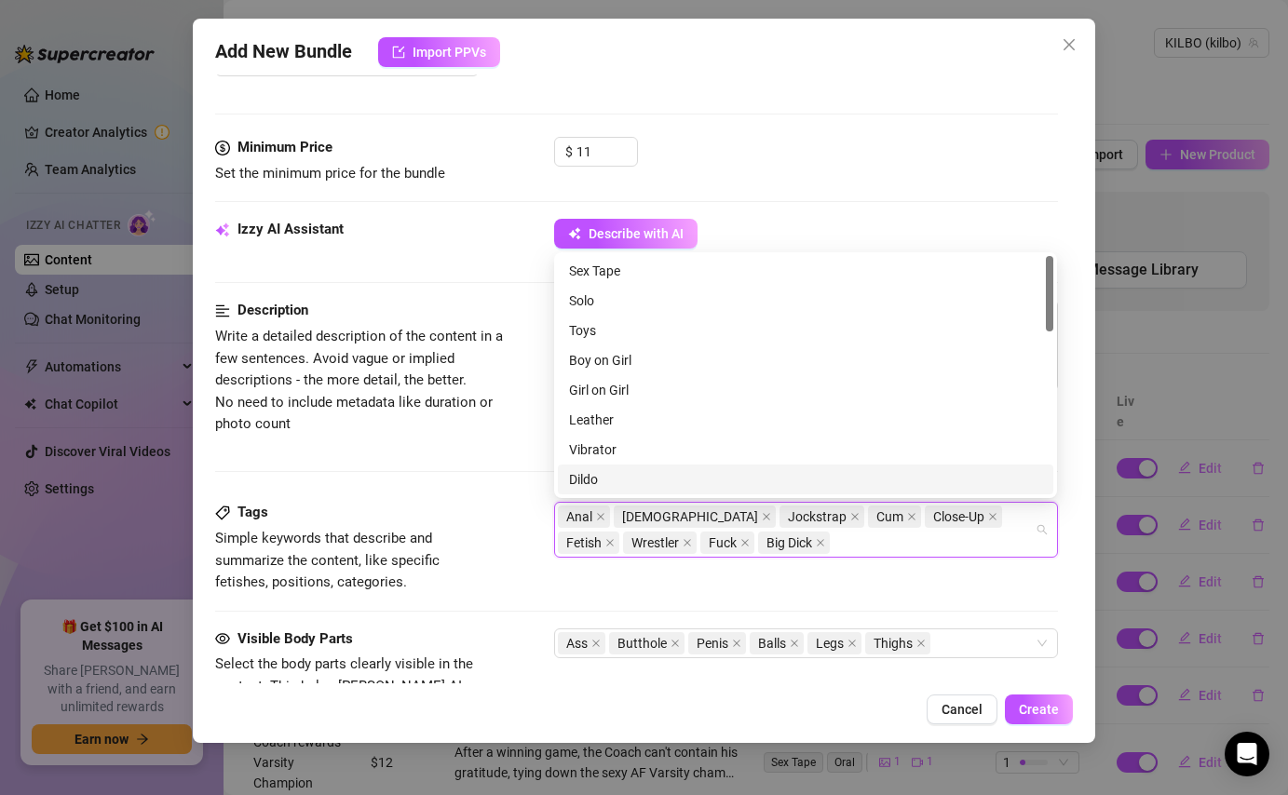
click at [506, 470] on div "Description Write a detailed description of the content in a few sentences. Avo…" at bounding box center [636, 401] width 842 height 202
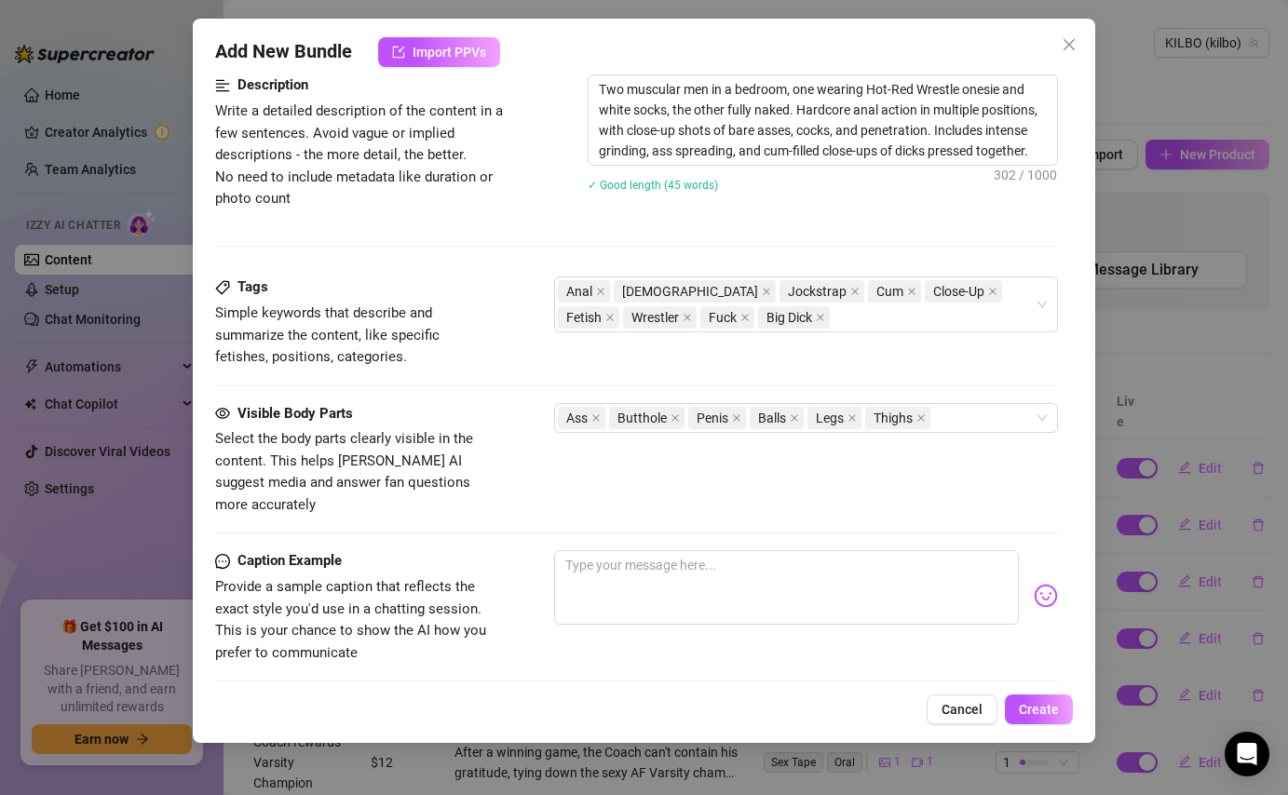
scroll to position [825, 0]
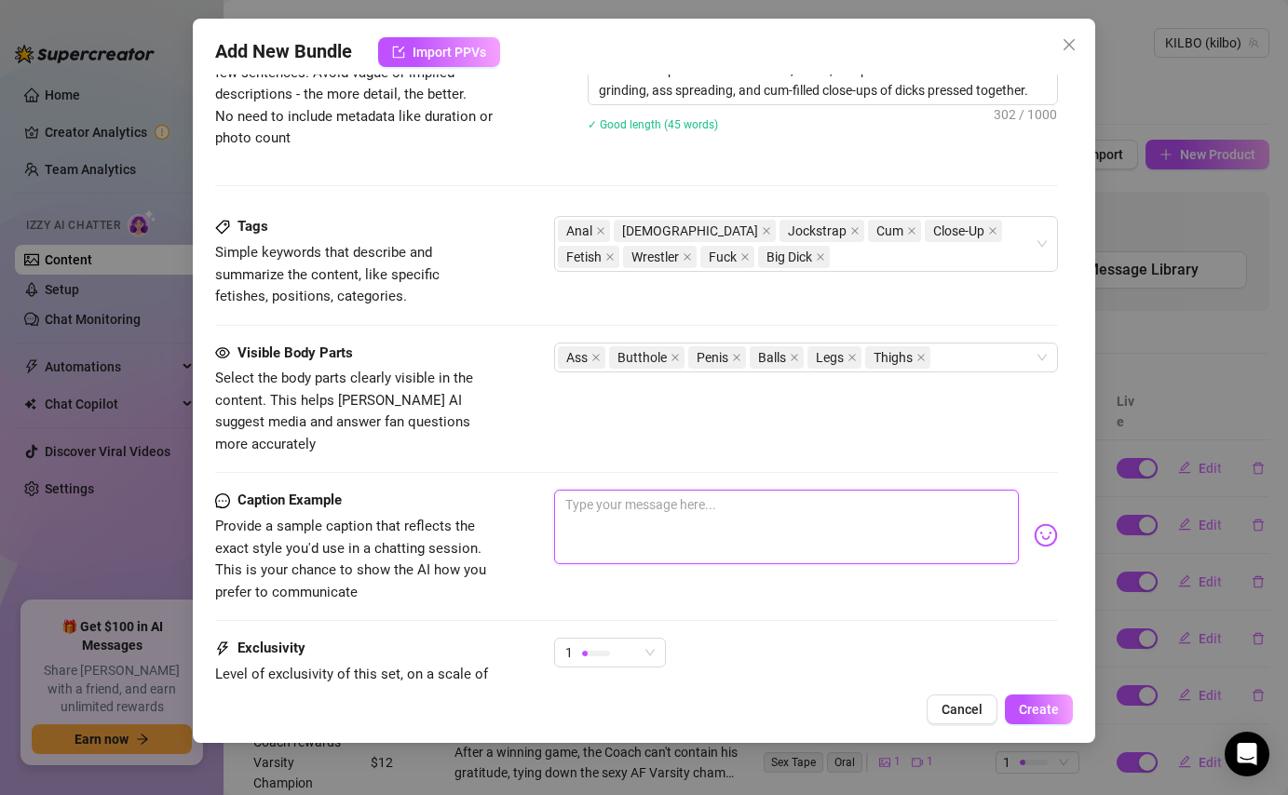
click at [700, 490] on textarea at bounding box center [786, 527] width 464 height 74
click at [683, 490] on textarea "Who doesn't have a Wrestler fetish?" at bounding box center [786, 527] width 464 height 74
click at [893, 490] on textarea "Who doesn't have a slight Wrestler fetish?" at bounding box center [786, 527] width 464 height 74
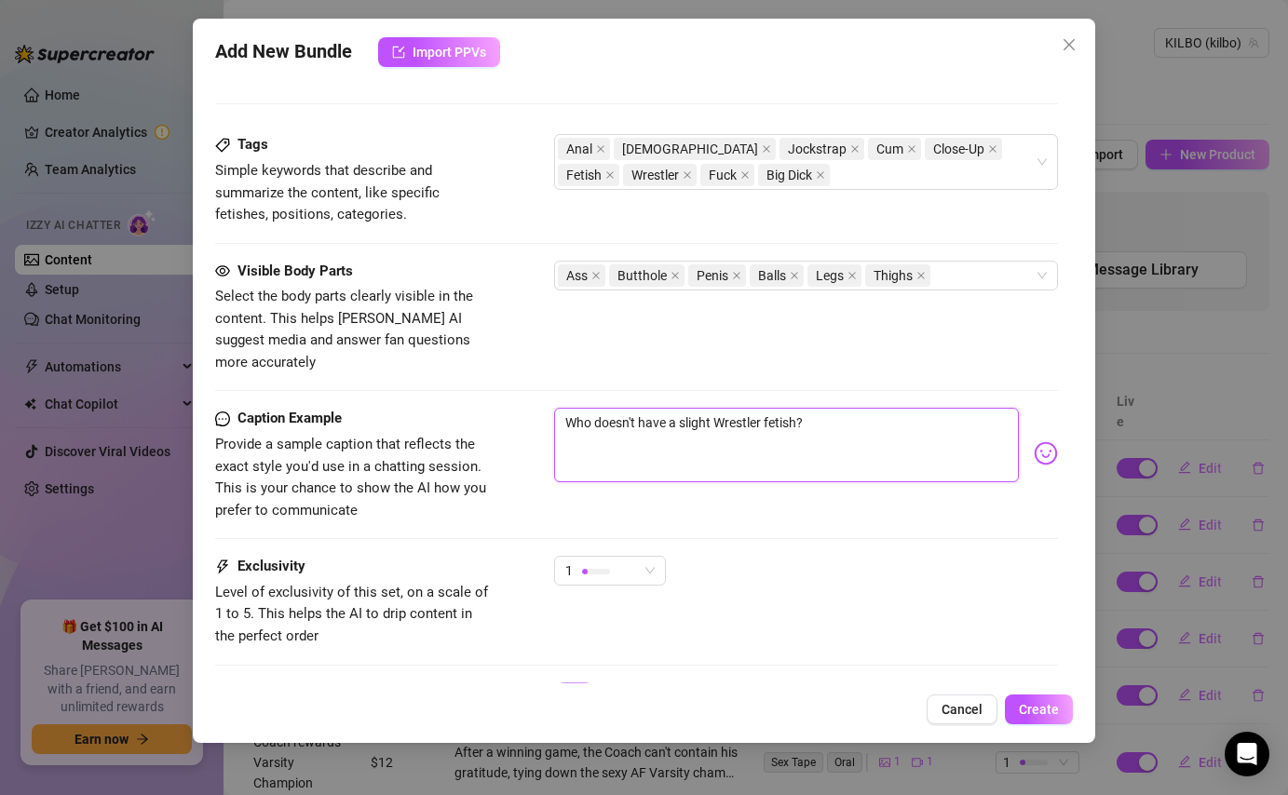
scroll to position [909, 0]
click at [646, 555] on span "1" at bounding box center [609, 569] width 89 height 28
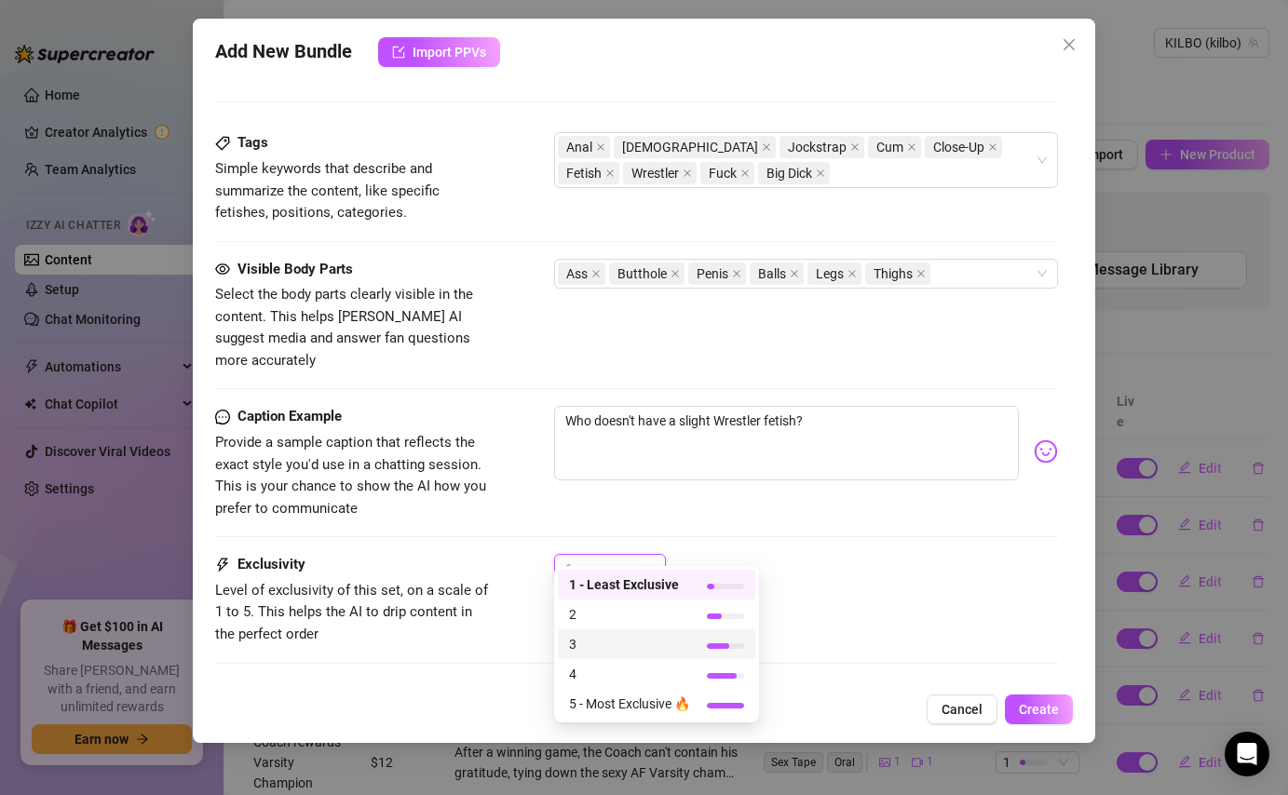
click at [621, 635] on span "3" at bounding box center [629, 644] width 121 height 20
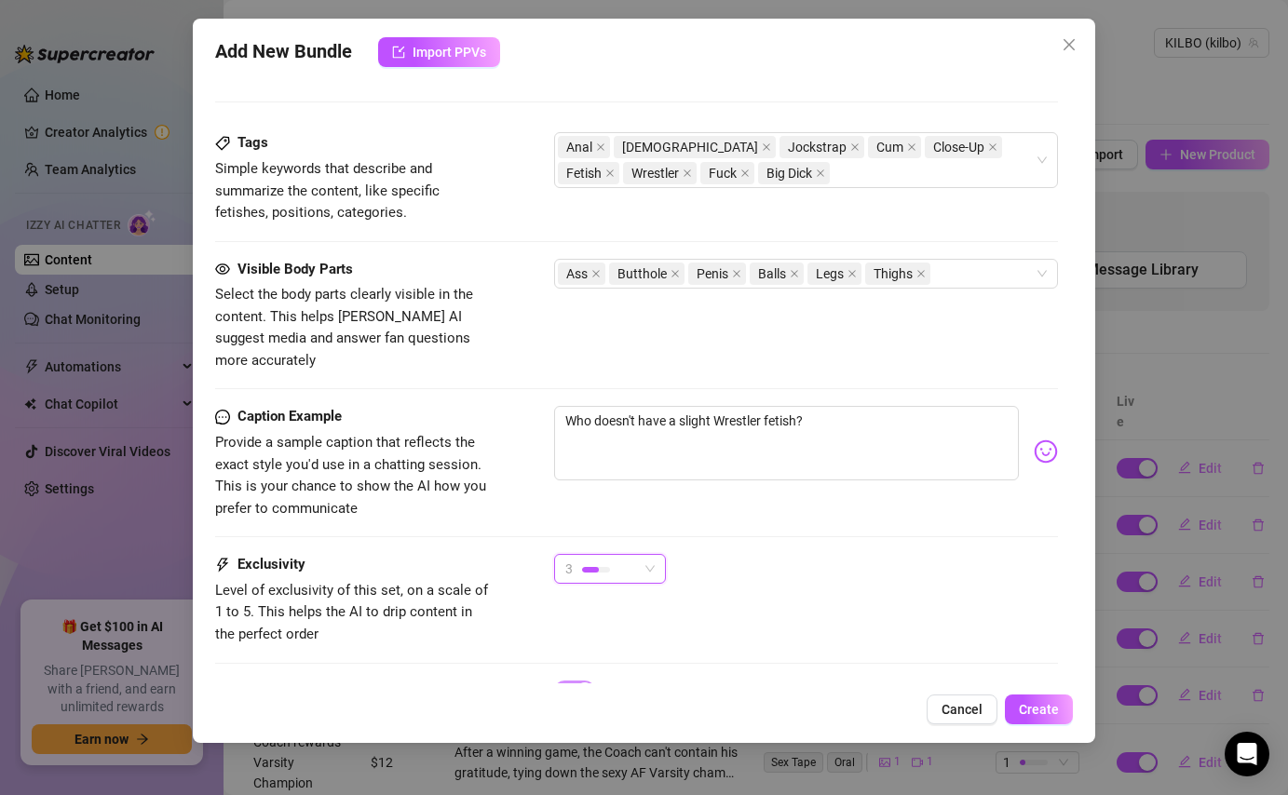
click at [655, 554] on div "3" at bounding box center [610, 569] width 112 height 30
click at [766, 554] on div "3" at bounding box center [805, 577] width 503 height 47
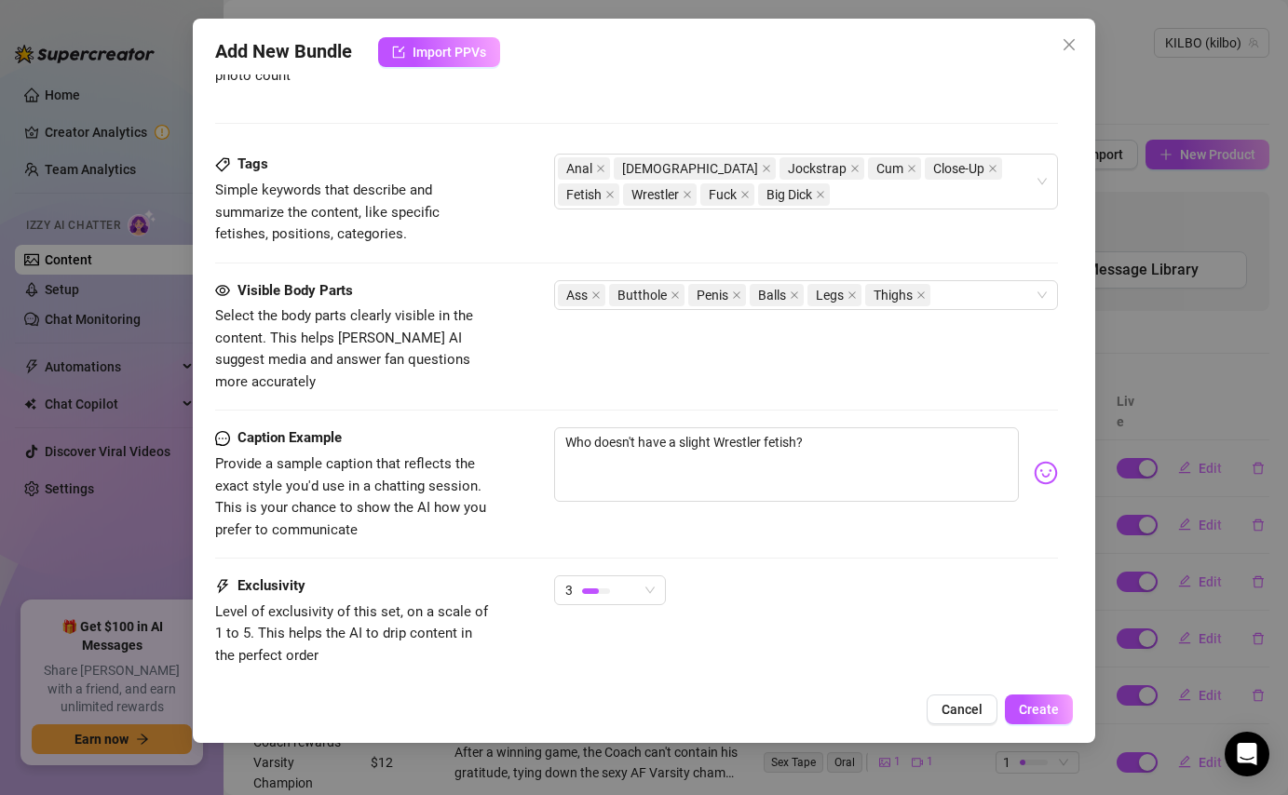
scroll to position [988, 0]
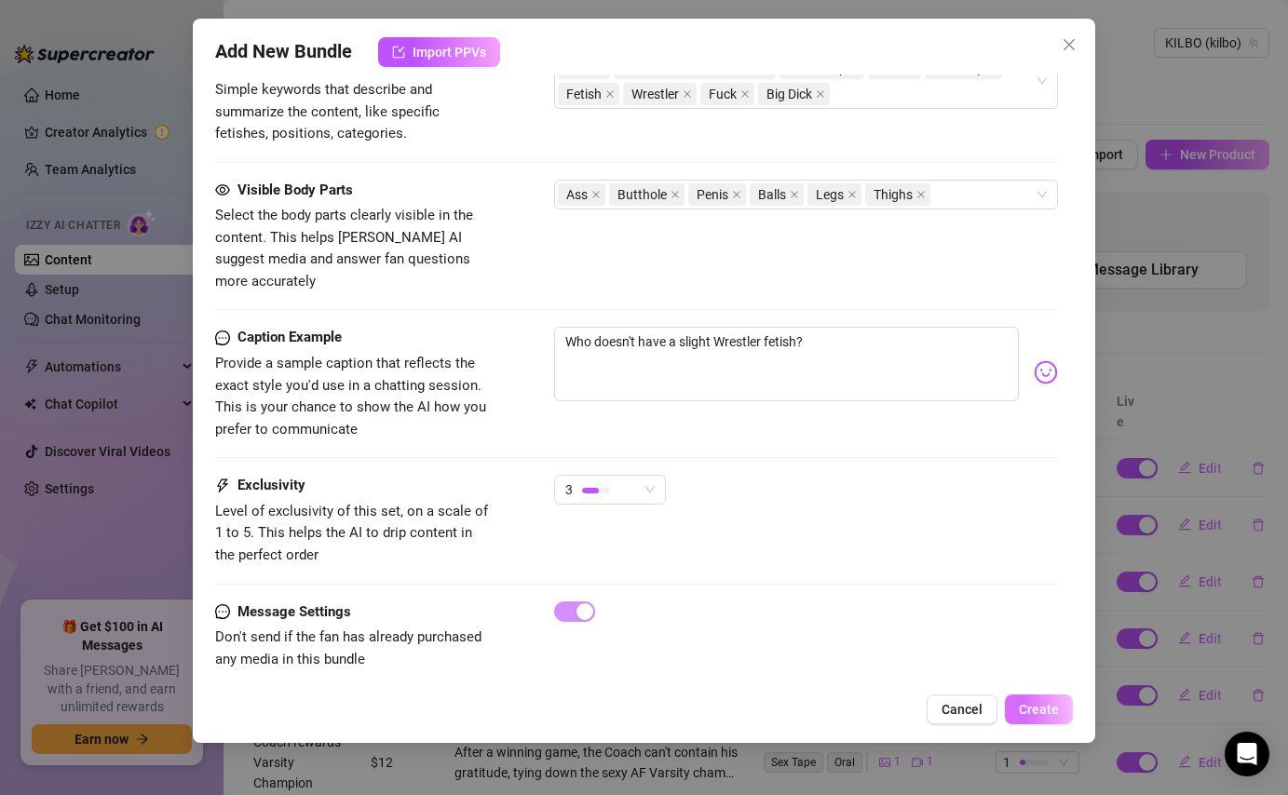
click at [1046, 704] on span "Create" at bounding box center [1039, 709] width 40 height 15
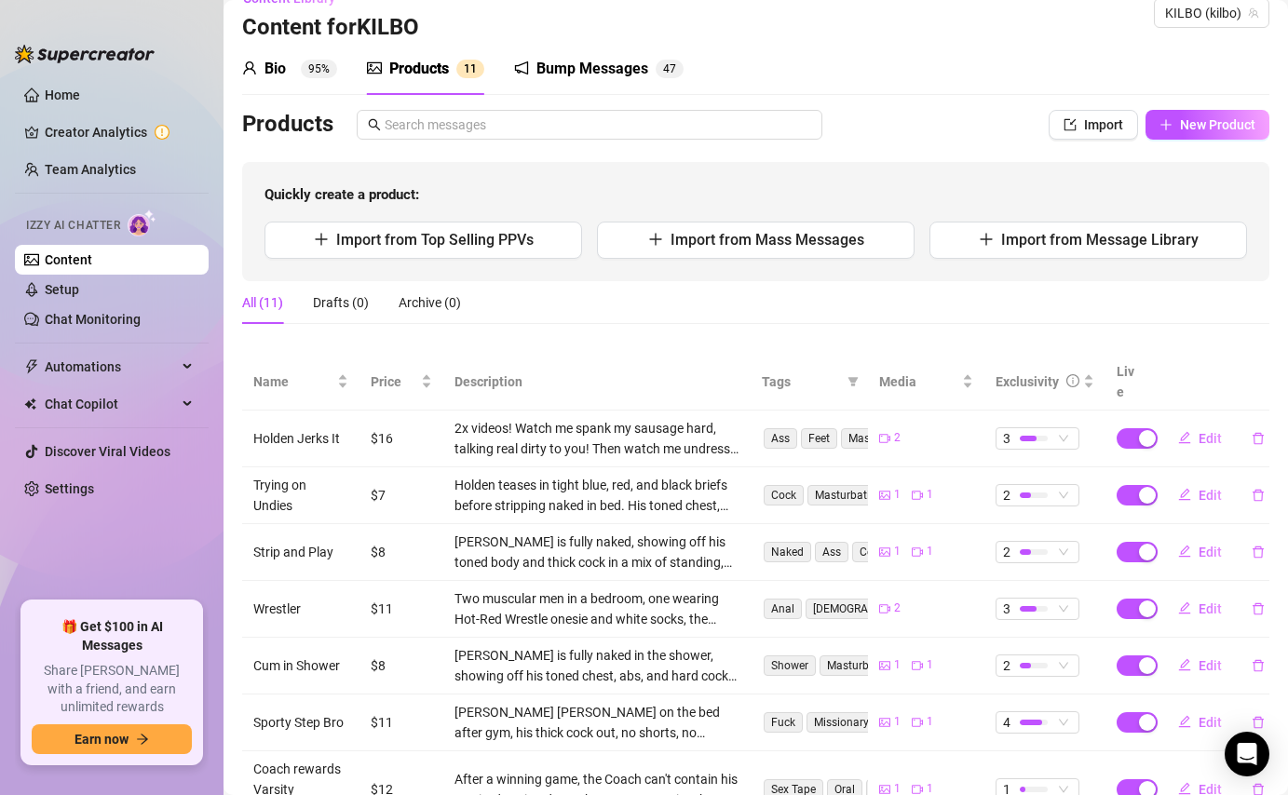
scroll to position [0, 0]
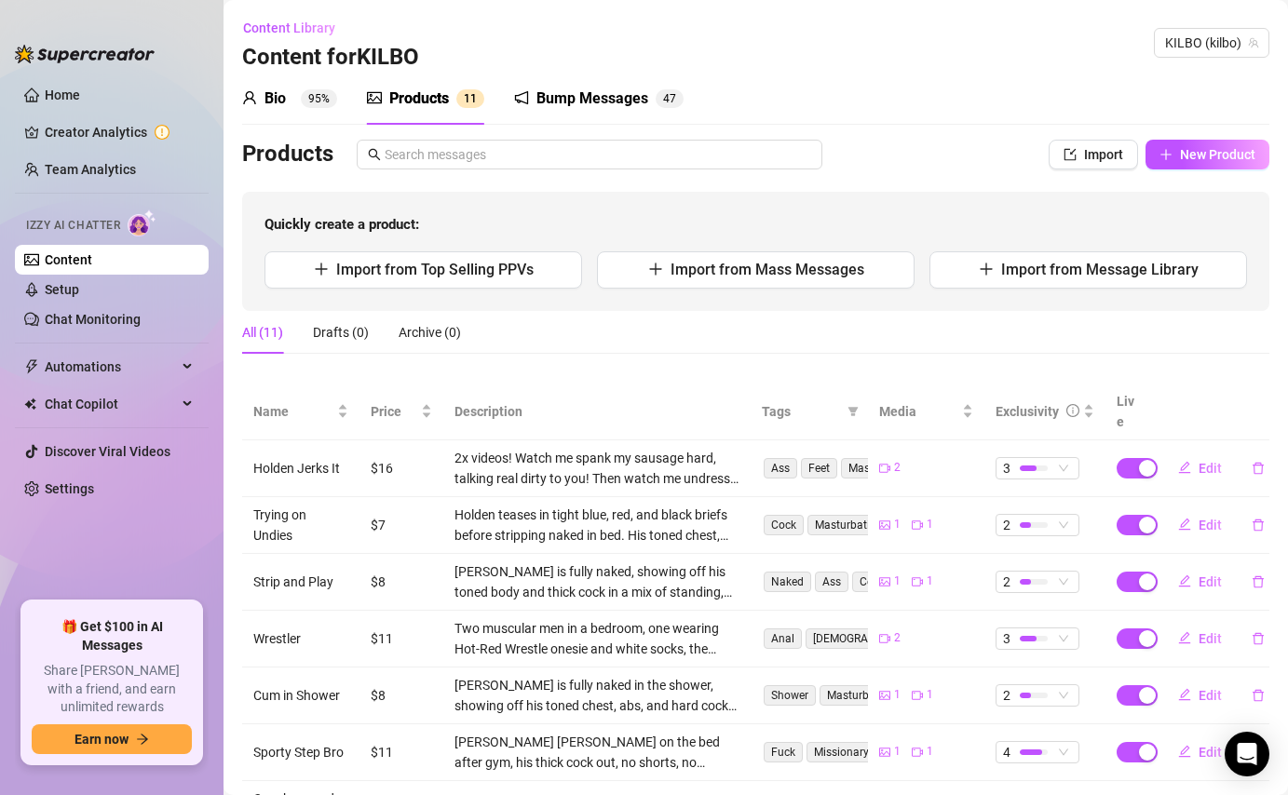
click at [301, 94] on span "95%" at bounding box center [319, 98] width 36 height 19
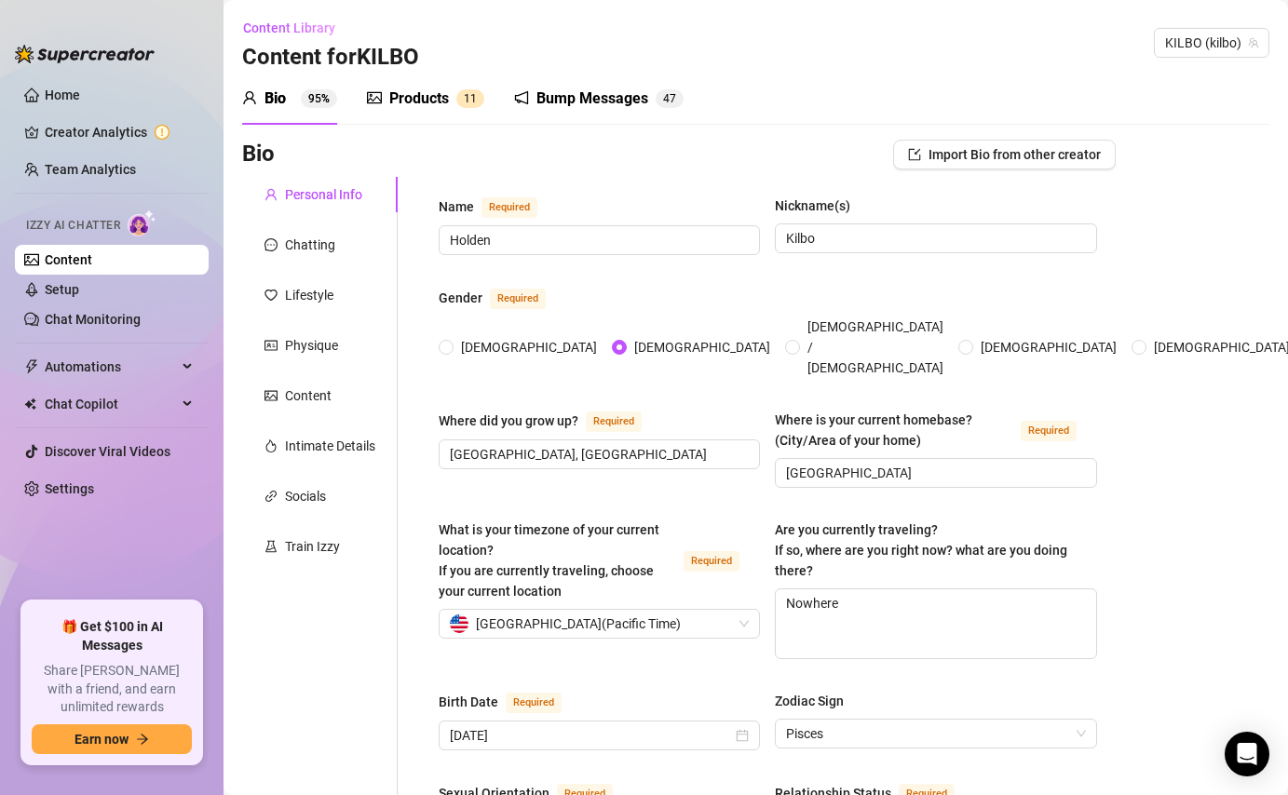
scroll to position [250, 0]
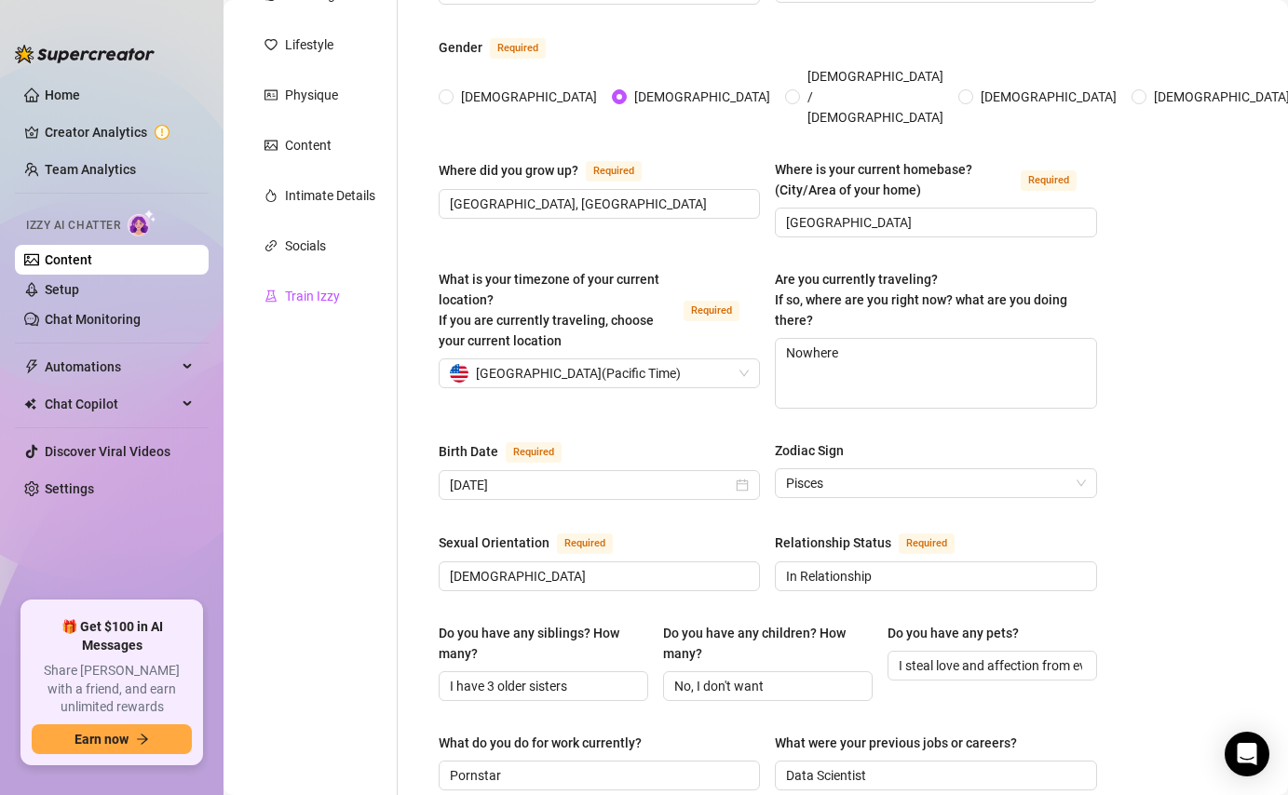
click at [319, 289] on div "Train Izzy" at bounding box center [312, 296] width 55 height 20
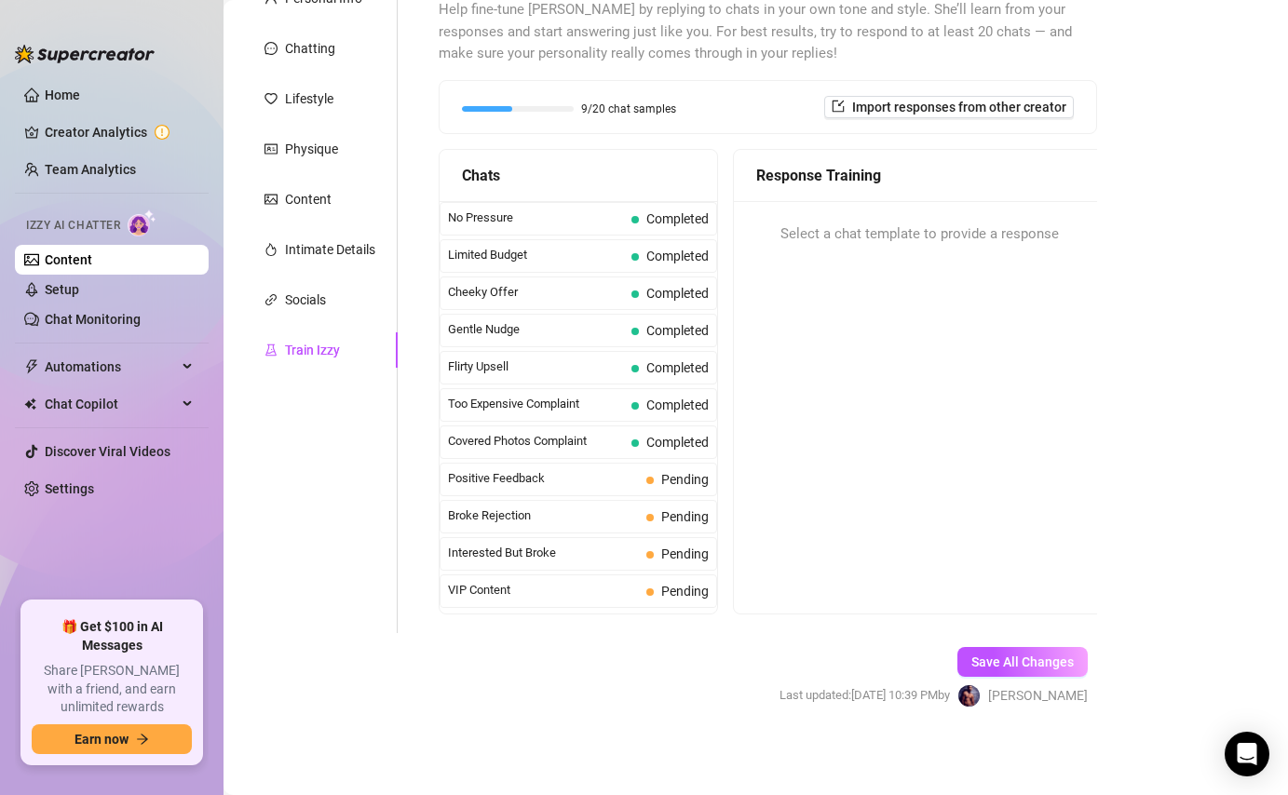
scroll to position [128, 0]
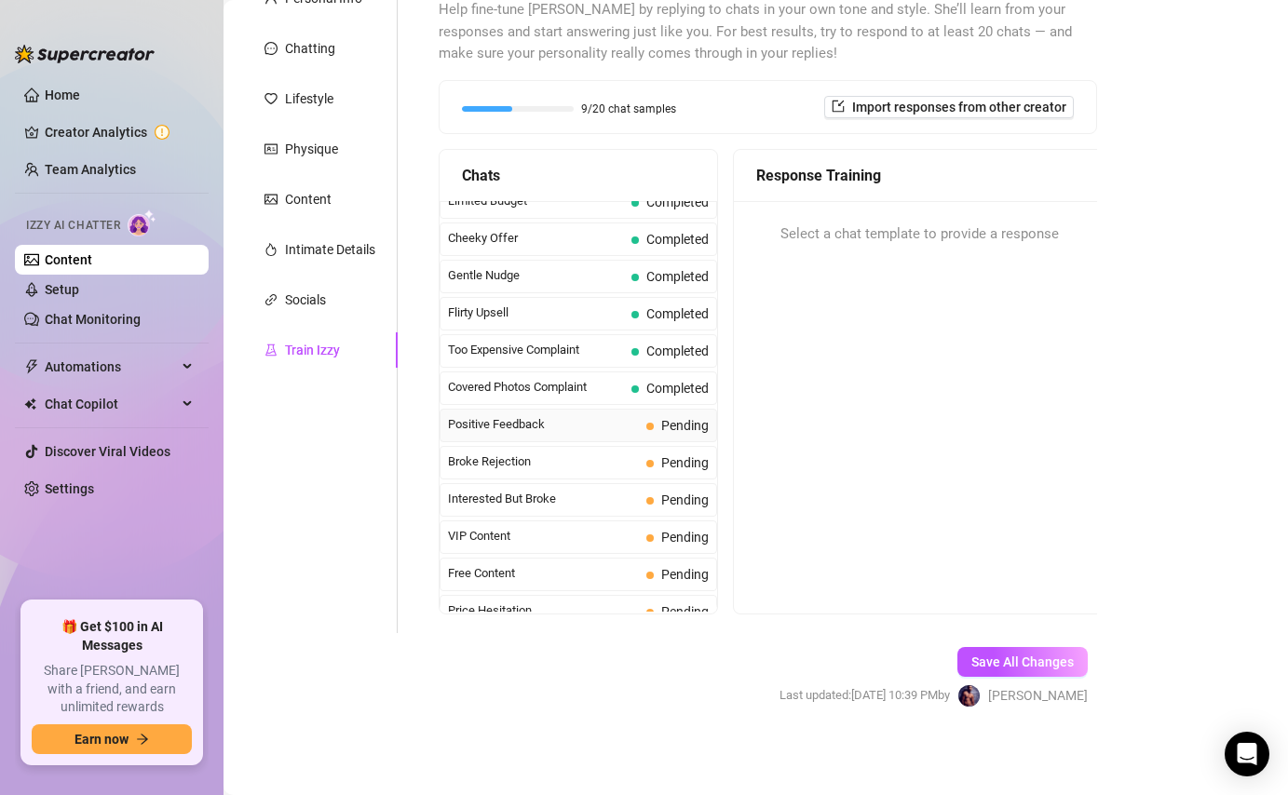
click at [664, 430] on span "Pending" at bounding box center [684, 425] width 47 height 15
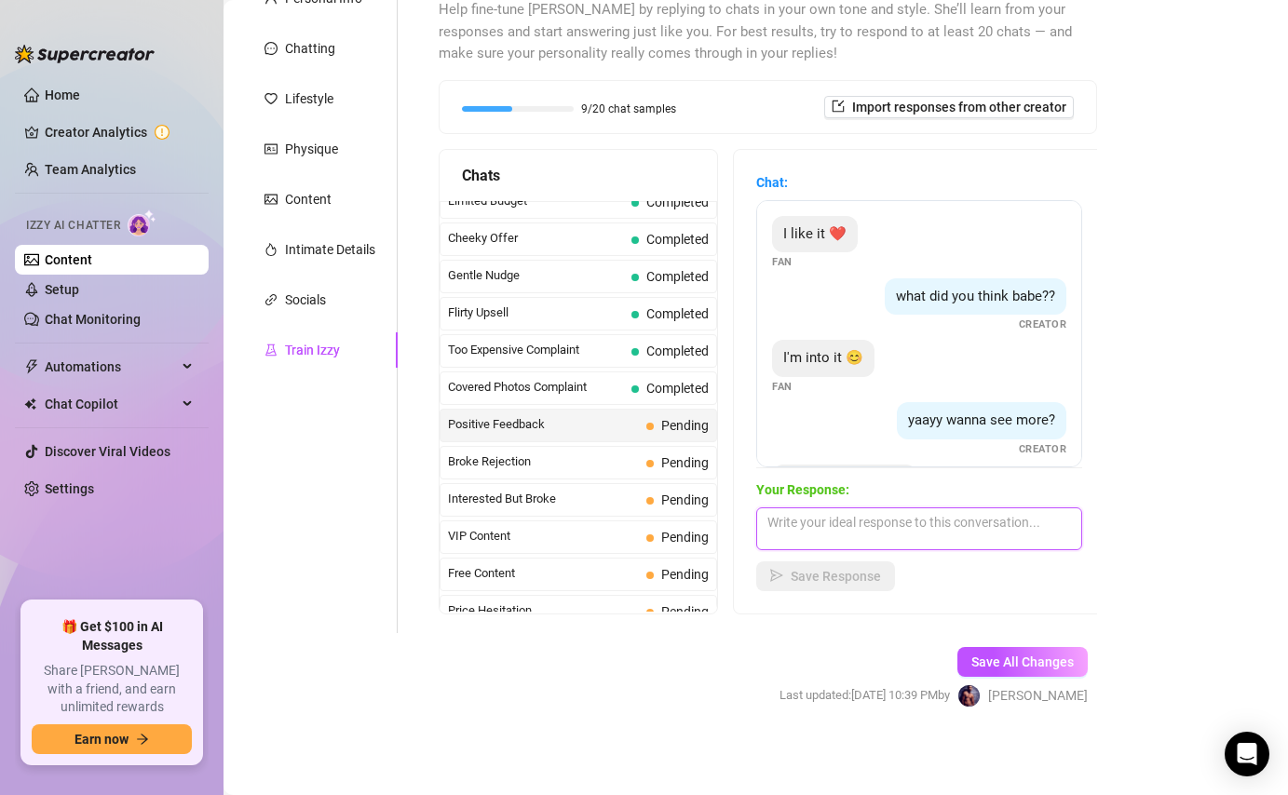
click at [941, 530] on textarea at bounding box center [919, 528] width 326 height 43
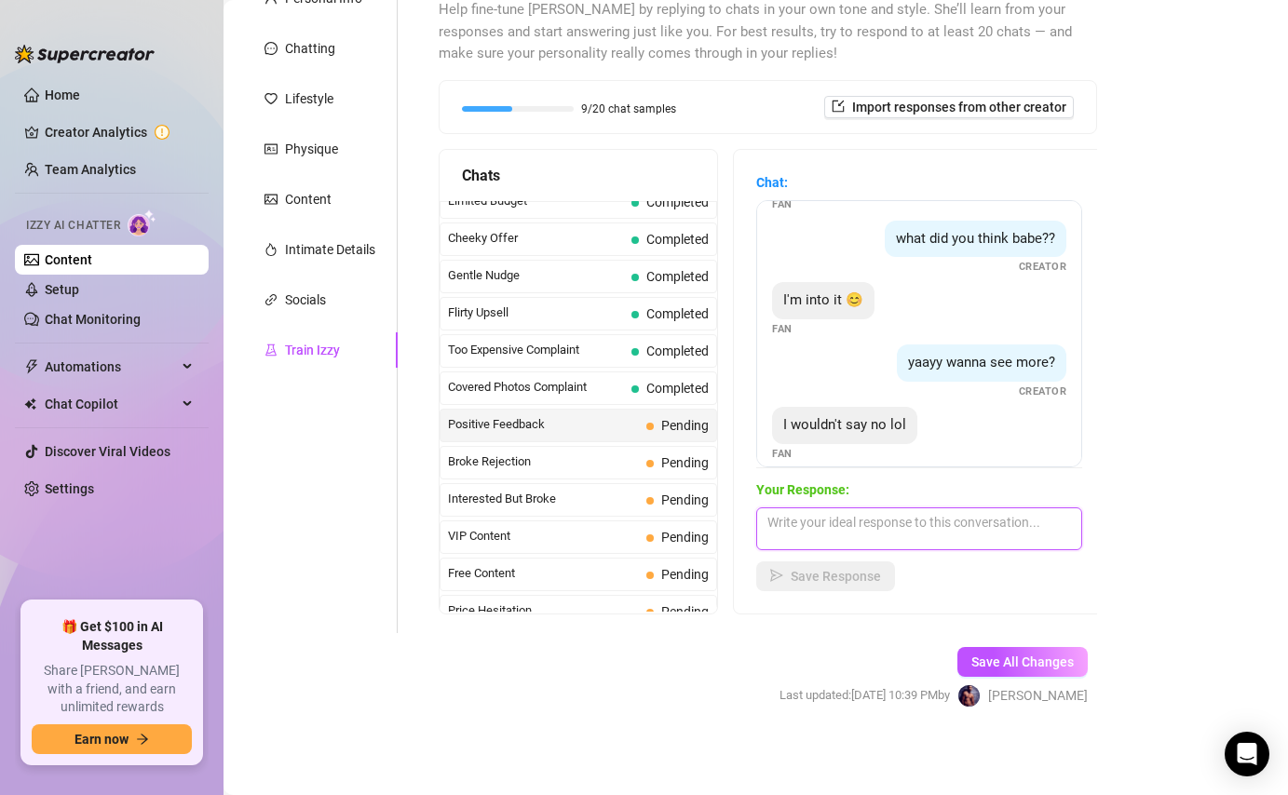
scroll to position [75, 0]
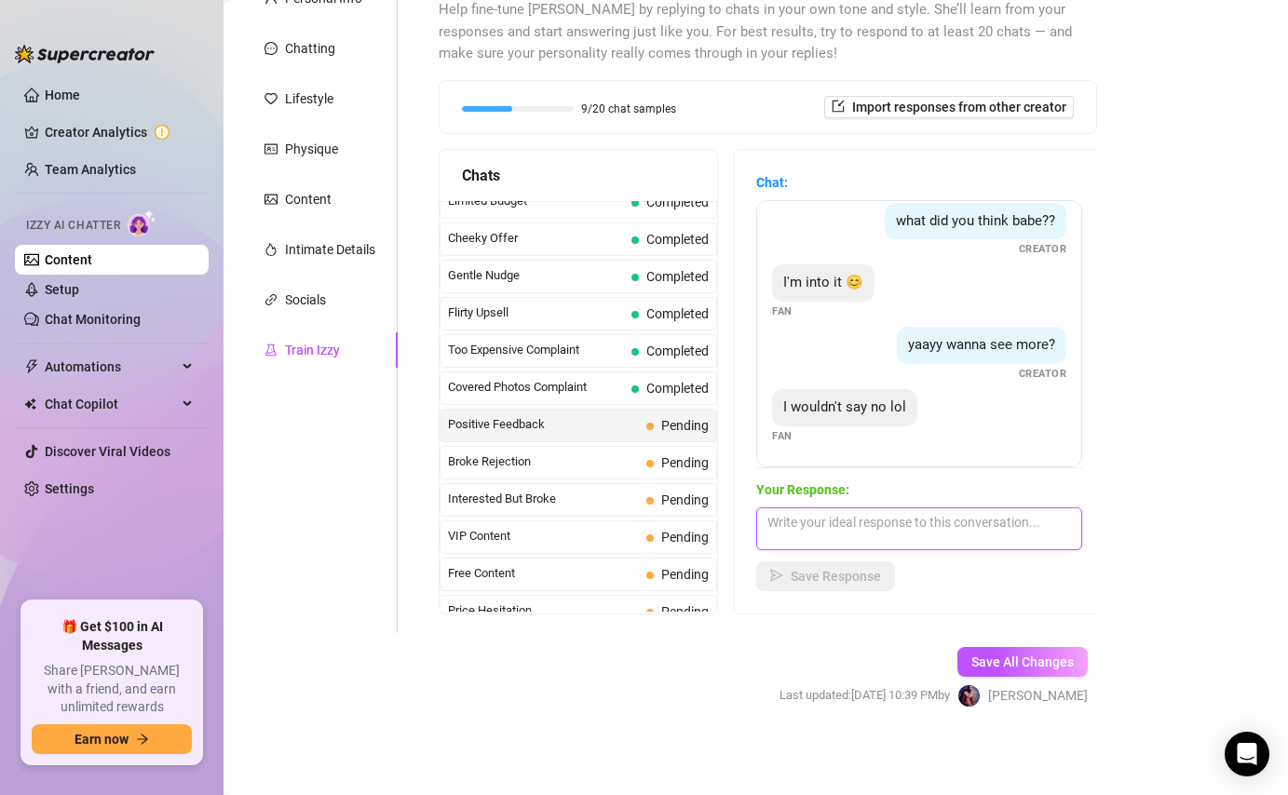
click at [964, 519] on textarea at bounding box center [919, 528] width 326 height 43
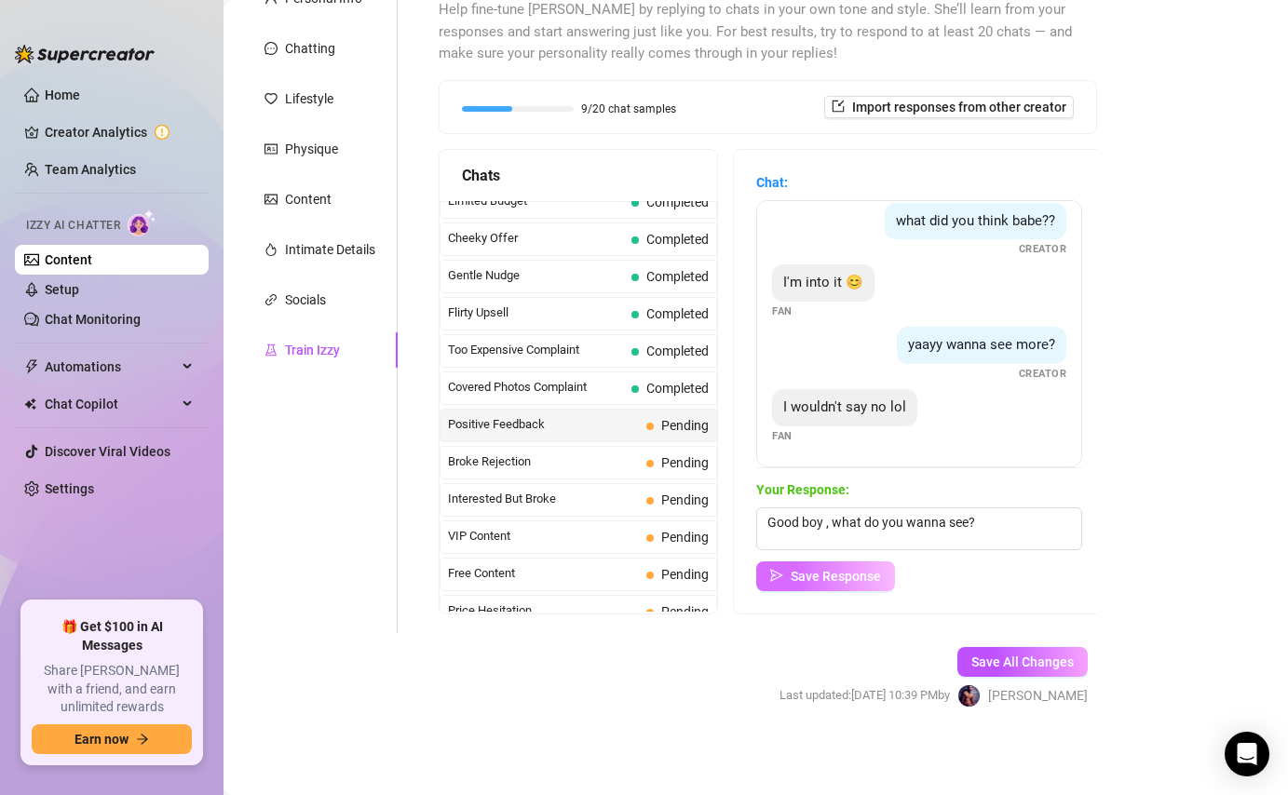
click at [837, 587] on button "Save Response" at bounding box center [825, 576] width 139 height 30
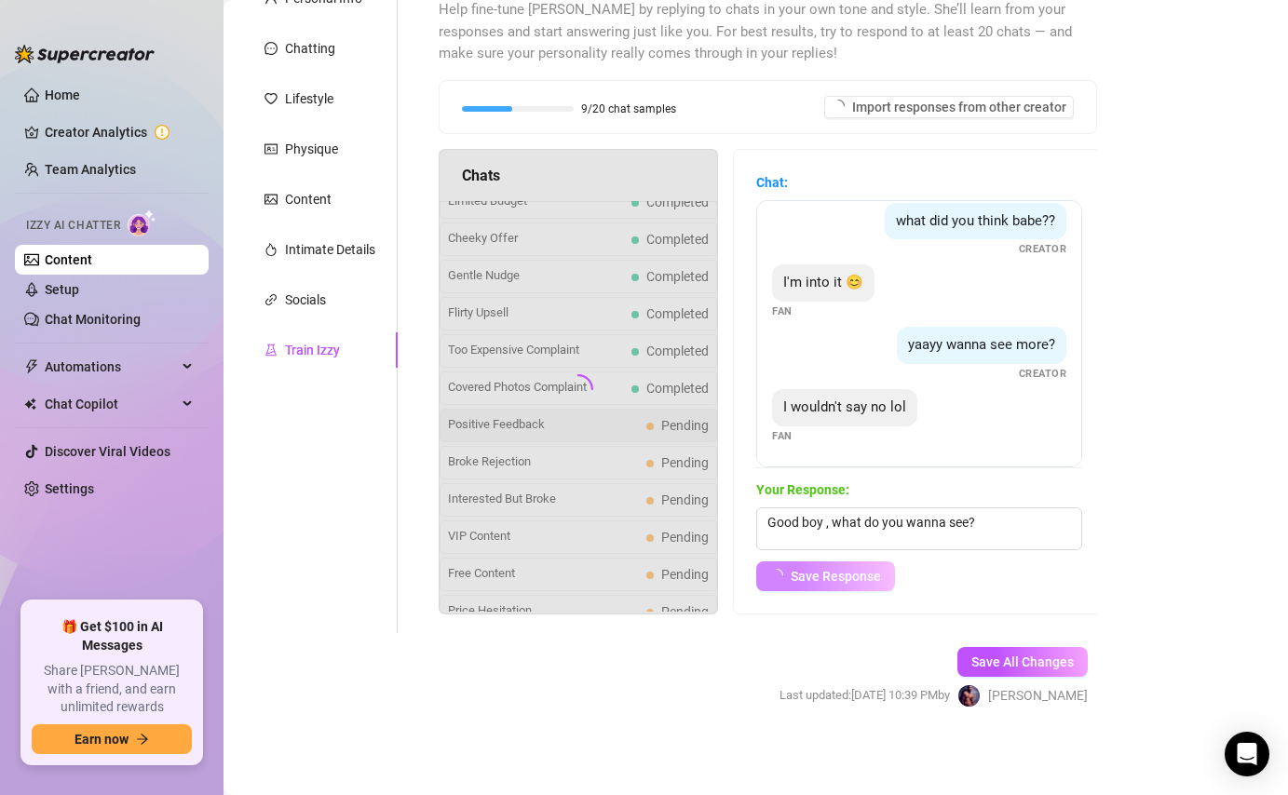
scroll to position [53, 0]
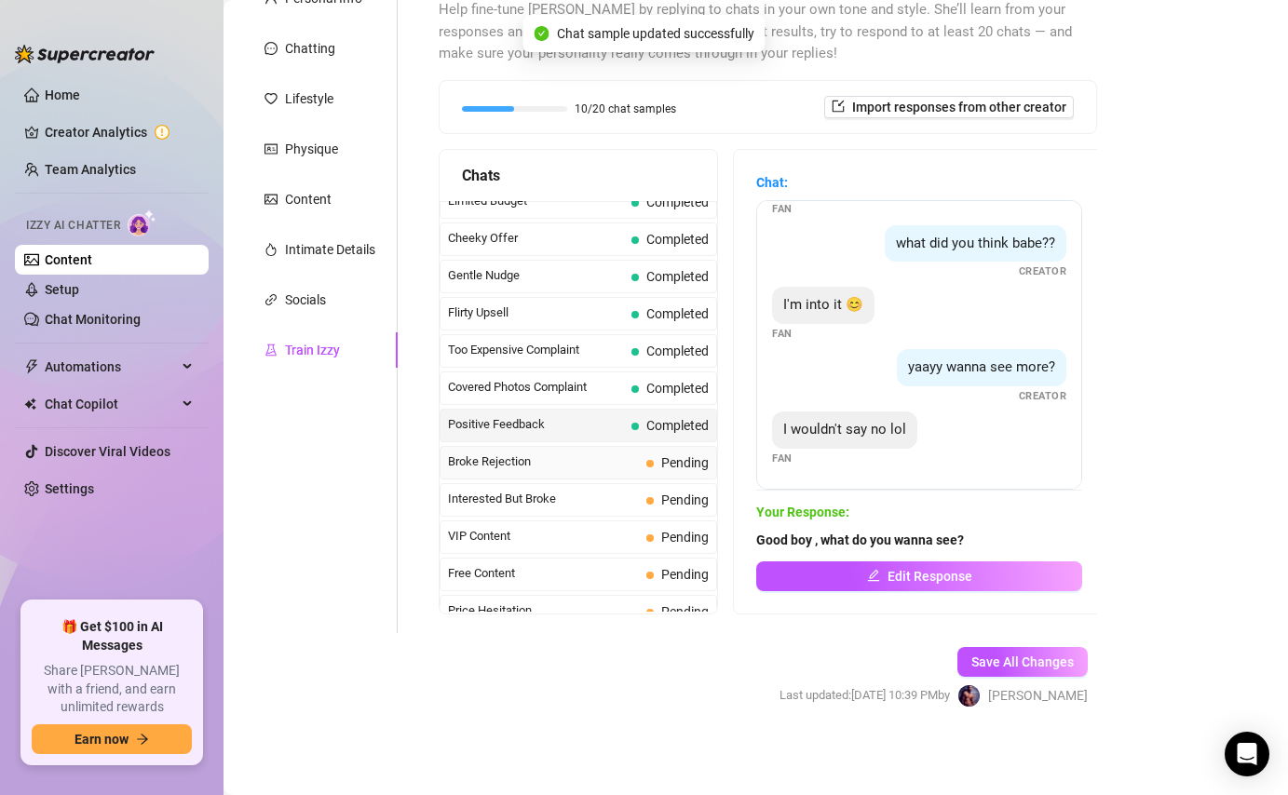
click at [667, 459] on span "Pending" at bounding box center [684, 462] width 47 height 15
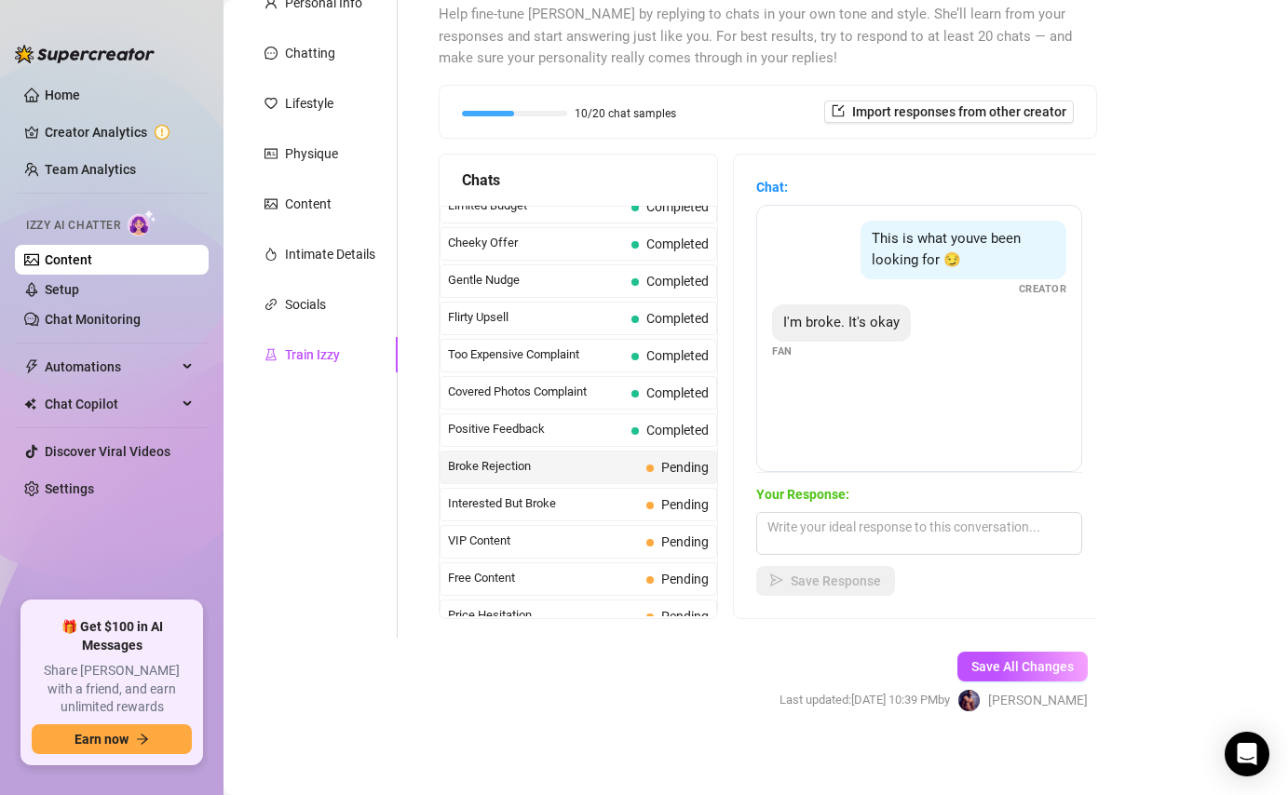
scroll to position [196, 0]
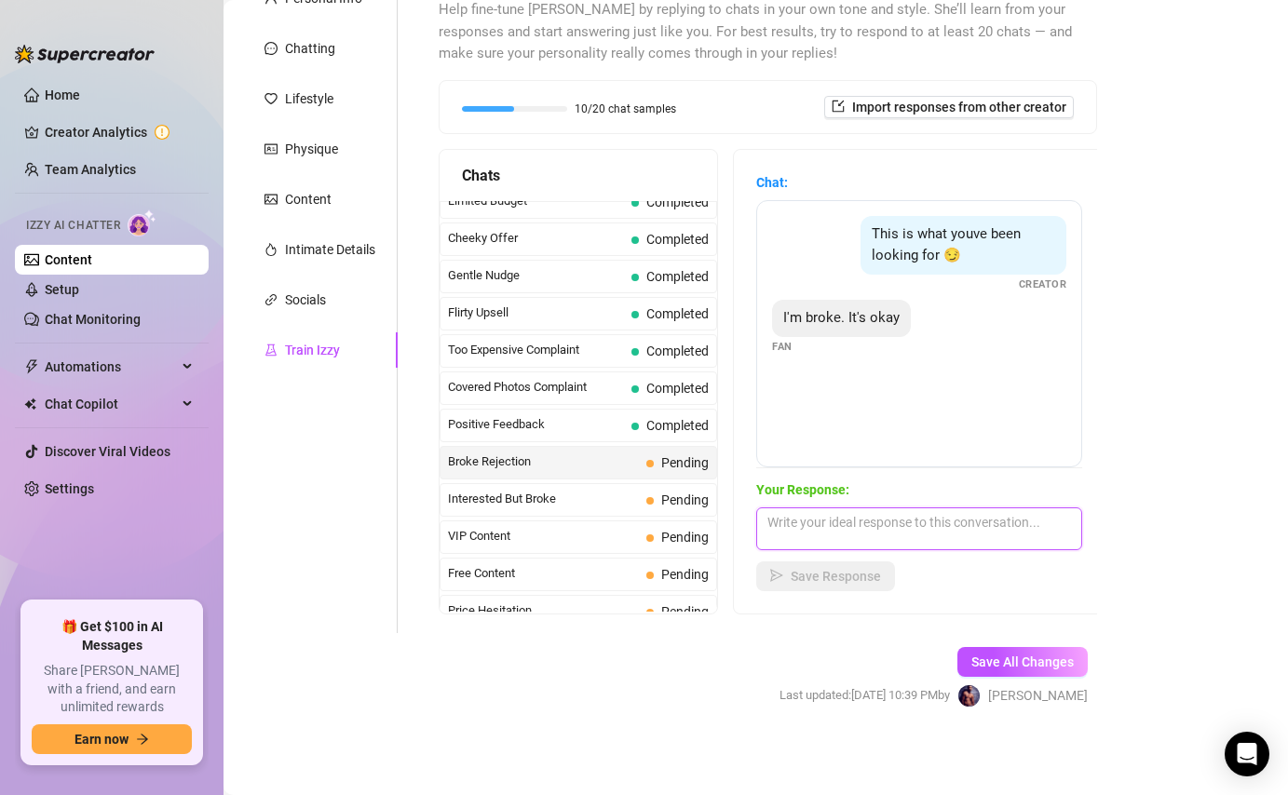
click at [907, 512] on textarea at bounding box center [919, 528] width 326 height 43
click at [771, 527] on textarea "You know where to find me" at bounding box center [919, 528] width 326 height 43
click at [768, 519] on textarea "You know where to find me" at bounding box center [919, 528] width 326 height 43
click at [958, 522] on textarea "Hope things go your way soon! You know where to find me" at bounding box center [919, 528] width 326 height 43
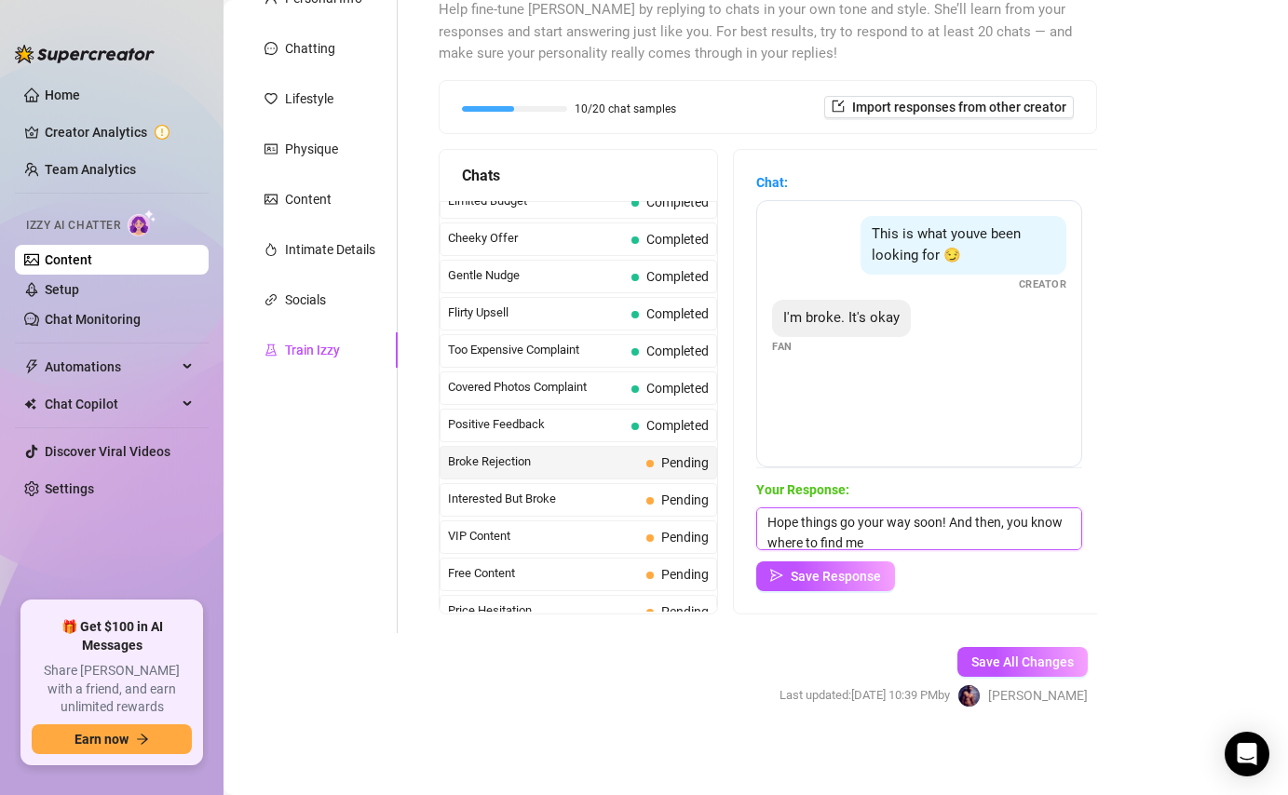
click at [968, 540] on textarea "Hope things go your way soon! And then, you know where to find me" at bounding box center [919, 528] width 326 height 43
click at [1002, 520] on textarea "Hope things go your way soon! And then, you know where to find me" at bounding box center [919, 528] width 326 height 43
click at [978, 536] on textarea "Hope things go your way soon! And then, you know where to find me" at bounding box center [919, 528] width 326 height 43
click at [880, 583] on button "Save Response" at bounding box center [825, 576] width 139 height 30
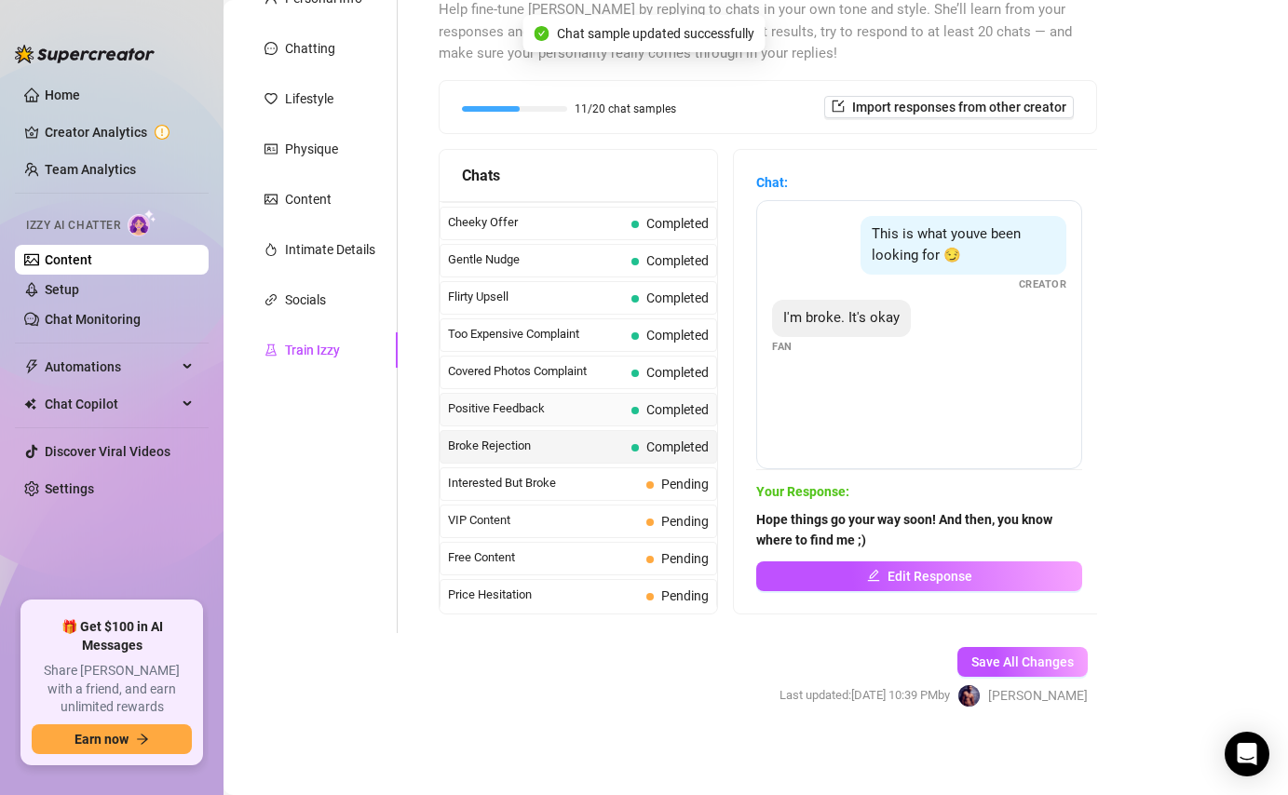
scroll to position [147, 0]
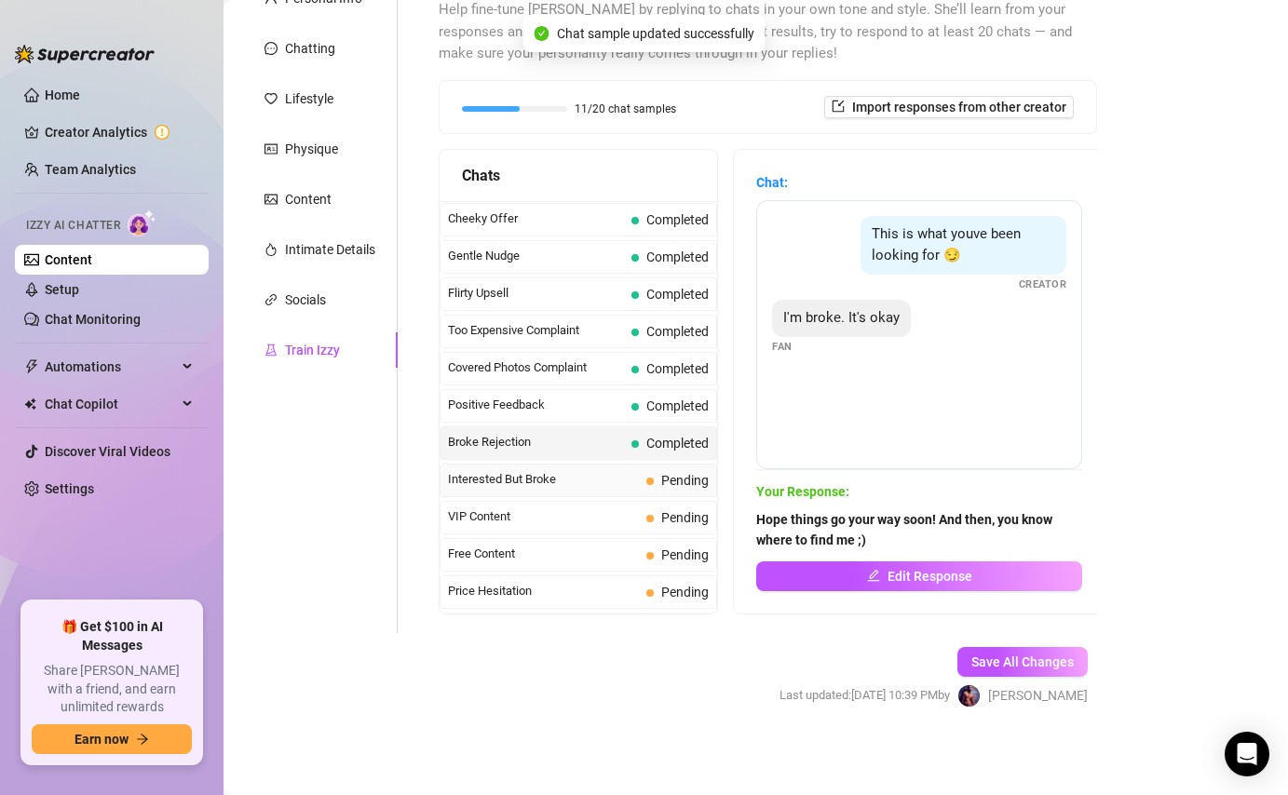
click at [585, 488] on span "Interested But Broke" at bounding box center [543, 479] width 191 height 19
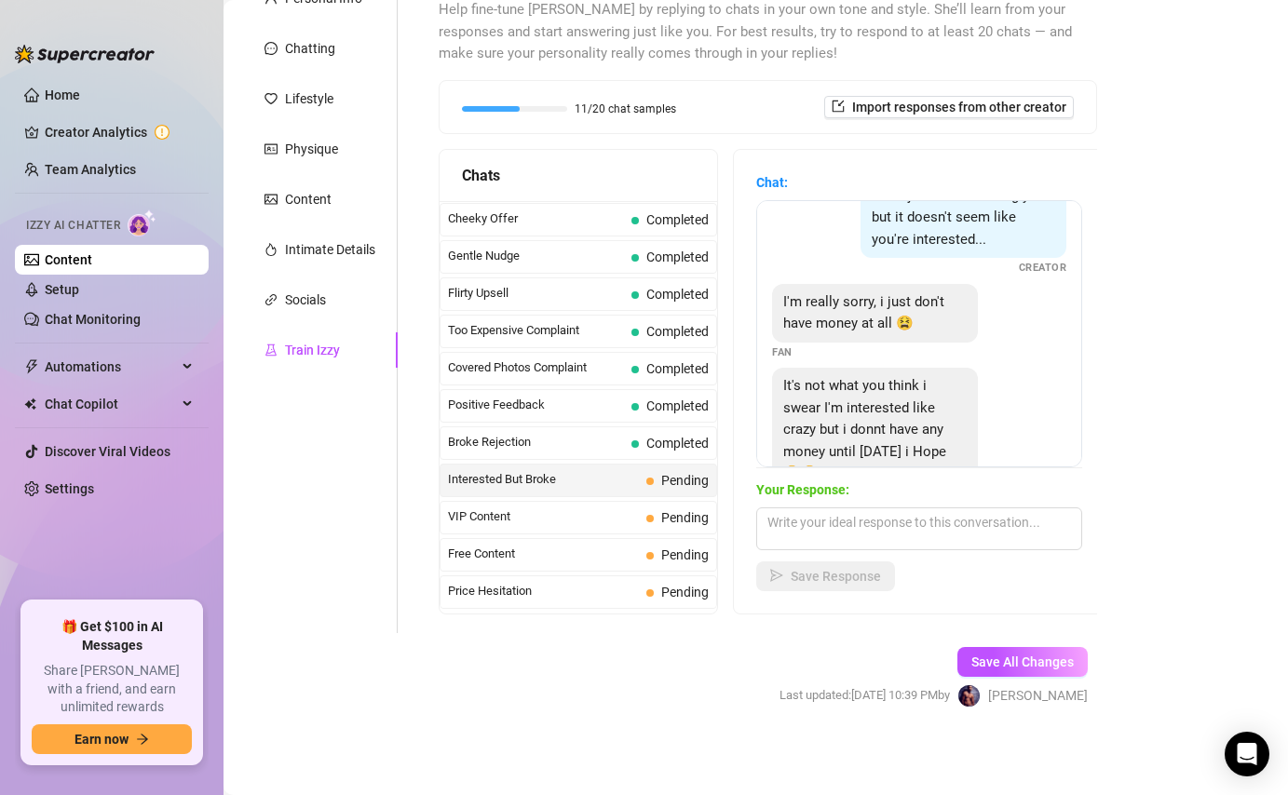
scroll to position [83, 0]
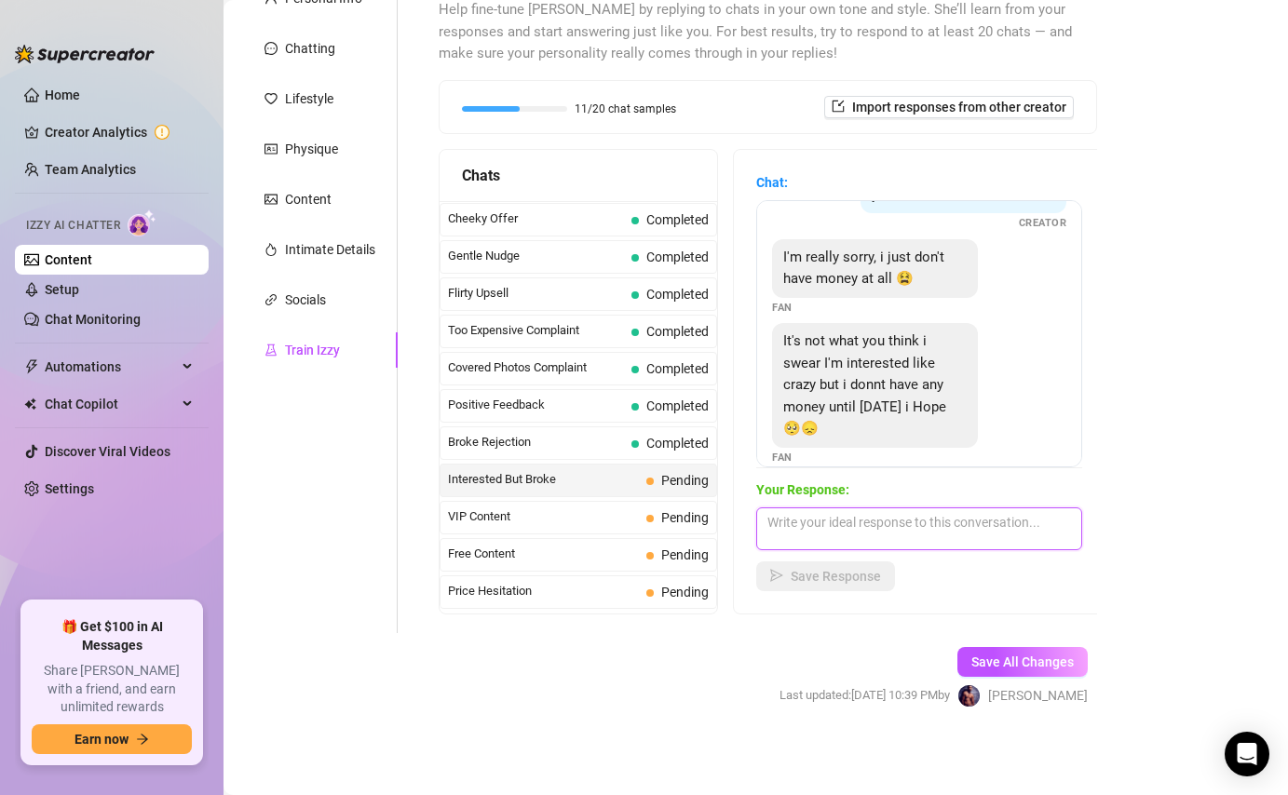
click at [898, 516] on textarea at bounding box center [919, 528] width 326 height 43
click at [992, 524] on textarea "[DATE] I'll have some special waiting fro you" at bounding box center [919, 528] width 326 height 43
click at [1051, 527] on textarea "[DATE] I'll have some special waiting for you" at bounding box center [919, 528] width 326 height 43
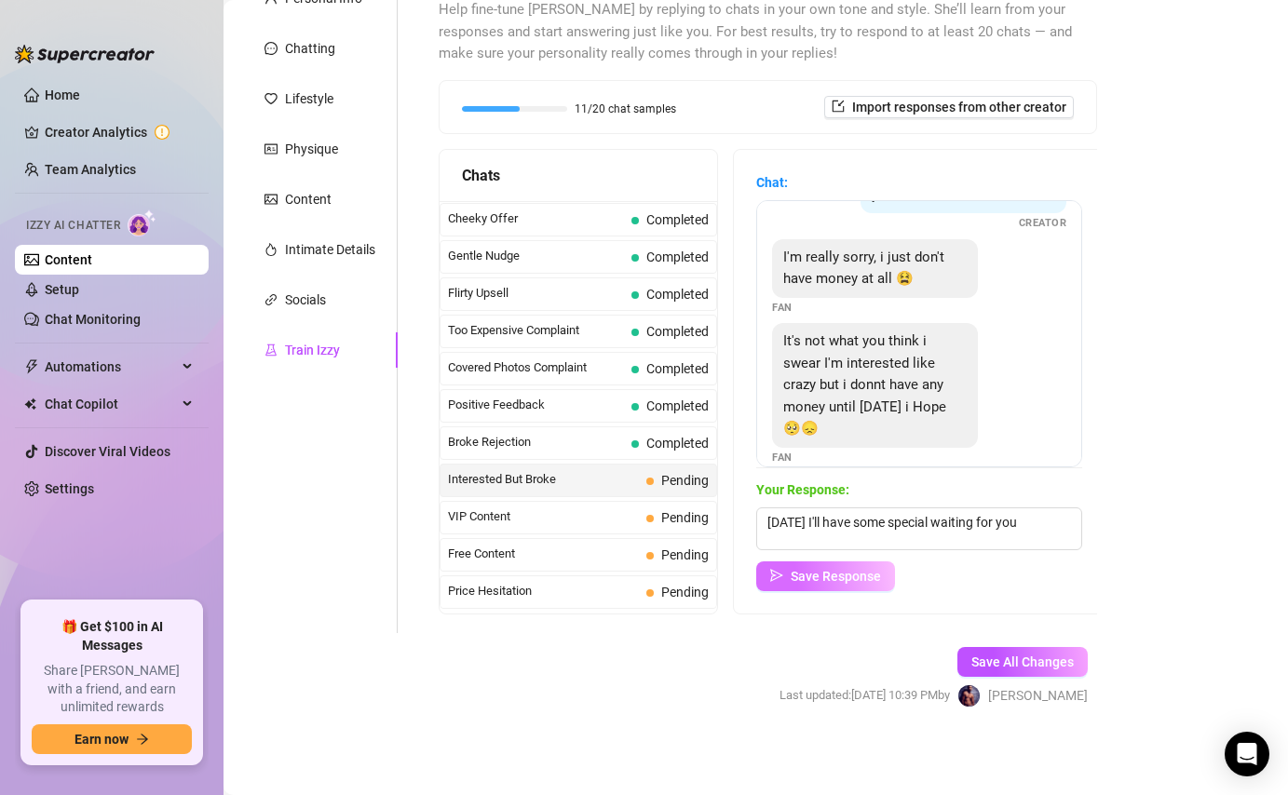
click at [849, 585] on button "Save Response" at bounding box center [825, 576] width 139 height 30
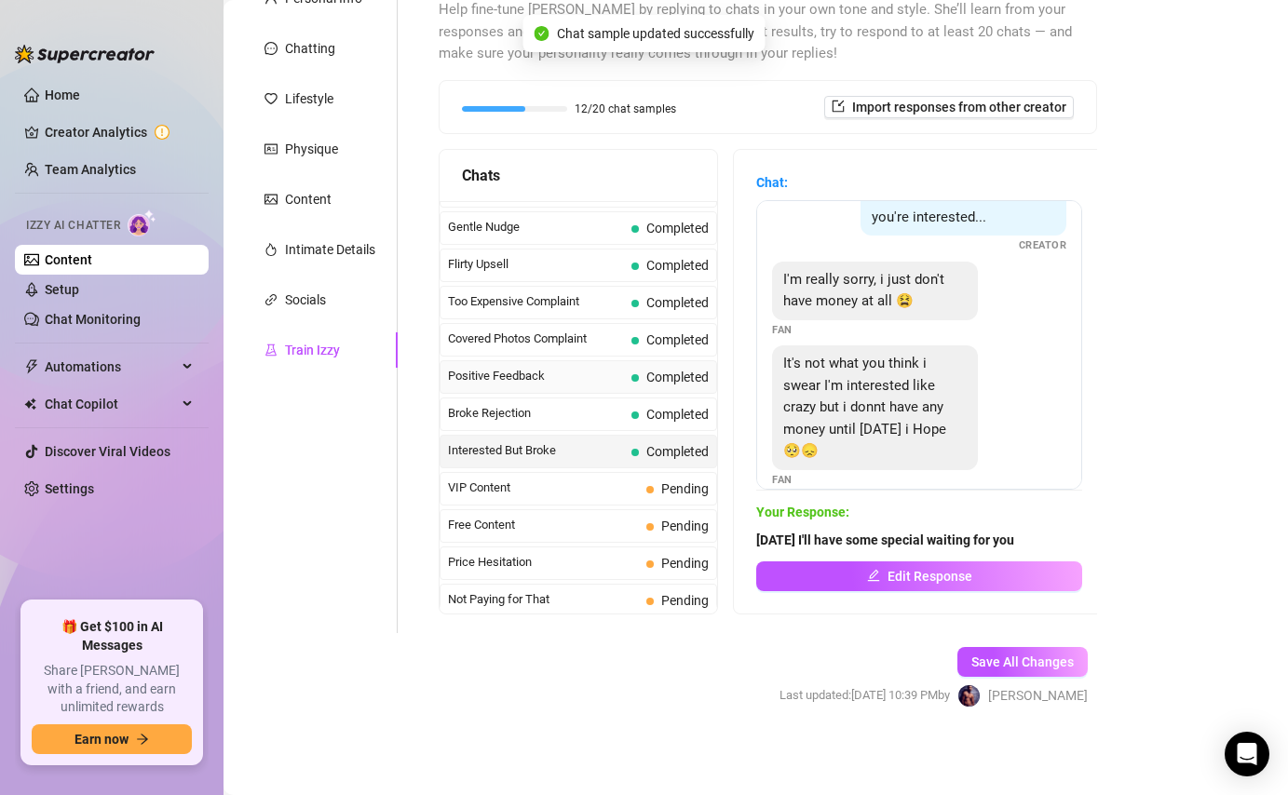
scroll to position [183, 0]
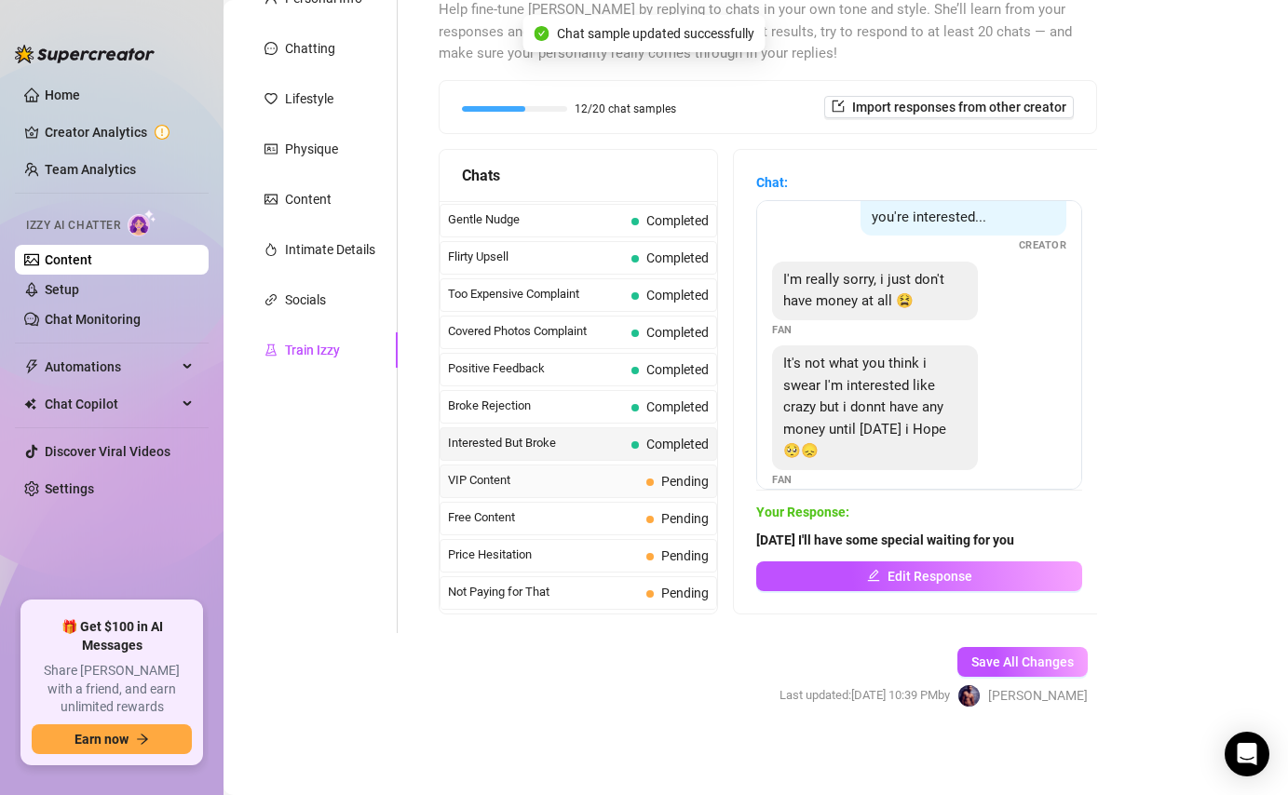
click at [645, 472] on div "VIP Content Pending" at bounding box center [577, 482] width 277 height 34
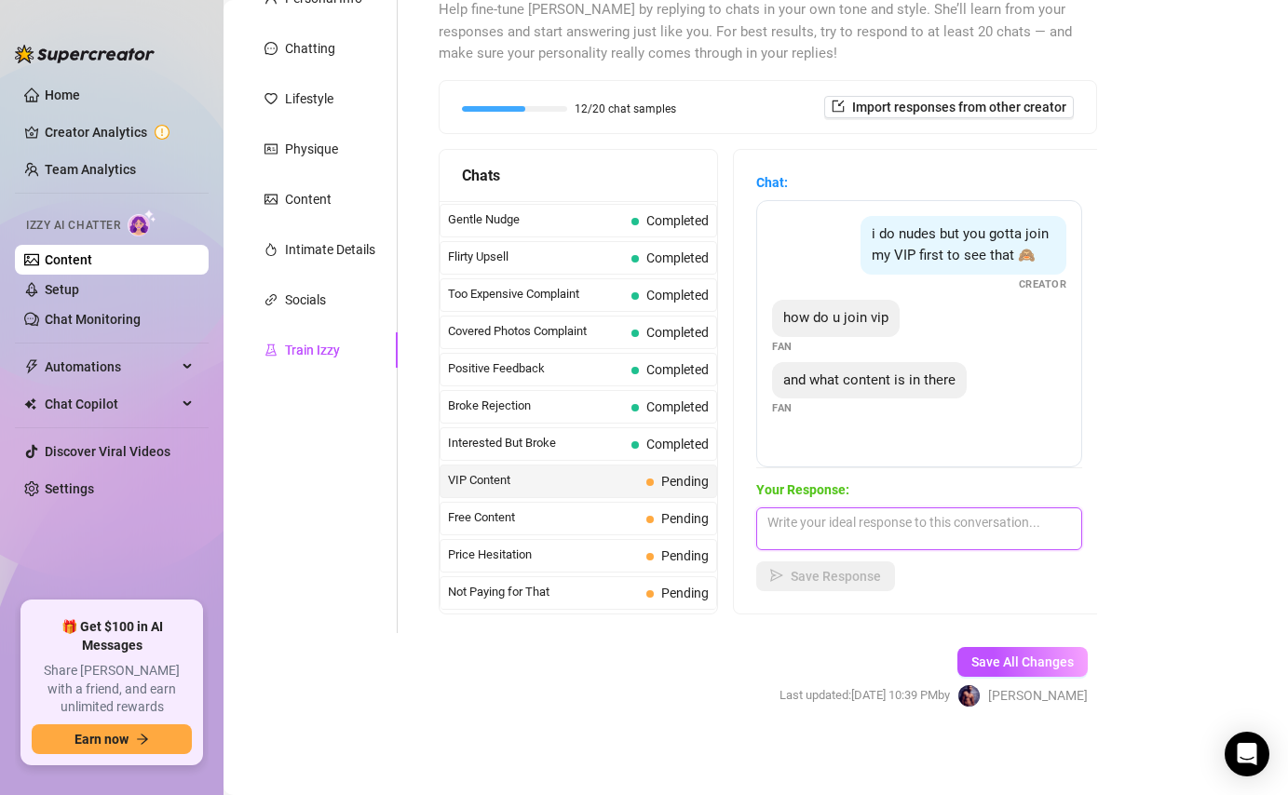
click at [882, 517] on textarea at bounding box center [919, 528] width 326 height 43
click at [807, 525] on textarea "I show and do it all" at bounding box center [919, 528] width 326 height 43
drag, startPoint x: 939, startPoint y: 533, endPoint x: 731, endPoint y: 499, distance: 211.2
click at [731, 499] on div "Chats Curious Fan Completed Waiting For Payday Completed No Pressure Completed …" at bounding box center [768, 382] width 658 height 466
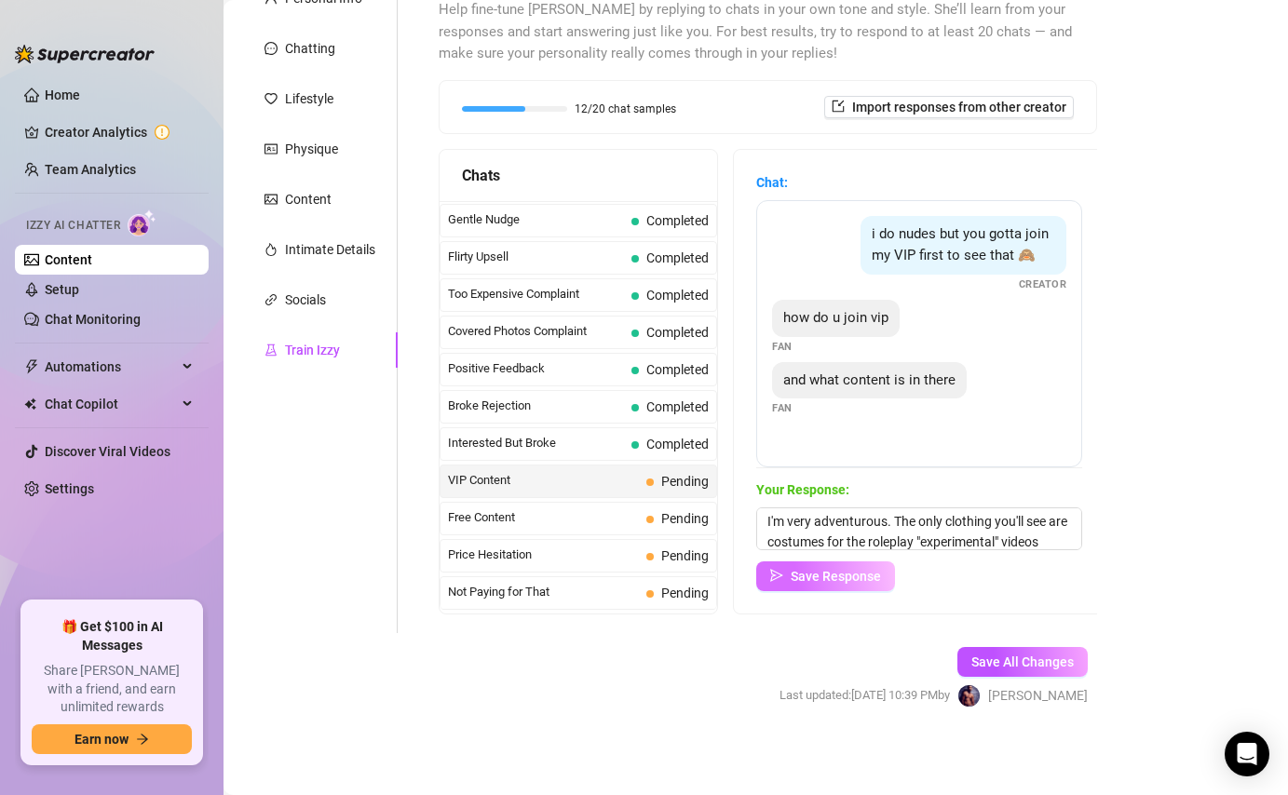
click at [873, 578] on span "Save Response" at bounding box center [835, 576] width 90 height 15
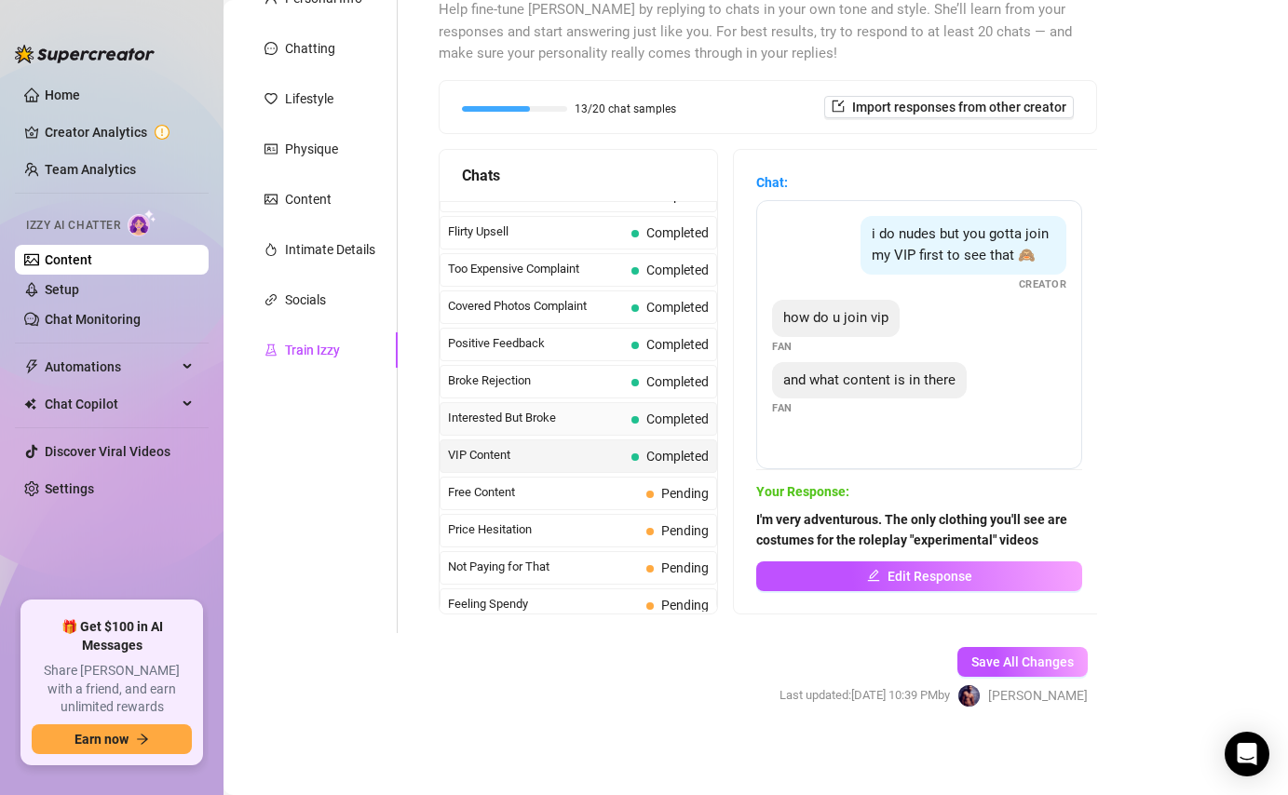
scroll to position [231, 0]
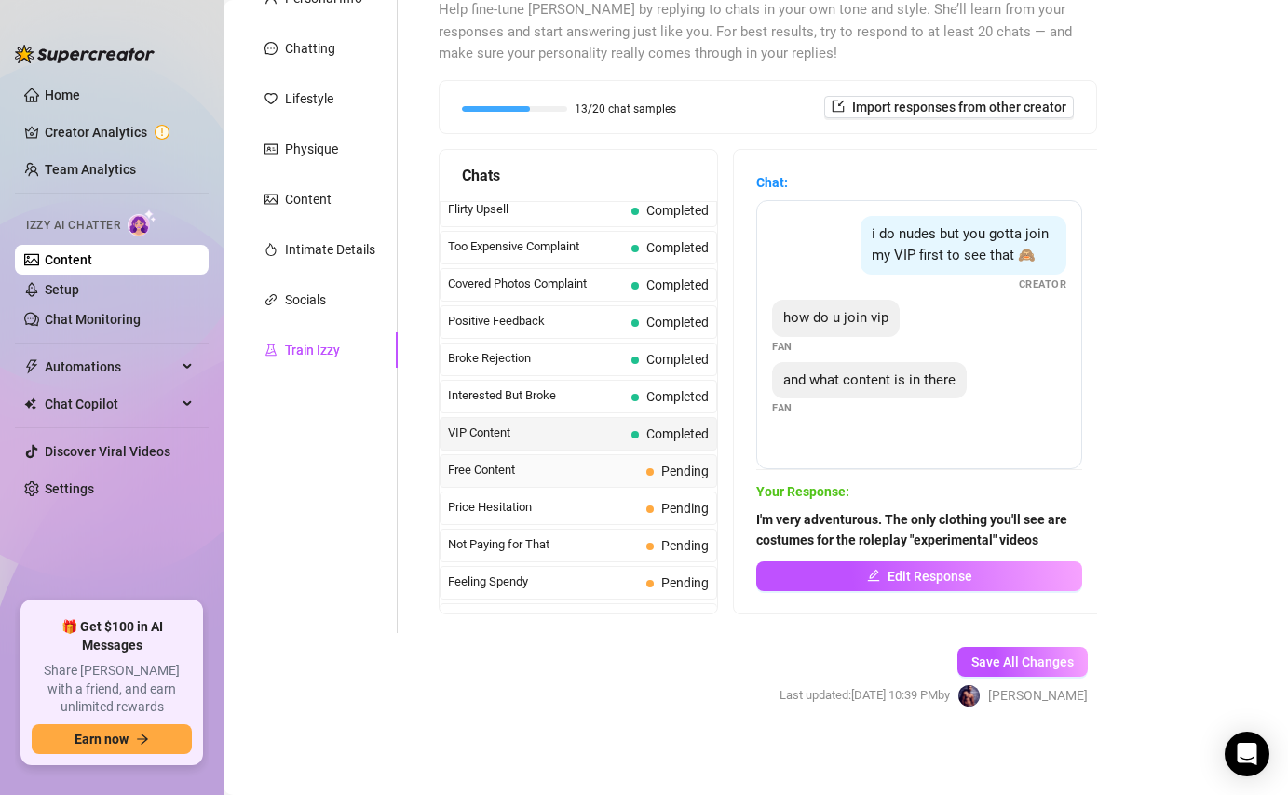
click at [579, 477] on span "Free Content" at bounding box center [543, 470] width 191 height 19
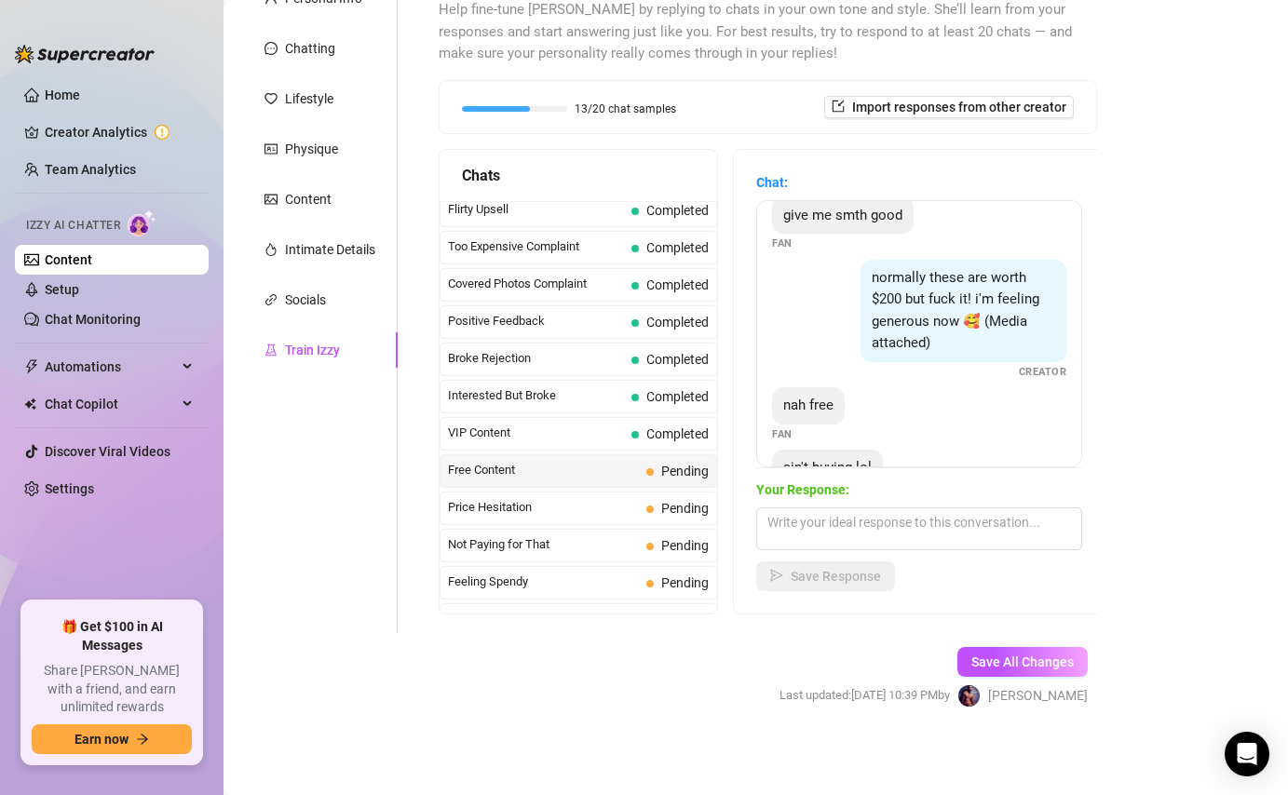
scroll to position [204, 0]
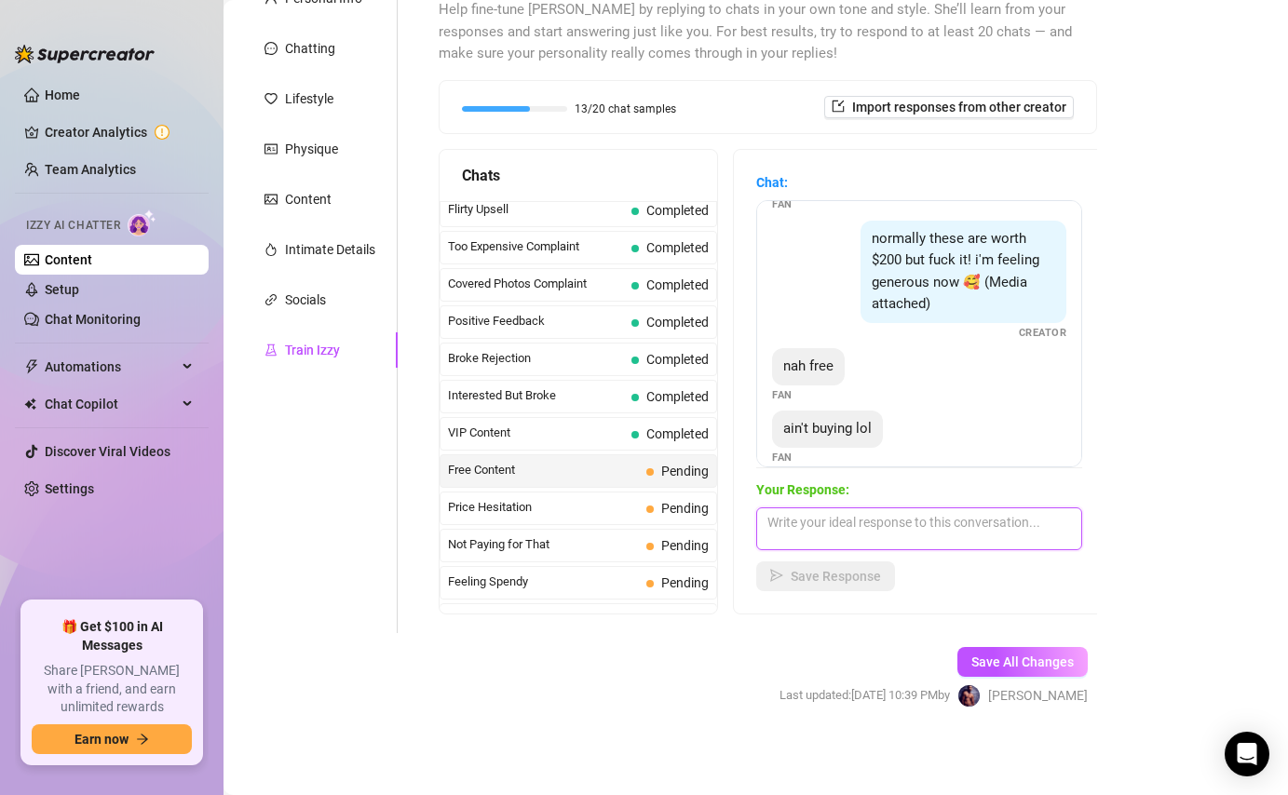
click at [882, 521] on textarea at bounding box center [919, 528] width 326 height 43
drag, startPoint x: 877, startPoint y: 524, endPoint x: 762, endPoint y: 527, distance: 115.5
click at [762, 527] on textarea "ain't gettin" at bounding box center [919, 528] width 326 height 43
click at [884, 532] on textarea "ain't gettin" at bounding box center [919, 528] width 326 height 43
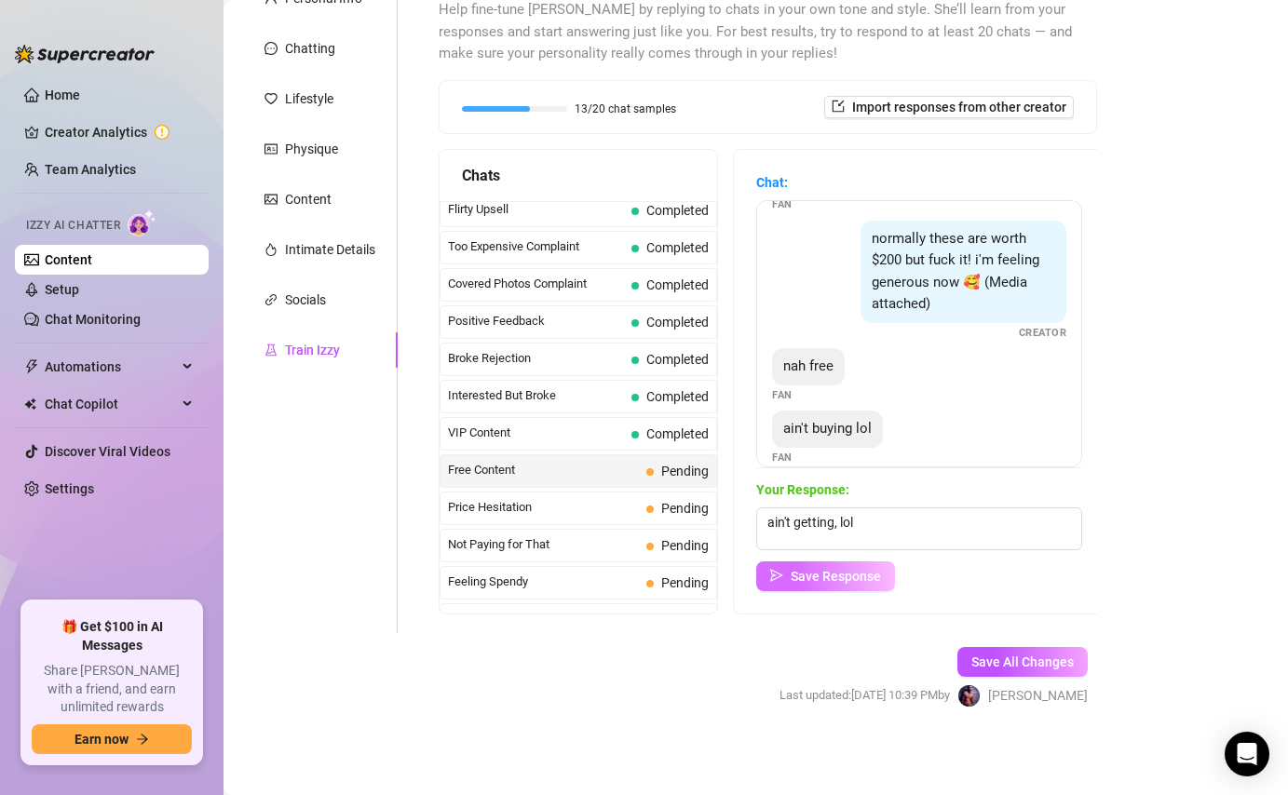
click at [866, 579] on span "Save Response" at bounding box center [835, 576] width 90 height 15
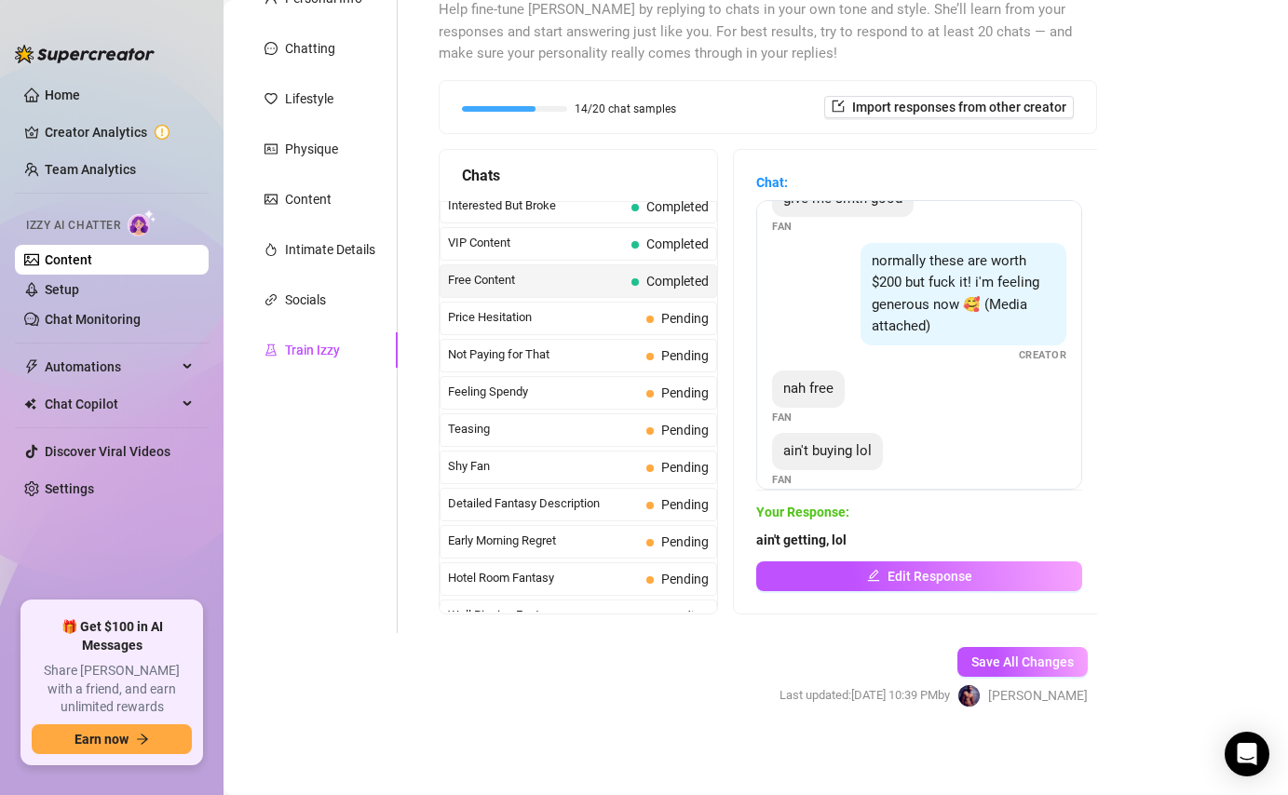
scroll to position [477, 0]
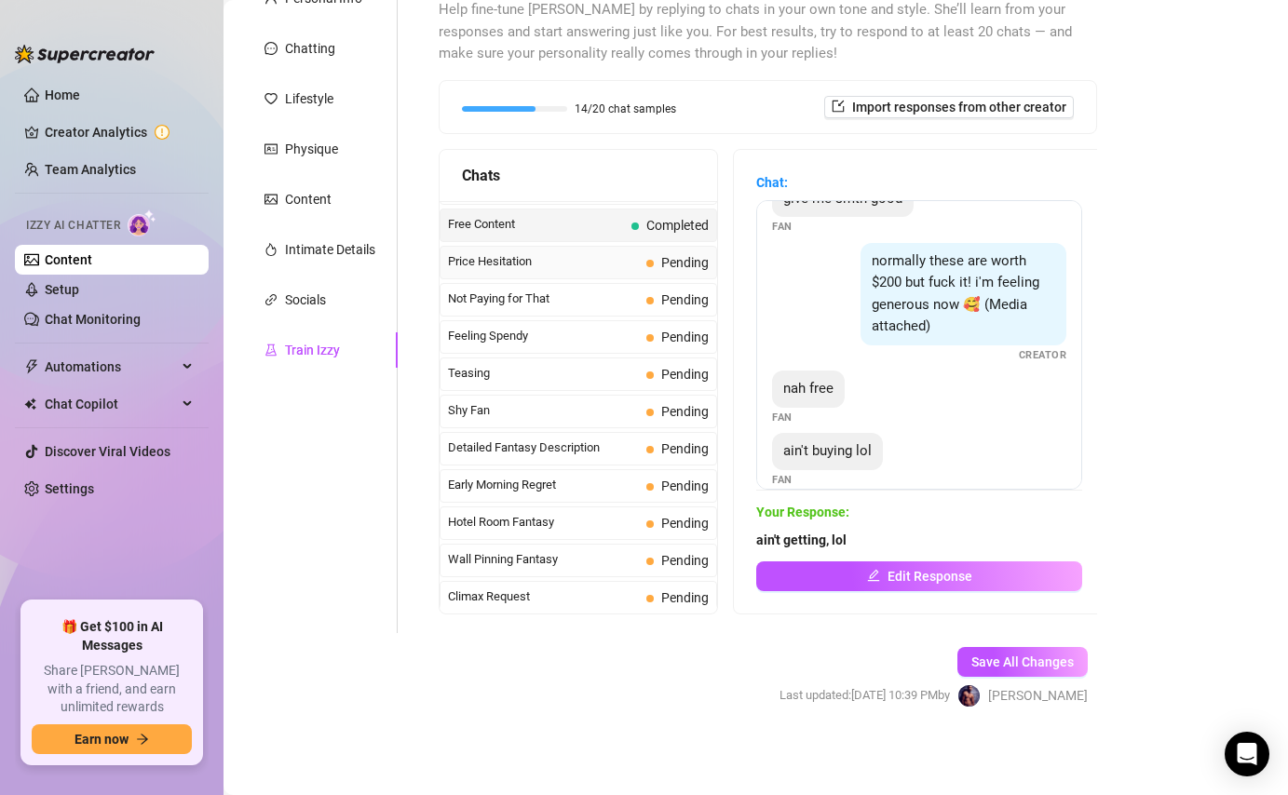
click at [547, 269] on span "Price Hesitation" at bounding box center [543, 261] width 191 height 19
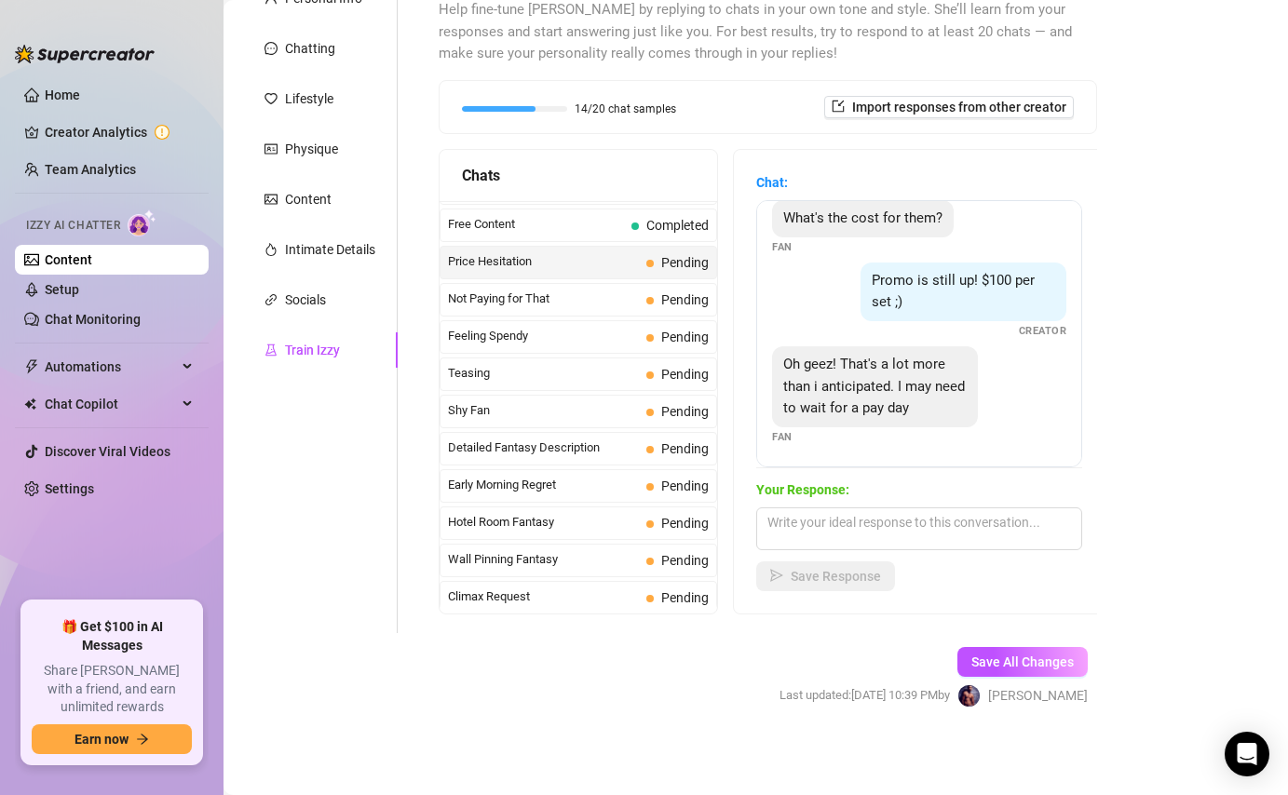
scroll to position [101, 0]
click at [818, 527] on textarea at bounding box center [919, 528] width 326 height 43
click at [908, 518] on textarea at bounding box center [919, 528] width 326 height 43
click at [837, 581] on span "Save Response" at bounding box center [835, 576] width 90 height 15
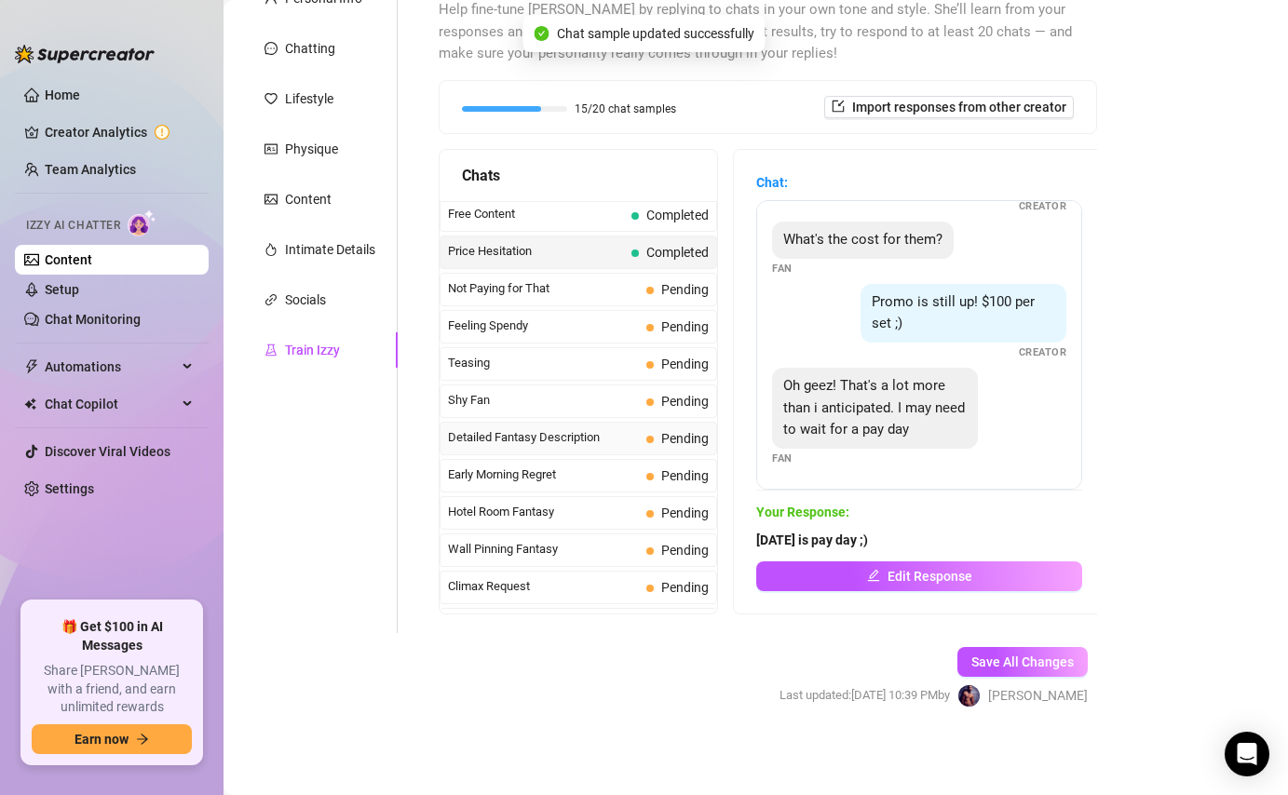
scroll to position [488, 0]
click at [569, 284] on span "Not Paying for That" at bounding box center [543, 287] width 191 height 19
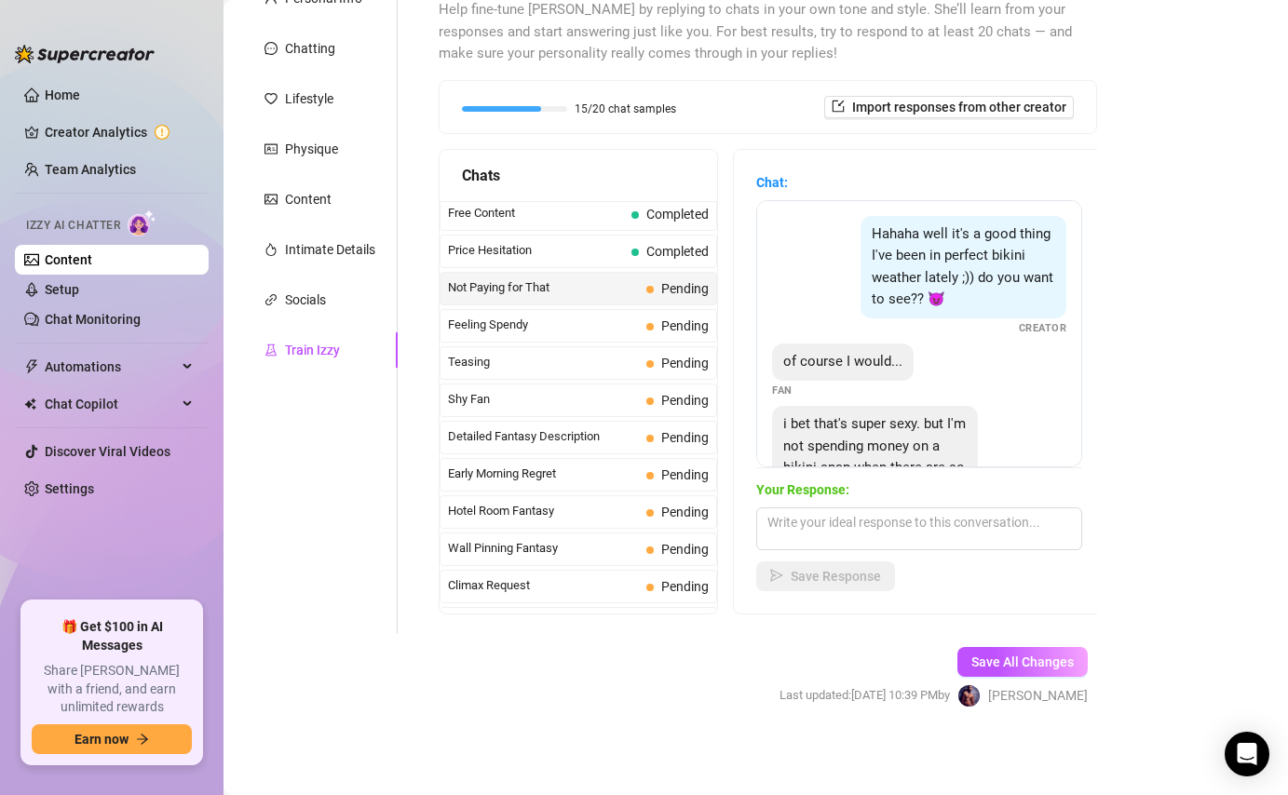
scroll to position [148, 0]
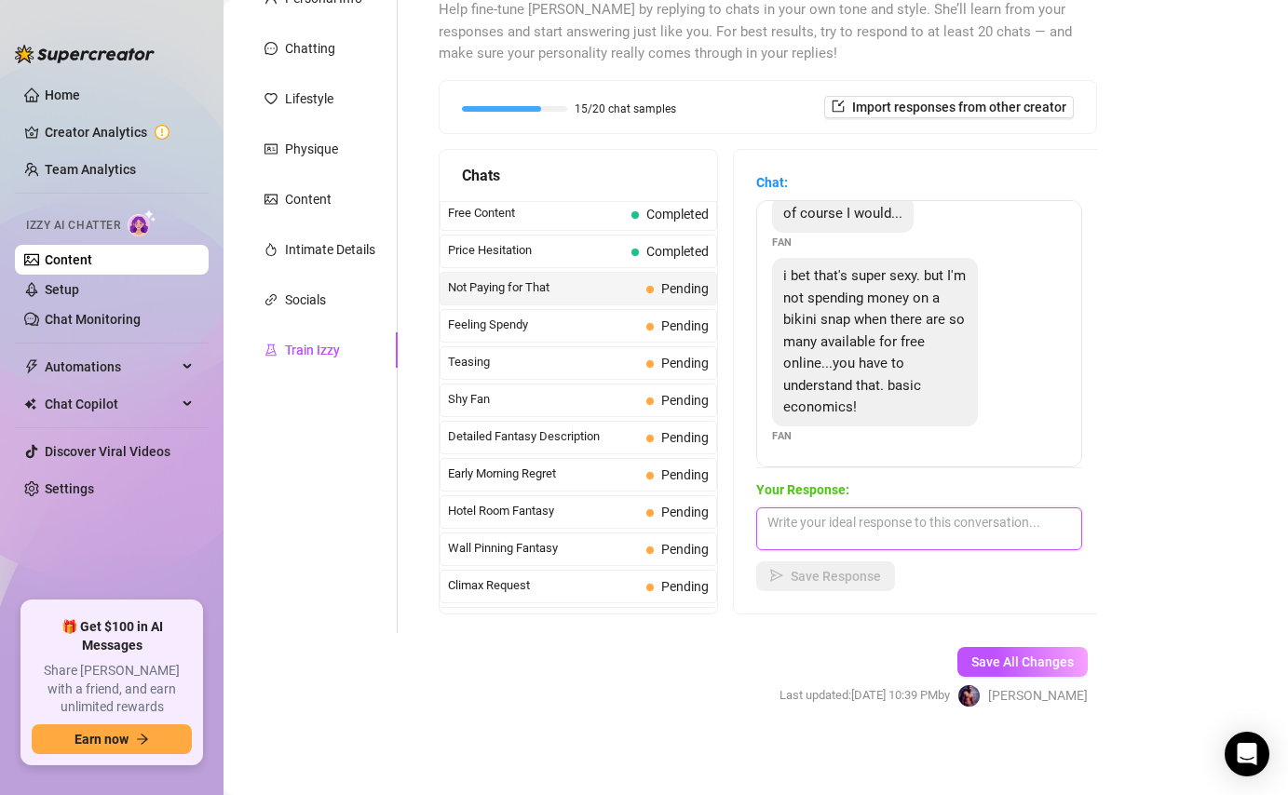
click at [868, 519] on textarea at bounding box center [919, 528] width 326 height 43
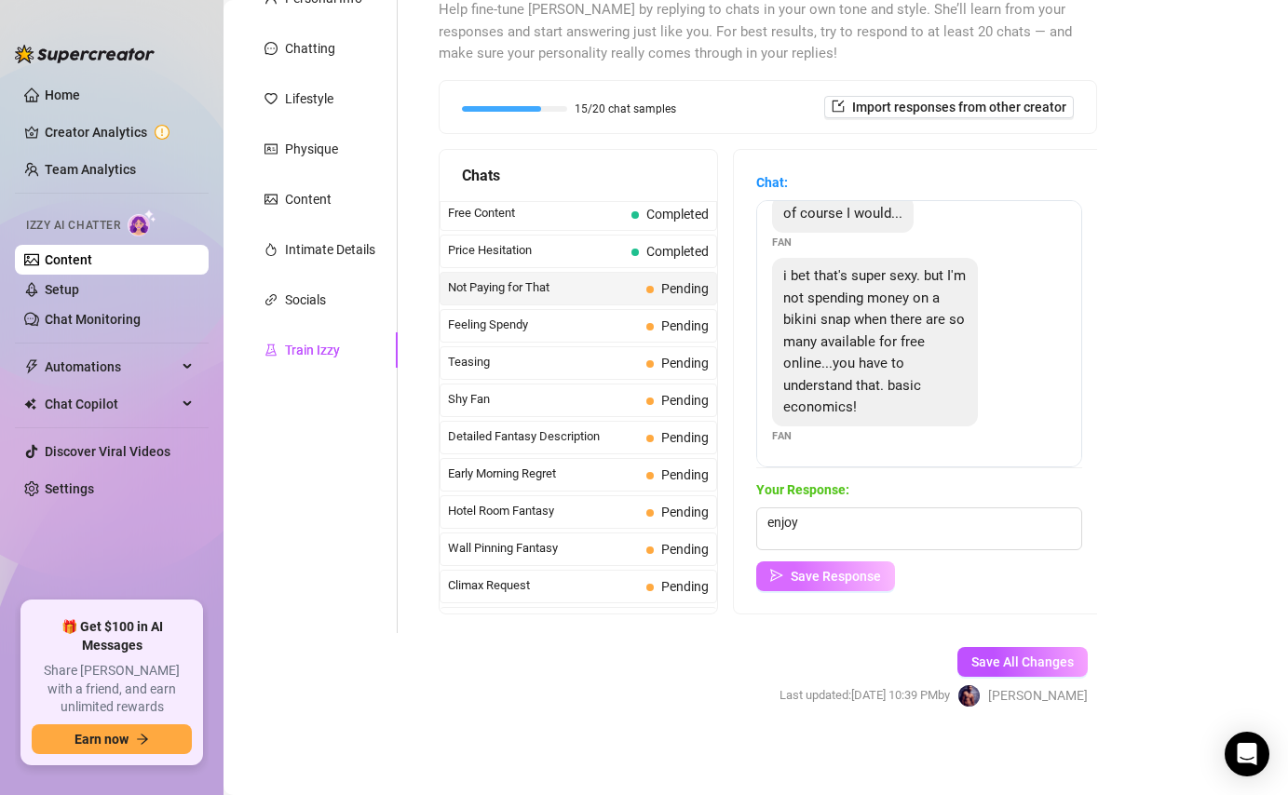
click at [855, 579] on span "Save Response" at bounding box center [835, 576] width 90 height 15
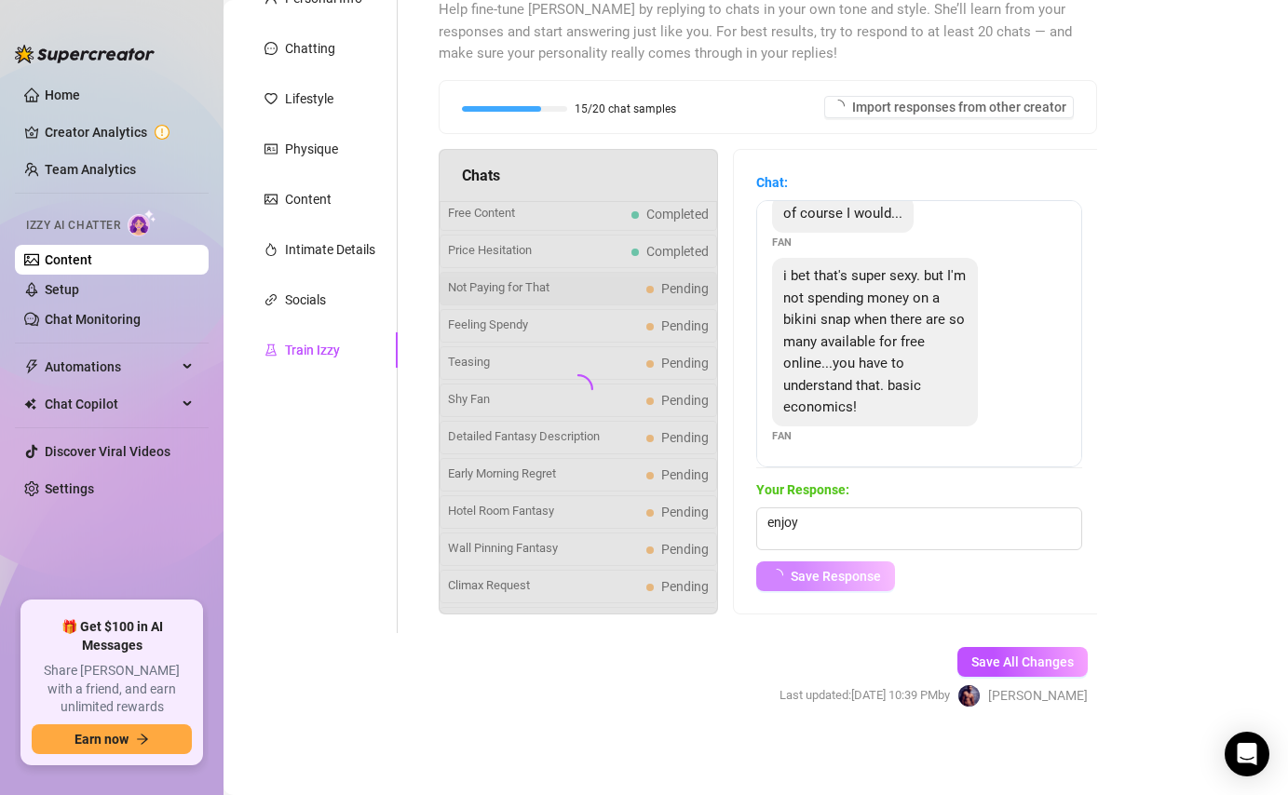
scroll to position [126, 0]
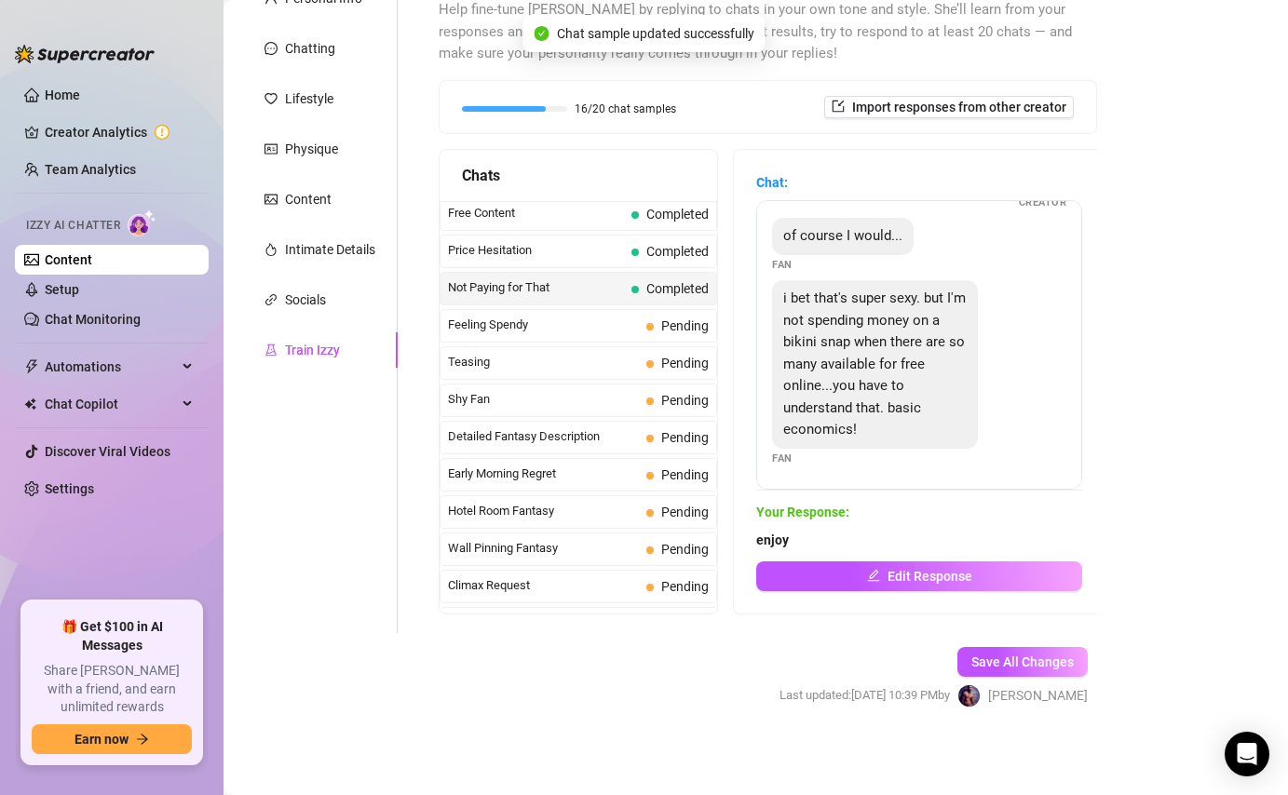
click at [644, 342] on div "Curious Fan Completed Waiting For Payday Completed No Pressure Completed Limite…" at bounding box center [577, 754] width 277 height 2082
click at [639, 327] on span "Feeling Spendy" at bounding box center [543, 325] width 191 height 19
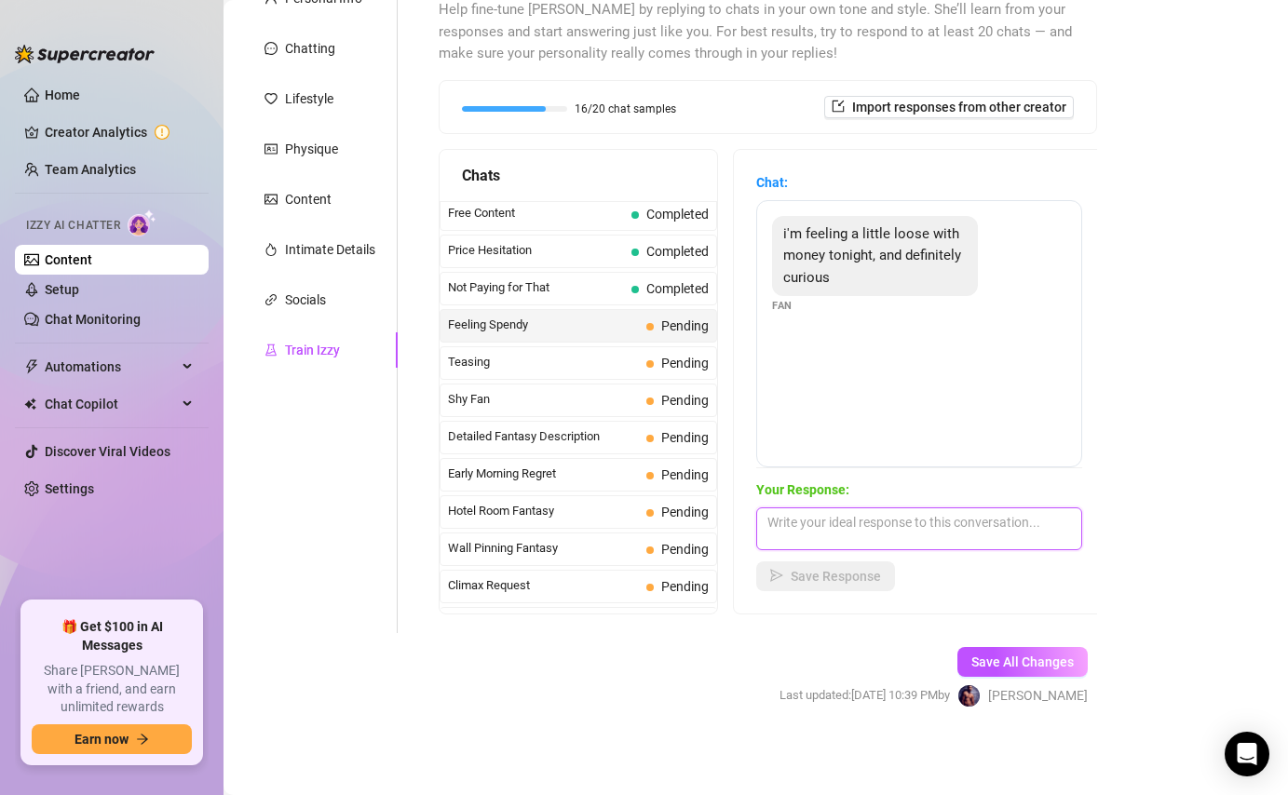
click at [843, 527] on textarea at bounding box center [919, 528] width 326 height 43
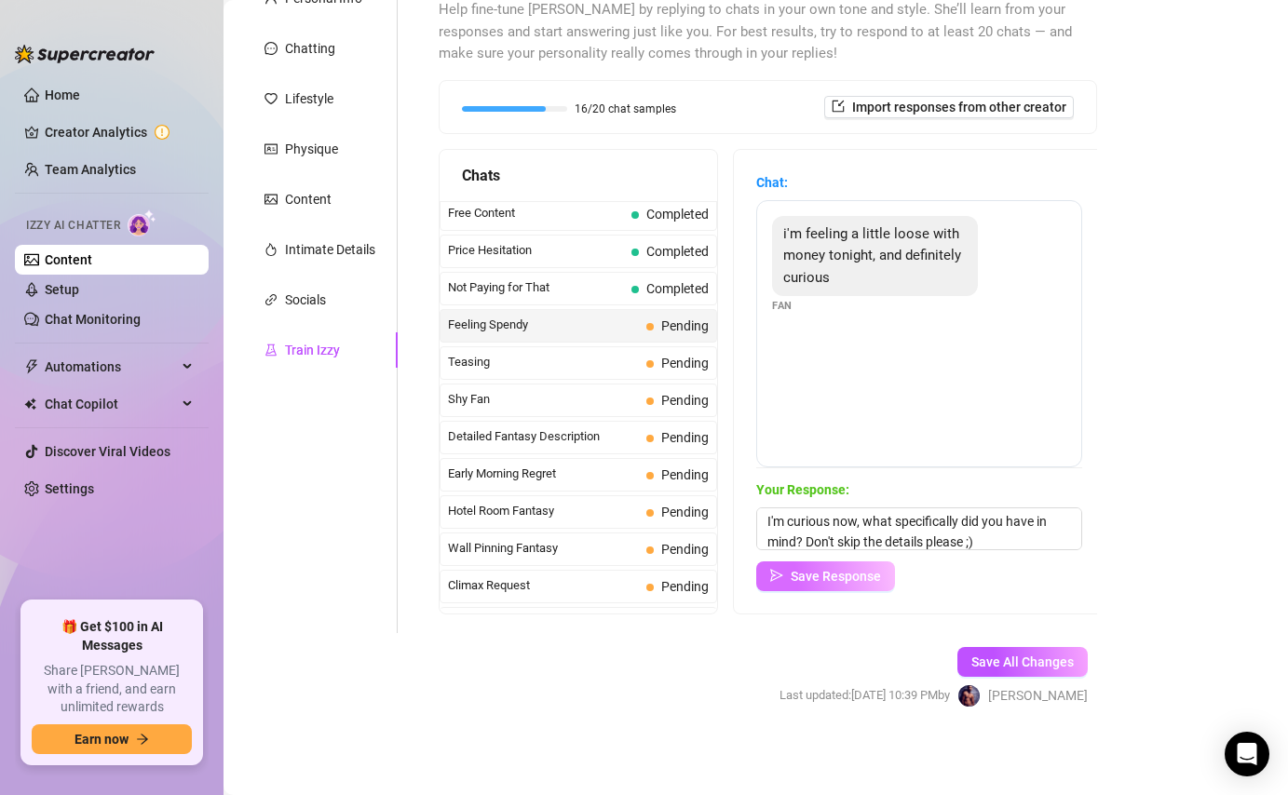
click at [811, 577] on span "Save Response" at bounding box center [835, 576] width 90 height 15
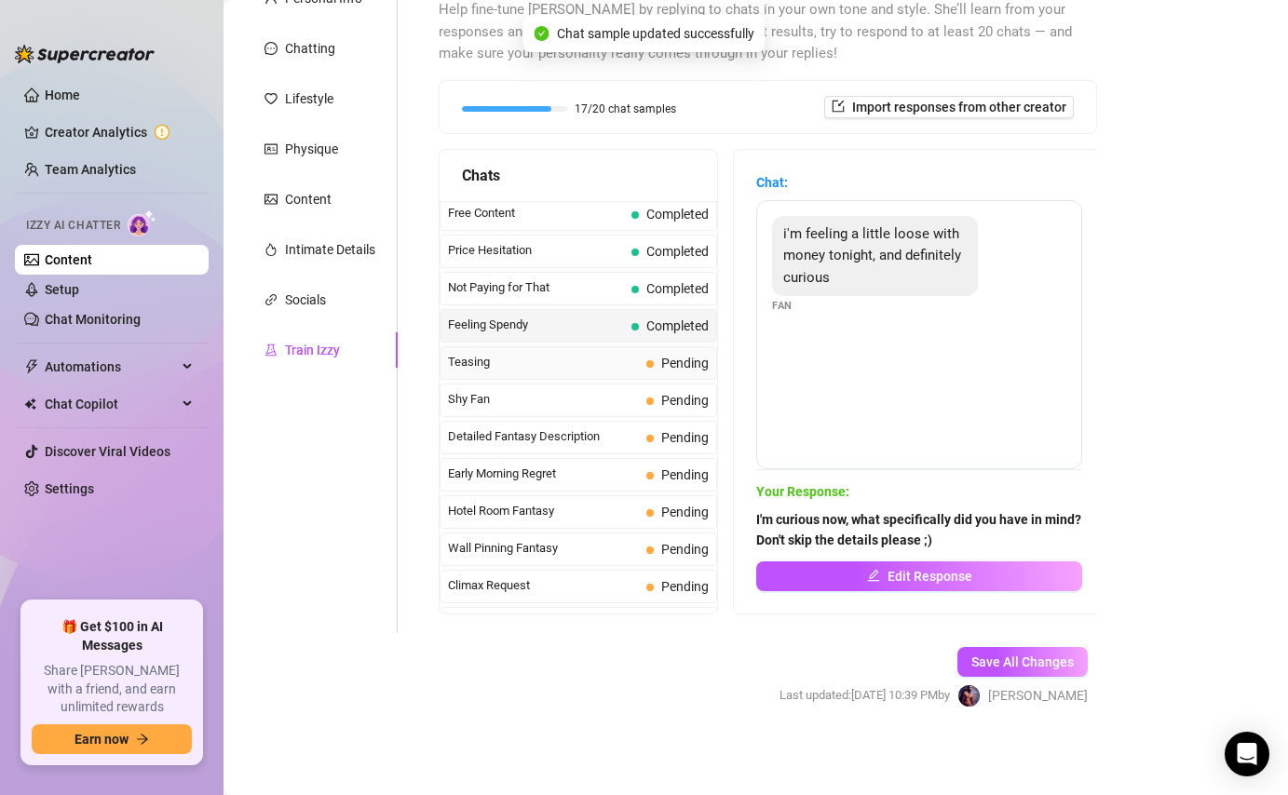
click at [650, 356] on span "Pending" at bounding box center [677, 363] width 62 height 20
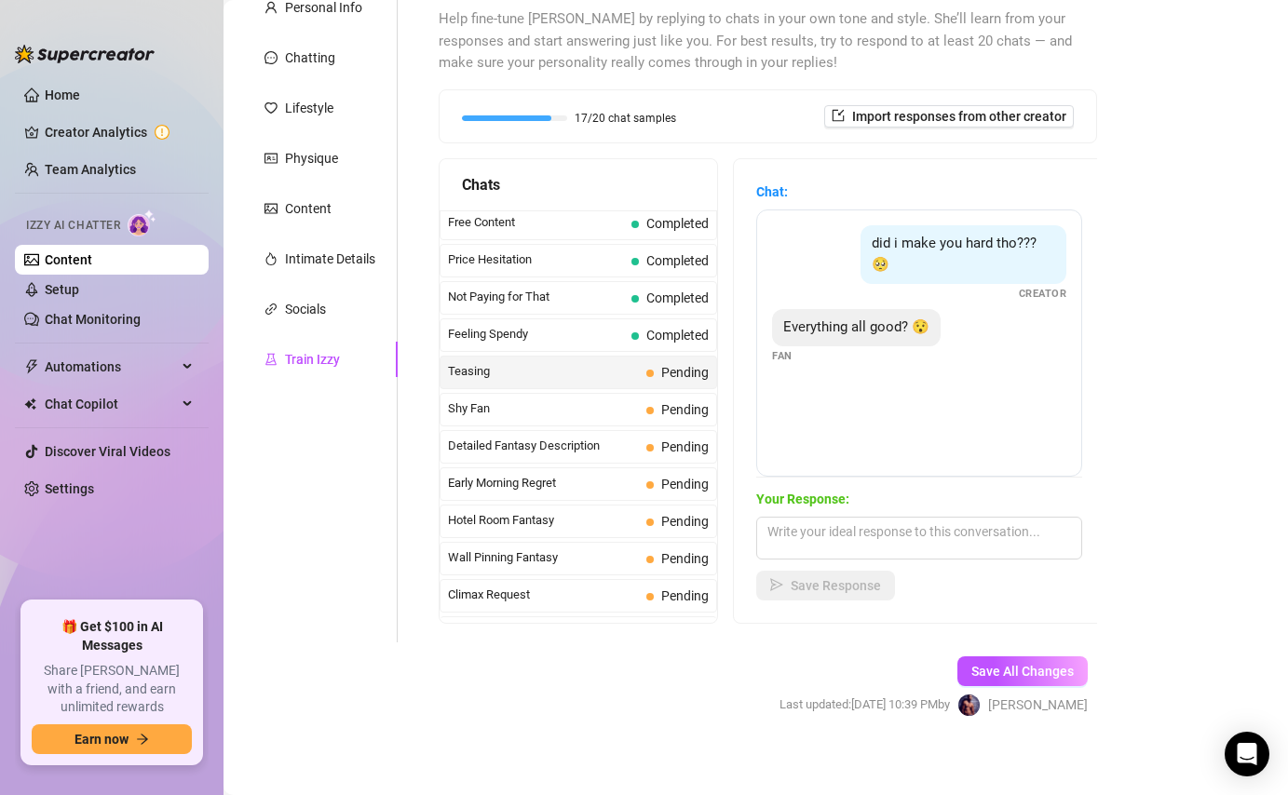
scroll to position [196, 0]
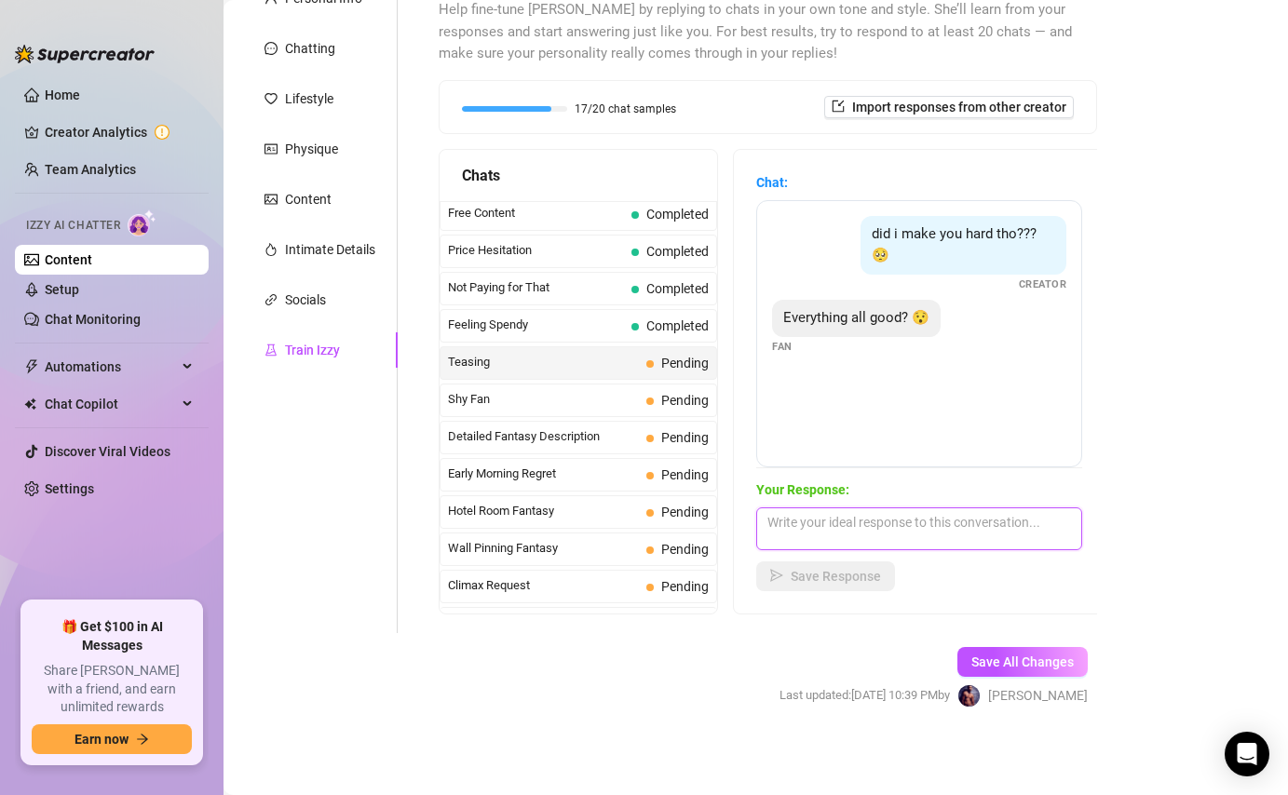
click at [903, 528] on textarea at bounding box center [919, 528] width 326 height 43
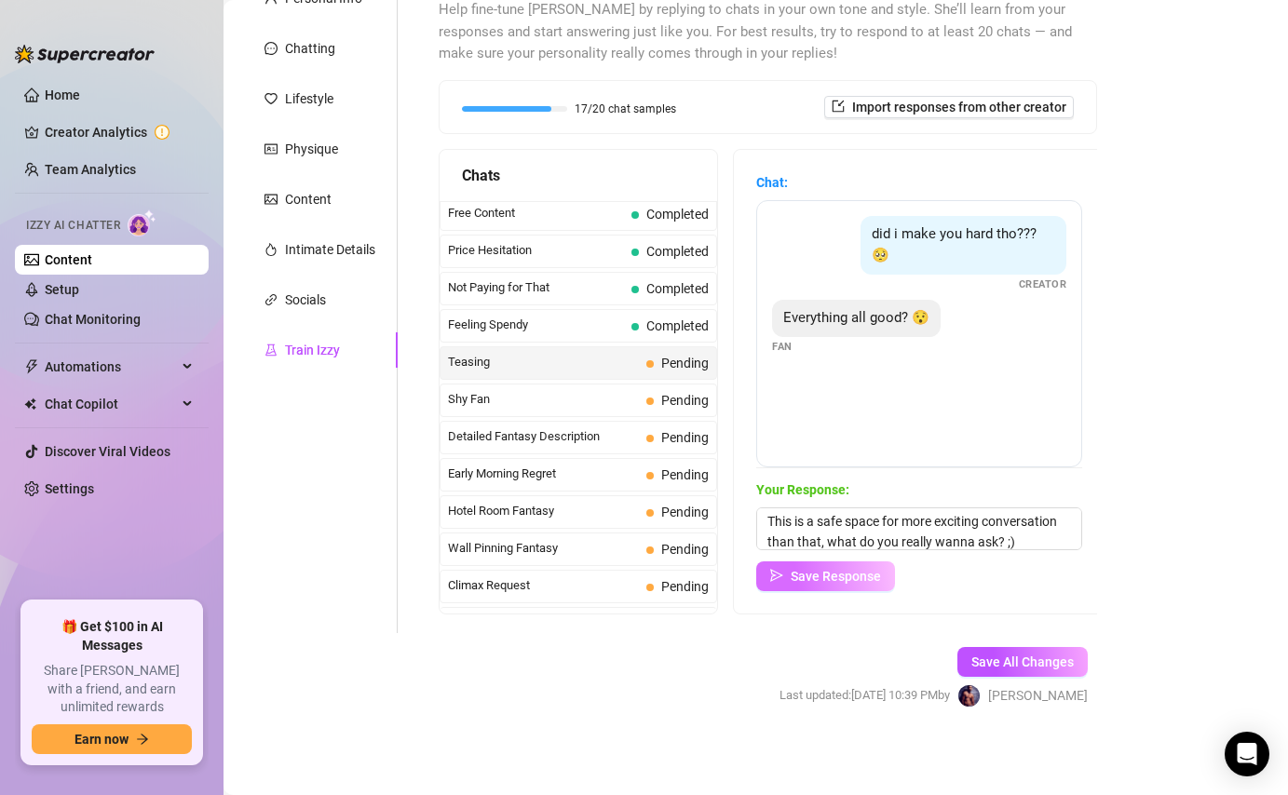
click at [838, 572] on span "Save Response" at bounding box center [835, 576] width 90 height 15
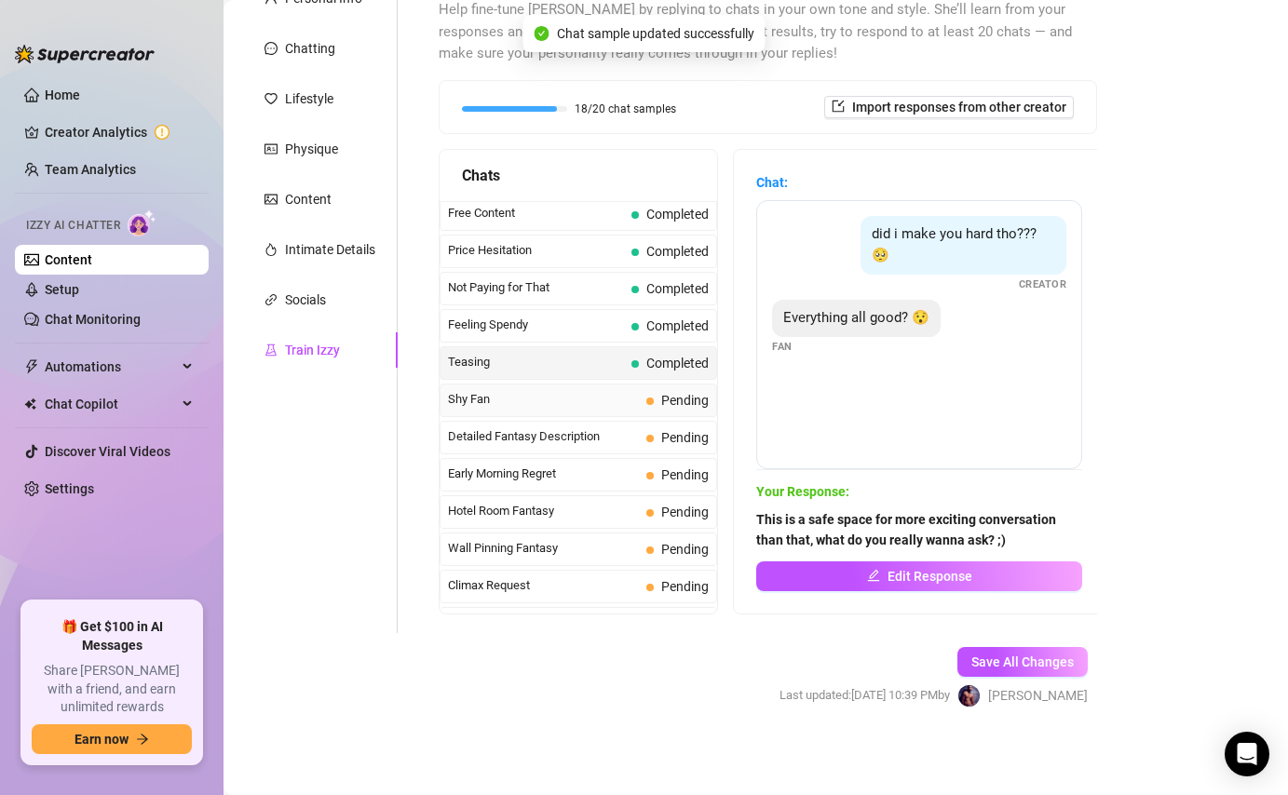
click at [652, 413] on div "Shy Fan Pending" at bounding box center [577, 401] width 277 height 34
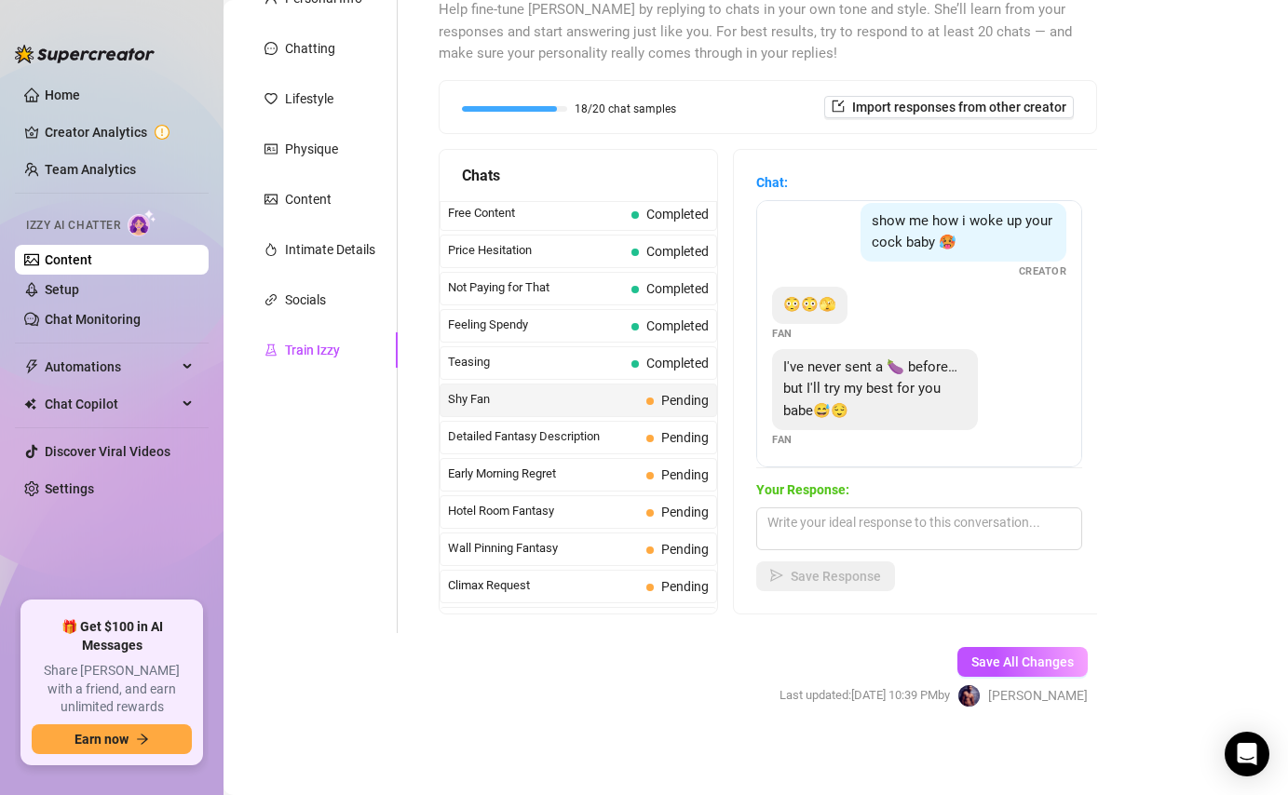
scroll to position [17, 0]
click at [860, 530] on textarea at bounding box center [919, 528] width 326 height 43
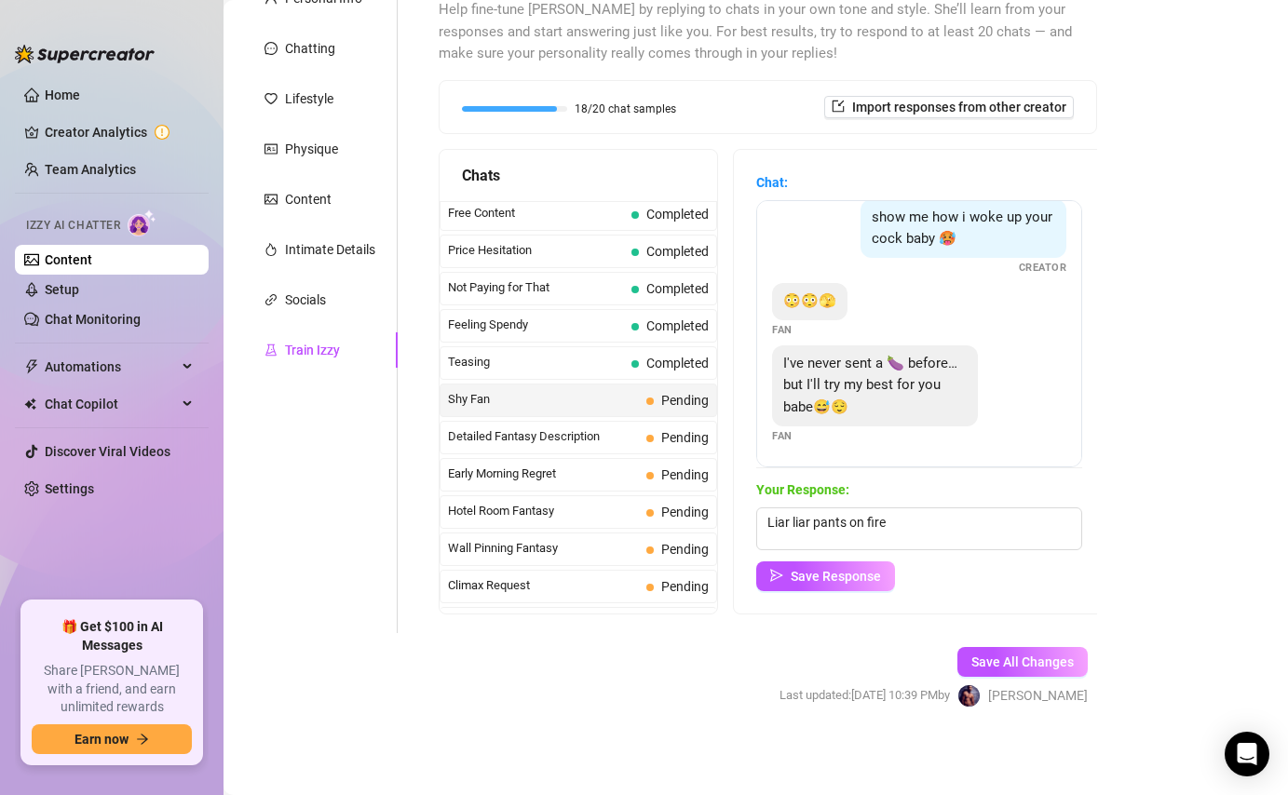
click at [813, 594] on div "Chat: show me how i woke up your cock baby 🥵 Creator 😳😳🫣 Fan I've never sent a …" at bounding box center [919, 382] width 371 height 464
click at [816, 578] on span "Save Response" at bounding box center [835, 576] width 90 height 15
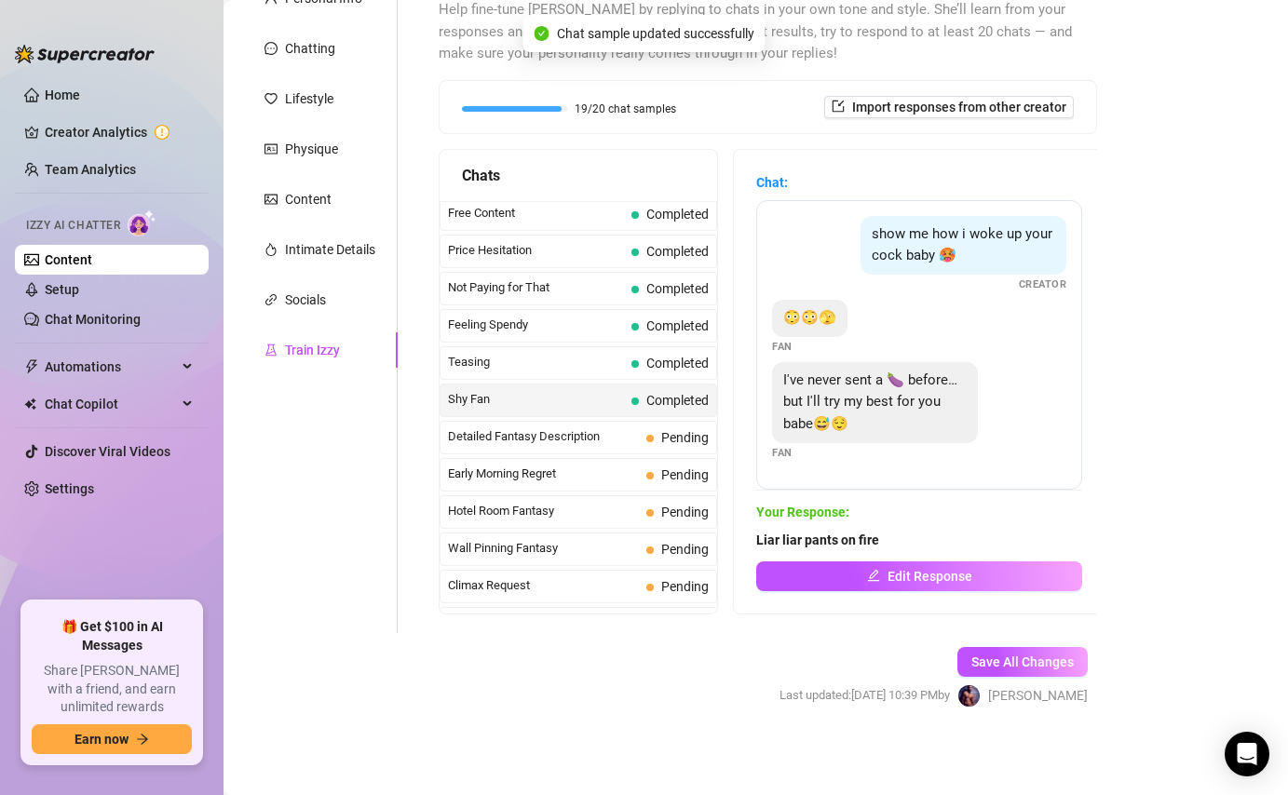
scroll to position [0, 0]
click at [664, 449] on div "Detailed Fantasy Description Pending" at bounding box center [577, 438] width 277 height 34
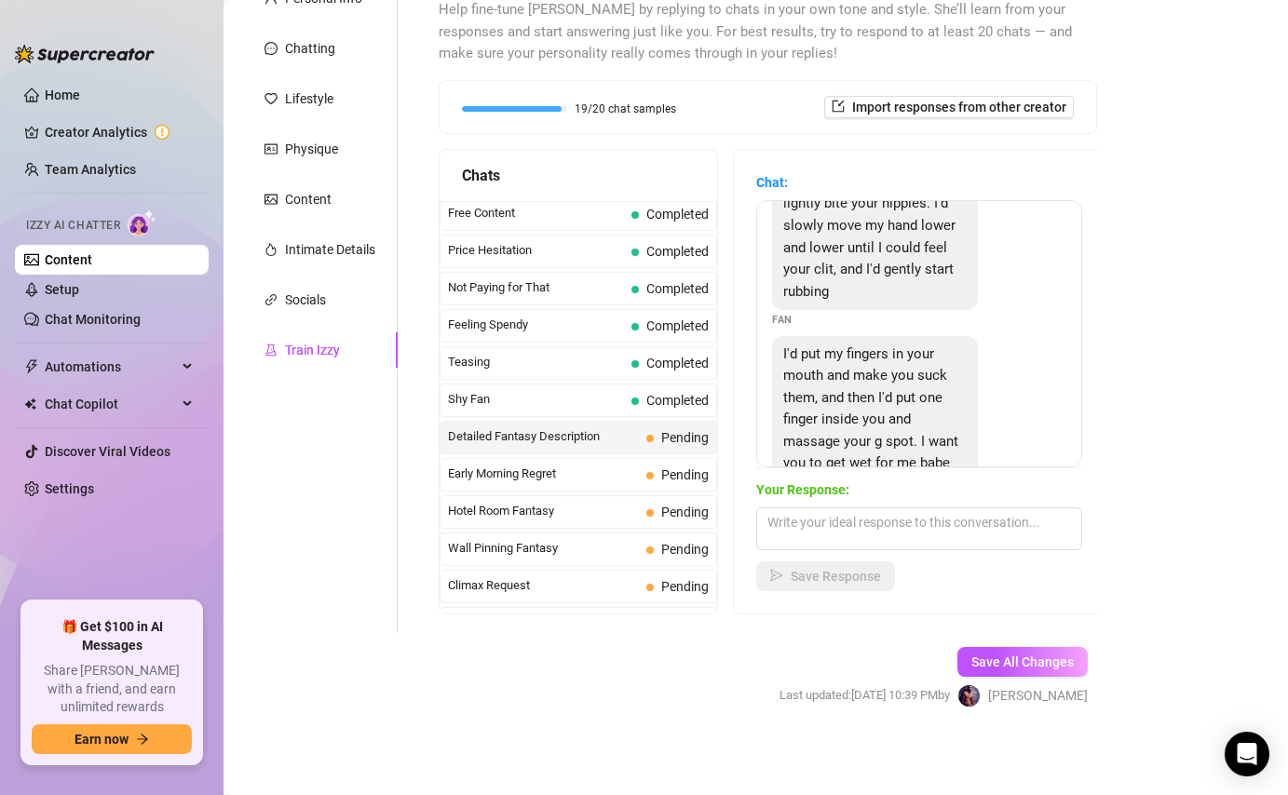
scroll to position [196, 0]
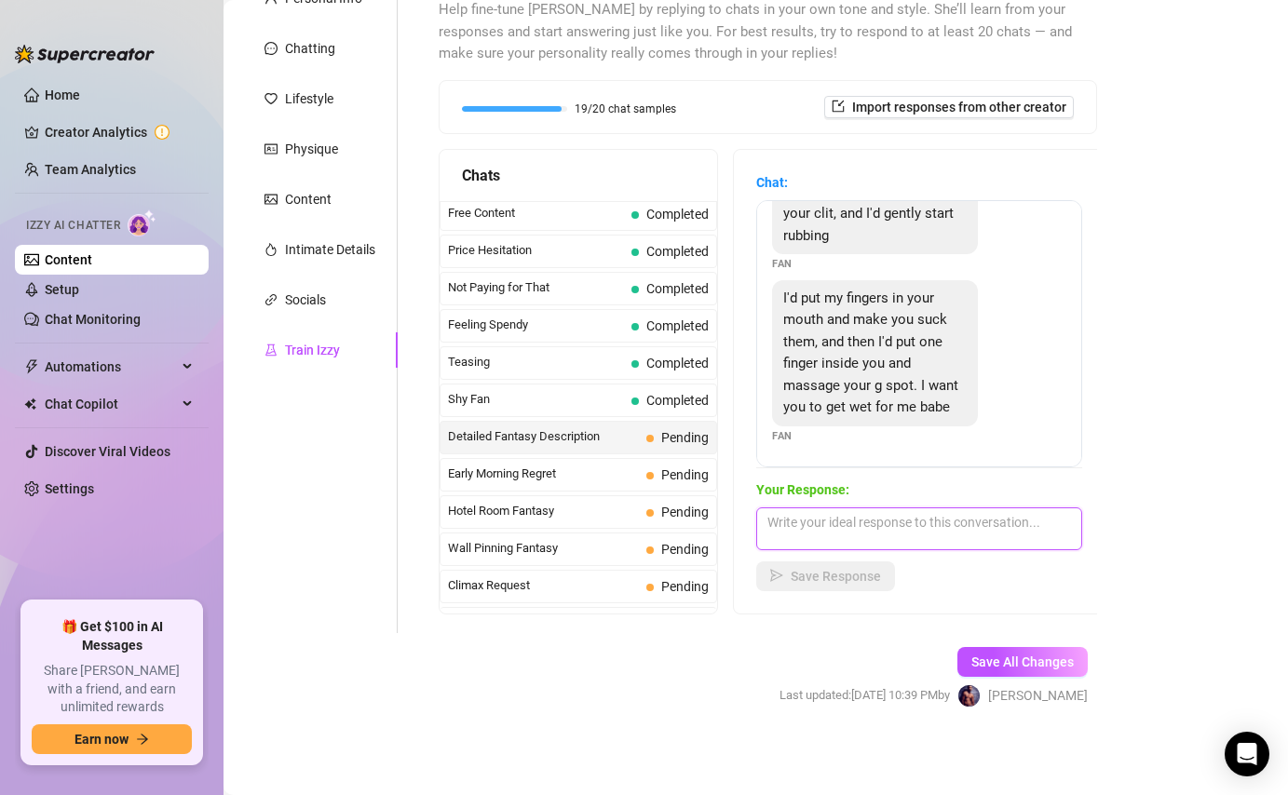
click at [851, 514] on textarea at bounding box center [919, 528] width 326 height 43
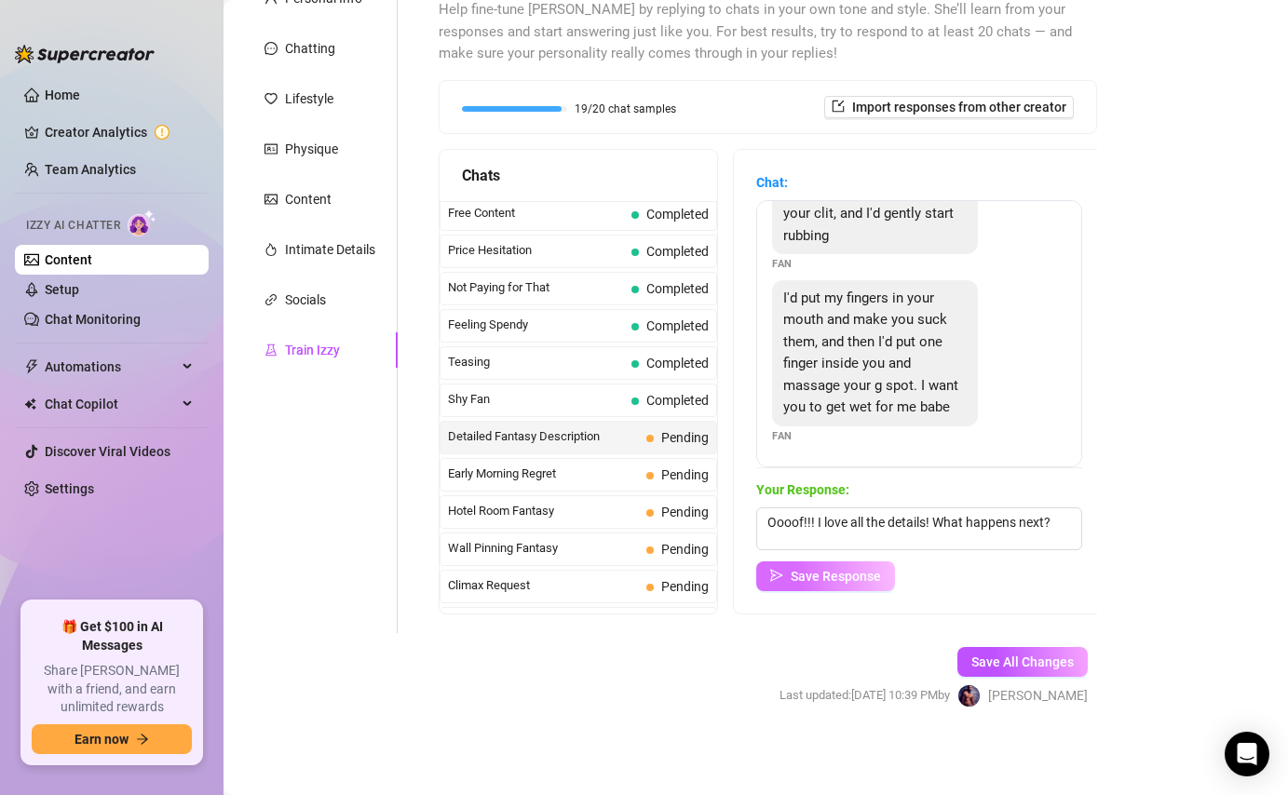
click at [843, 587] on button "Save Response" at bounding box center [825, 576] width 139 height 30
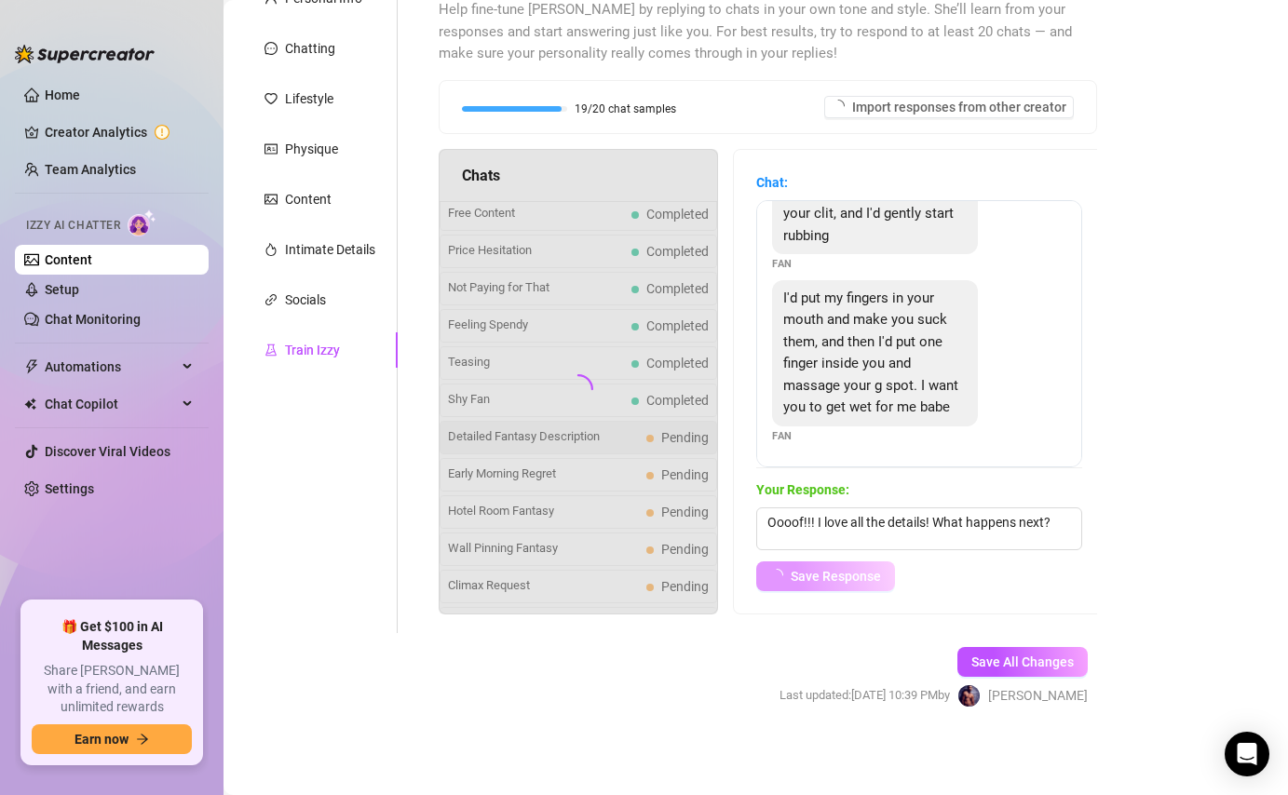
scroll to position [173, 0]
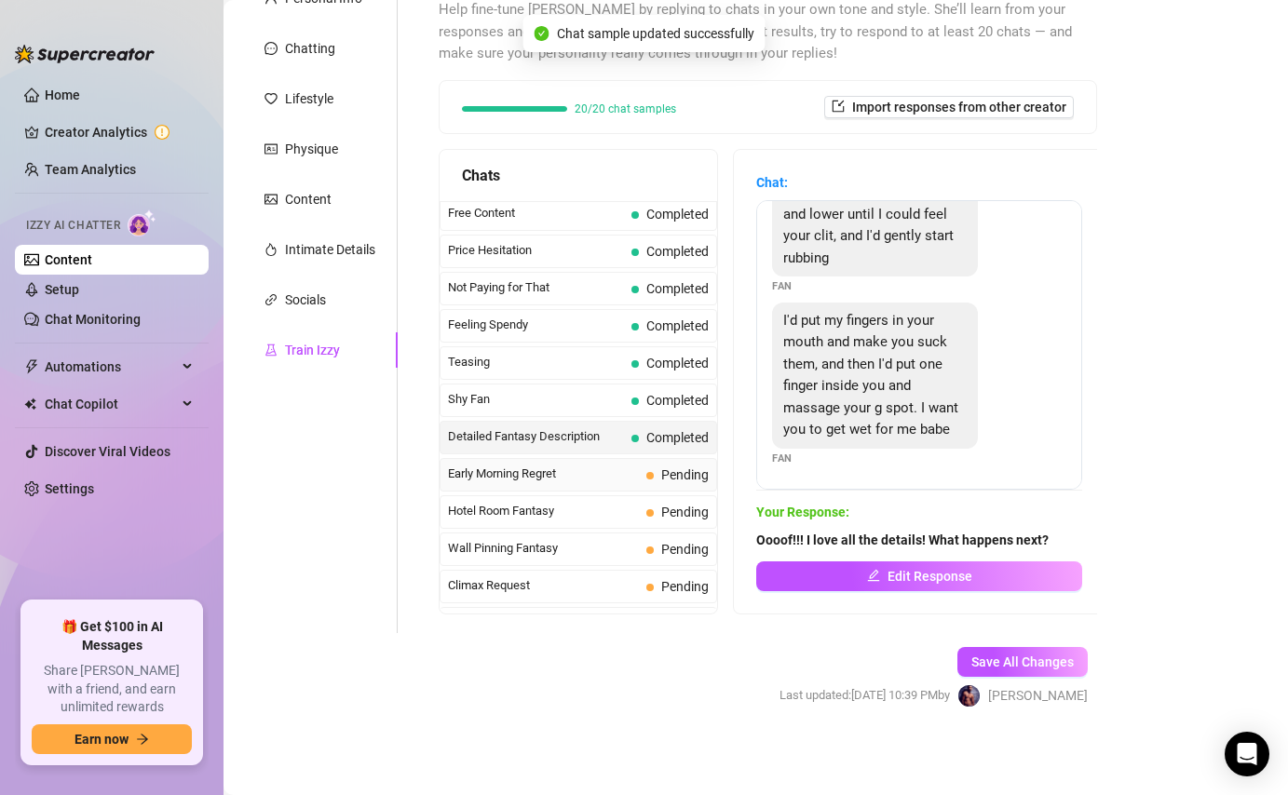
click at [626, 472] on span "Early Morning Regret" at bounding box center [543, 474] width 191 height 19
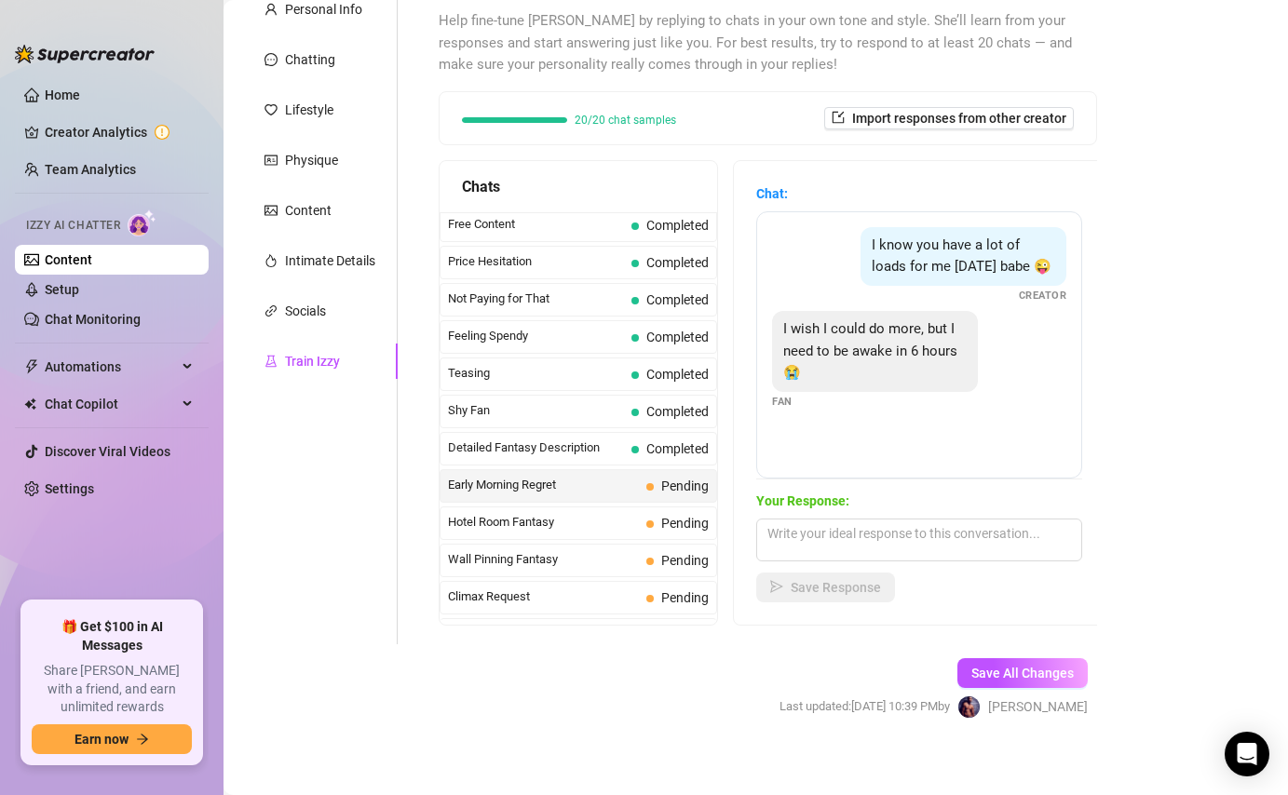
scroll to position [196, 0]
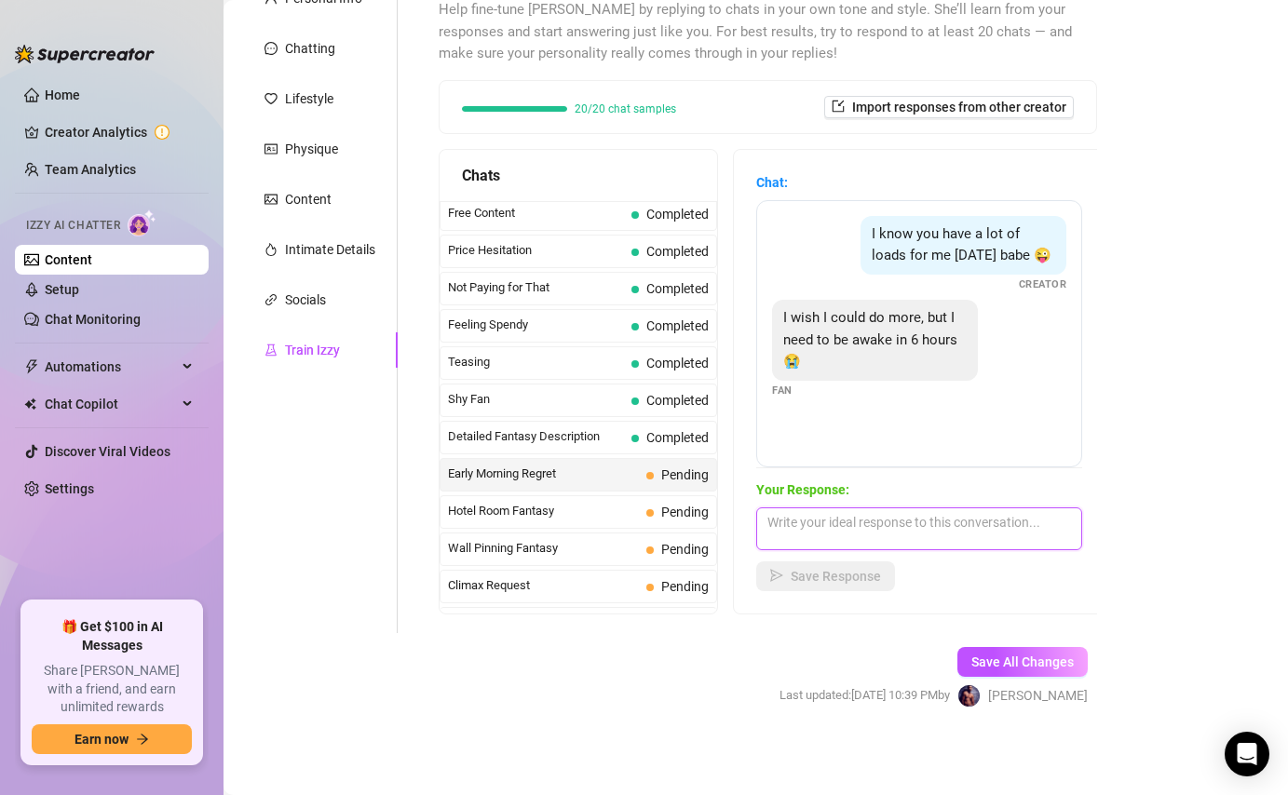
click at [921, 535] on textarea at bounding box center [919, 528] width 326 height 43
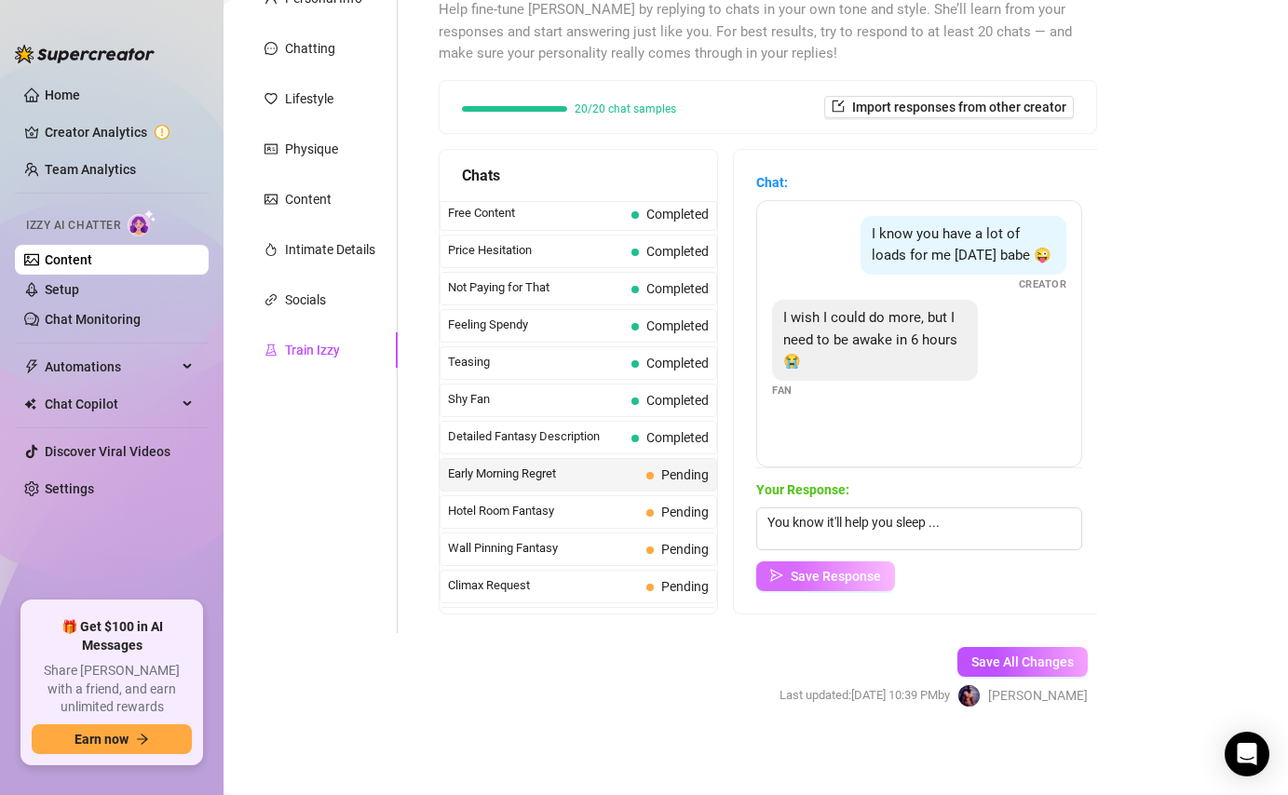
click at [857, 583] on span "Save Response" at bounding box center [835, 576] width 90 height 15
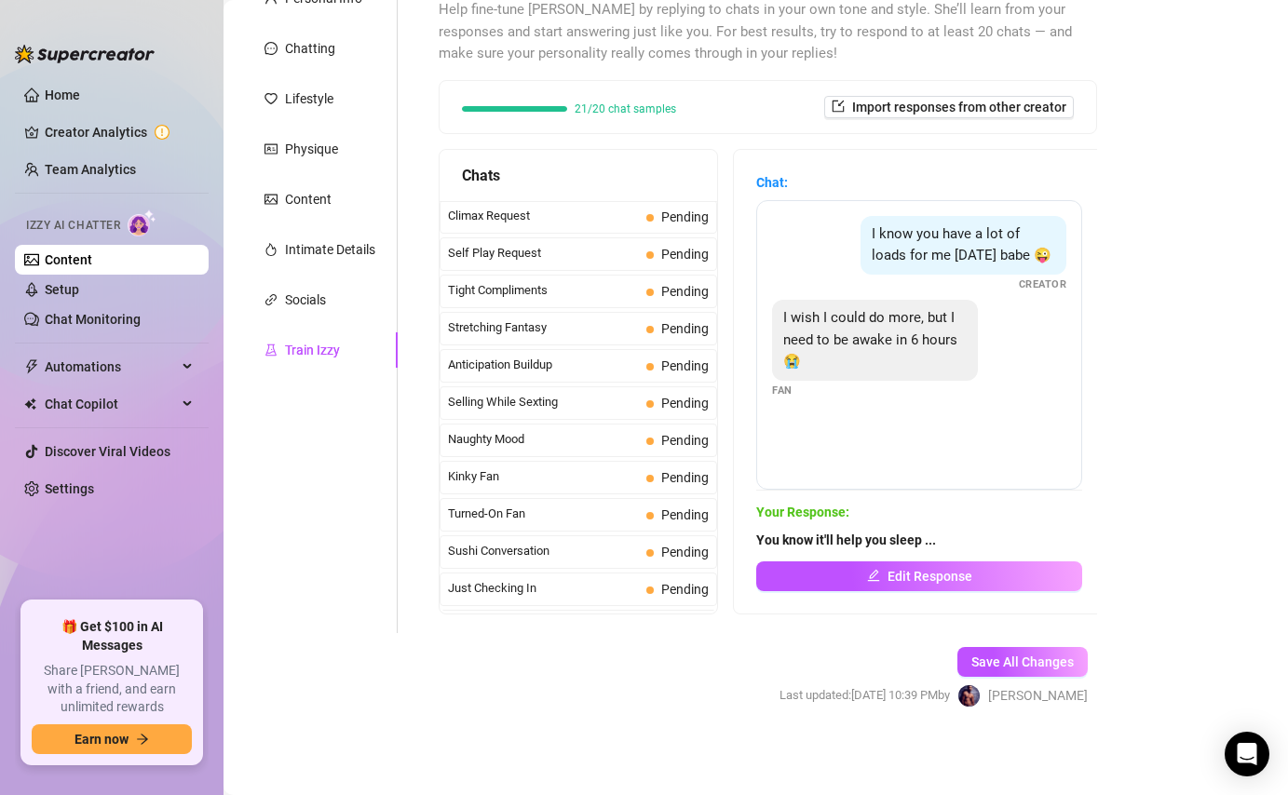
scroll to position [0, 0]
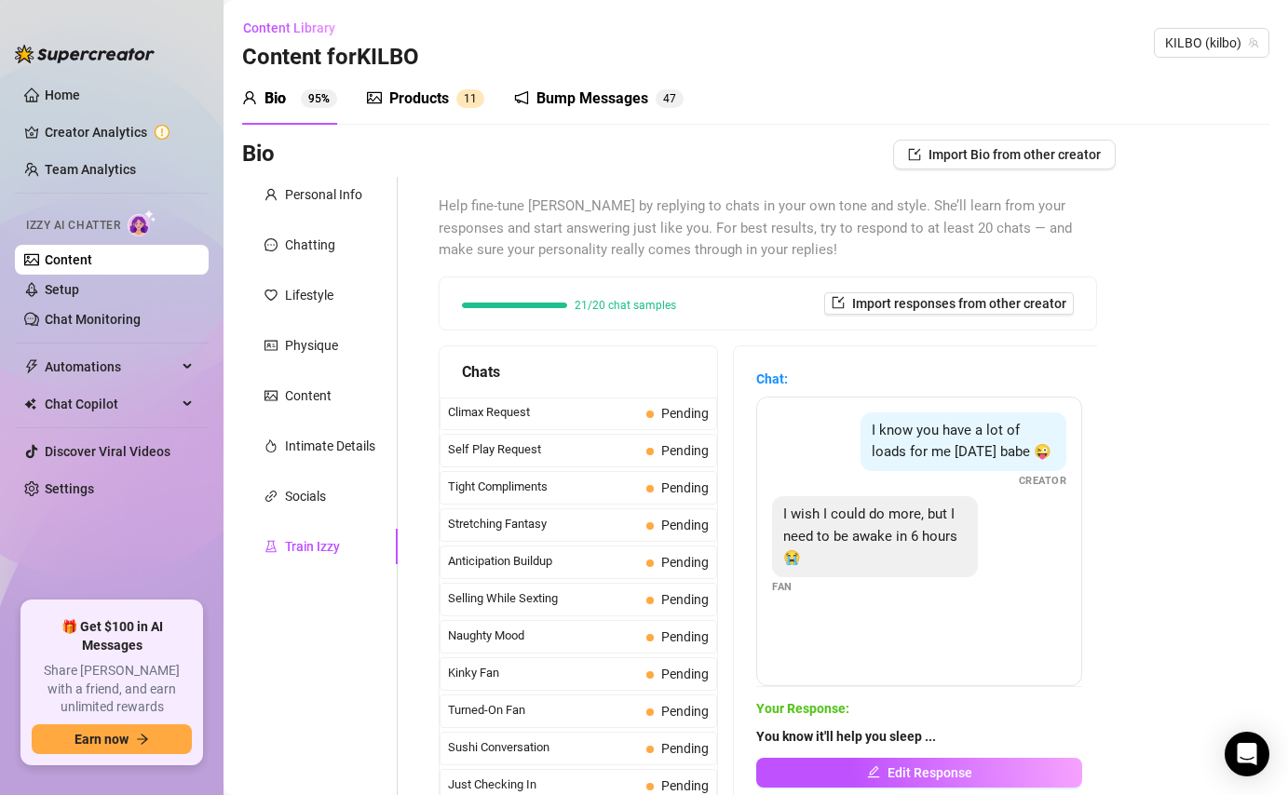
click at [435, 103] on div "Products" at bounding box center [419, 99] width 60 height 22
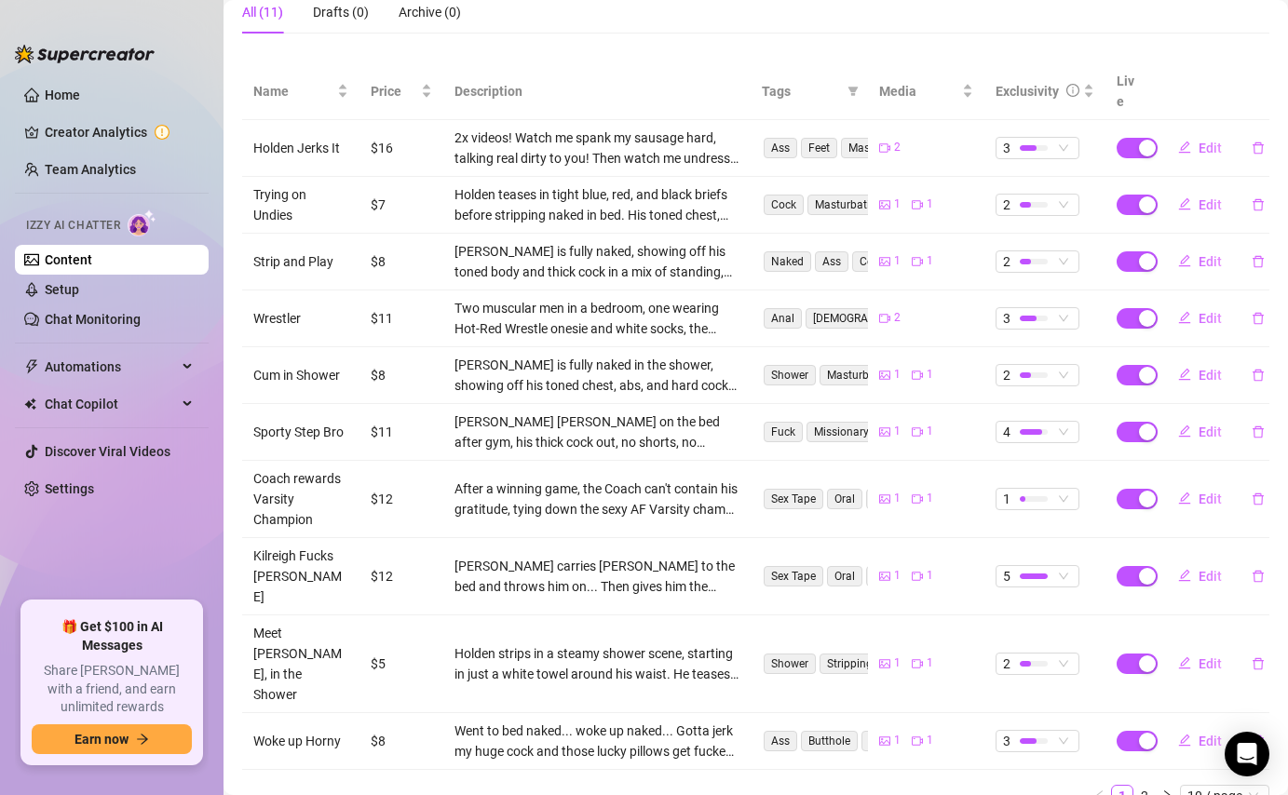
scroll to position [305, 0]
